Goal: Task Accomplishment & Management: Manage account settings

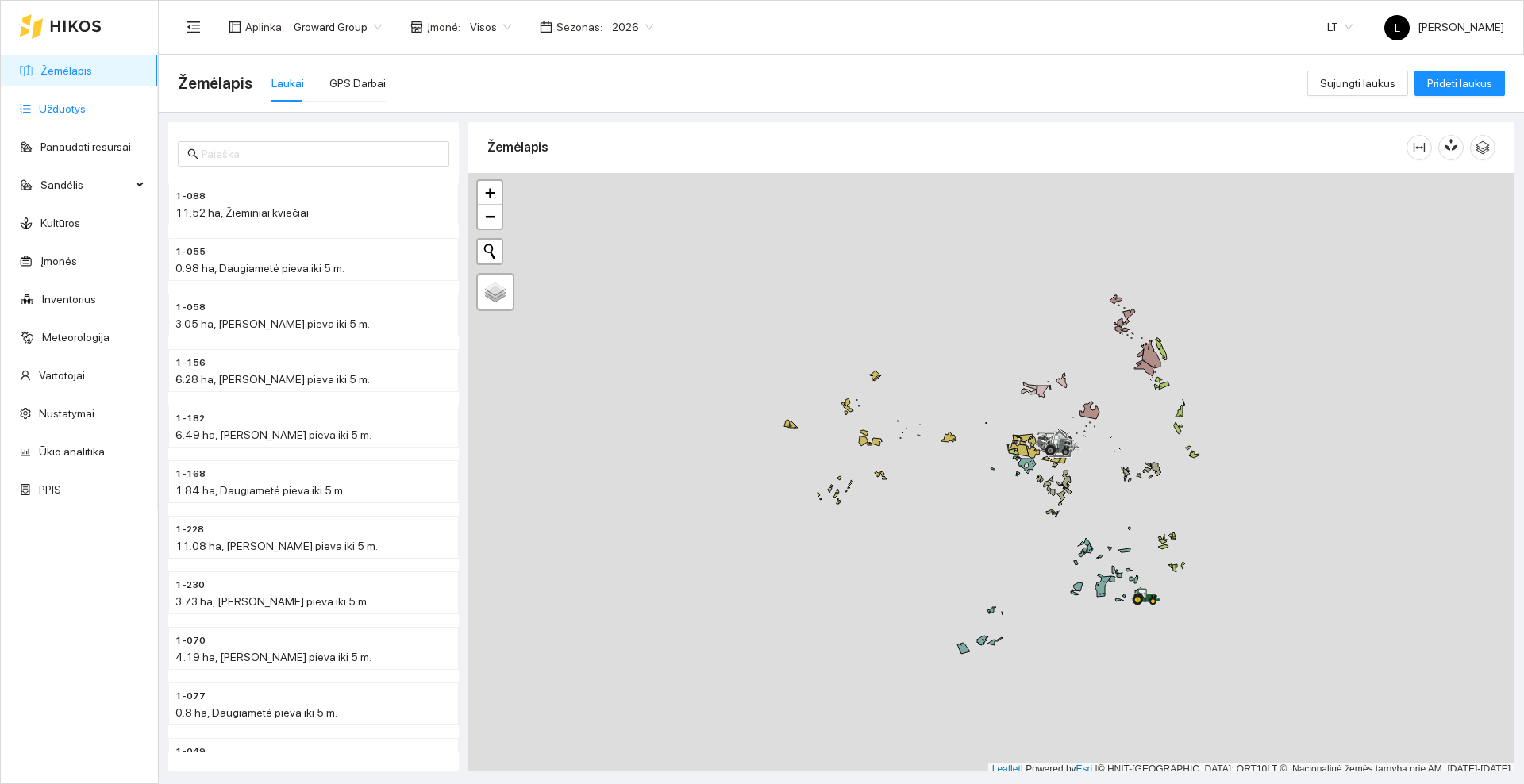
click at [70, 107] on link "Užduotys" at bounding box center [62, 108] width 47 height 13
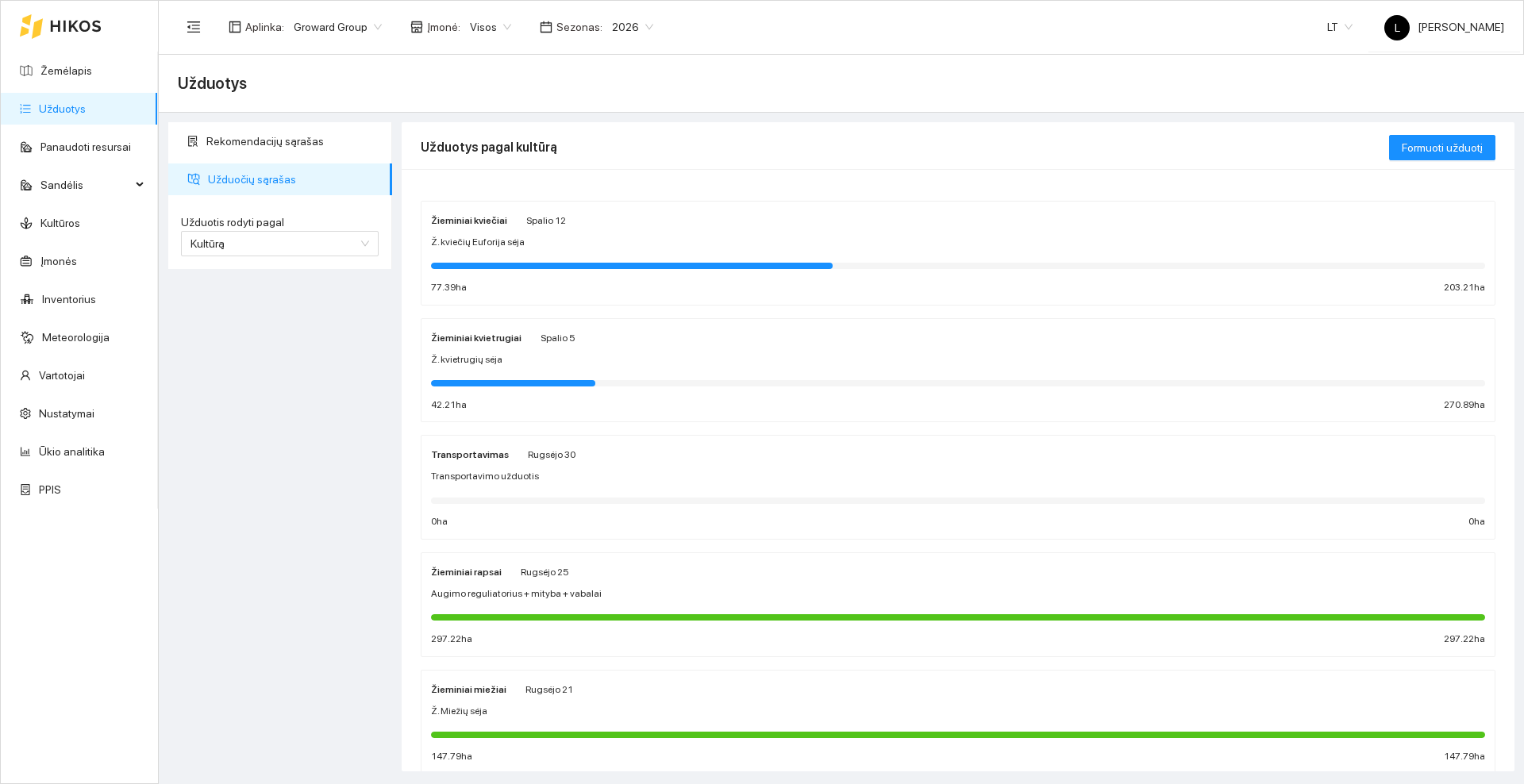
click at [581, 226] on div "Žieminiai kviečiai Spalio 12" at bounding box center [958, 220] width 1054 height 18
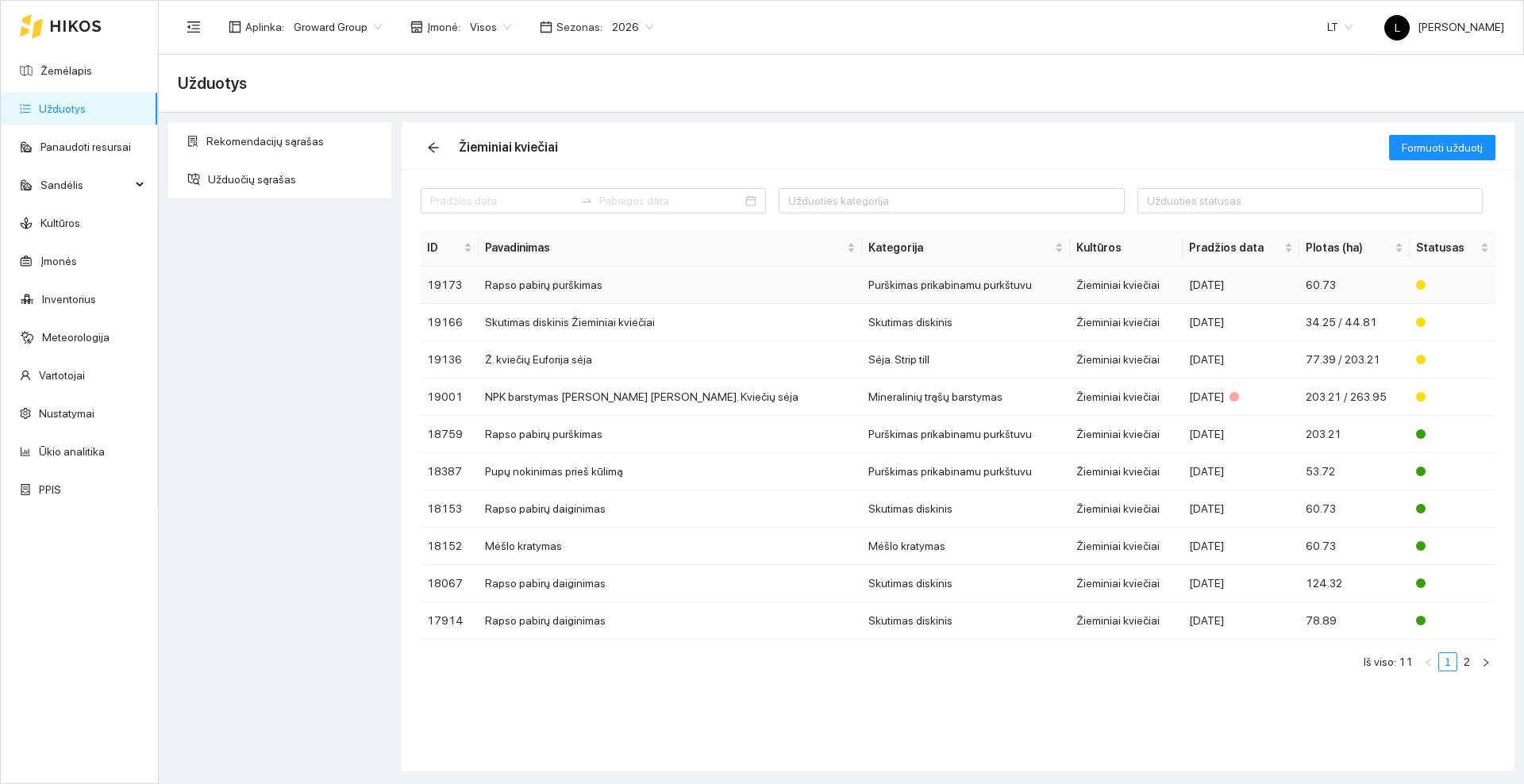
click at [627, 279] on td "Rapso pabirų purškimas" at bounding box center [670, 285] width 383 height 37
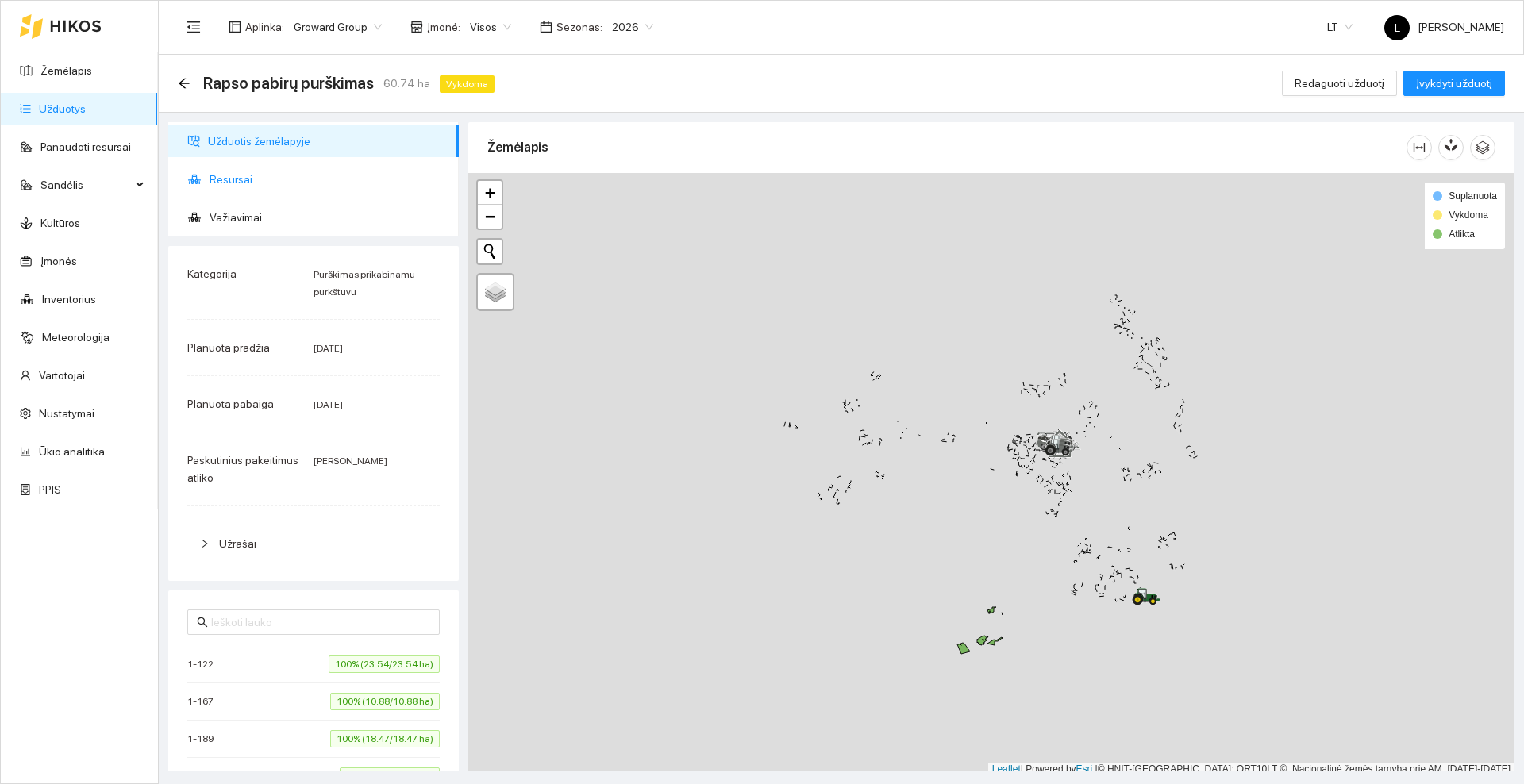
click at [234, 178] on span "Resursai" at bounding box center [328, 179] width 237 height 32
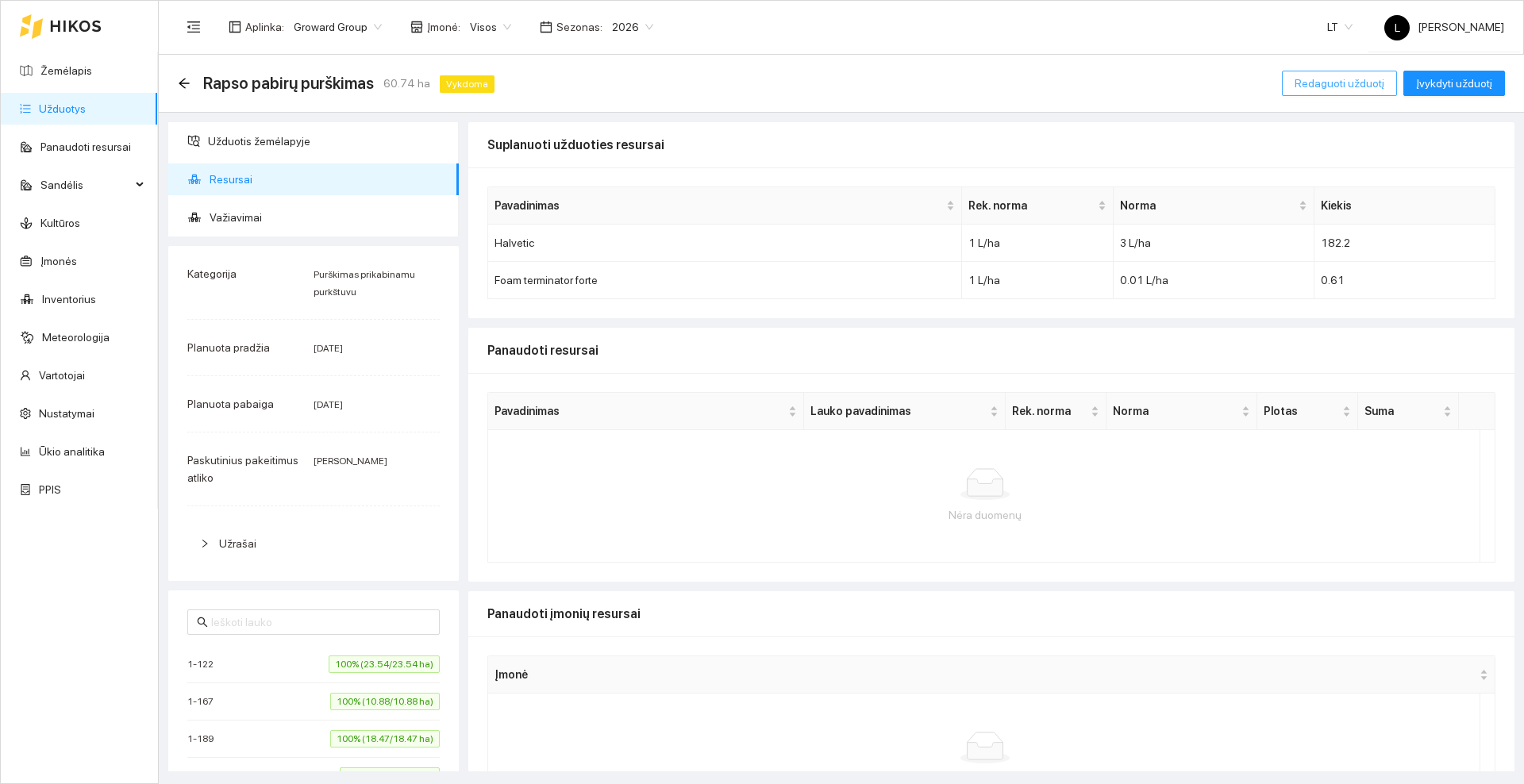
click at [1310, 84] on span "Redaguoti užduotį" at bounding box center [1340, 83] width 90 height 18
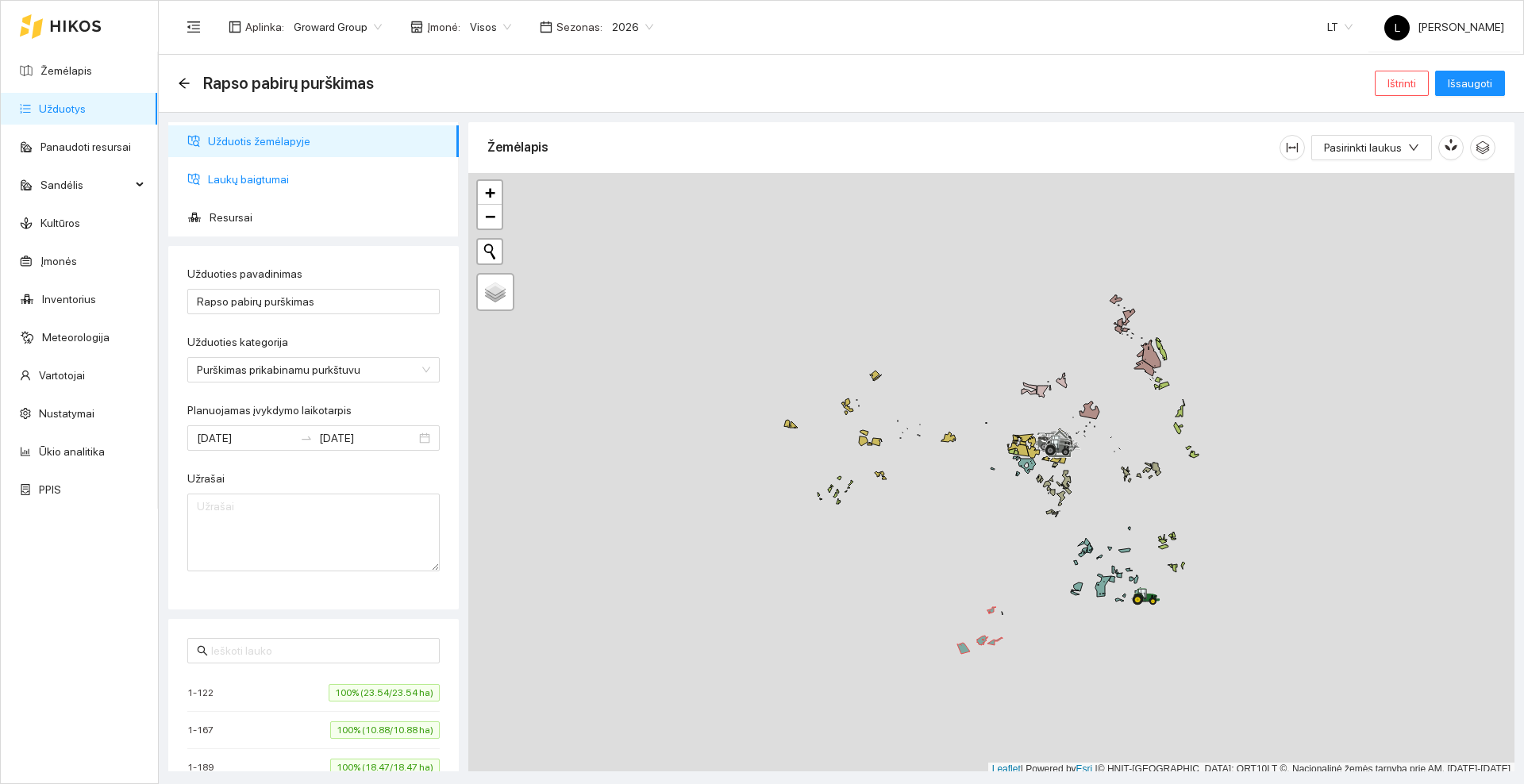
click at [233, 174] on span "Laukų baigtumai" at bounding box center [327, 179] width 238 height 32
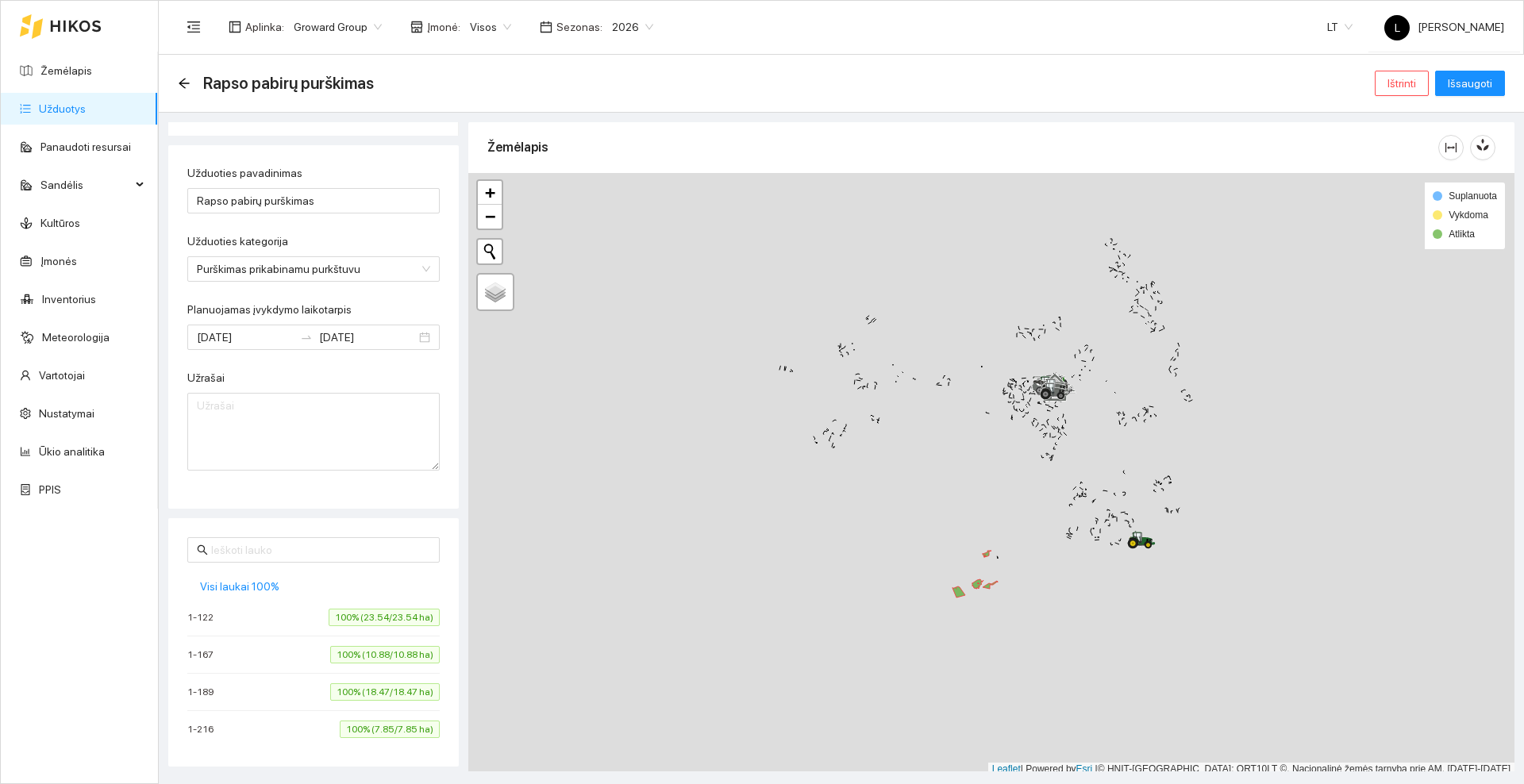
scroll to position [5, 0]
drag, startPoint x: 949, startPoint y: 522, endPoint x: 935, endPoint y: 433, distance: 90.1
click at [935, 429] on div at bounding box center [991, 469] width 1046 height 603
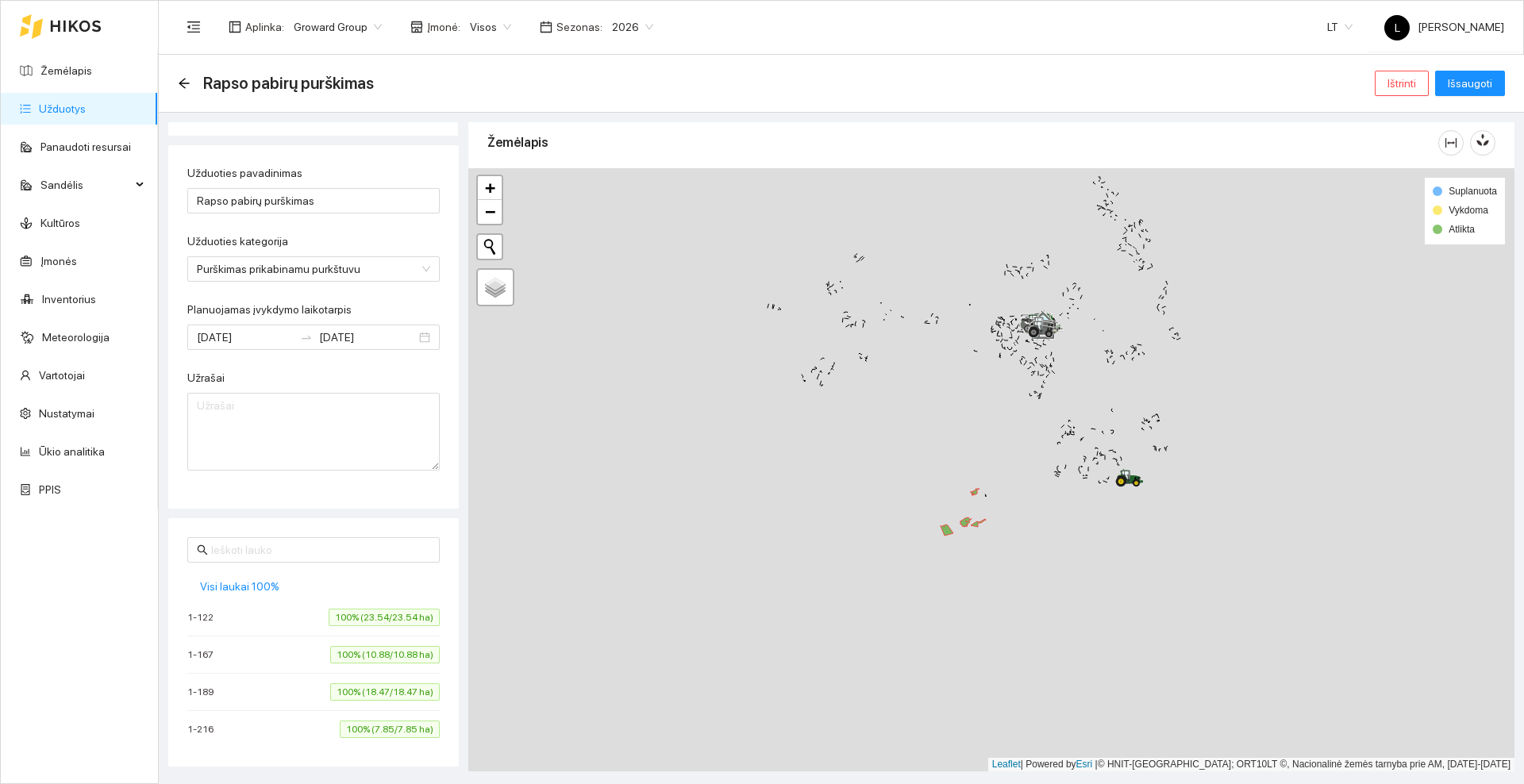
drag, startPoint x: 907, startPoint y: 389, endPoint x: 920, endPoint y: 459, distance: 71.2
click at [920, 459] on div at bounding box center [991, 469] width 1046 height 603
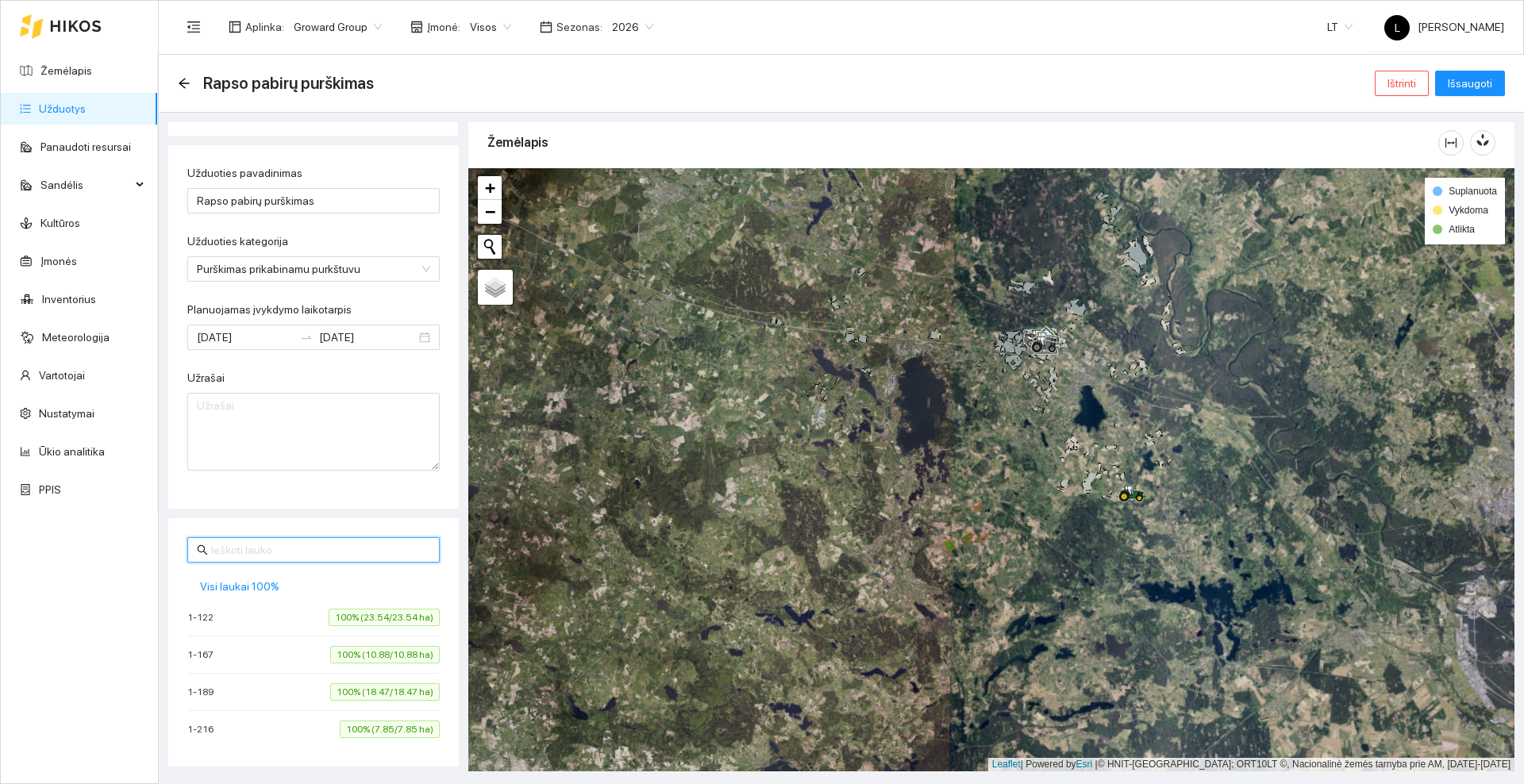
click at [268, 547] on input "text" at bounding box center [321, 550] width 219 height 18
click at [241, 589] on span "Visi laukai 100%" at bounding box center [240, 586] width 79 height 18
click at [184, 83] on icon "arrow-left" at bounding box center [184, 83] width 10 height 10
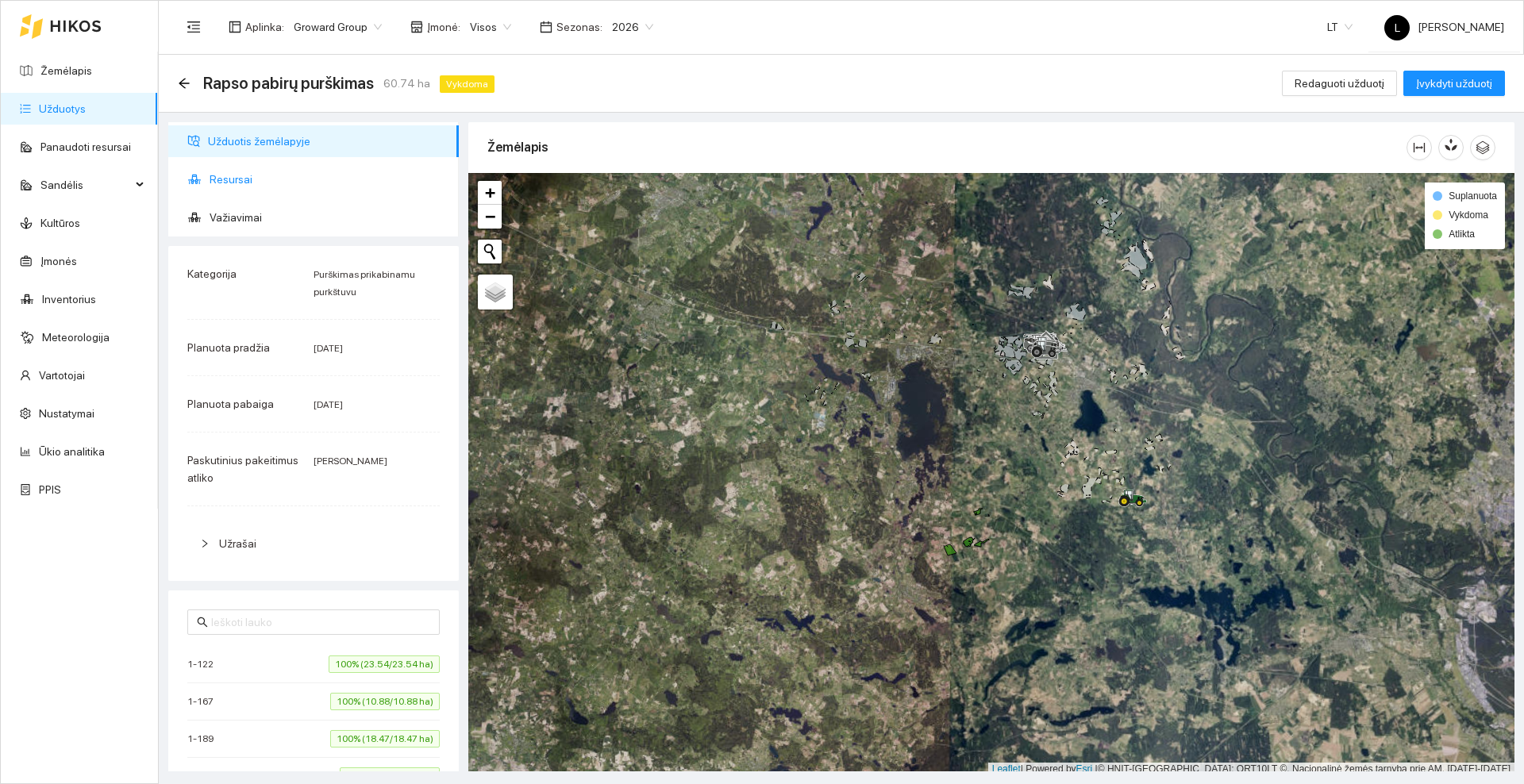
click at [217, 173] on span "Resursai" at bounding box center [328, 179] width 237 height 32
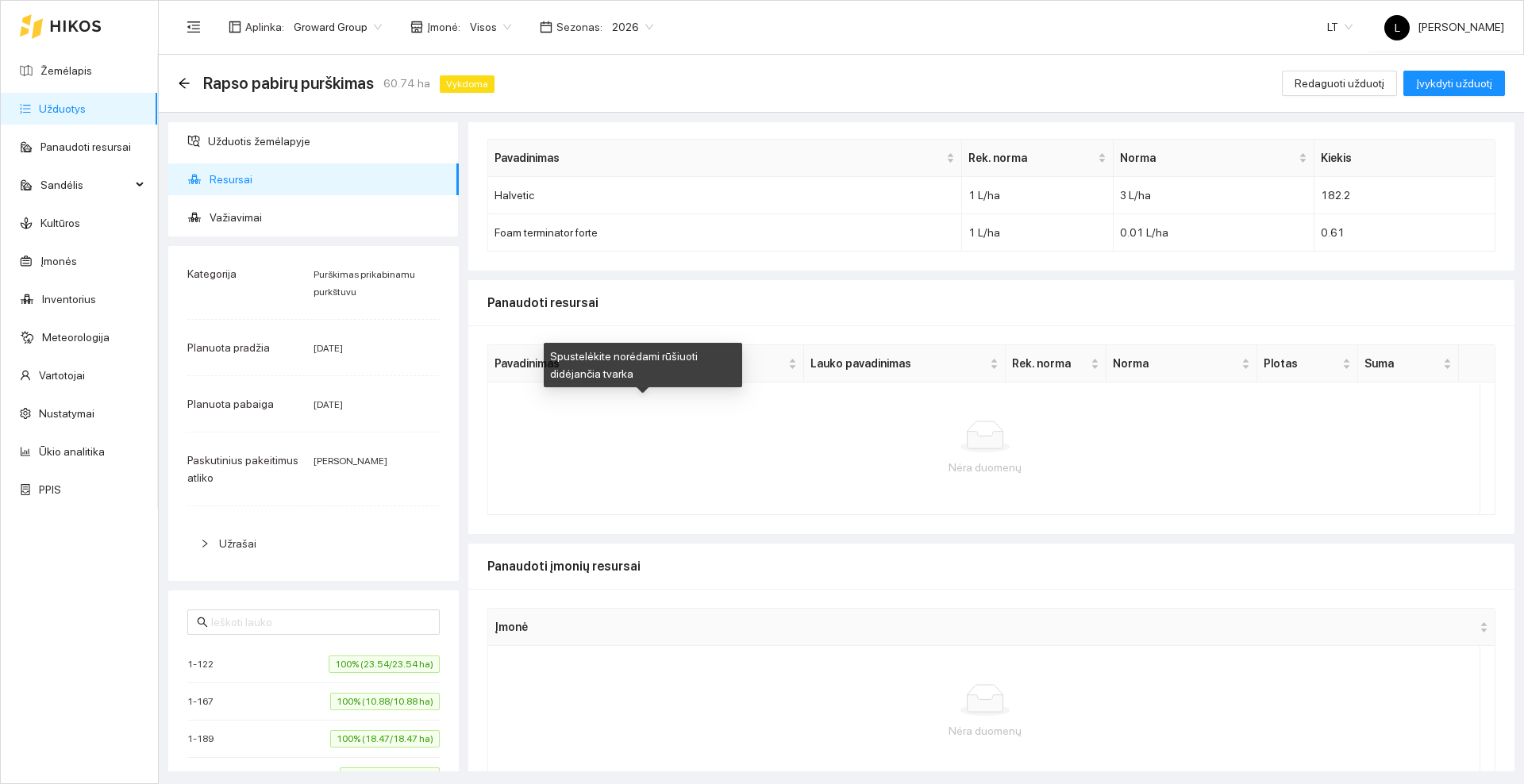
scroll to position [74, 0]
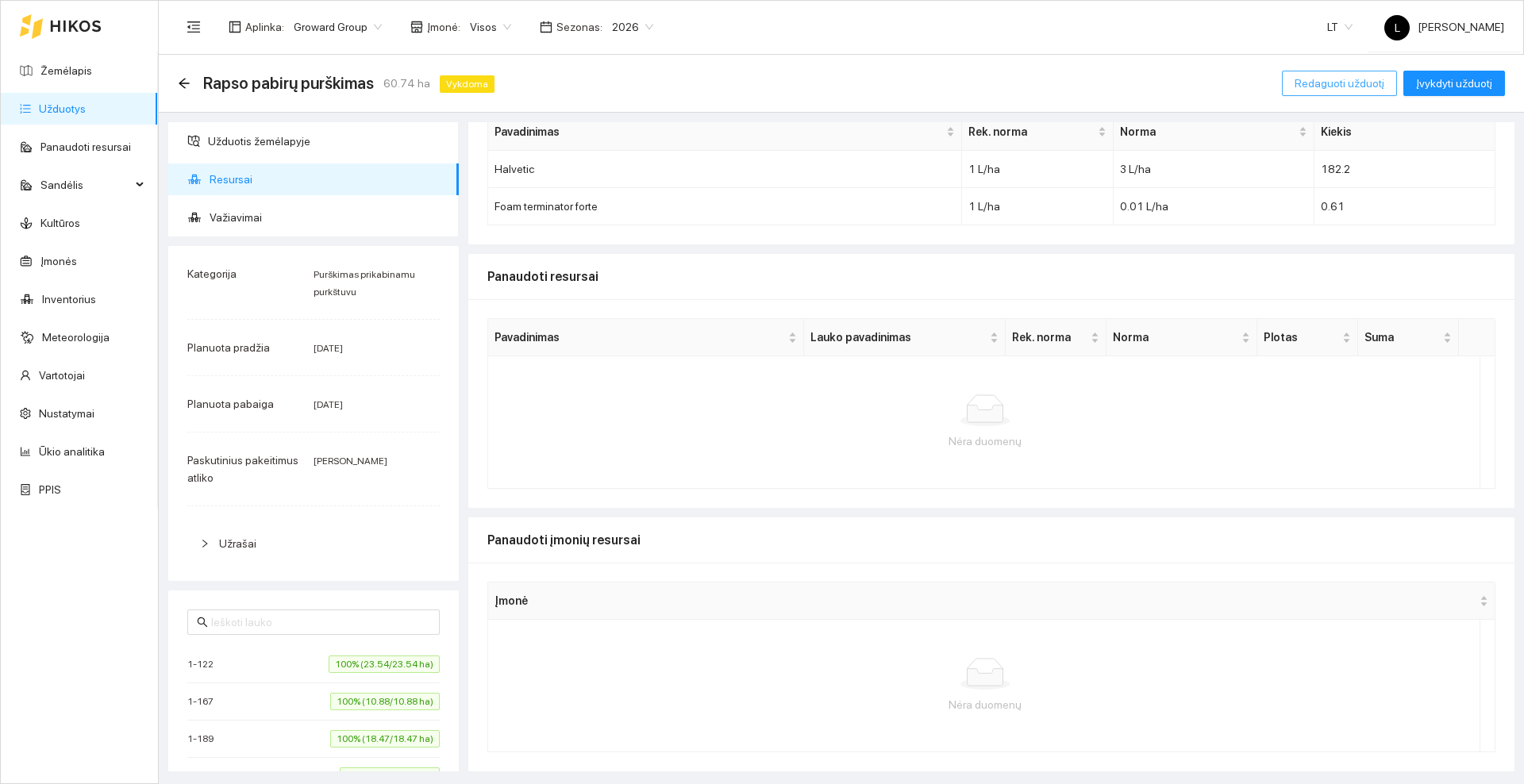
click at [1340, 79] on span "Redaguoti užduotį" at bounding box center [1340, 83] width 90 height 18
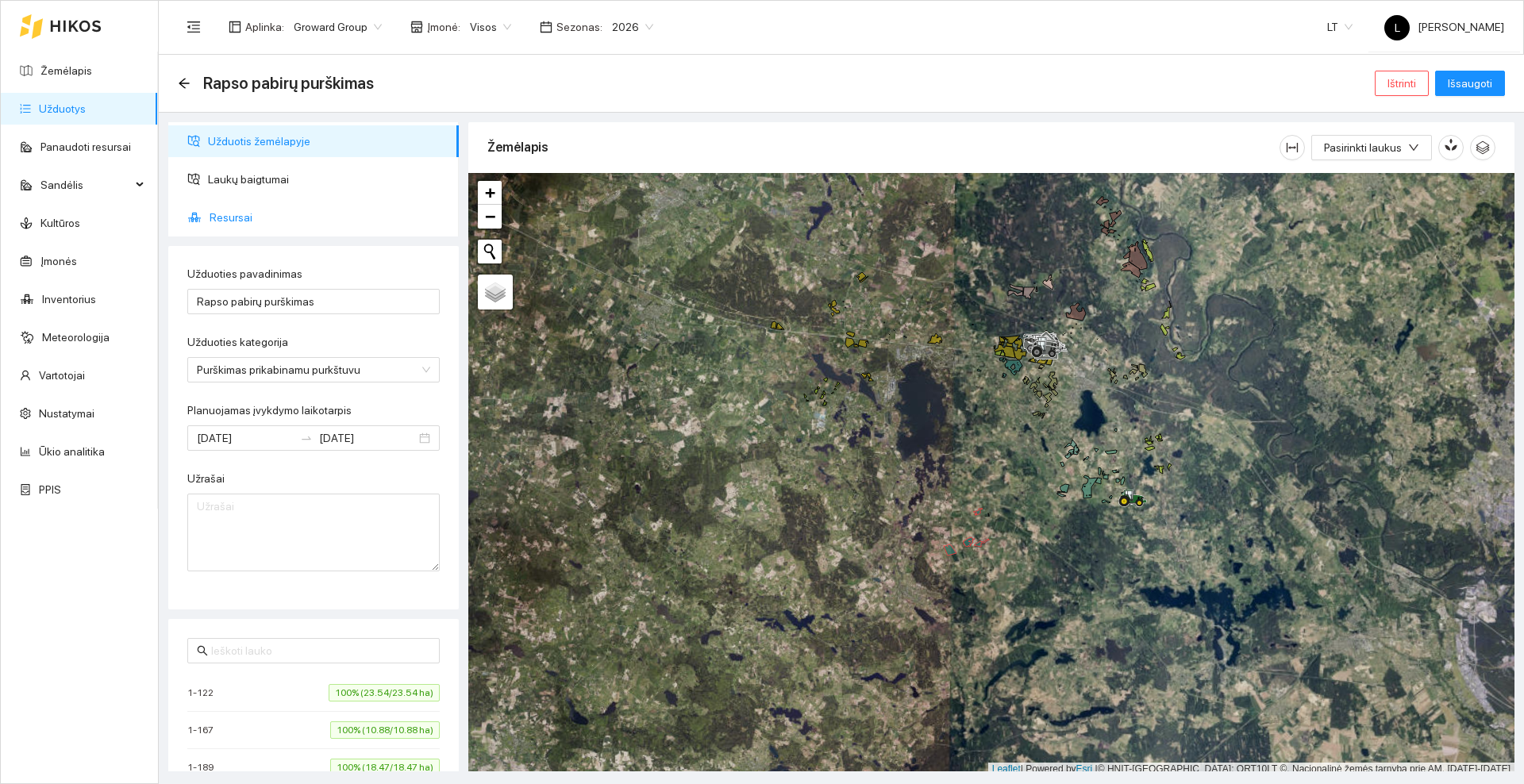
click at [249, 226] on span "Resursai" at bounding box center [328, 217] width 237 height 32
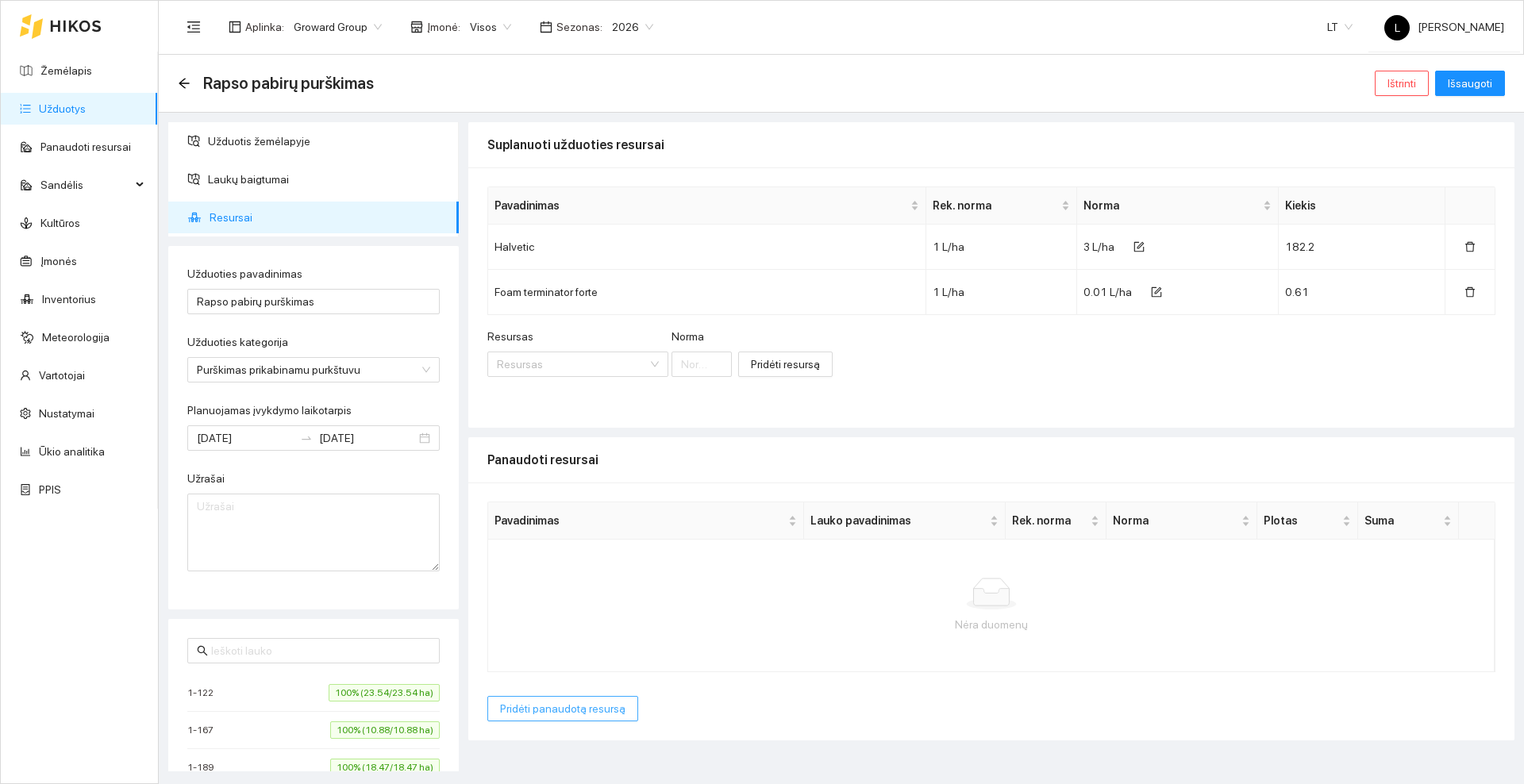
click at [548, 713] on span "Pridėti panaudotą resursą" at bounding box center [562, 709] width 125 height 18
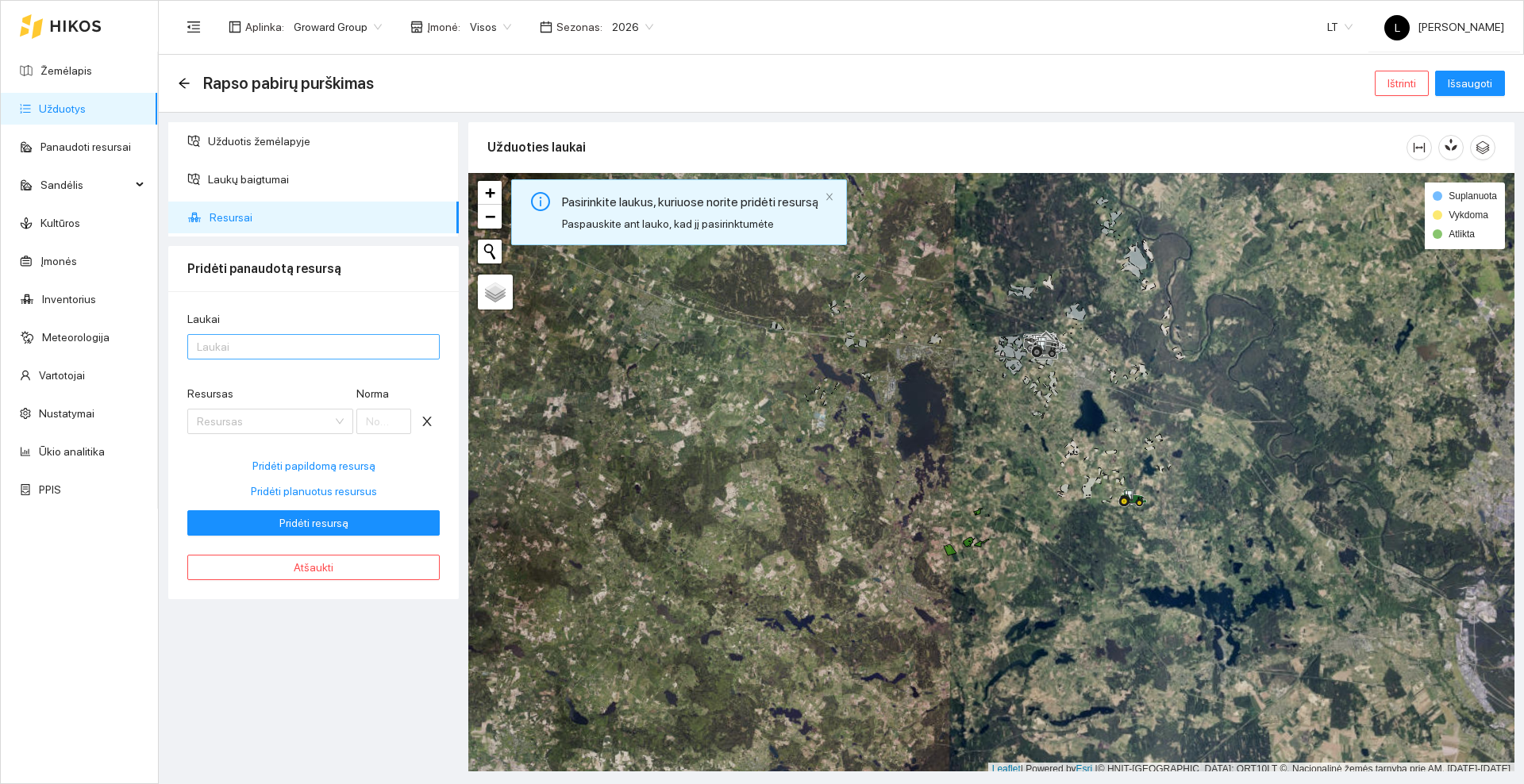
click at [255, 353] on div at bounding box center [305, 347] width 228 height 19
click at [248, 382] on div "Visi laukai" at bounding box center [314, 378] width 233 height 18
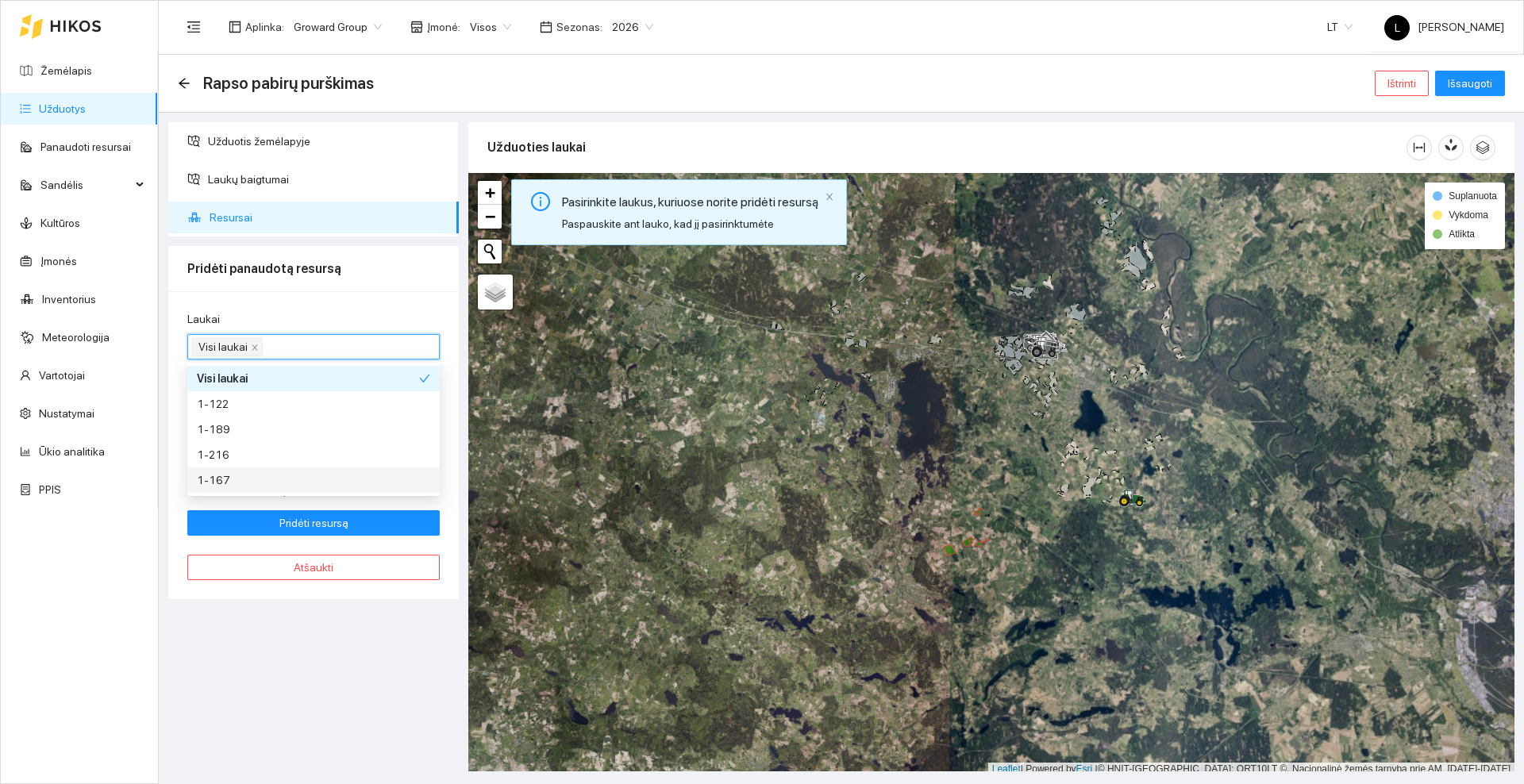
click at [315, 639] on div "Užduotis žemėlapyje Laukų baigtumai Resursai Pridėti panaudotą resursą Laukai V…" at bounding box center [313, 447] width 300 height 650
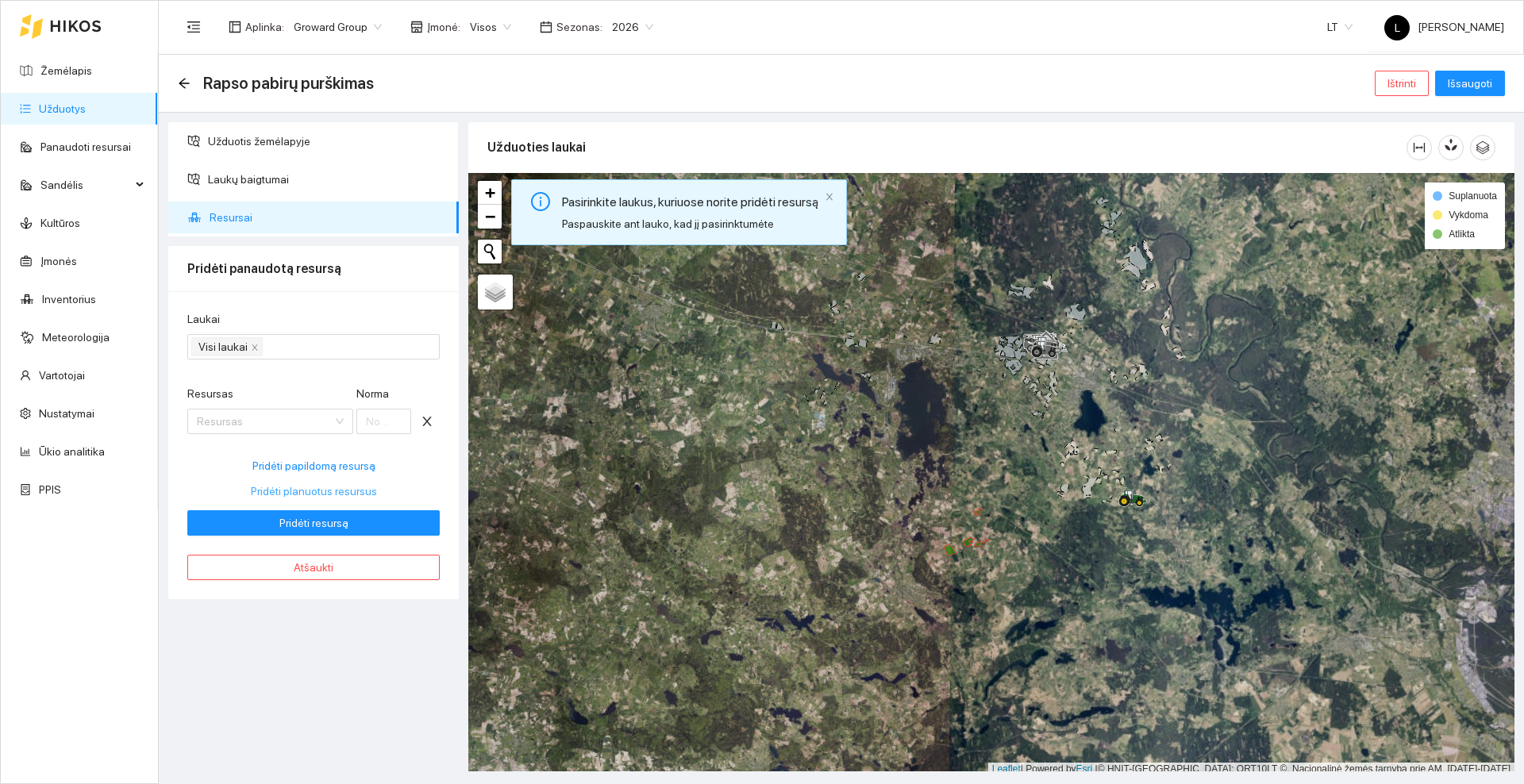
click at [293, 491] on span "Pridėti planuotus resursus" at bounding box center [314, 491] width 126 height 18
type input "3"
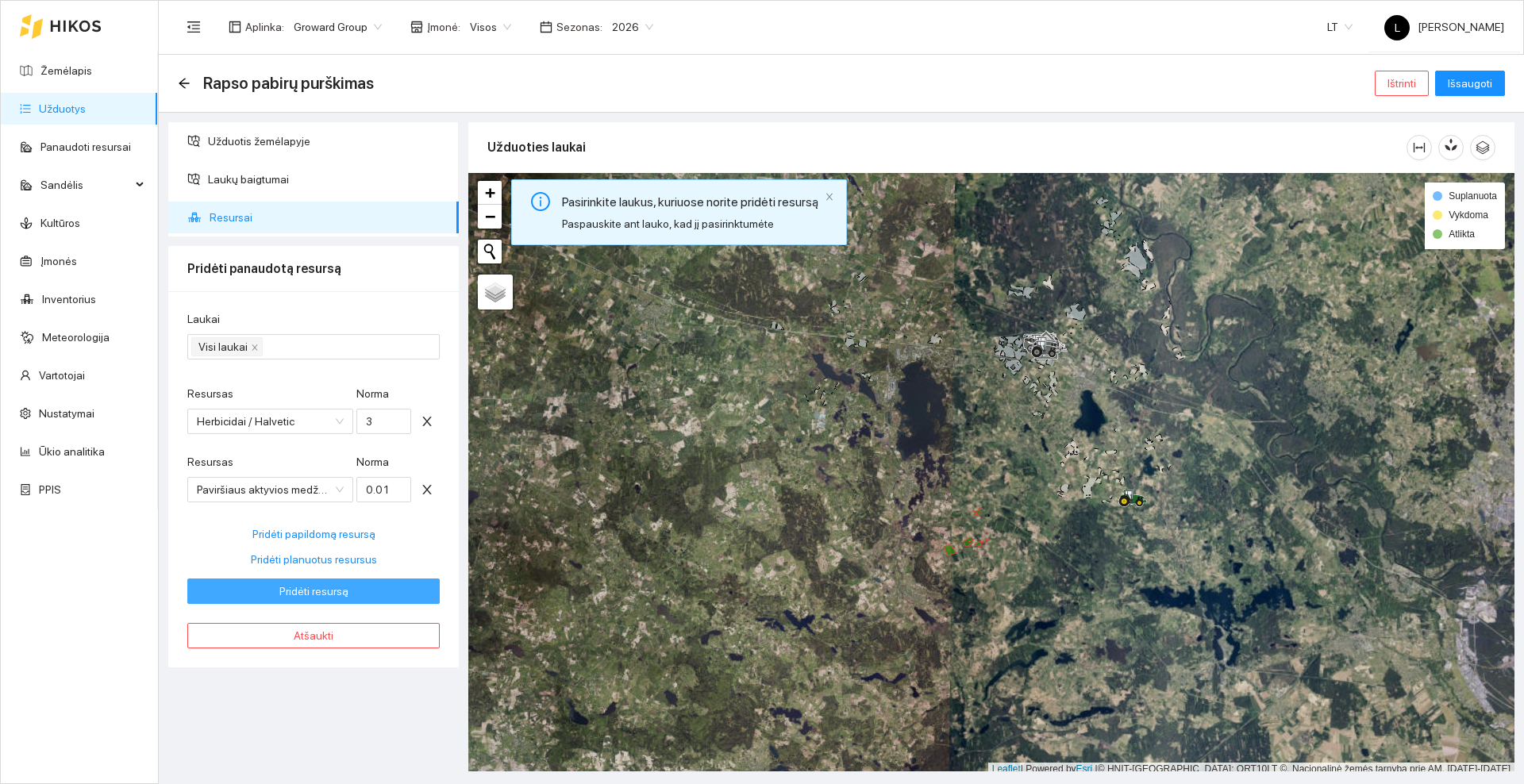
click at [310, 589] on span "Pridėti resursą" at bounding box center [314, 591] width 69 height 18
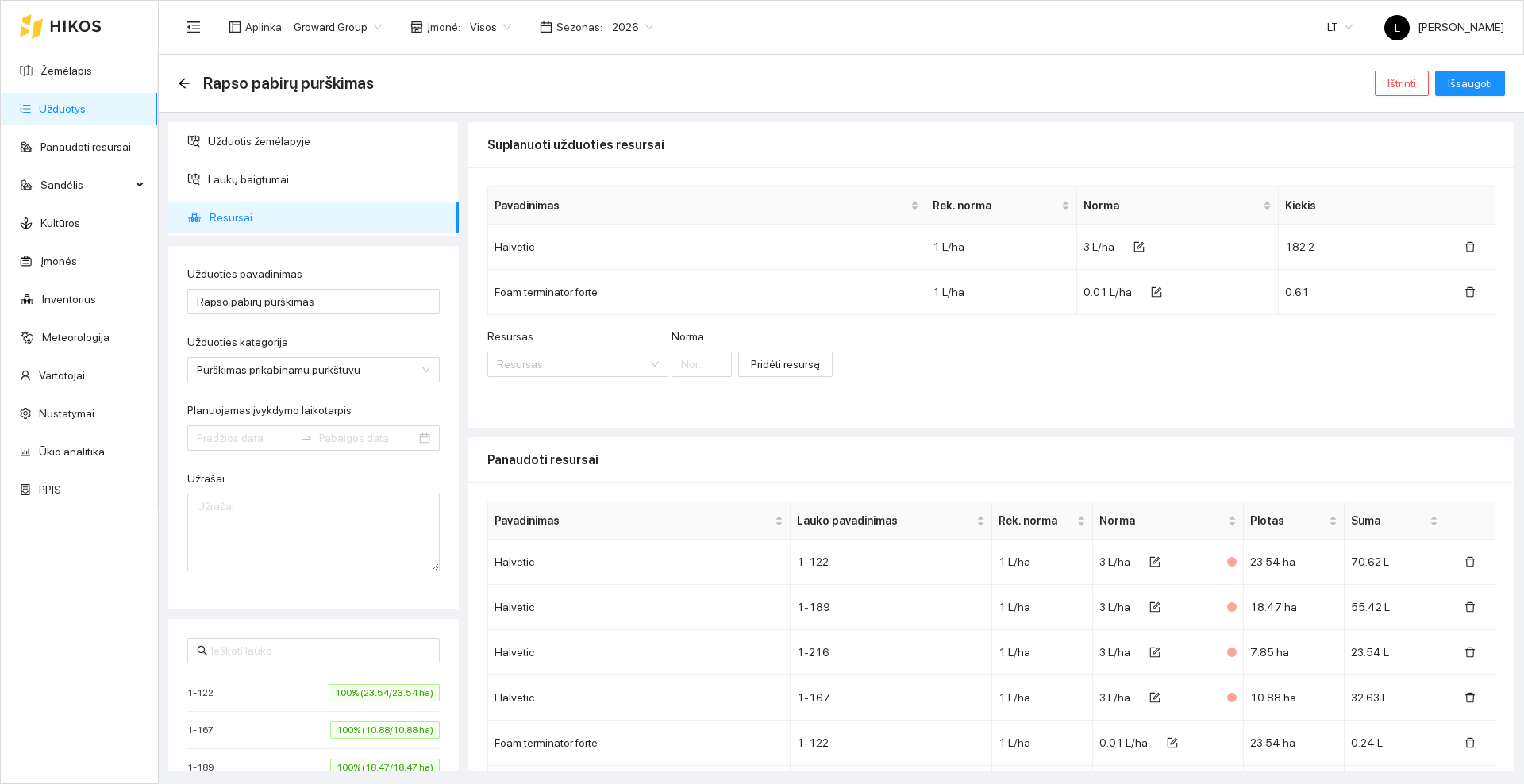
type input "[DATE]"
click at [1471, 83] on span "Išsaugoti" at bounding box center [1470, 83] width 45 height 18
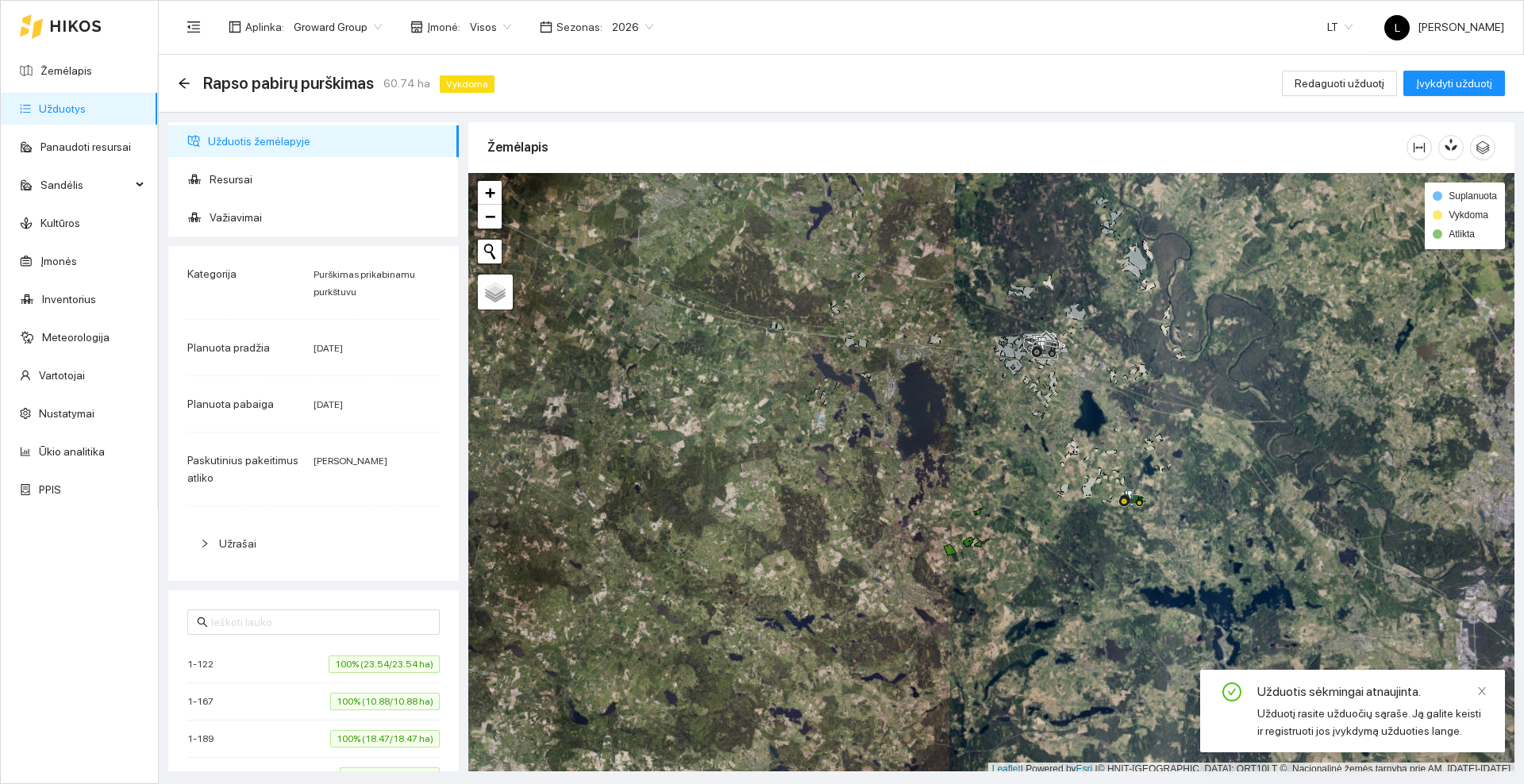
scroll to position [5, 0]
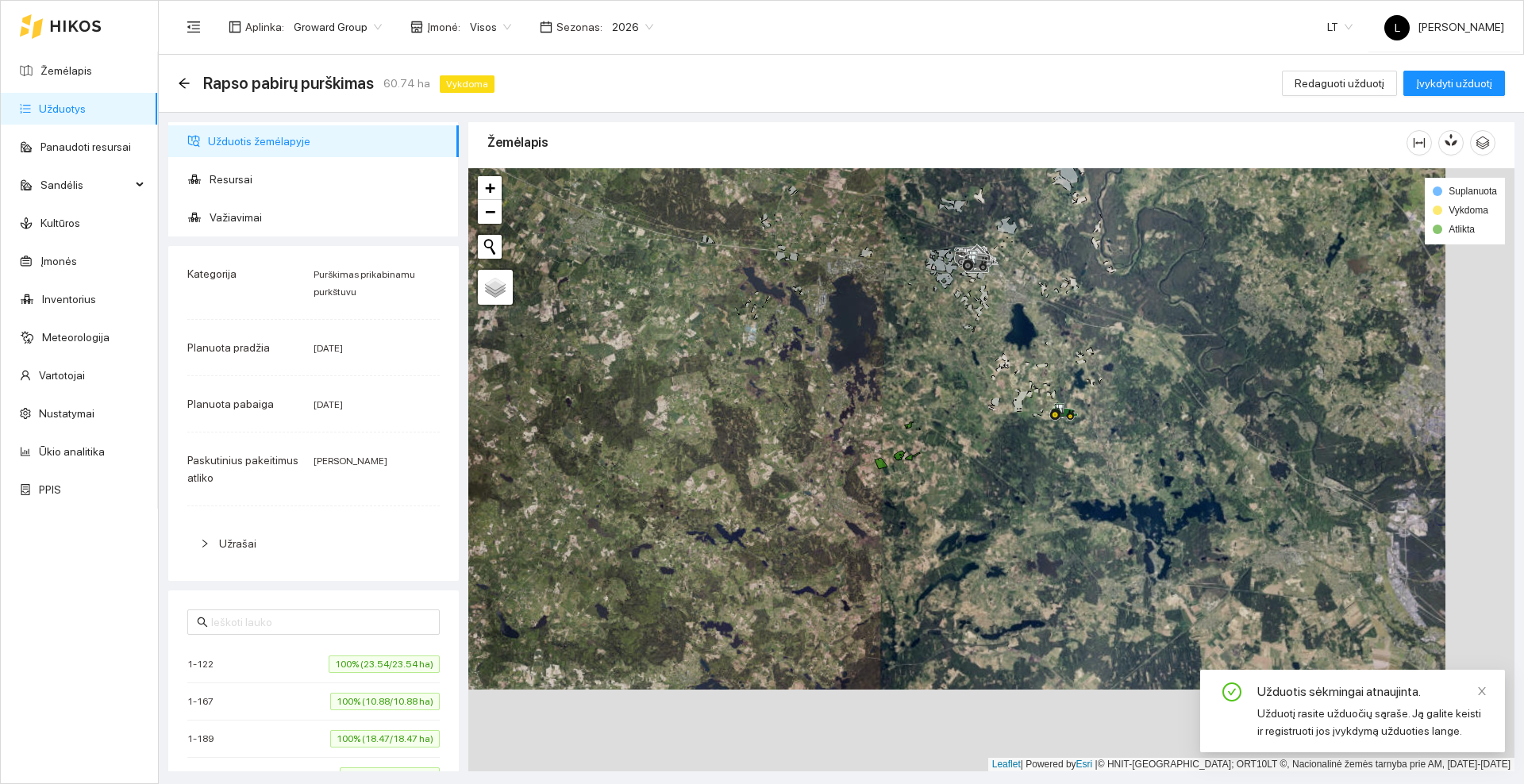
drag, startPoint x: 872, startPoint y: 600, endPoint x: 803, endPoint y: 518, distance: 107.2
click at [803, 518] on div at bounding box center [991, 469] width 1046 height 603
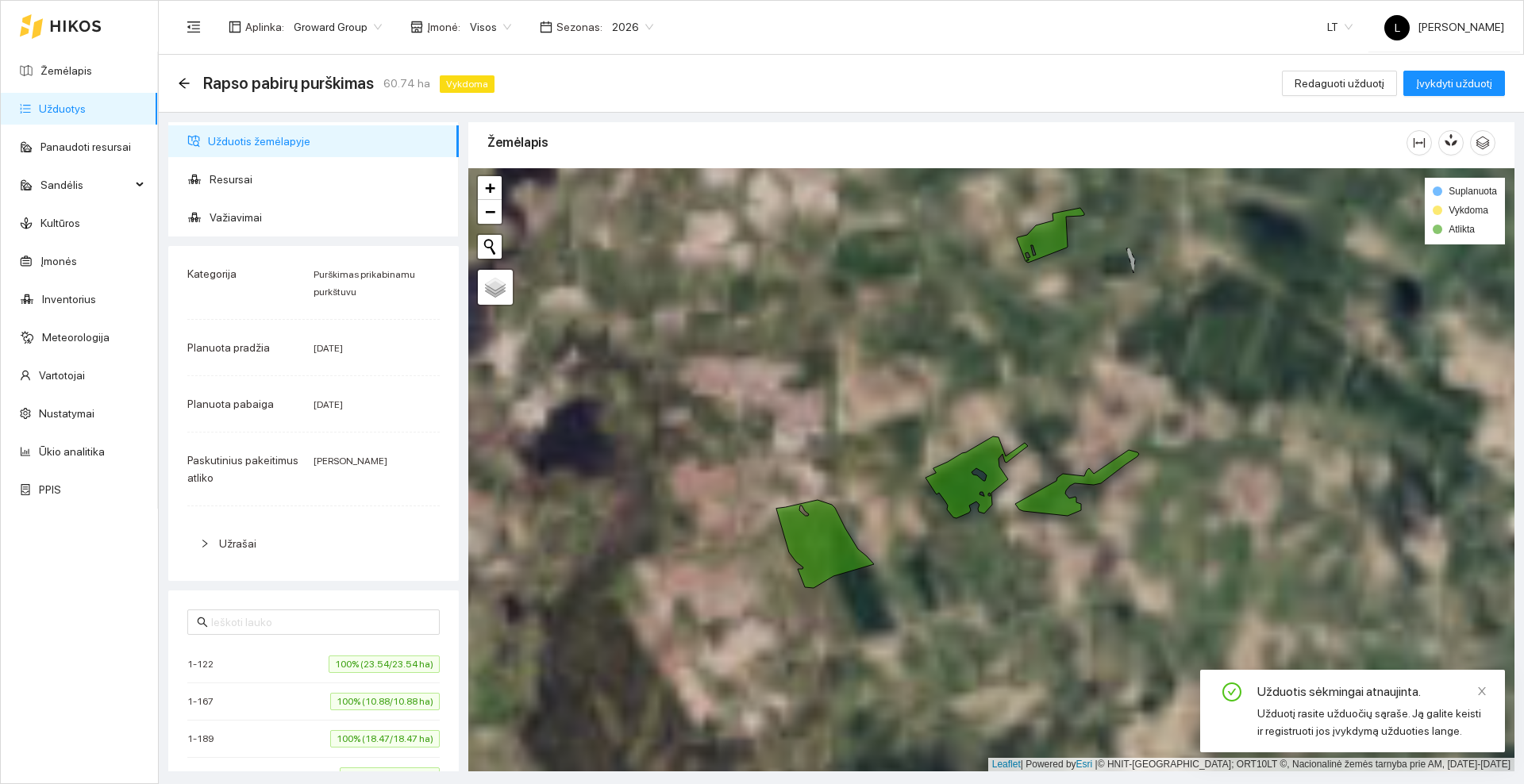
drag, startPoint x: 952, startPoint y: 374, endPoint x: 913, endPoint y: 401, distance: 47.4
click at [913, 401] on div at bounding box center [991, 469] width 1046 height 603
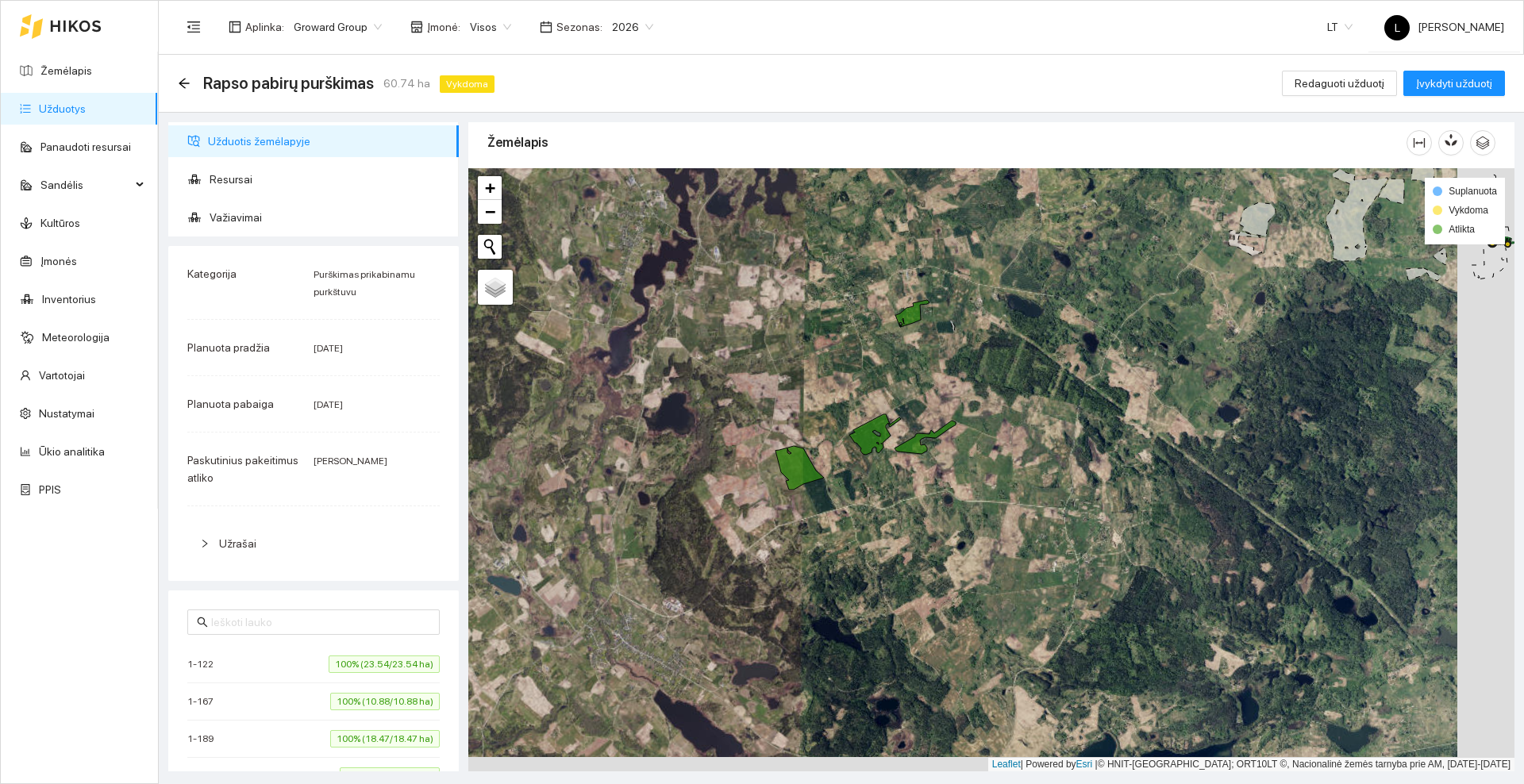
drag, startPoint x: 913, startPoint y: 402, endPoint x: 856, endPoint y: 387, distance: 58.9
click at [856, 387] on div at bounding box center [991, 469] width 1046 height 603
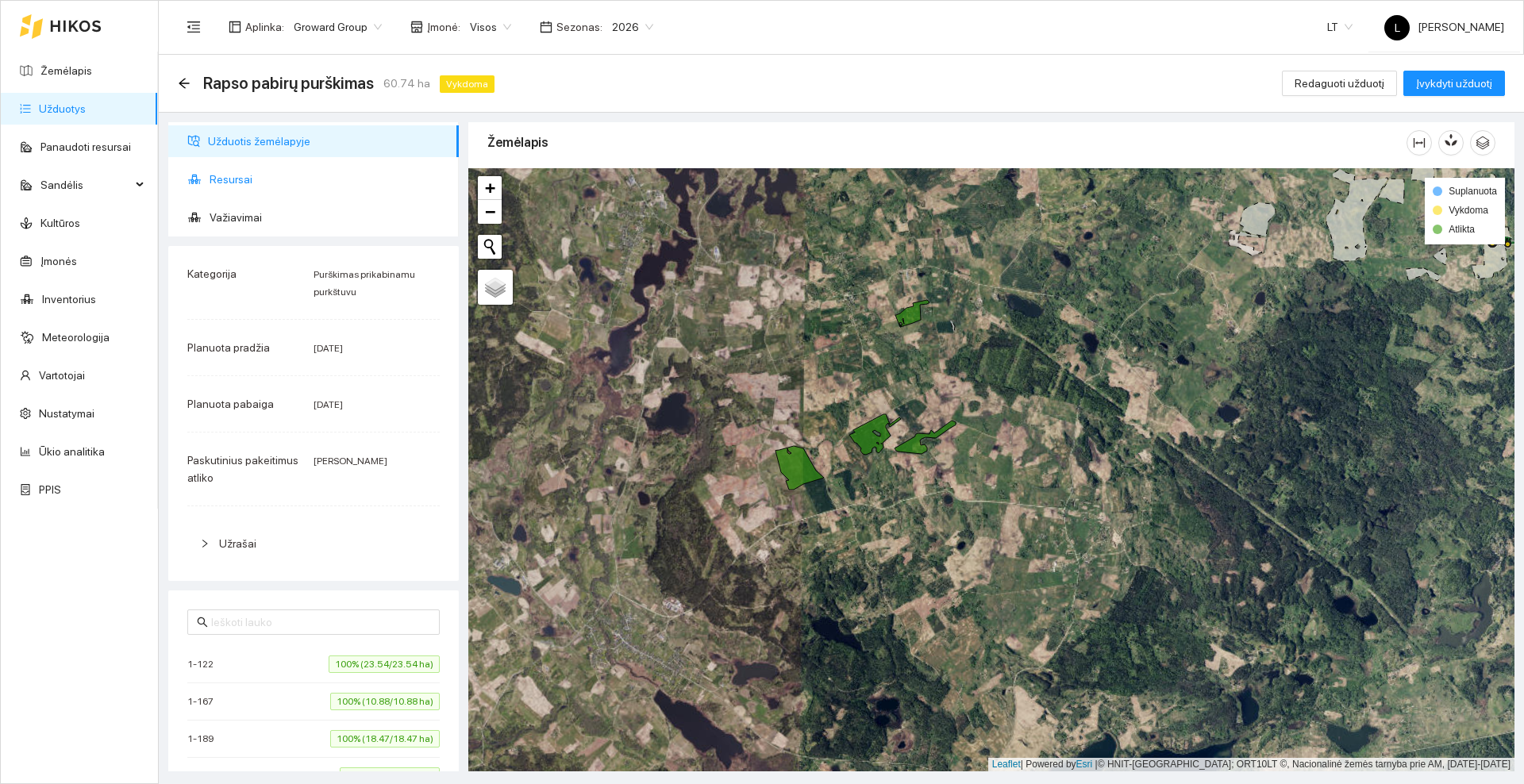
click at [228, 189] on span "Resursai" at bounding box center [328, 179] width 237 height 32
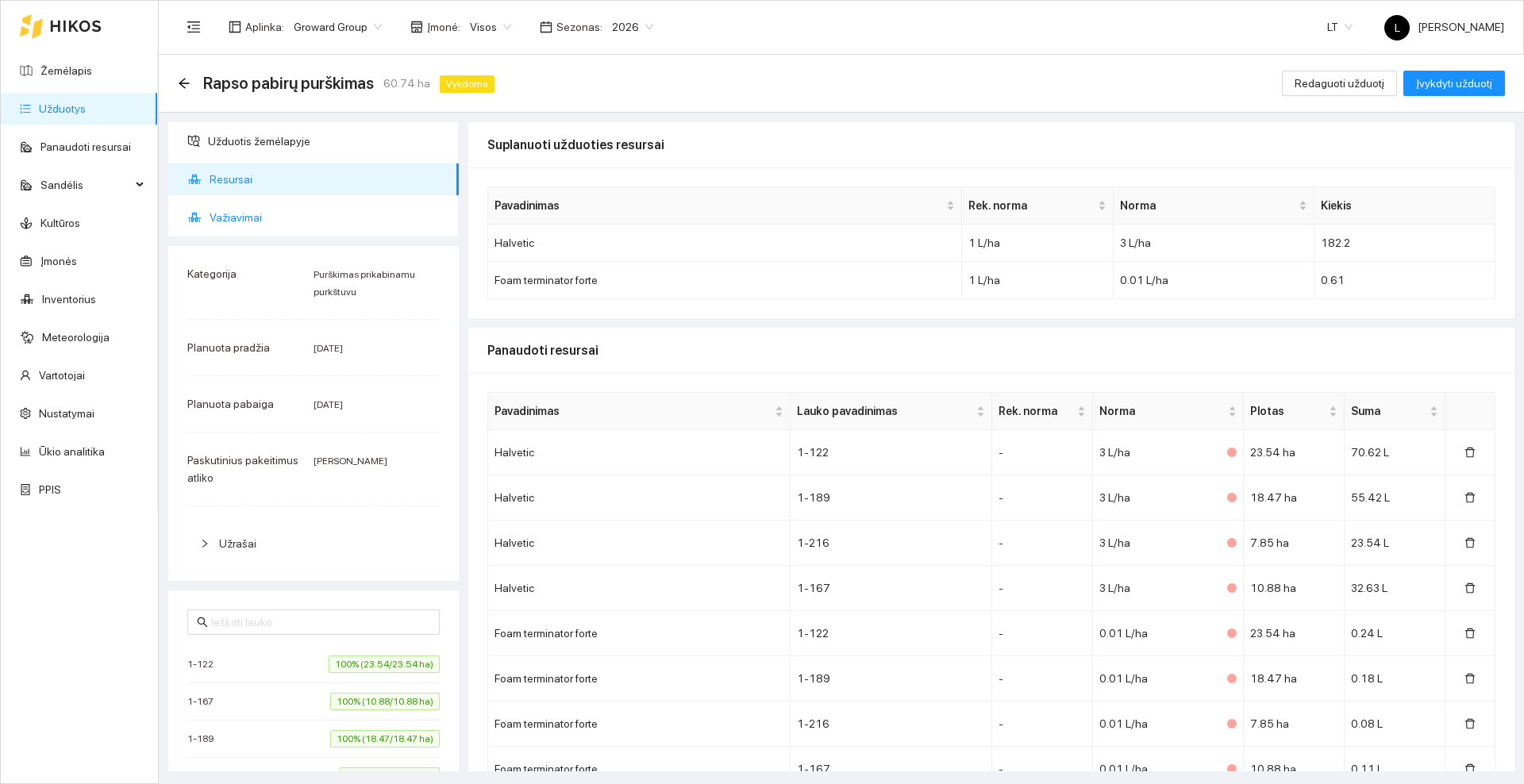
click at [239, 220] on span "Važiavimai" at bounding box center [328, 217] width 237 height 32
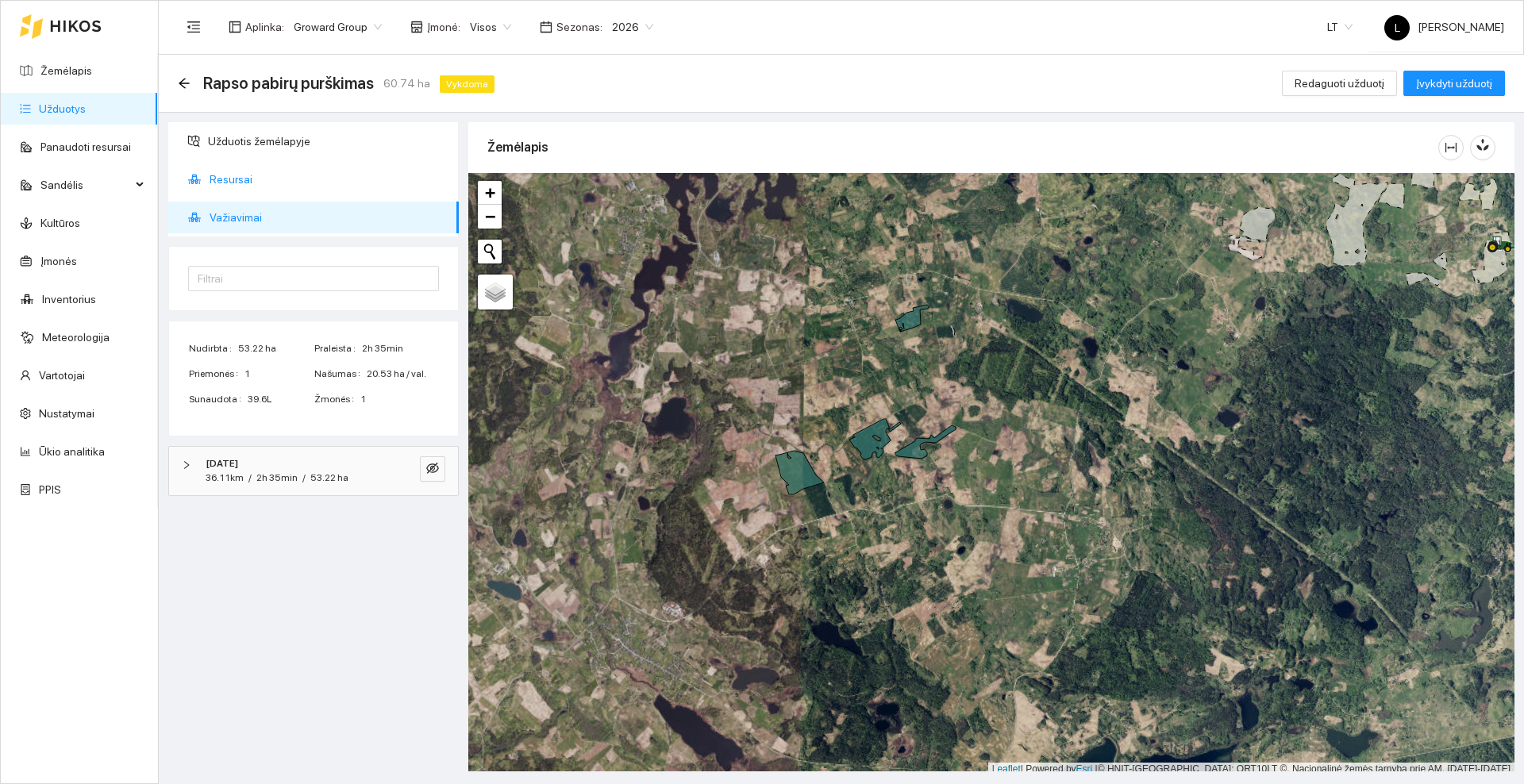
click at [260, 178] on span "Resursai" at bounding box center [328, 179] width 237 height 32
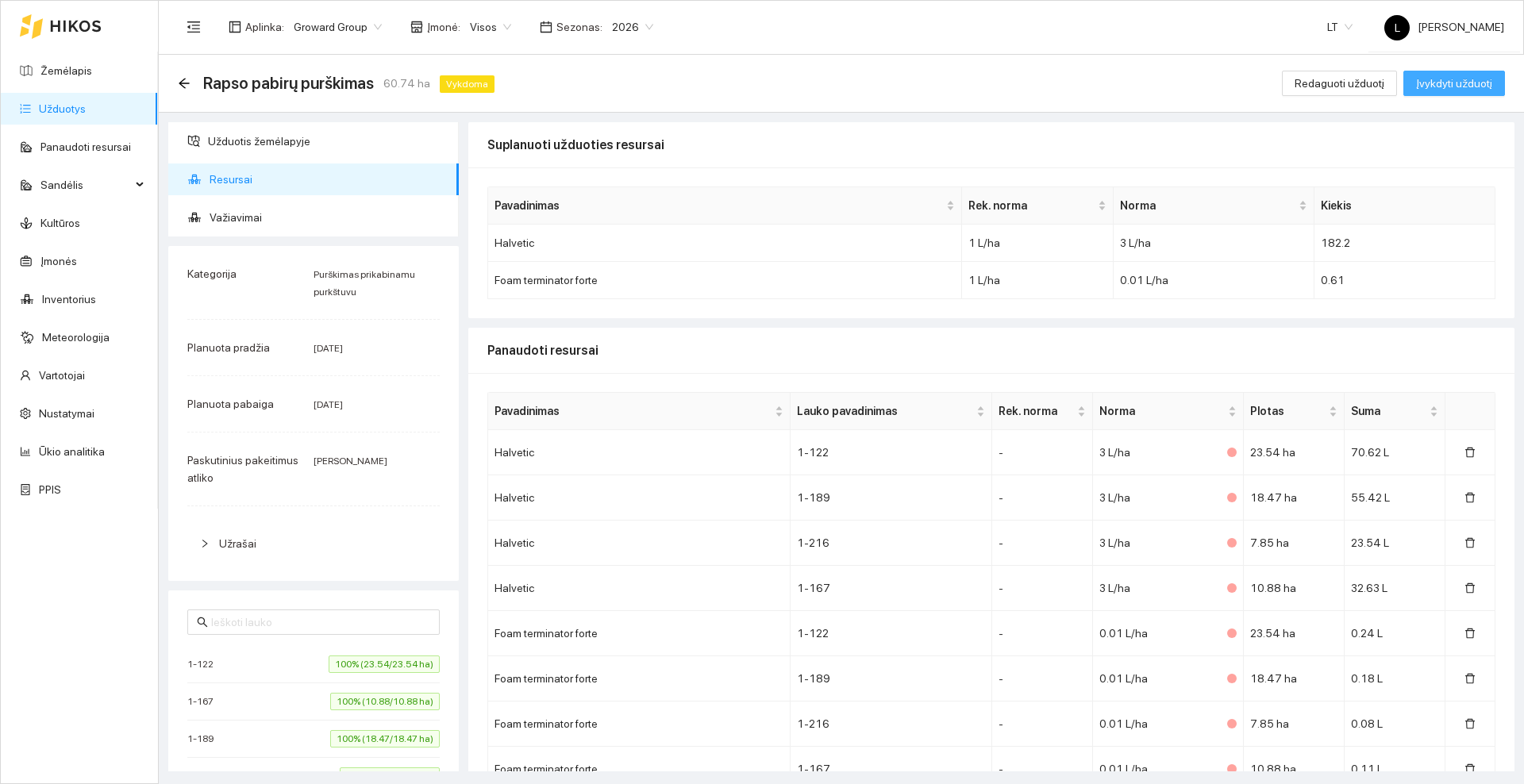
click at [1467, 84] on span "Įvykdyti užduotį" at bounding box center [1454, 83] width 76 height 18
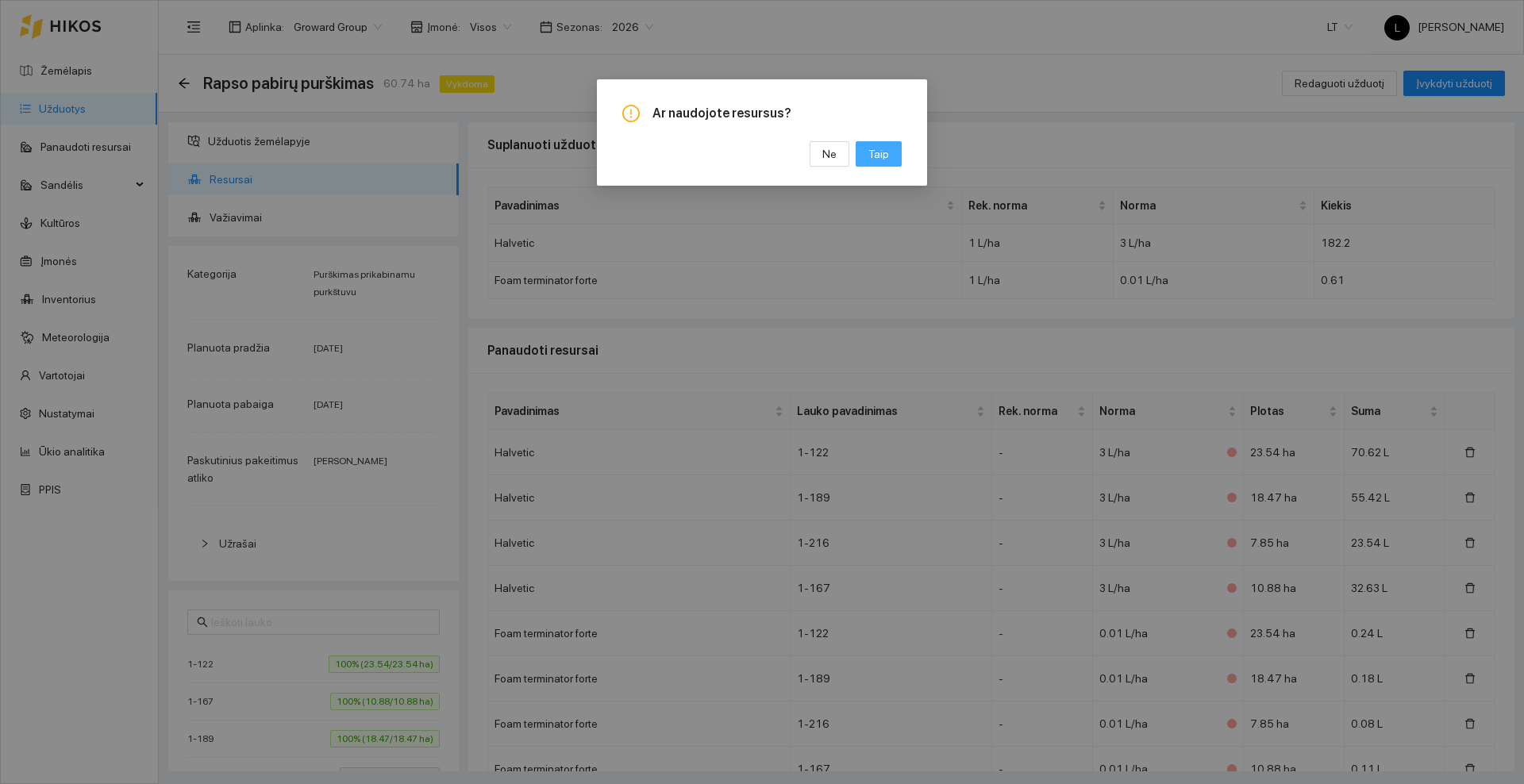
click at [881, 149] on span "Taip" at bounding box center [879, 154] width 20 height 18
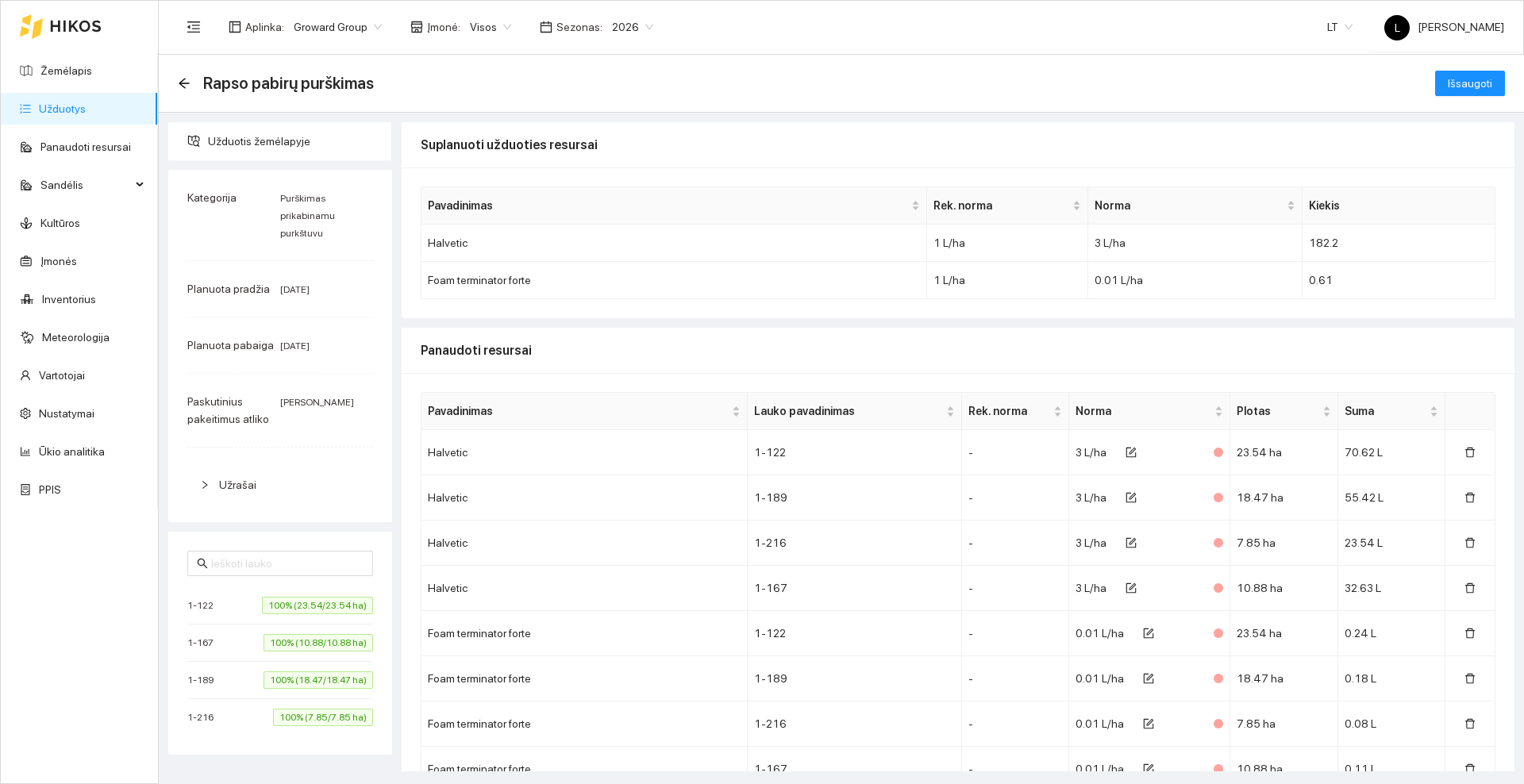
drag, startPoint x: 813, startPoint y: 362, endPoint x: 781, endPoint y: 338, distance: 40.0
click at [781, 338] on div "Panaudoti resursai" at bounding box center [957, 350] width 1075 height 45
click at [1455, 80] on span "Išsaugoti" at bounding box center [1470, 83] width 45 height 18
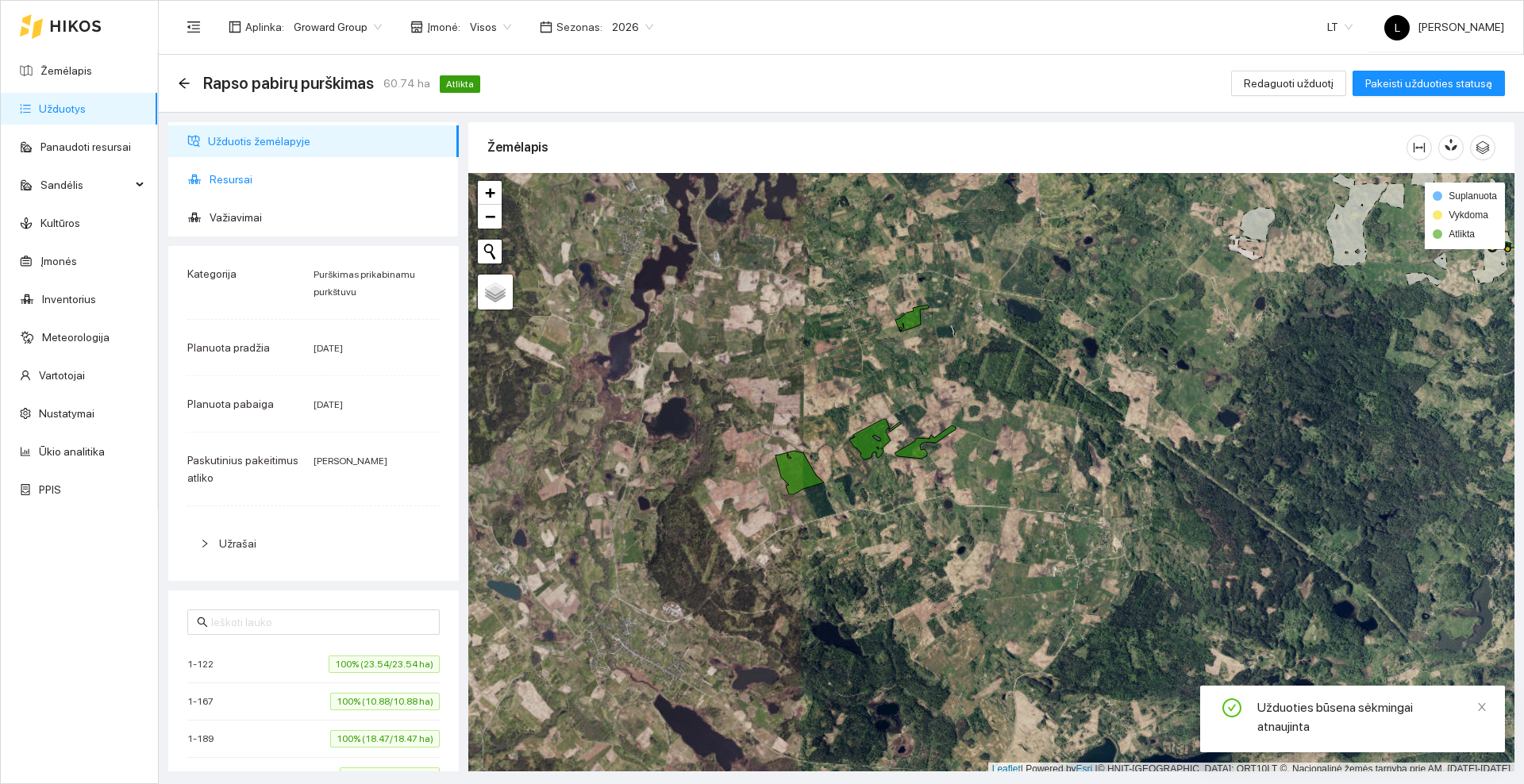
click at [253, 177] on span "Resursai" at bounding box center [328, 179] width 237 height 32
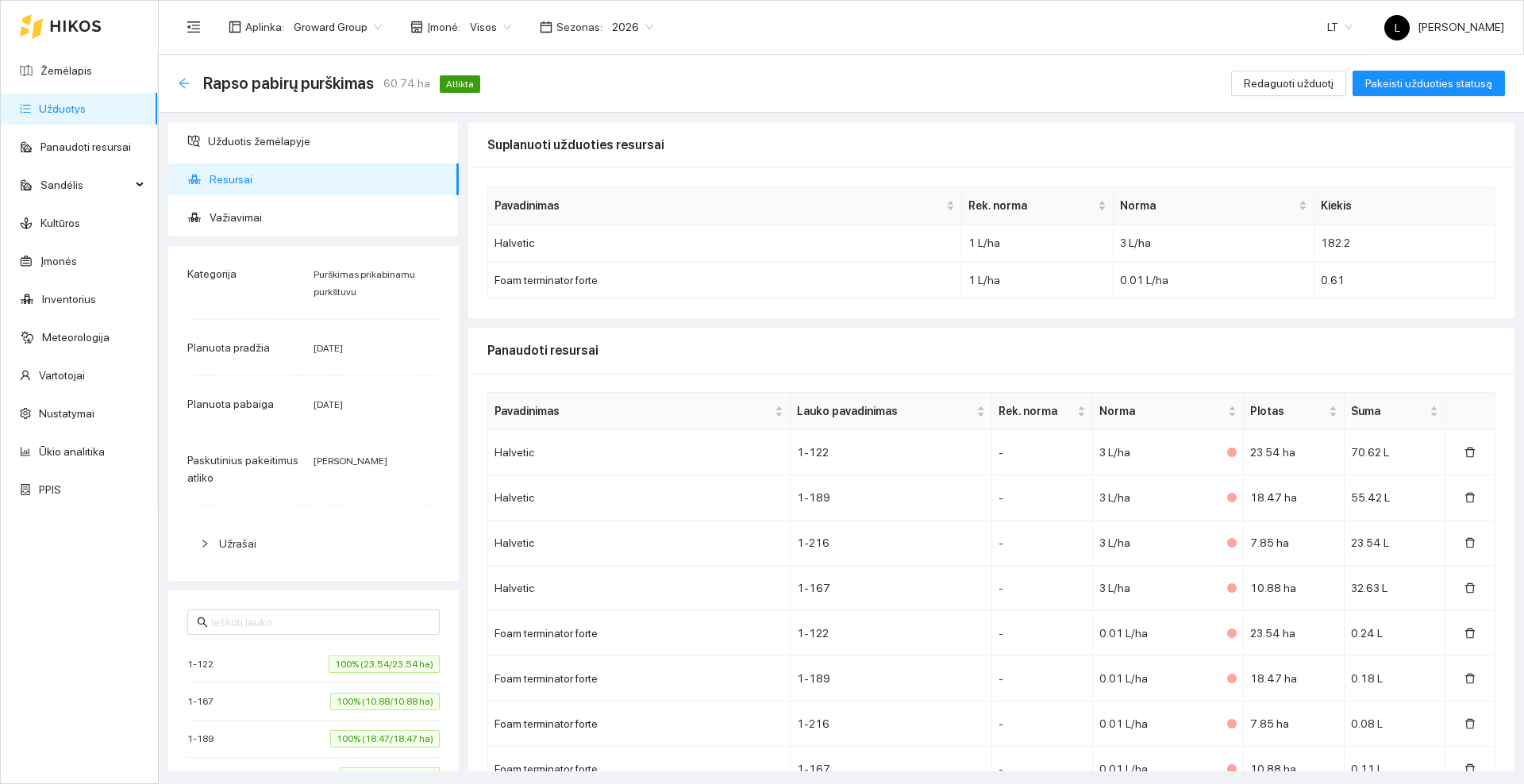
click at [180, 84] on icon "arrow-left" at bounding box center [184, 83] width 10 height 10
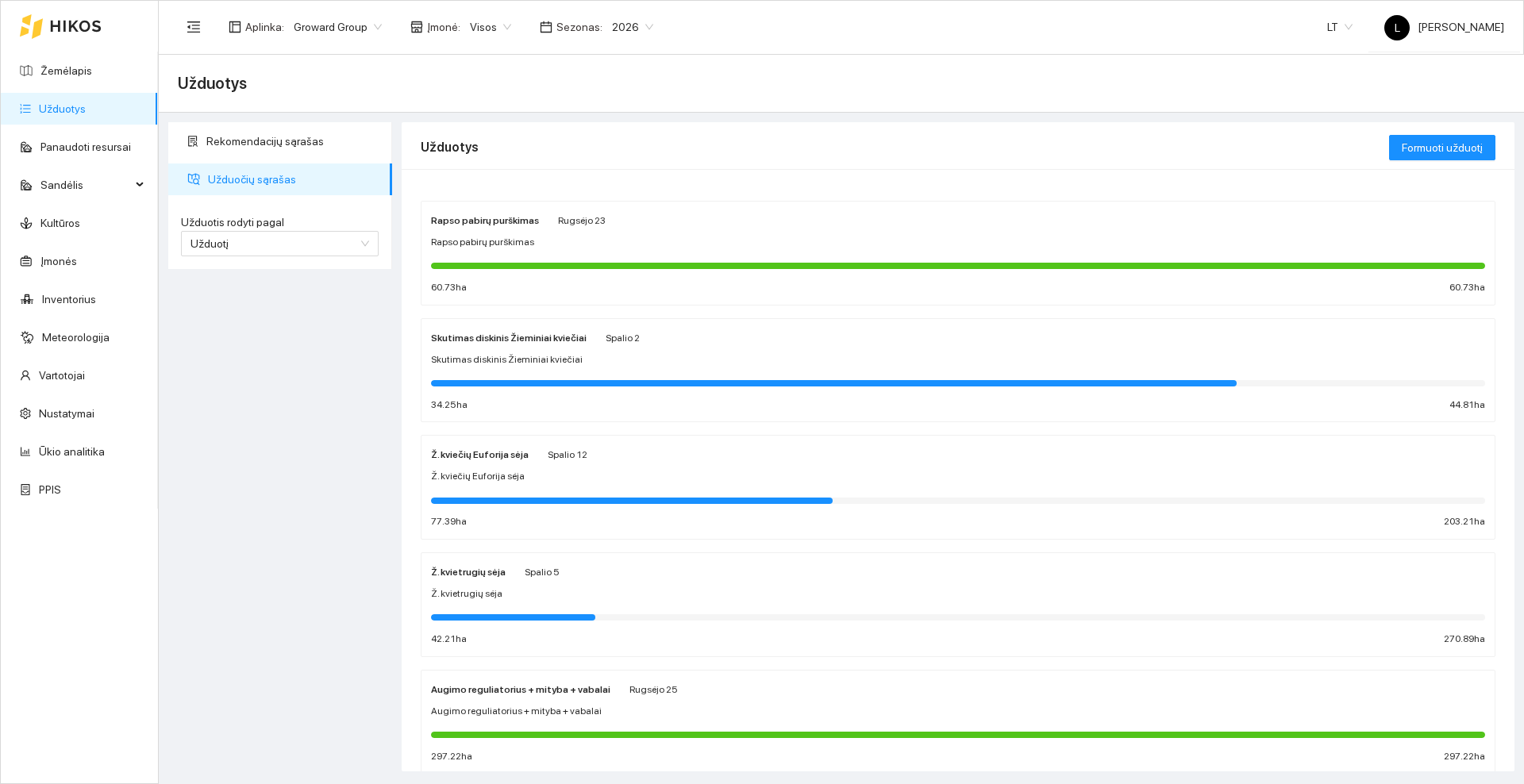
click at [74, 26] on icon at bounding box center [75, 25] width 50 height 11
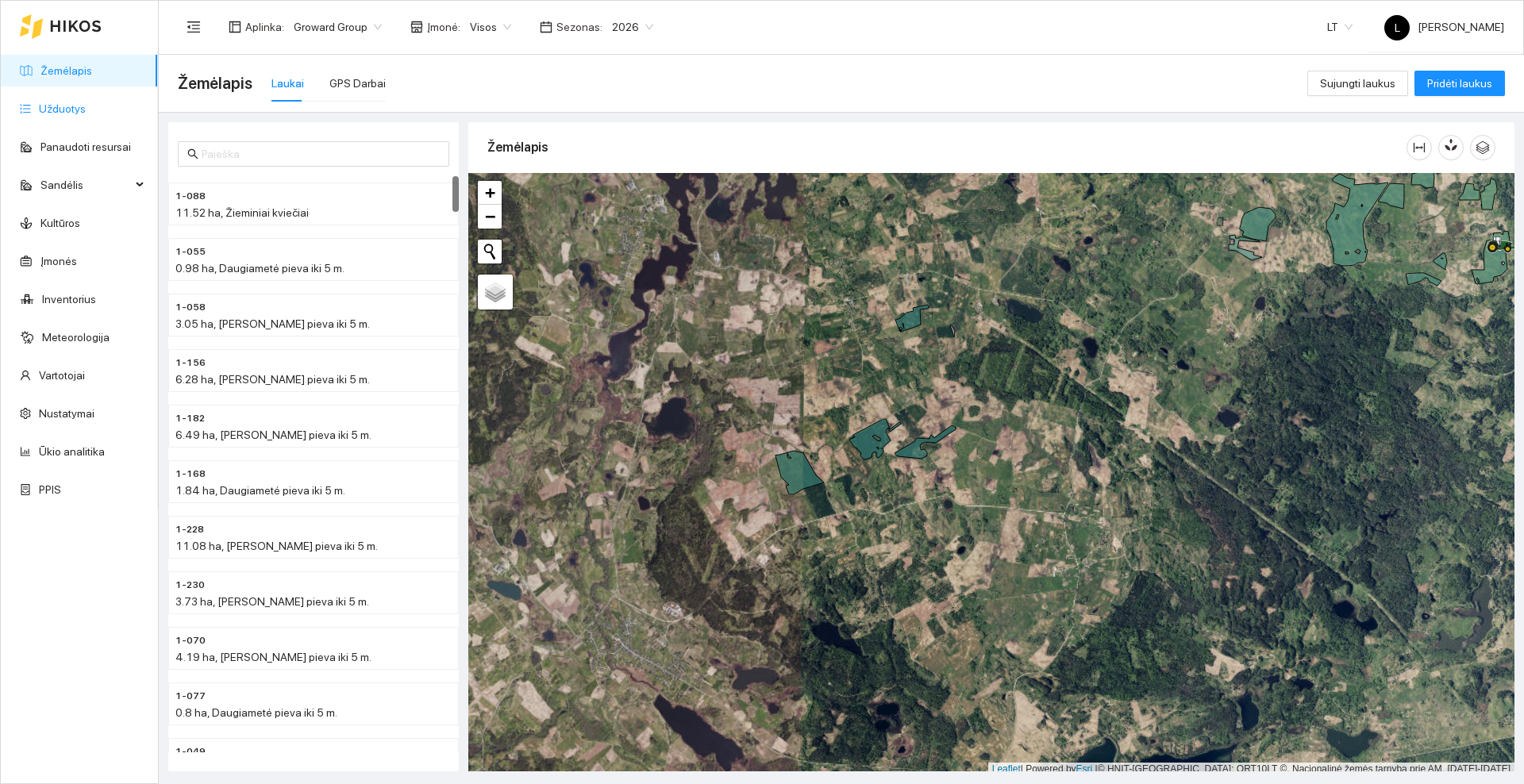
click at [73, 110] on link "Užduotys" at bounding box center [62, 108] width 47 height 13
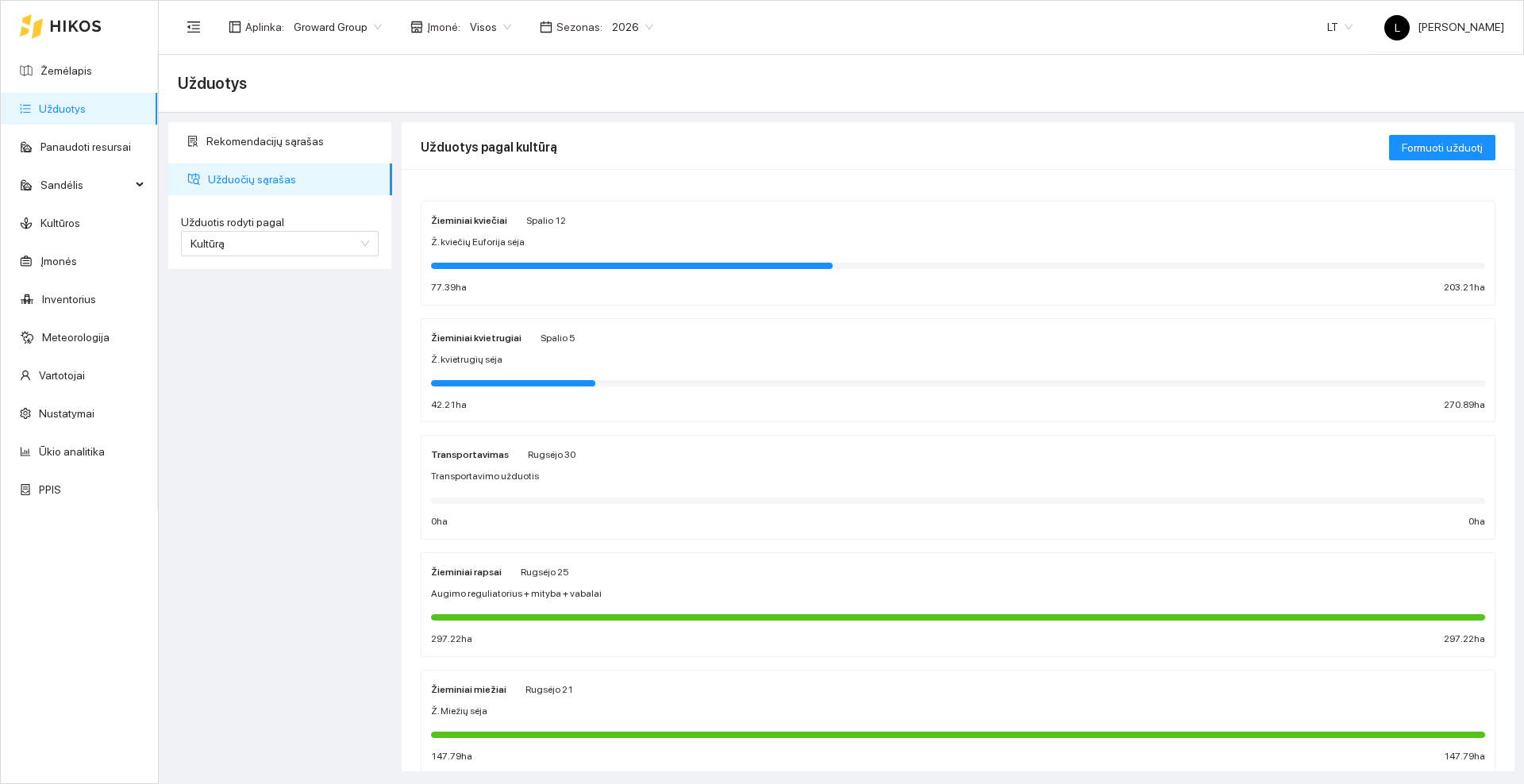
click at [561, 230] on div "Žieminiai kviečiai Spalio 12 Ž. kviečių Euforija sėja 77.39 ha 203.21 ha" at bounding box center [958, 253] width 1054 height 84
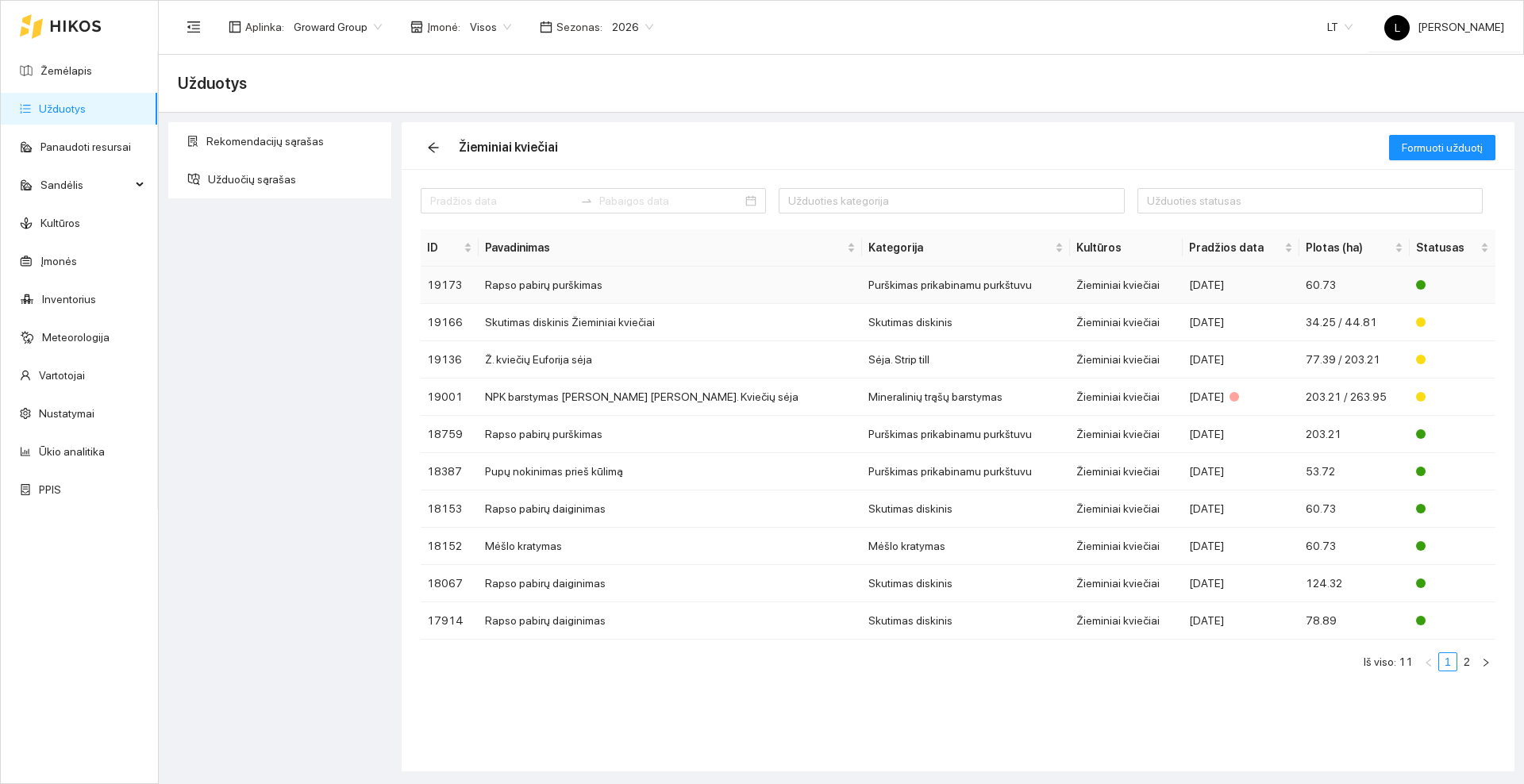
click at [557, 283] on td "Rapso pabirų purškimas" at bounding box center [670, 285] width 383 height 37
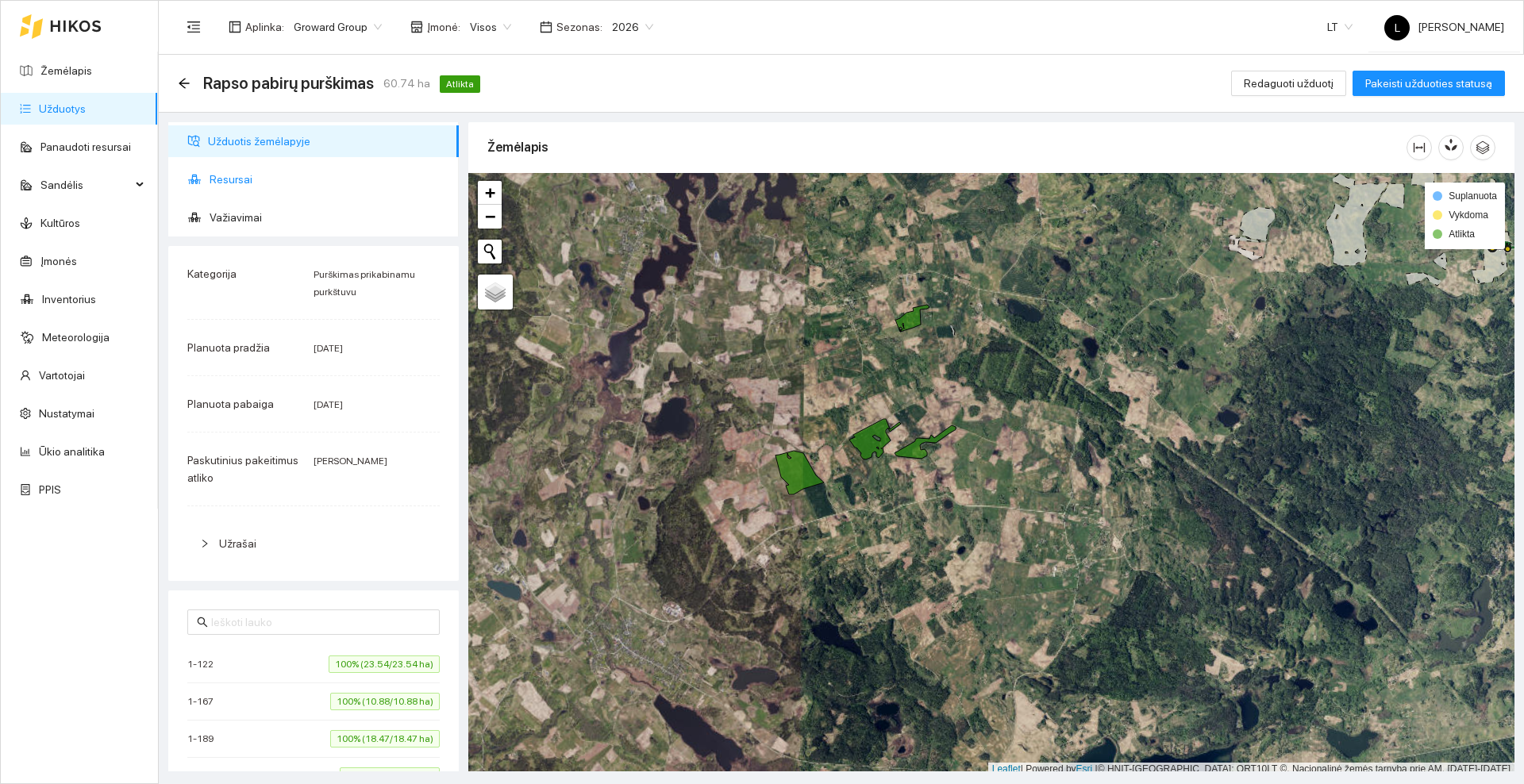
click at [248, 178] on span "Resursai" at bounding box center [328, 179] width 237 height 32
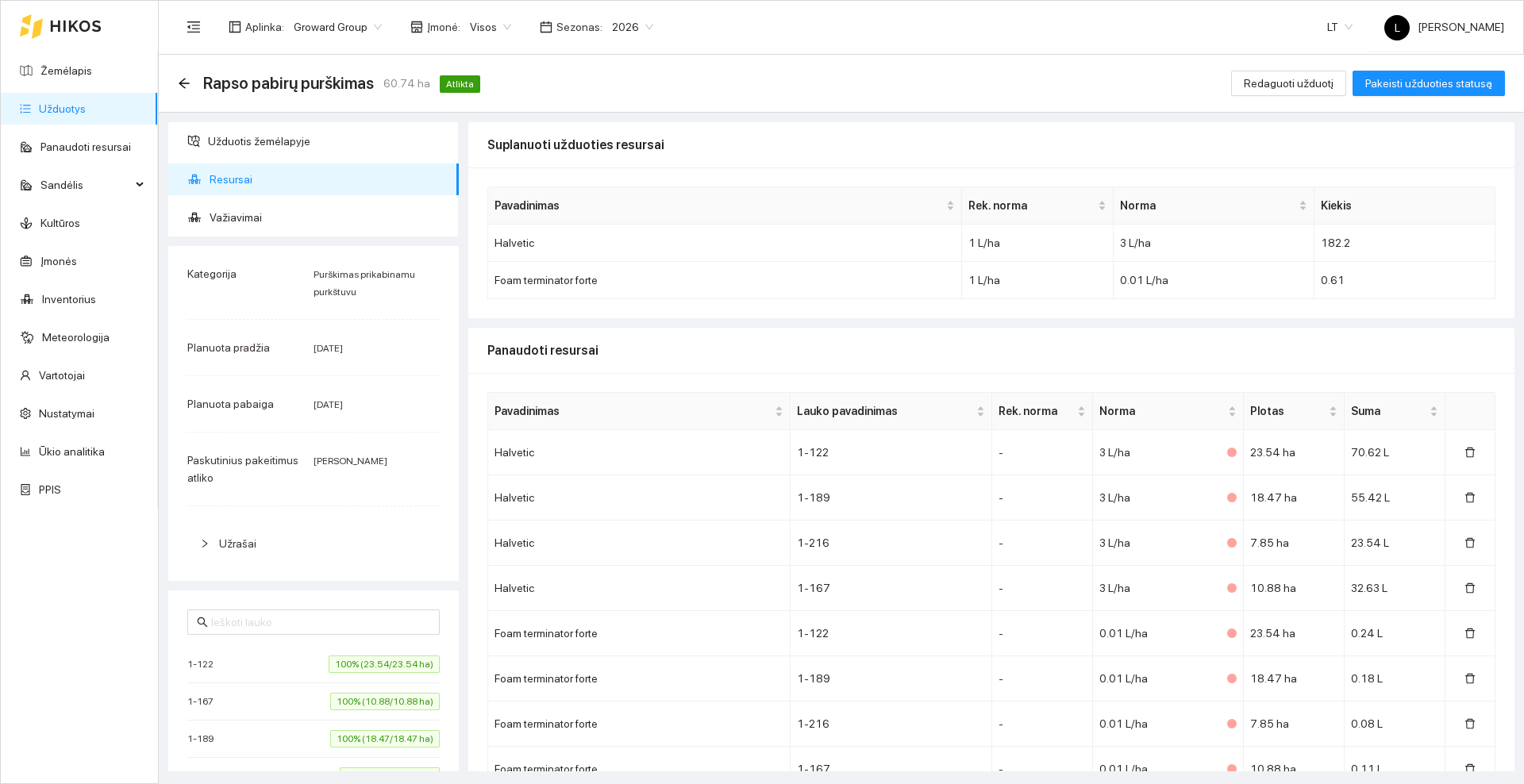
click at [77, 19] on icon at bounding box center [75, 25] width 52 height 13
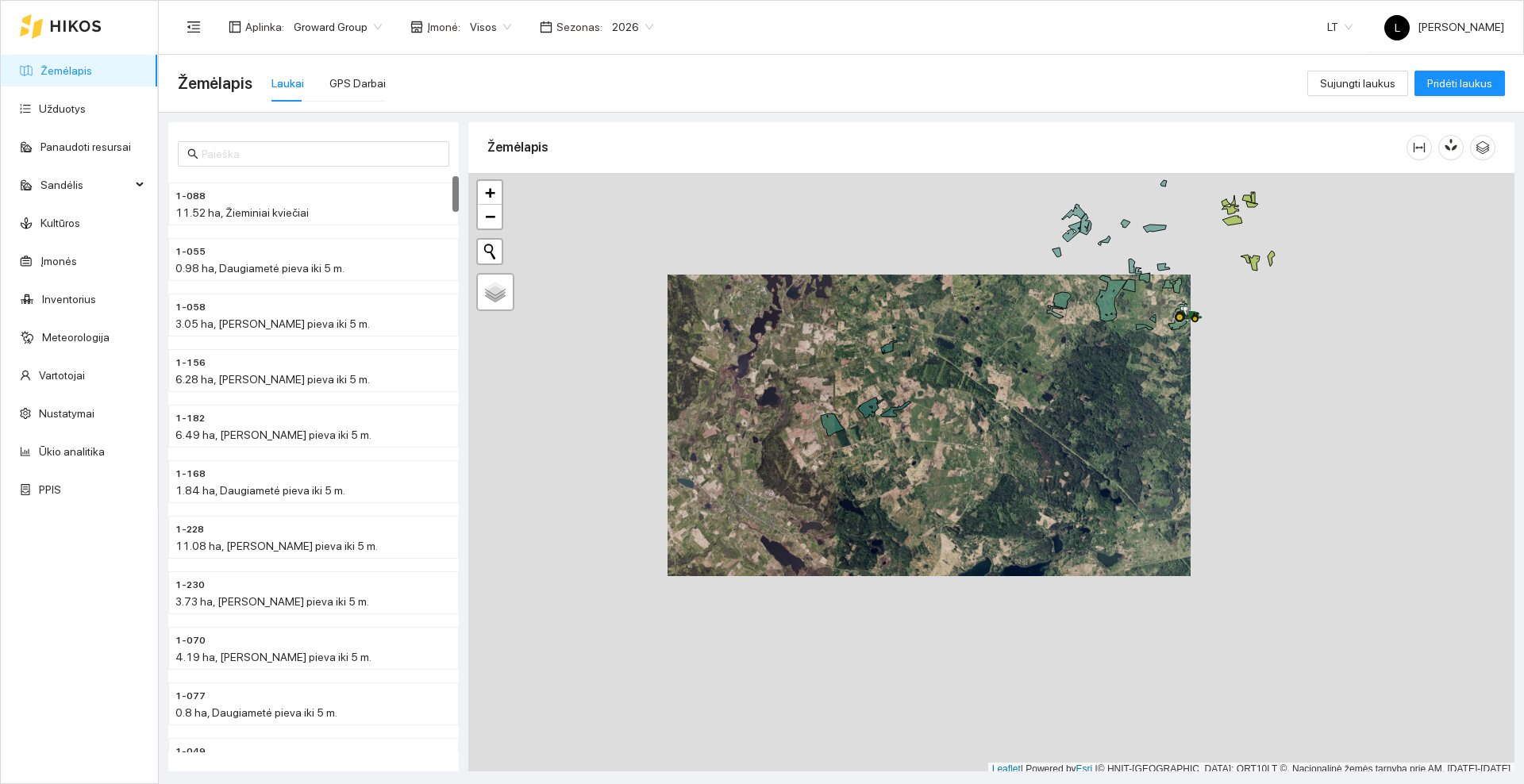
scroll to position [5, 0]
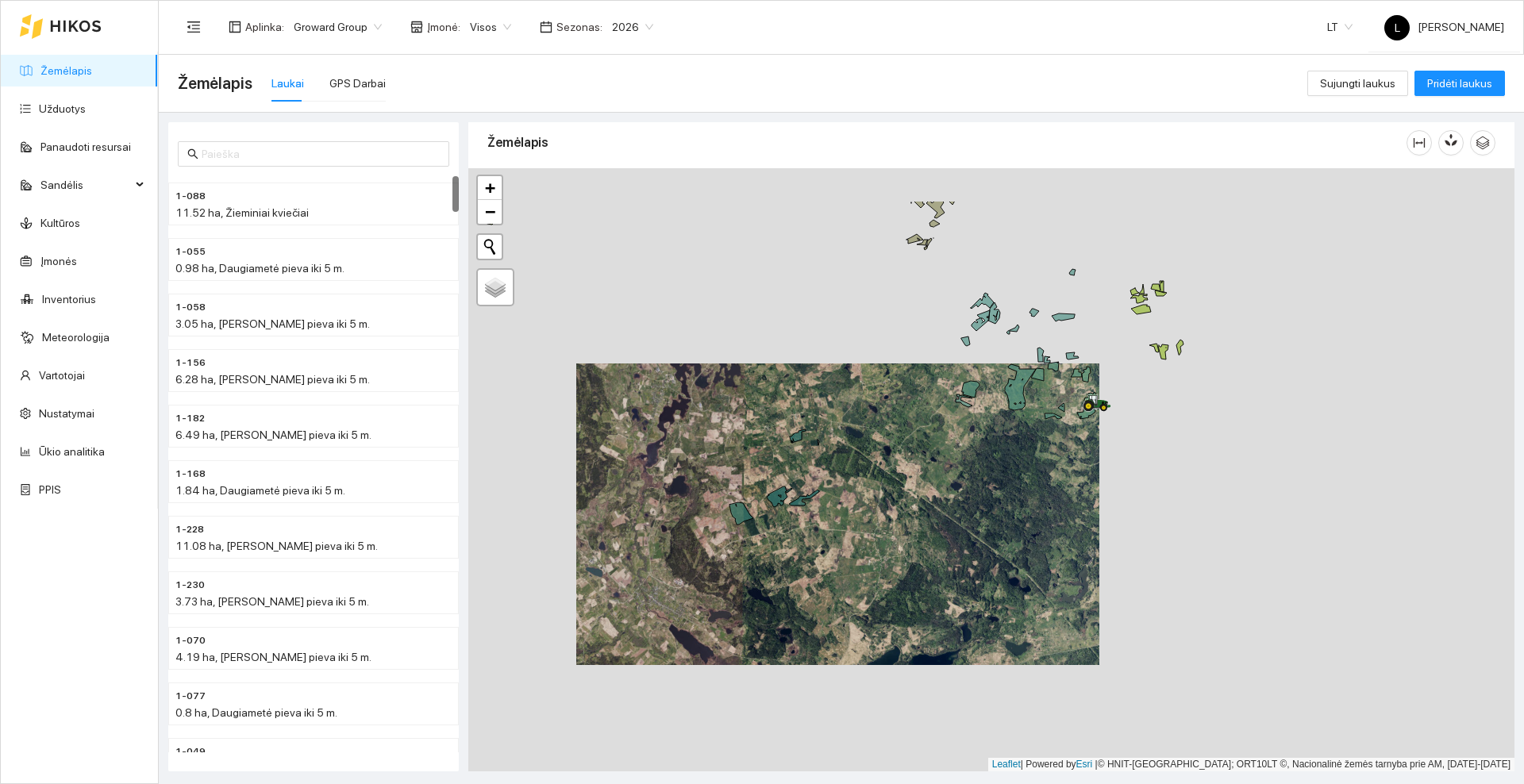
drag, startPoint x: 787, startPoint y: 392, endPoint x: 738, endPoint y: 430, distance: 62.0
click at [738, 430] on div at bounding box center [991, 469] width 1046 height 603
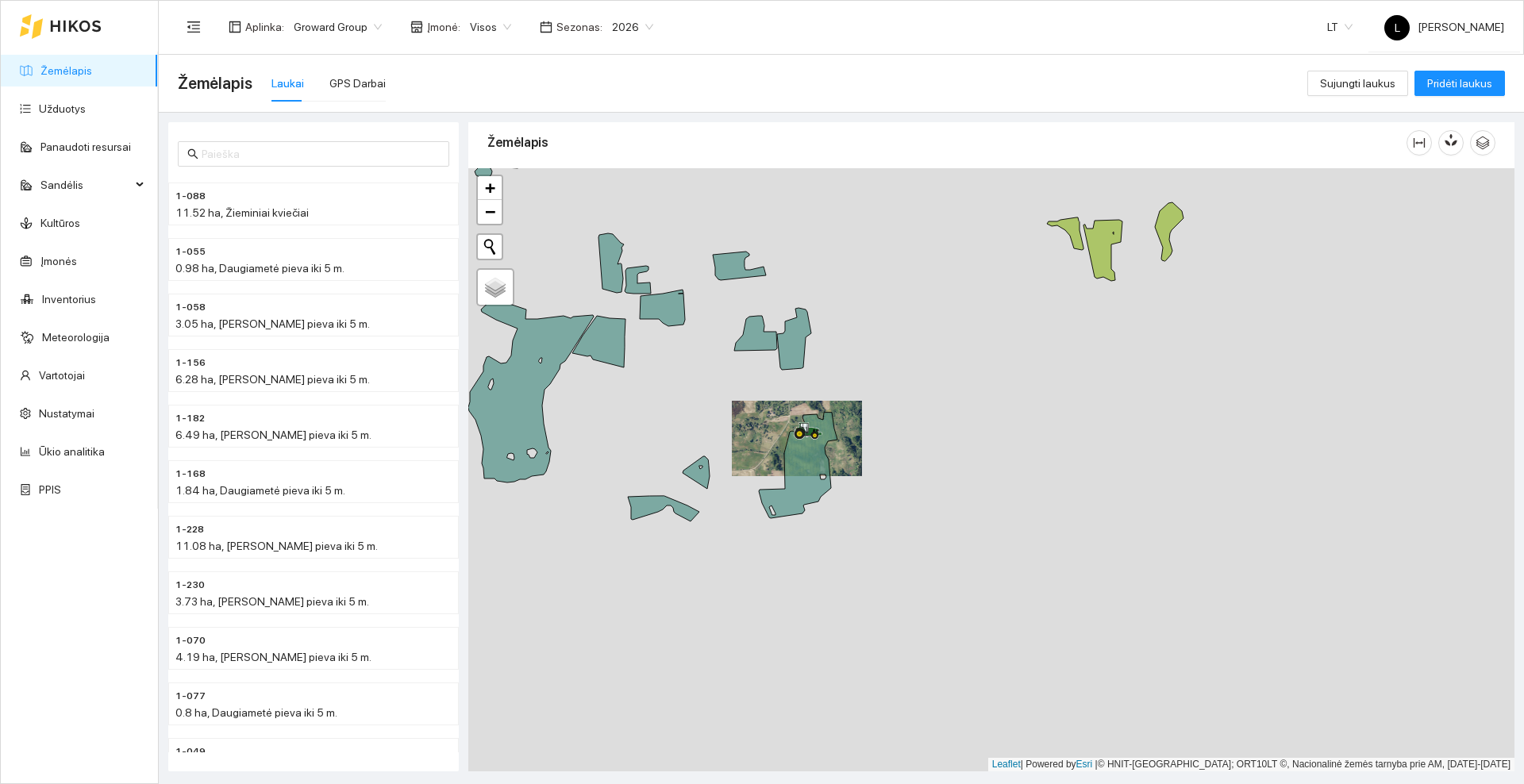
drag, startPoint x: 653, startPoint y: 381, endPoint x: 808, endPoint y: 441, distance: 166.2
click at [808, 441] on div at bounding box center [991, 469] width 1046 height 603
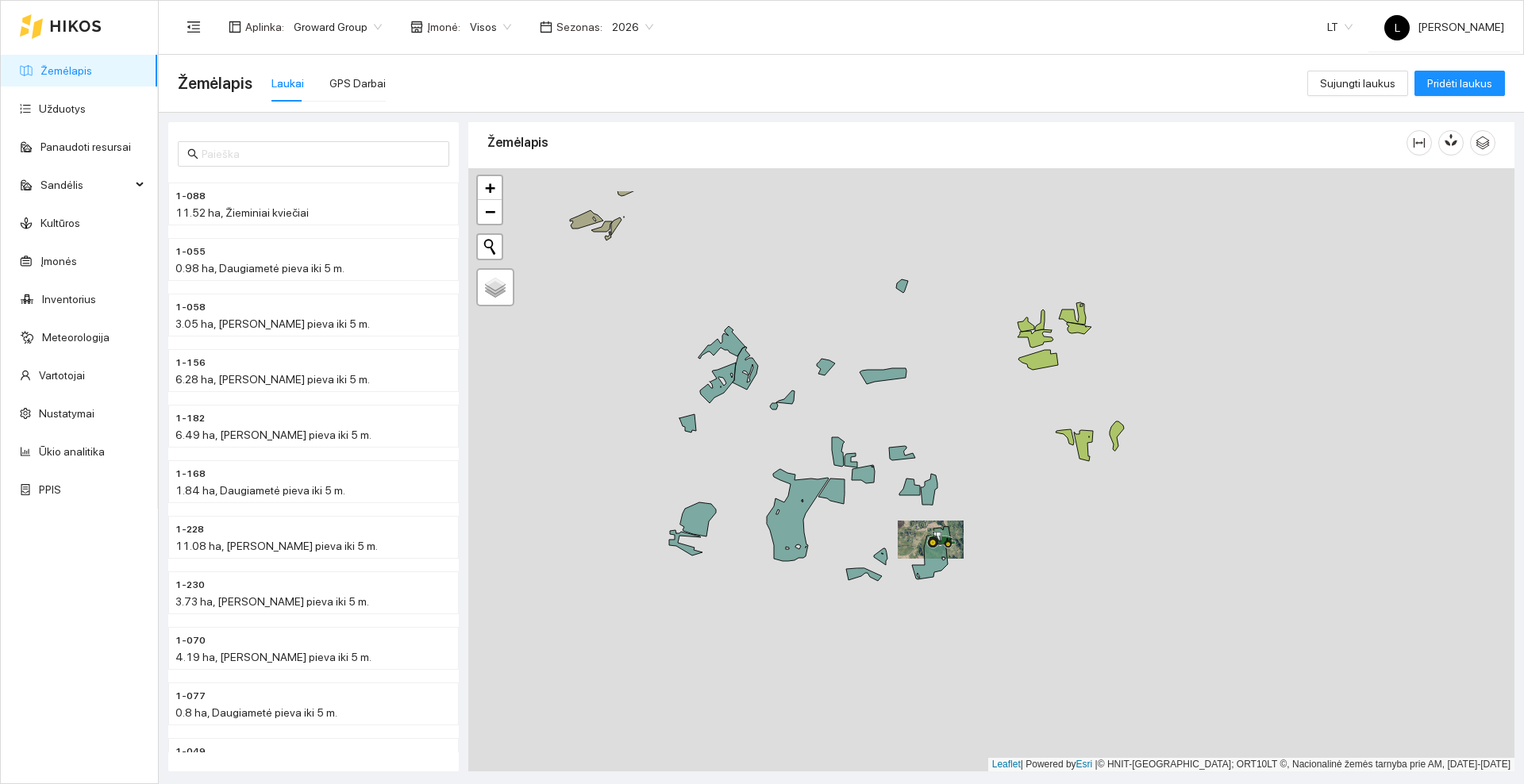
drag, startPoint x: 667, startPoint y: 359, endPoint x: 747, endPoint y: 444, distance: 116.7
click at [747, 444] on div at bounding box center [991, 469] width 1046 height 603
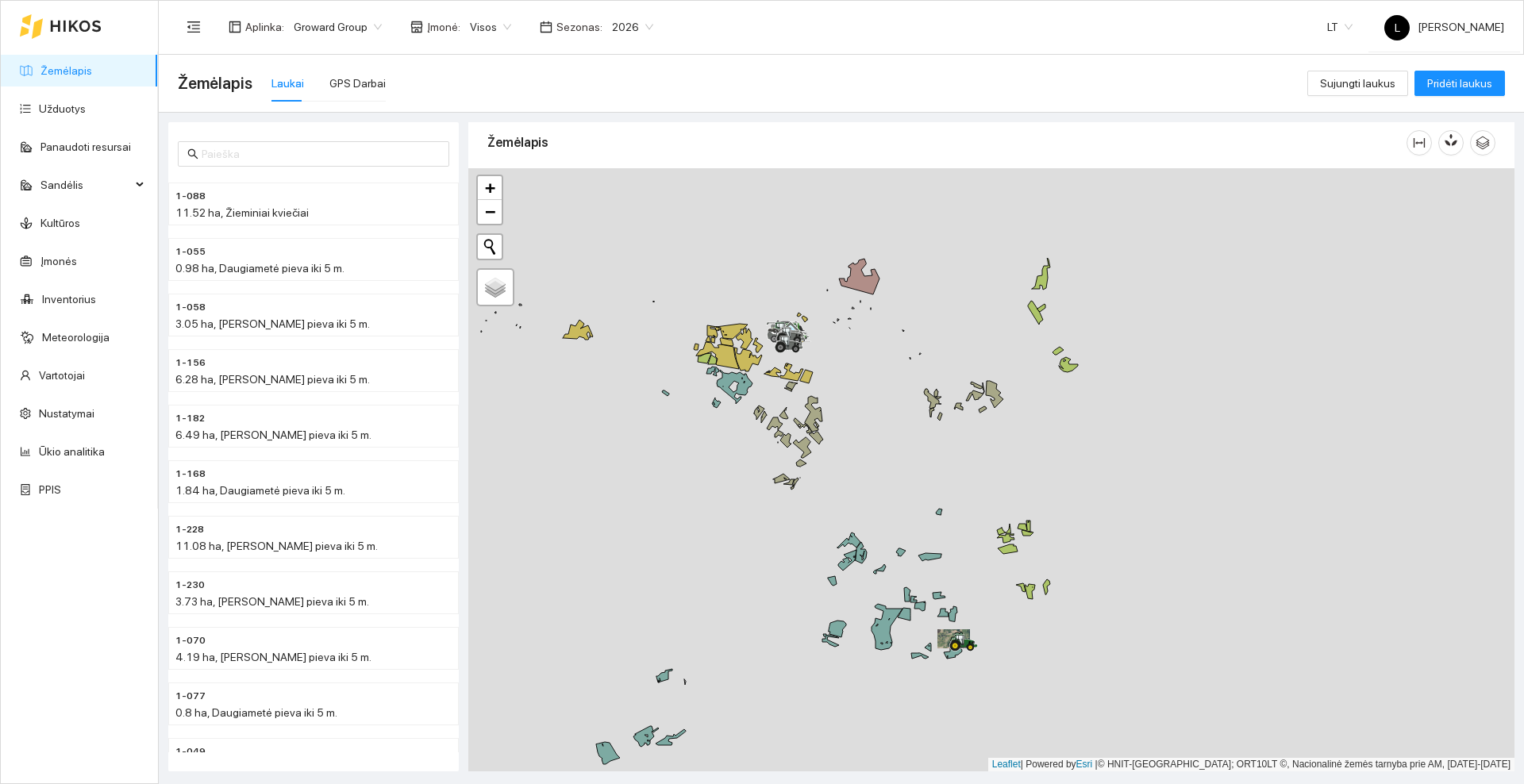
drag, startPoint x: 735, startPoint y: 316, endPoint x: 849, endPoint y: 466, distance: 188.4
click at [849, 466] on div at bounding box center [991, 469] width 1046 height 603
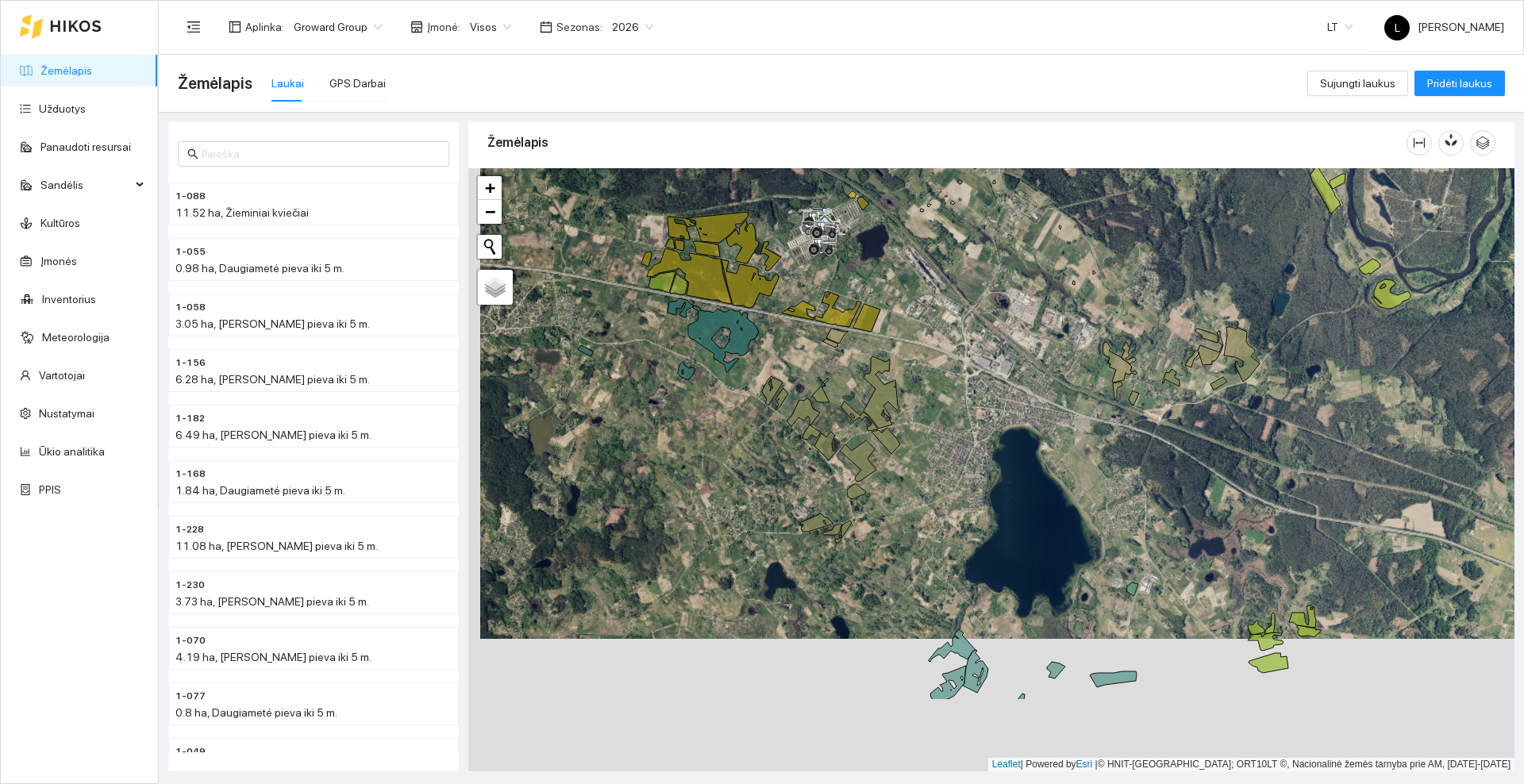
drag, startPoint x: 980, startPoint y: 577, endPoint x: 992, endPoint y: 445, distance: 132.5
click at [992, 445] on div at bounding box center [991, 469] width 1046 height 603
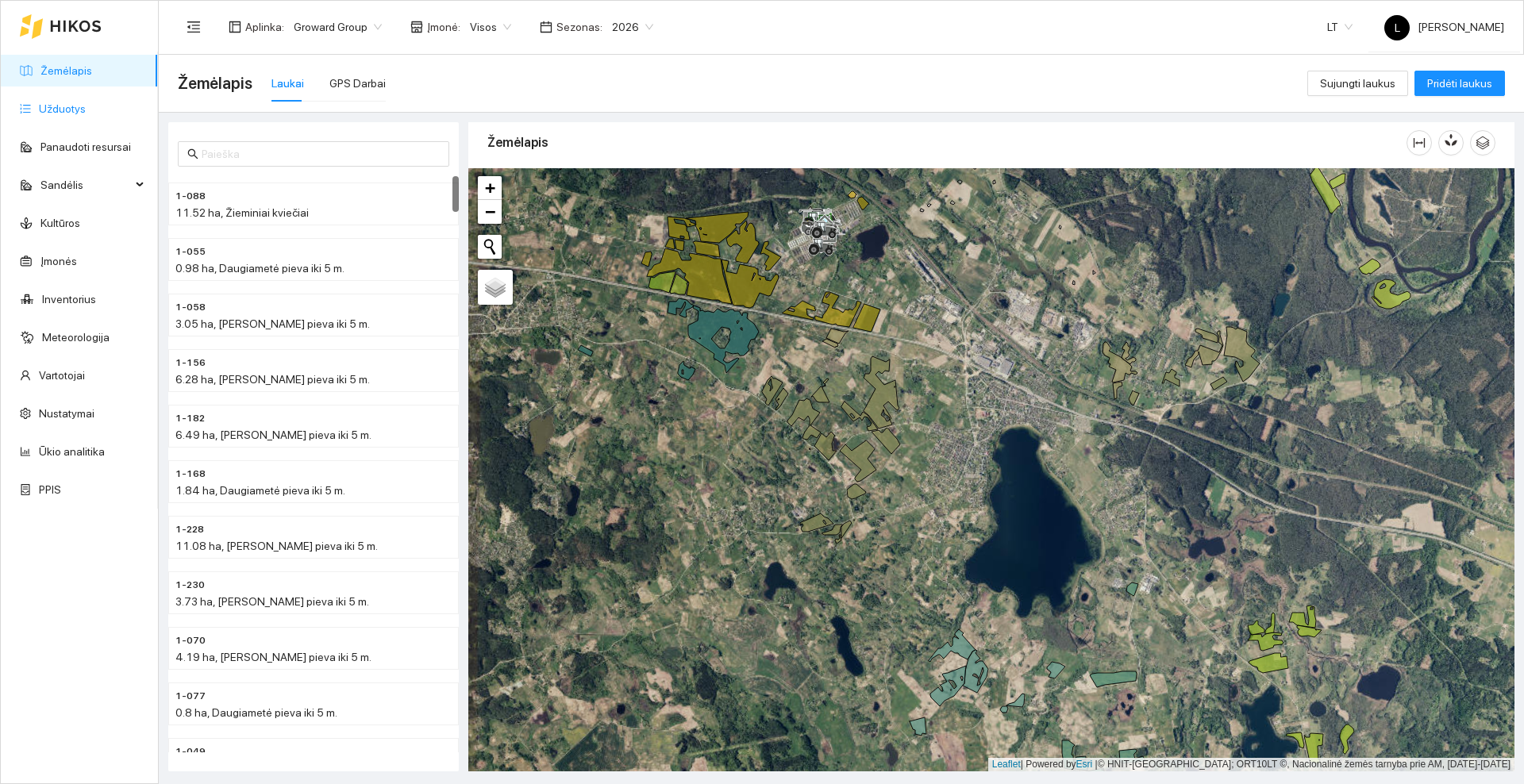
click at [84, 115] on link "Užduotys" at bounding box center [62, 108] width 47 height 13
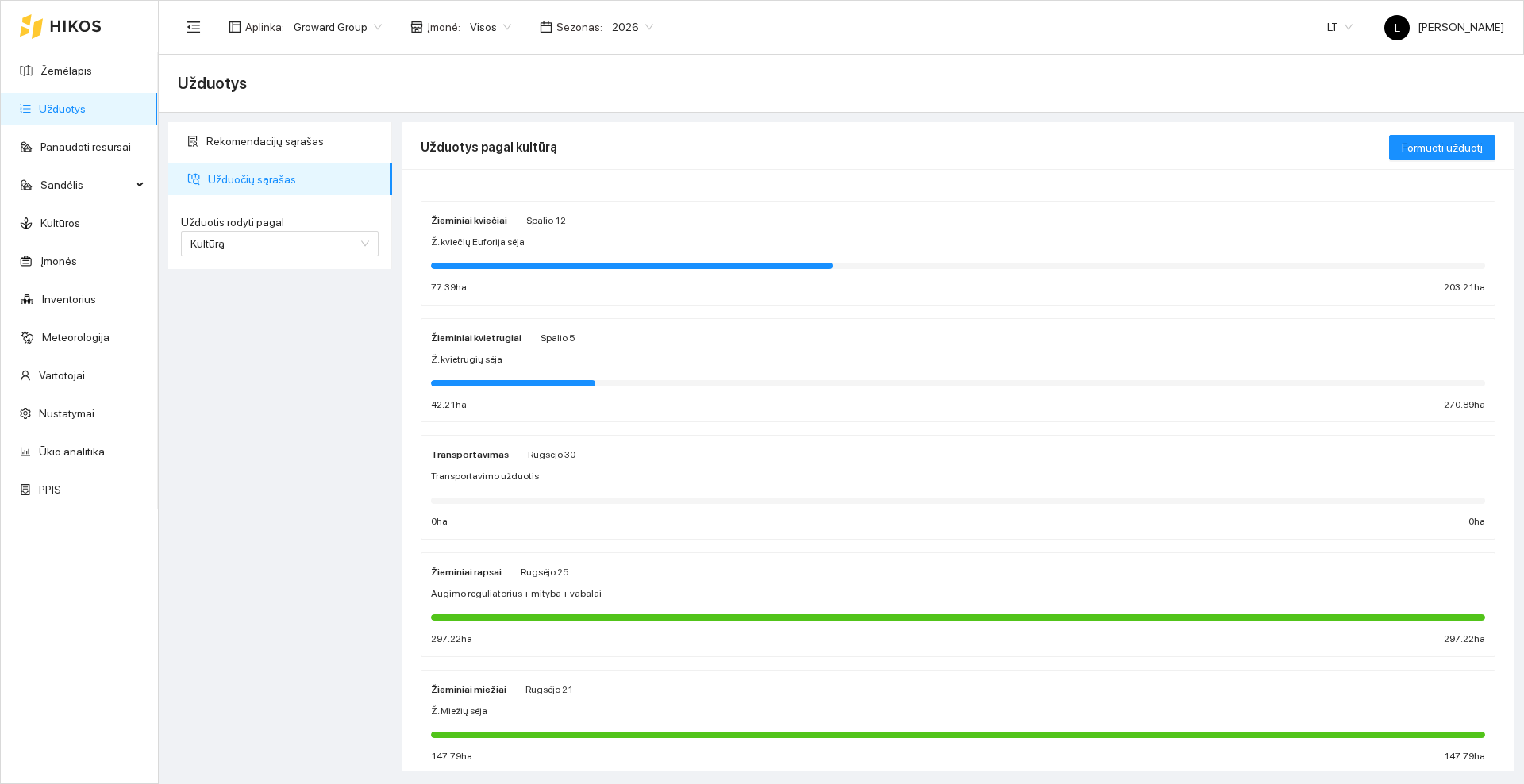
click at [583, 222] on div "Žieminiai kviečiai Spalio 12" at bounding box center [958, 220] width 1054 height 18
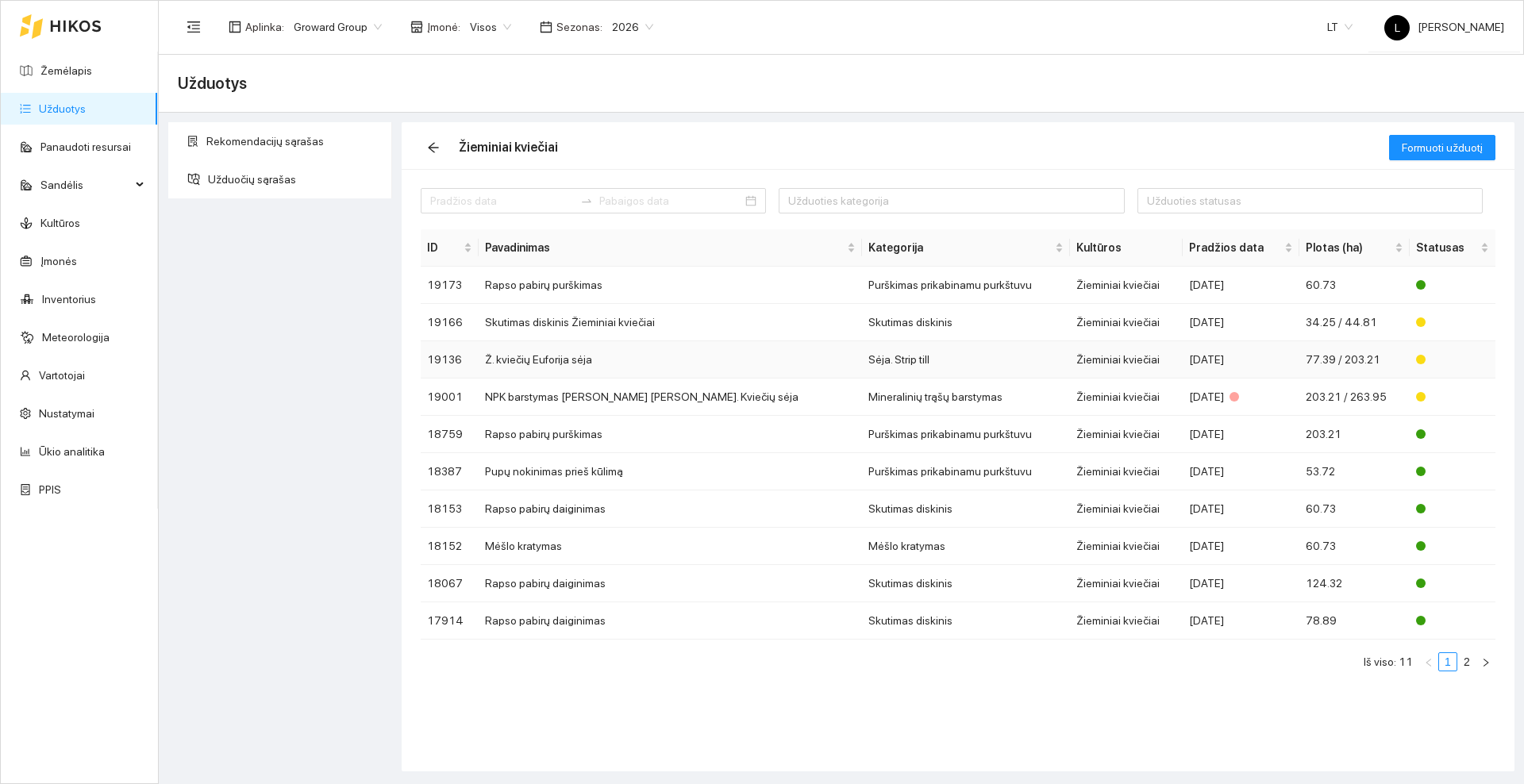
click at [678, 359] on td "Ž. kviečių Euforija sėja" at bounding box center [670, 360] width 383 height 37
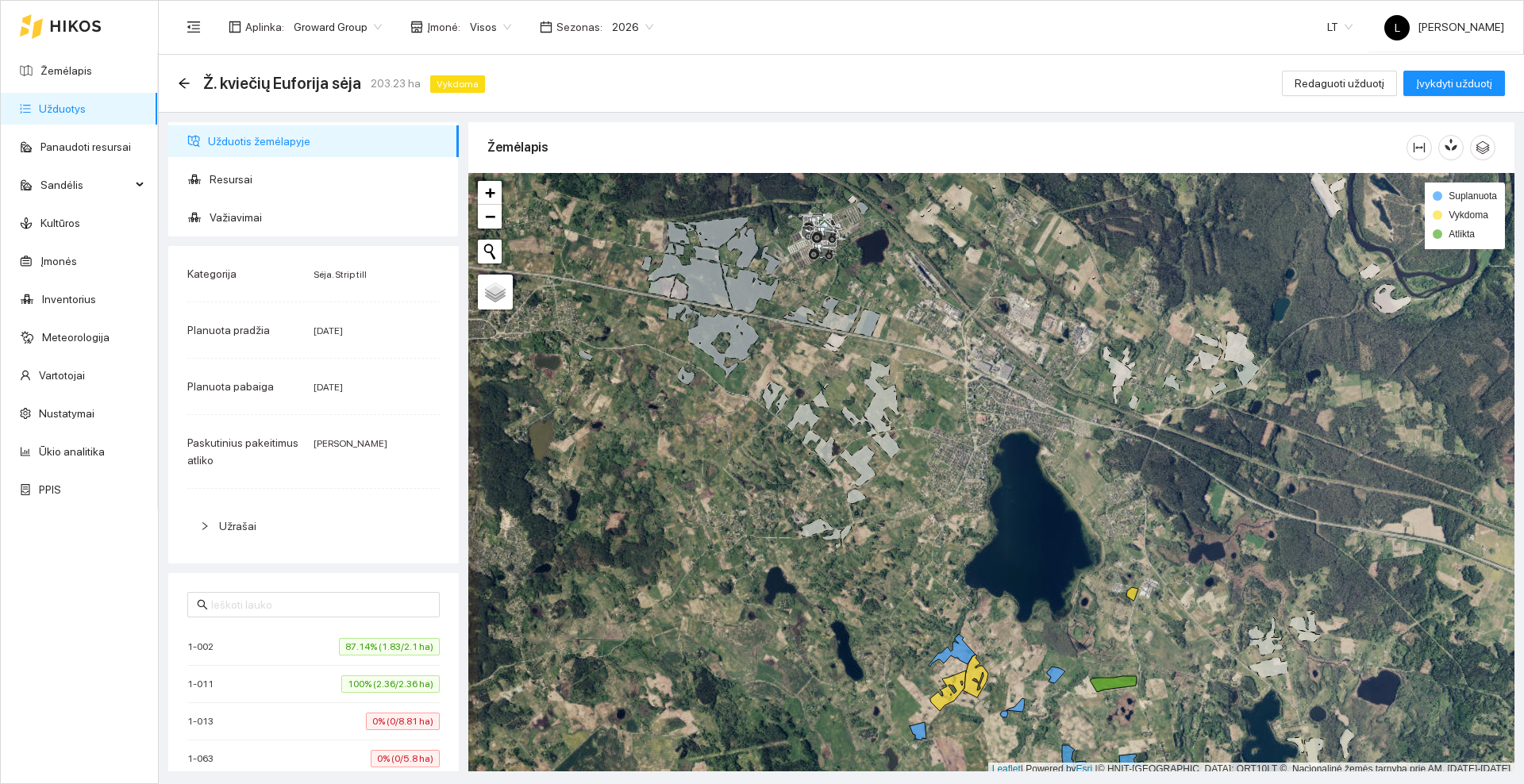
scroll to position [5, 0]
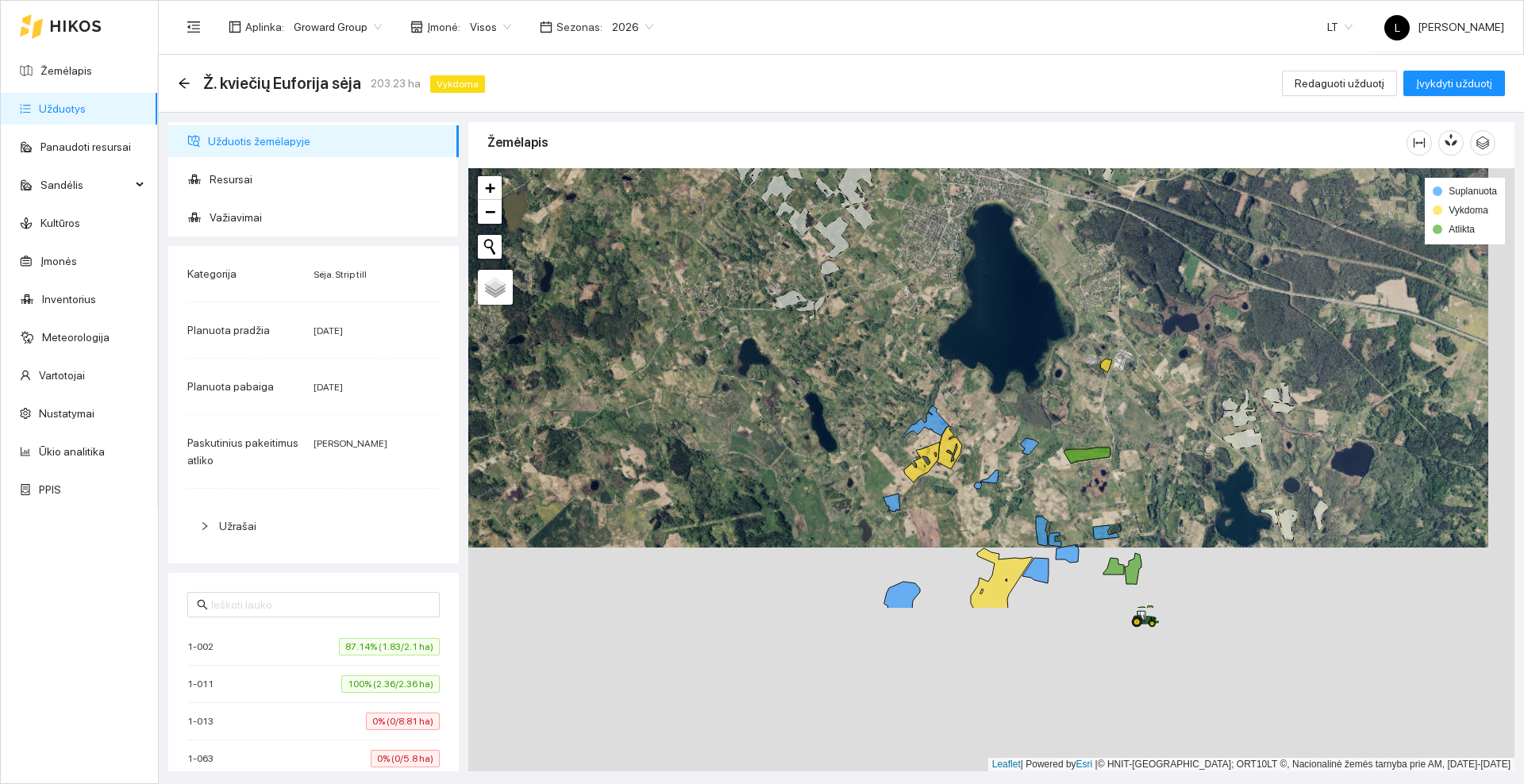
drag, startPoint x: 876, startPoint y: 575, endPoint x: 860, endPoint y: 384, distance: 191.7
click at [860, 384] on div at bounding box center [991, 469] width 1046 height 603
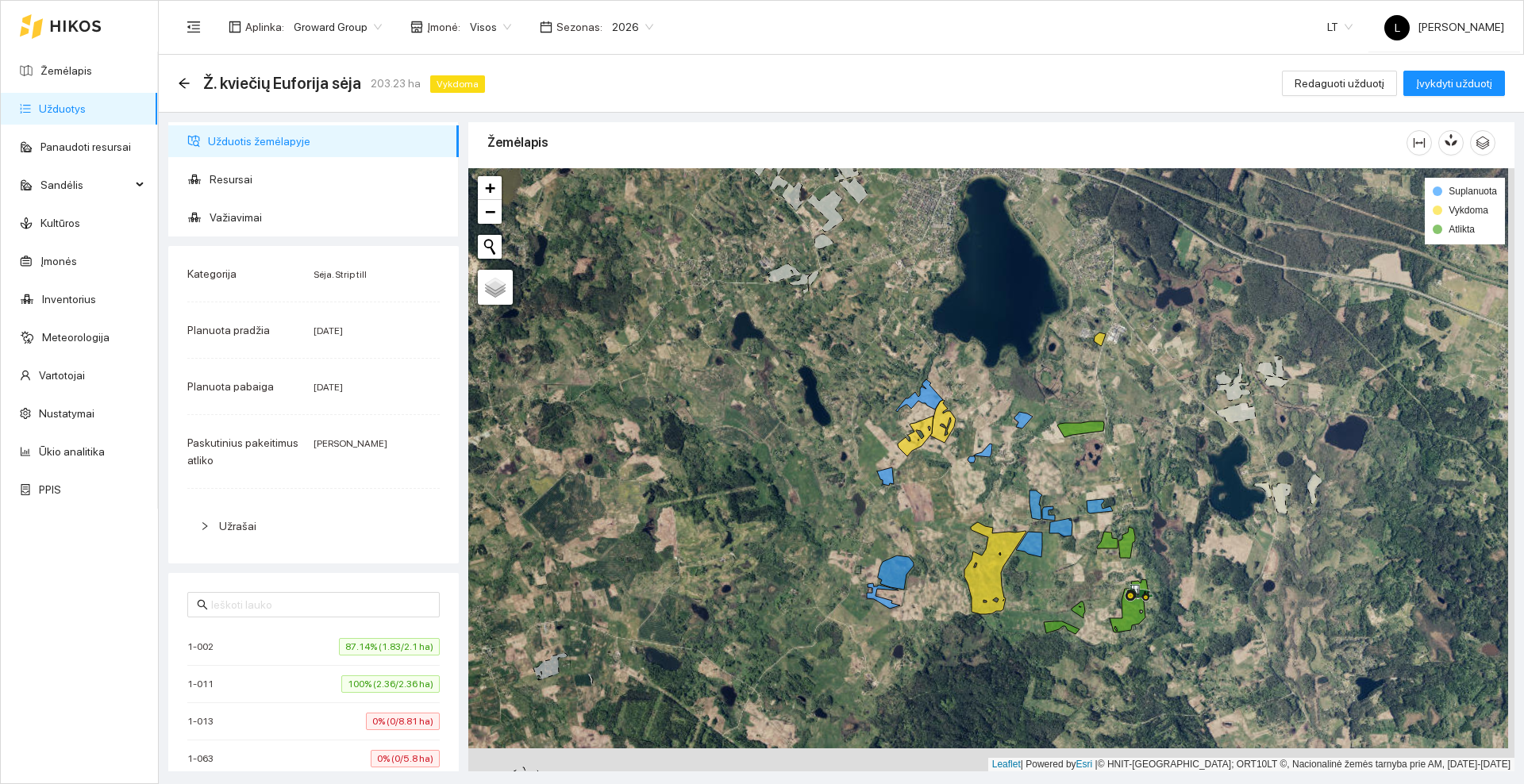
drag, startPoint x: 1000, startPoint y: 497, endPoint x: 962, endPoint y: 430, distance: 77.0
click at [962, 430] on div at bounding box center [991, 469] width 1046 height 603
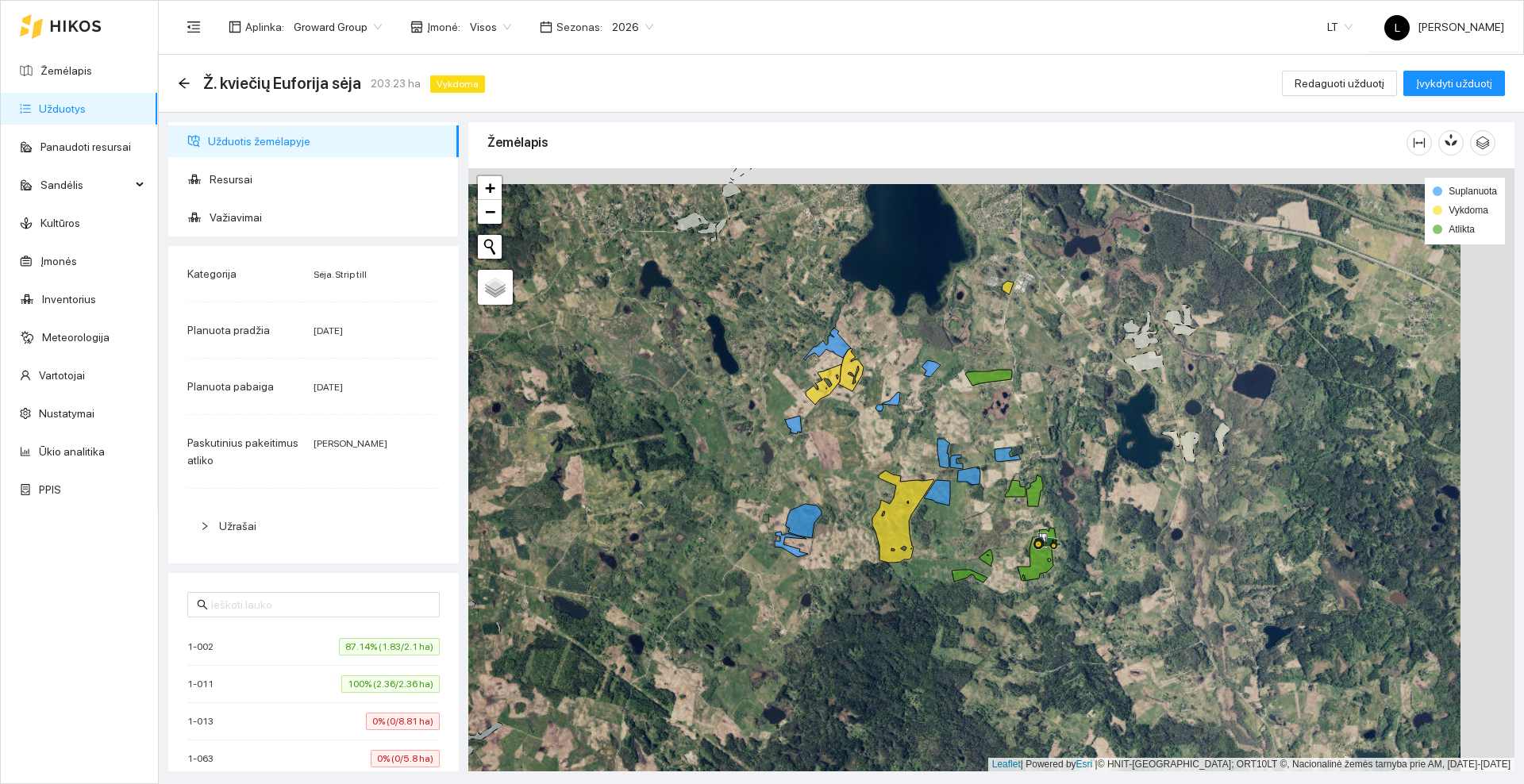
drag, startPoint x: 945, startPoint y: 604, endPoint x: 891, endPoint y: 620, distance: 56.3
click at [891, 620] on div at bounding box center [991, 469] width 1046 height 603
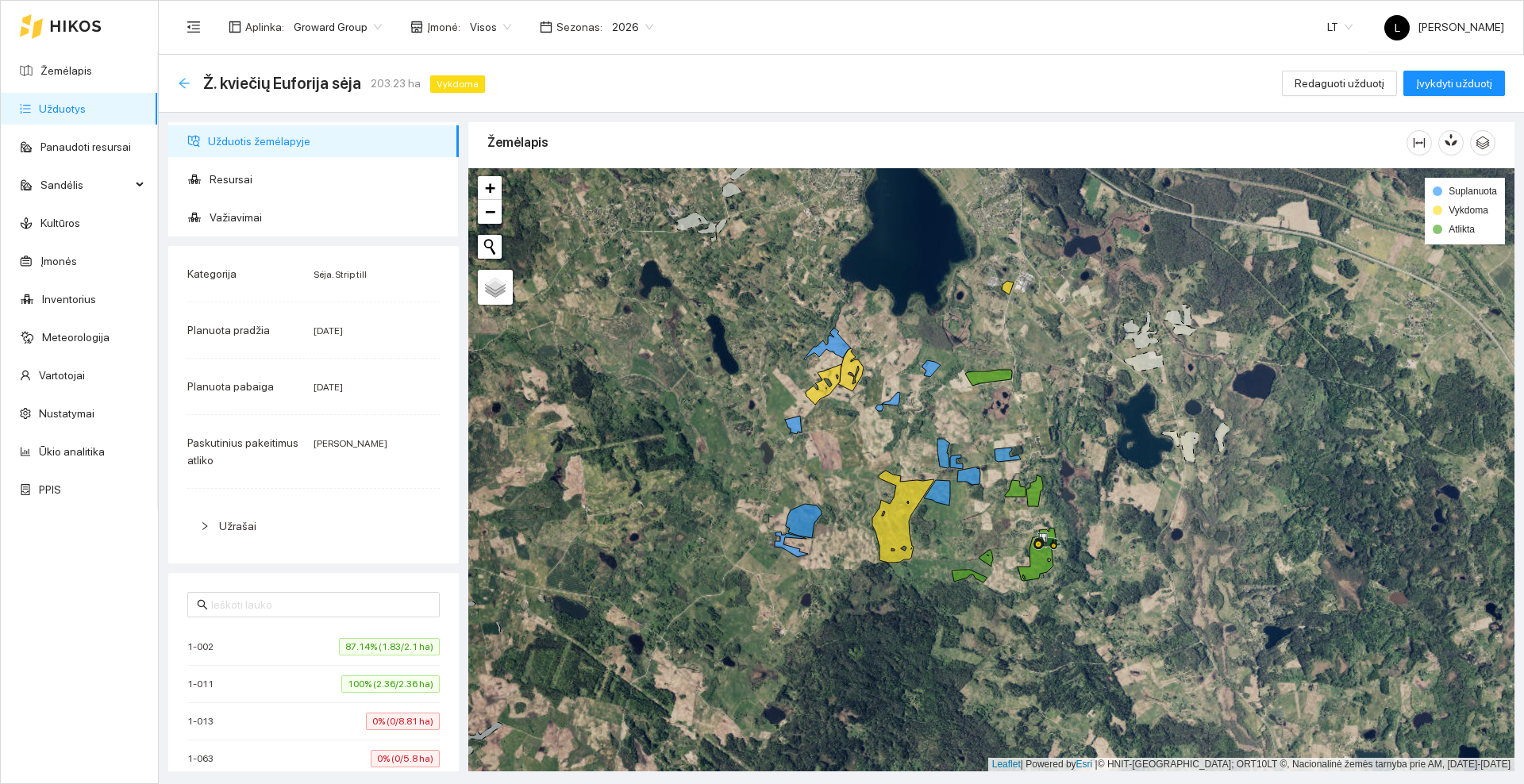
click at [189, 81] on icon "arrow-left" at bounding box center [184, 83] width 13 height 13
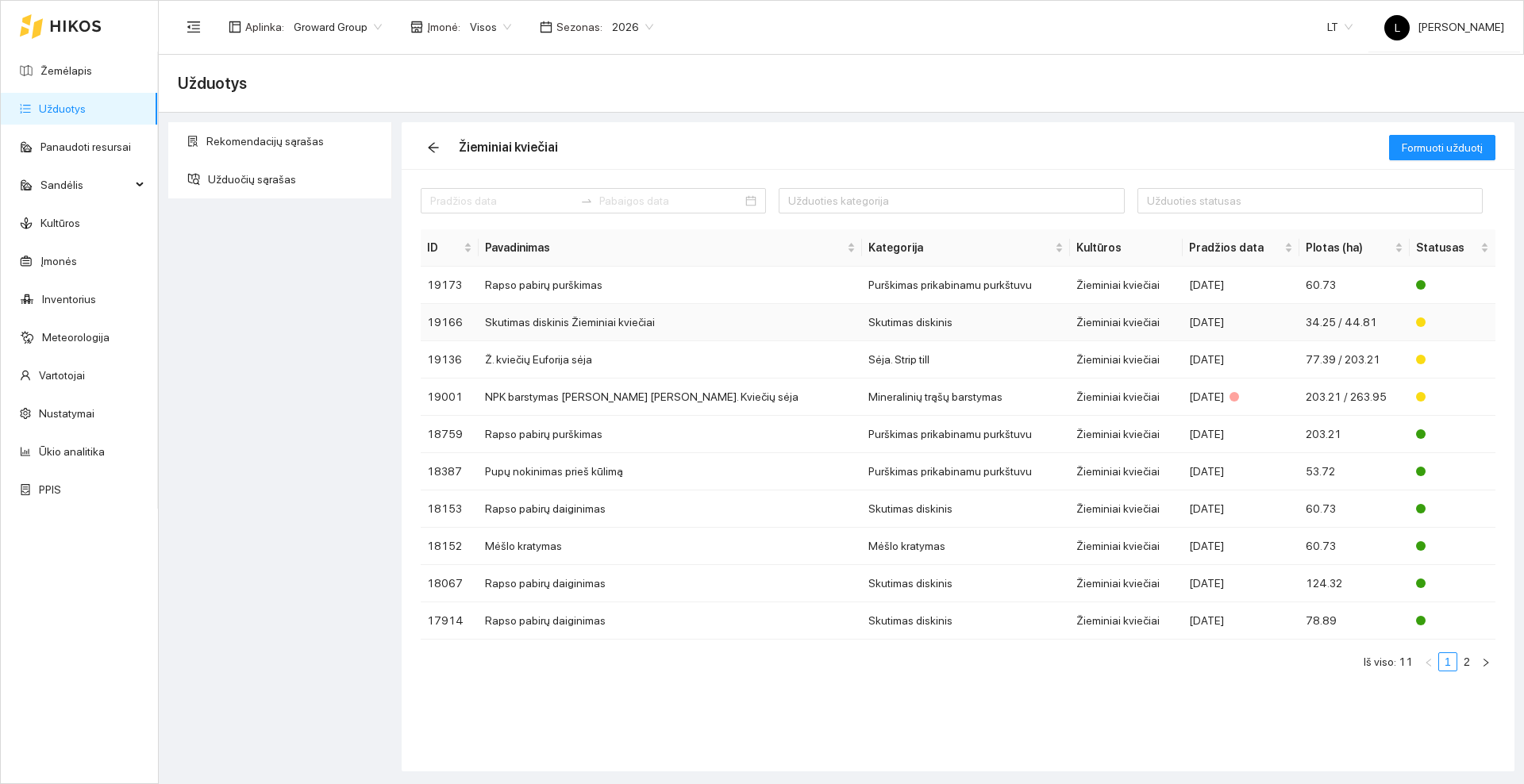
click at [559, 325] on td "Skutimas diskinis Žieminiai kviečiai" at bounding box center [670, 322] width 383 height 37
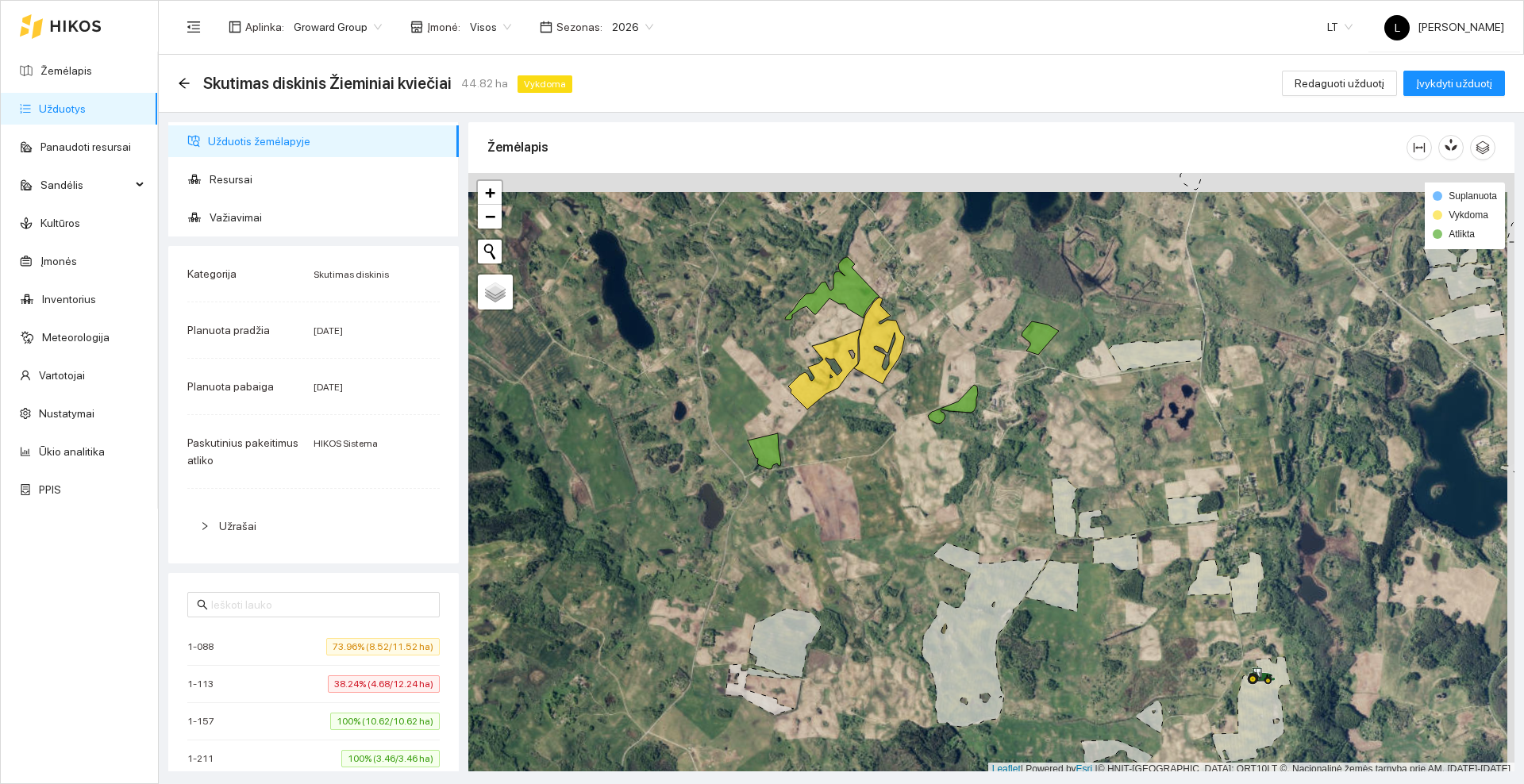
scroll to position [5, 0]
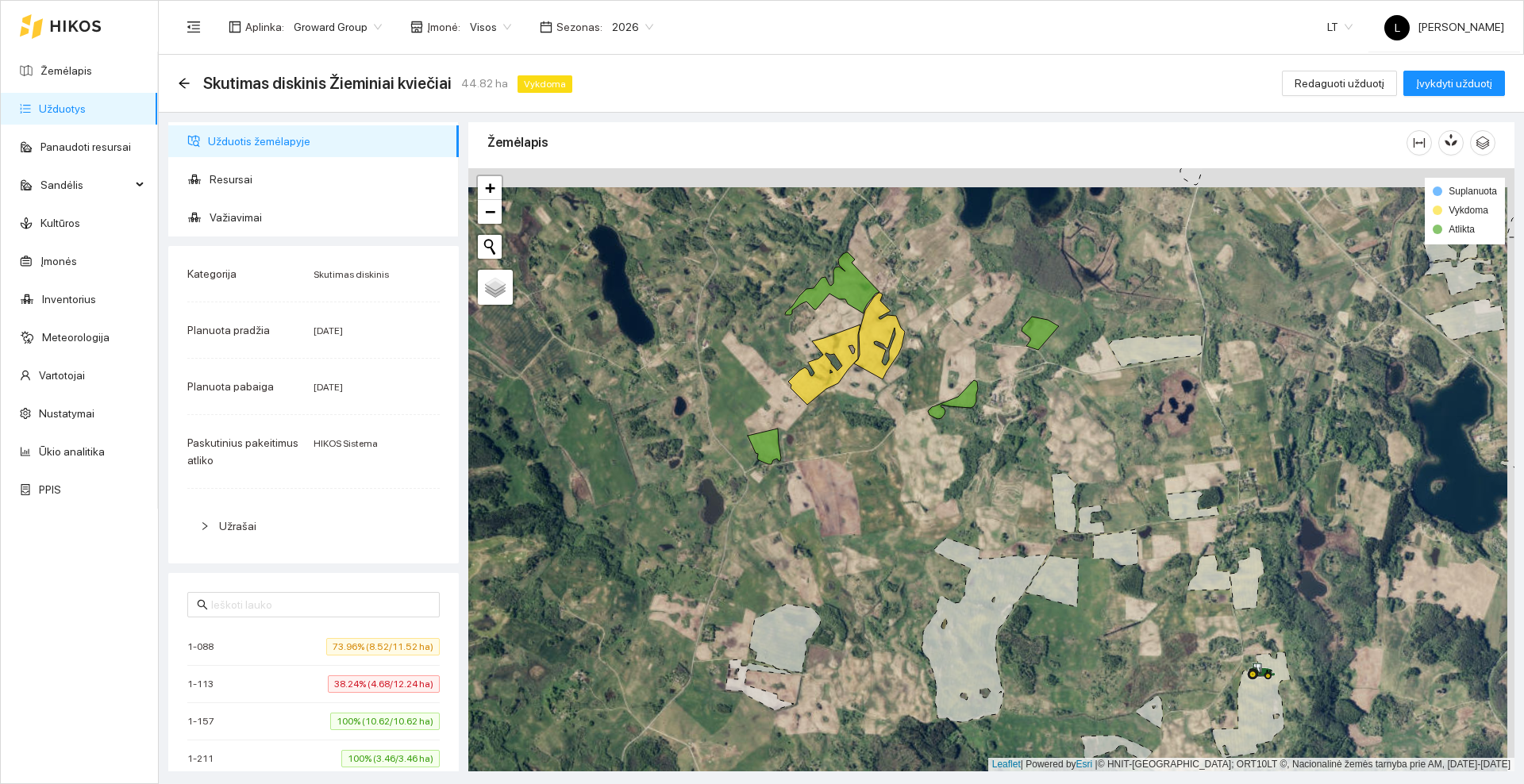
drag, startPoint x: 891, startPoint y: 464, endPoint x: 852, endPoint y: 534, distance: 80.1
click at [852, 534] on div at bounding box center [991, 469] width 1046 height 603
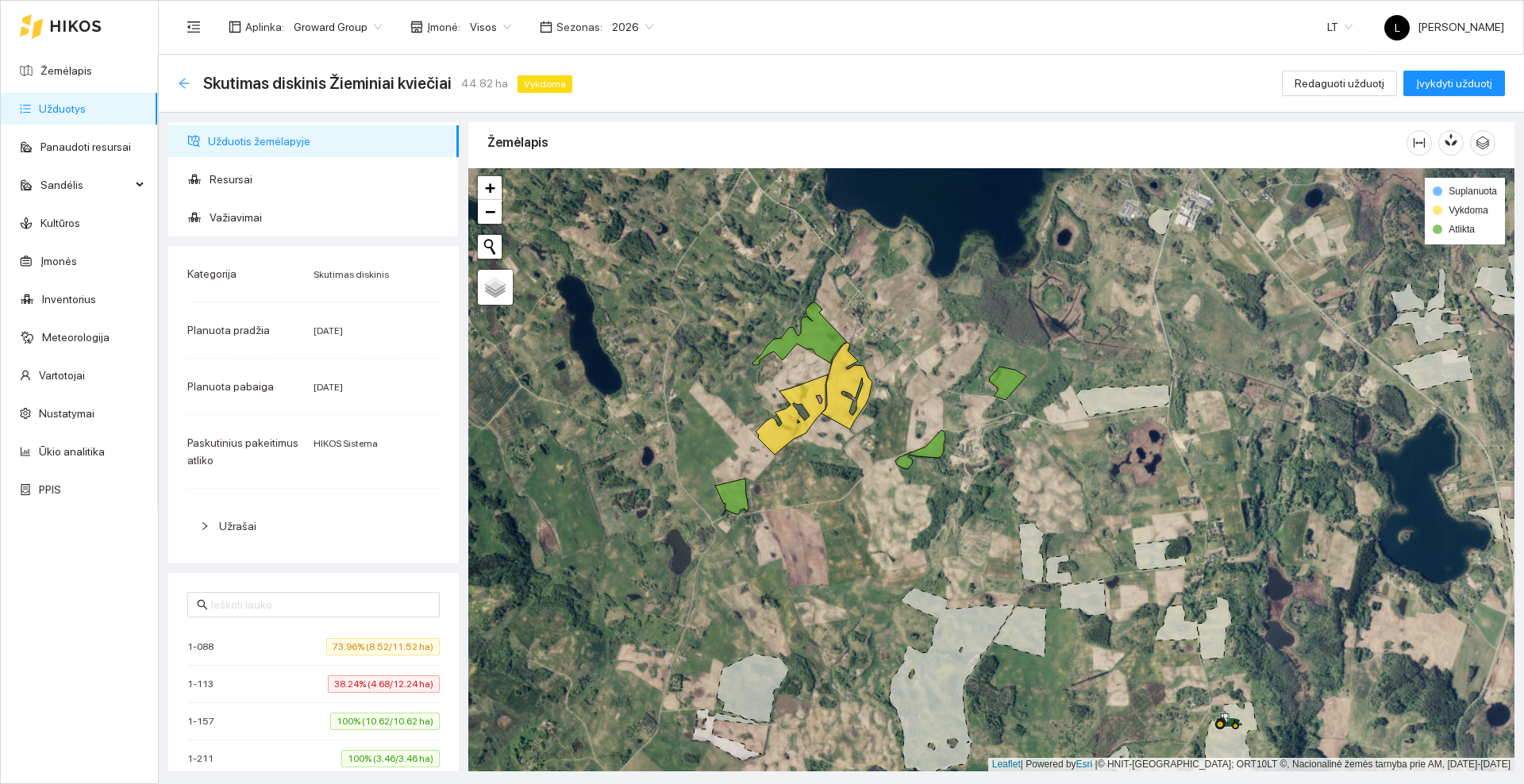
click at [181, 84] on icon "arrow-left" at bounding box center [184, 83] width 10 height 10
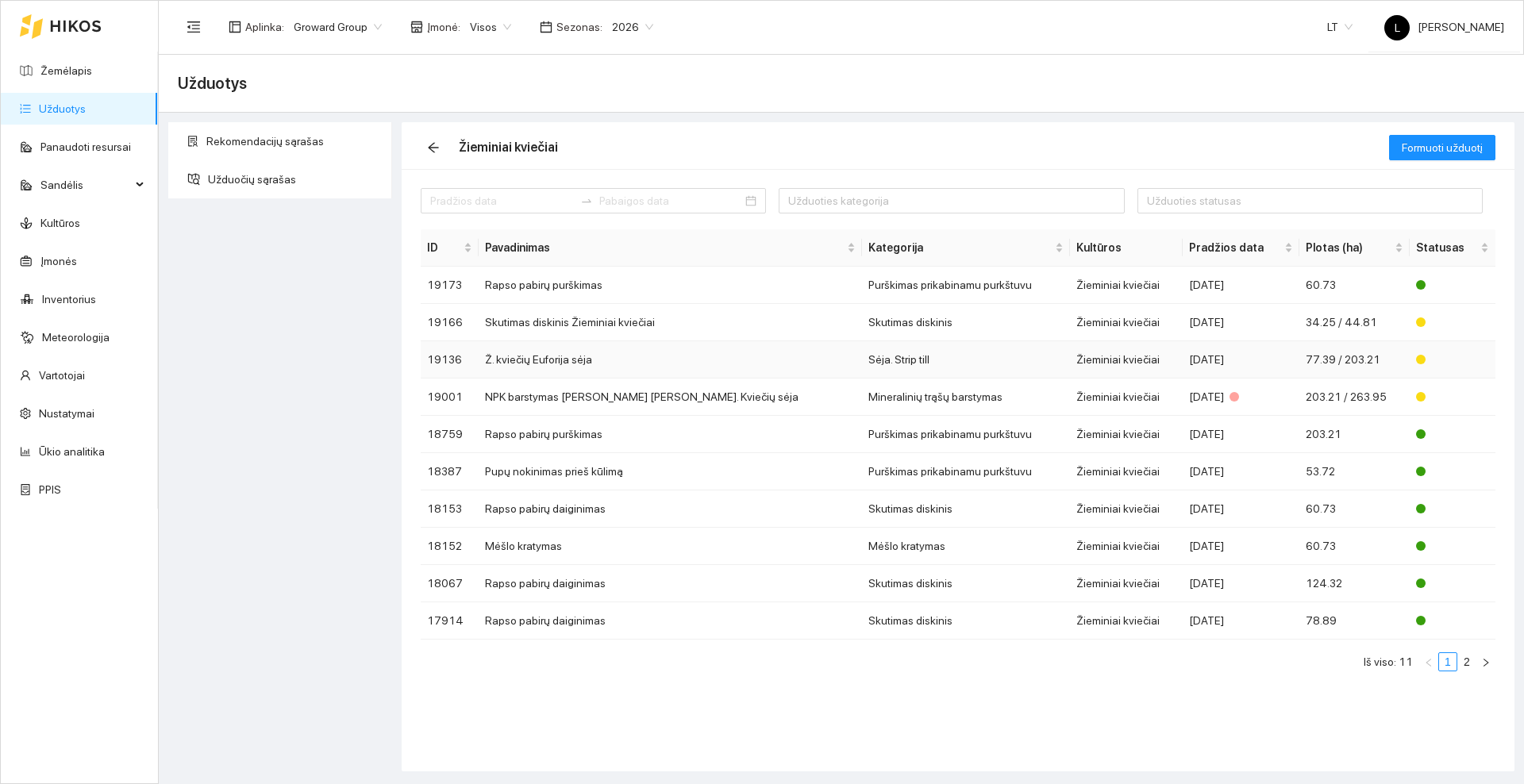
click at [557, 362] on td "Ž. kviečių Euforija sėja" at bounding box center [670, 360] width 383 height 37
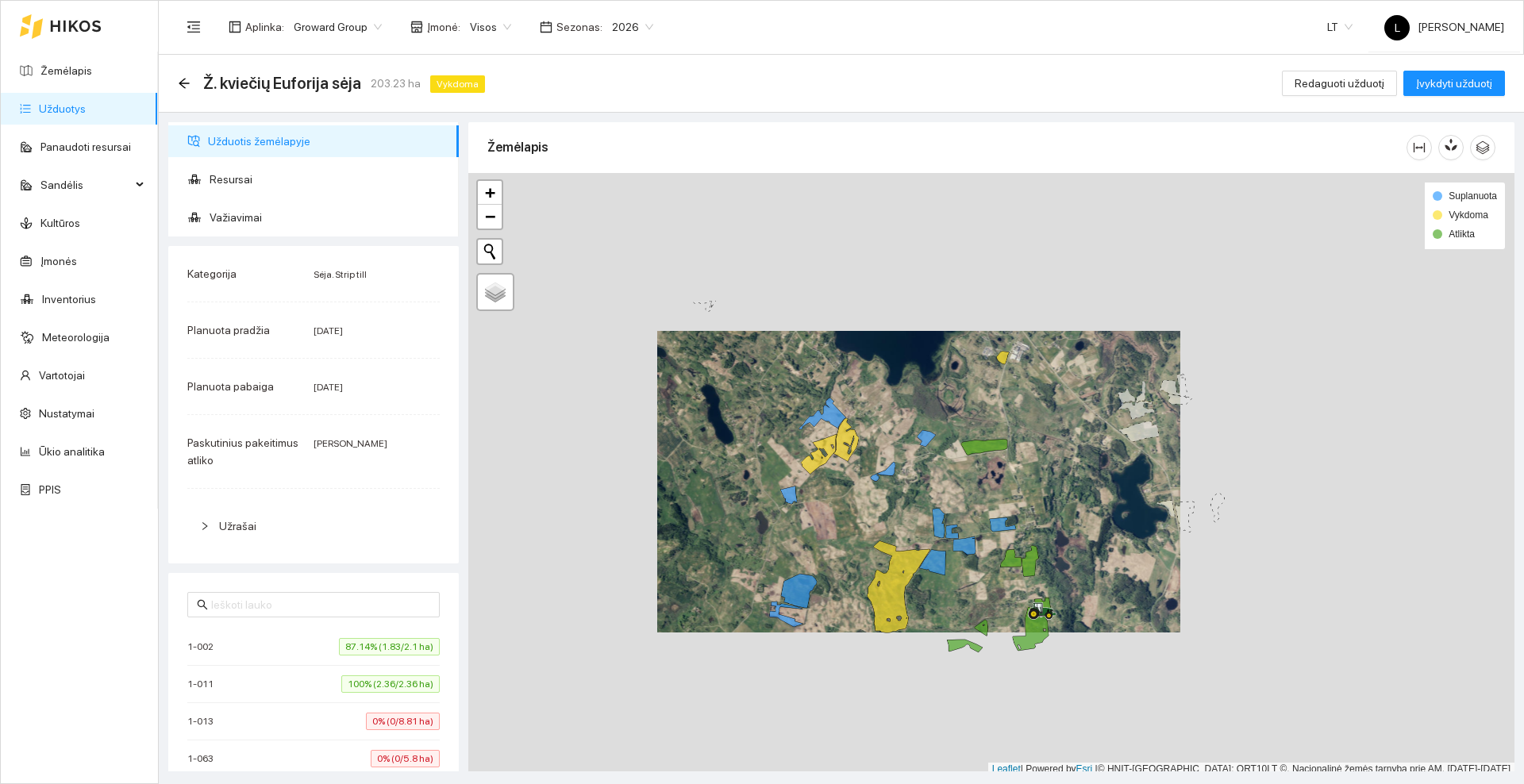
scroll to position [5, 0]
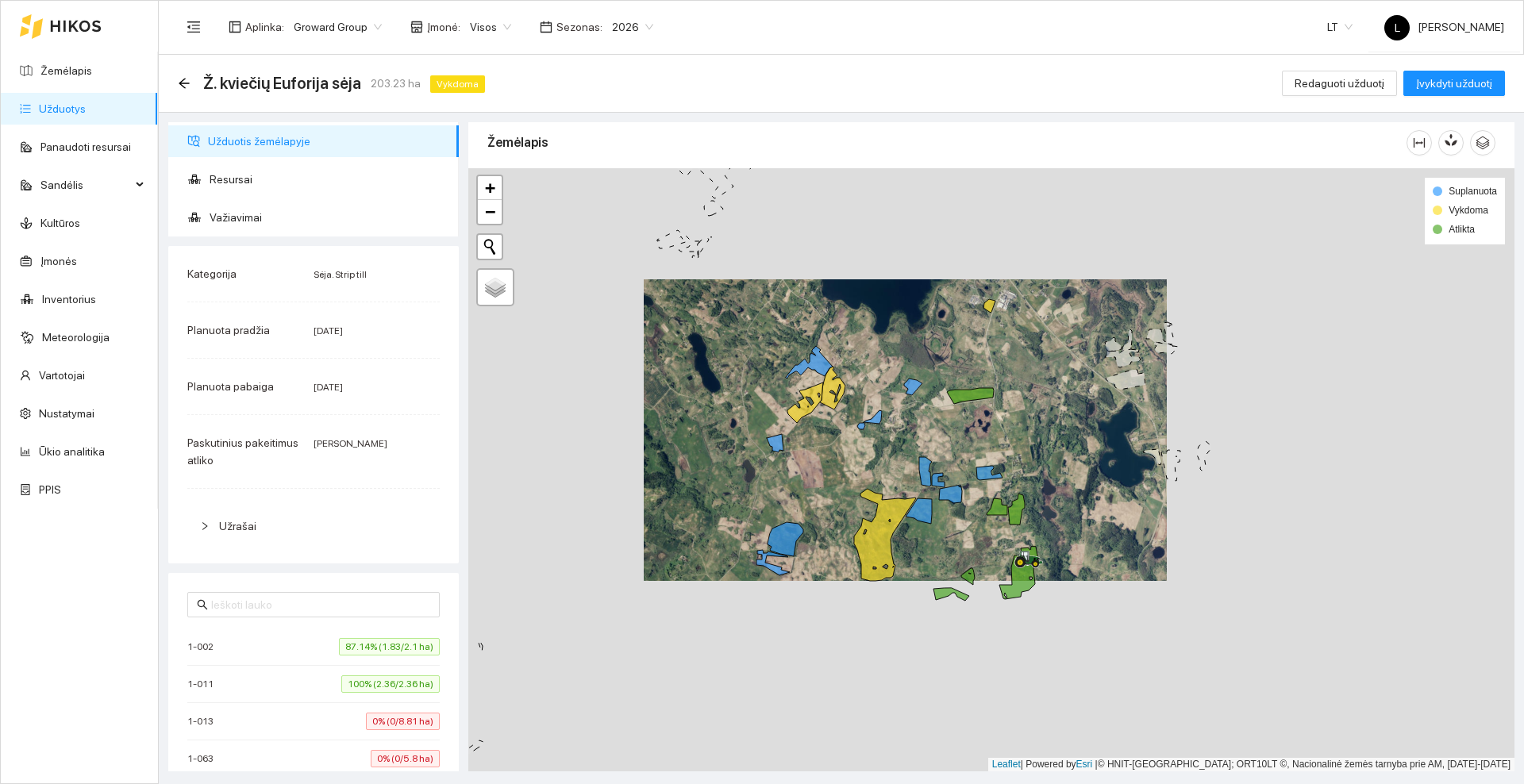
drag, startPoint x: 839, startPoint y: 560, endPoint x: 803, endPoint y: 459, distance: 107.2
click at [803, 459] on div at bounding box center [991, 469] width 1046 height 603
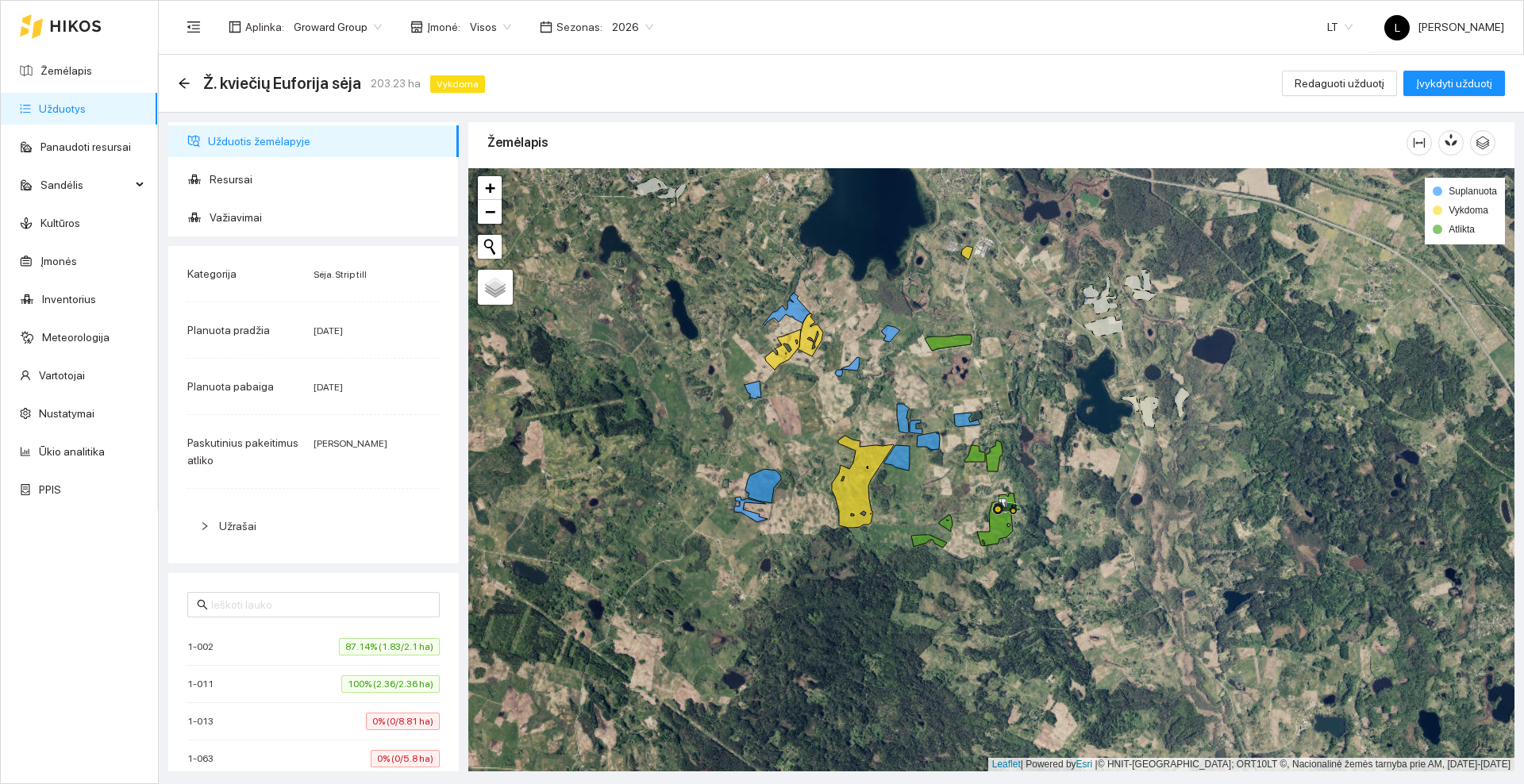
click at [70, 23] on icon at bounding box center [75, 25] width 50 height 11
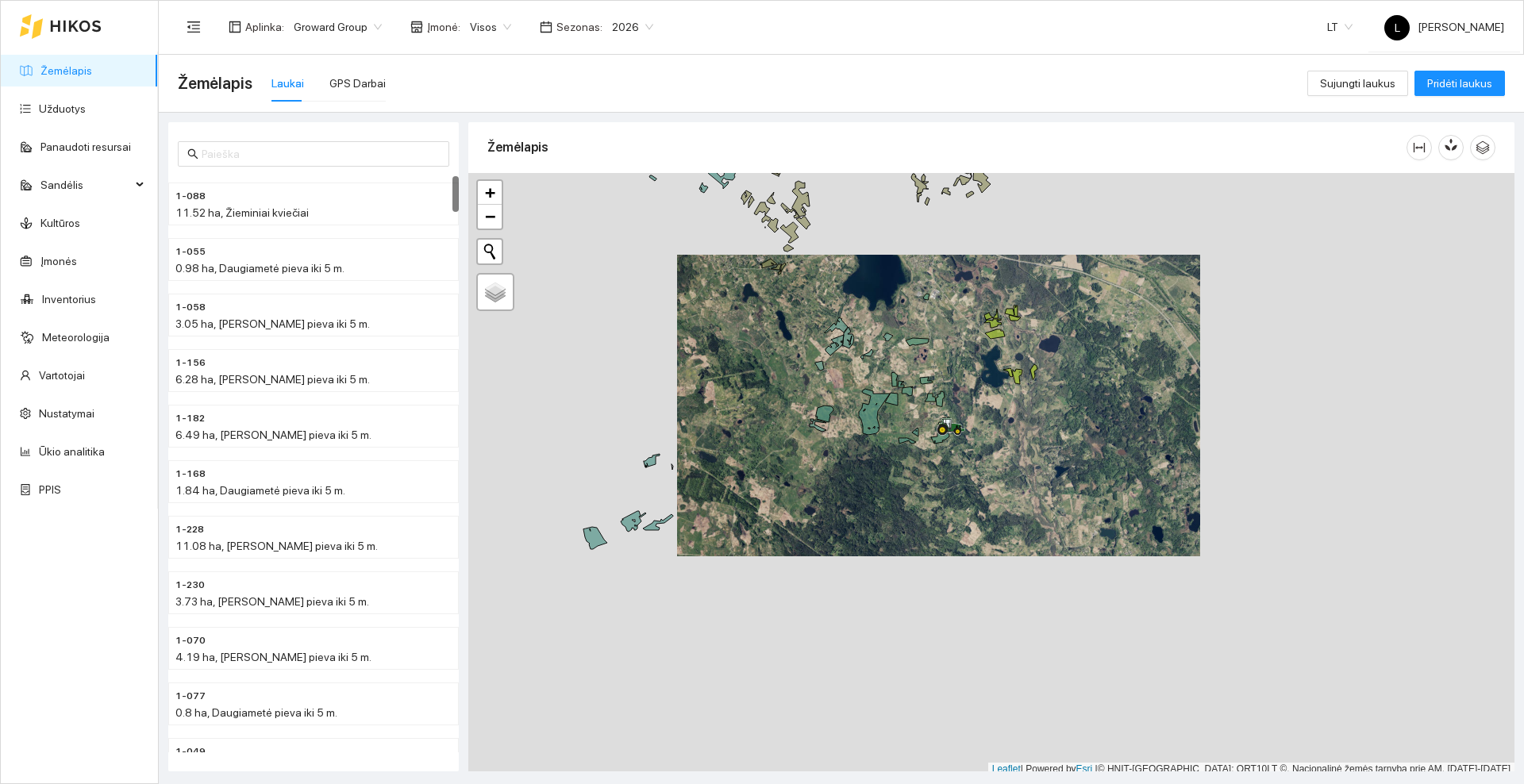
scroll to position [5, 0]
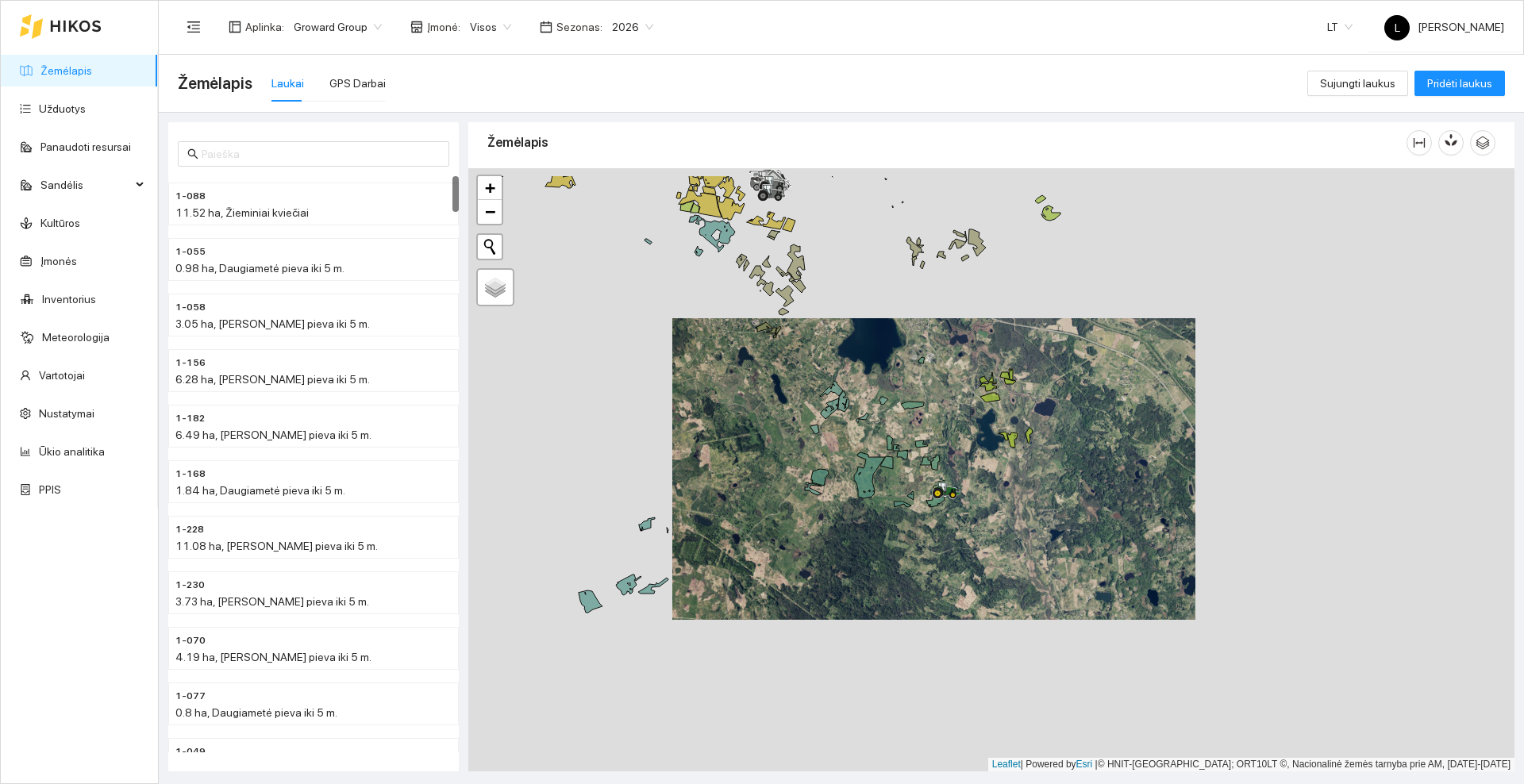
drag, startPoint x: 920, startPoint y: 300, endPoint x: 903, endPoint y: 408, distance: 109.3
click at [903, 408] on div at bounding box center [991, 469] width 1046 height 603
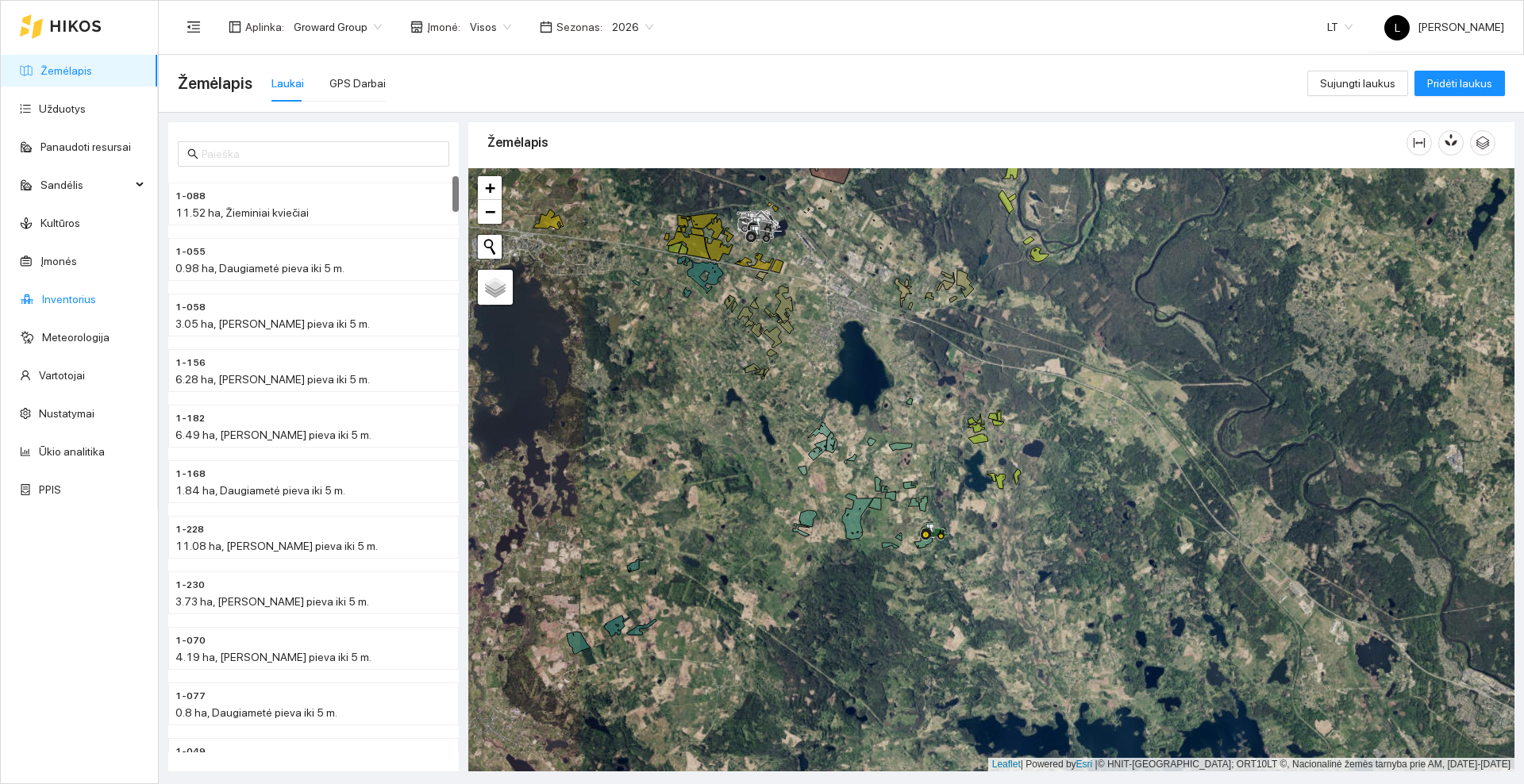
click at [51, 298] on link "Inventorius" at bounding box center [69, 299] width 54 height 13
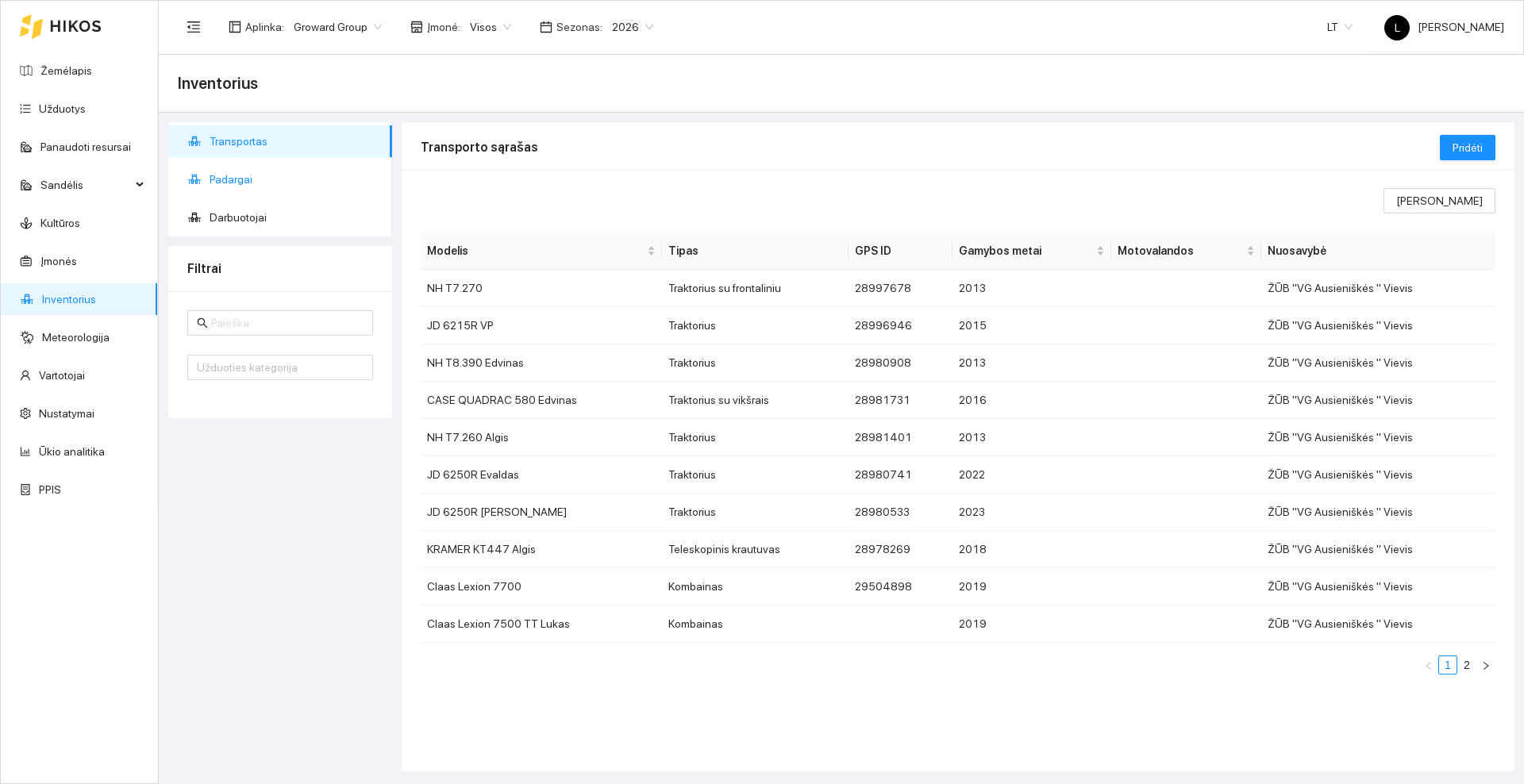
click at [223, 171] on span "Padargai" at bounding box center [294, 179] width 170 height 32
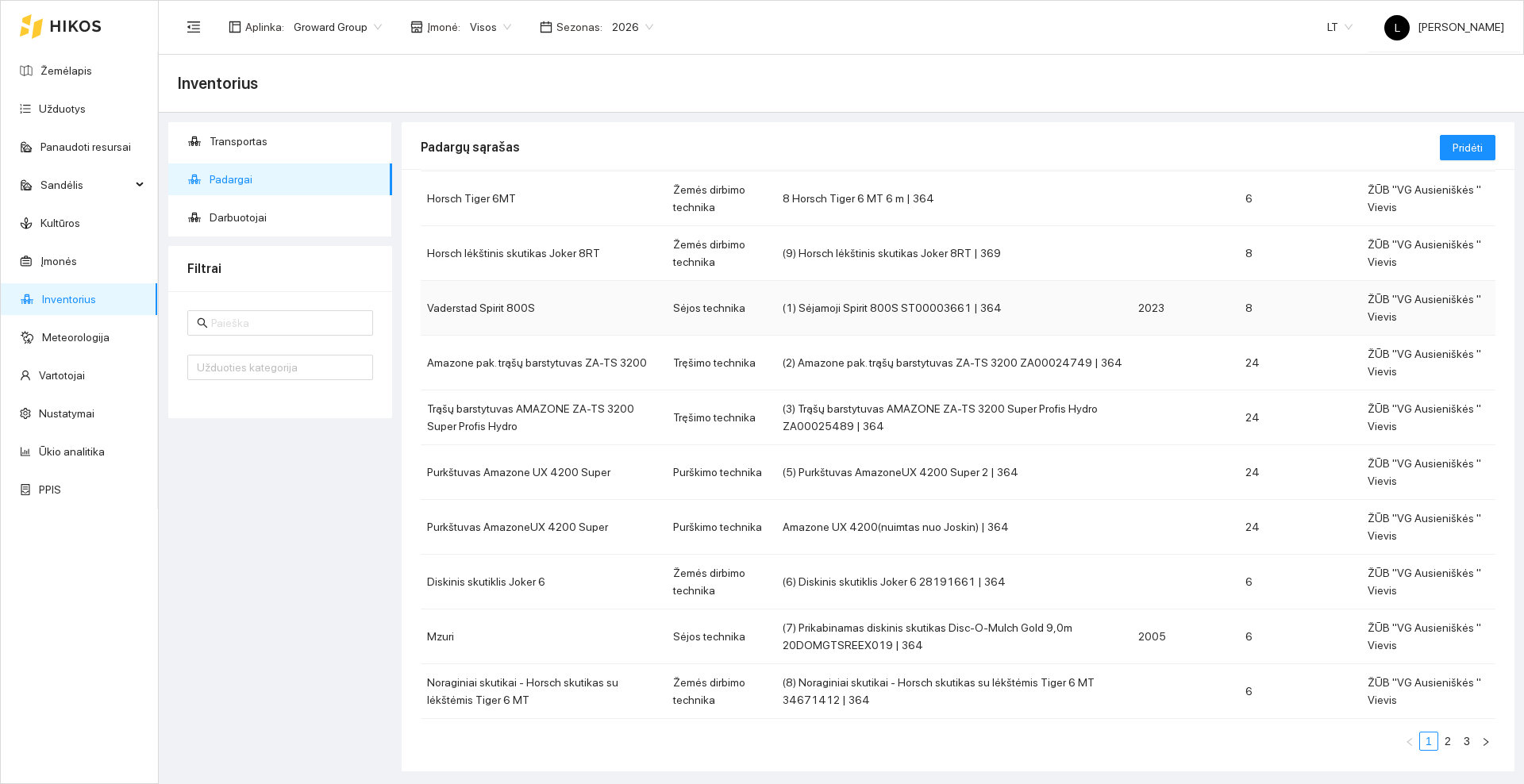
scroll to position [99, 0]
click at [630, 250] on td "Horsch lėkštinis skutikas Joker 8RT" at bounding box center [543, 253] width 246 height 55
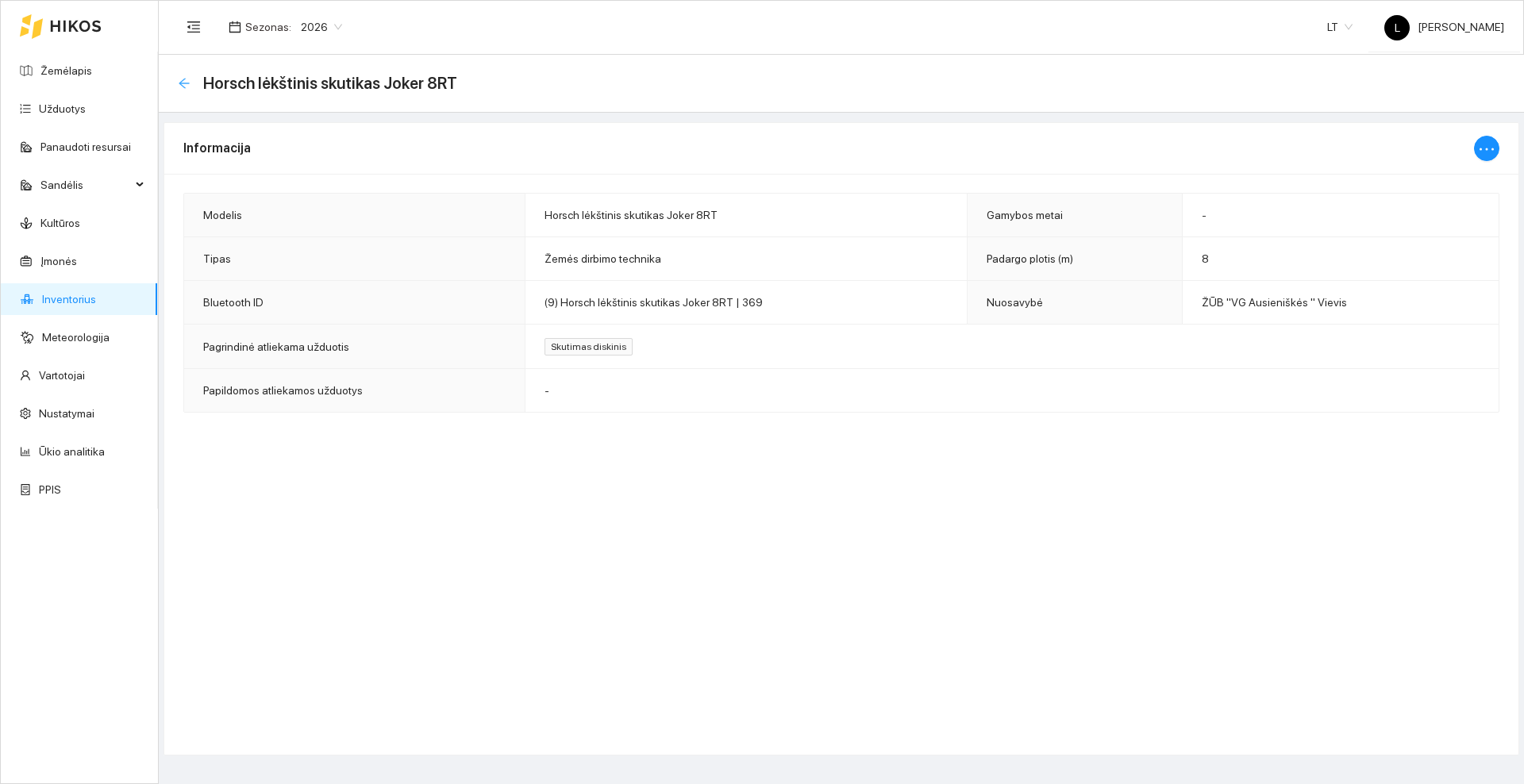
click at [180, 77] on icon "arrow-left" at bounding box center [184, 83] width 13 height 13
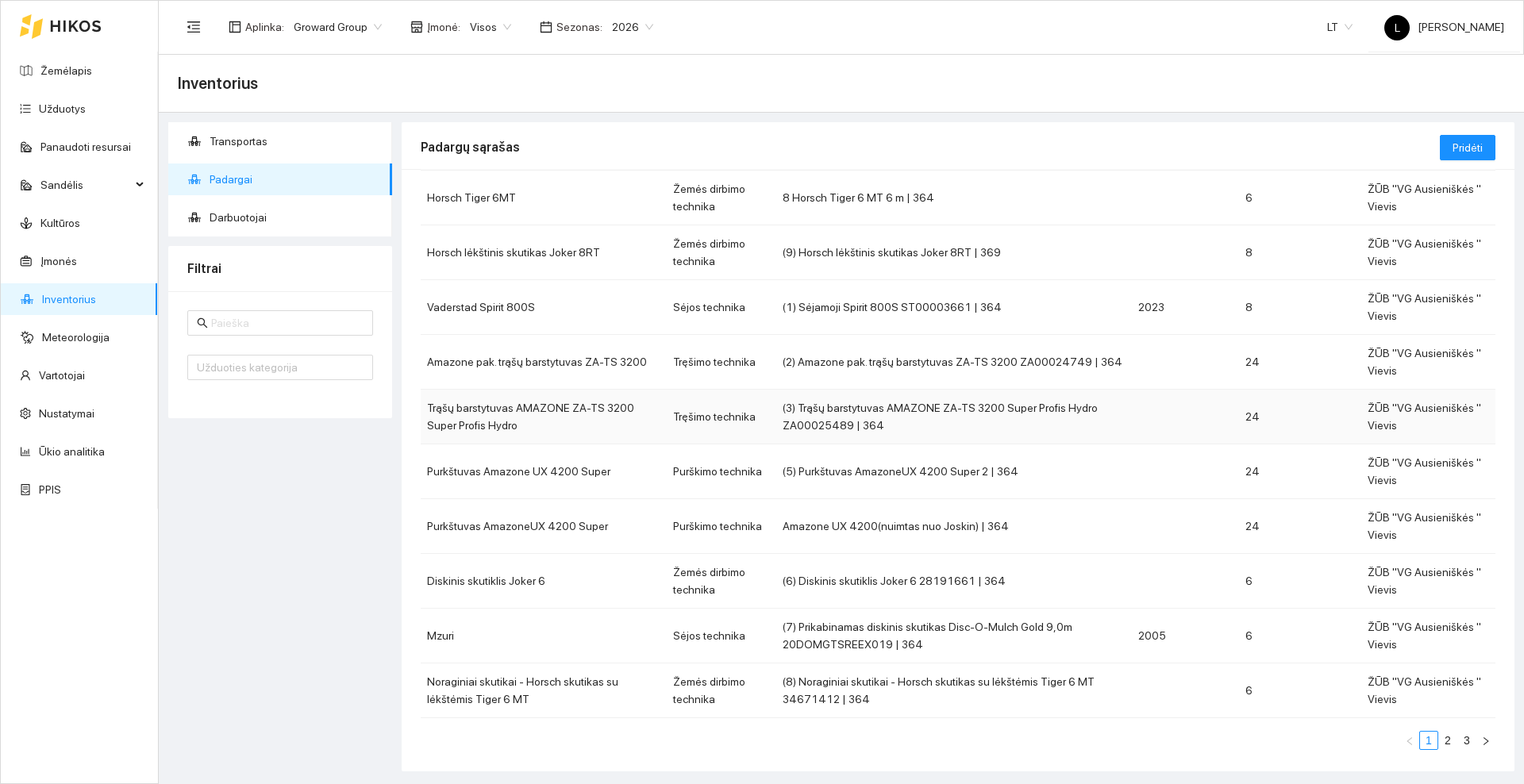
scroll to position [110, 0]
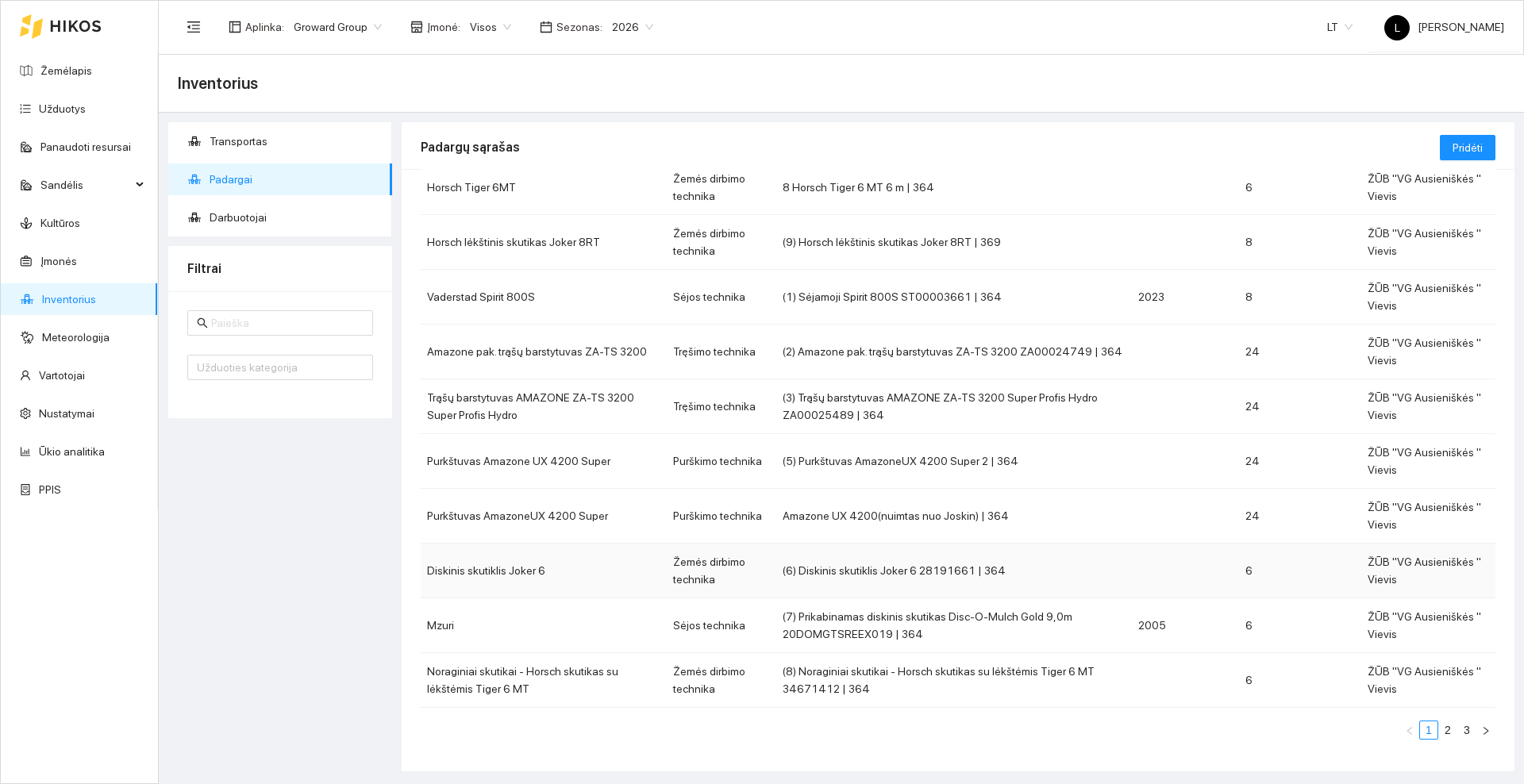
click at [581, 568] on td "Diskinis skutiklis Joker 6" at bounding box center [543, 571] width 246 height 55
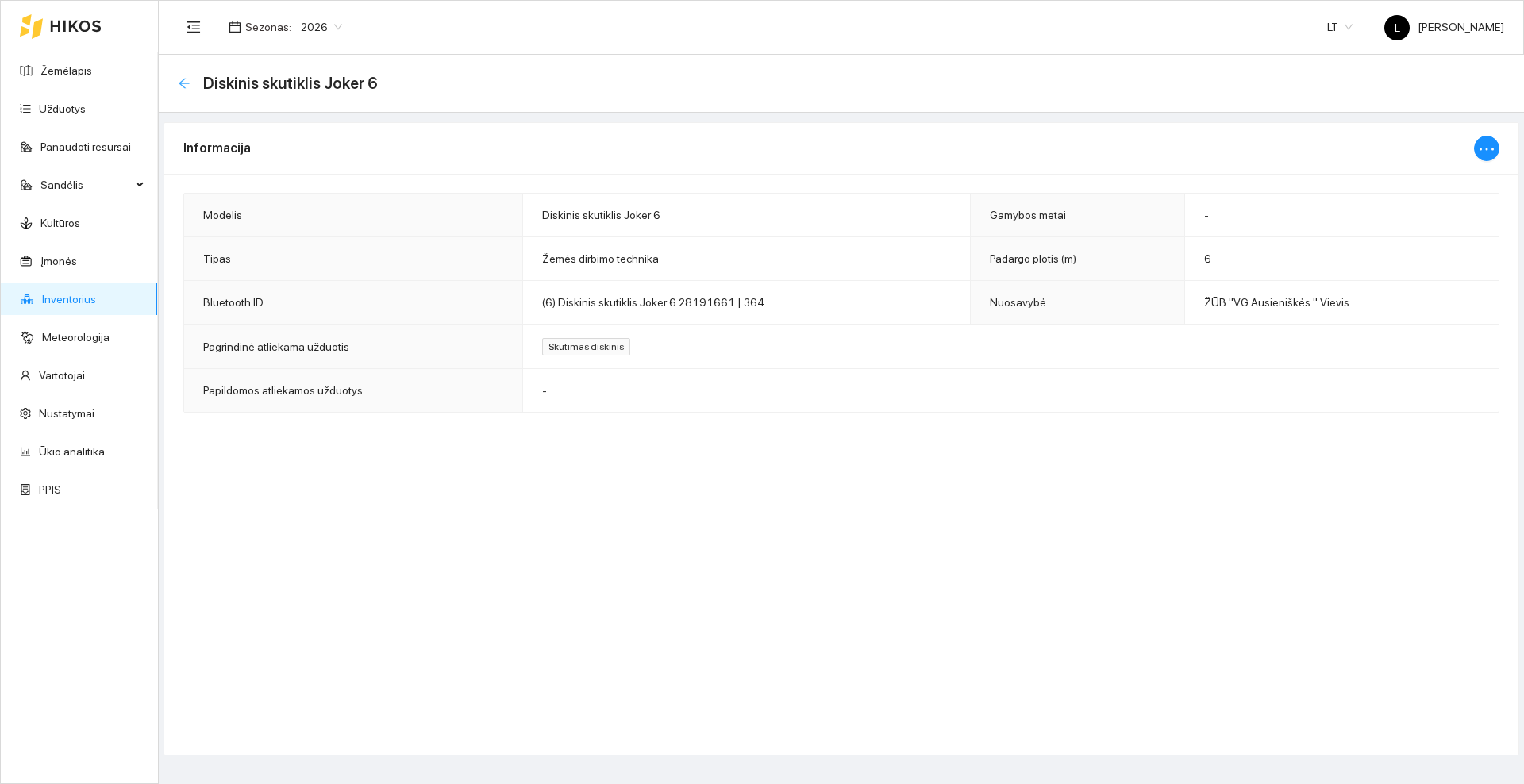
click at [188, 83] on icon "arrow-left" at bounding box center [184, 83] width 10 height 10
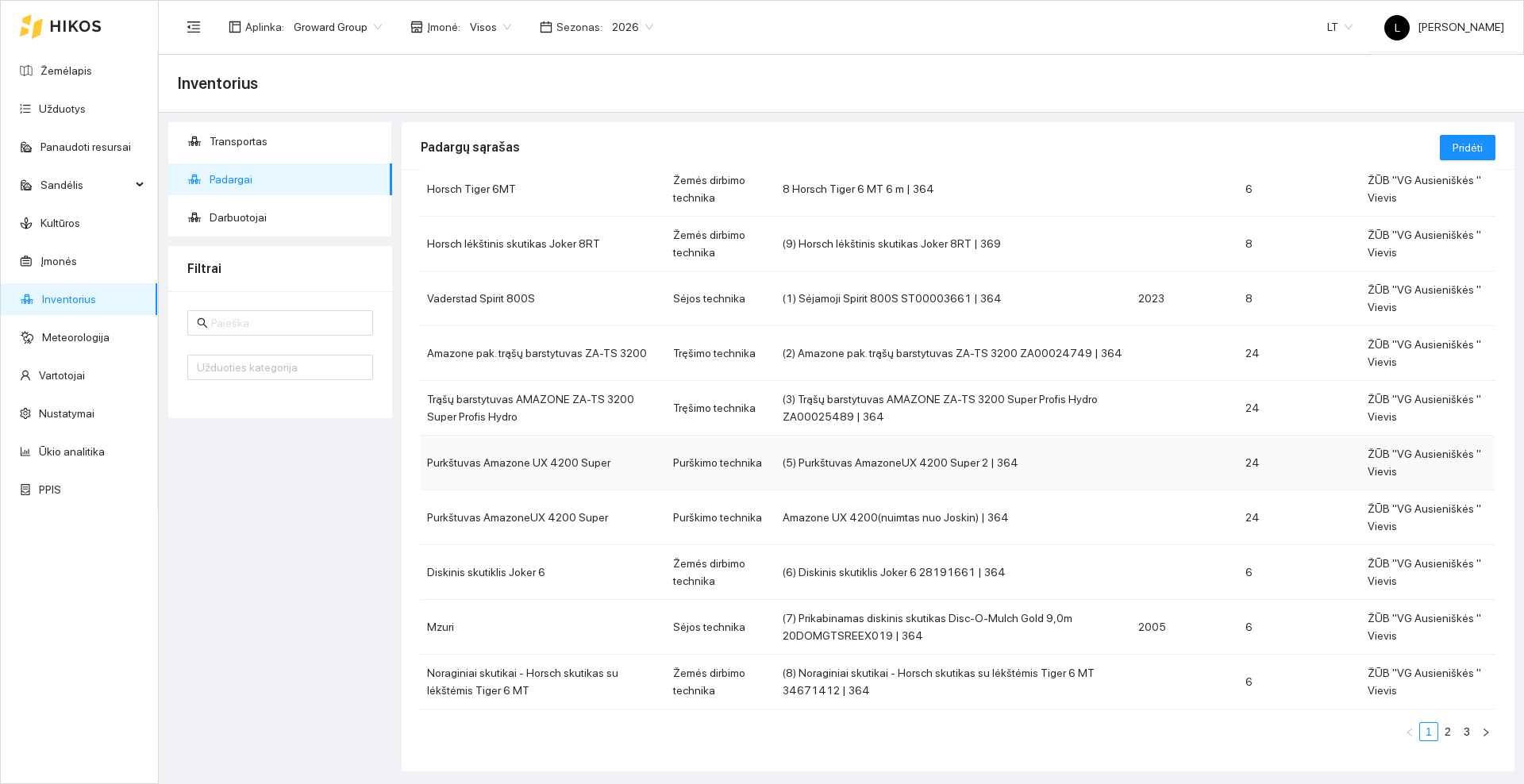
scroll to position [110, 0]
click at [524, 629] on td "Mzuri" at bounding box center [543, 626] width 246 height 55
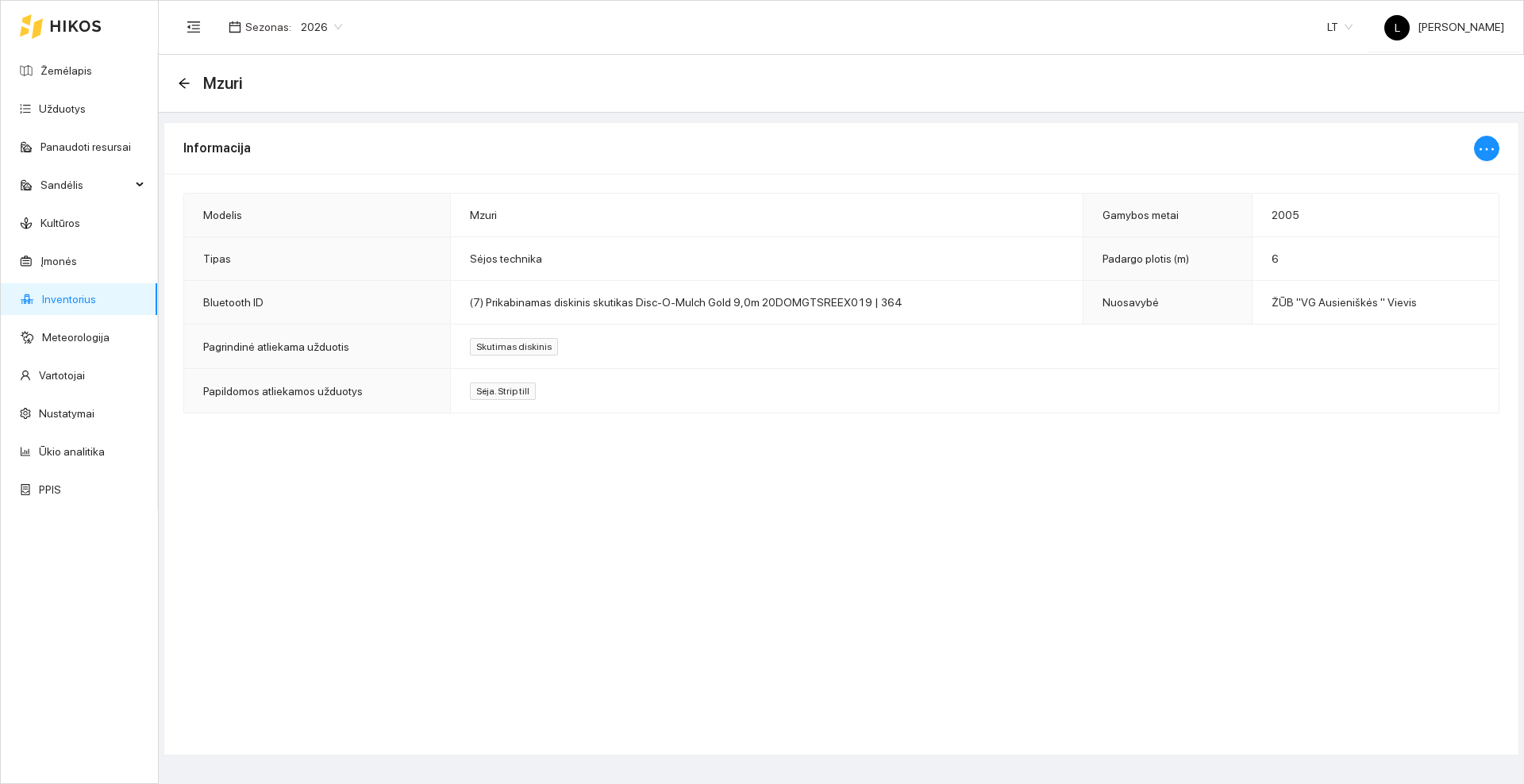
click at [84, 16] on div at bounding box center [60, 26] width 82 height 51
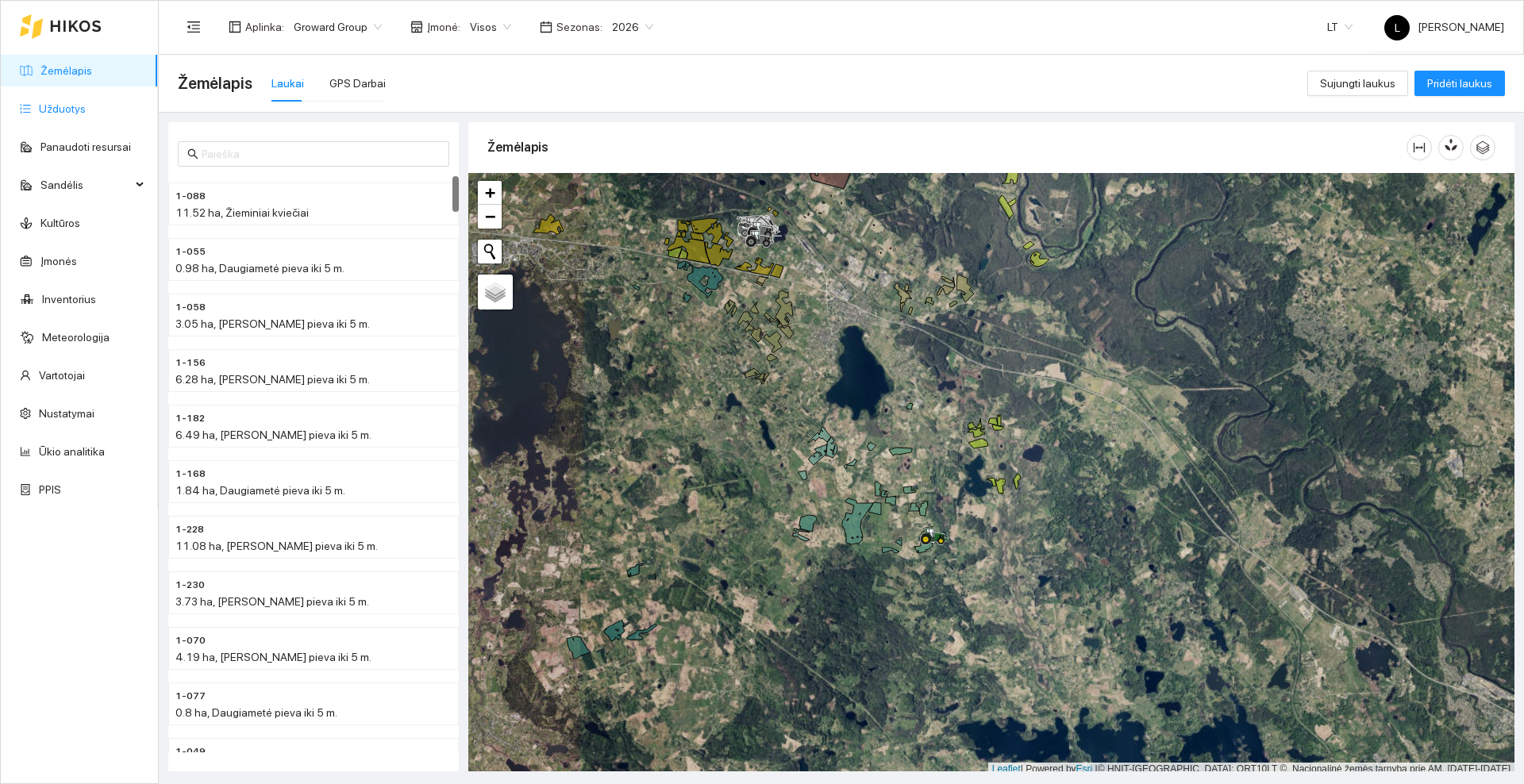
click at [79, 107] on link "Užduotys" at bounding box center [62, 108] width 47 height 13
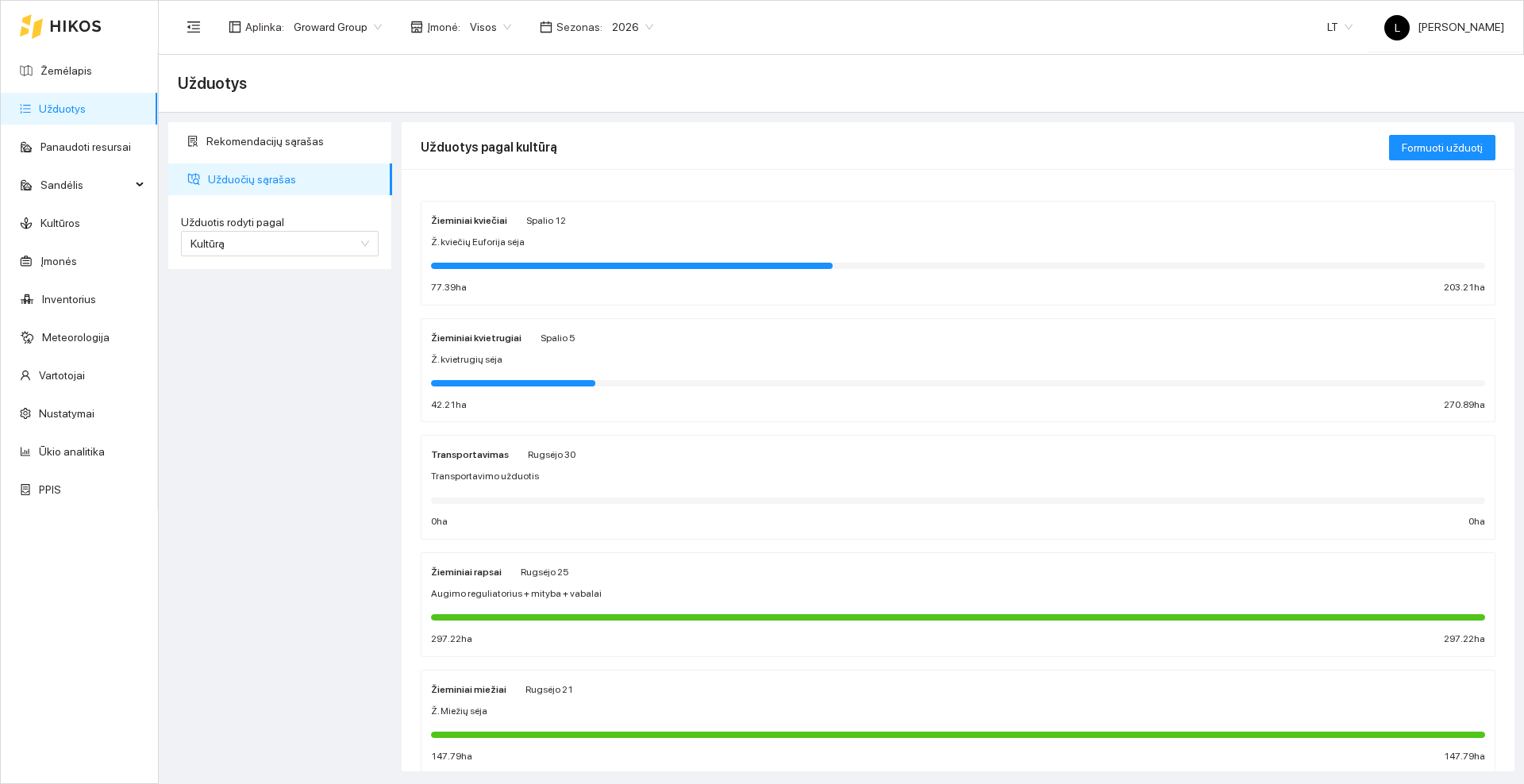
click at [677, 341] on div "Žieminiai kvietrugiai Spalio 5" at bounding box center [958, 337] width 1054 height 18
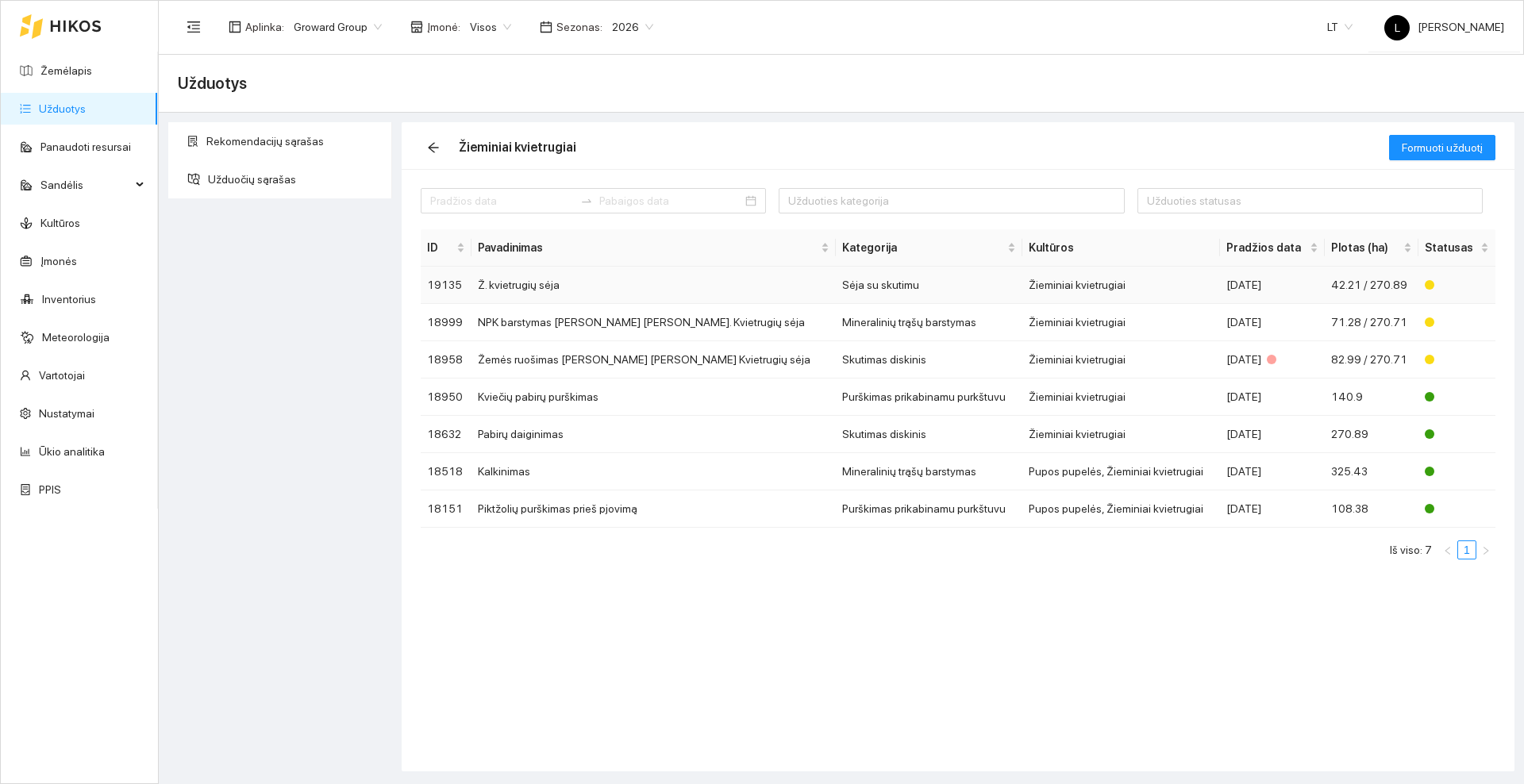
click at [697, 279] on td "Ž. kvietrugių sėja" at bounding box center [654, 285] width 365 height 37
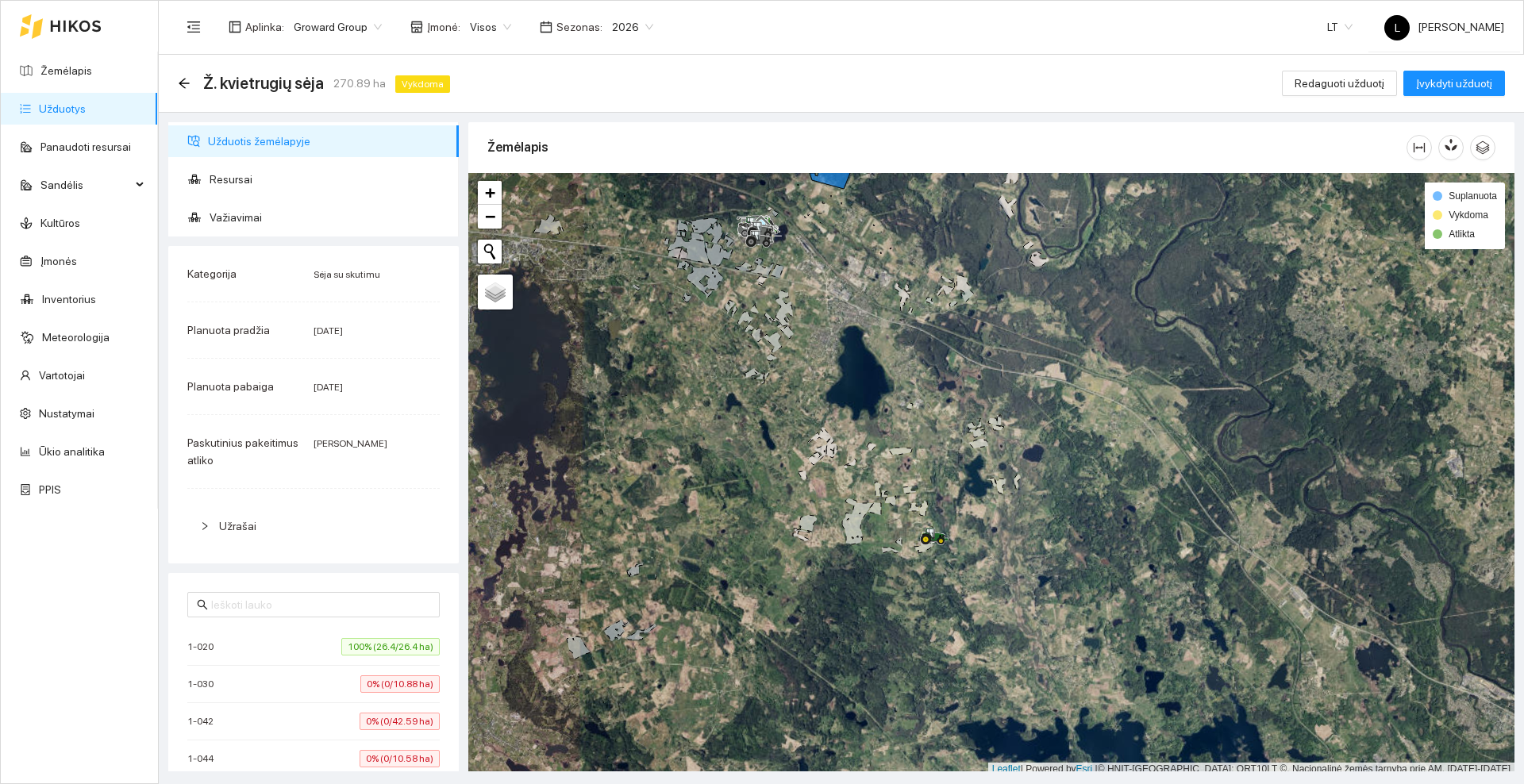
click at [71, 25] on icon at bounding box center [75, 25] width 52 height 13
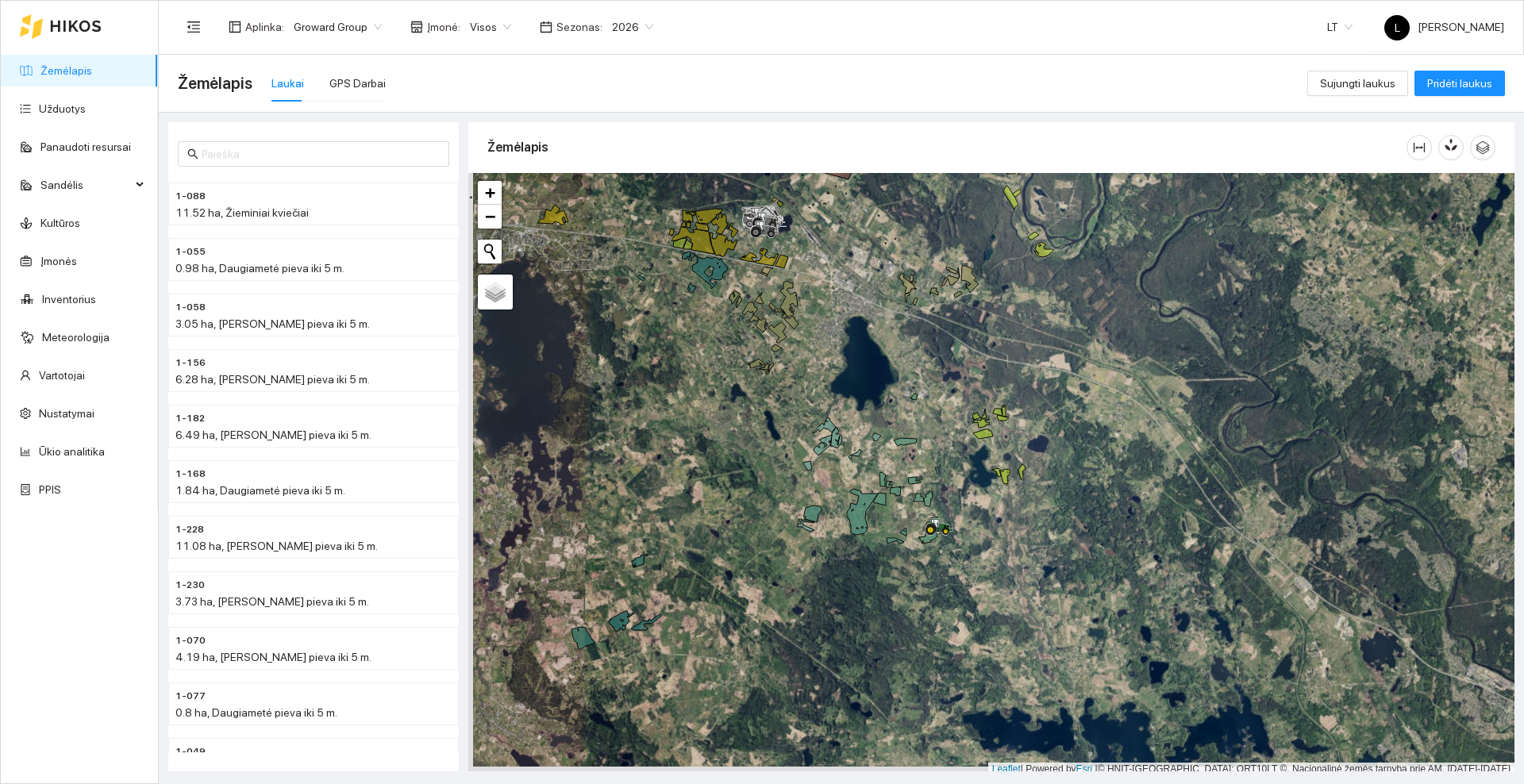
scroll to position [5, 0]
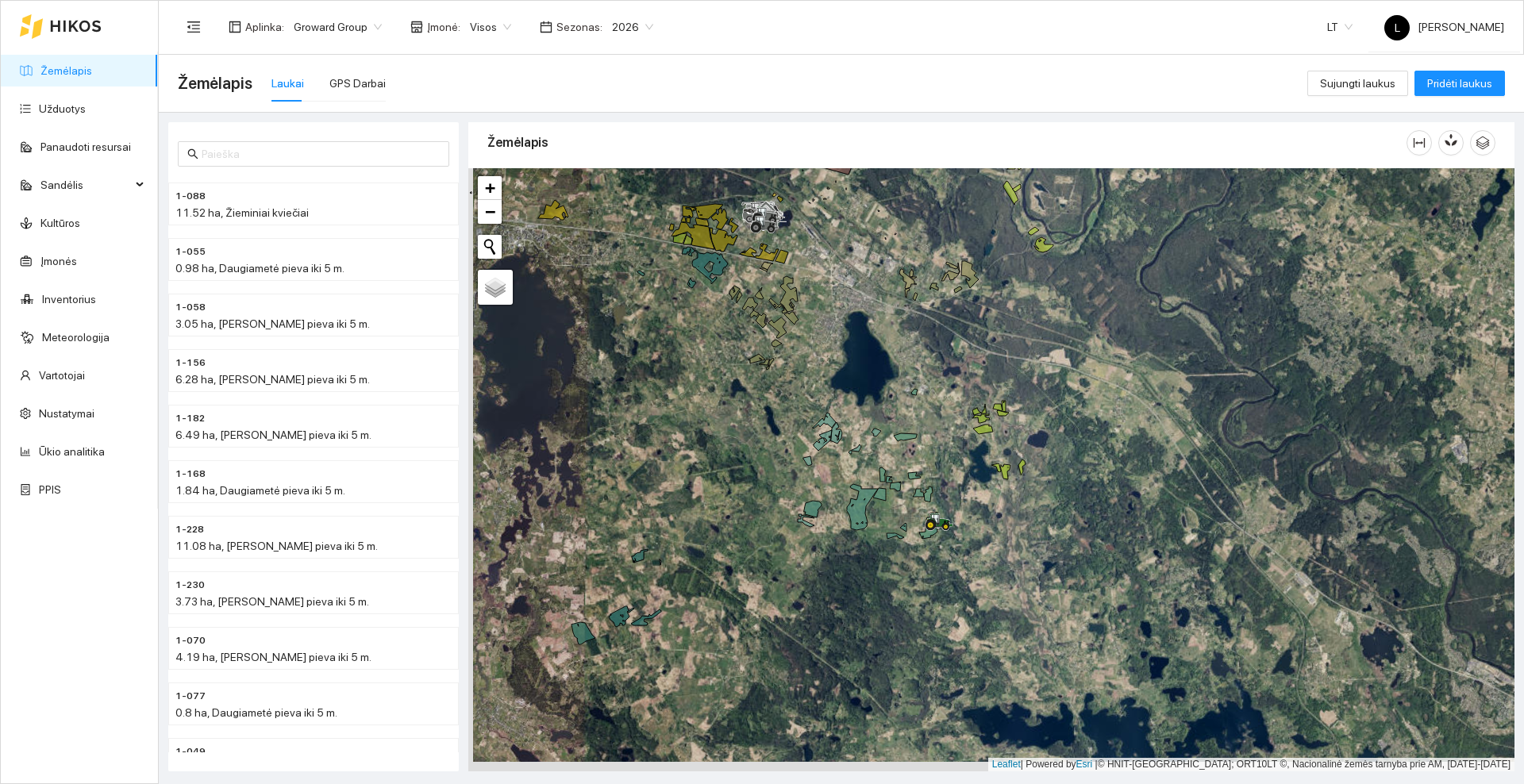
drag, startPoint x: 878, startPoint y: 575, endPoint x: 891, endPoint y: 547, distance: 30.9
click at [891, 547] on div at bounding box center [991, 469] width 1046 height 603
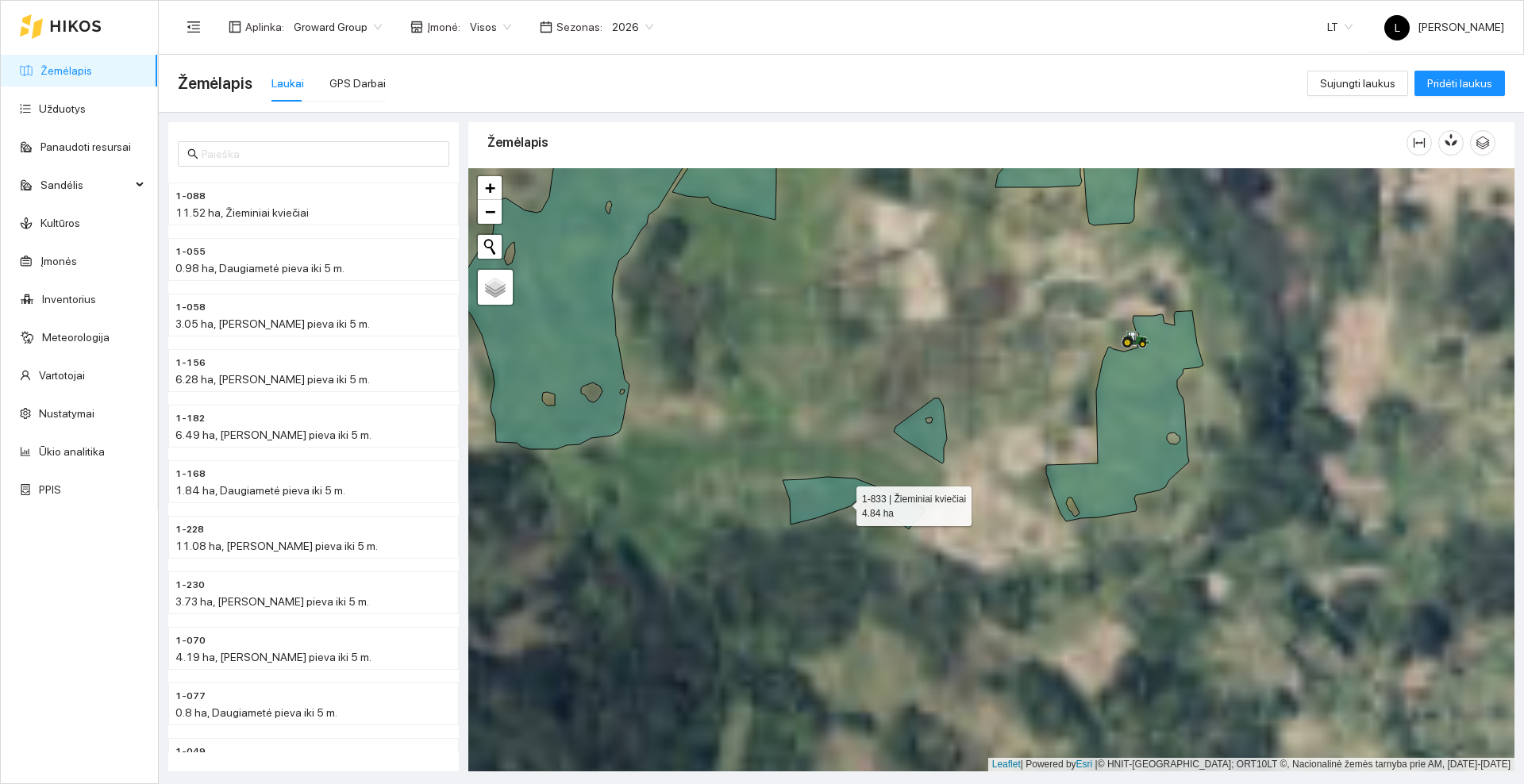
click at [842, 502] on icon at bounding box center [853, 503] width 143 height 52
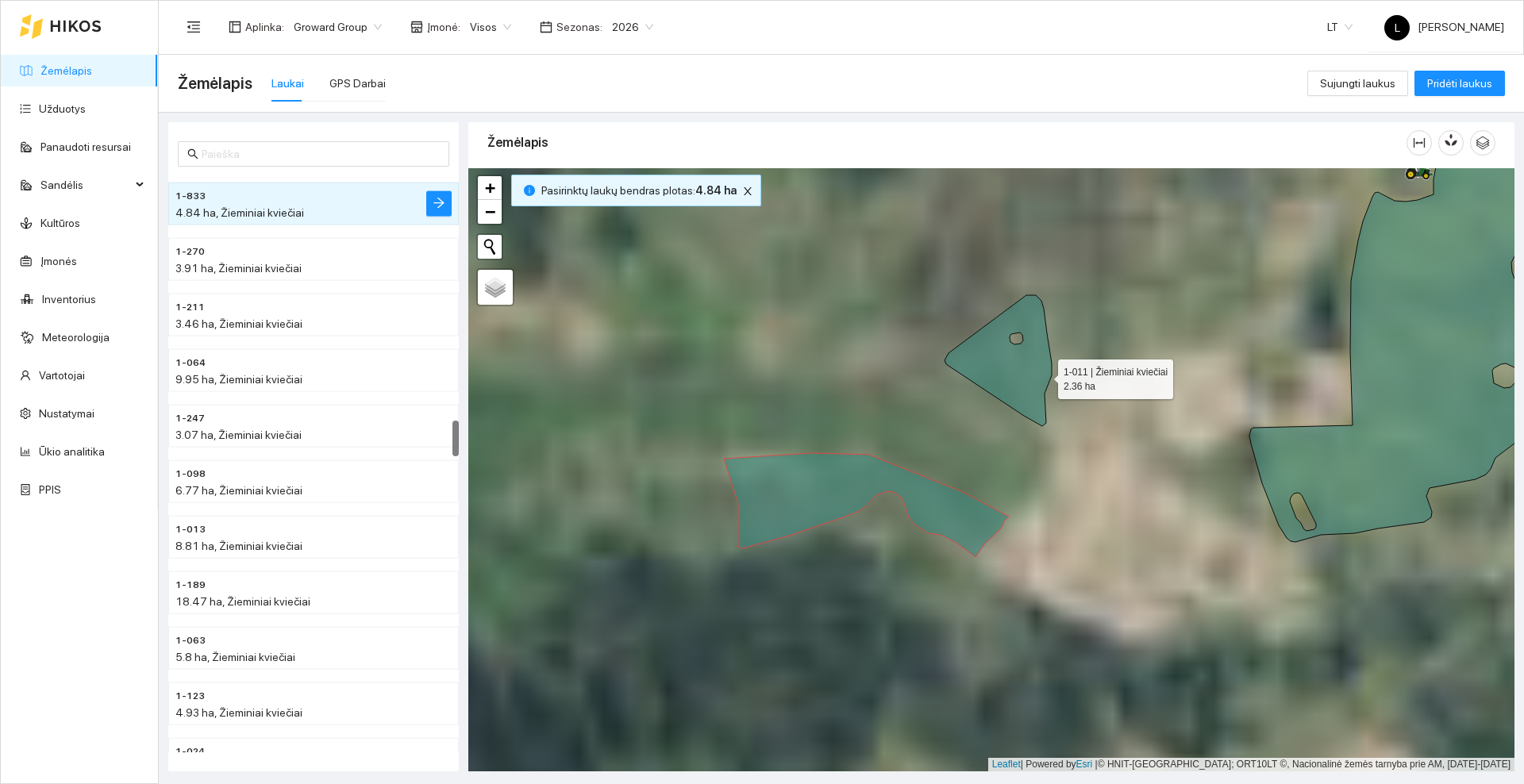
click at [1044, 376] on icon at bounding box center [998, 360] width 107 height 131
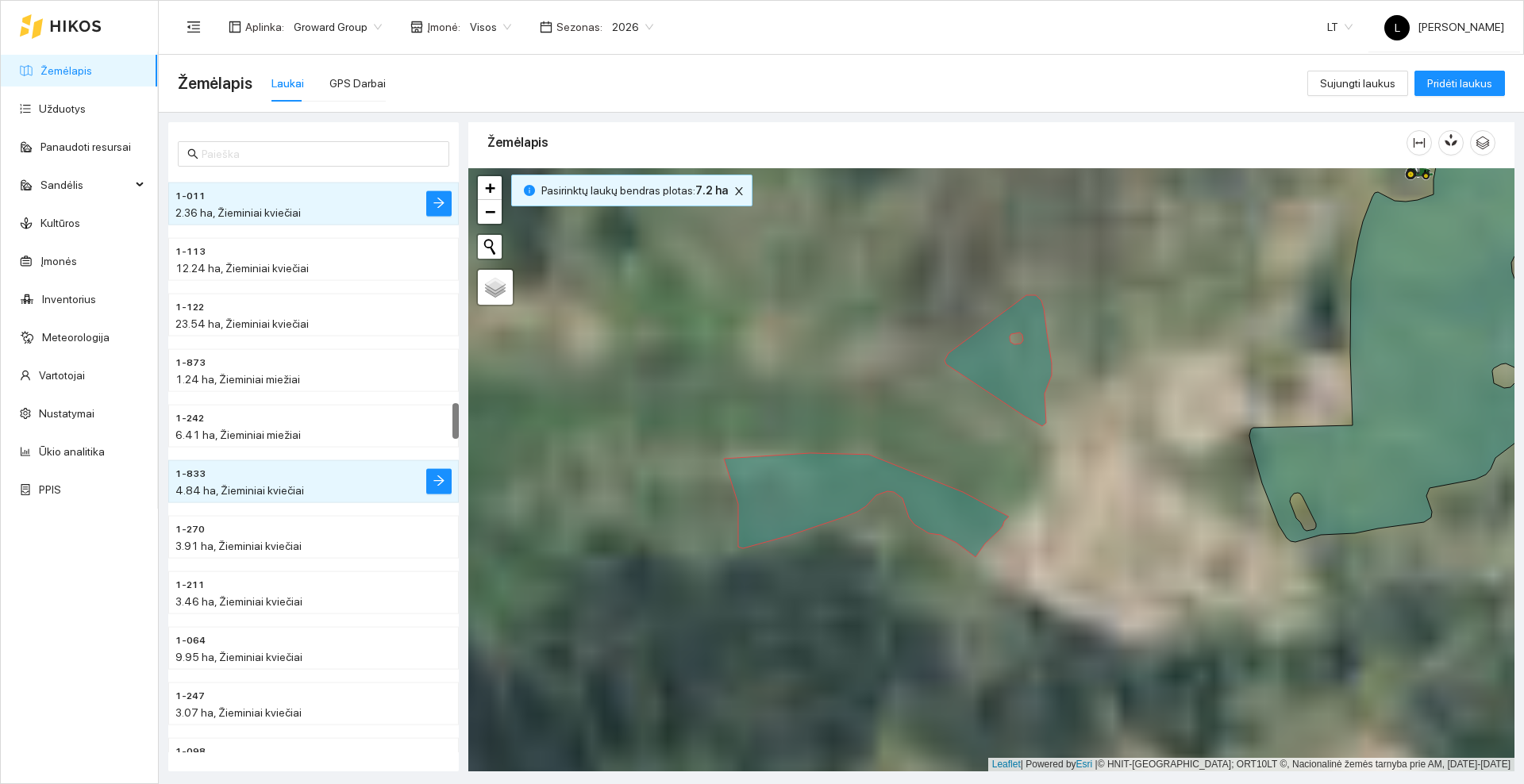
drag, startPoint x: 1129, startPoint y: 473, endPoint x: 866, endPoint y: 606, distance: 294.7
click at [863, 615] on div at bounding box center [991, 469] width 1046 height 603
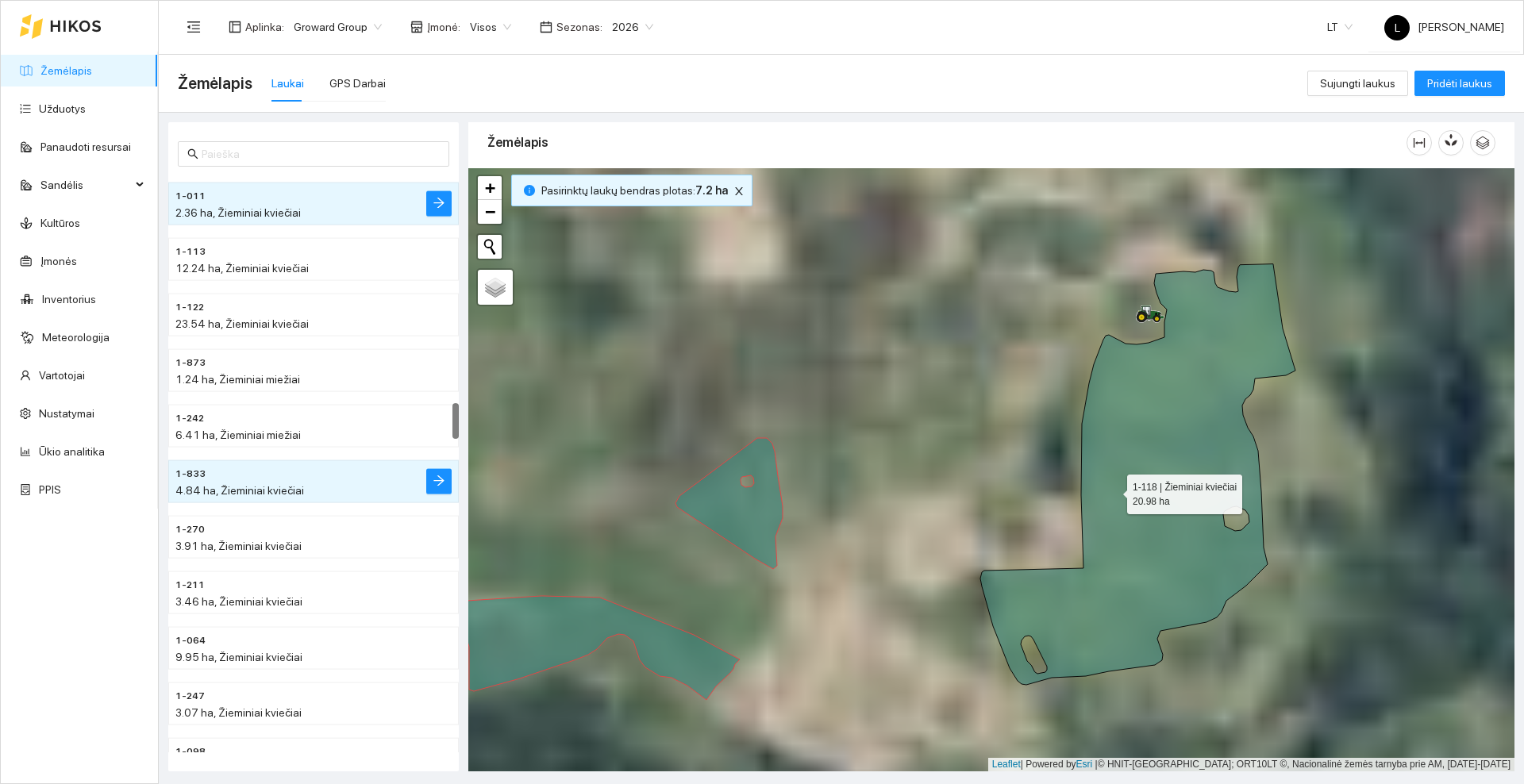
click at [1132, 478] on icon at bounding box center [1138, 474] width 315 height 420
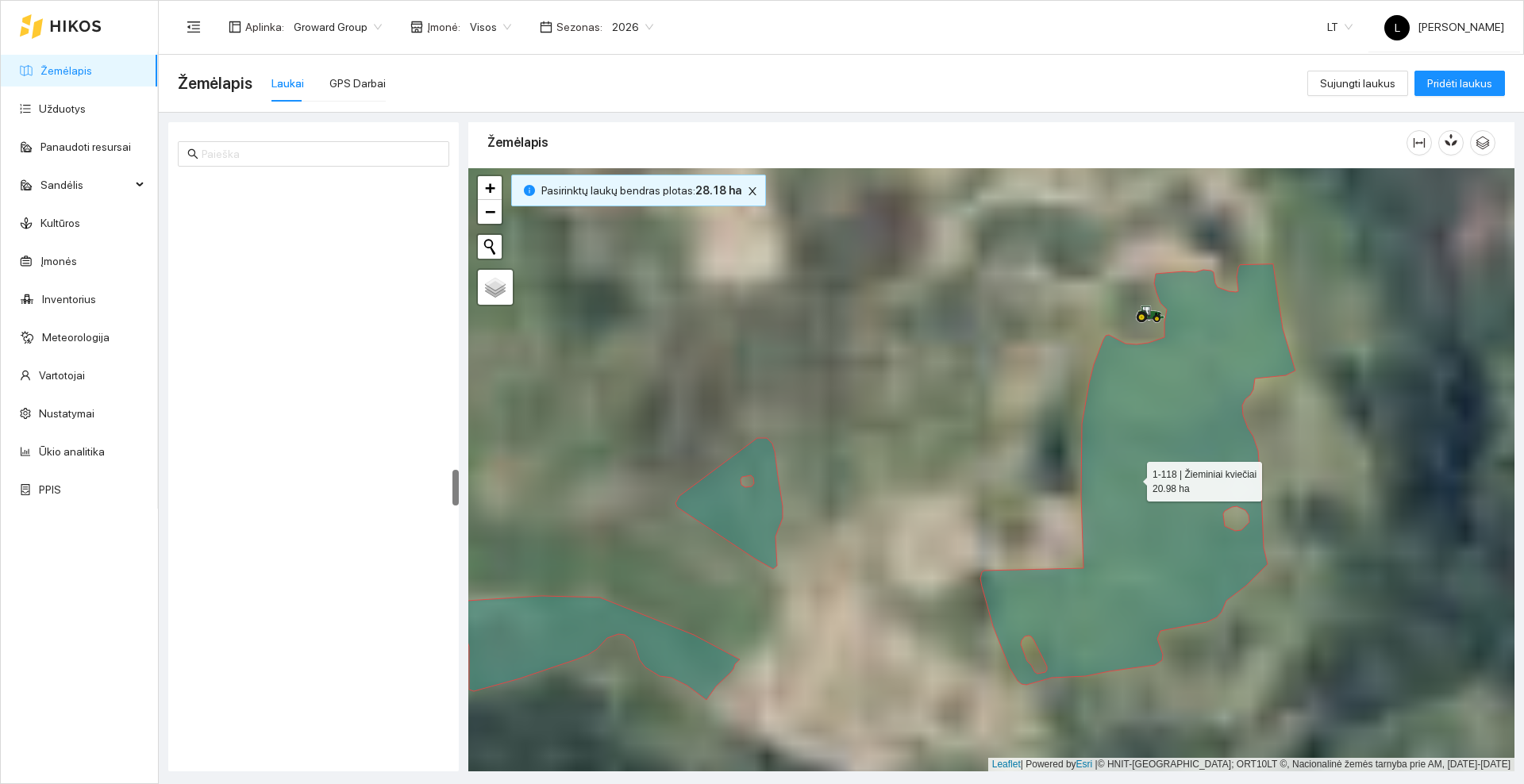
scroll to position [4659, 0]
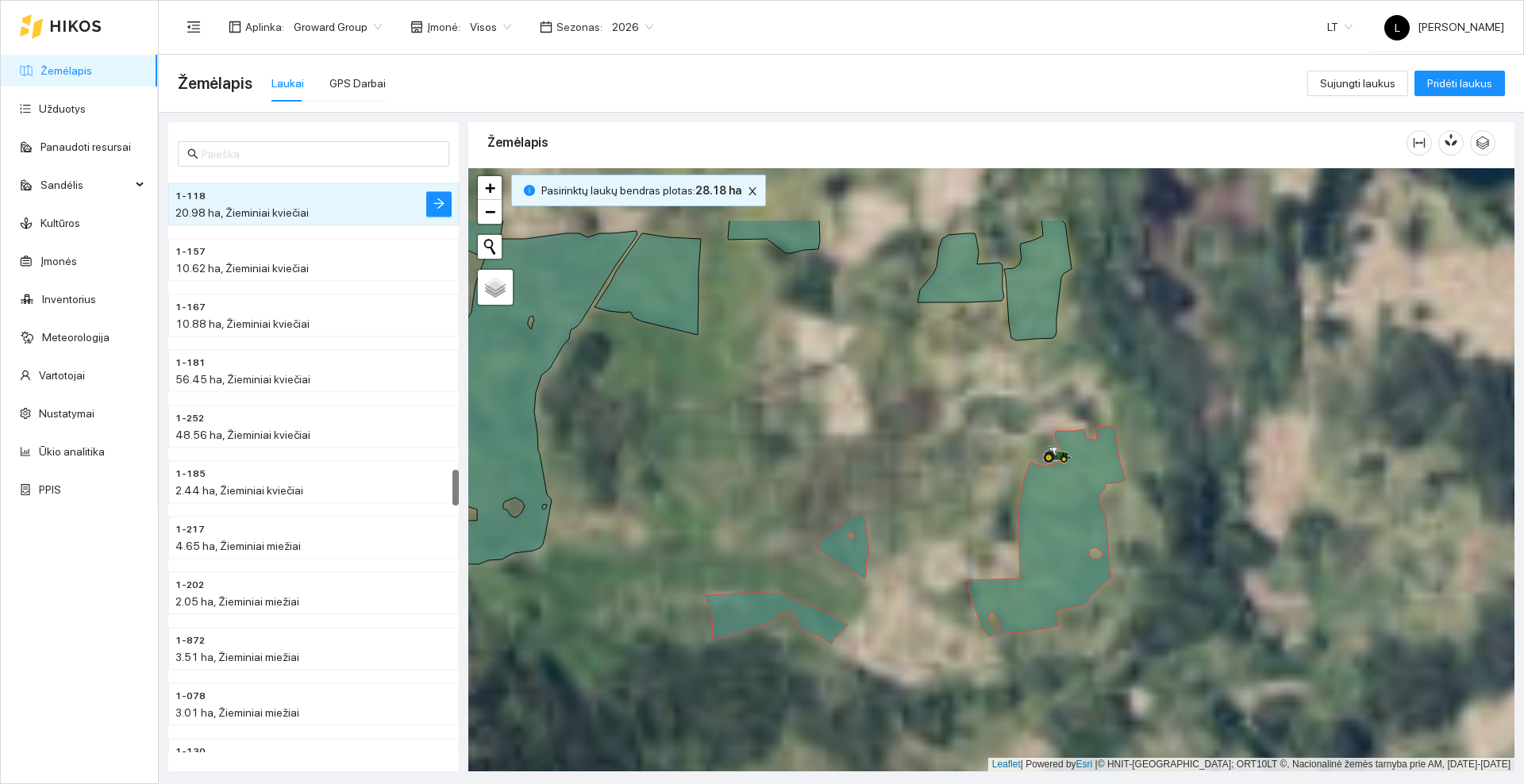
drag, startPoint x: 973, startPoint y: 406, endPoint x: 957, endPoint y: 505, distance: 100.3
click at [957, 519] on div at bounding box center [991, 469] width 1046 height 603
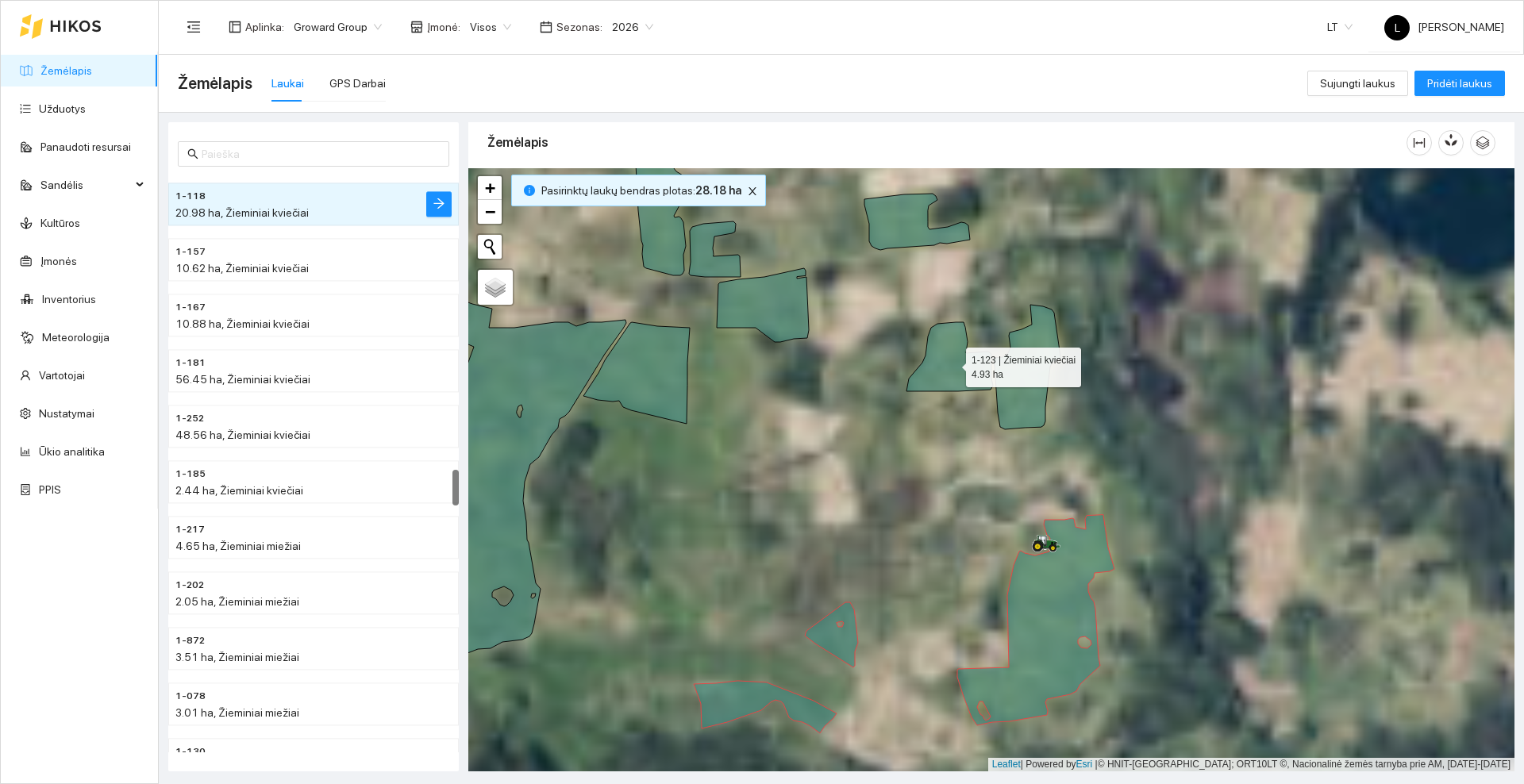
click at [958, 354] on icon at bounding box center [950, 357] width 86 height 69
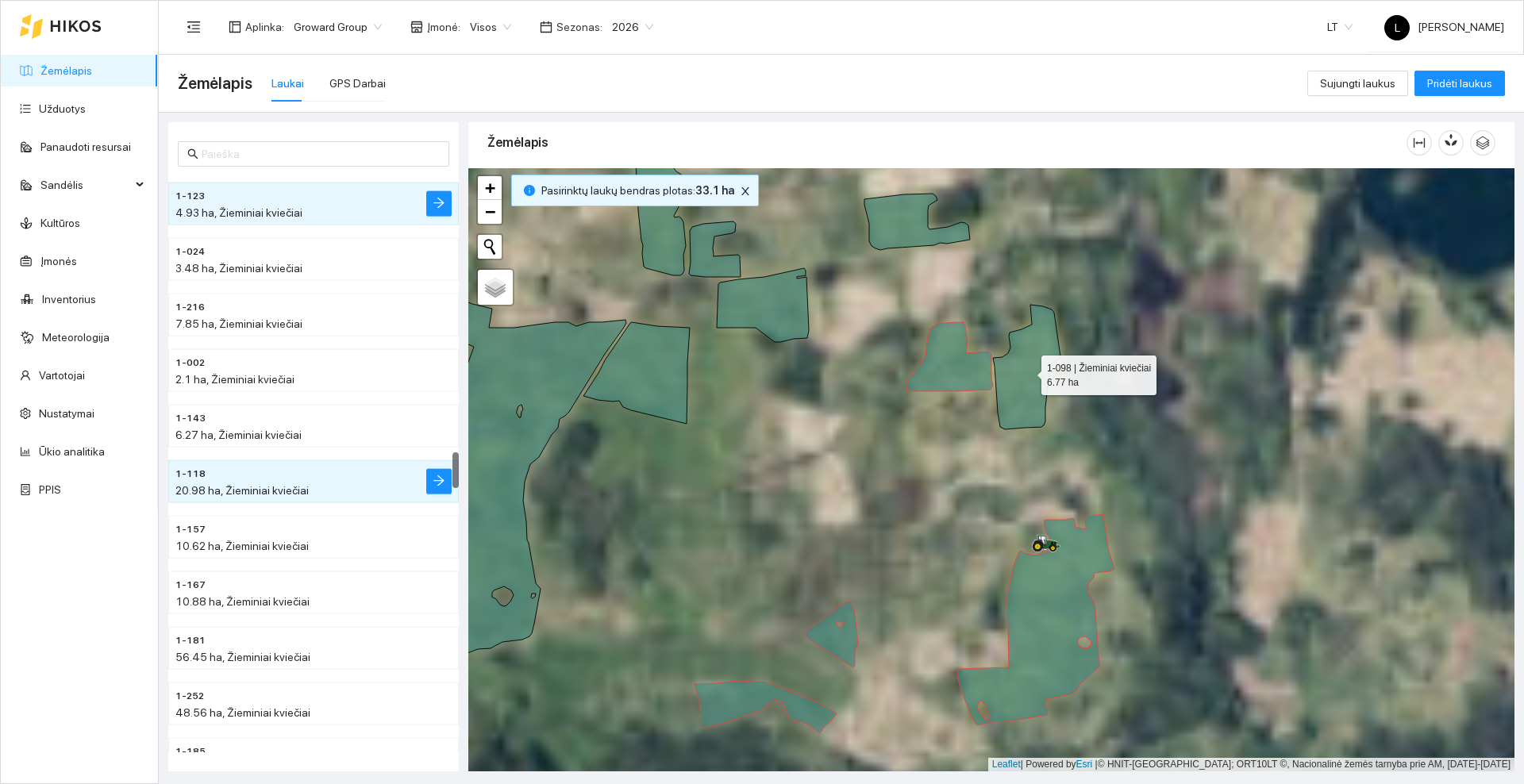
click at [998, 365] on icon at bounding box center [1027, 366] width 68 height 124
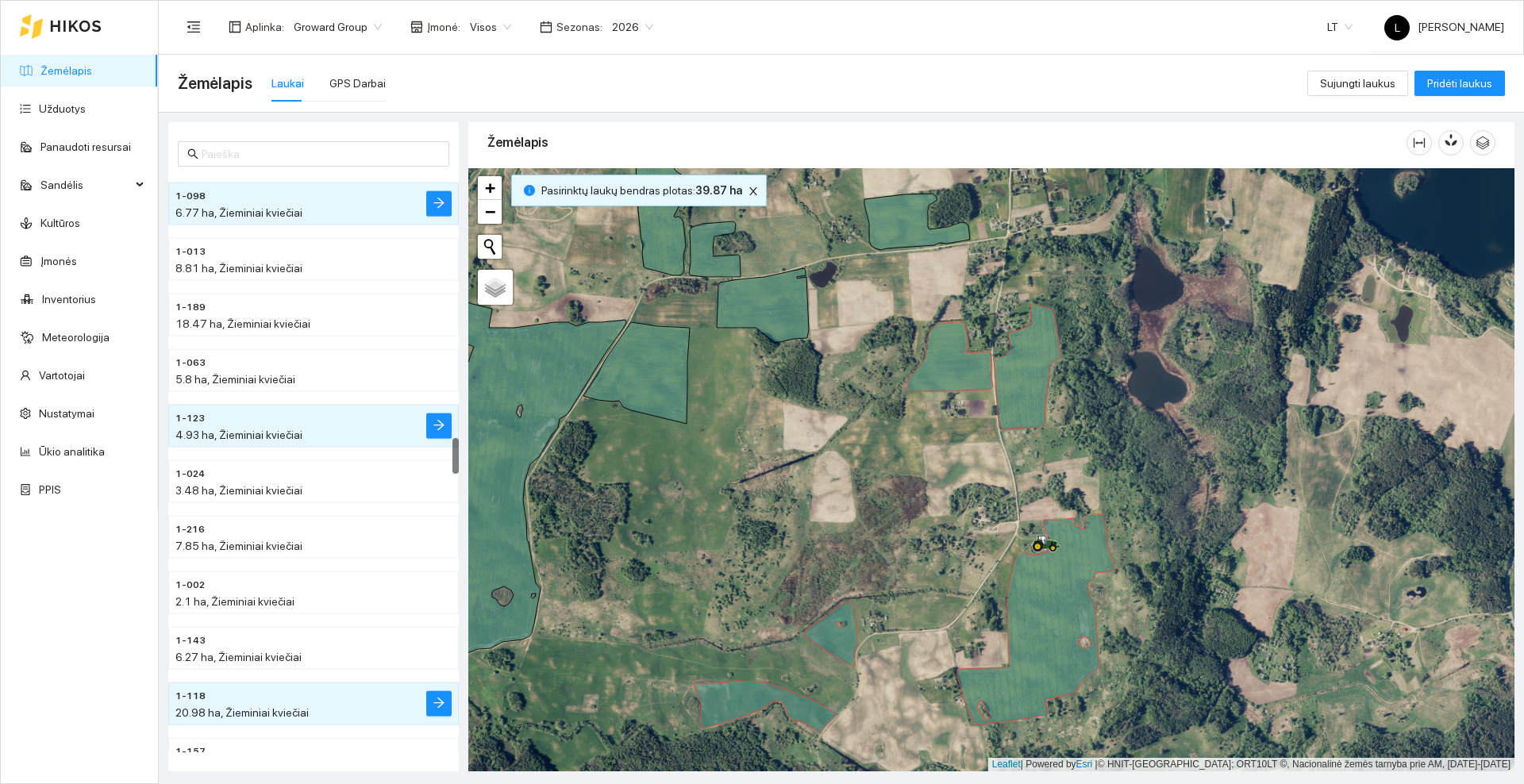
click at [968, 439] on div at bounding box center [991, 469] width 1046 height 603
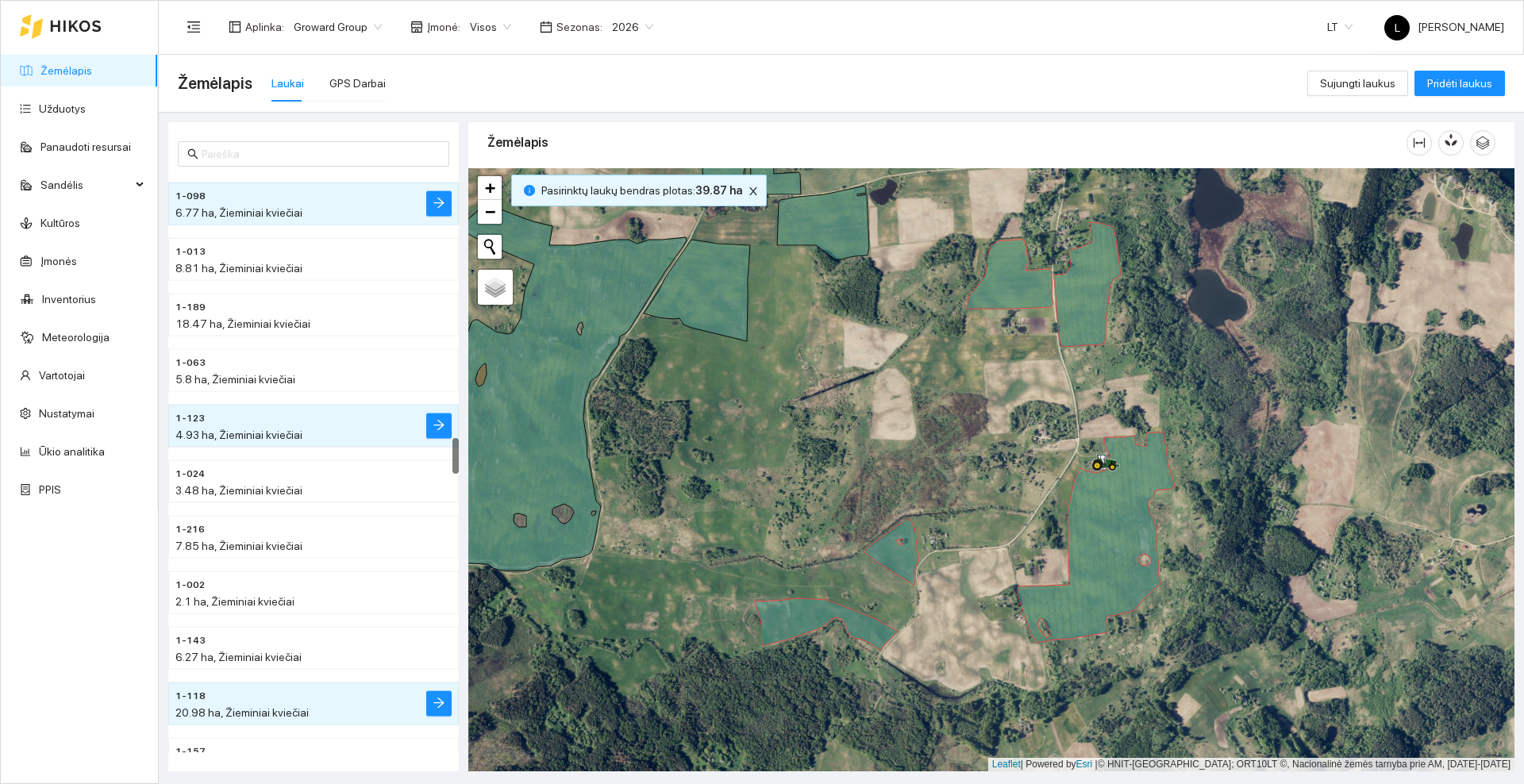
click at [72, 19] on div at bounding box center [60, 26] width 82 height 51
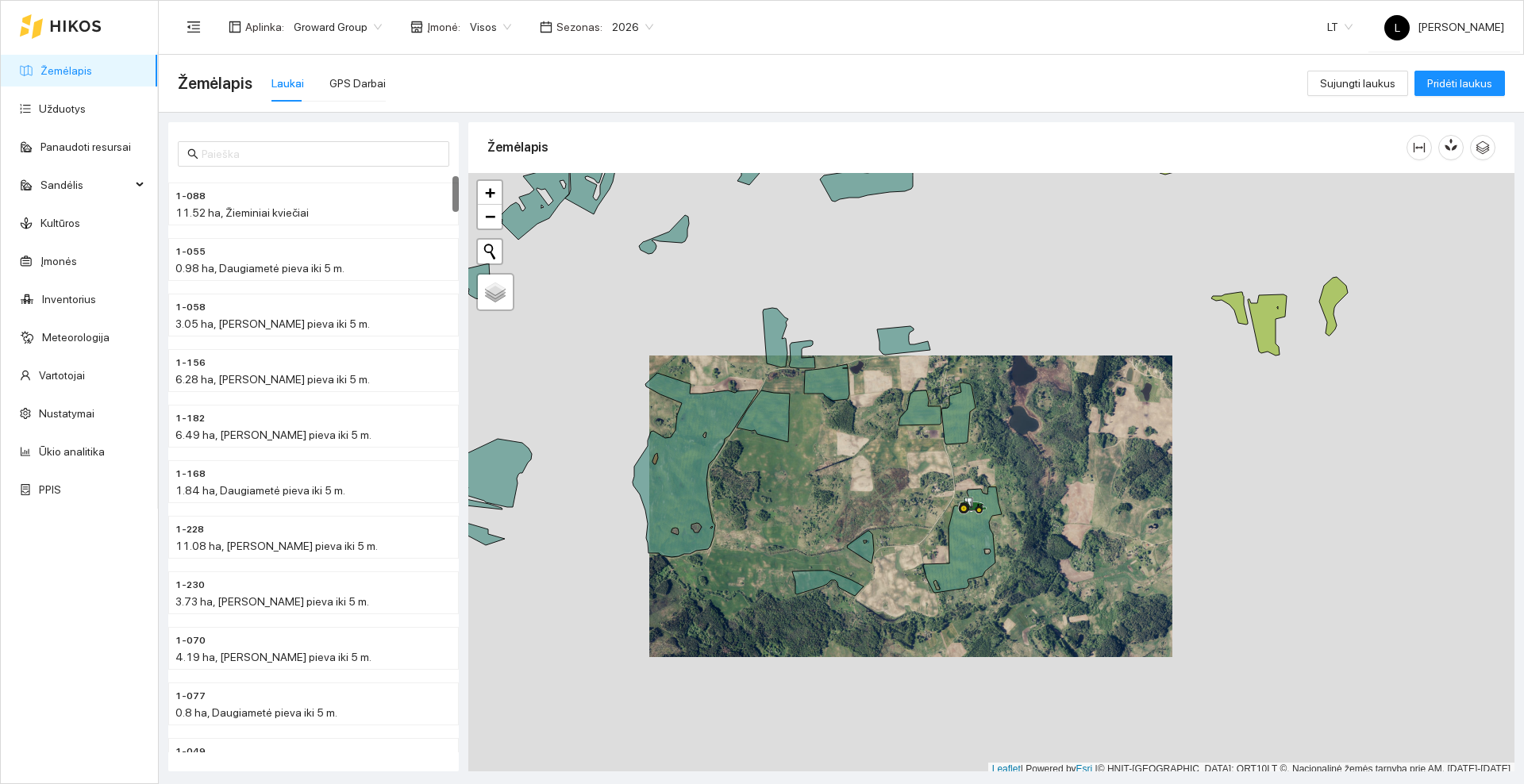
scroll to position [5, 0]
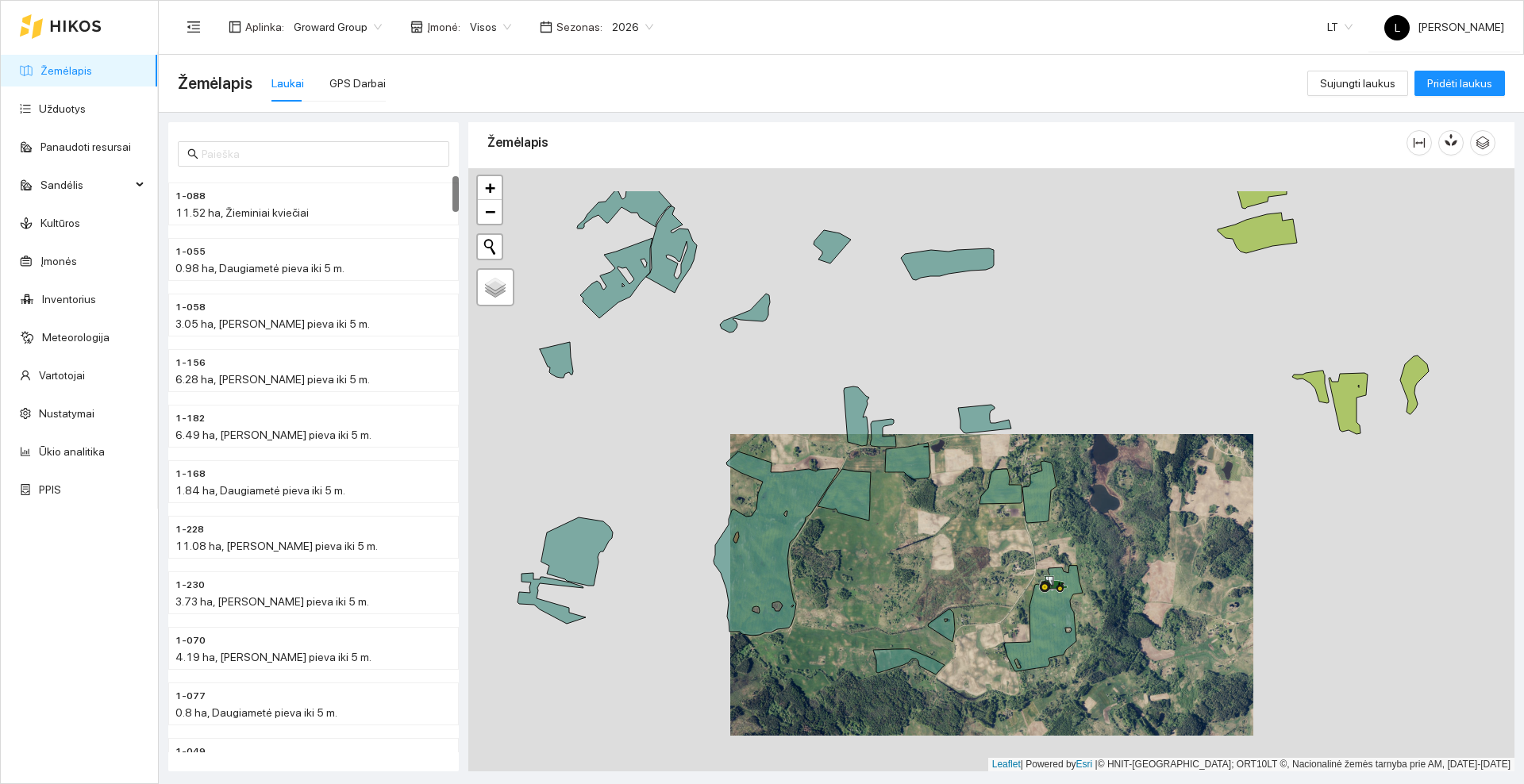
drag, startPoint x: 833, startPoint y: 433, endPoint x: 913, endPoint y: 516, distance: 115.3
click at [913, 516] on div at bounding box center [991, 469] width 1046 height 603
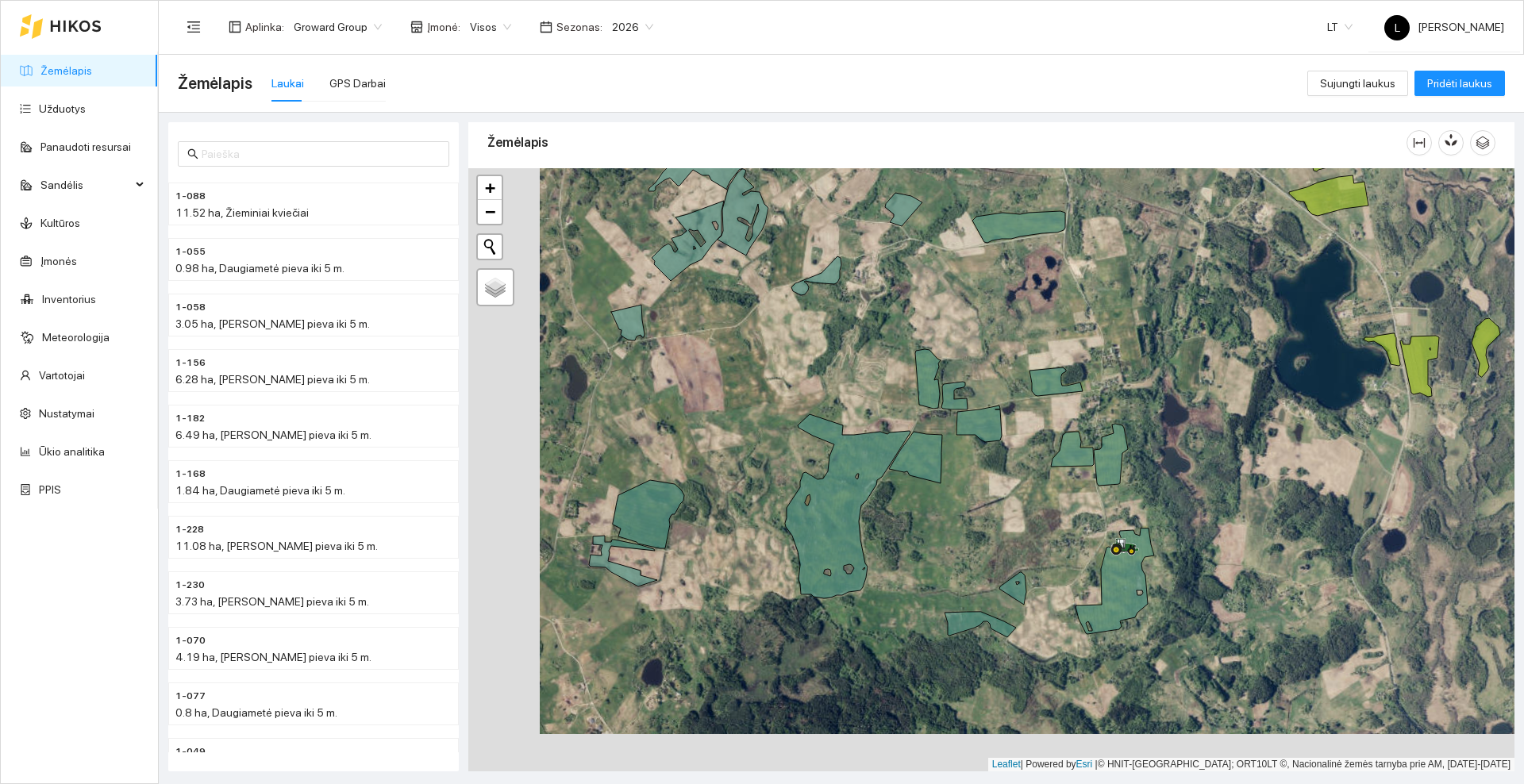
drag, startPoint x: 880, startPoint y: 403, endPoint x: 951, endPoint y: 365, distance: 80.5
click at [951, 365] on div at bounding box center [991, 469] width 1046 height 603
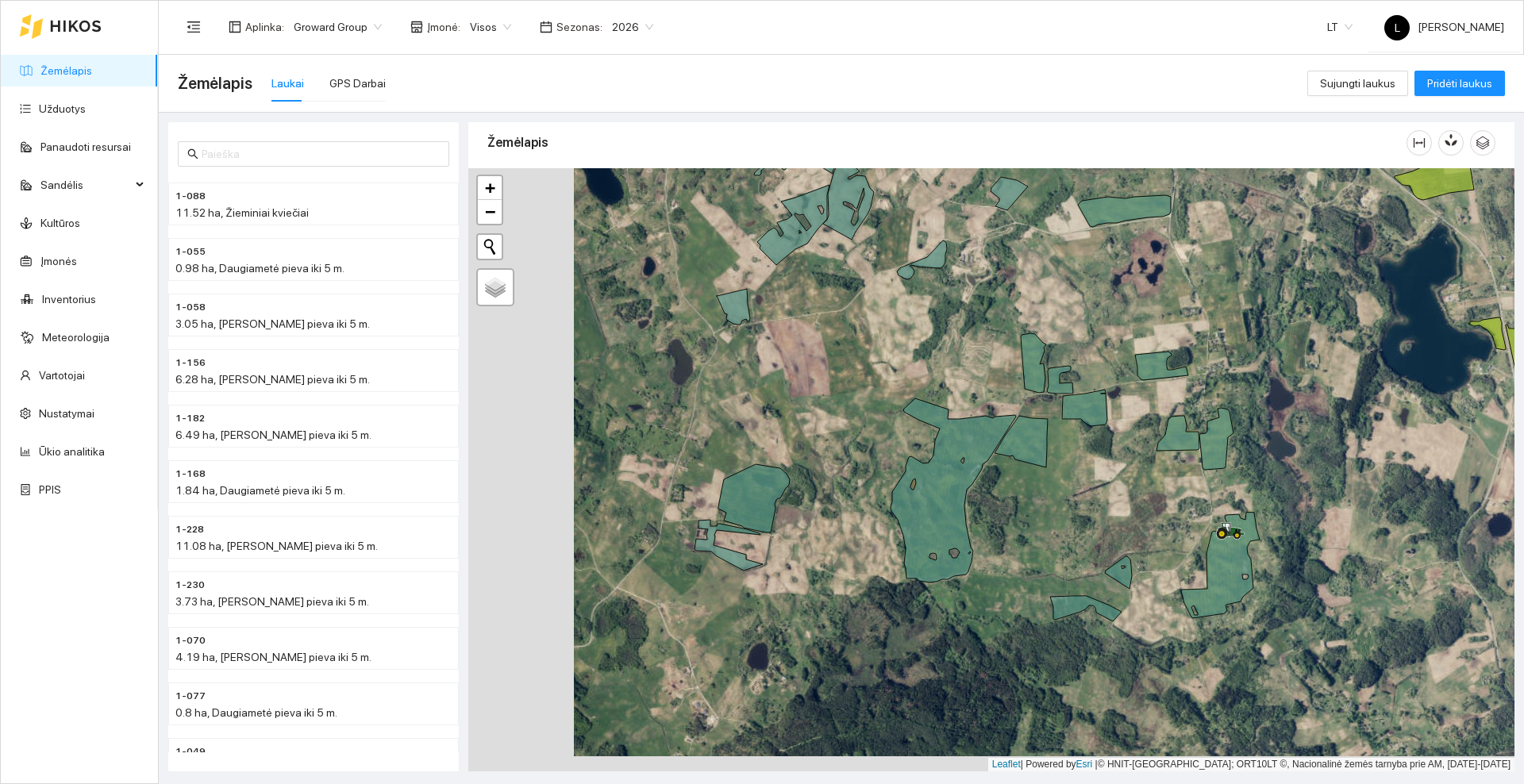
drag, startPoint x: 800, startPoint y: 389, endPoint x: 906, endPoint y: 374, distance: 107.1
click at [906, 374] on div at bounding box center [991, 469] width 1046 height 603
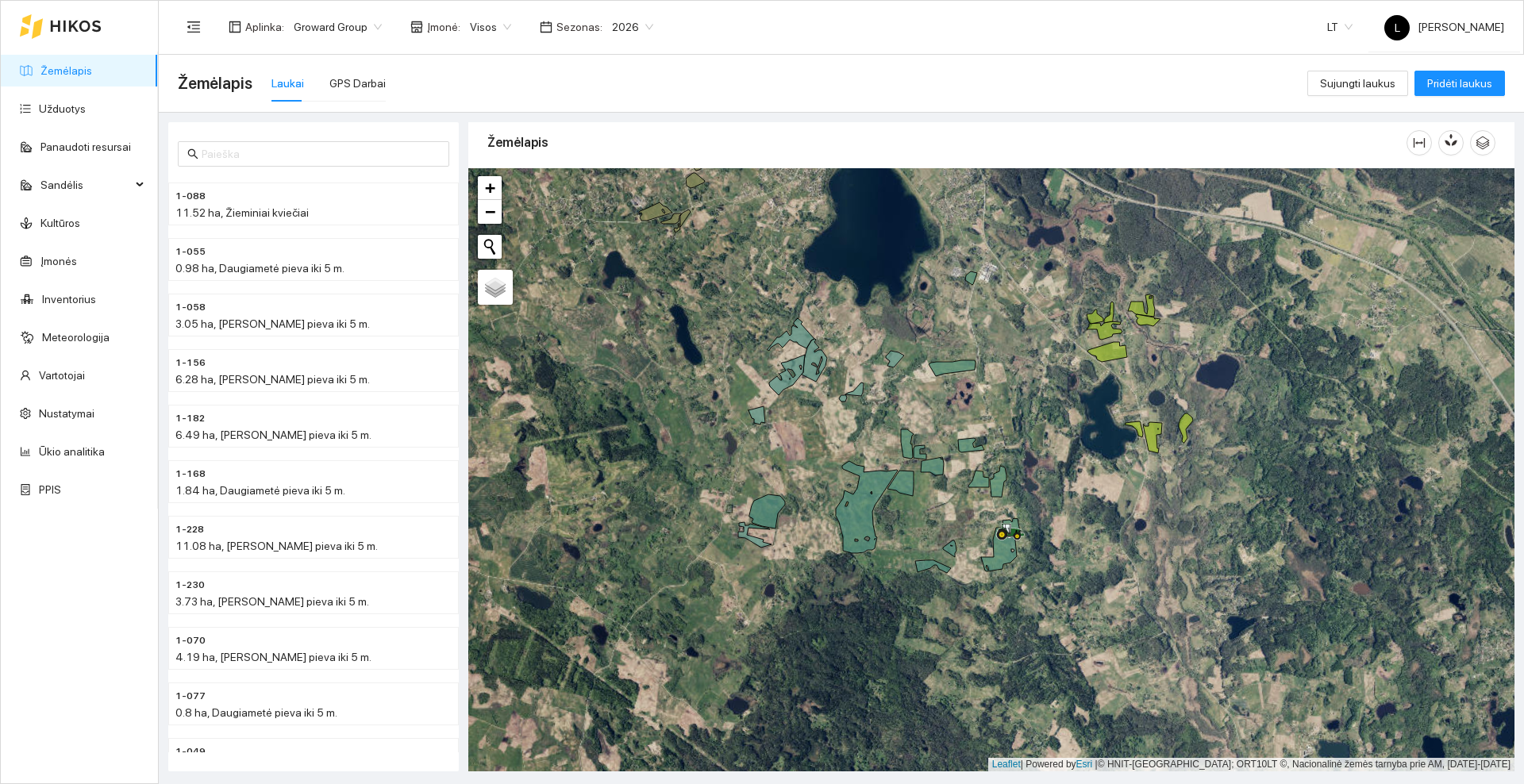
drag, startPoint x: 679, startPoint y: 617, endPoint x: 1009, endPoint y: 278, distance: 473.1
click at [1009, 278] on div at bounding box center [991, 469] width 1046 height 603
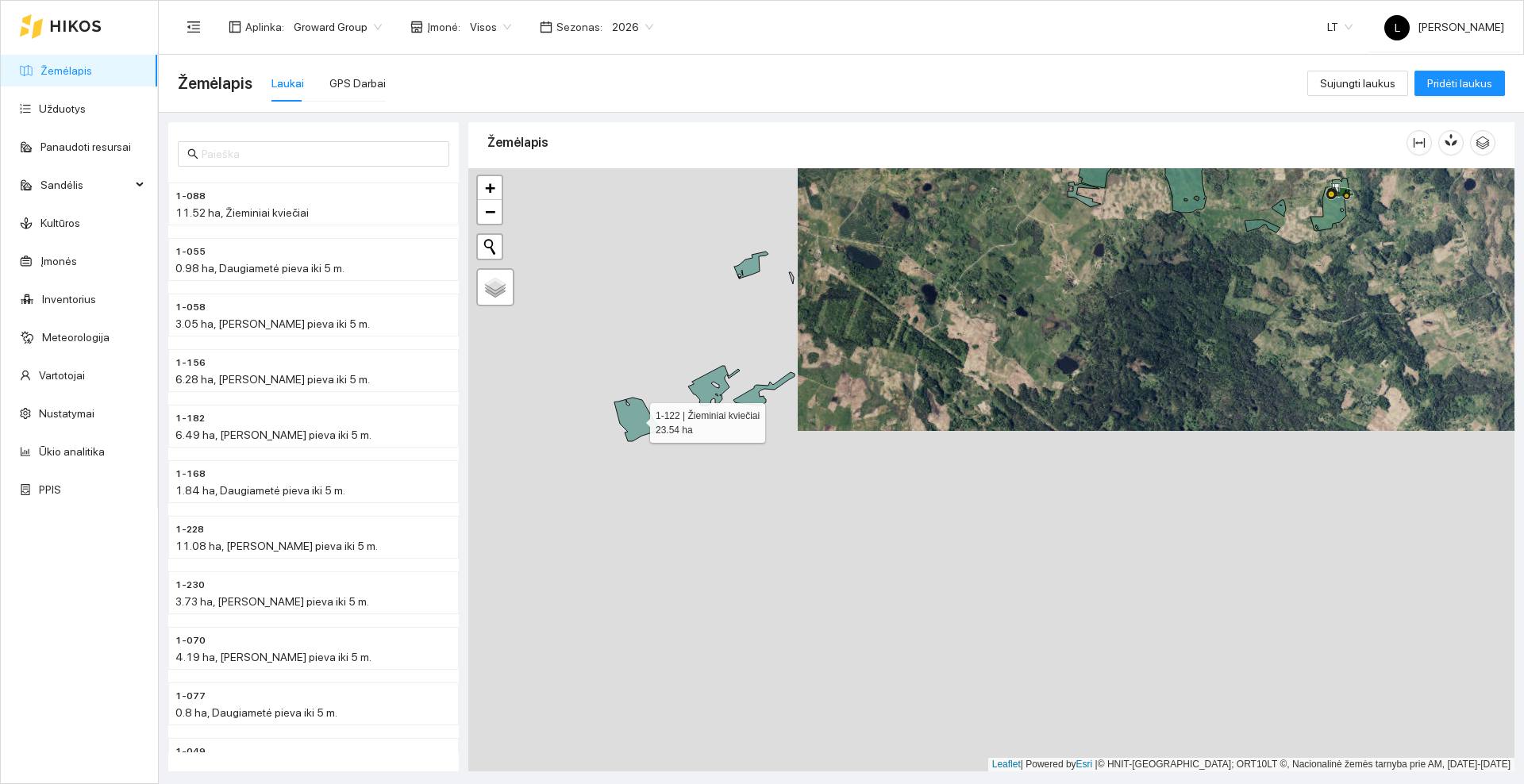
click at [645, 420] on icon at bounding box center [638, 419] width 48 height 44
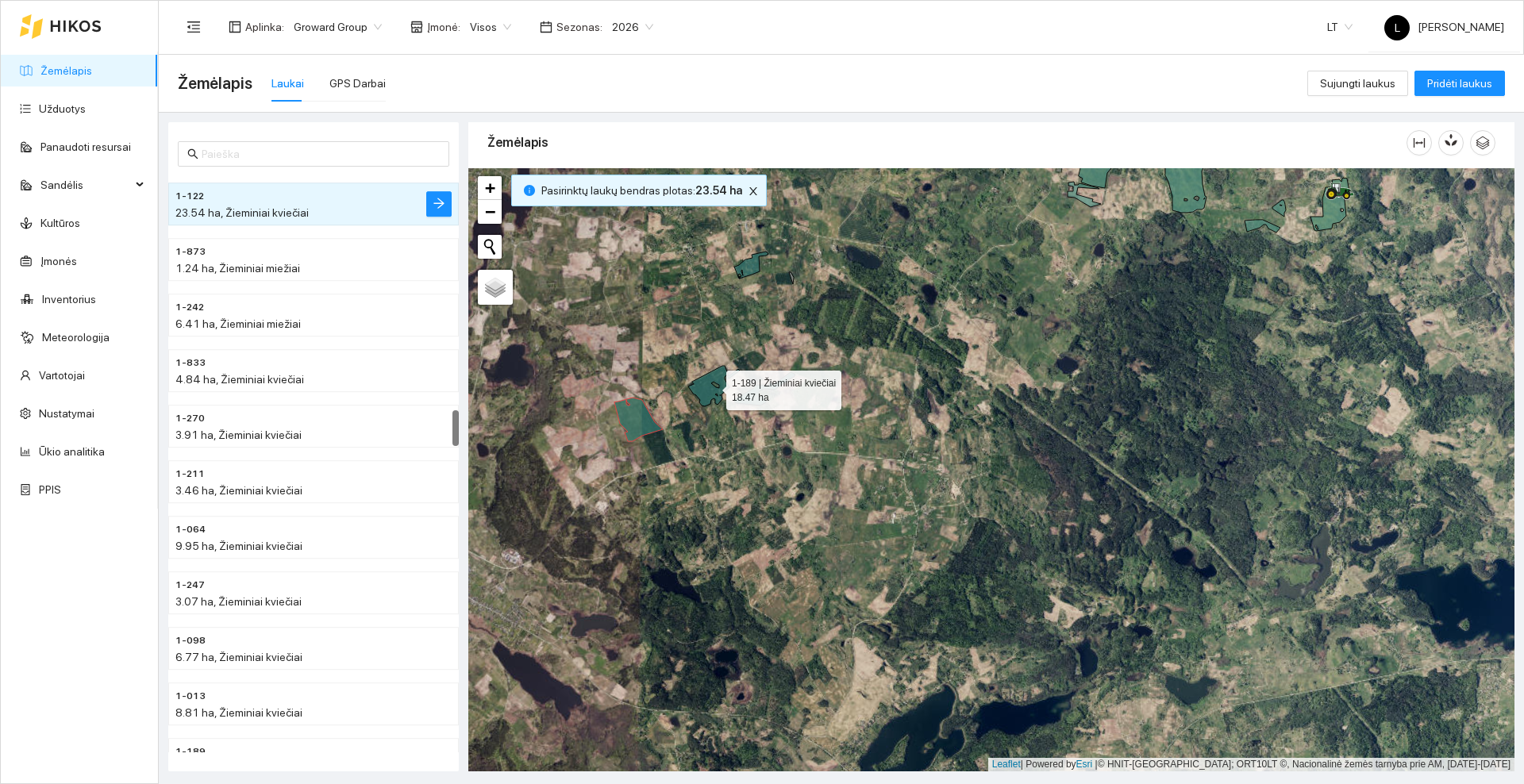
click at [711, 394] on icon at bounding box center [714, 387] width 52 height 41
click at [755, 399] on icon at bounding box center [764, 388] width 61 height 33
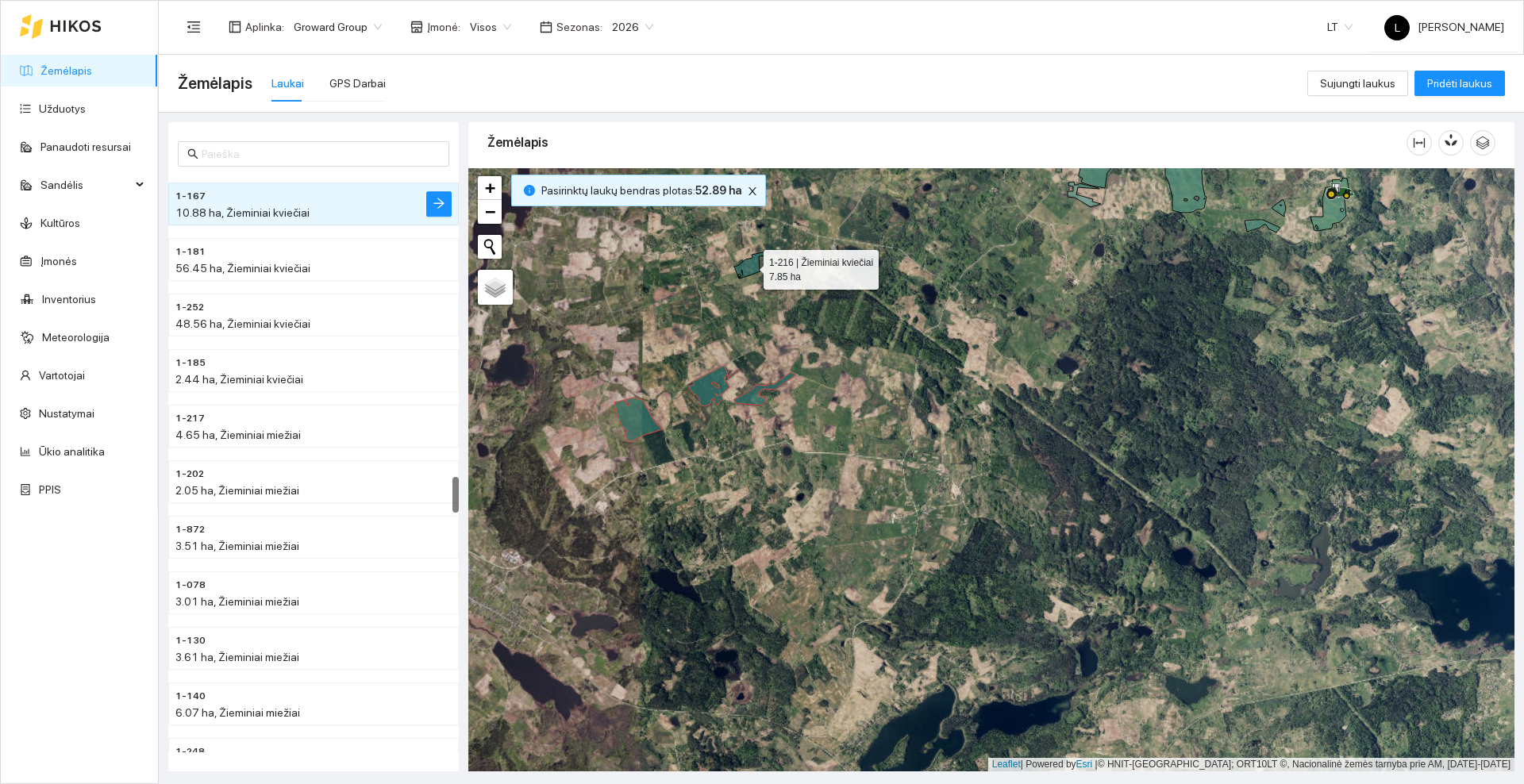
click at [755, 270] on icon at bounding box center [751, 266] width 34 height 27
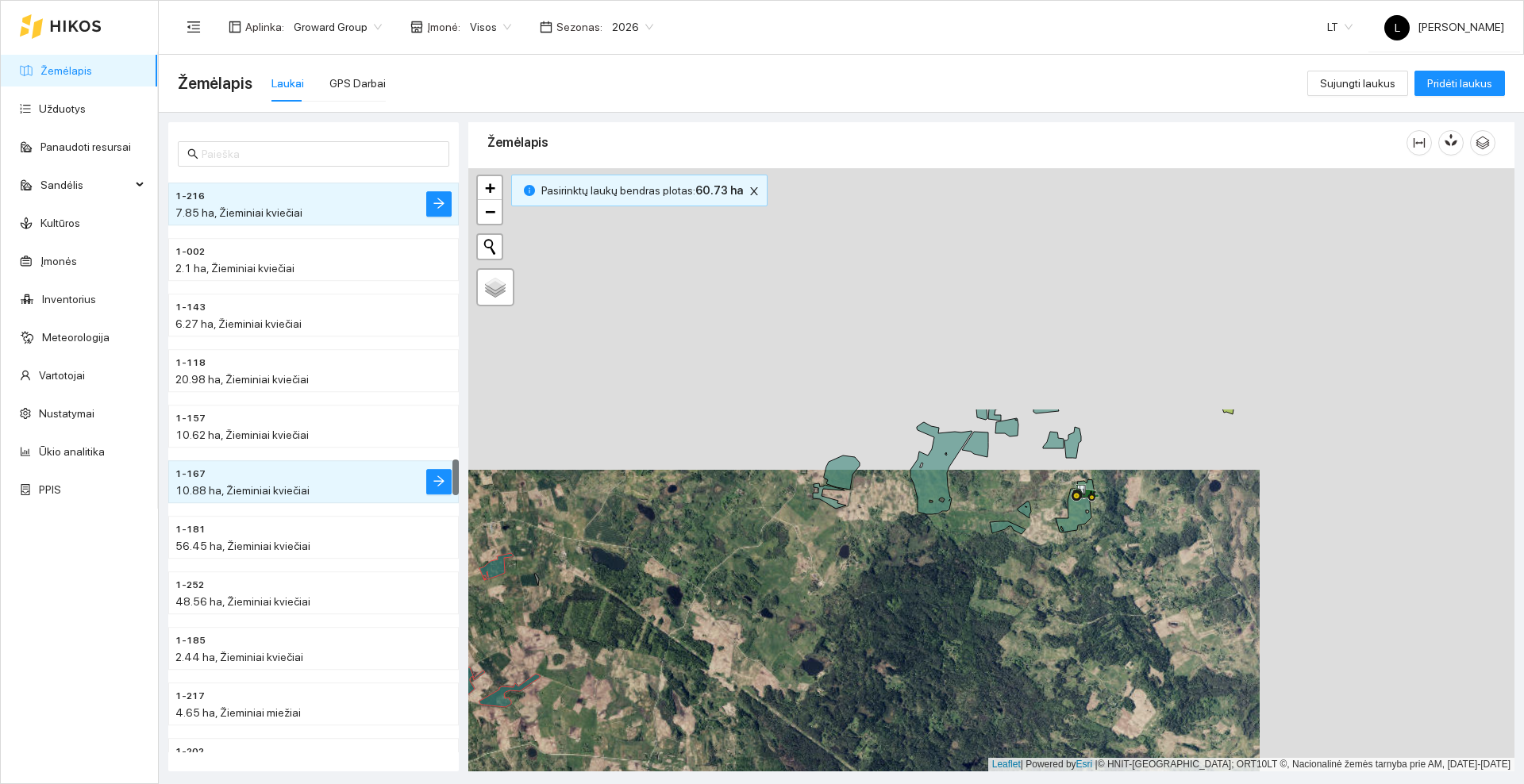
drag, startPoint x: 974, startPoint y: 309, endPoint x: 753, endPoint y: 567, distance: 339.7
click at [753, 567] on div at bounding box center [991, 469] width 1046 height 603
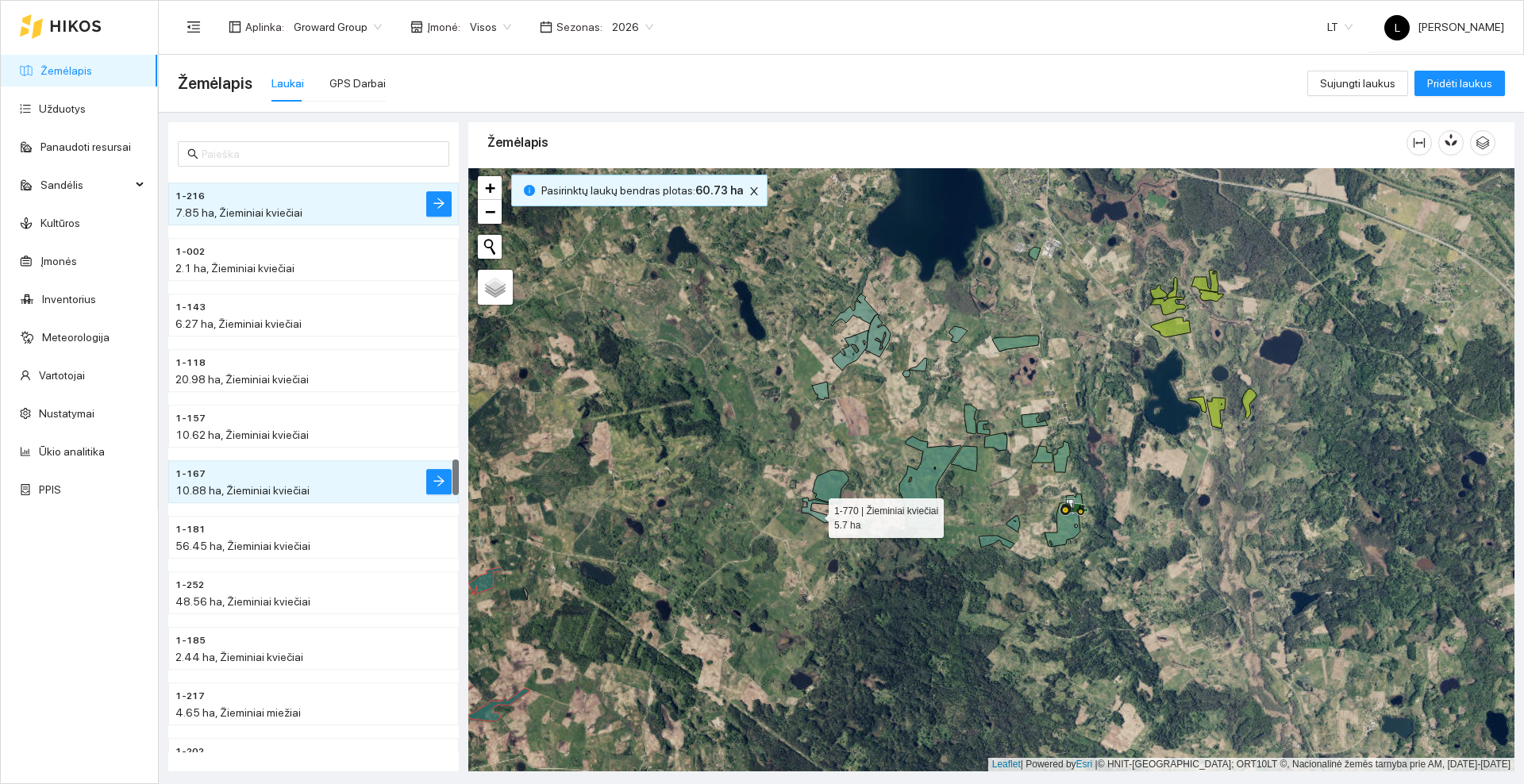
click at [814, 514] on icon at bounding box center [818, 510] width 33 height 25
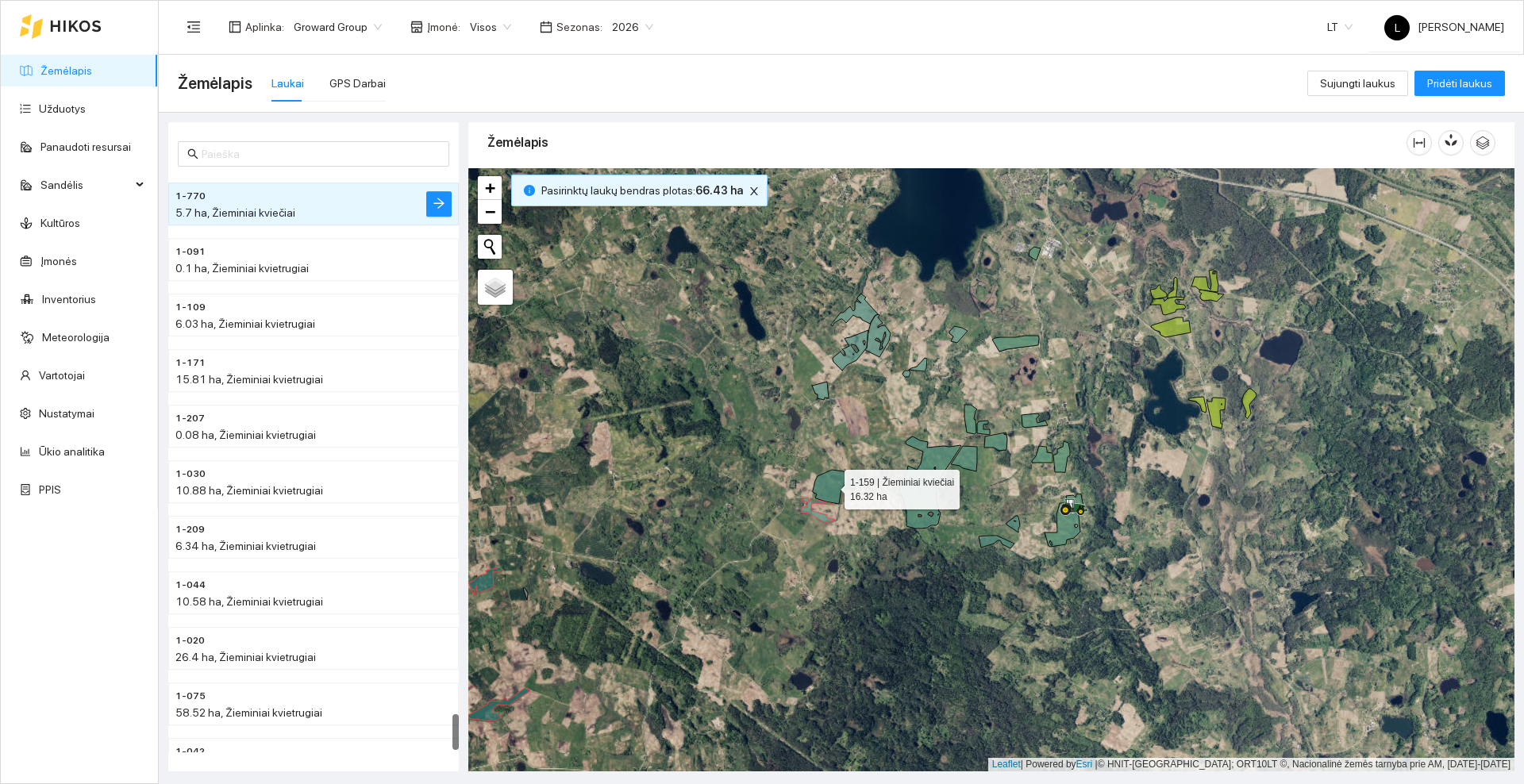
click at [833, 482] on icon at bounding box center [831, 487] width 36 height 34
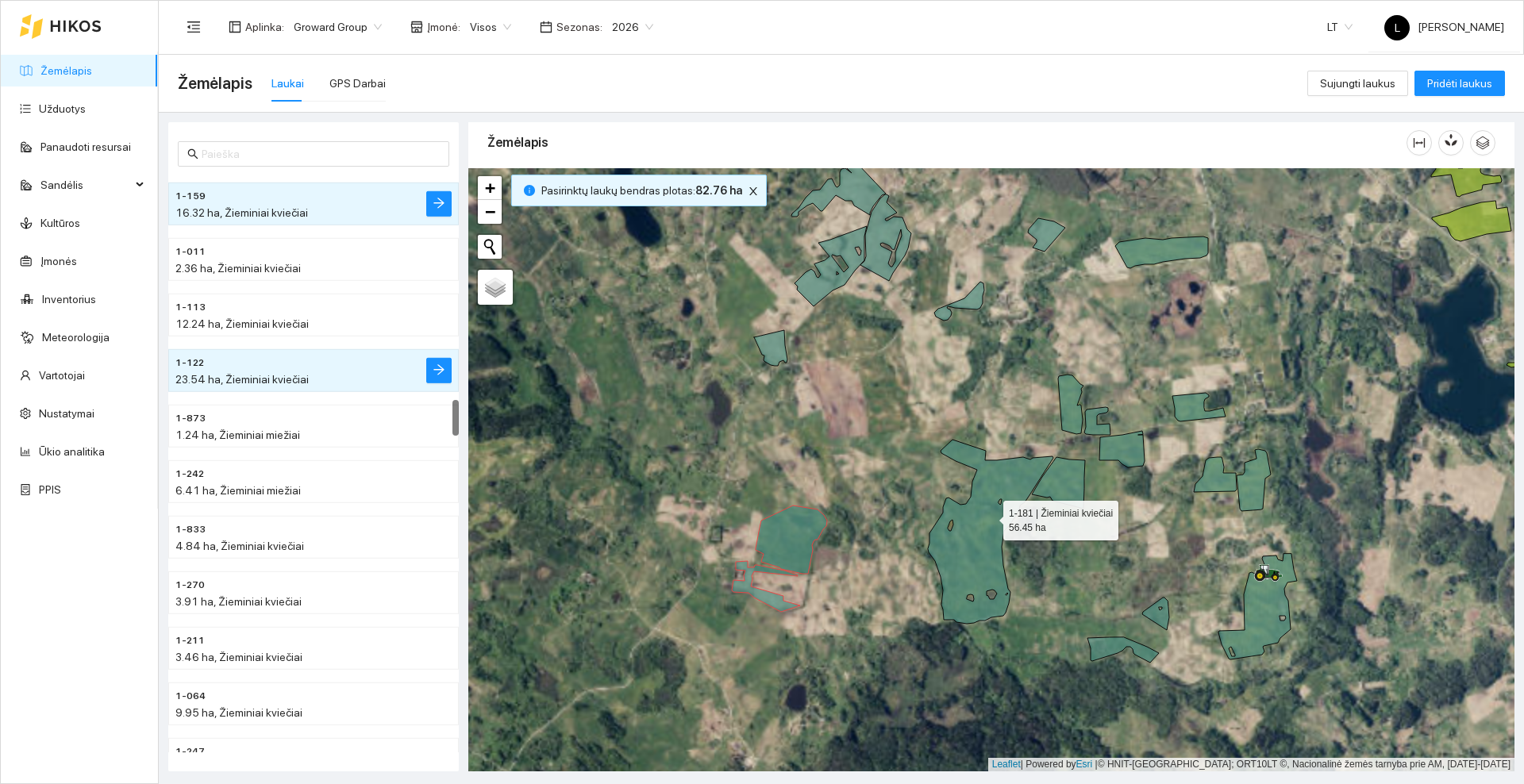
click at [989, 517] on icon at bounding box center [990, 532] width 125 height 184
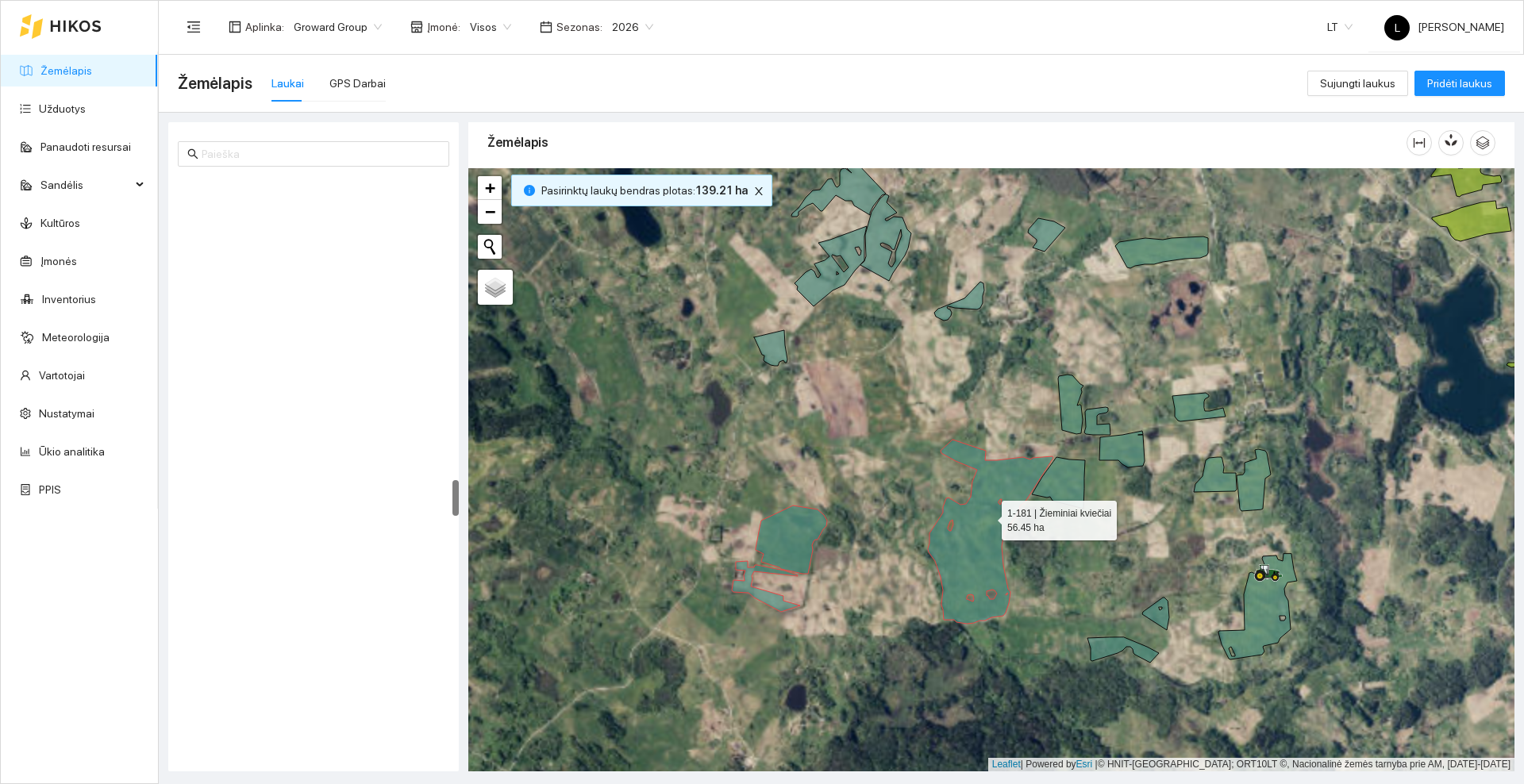
scroll to position [4827, 0]
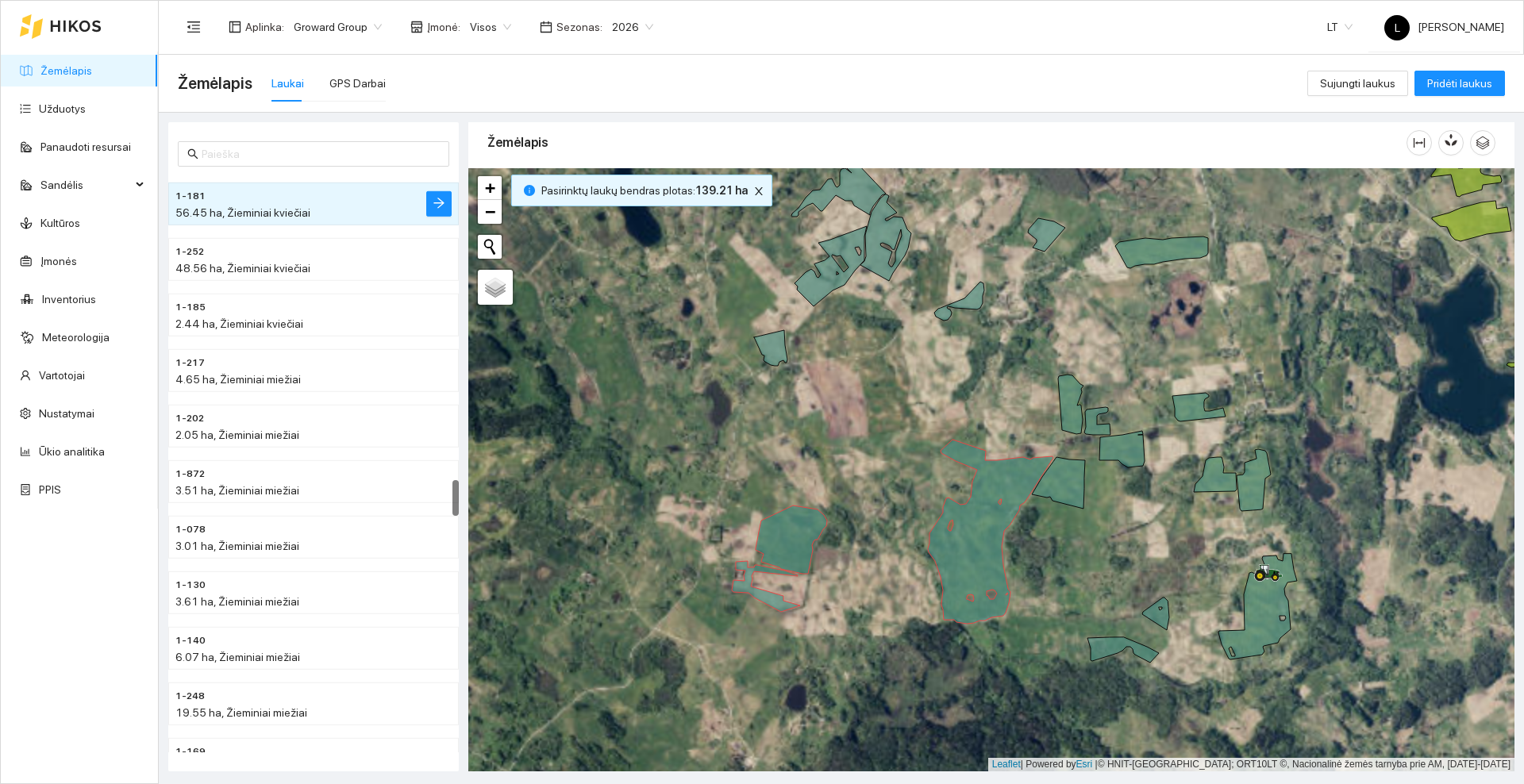
drag, startPoint x: 893, startPoint y: 513, endPoint x: 850, endPoint y: 429, distance: 94.4
click at [850, 429] on div at bounding box center [991, 469] width 1046 height 603
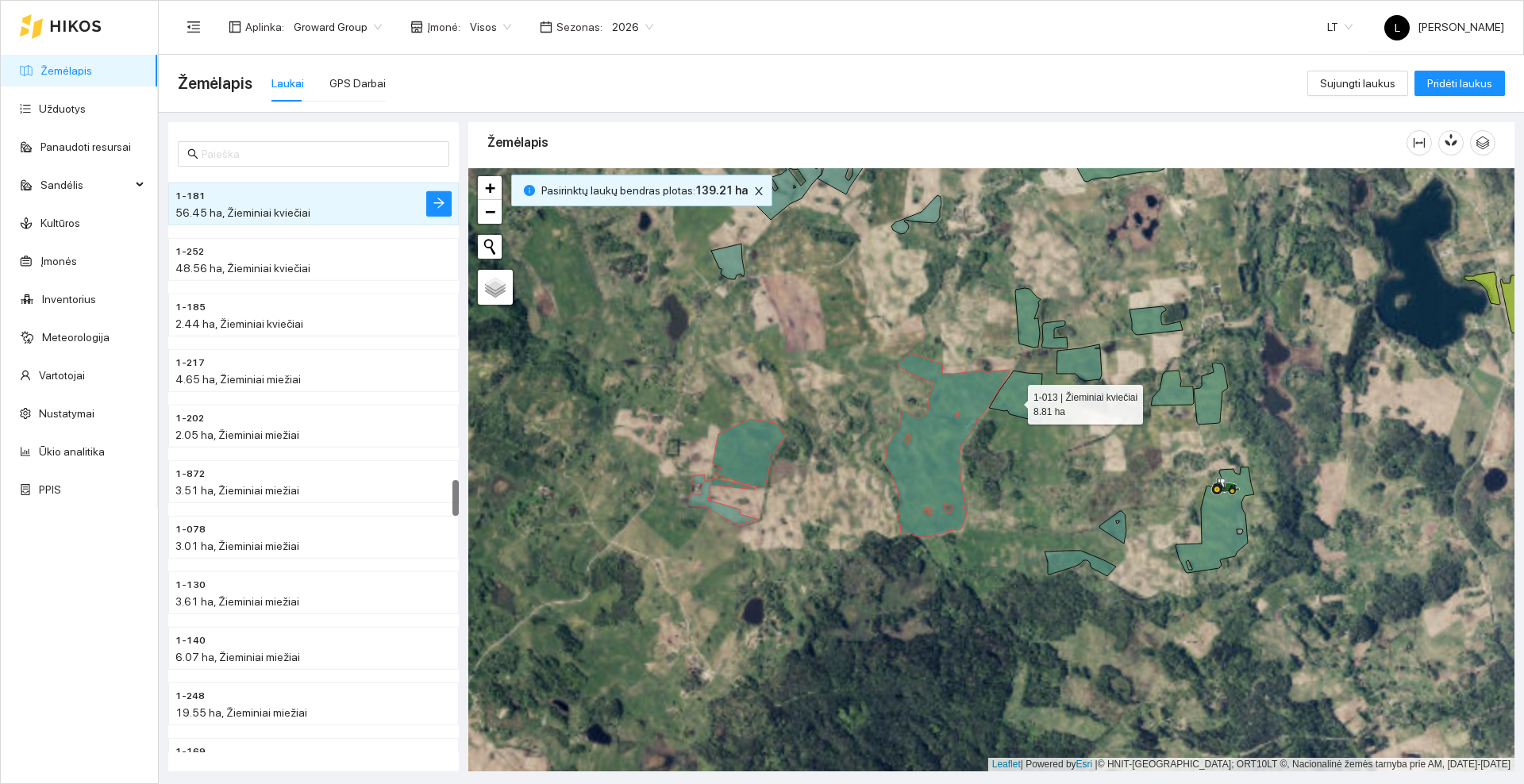
click at [1014, 401] on icon at bounding box center [1015, 396] width 53 height 52
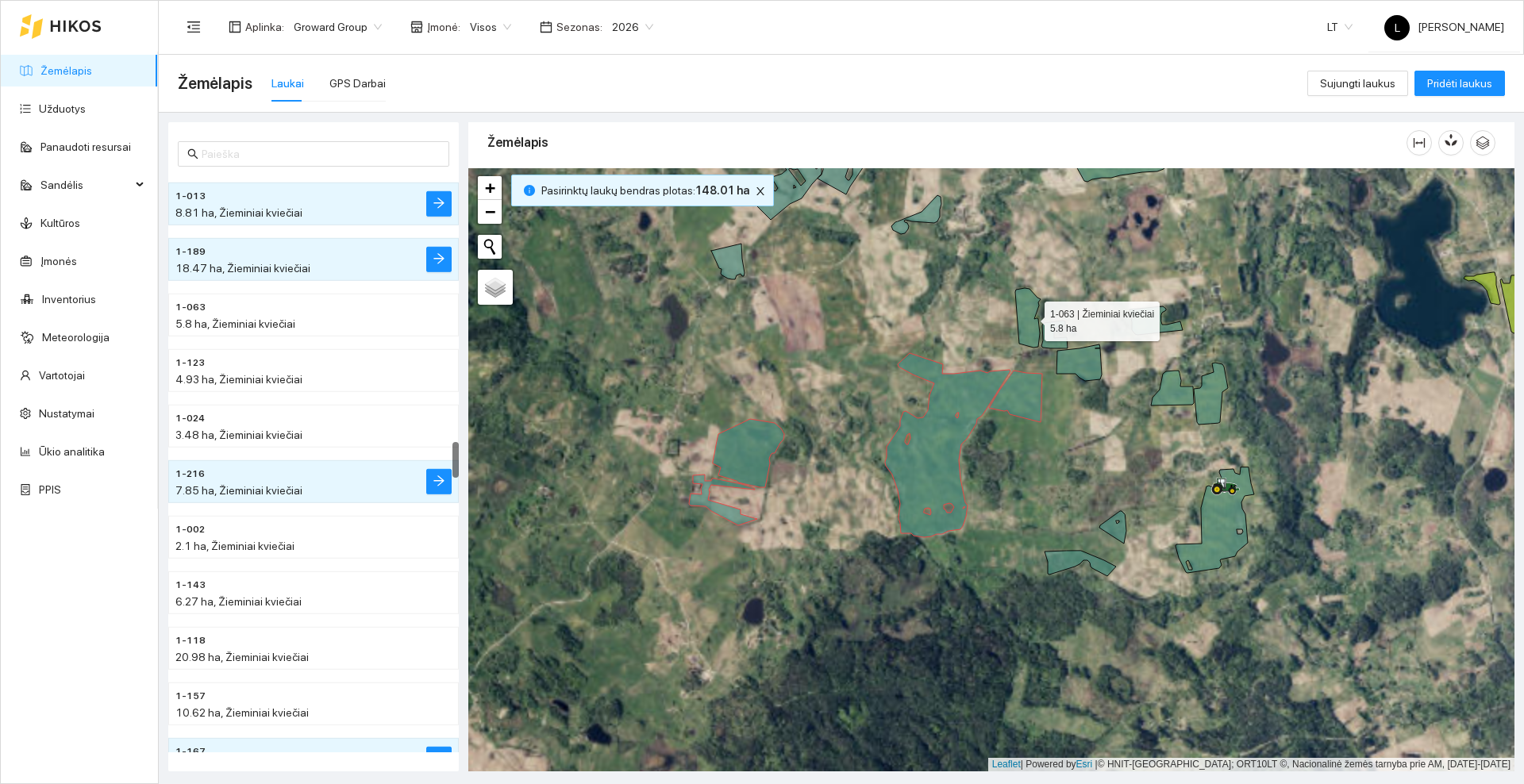
click at [1030, 317] on icon at bounding box center [1028, 318] width 25 height 59
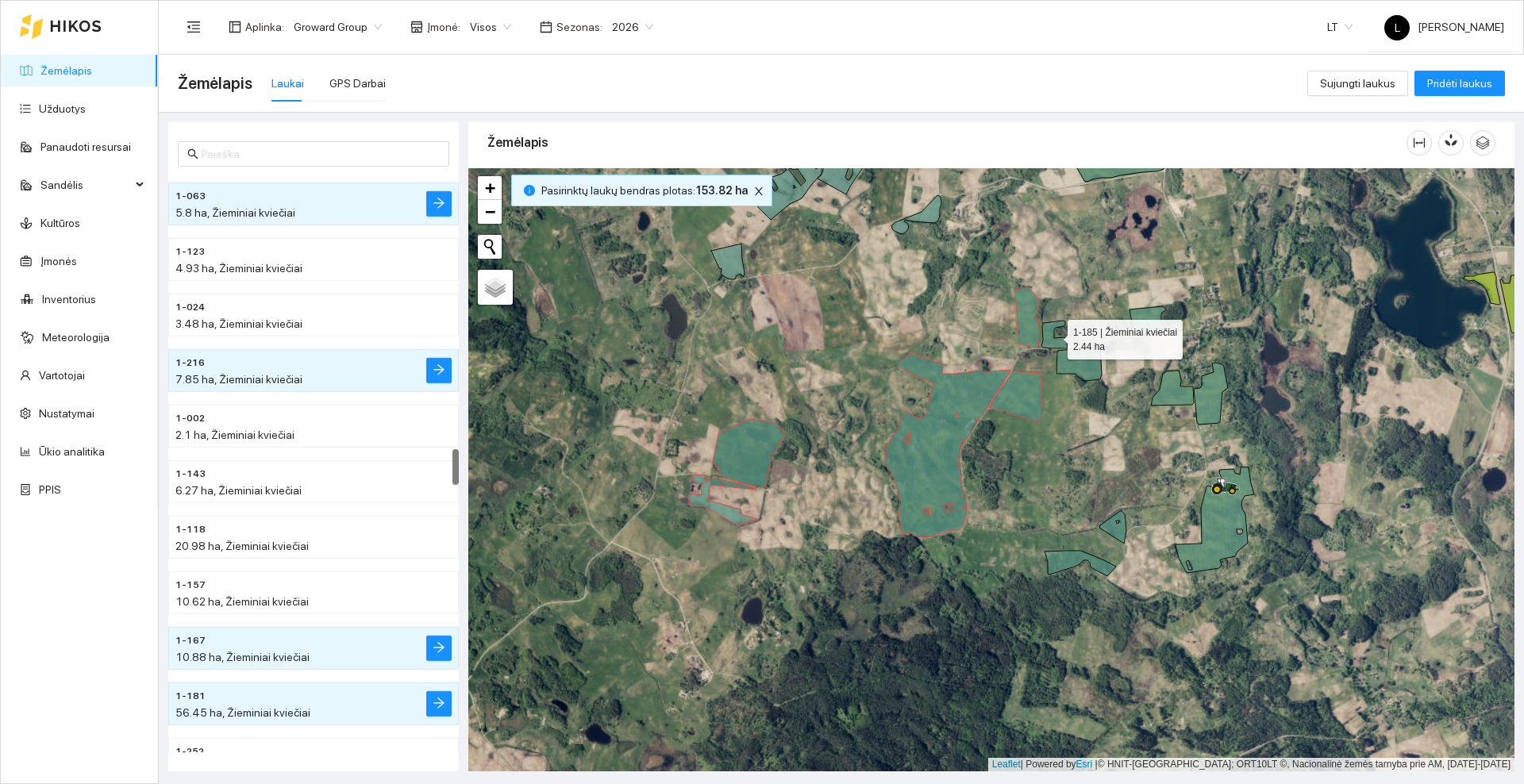
click at [1056, 347] on icon at bounding box center [1054, 334] width 26 height 28
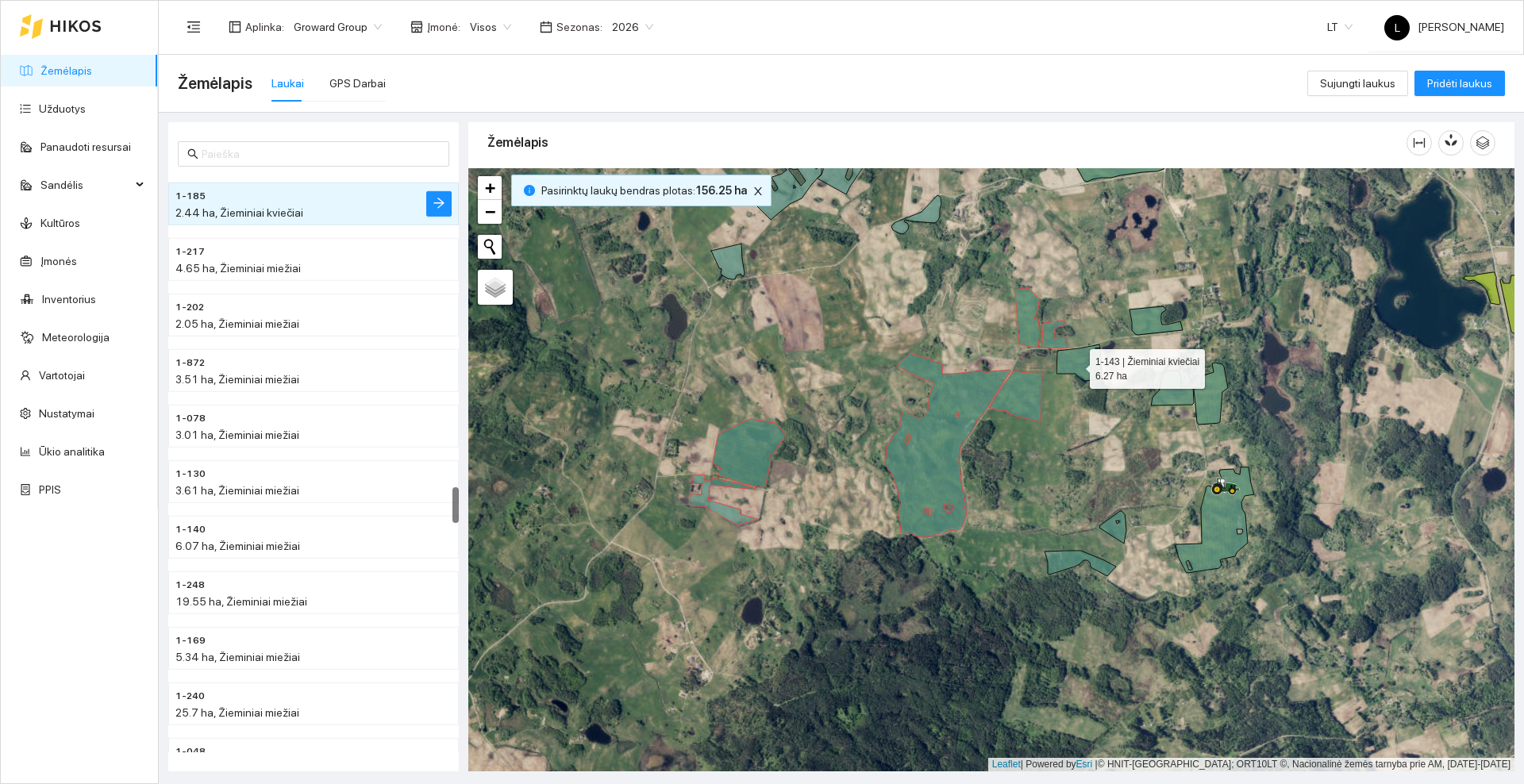
click at [1076, 365] on icon at bounding box center [1078, 362] width 45 height 36
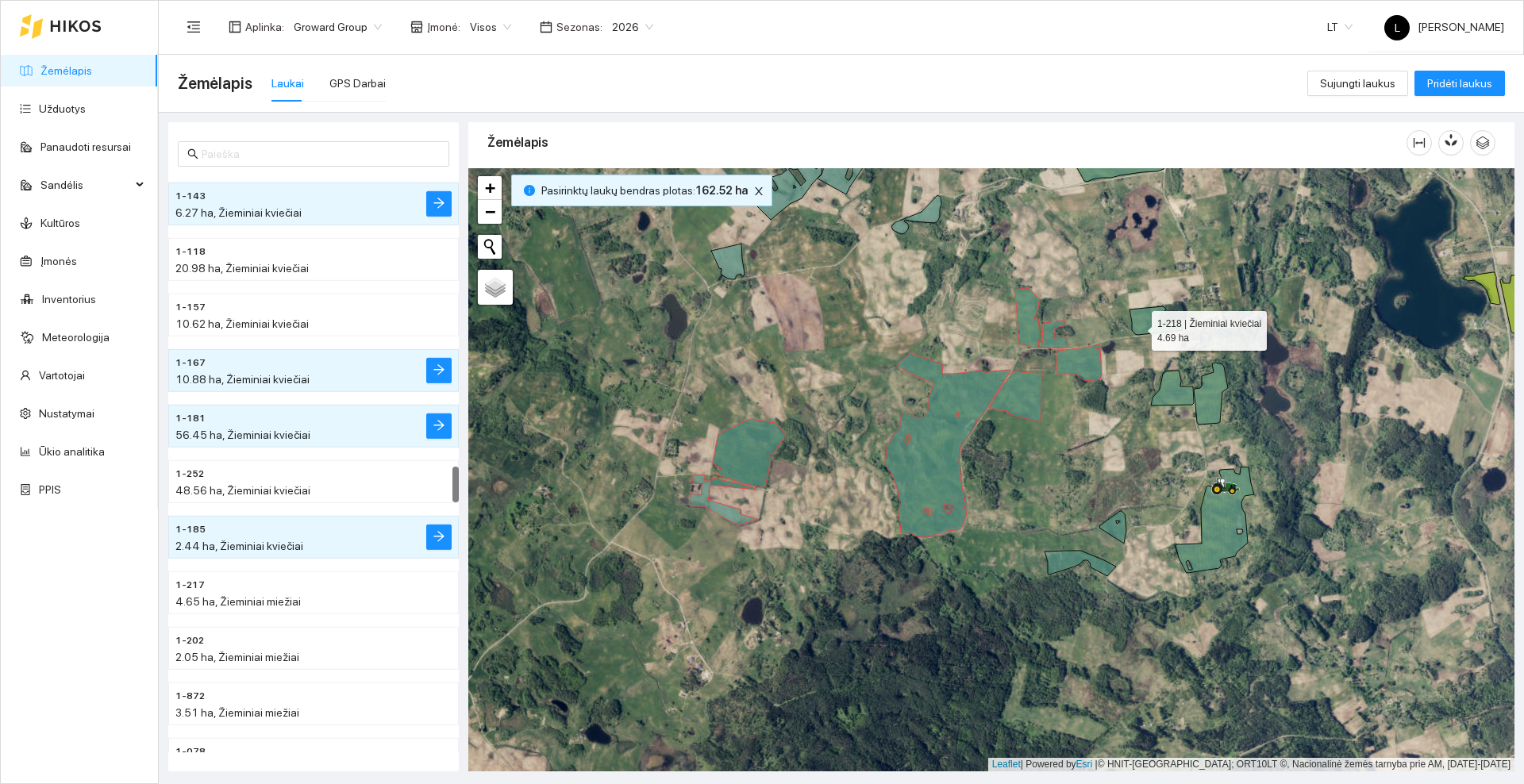
click at [1138, 327] on icon at bounding box center [1156, 321] width 53 height 29
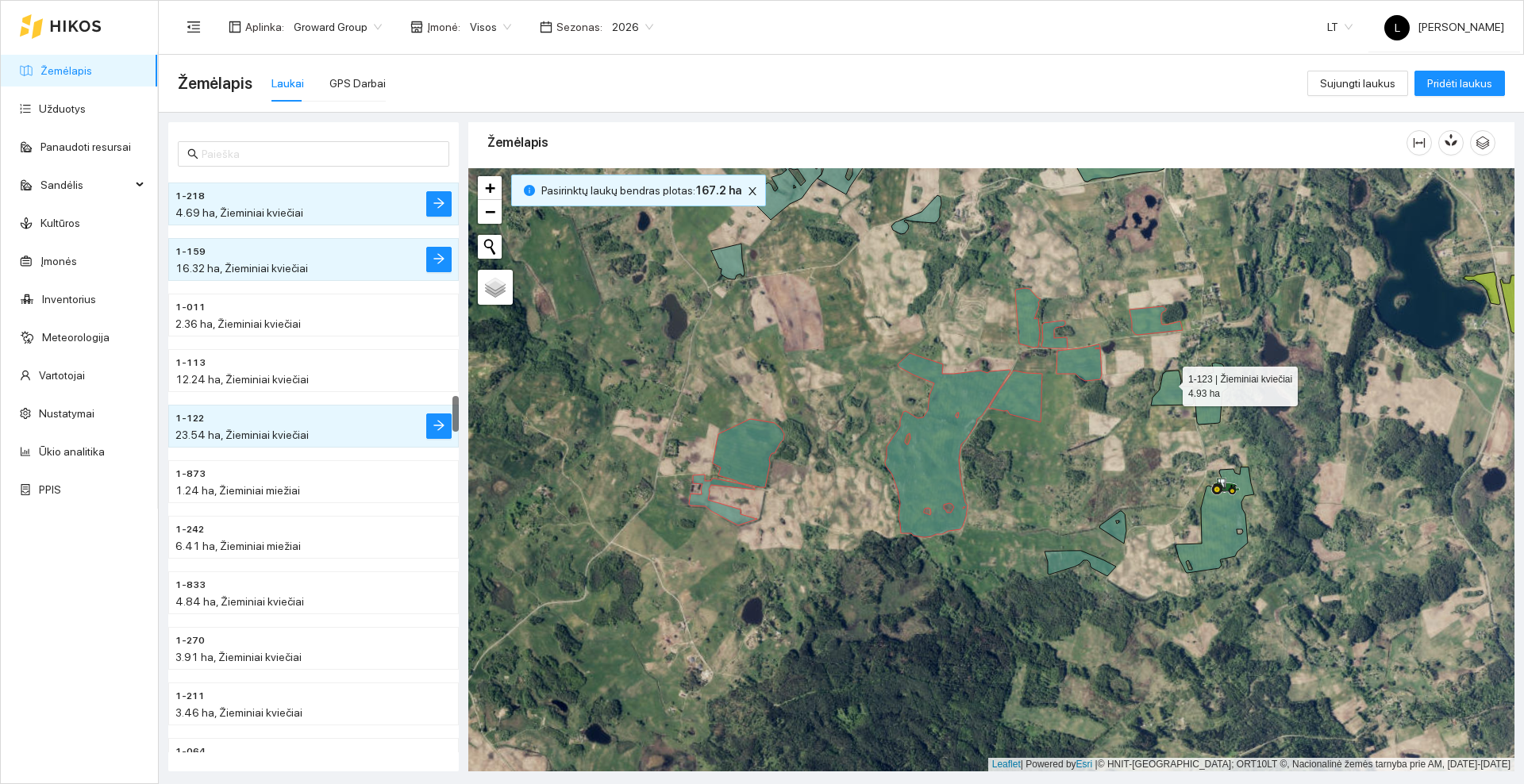
click at [1170, 388] on icon at bounding box center [1172, 387] width 43 height 35
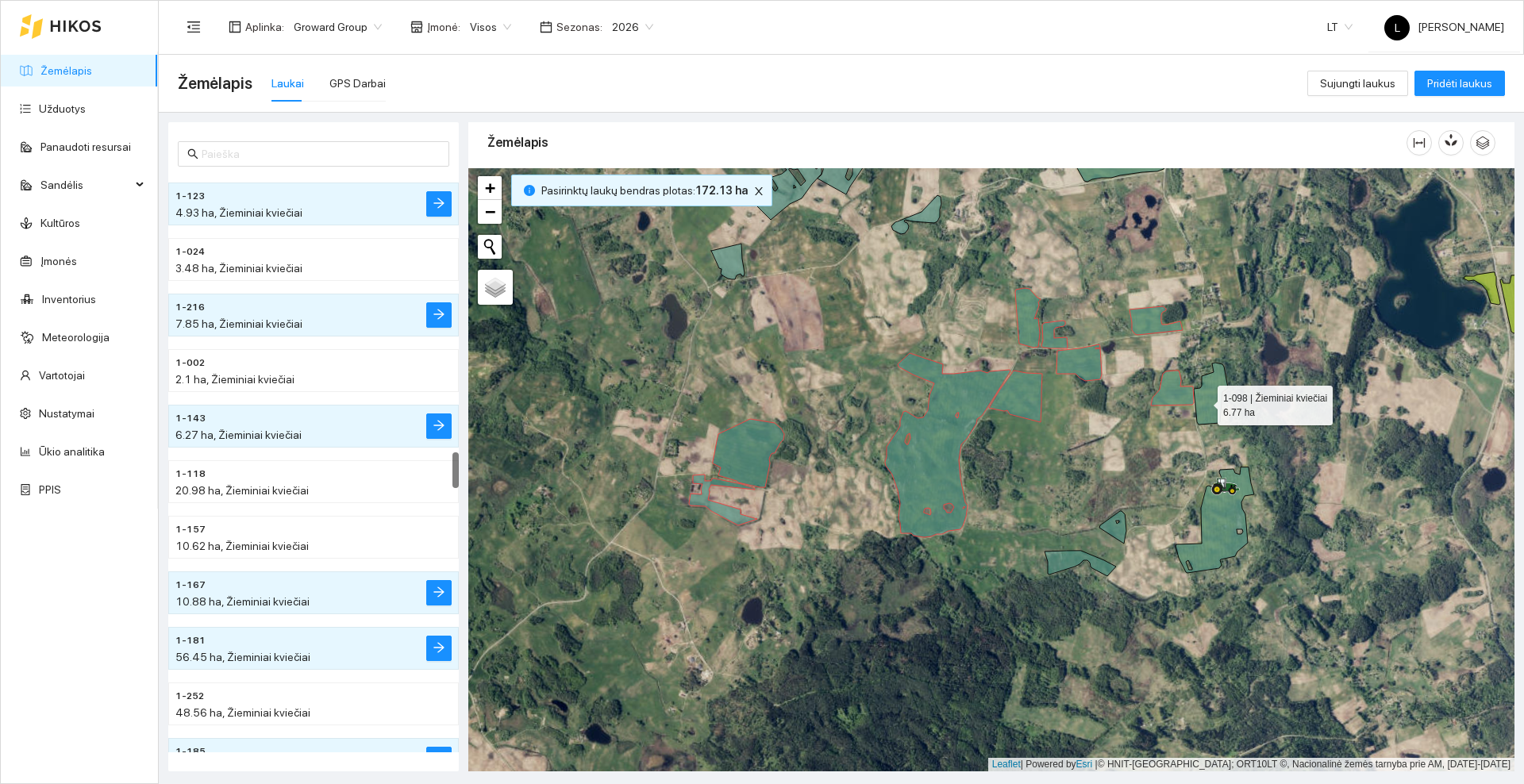
click at [1203, 402] on icon at bounding box center [1211, 393] width 34 height 62
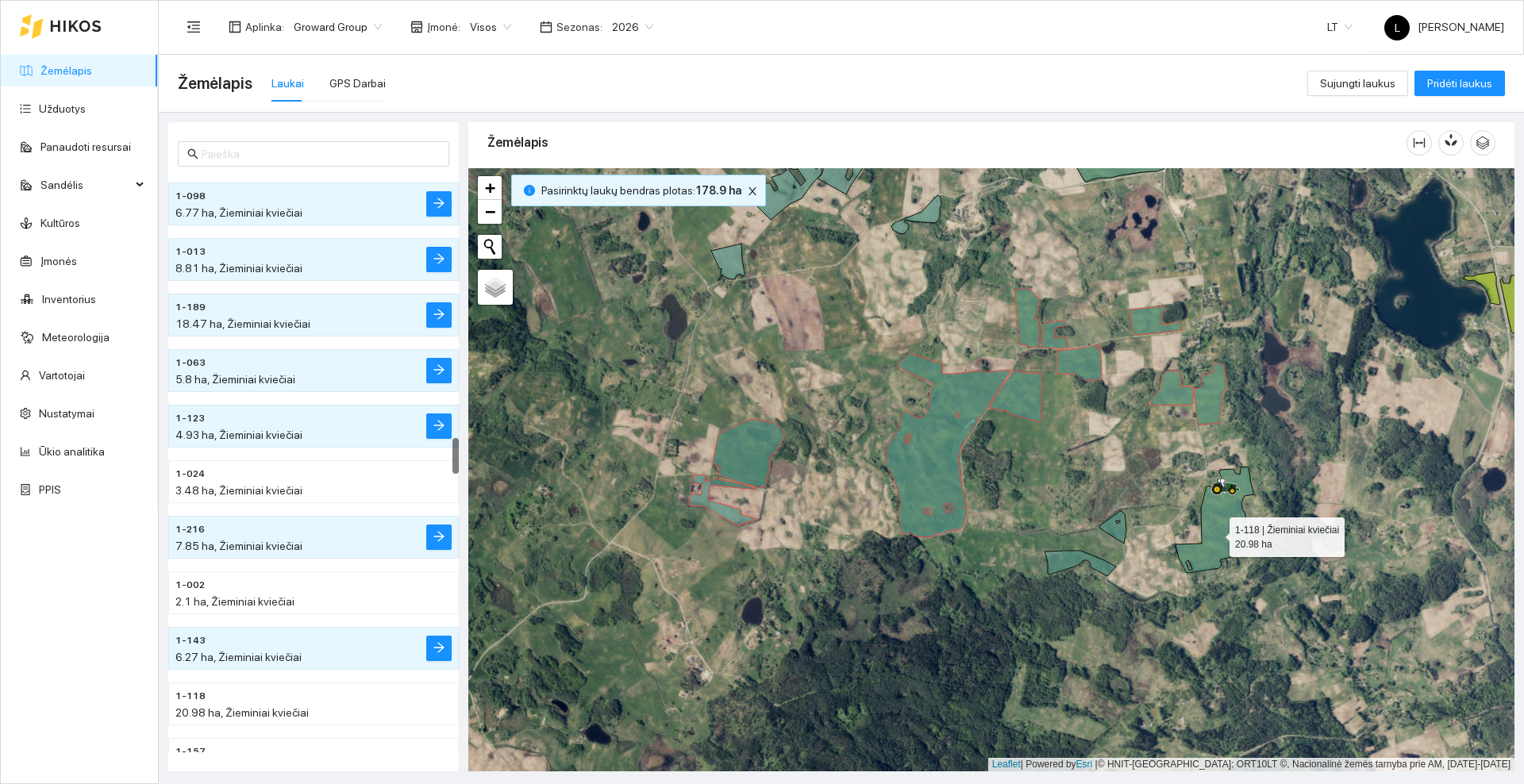
click at [1215, 536] on icon at bounding box center [1214, 520] width 79 height 106
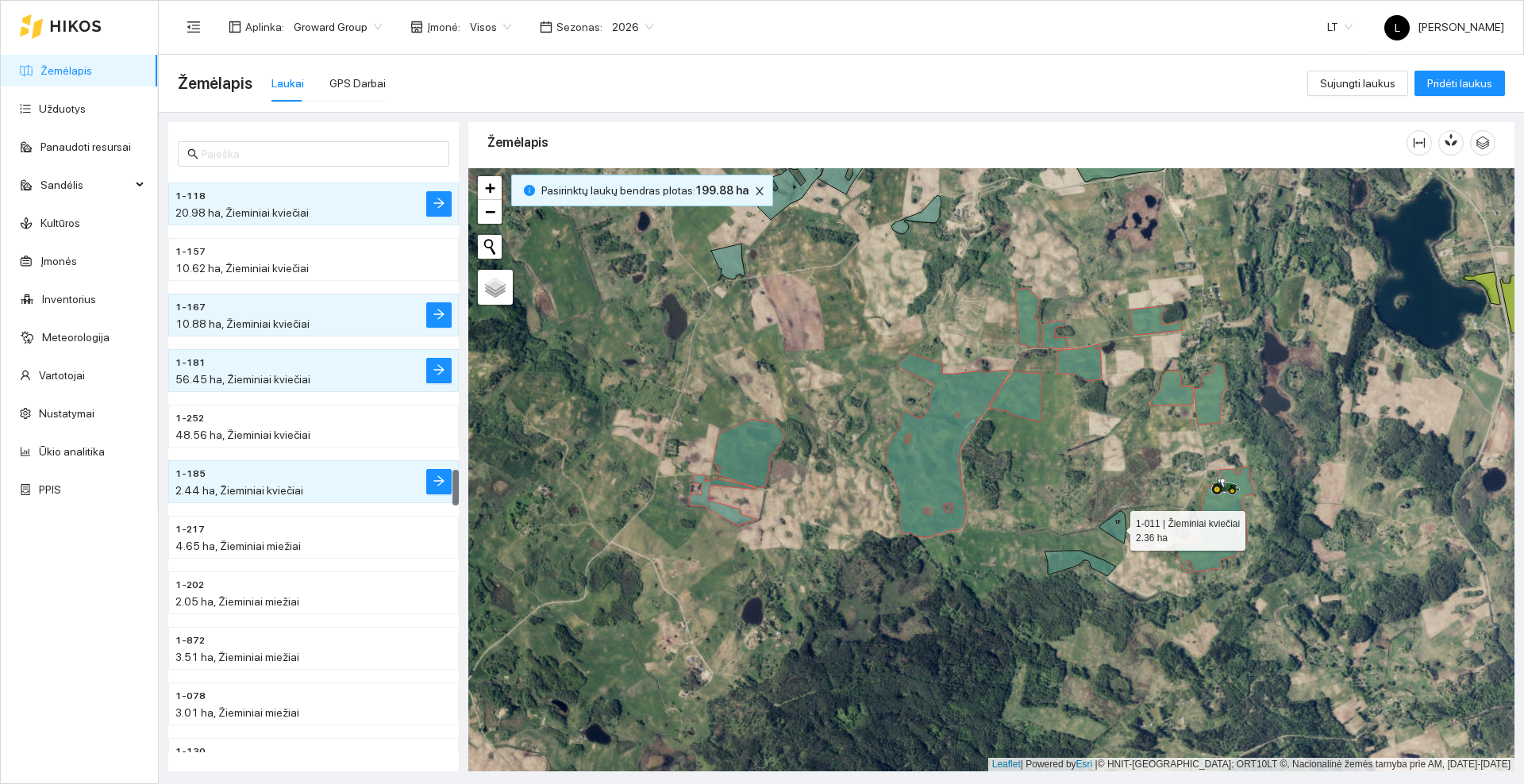
click at [1116, 529] on icon at bounding box center [1113, 527] width 27 height 32
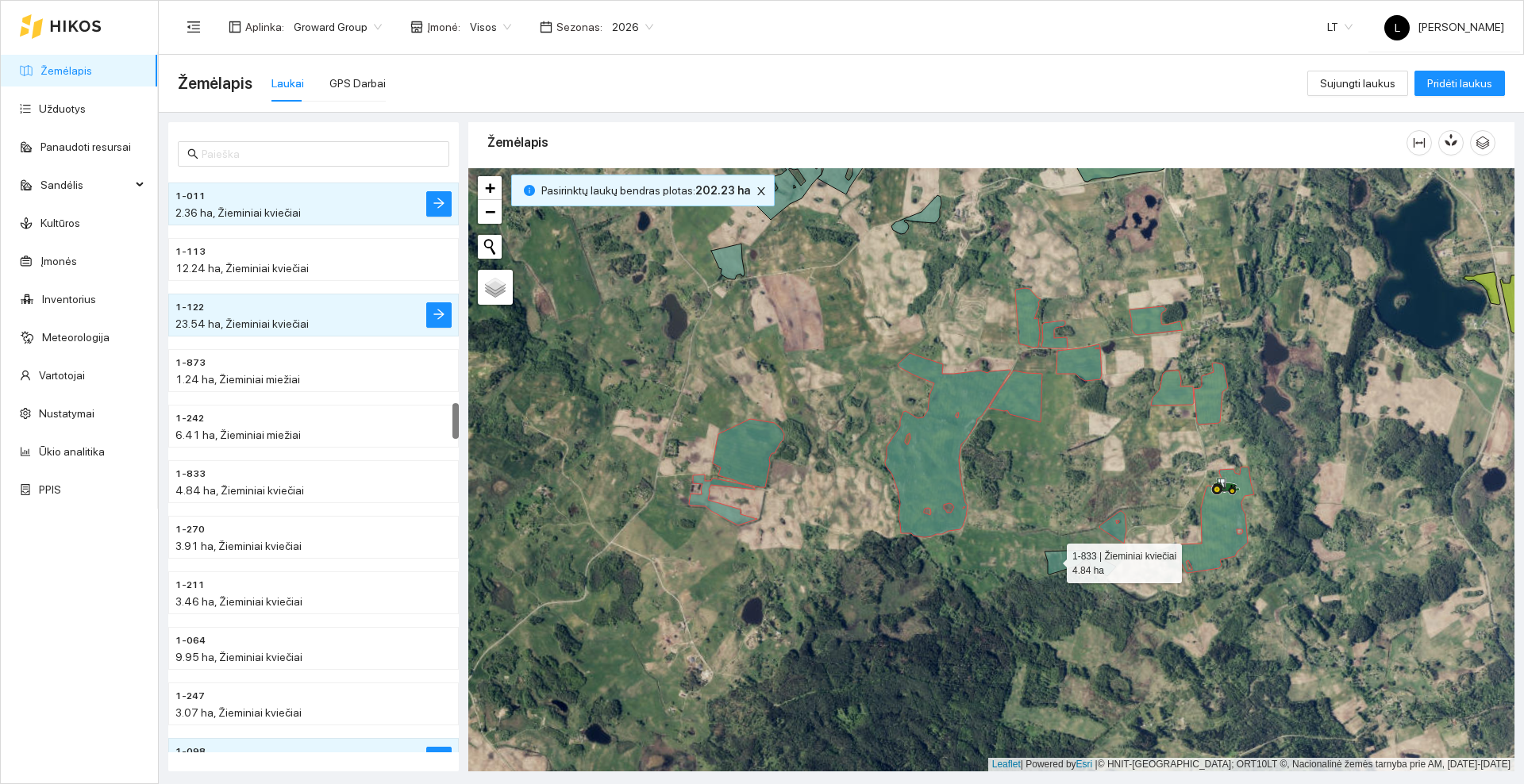
click at [1053, 560] on icon at bounding box center [1080, 563] width 71 height 25
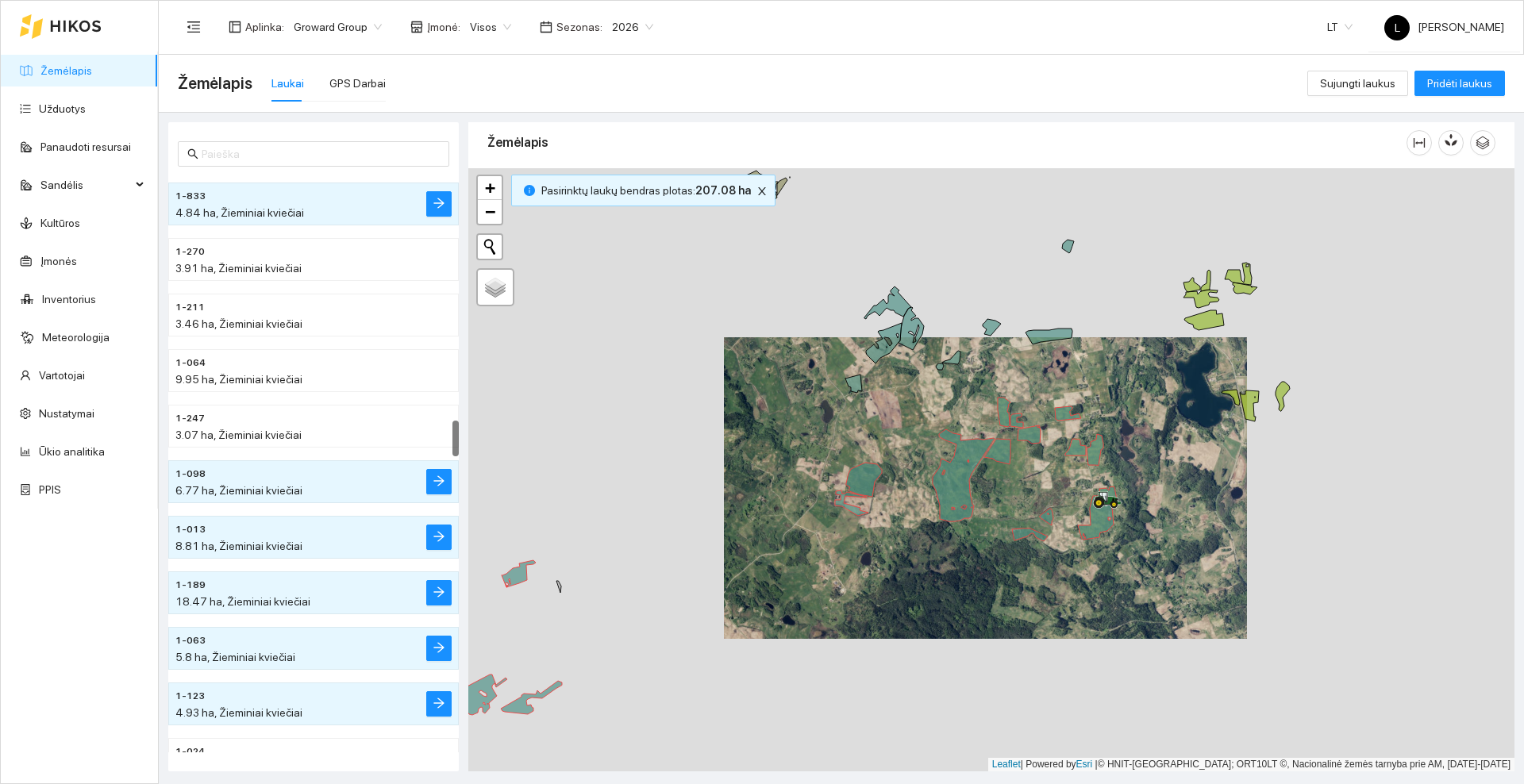
drag, startPoint x: 923, startPoint y: 396, endPoint x: 868, endPoint y: 469, distance: 91.4
click at [868, 469] on div at bounding box center [991, 469] width 1046 height 603
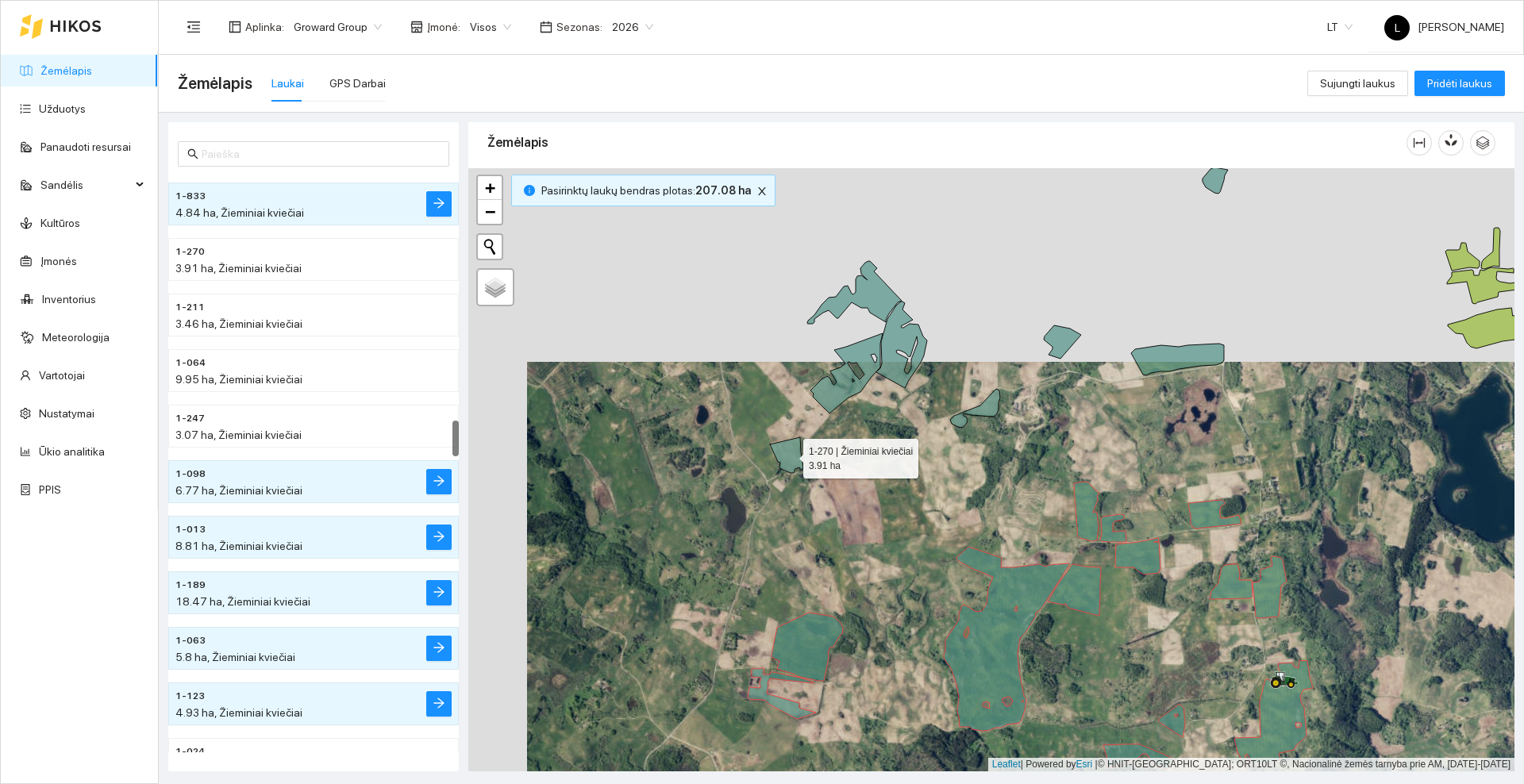
click at [795, 458] on icon at bounding box center [786, 455] width 33 height 36
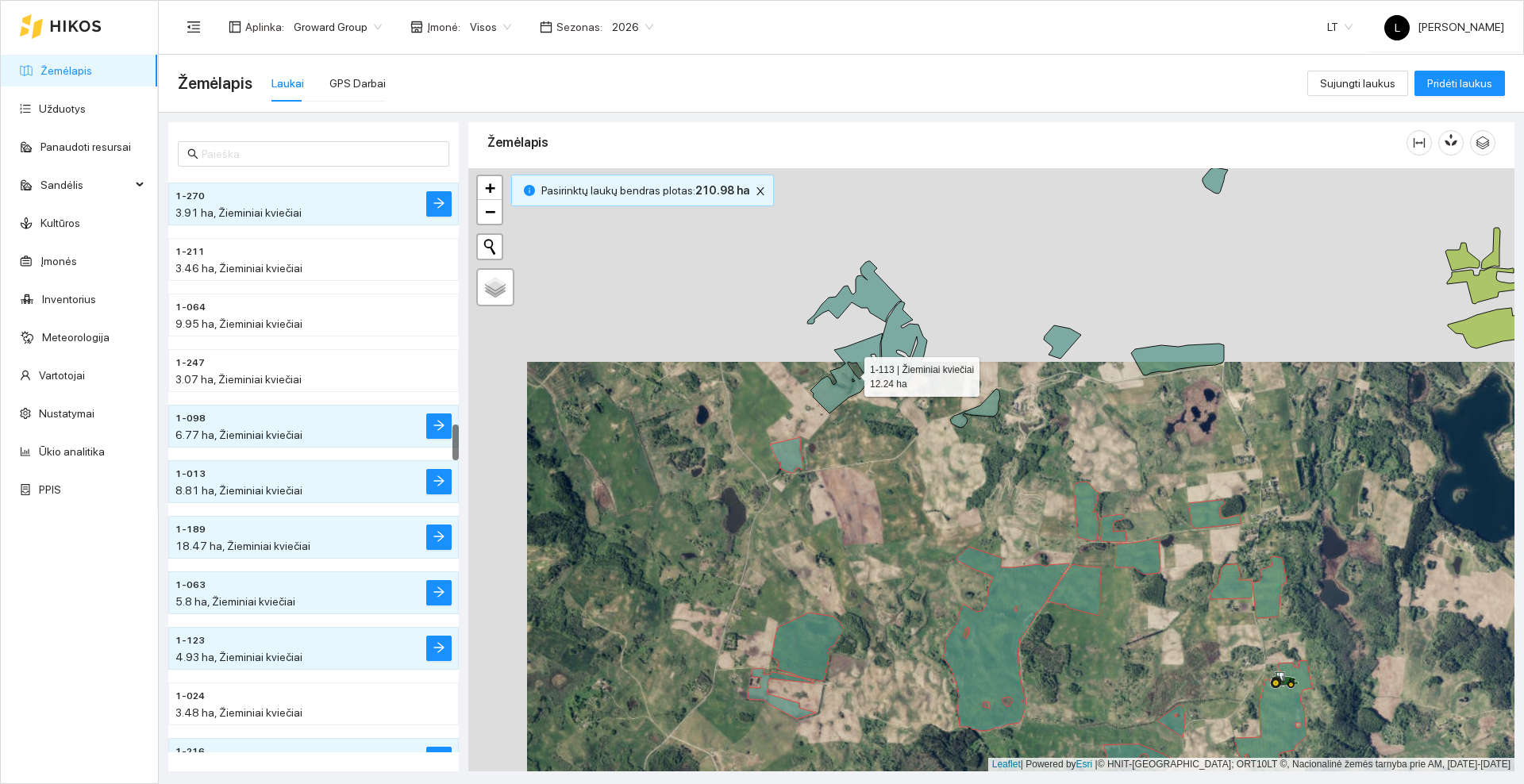
click at [832, 394] on icon at bounding box center [846, 373] width 72 height 80
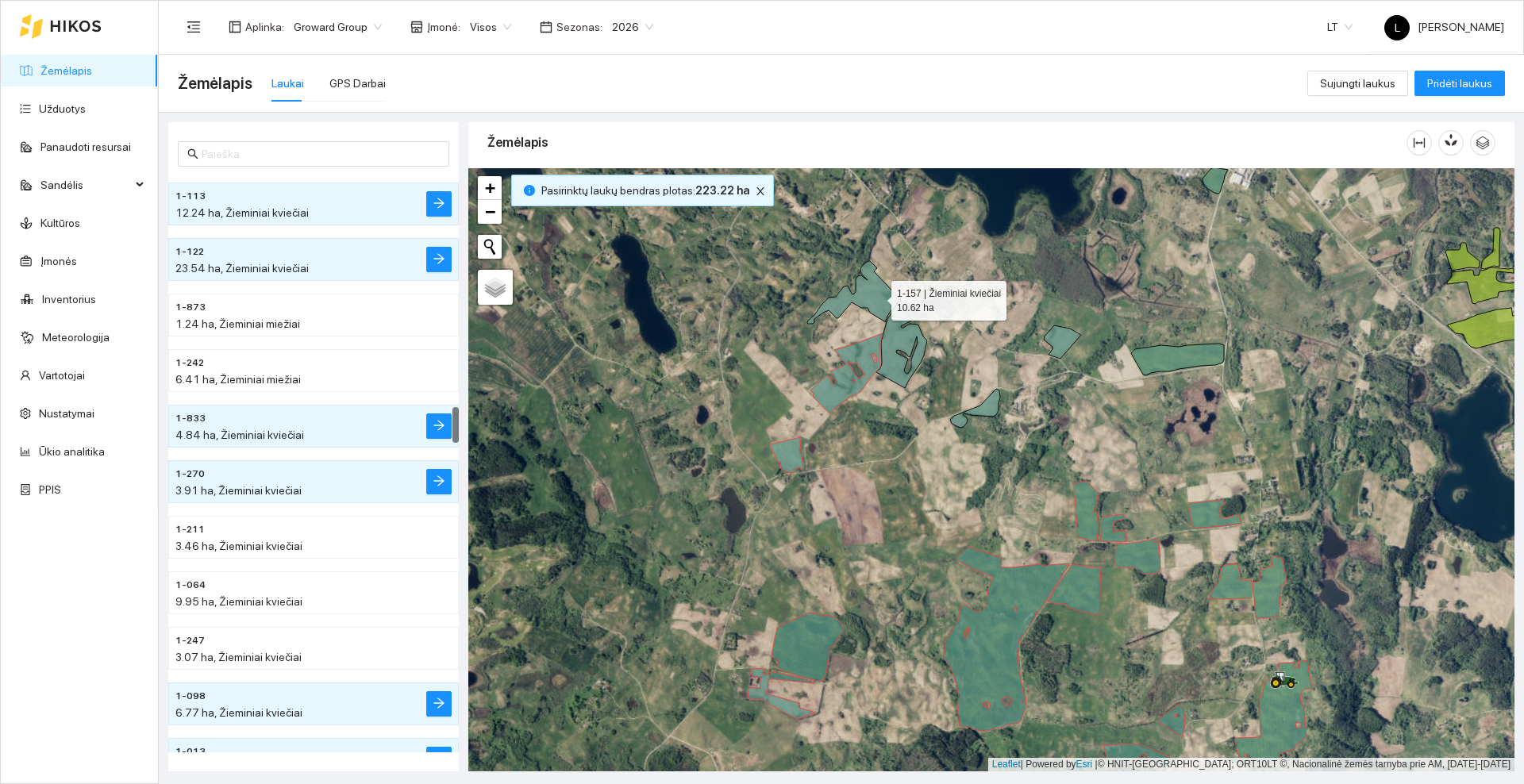
click at [877, 297] on icon at bounding box center [855, 293] width 95 height 63
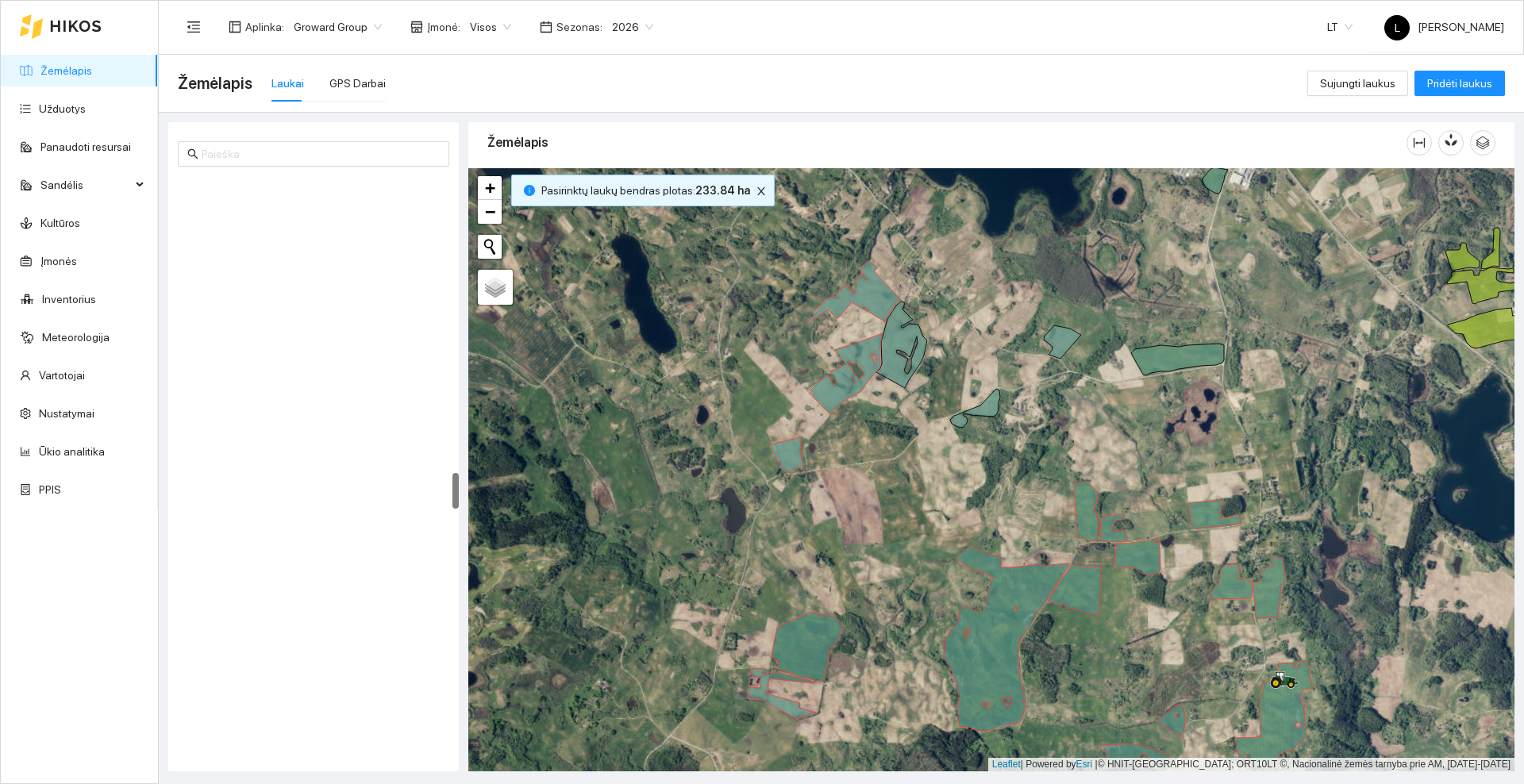
scroll to position [4715, 0]
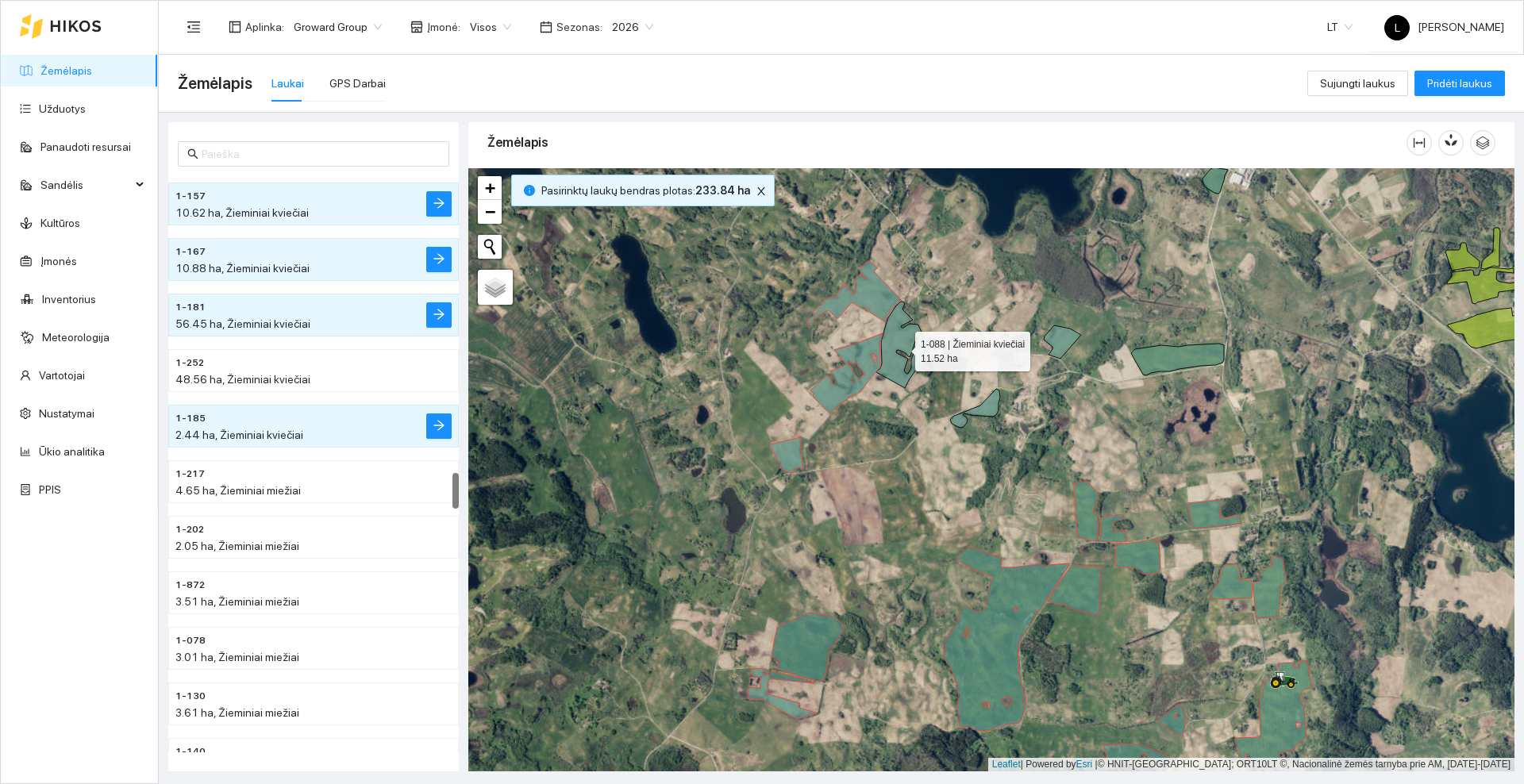
click at [891, 343] on icon at bounding box center [902, 345] width 51 height 86
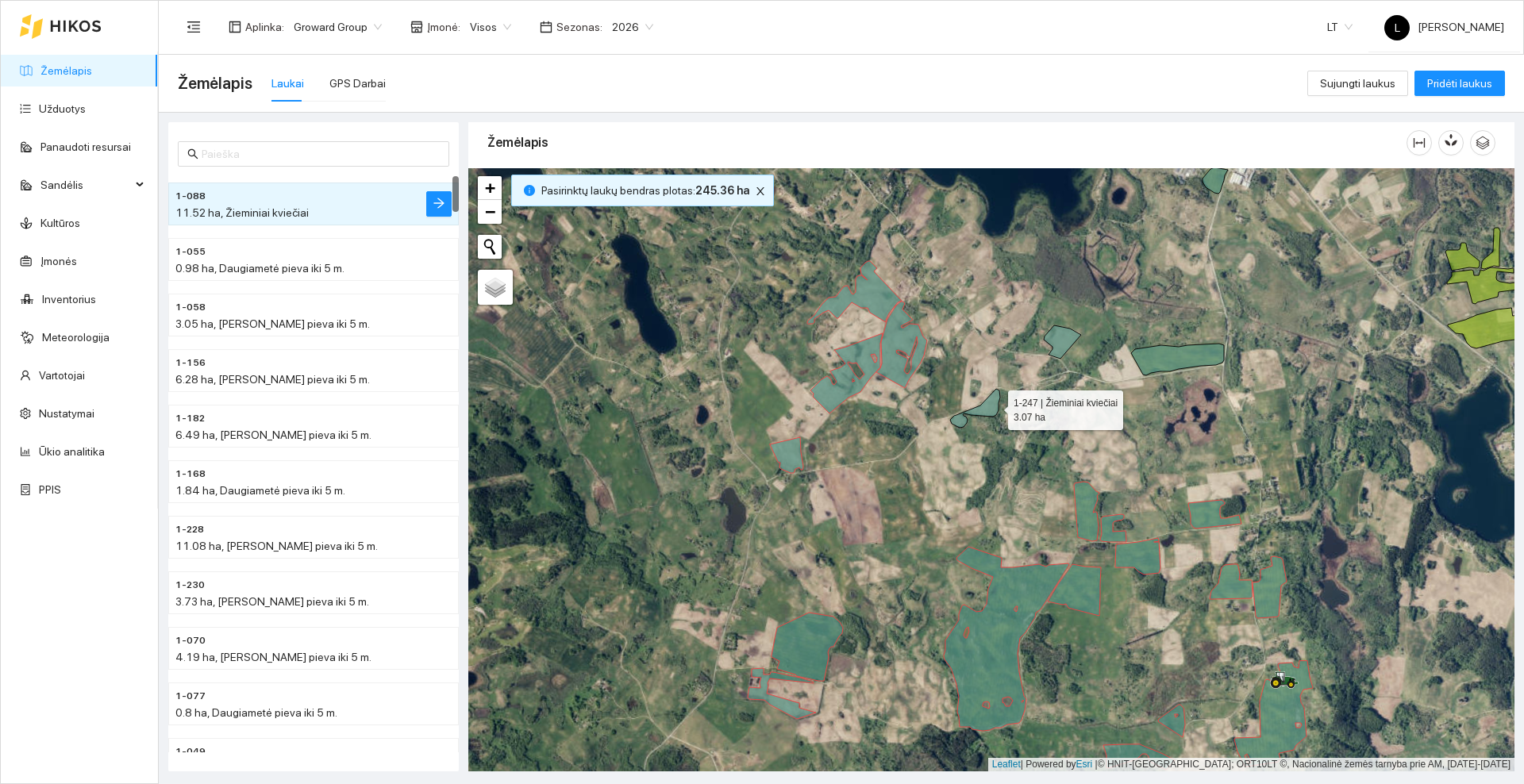
click at [994, 407] on icon at bounding box center [974, 408] width 50 height 39
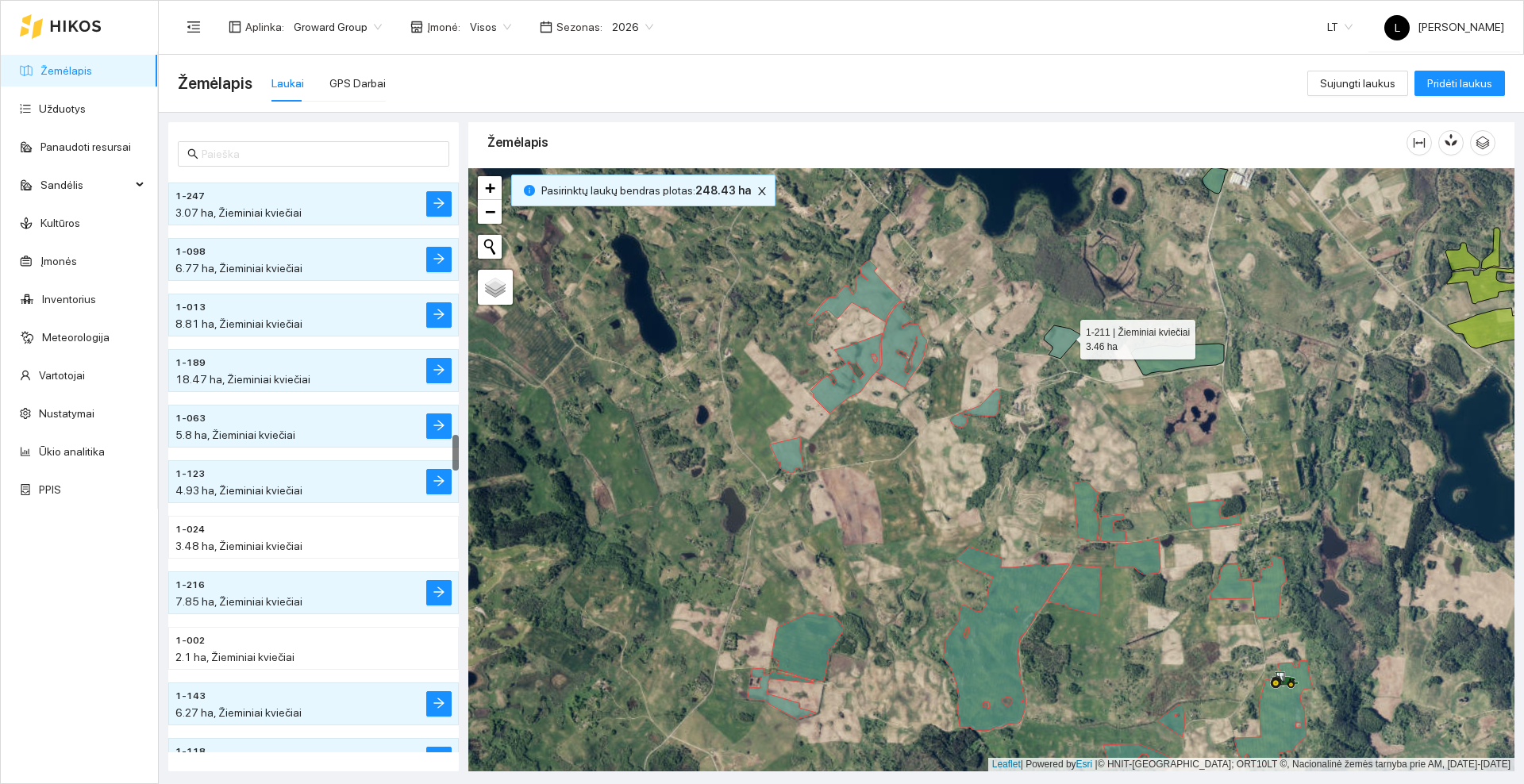
click at [1066, 335] on icon at bounding box center [1062, 342] width 37 height 33
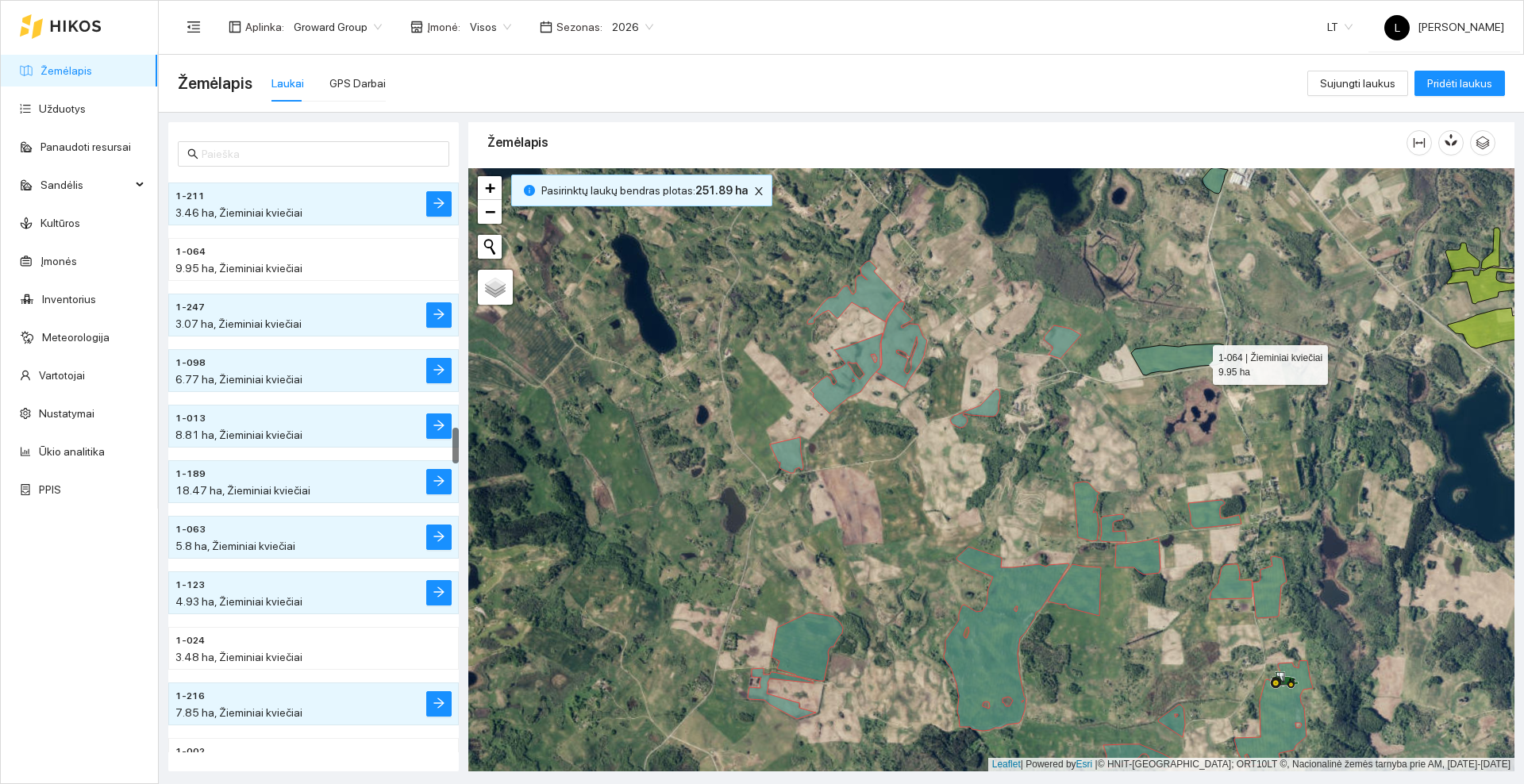
click at [1195, 353] on icon at bounding box center [1177, 359] width 93 height 32
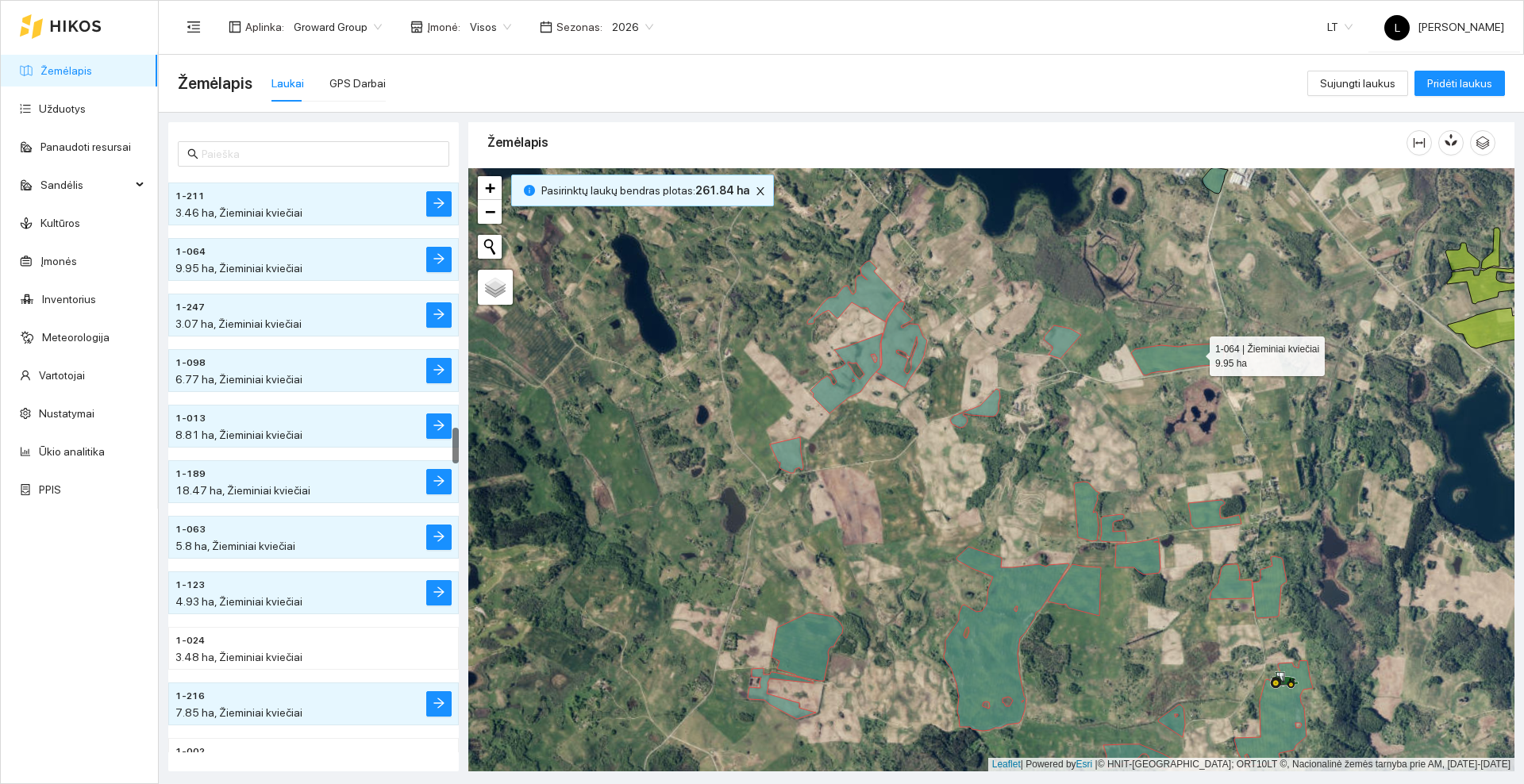
scroll to position [4049, 0]
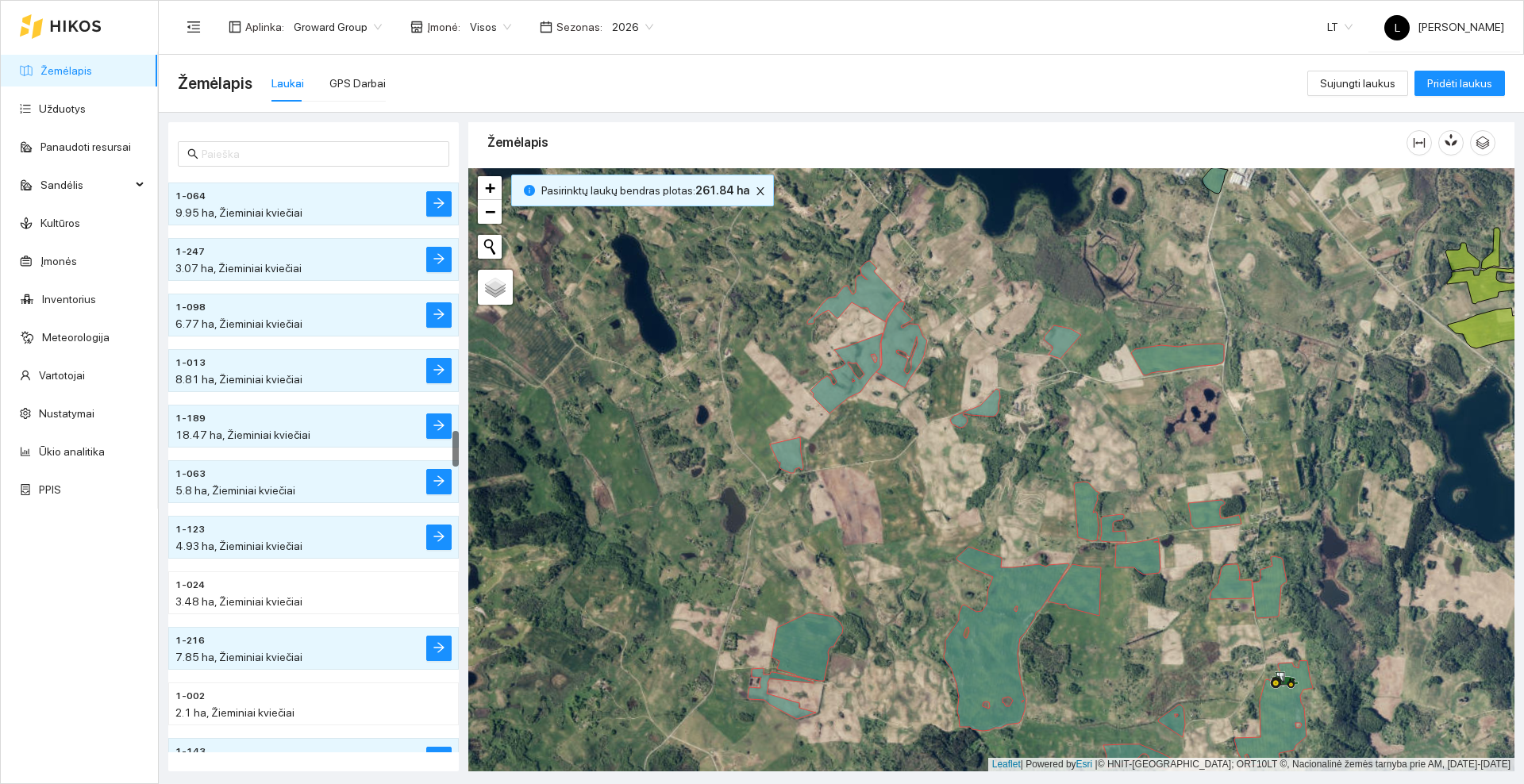
drag, startPoint x: 1186, startPoint y: 260, endPoint x: 1051, endPoint y: 450, distance: 233.1
click at [1051, 450] on div at bounding box center [991, 469] width 1046 height 603
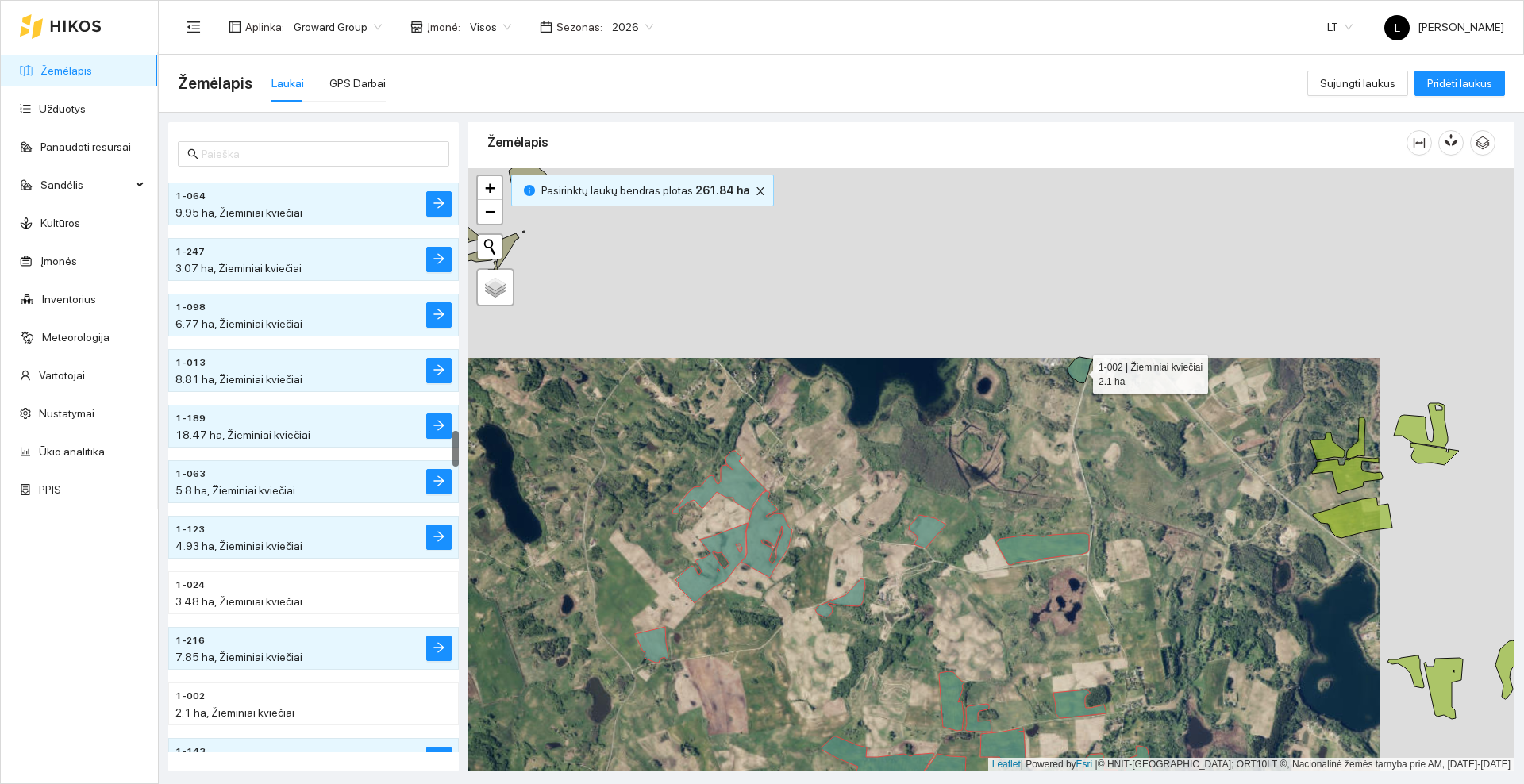
click at [1079, 372] on icon at bounding box center [1080, 370] width 25 height 26
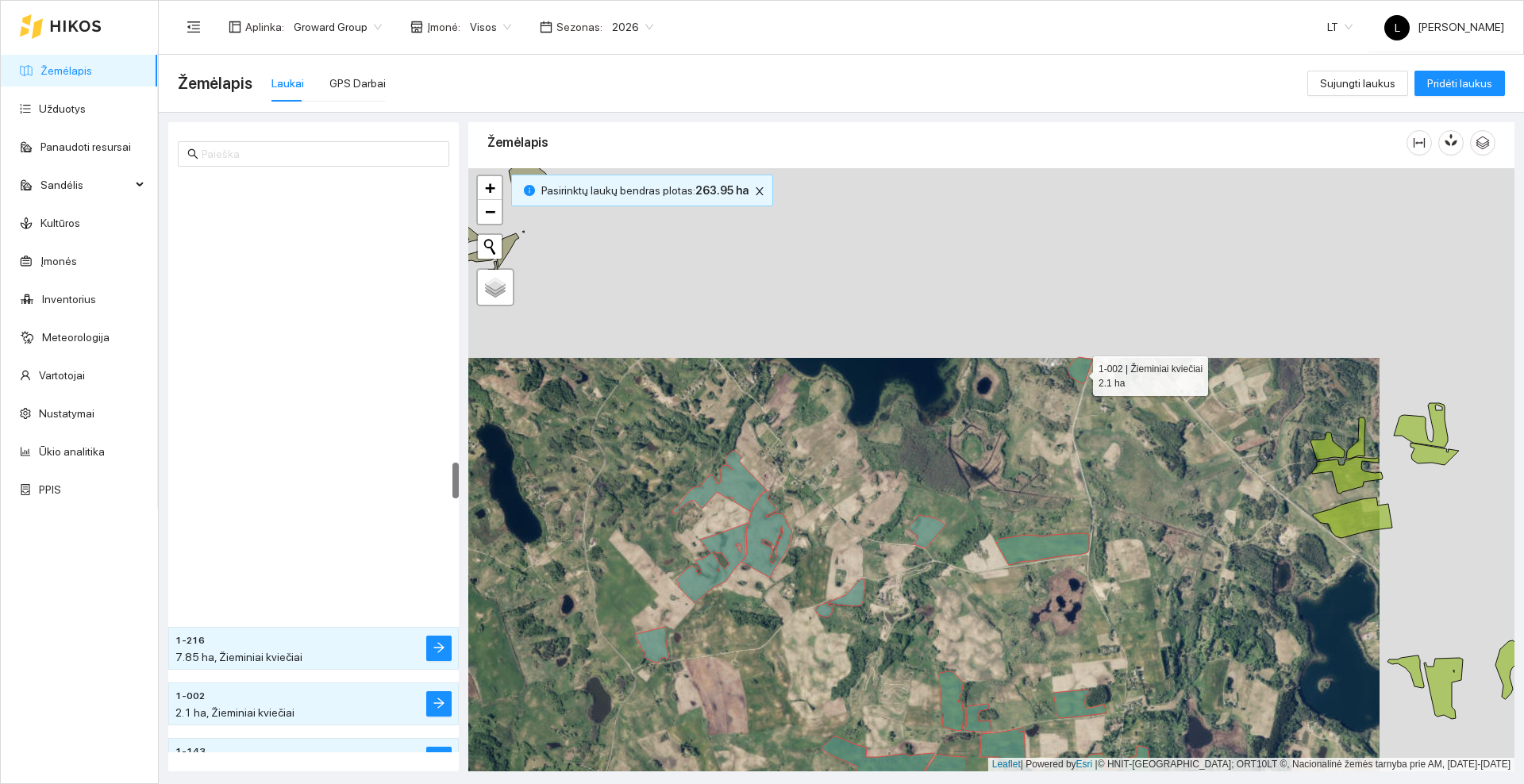
scroll to position [4548, 0]
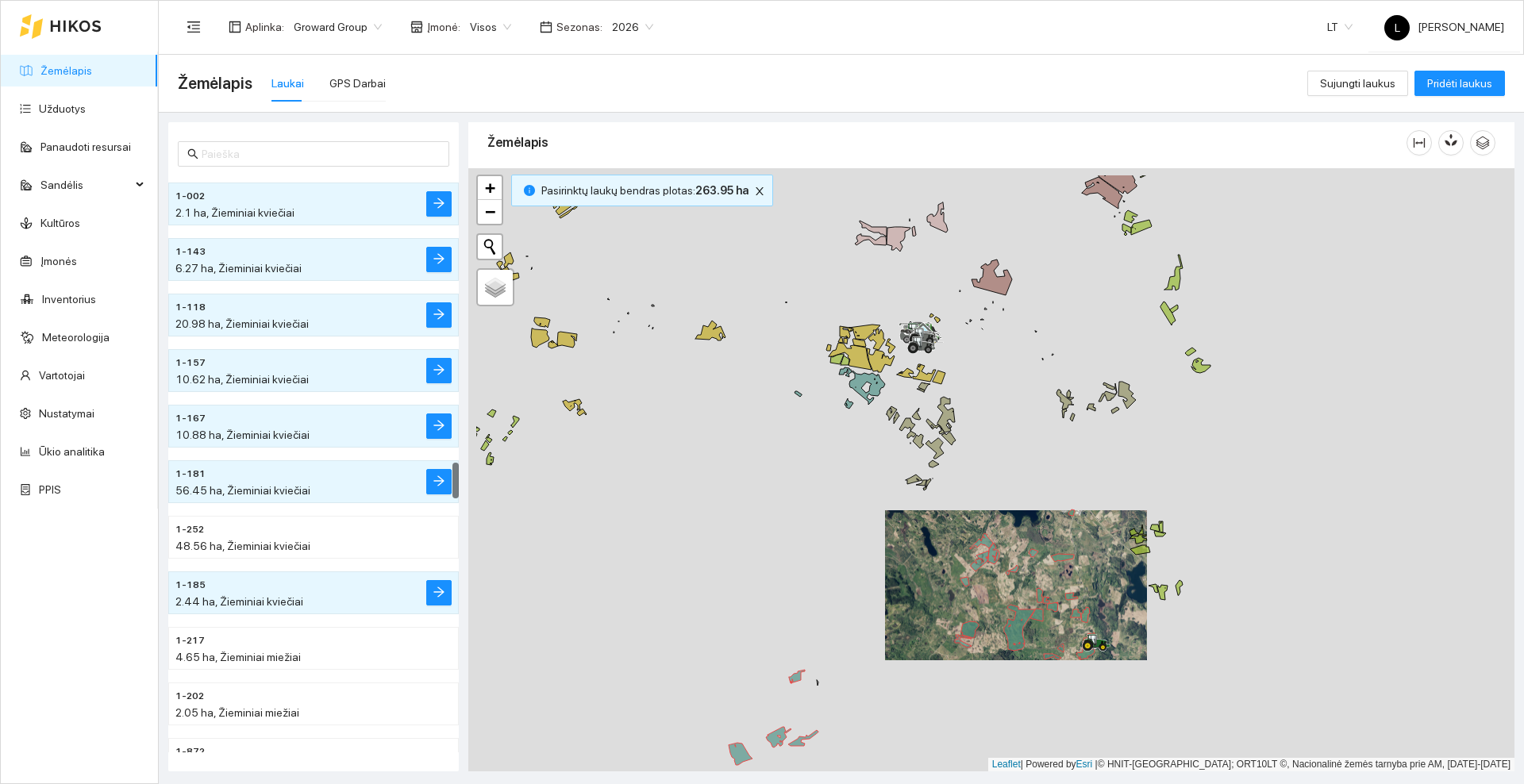
drag, startPoint x: 728, startPoint y: 403, endPoint x: 841, endPoint y: 470, distance: 131.4
click at [841, 470] on div at bounding box center [991, 469] width 1046 height 603
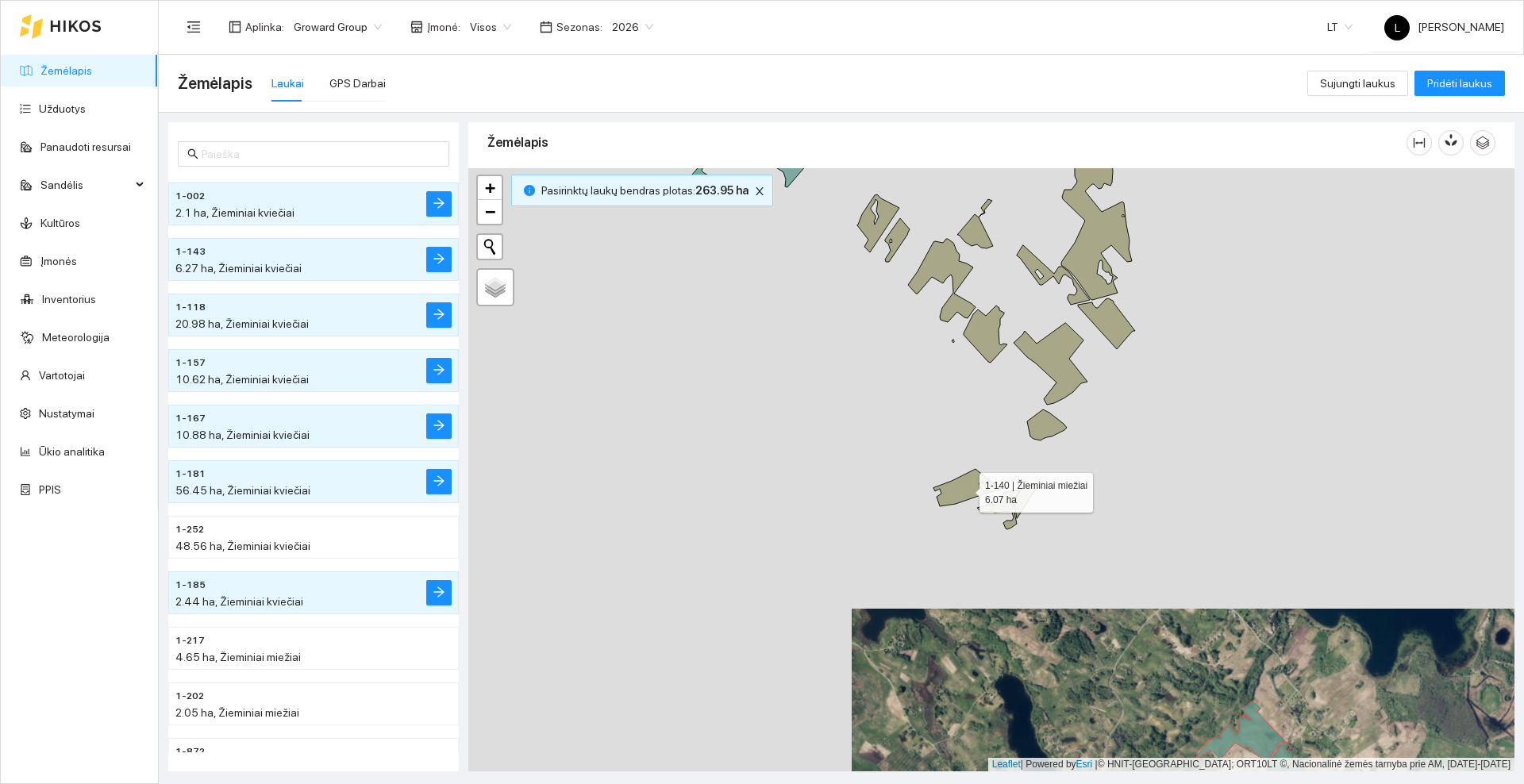
click at [945, 497] on icon at bounding box center [968, 488] width 68 height 37
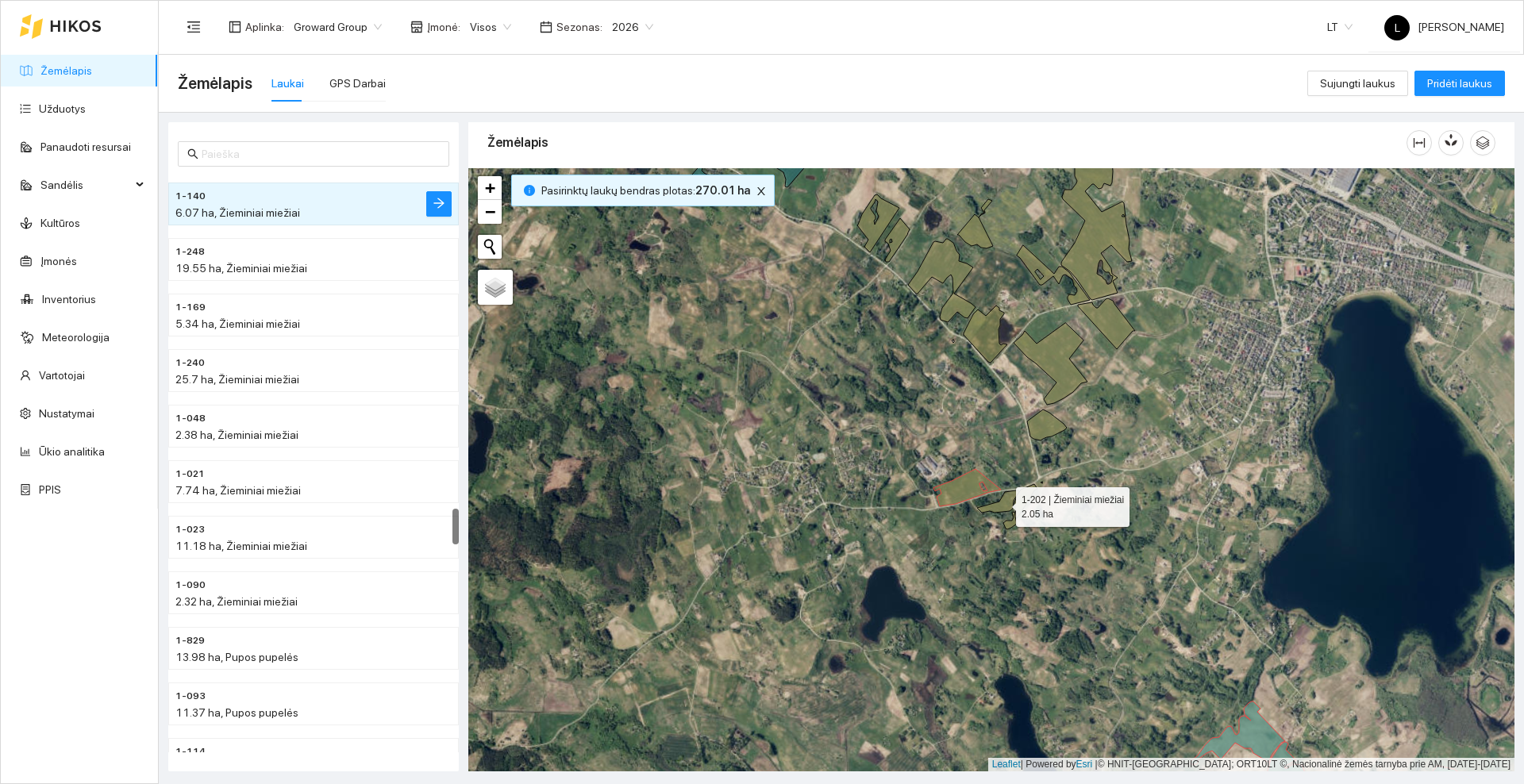
click at [993, 507] on icon at bounding box center [998, 502] width 42 height 22
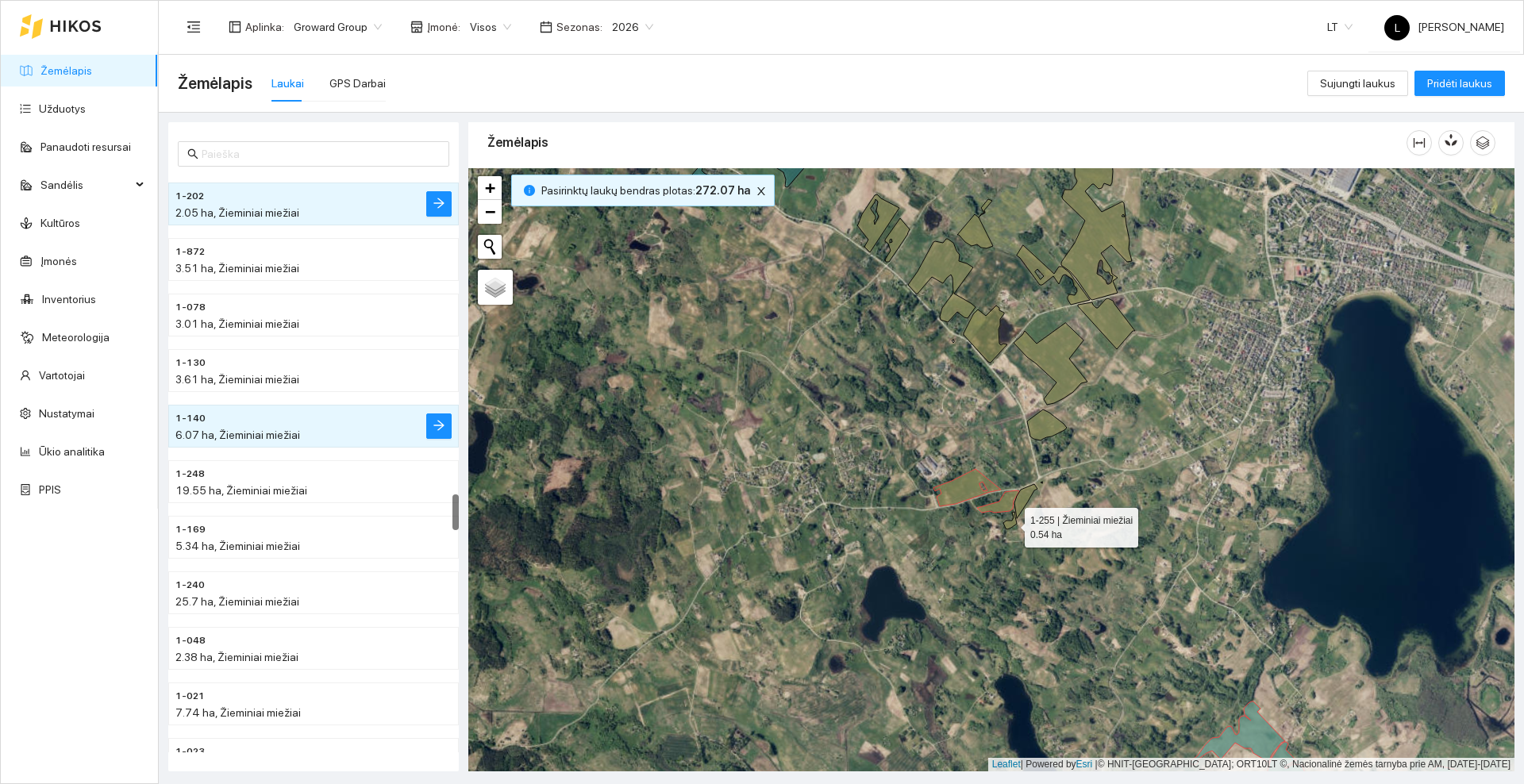
click at [1011, 524] on icon at bounding box center [1010, 520] width 14 height 18
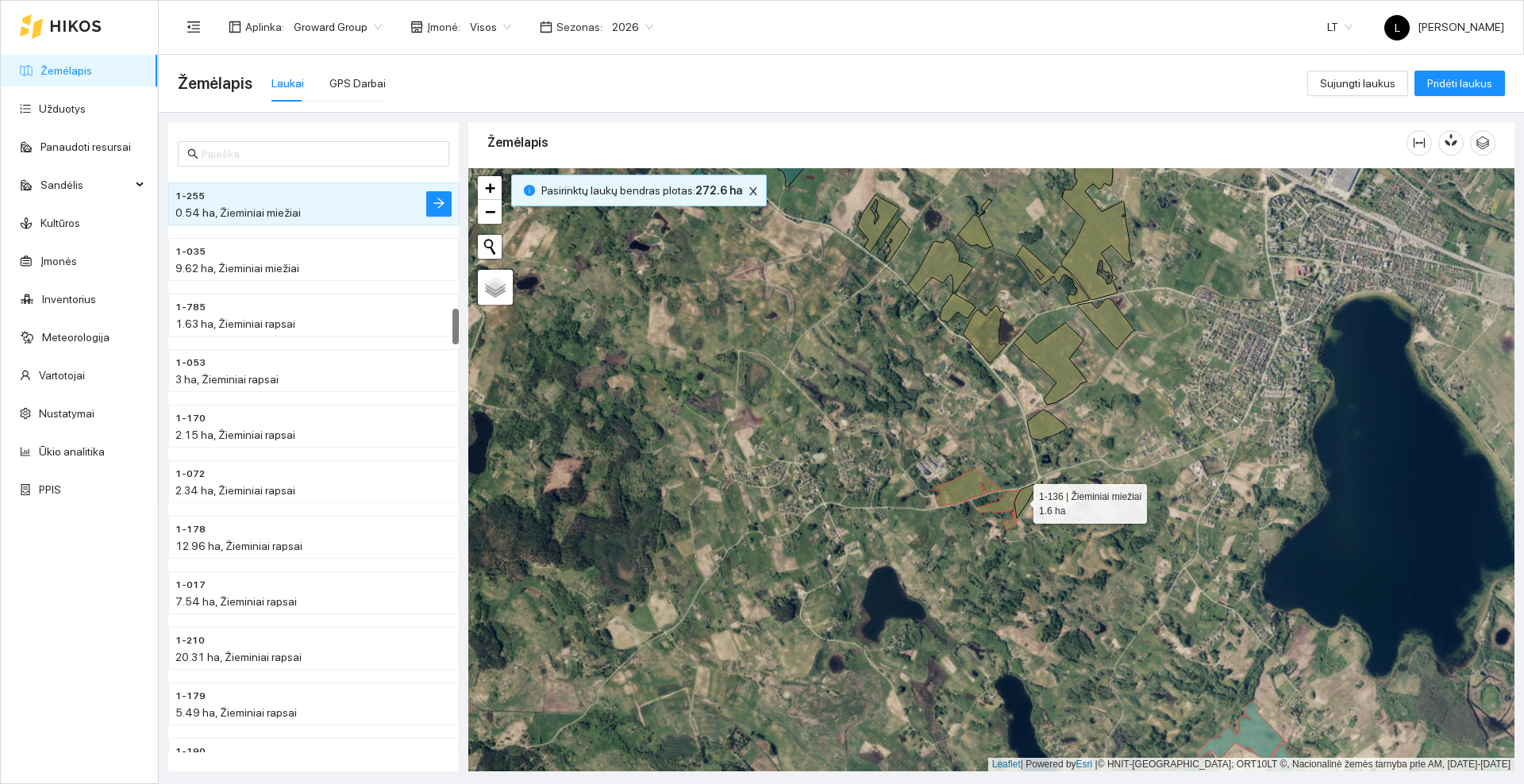
click at [1019, 500] on icon at bounding box center [1026, 502] width 23 height 34
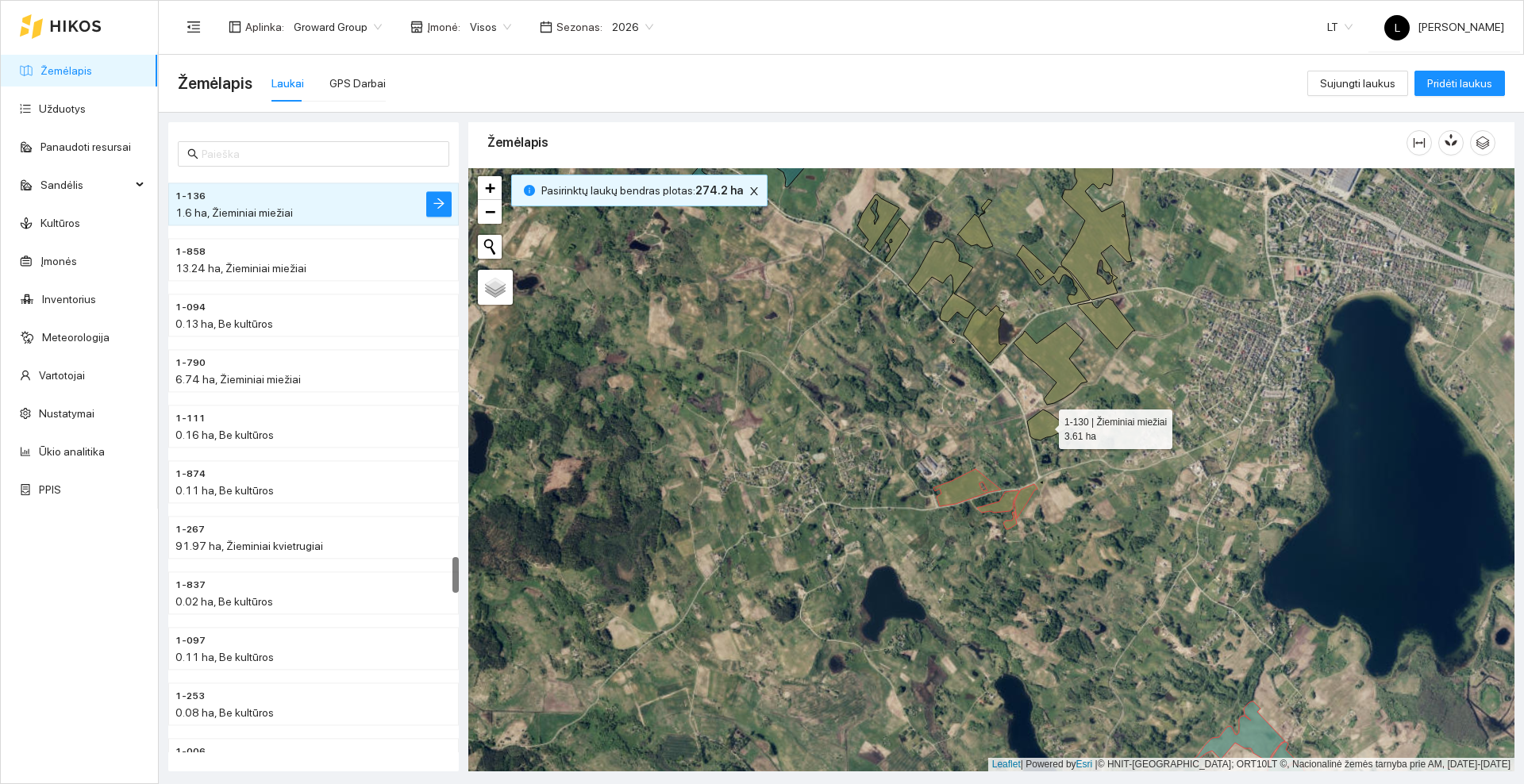
click at [1044, 430] on icon at bounding box center [1047, 425] width 40 height 31
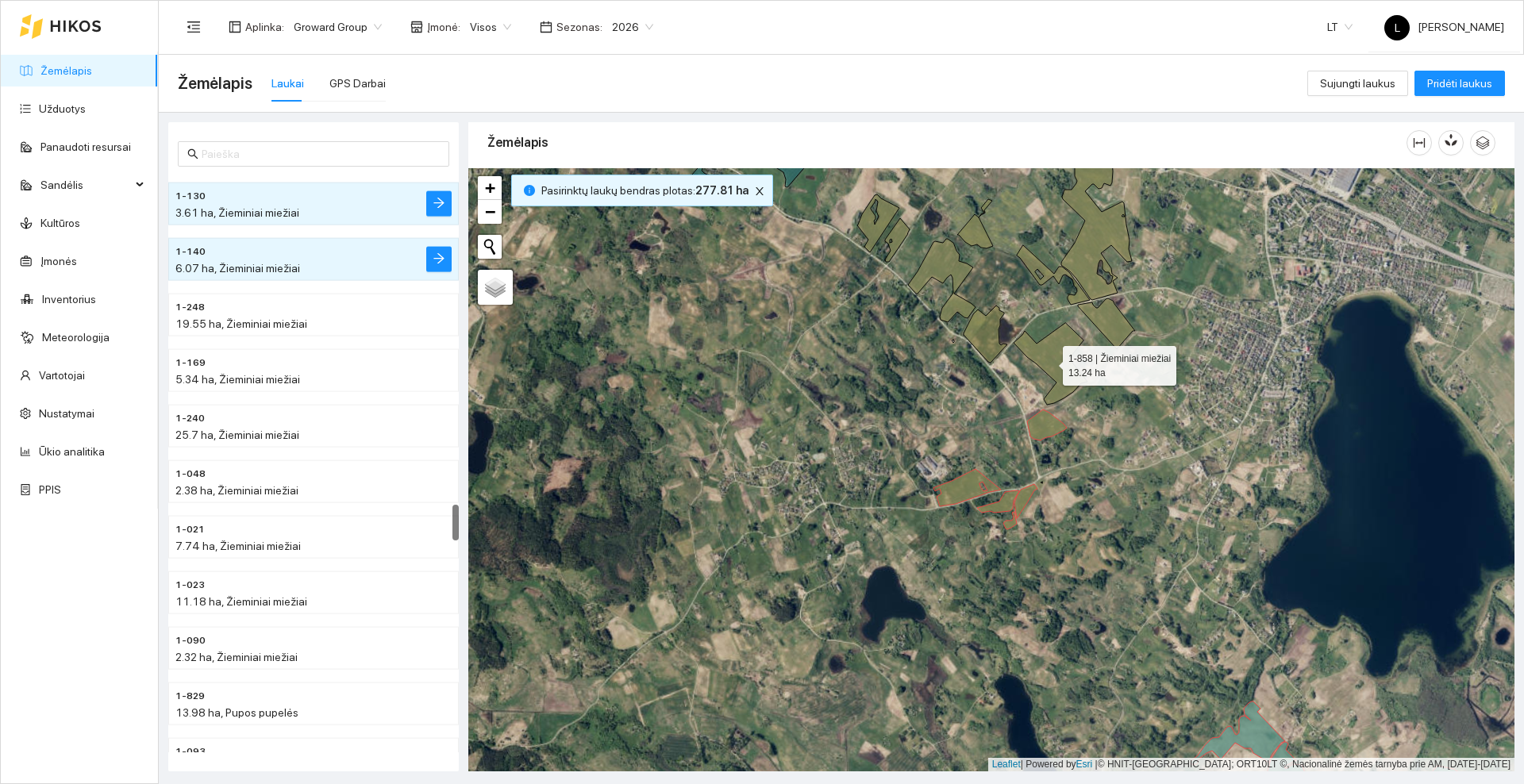
click at [1050, 355] on icon at bounding box center [1050, 364] width 74 height 82
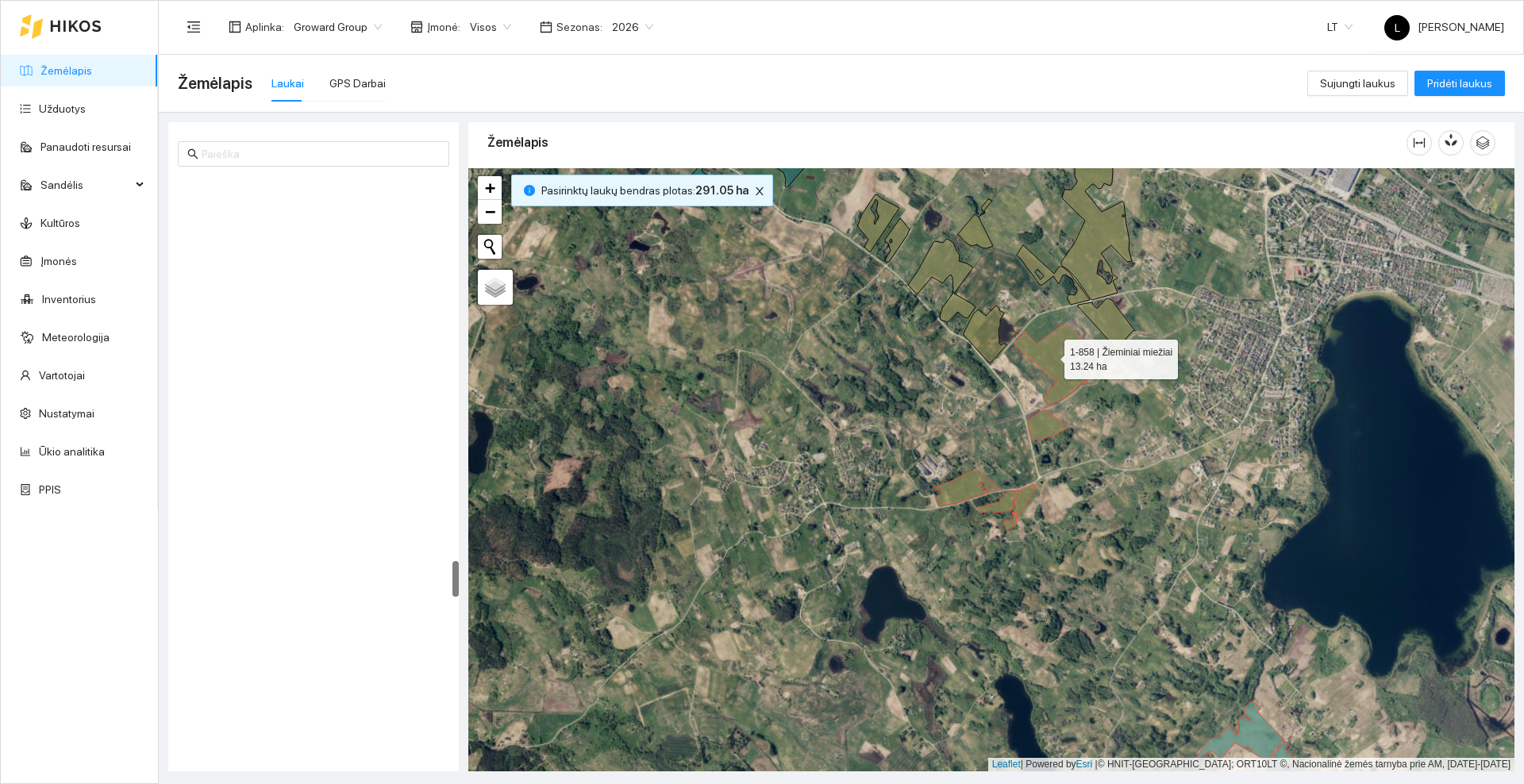
scroll to position [6106, 0]
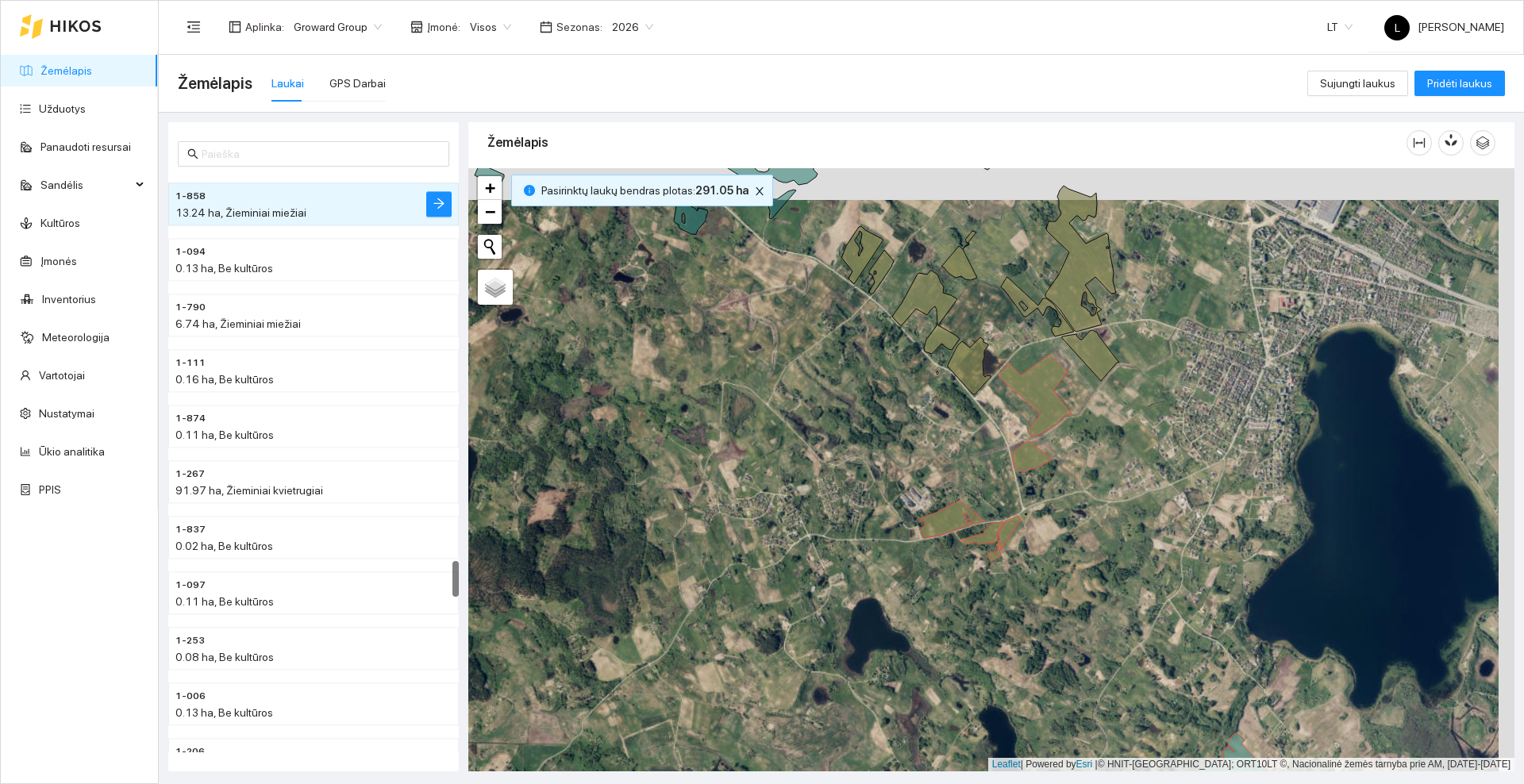
drag, startPoint x: 991, startPoint y: 422, endPoint x: 965, endPoint y: 485, distance: 68.2
click at [951, 504] on div at bounding box center [991, 469] width 1046 height 603
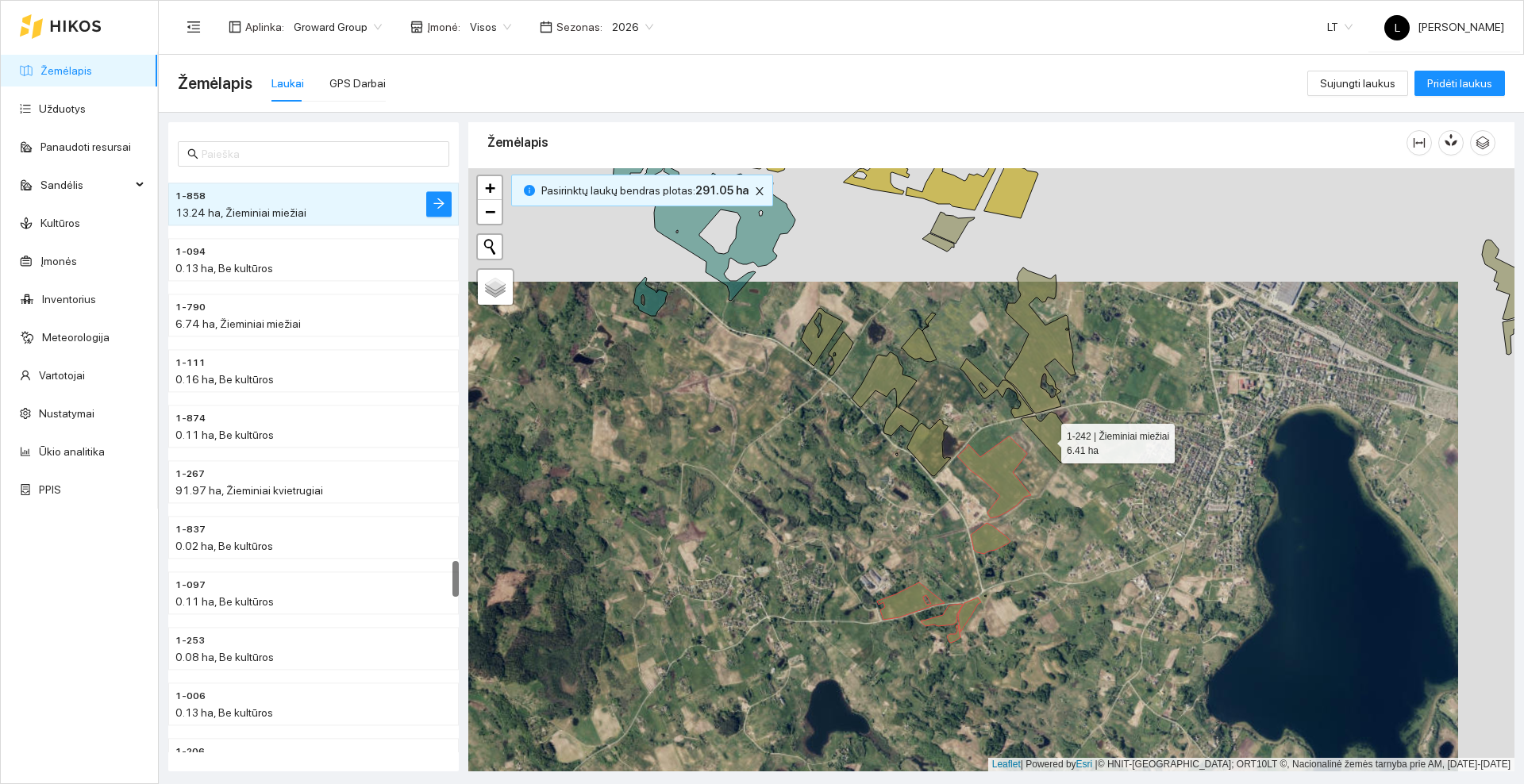
click at [1047, 440] on icon at bounding box center [1050, 437] width 58 height 51
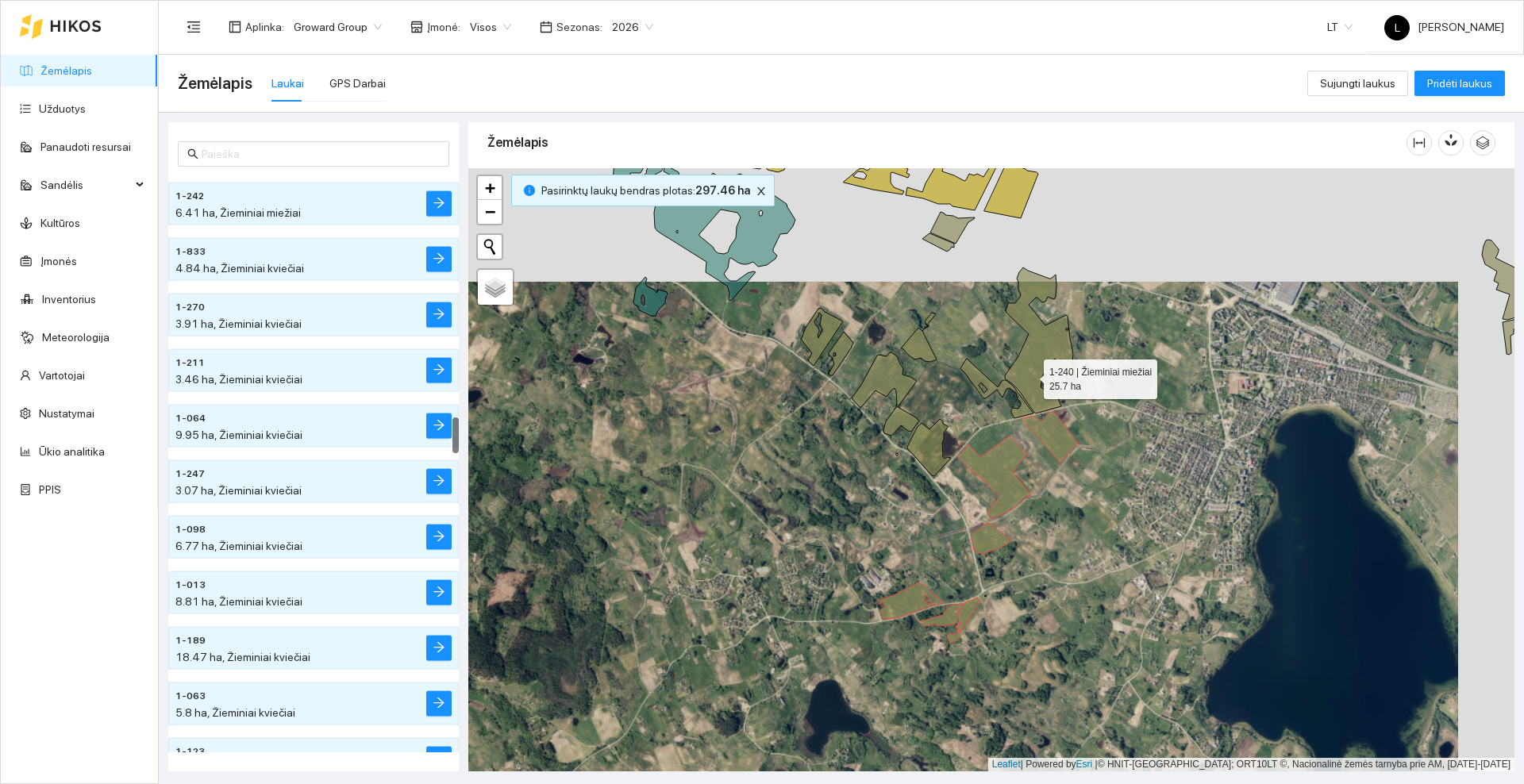
click at [1029, 375] on icon at bounding box center [1040, 340] width 71 height 146
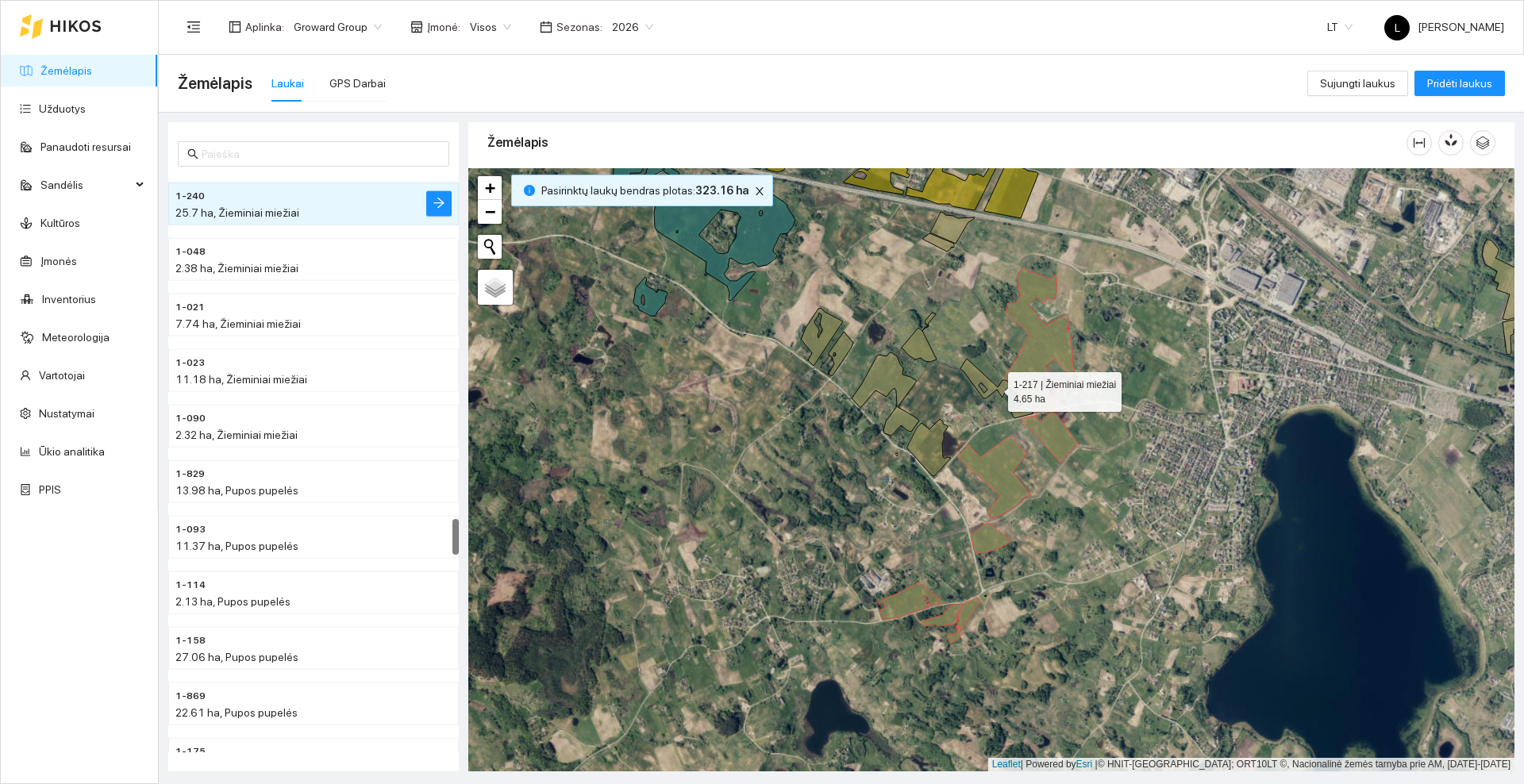
click at [968, 375] on icon at bounding box center [997, 388] width 73 height 59
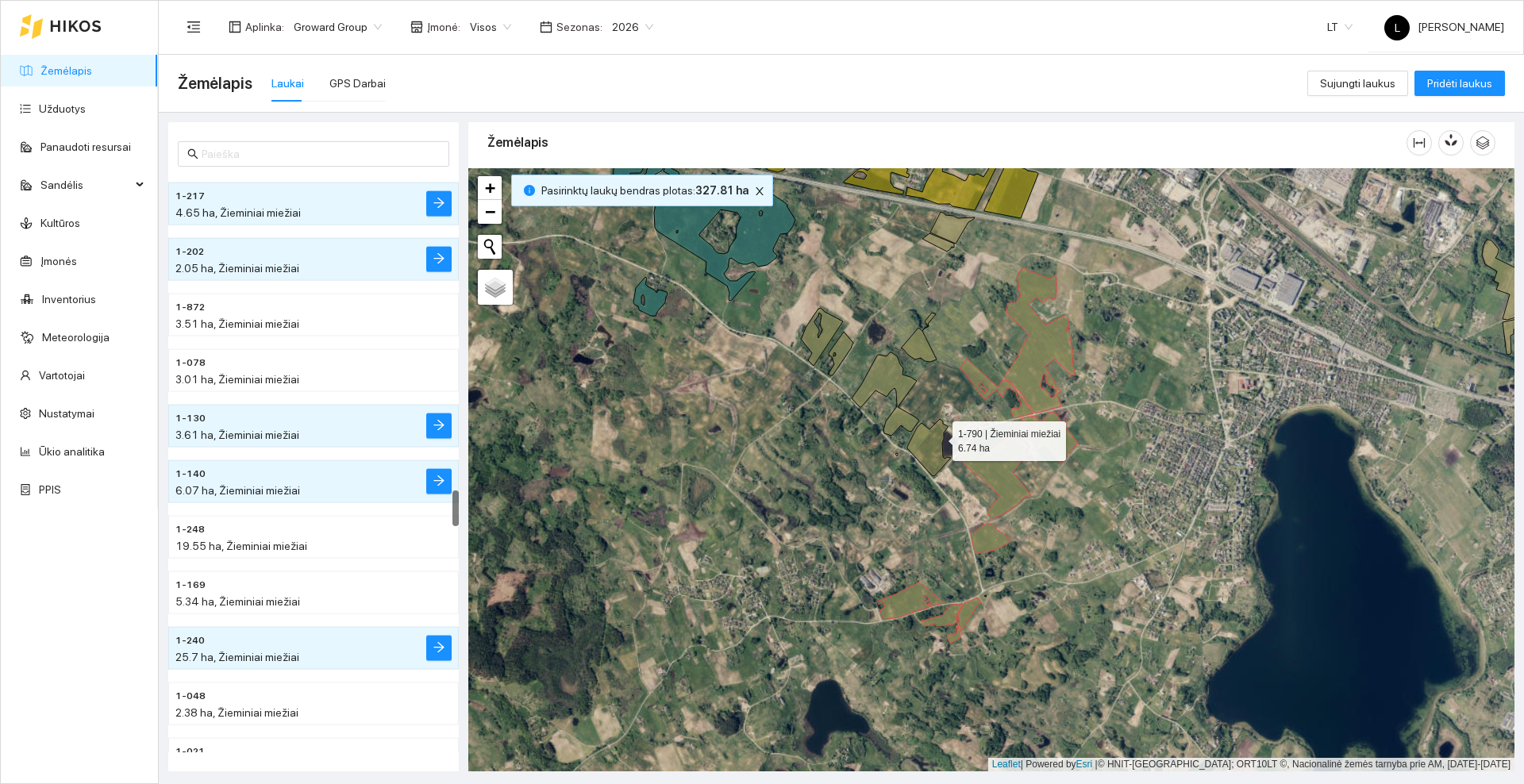
click at [933, 447] on icon at bounding box center [929, 448] width 44 height 58
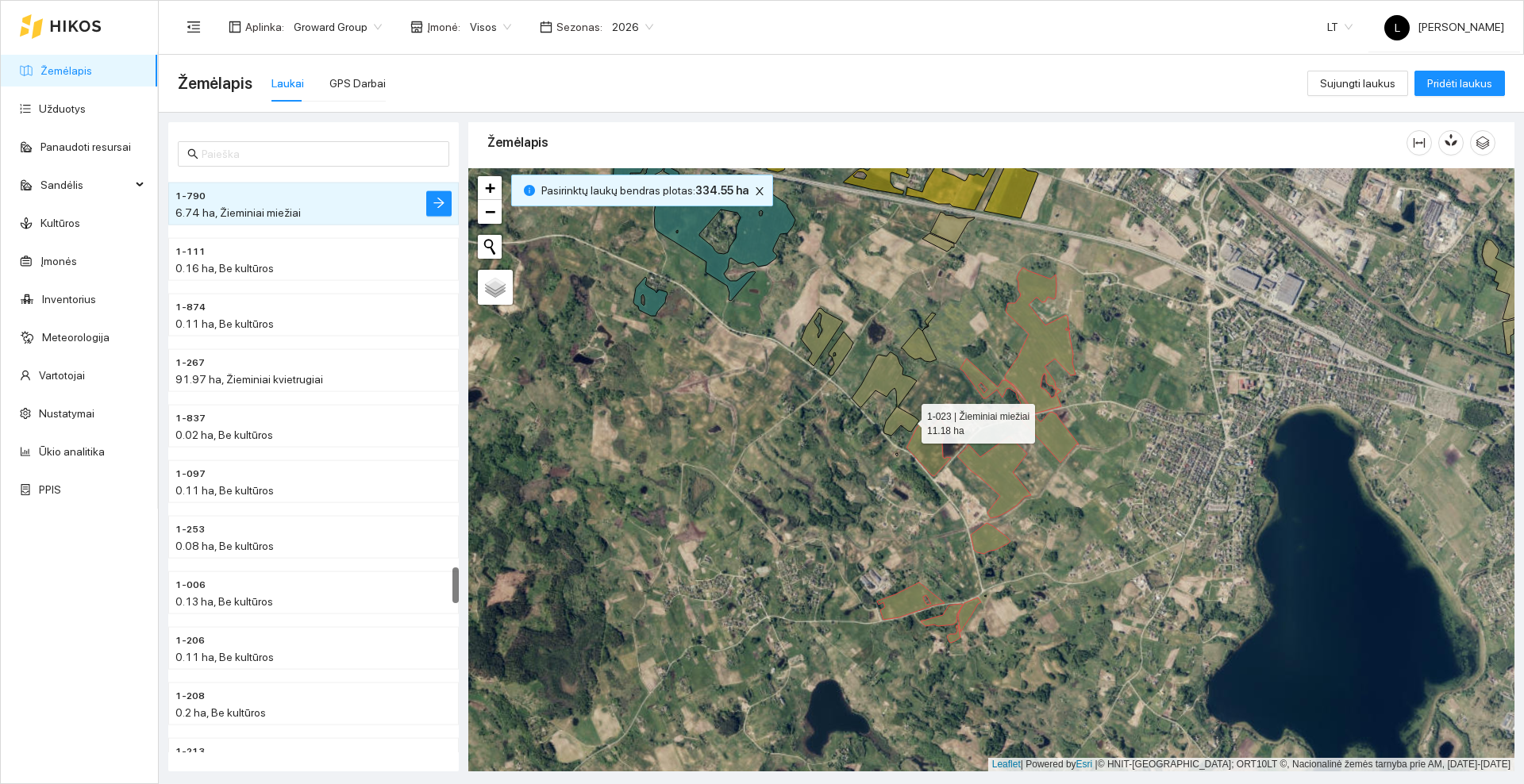
click at [907, 420] on icon at bounding box center [885, 394] width 68 height 84
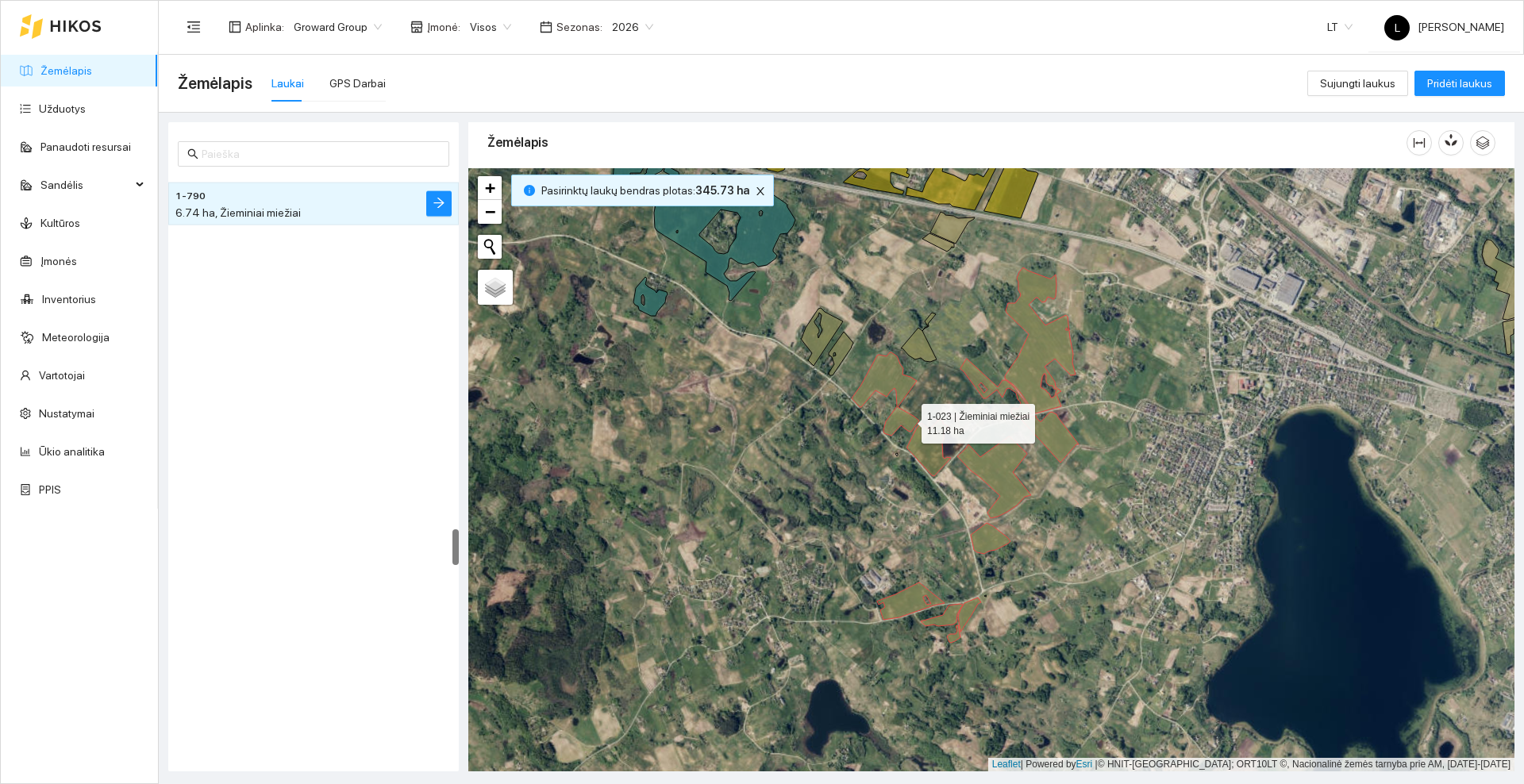
scroll to position [5606, 0]
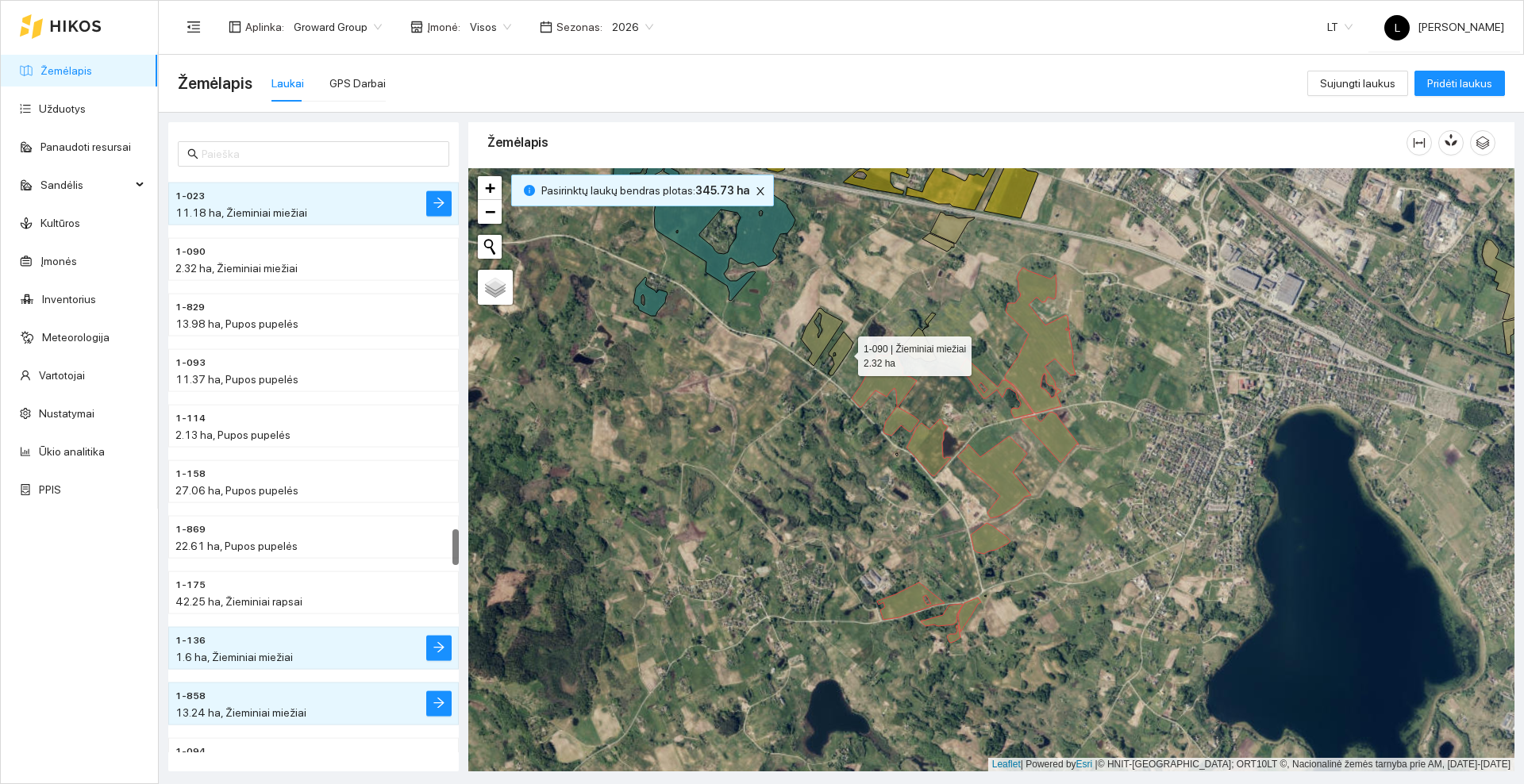
click at [843, 348] on icon at bounding box center [841, 354] width 25 height 44
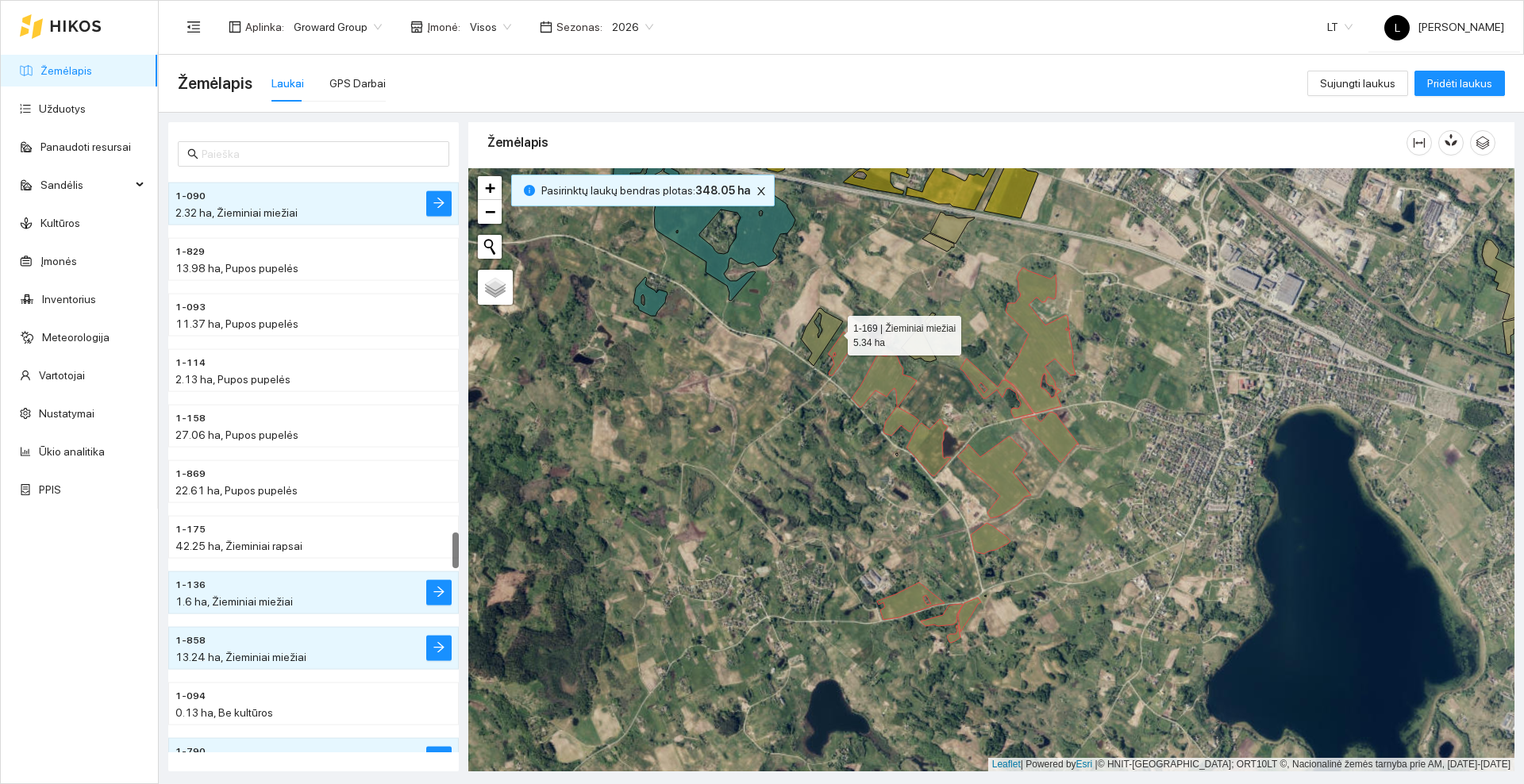
click at [833, 330] on icon at bounding box center [822, 337] width 42 height 58
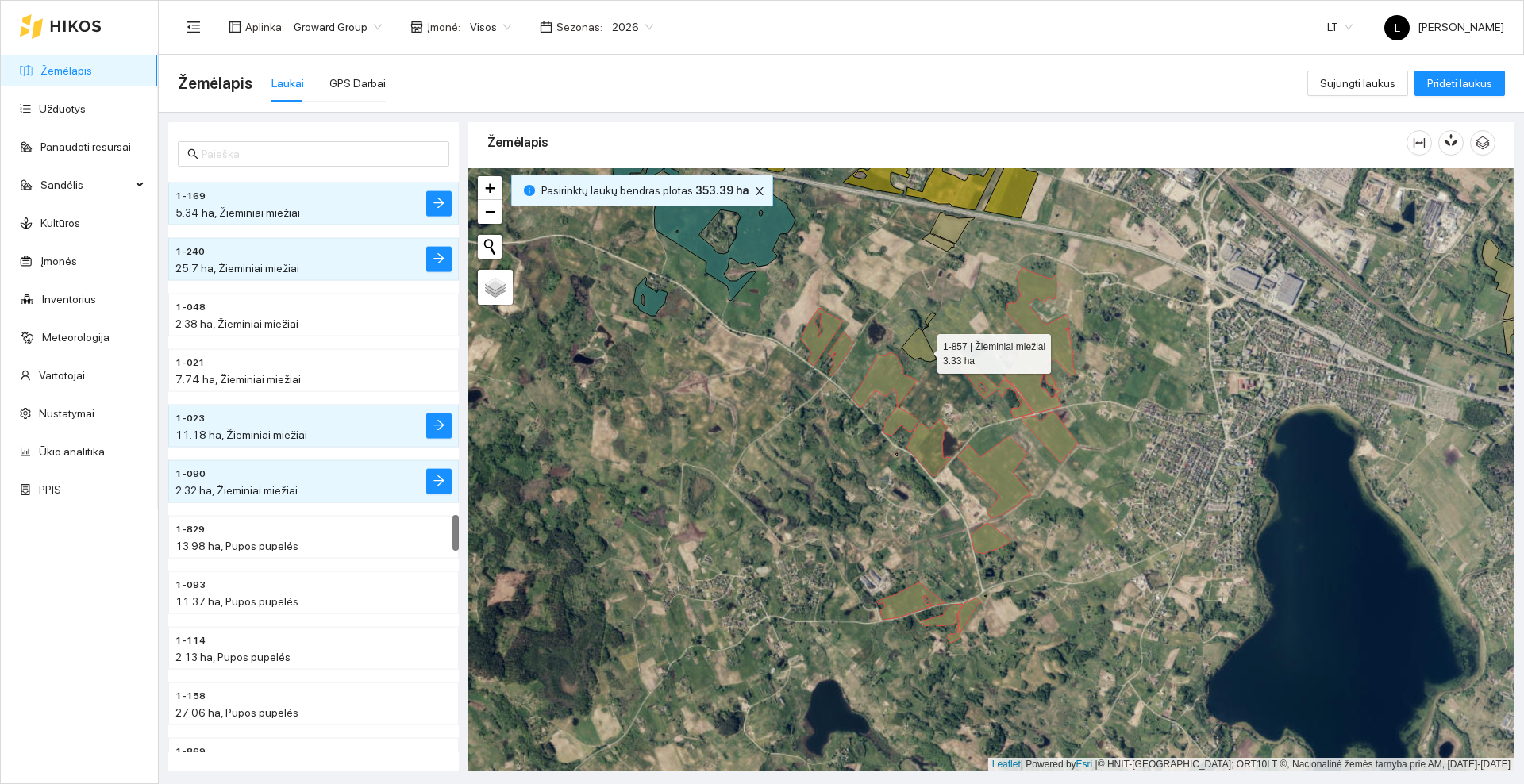
click at [921, 350] on icon at bounding box center [918, 337] width 36 height 49
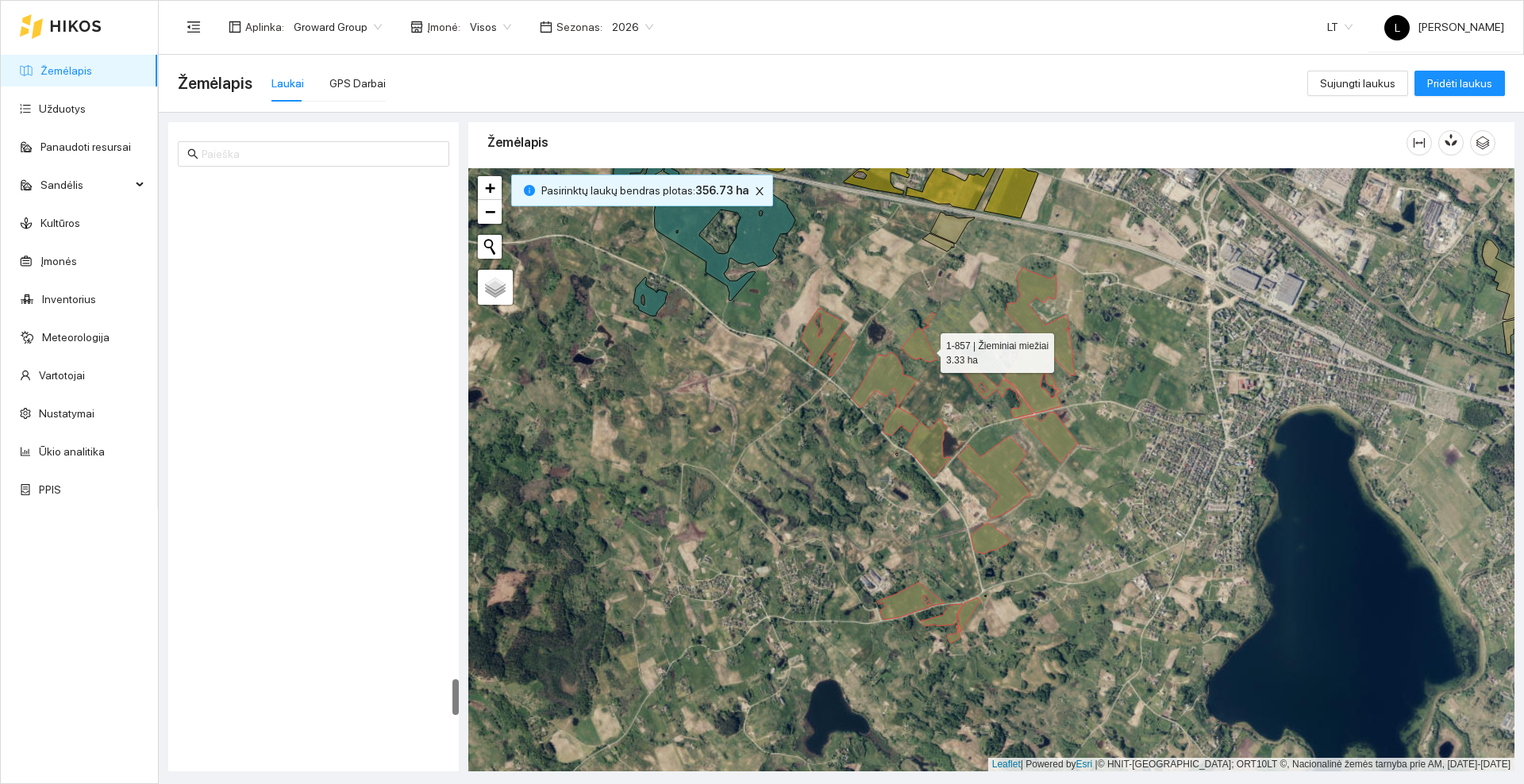
scroll to position [7993, 0]
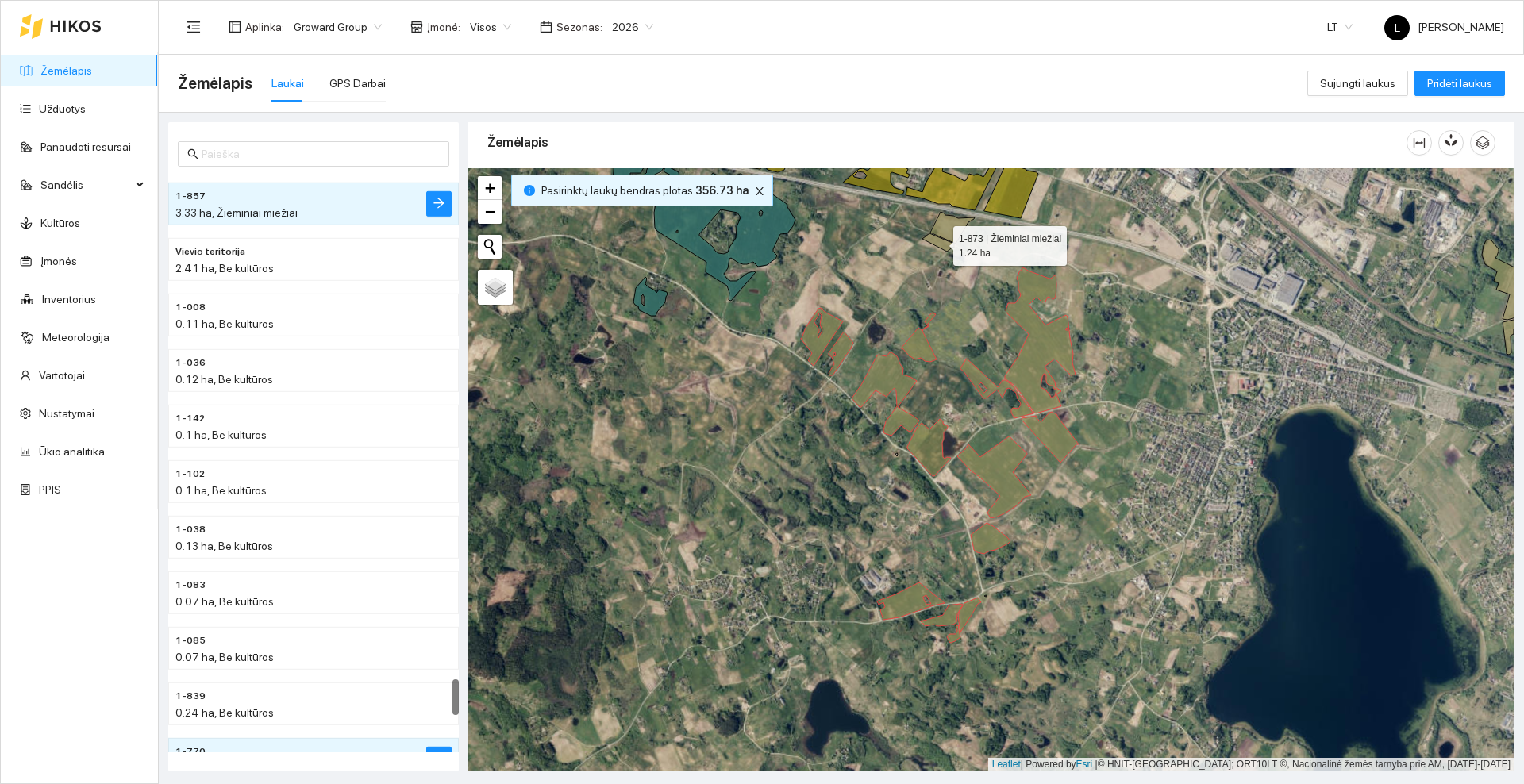
click at [943, 244] on icon at bounding box center [939, 243] width 32 height 19
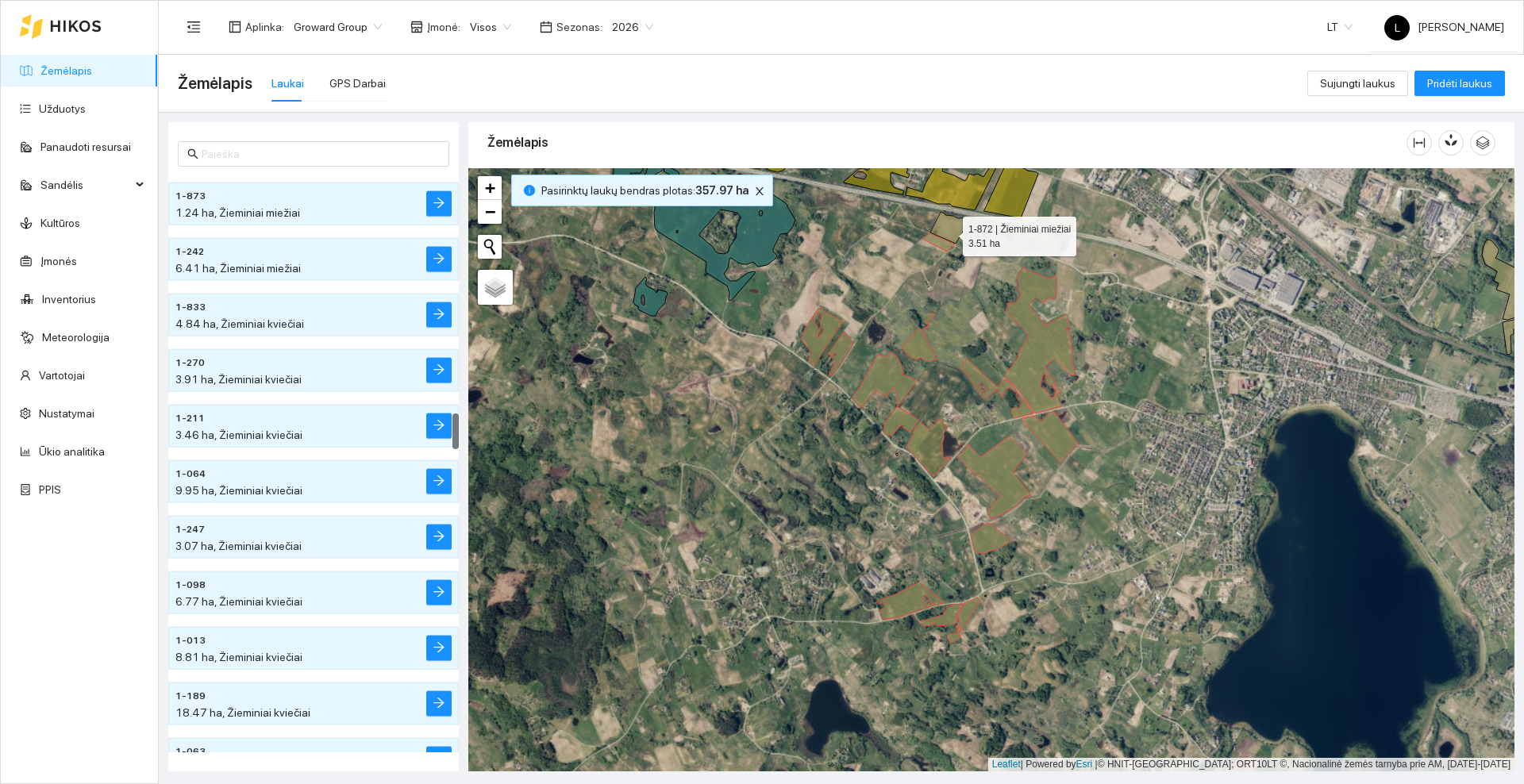
click at [950, 230] on icon at bounding box center [952, 228] width 45 height 32
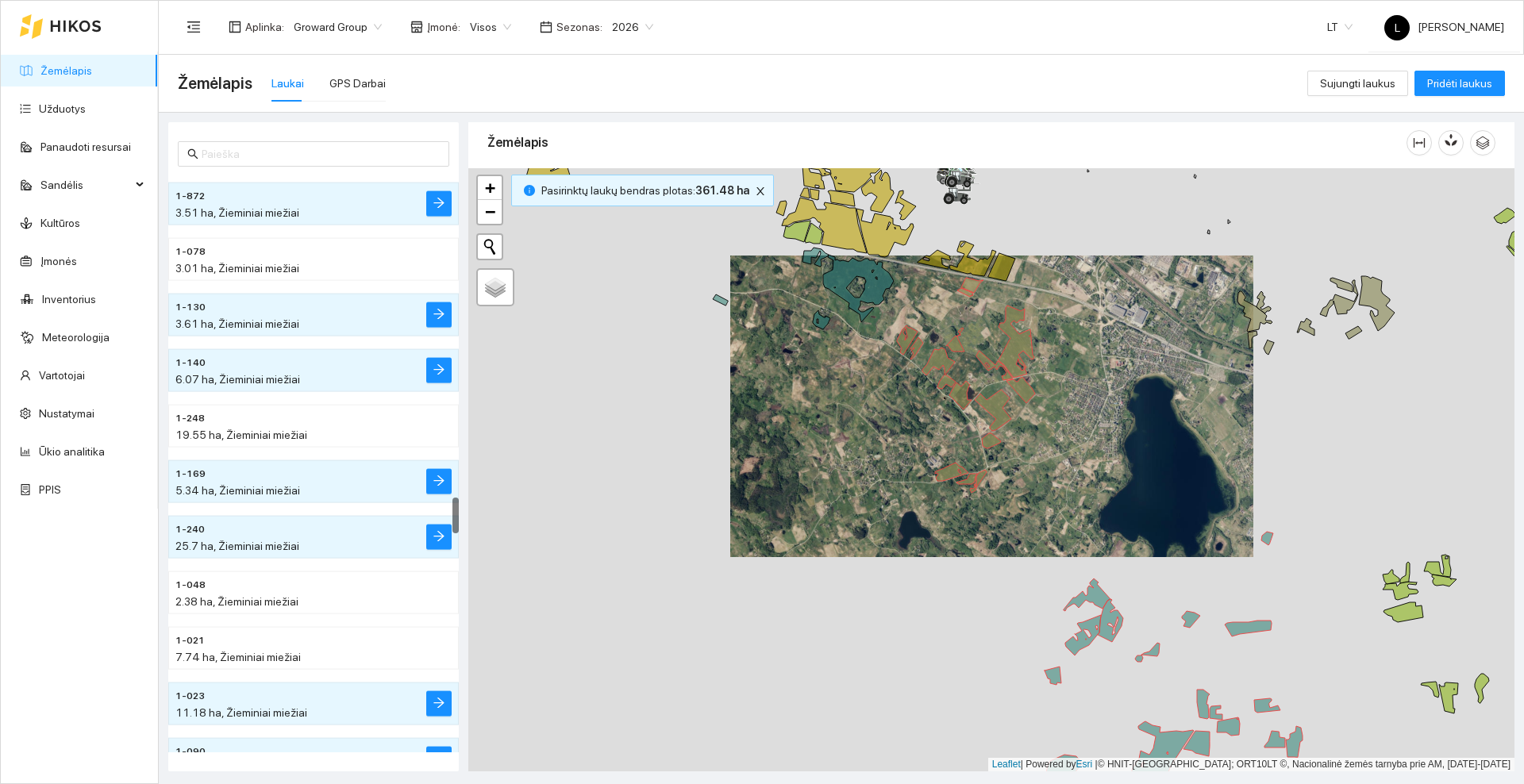
drag, startPoint x: 1189, startPoint y: 401, endPoint x: 893, endPoint y: 460, distance: 301.8
click at [893, 460] on div at bounding box center [991, 469] width 1046 height 603
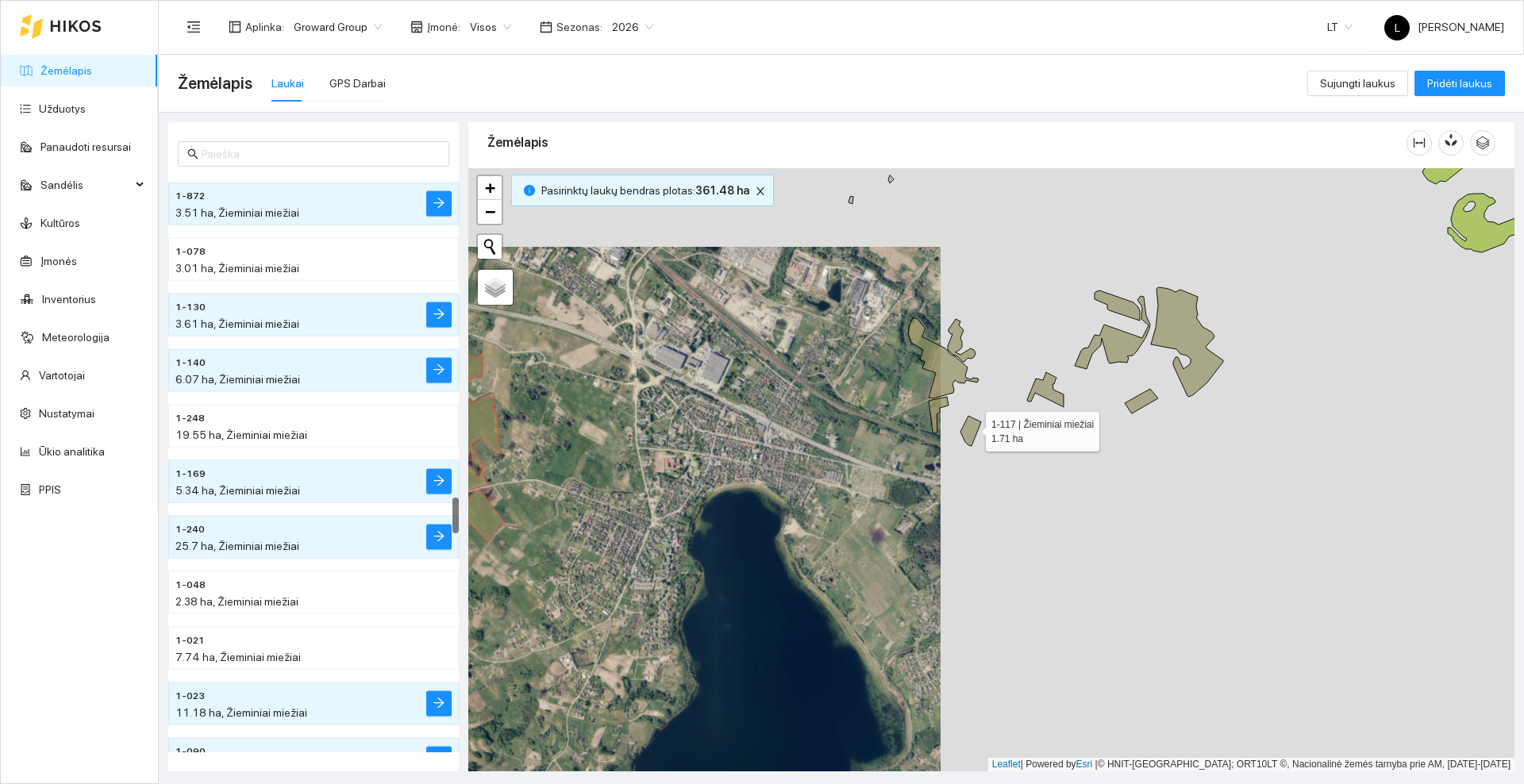
click at [972, 428] on icon at bounding box center [971, 431] width 20 height 30
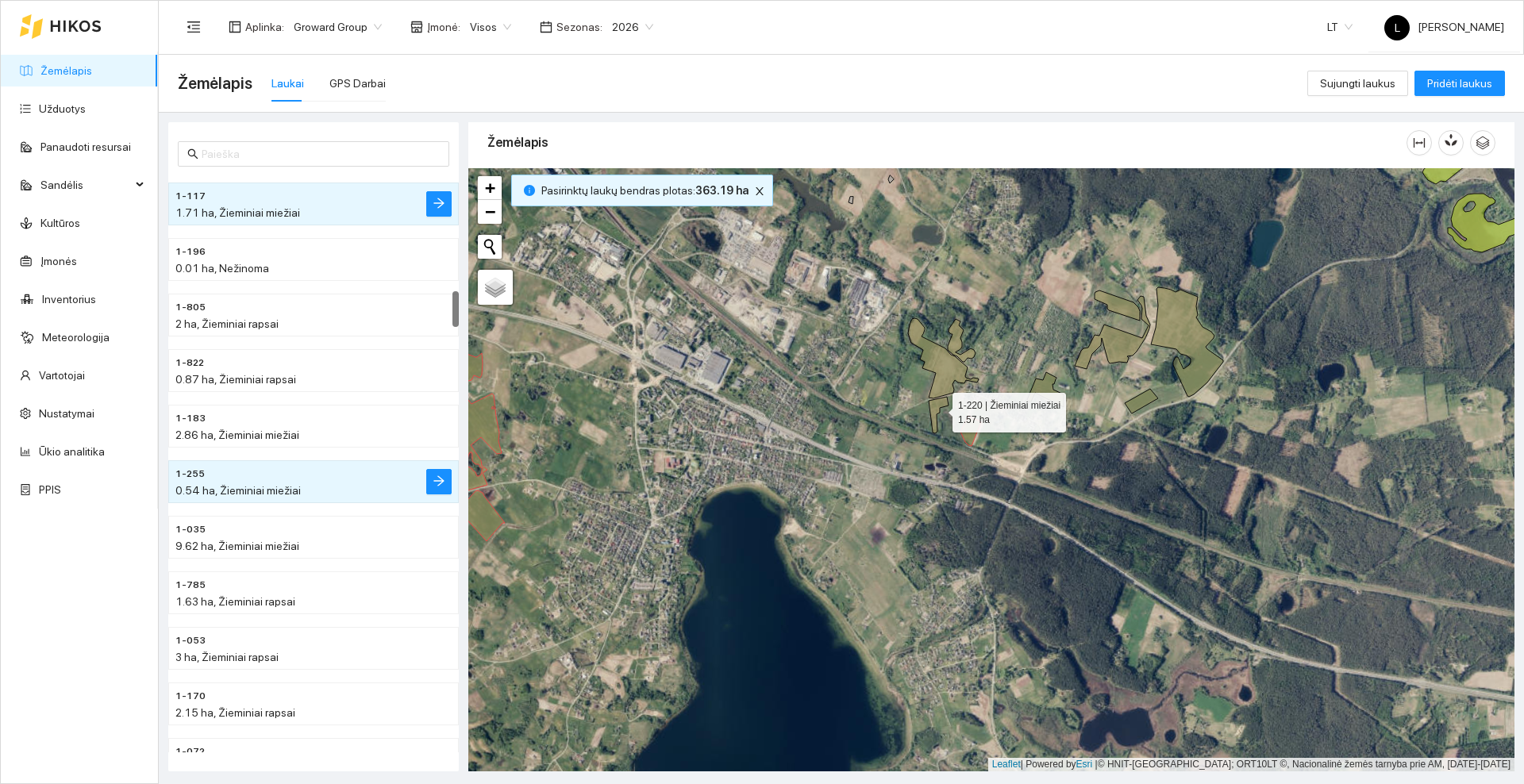
click at [938, 408] on icon at bounding box center [938, 414] width 19 height 36
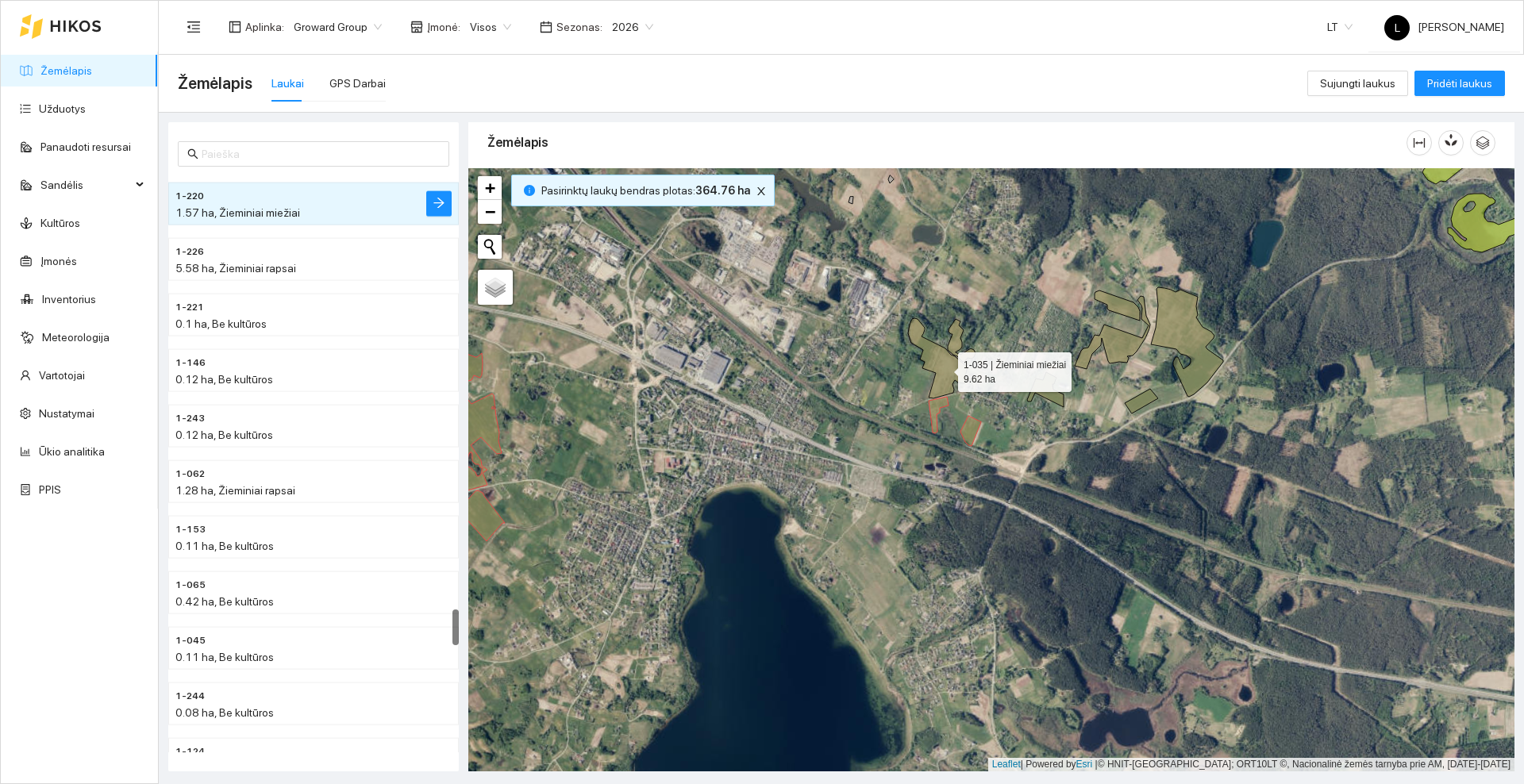
click at [944, 368] on icon at bounding box center [944, 358] width 71 height 80
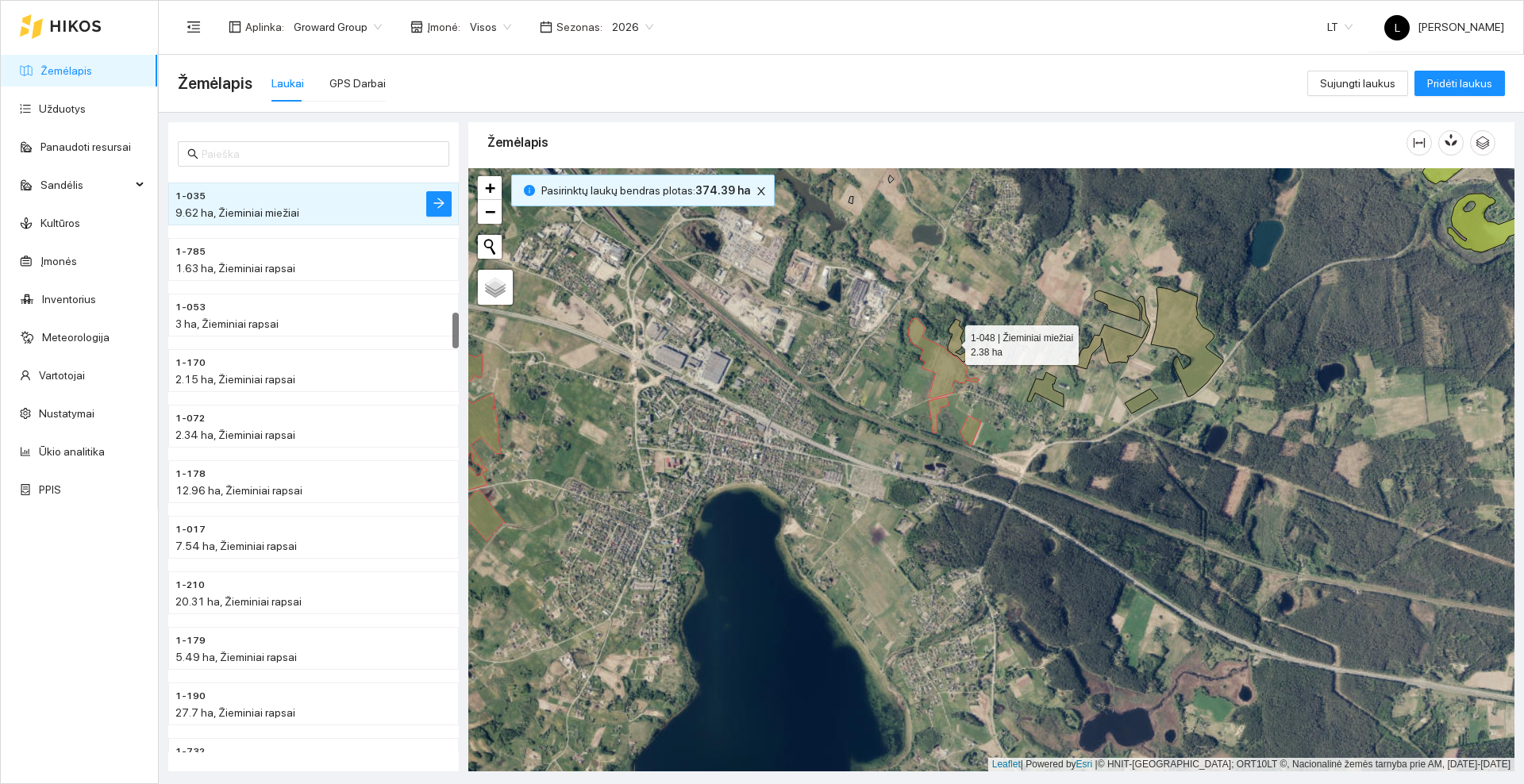
click at [951, 342] on icon at bounding box center [962, 340] width 28 height 43
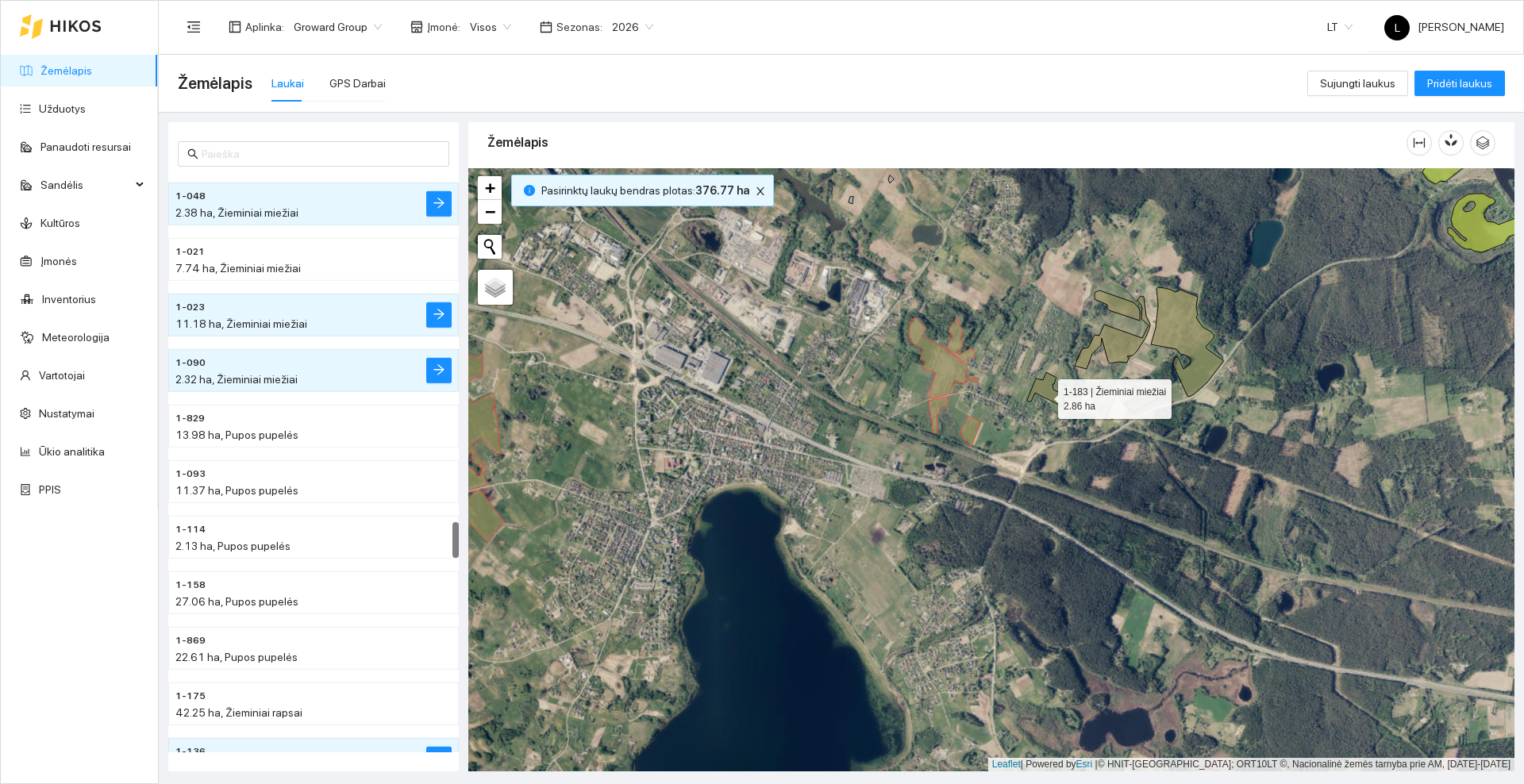
click at [1044, 394] on icon at bounding box center [1045, 389] width 36 height 35
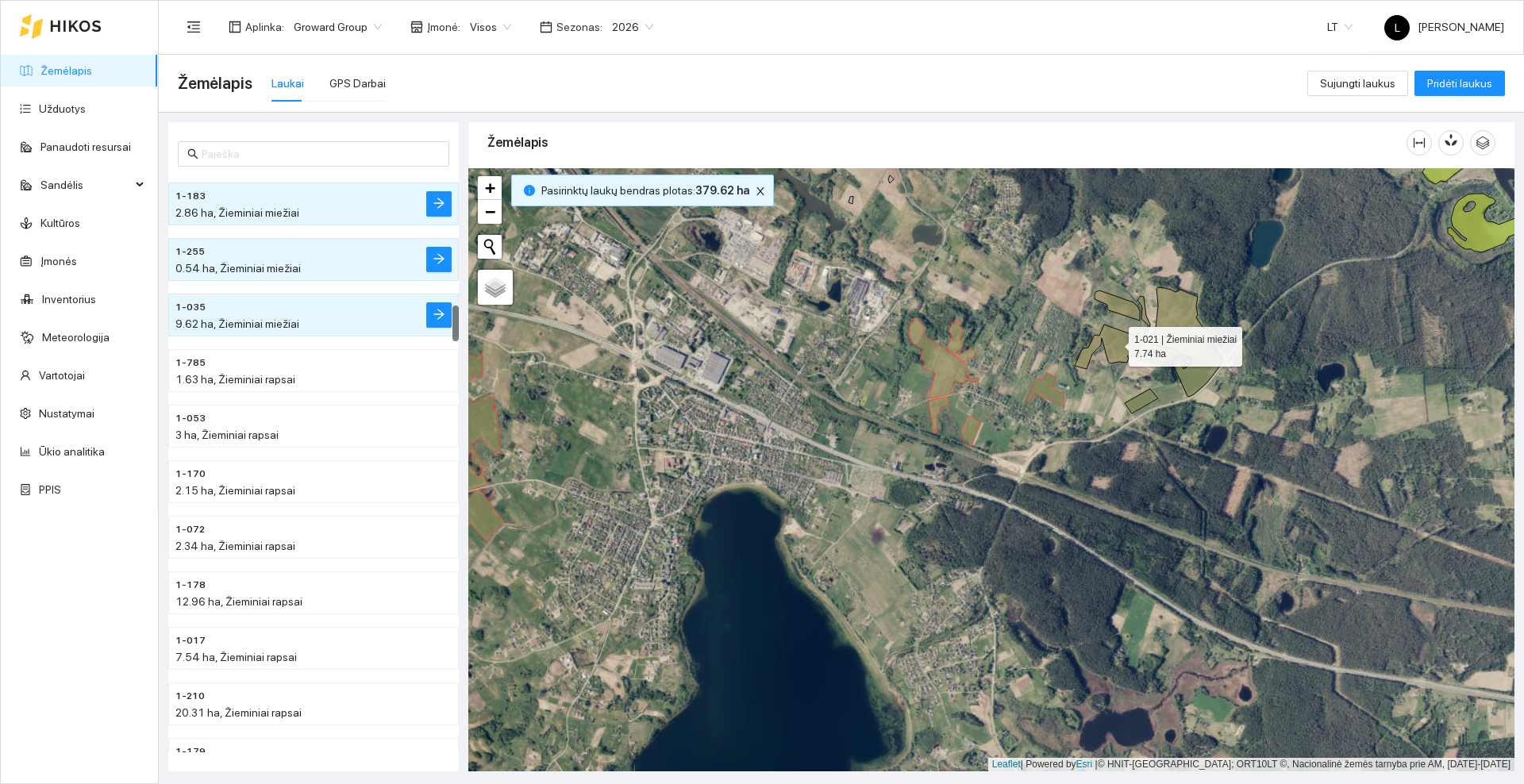
click at [1116, 344] on icon at bounding box center [1112, 332] width 75 height 73
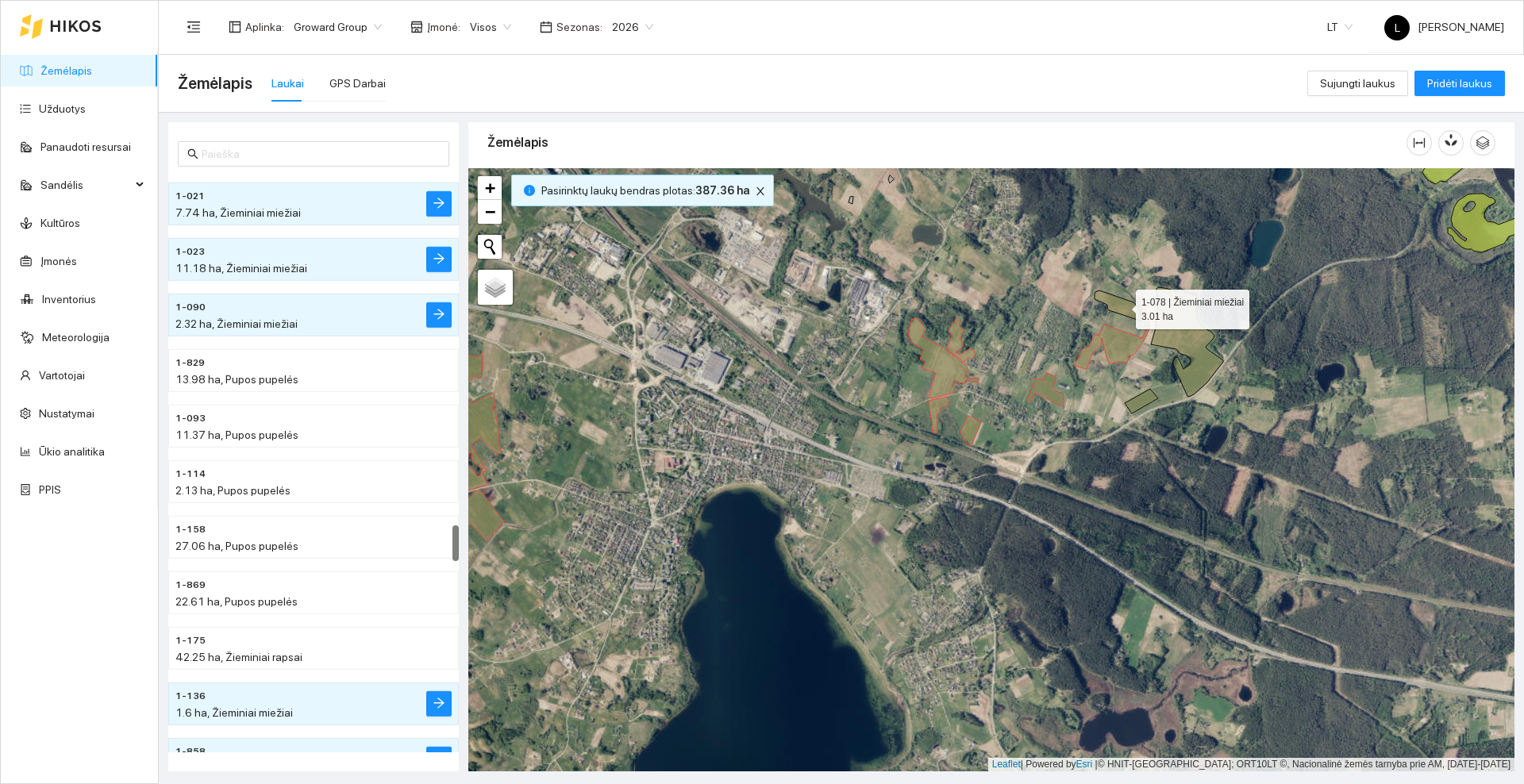
click at [1121, 305] on icon at bounding box center [1116, 306] width 45 height 30
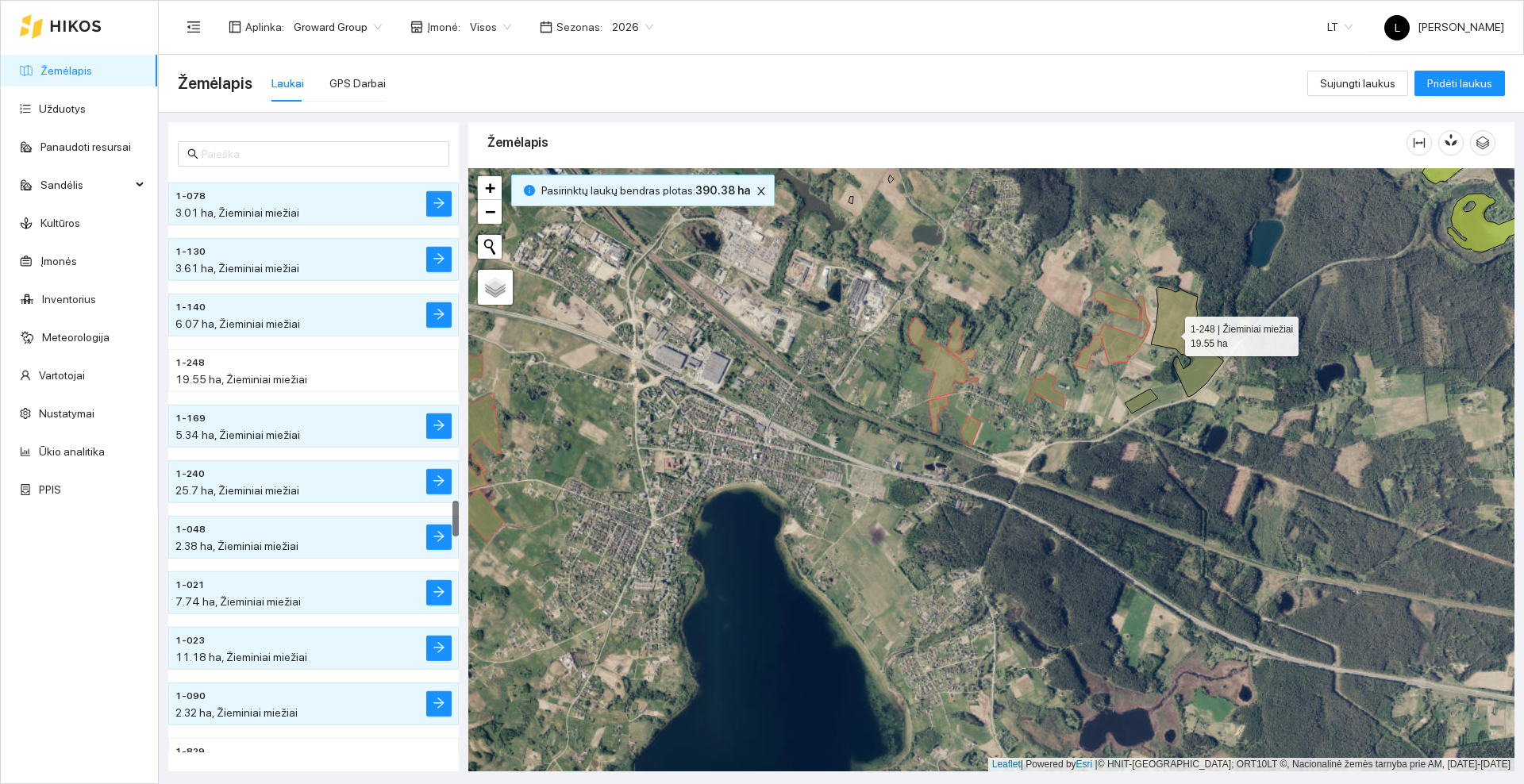
click at [1170, 332] on icon at bounding box center [1187, 343] width 72 height 110
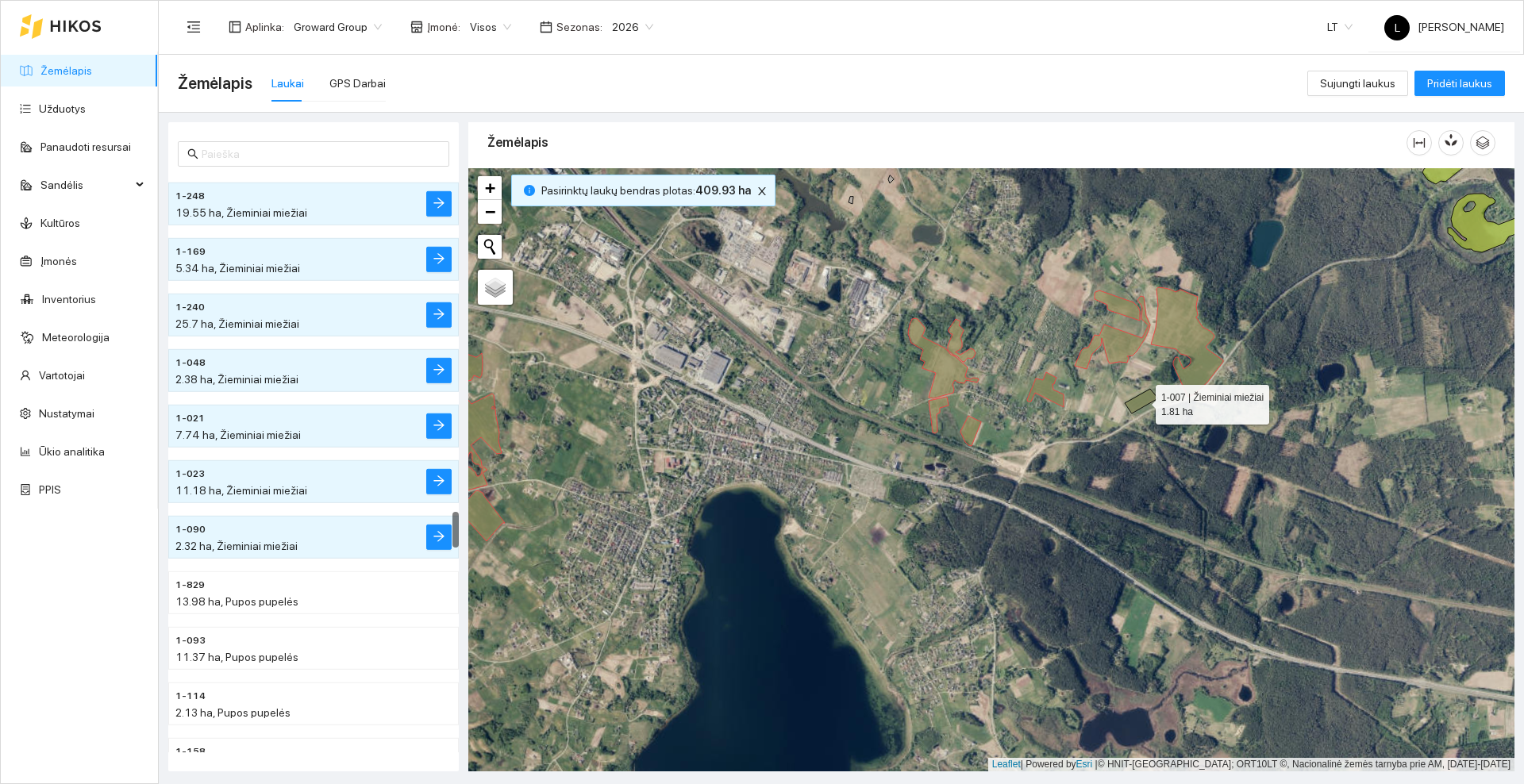
click at [1143, 399] on icon at bounding box center [1141, 401] width 33 height 25
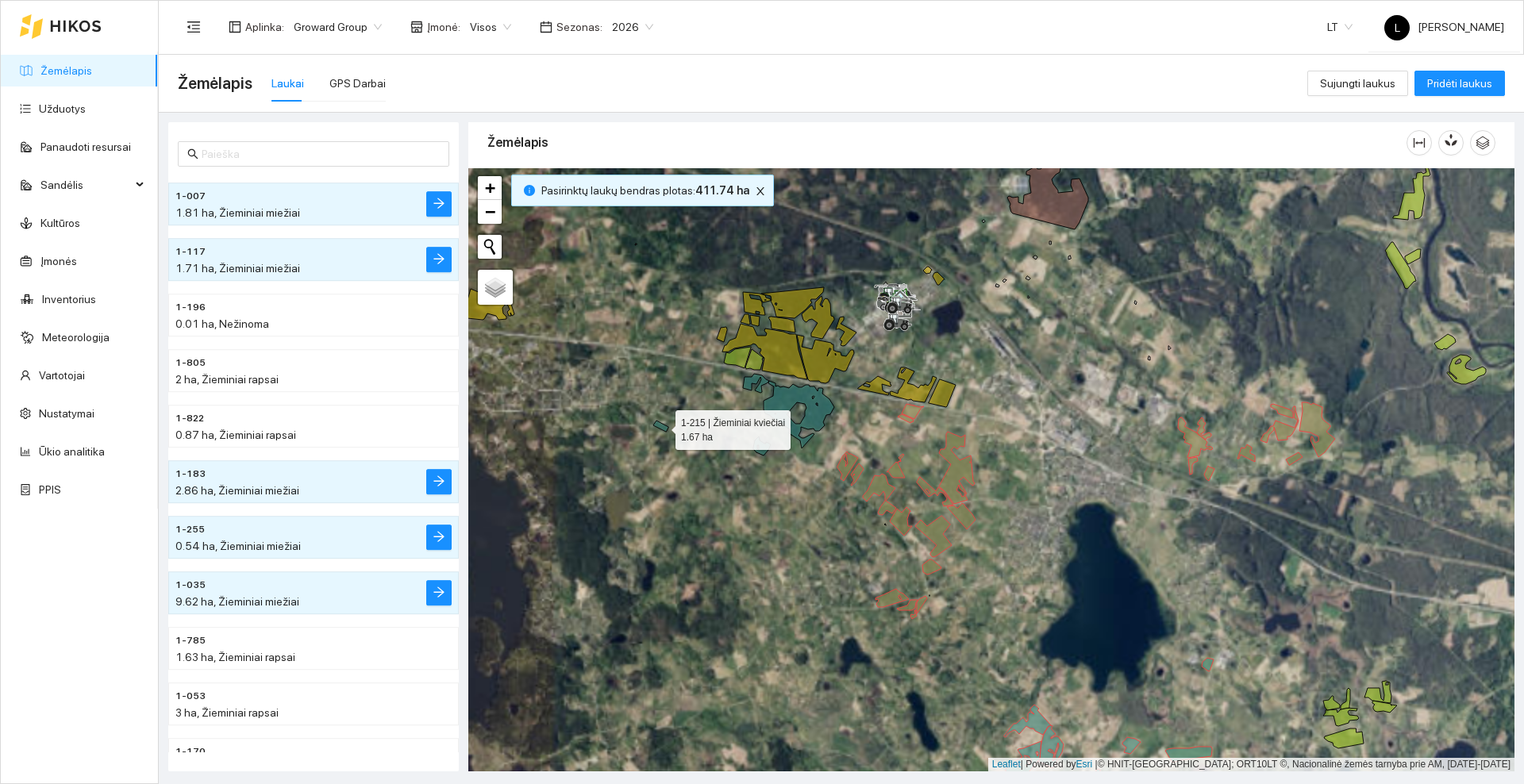
click at [661, 424] on icon at bounding box center [661, 425] width 15 height 11
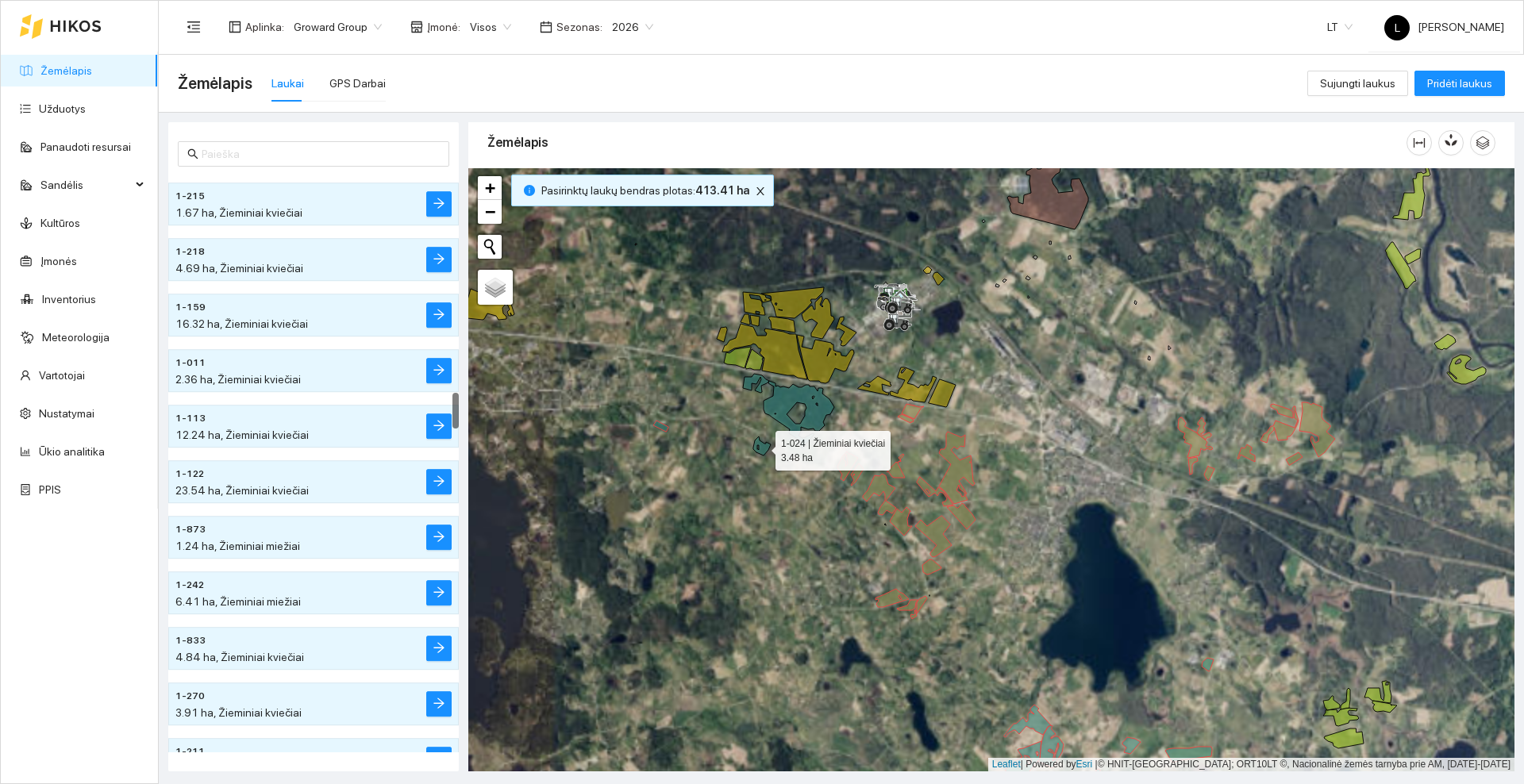
click at [761, 451] on icon at bounding box center [762, 446] width 18 height 19
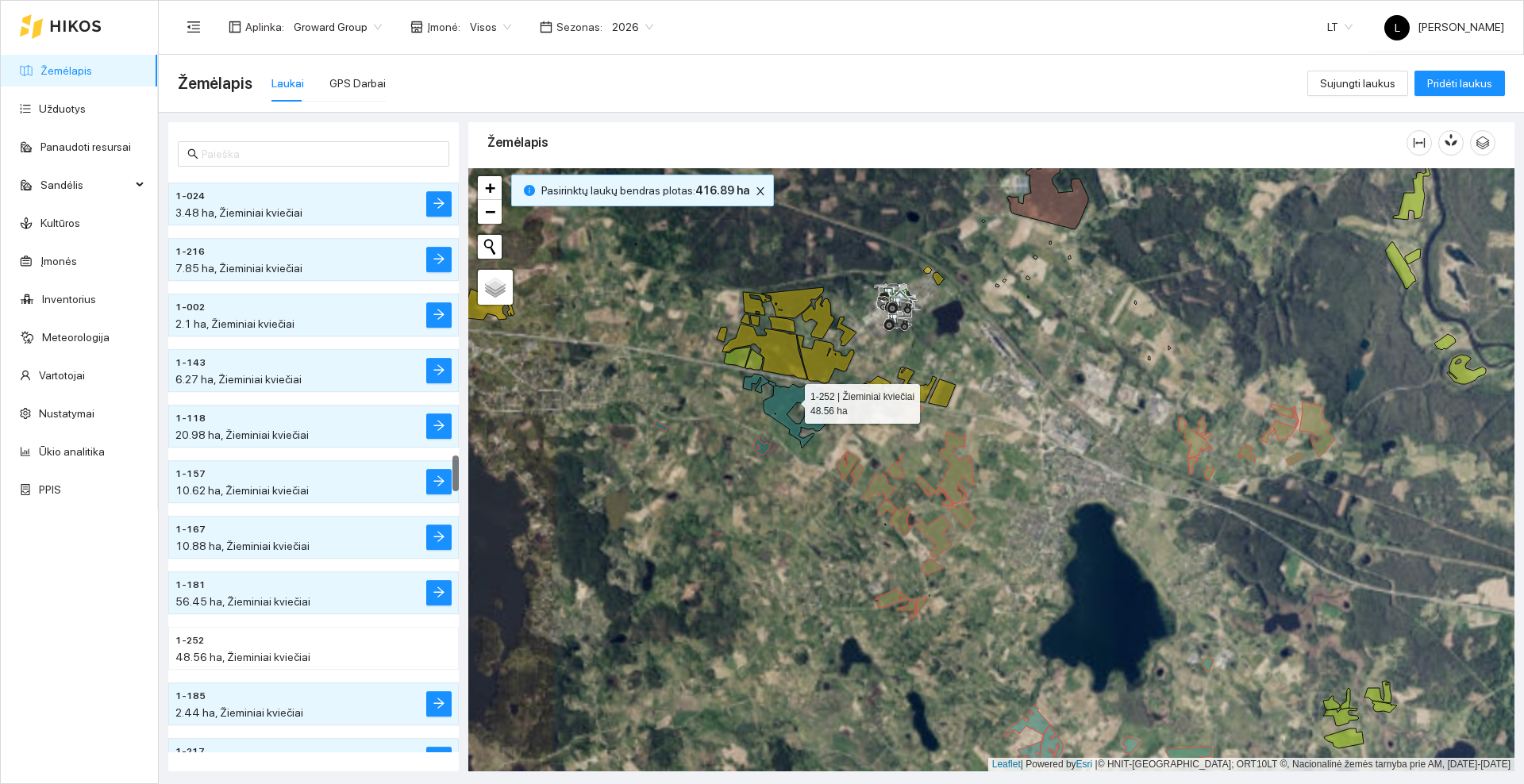
click at [789, 401] on icon at bounding box center [789, 411] width 91 height 74
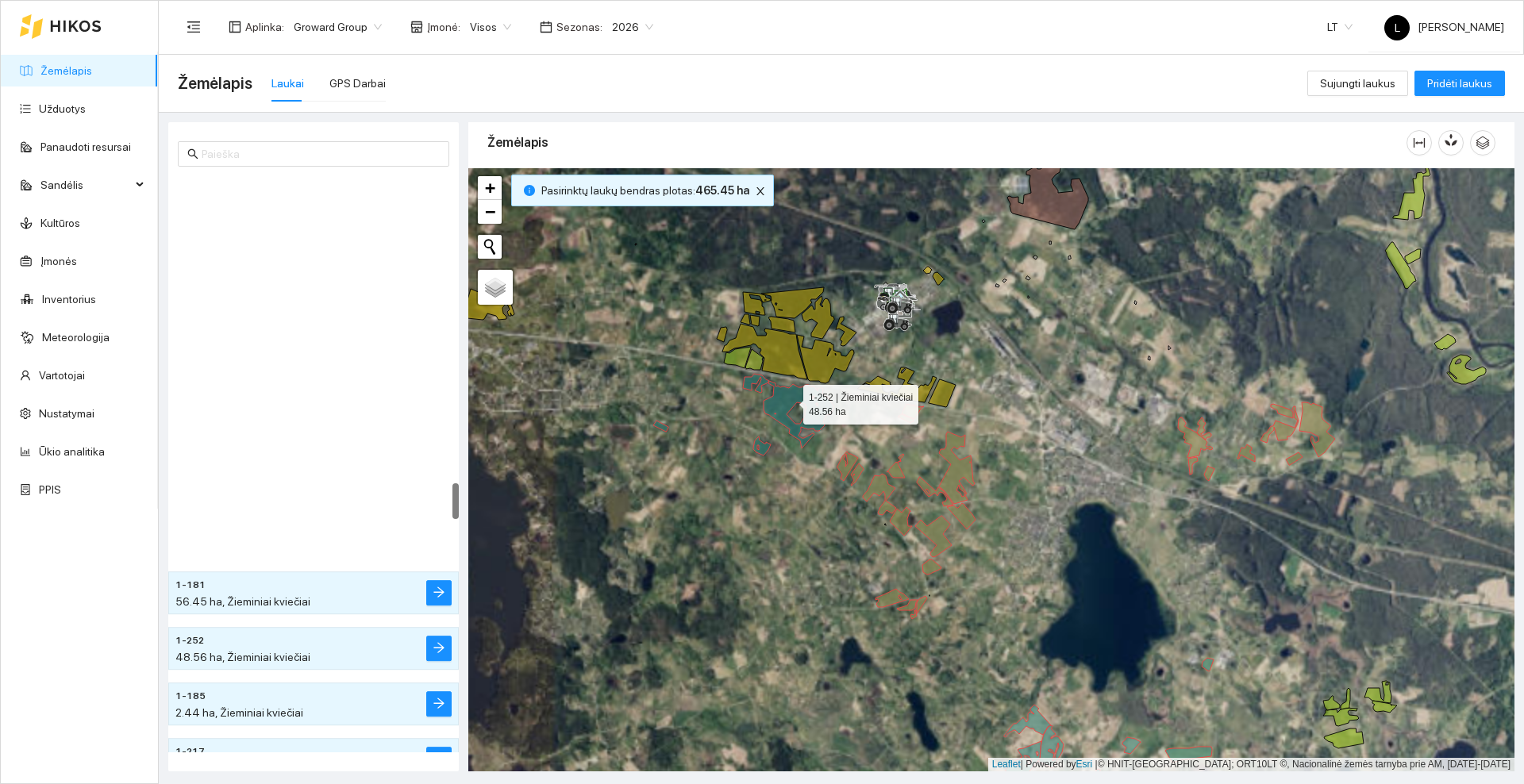
scroll to position [4885, 0]
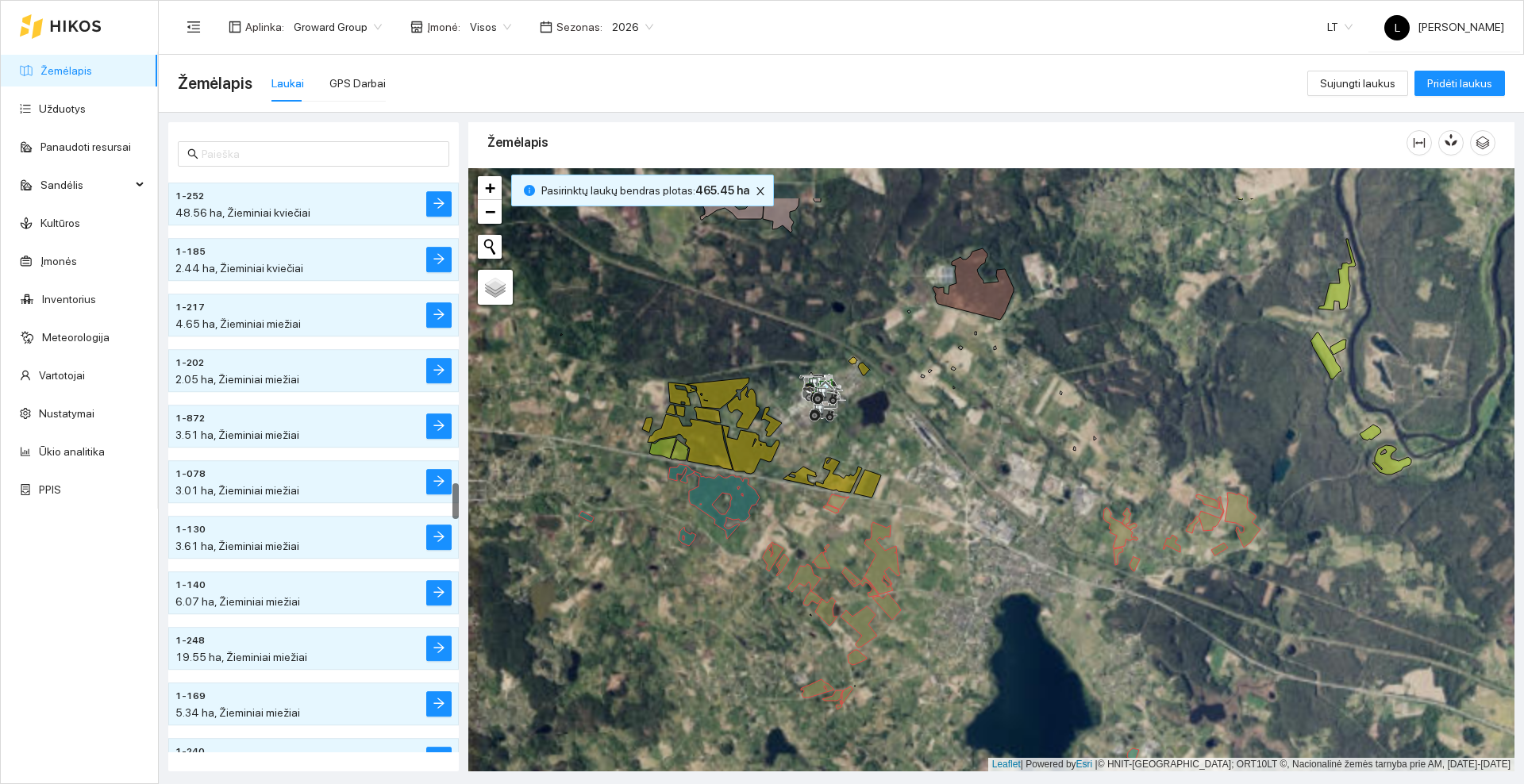
drag, startPoint x: 1071, startPoint y: 336, endPoint x: 999, endPoint y: 416, distance: 107.6
click at [999, 416] on div at bounding box center [991, 469] width 1046 height 603
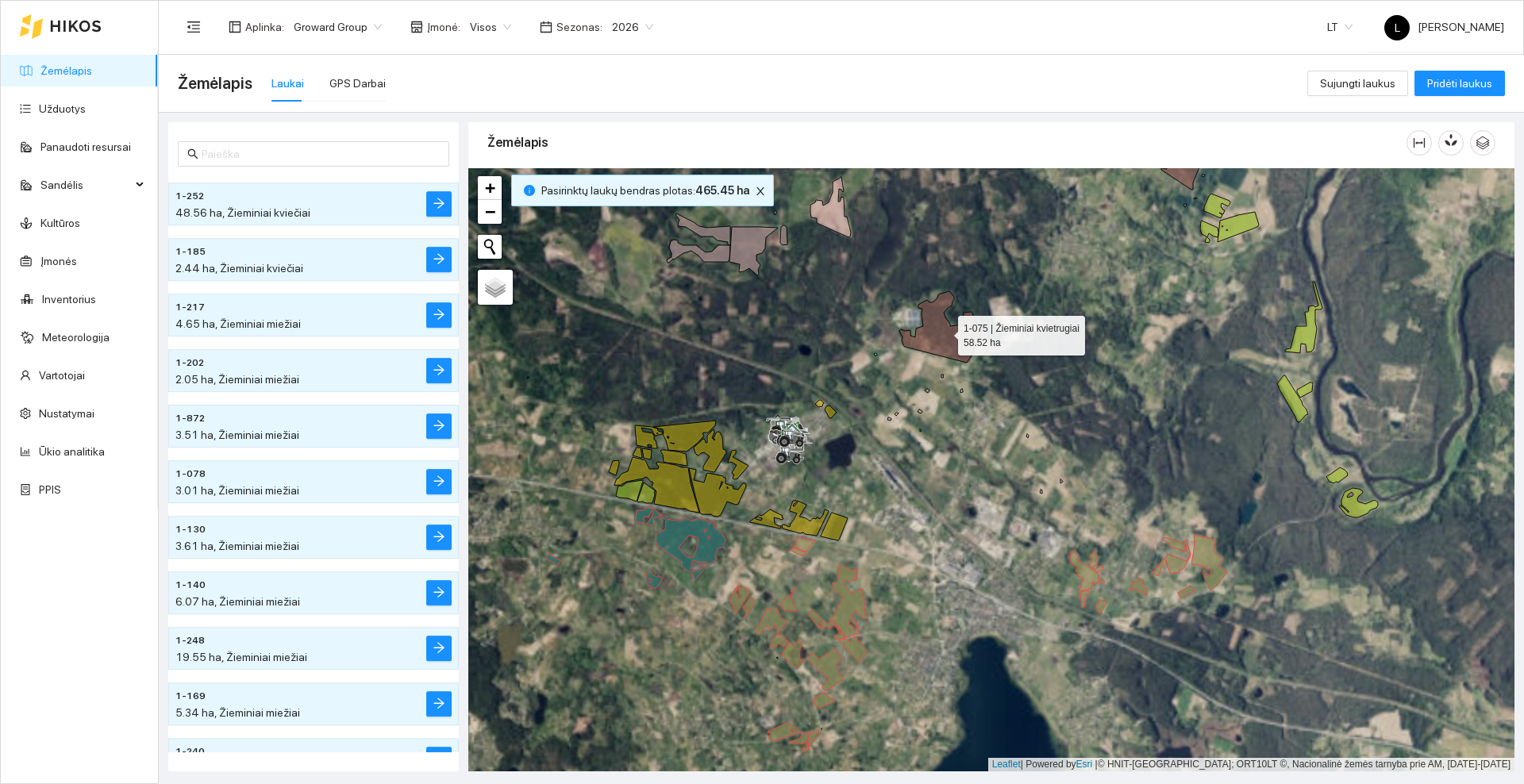
click at [924, 328] on icon at bounding box center [940, 326] width 81 height 71
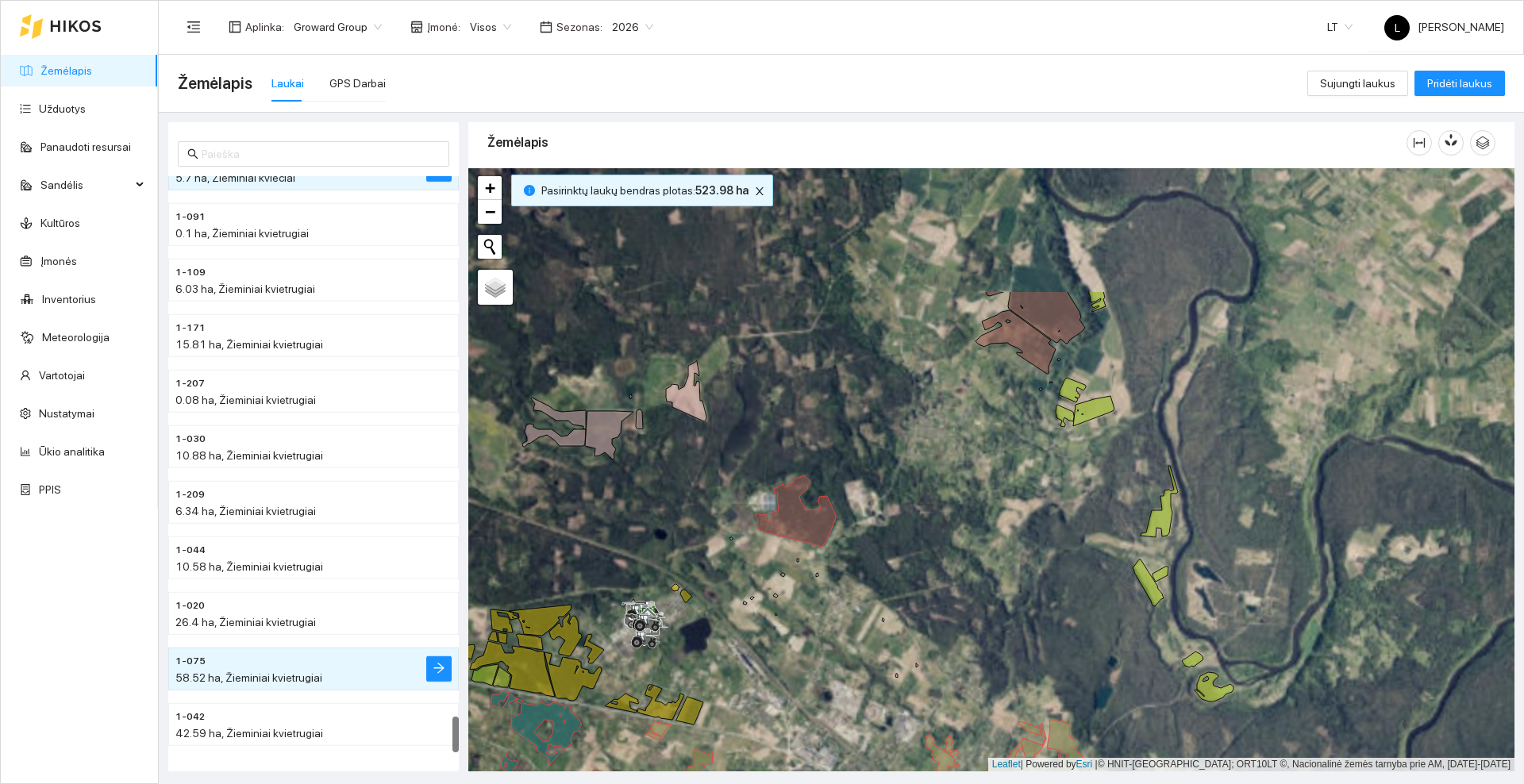
drag, startPoint x: 1063, startPoint y: 451, endPoint x: 976, endPoint y: 509, distance: 104.6
click at [976, 509] on div at bounding box center [991, 469] width 1046 height 603
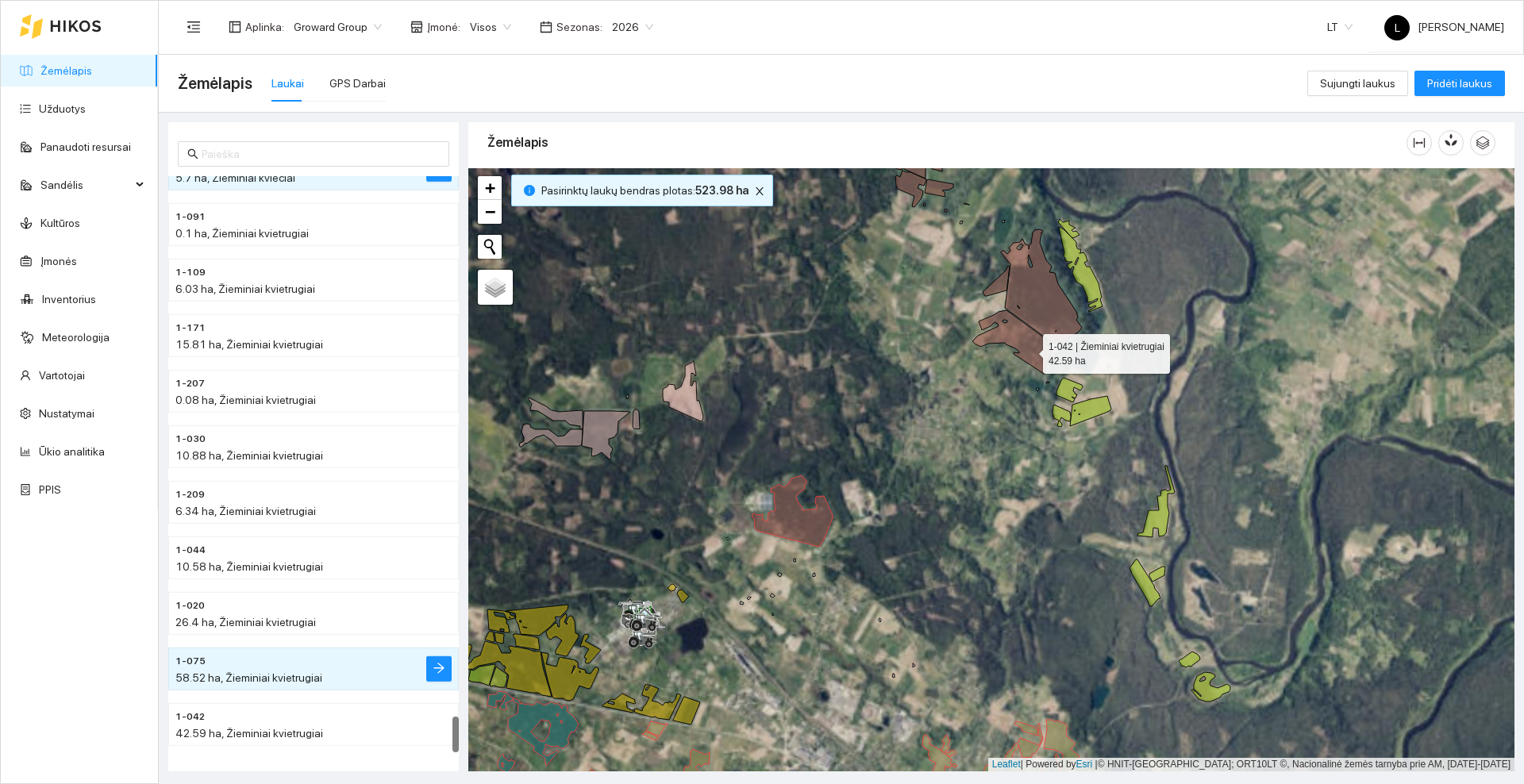
click at [1028, 350] on icon at bounding box center [1012, 342] width 80 height 63
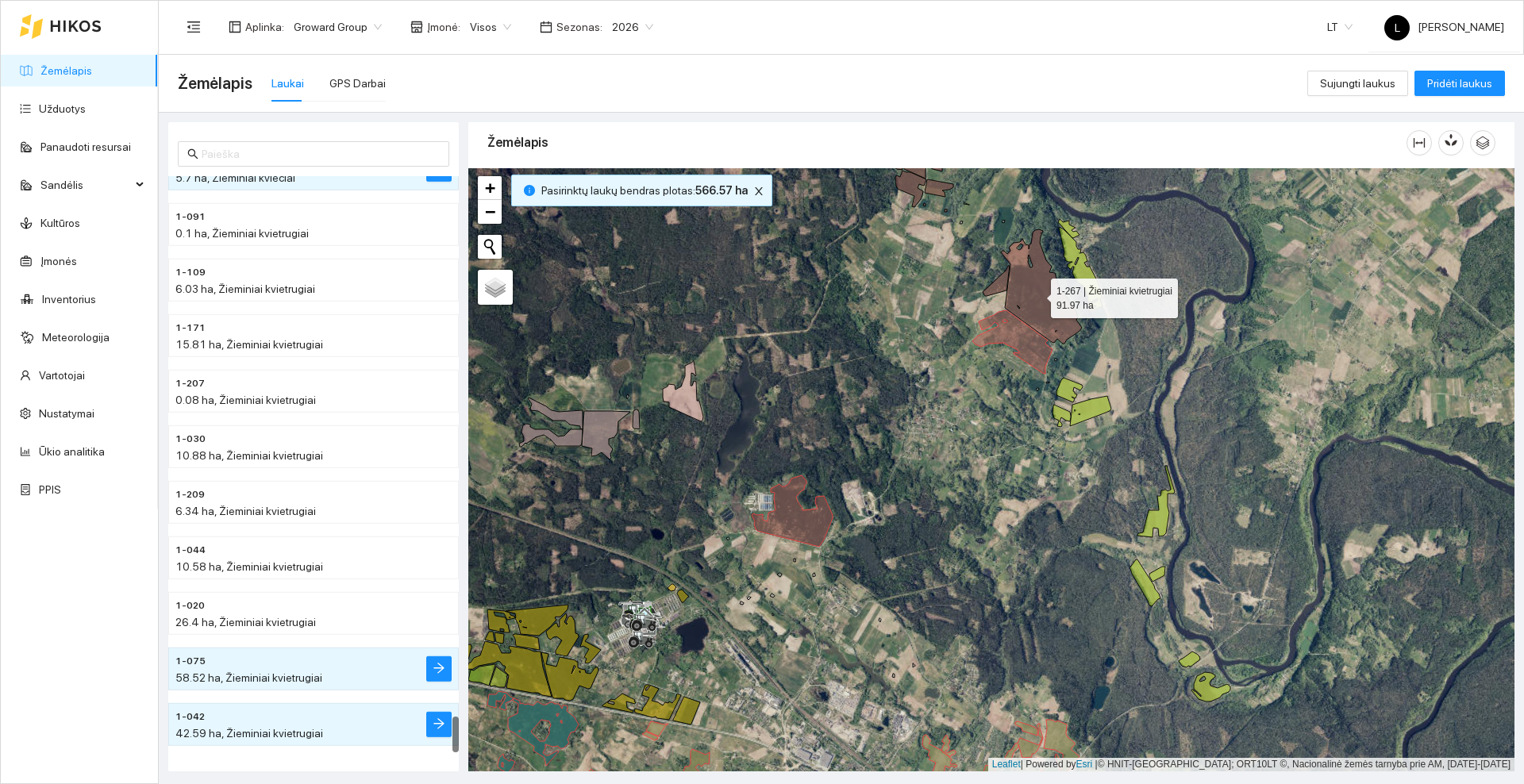
click at [1037, 293] on icon at bounding box center [1042, 286] width 81 height 114
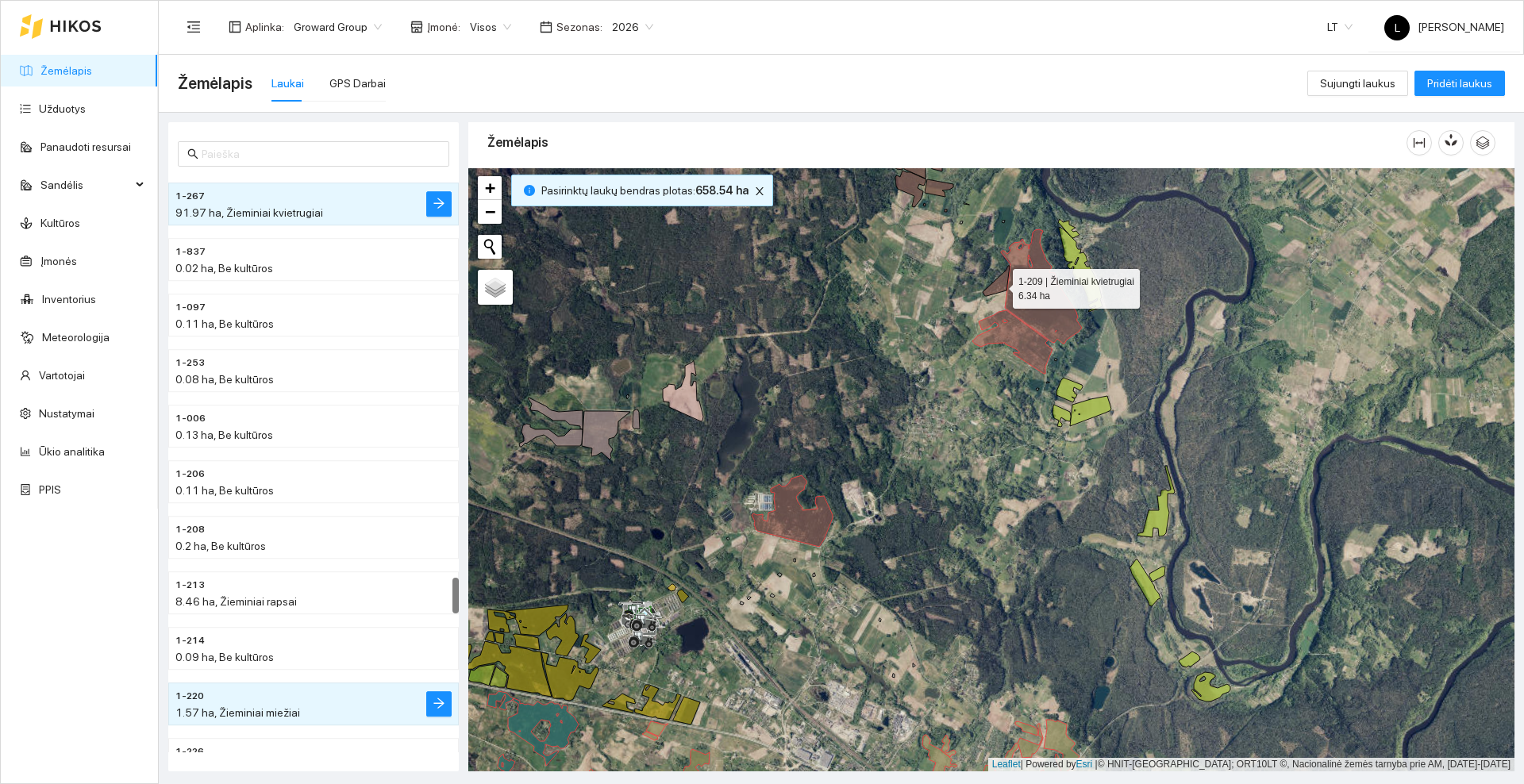
click at [995, 292] on icon at bounding box center [996, 281] width 27 height 30
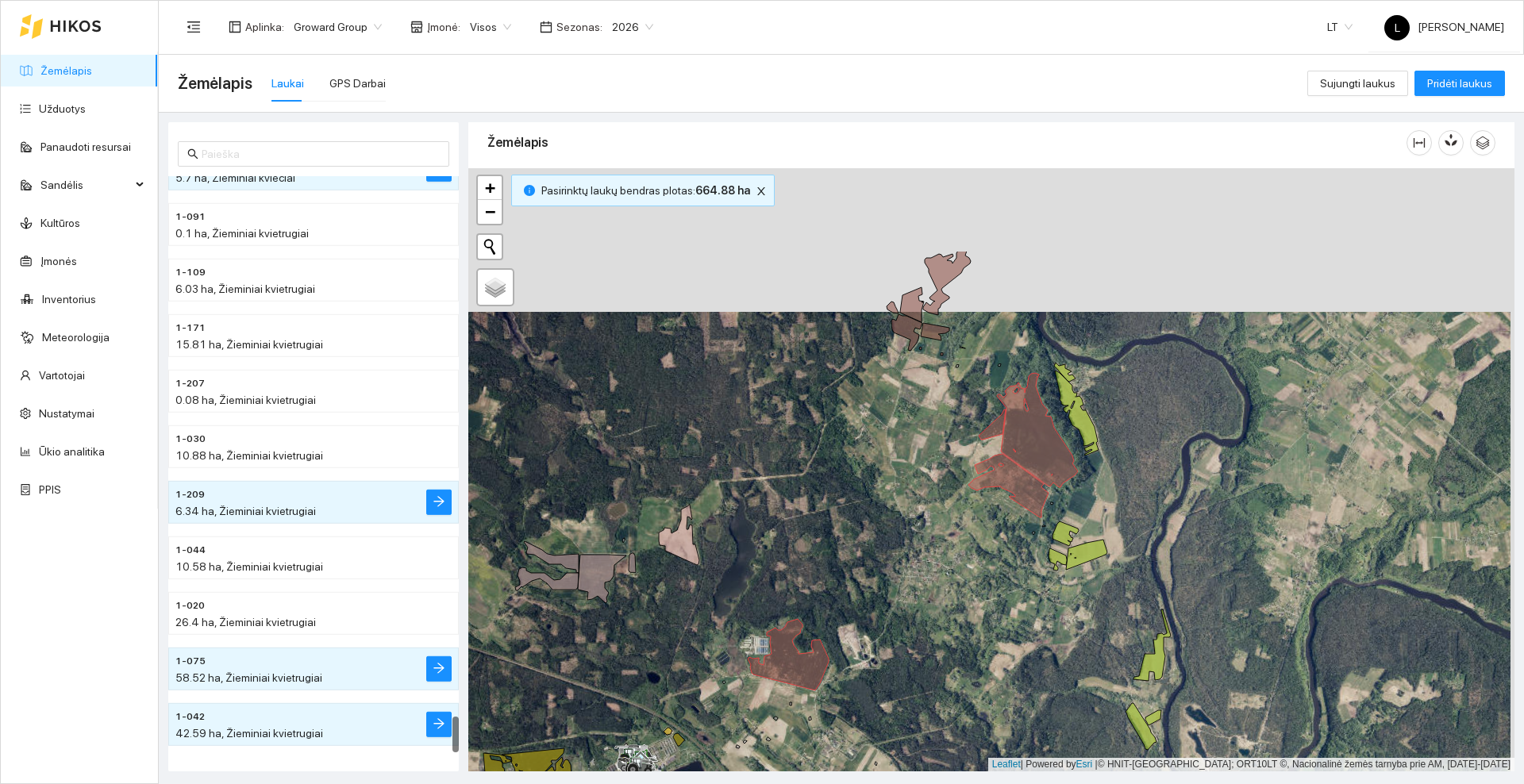
drag, startPoint x: 920, startPoint y: 297, endPoint x: 920, endPoint y: 391, distance: 94.0
click at [920, 391] on div at bounding box center [991, 469] width 1046 height 603
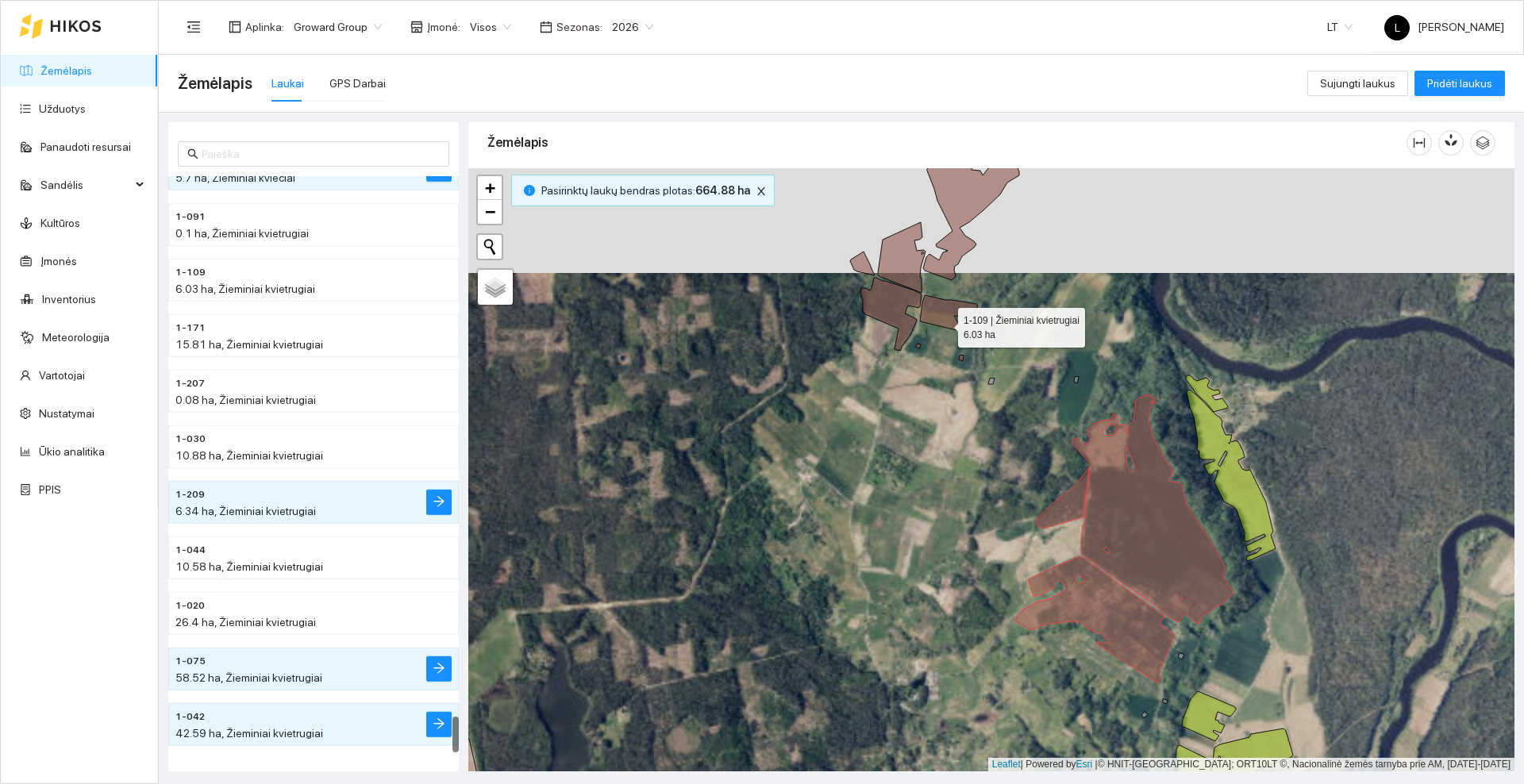
click at [944, 323] on icon at bounding box center [949, 313] width 58 height 36
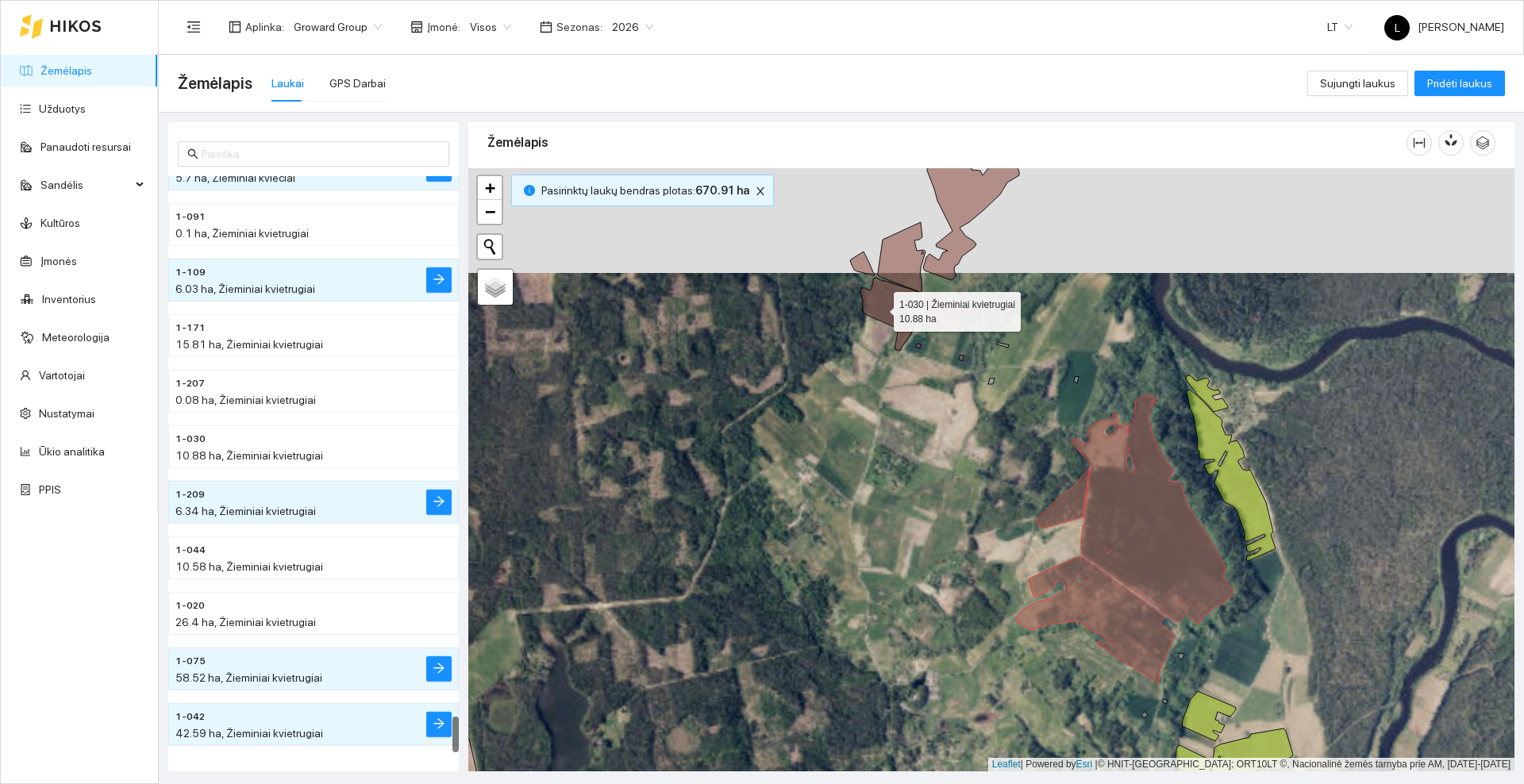
click at [880, 307] on icon at bounding box center [891, 315] width 61 height 73
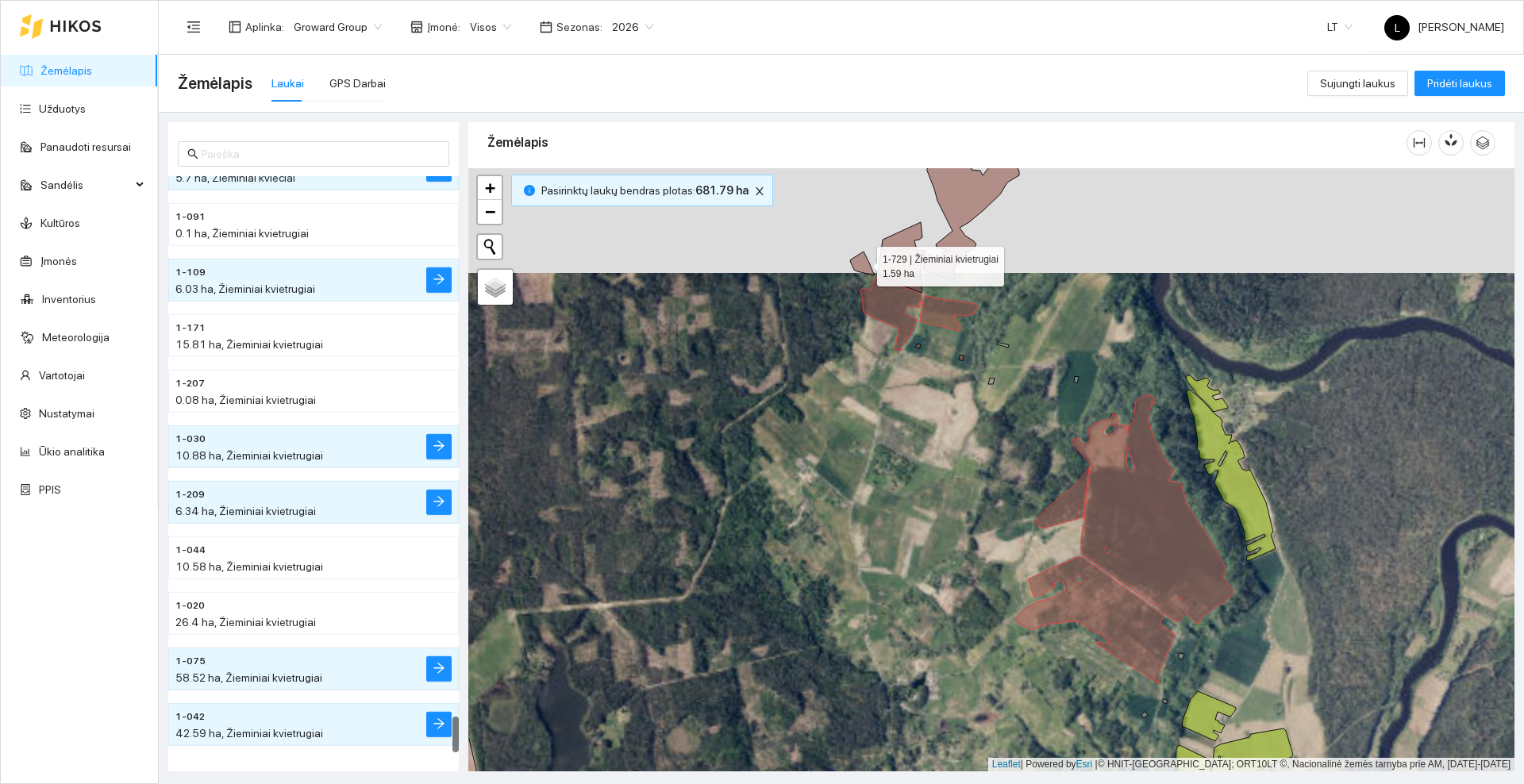
click at [863, 263] on icon at bounding box center [862, 264] width 25 height 24
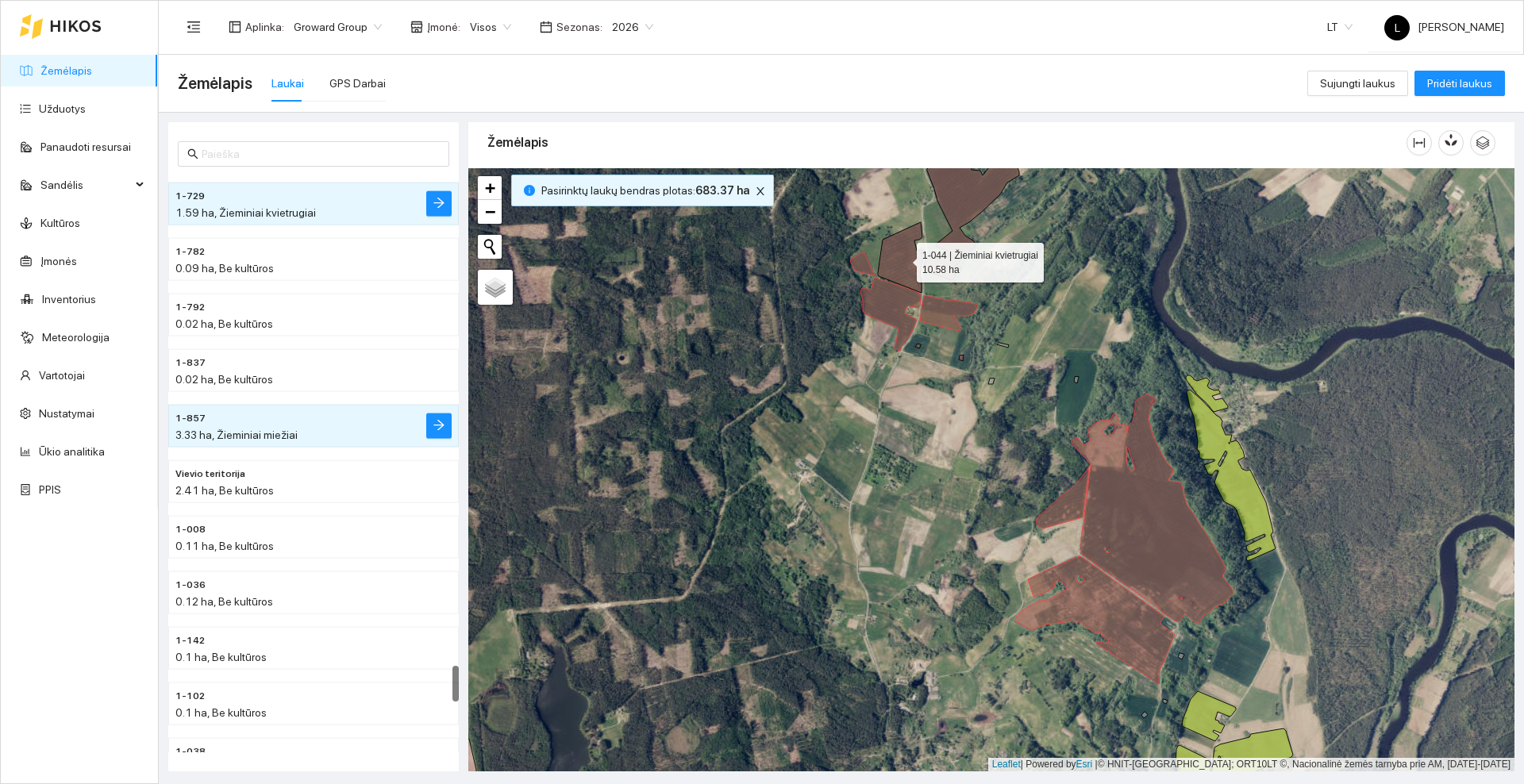
click at [903, 252] on icon at bounding box center [902, 258] width 47 height 71
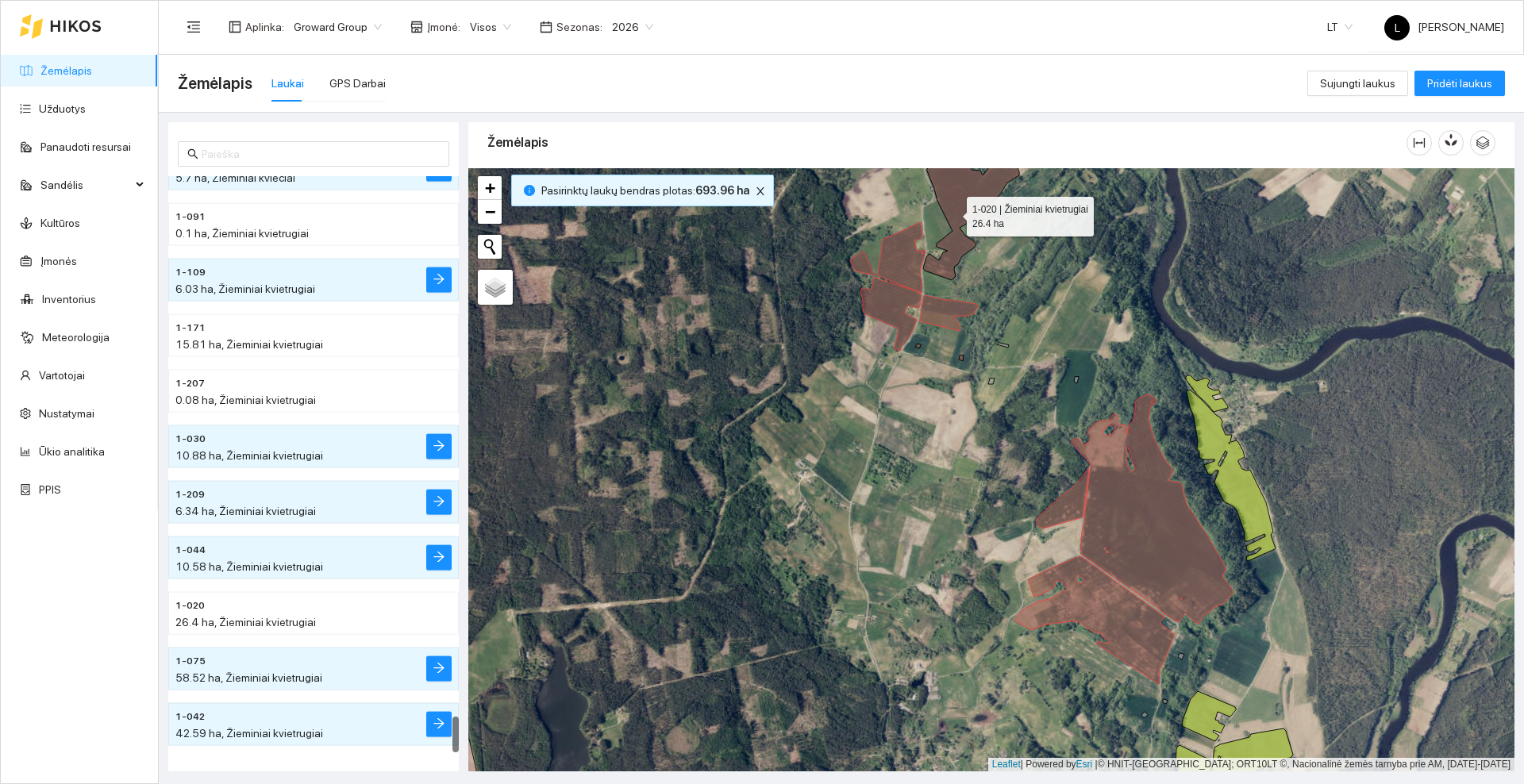
click at [952, 213] on icon at bounding box center [972, 210] width 96 height 140
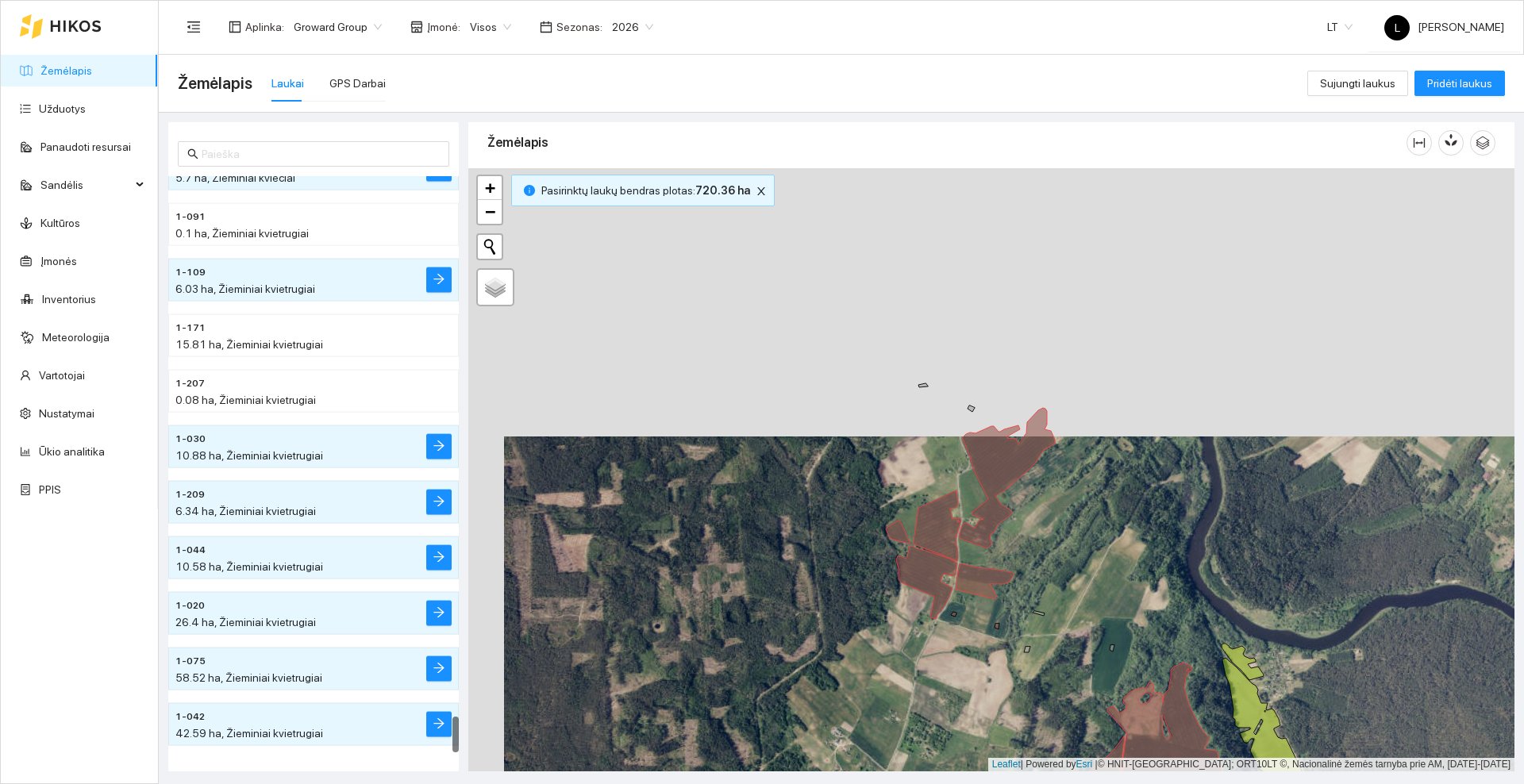
drag, startPoint x: 898, startPoint y: 209, endPoint x: 934, endPoint y: 476, distance: 269.4
click at [934, 476] on div at bounding box center [991, 469] width 1046 height 603
click at [891, 350] on icon at bounding box center [903, 340] width 102 height 70
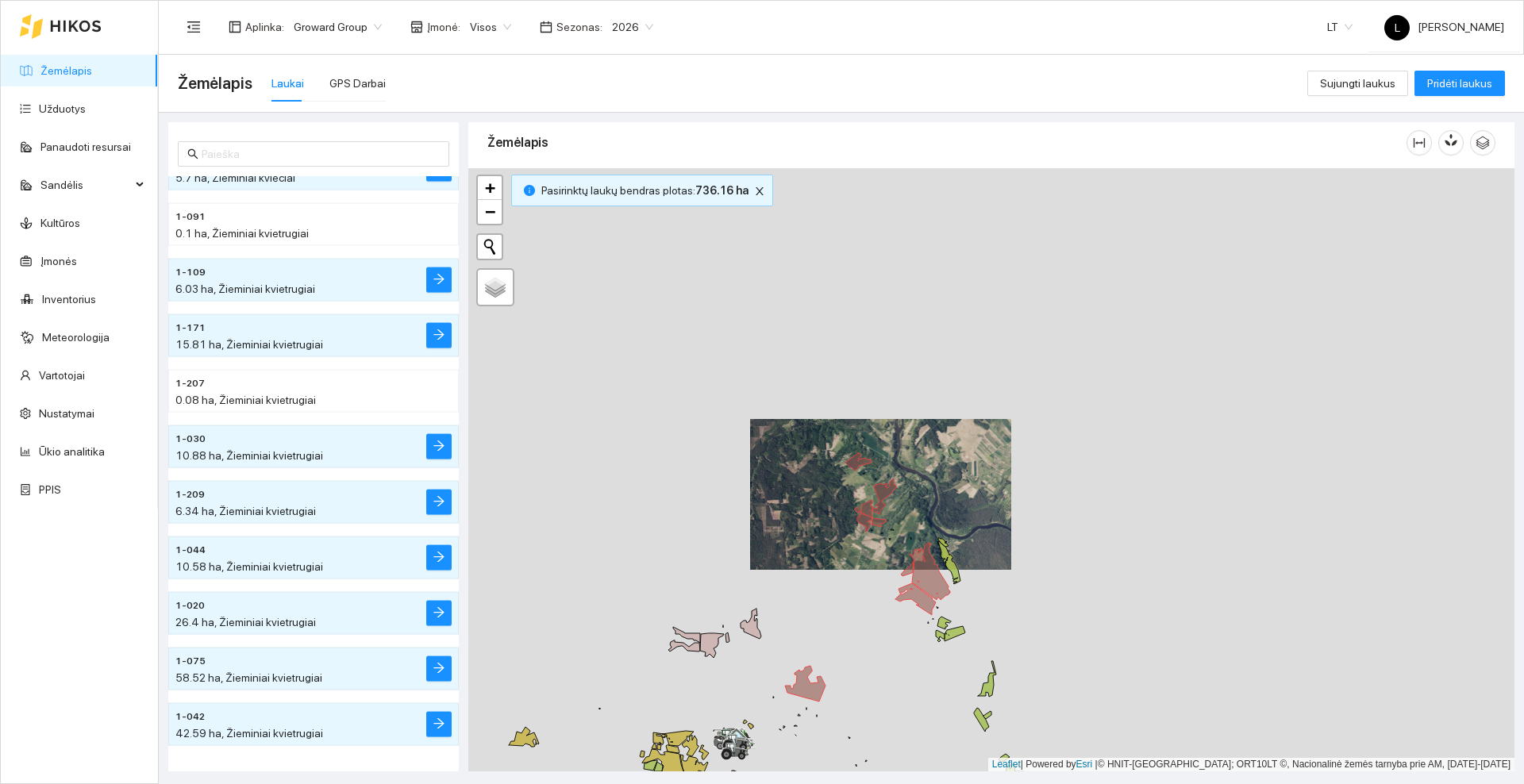
drag, startPoint x: 808, startPoint y: 614, endPoint x: 950, endPoint y: 392, distance: 263.5
click at [950, 392] on div at bounding box center [991, 469] width 1046 height 603
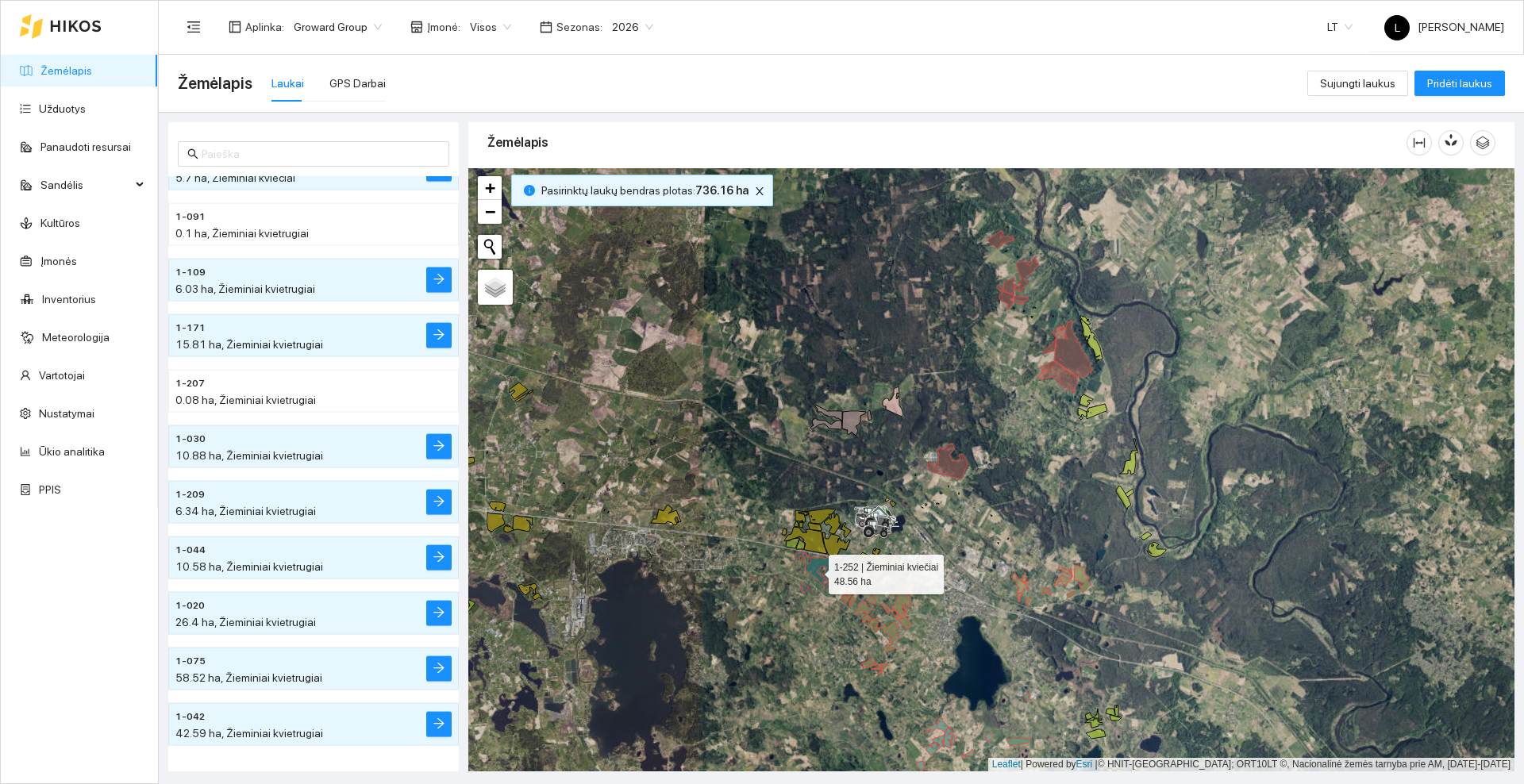
click at [814, 571] on icon at bounding box center [818, 570] width 46 height 37
click at [754, 187] on icon "close" at bounding box center [759, 191] width 11 height 11
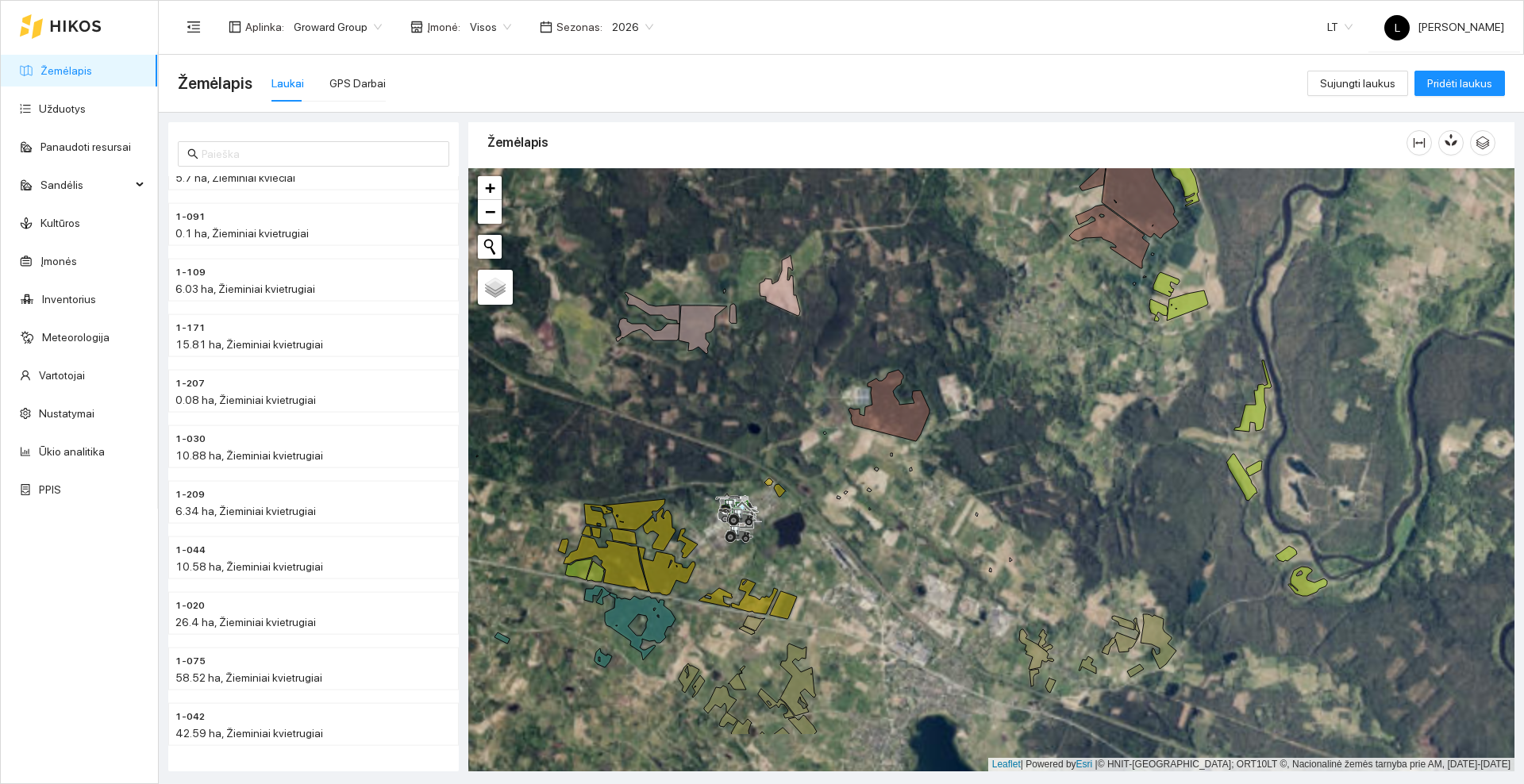
drag, startPoint x: 979, startPoint y: 463, endPoint x: 952, endPoint y: 365, distance: 101.7
click at [952, 365] on div at bounding box center [991, 469] width 1046 height 603
click at [1079, 375] on div at bounding box center [991, 469] width 1046 height 603
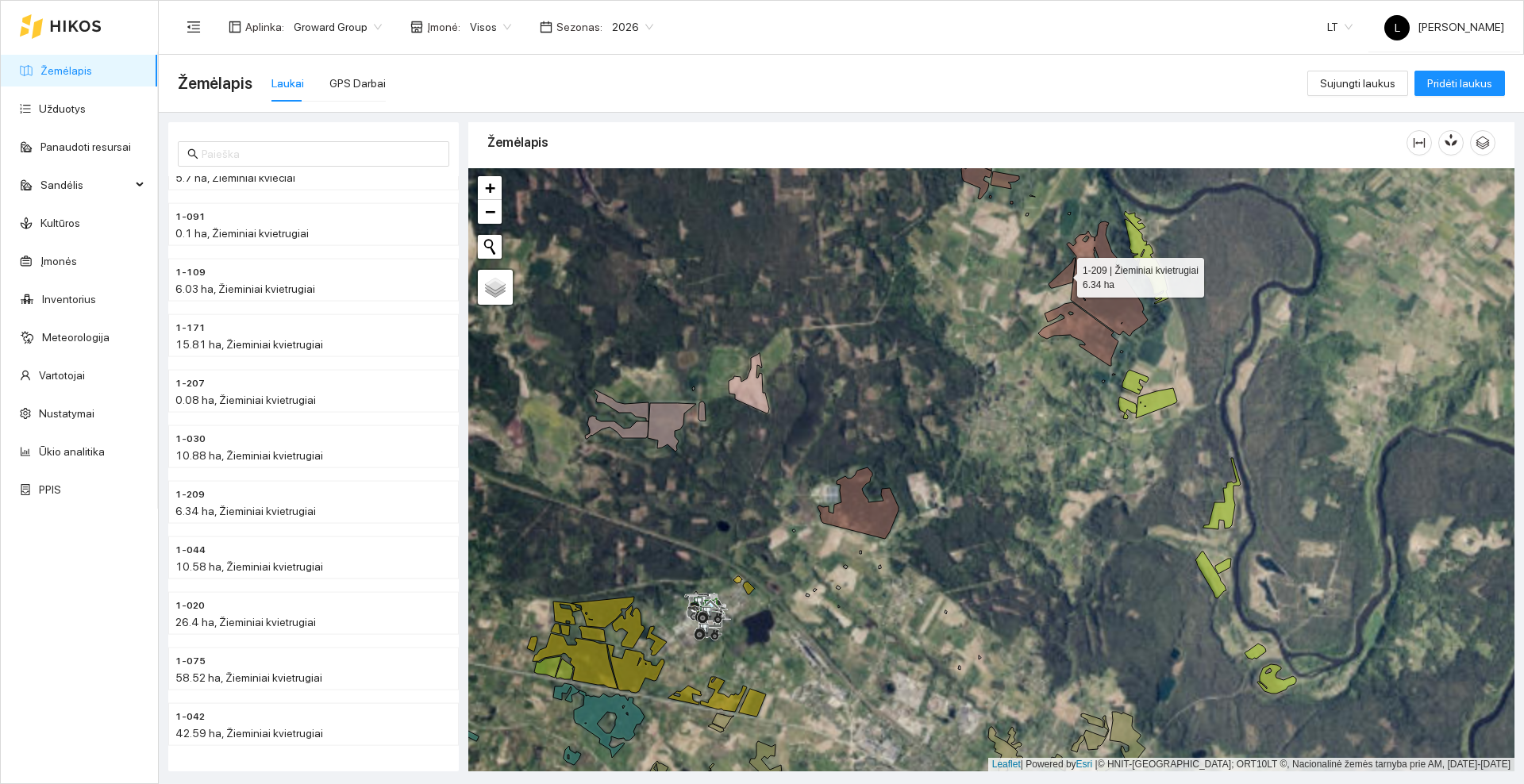
click at [1063, 274] on icon at bounding box center [1062, 273] width 27 height 30
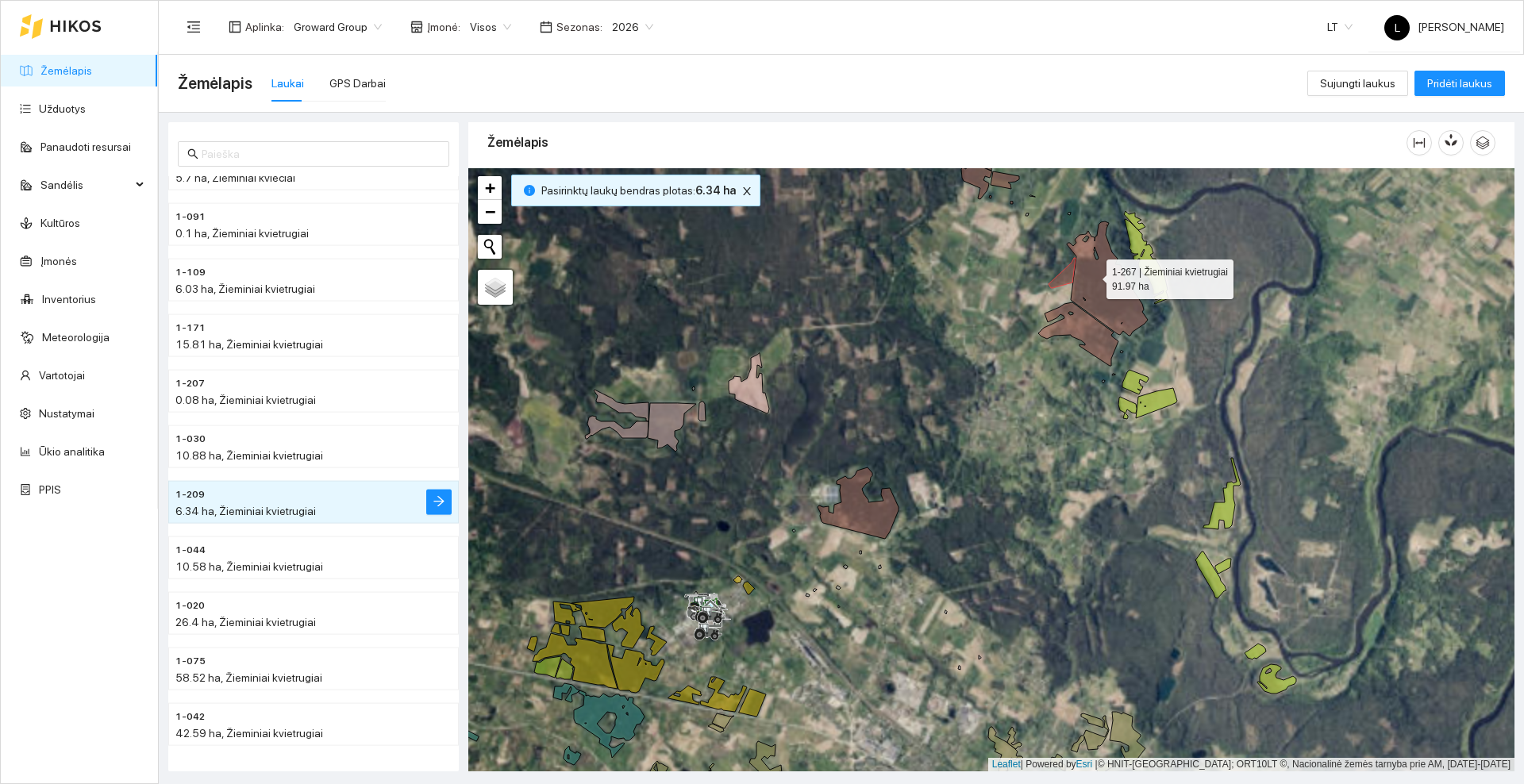
click at [1101, 278] on icon at bounding box center [1107, 278] width 81 height 114
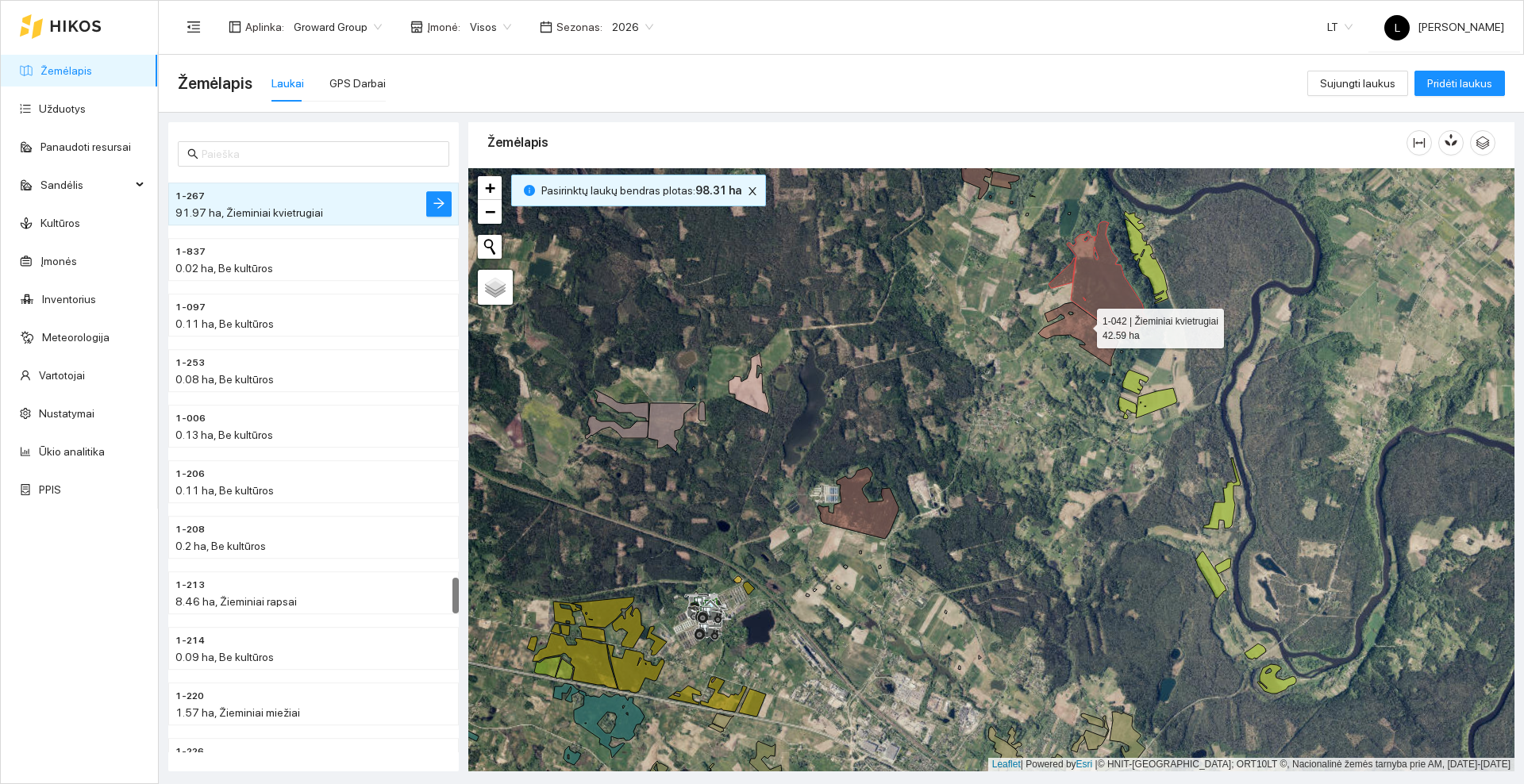
click at [1083, 325] on icon at bounding box center [1078, 334] width 80 height 63
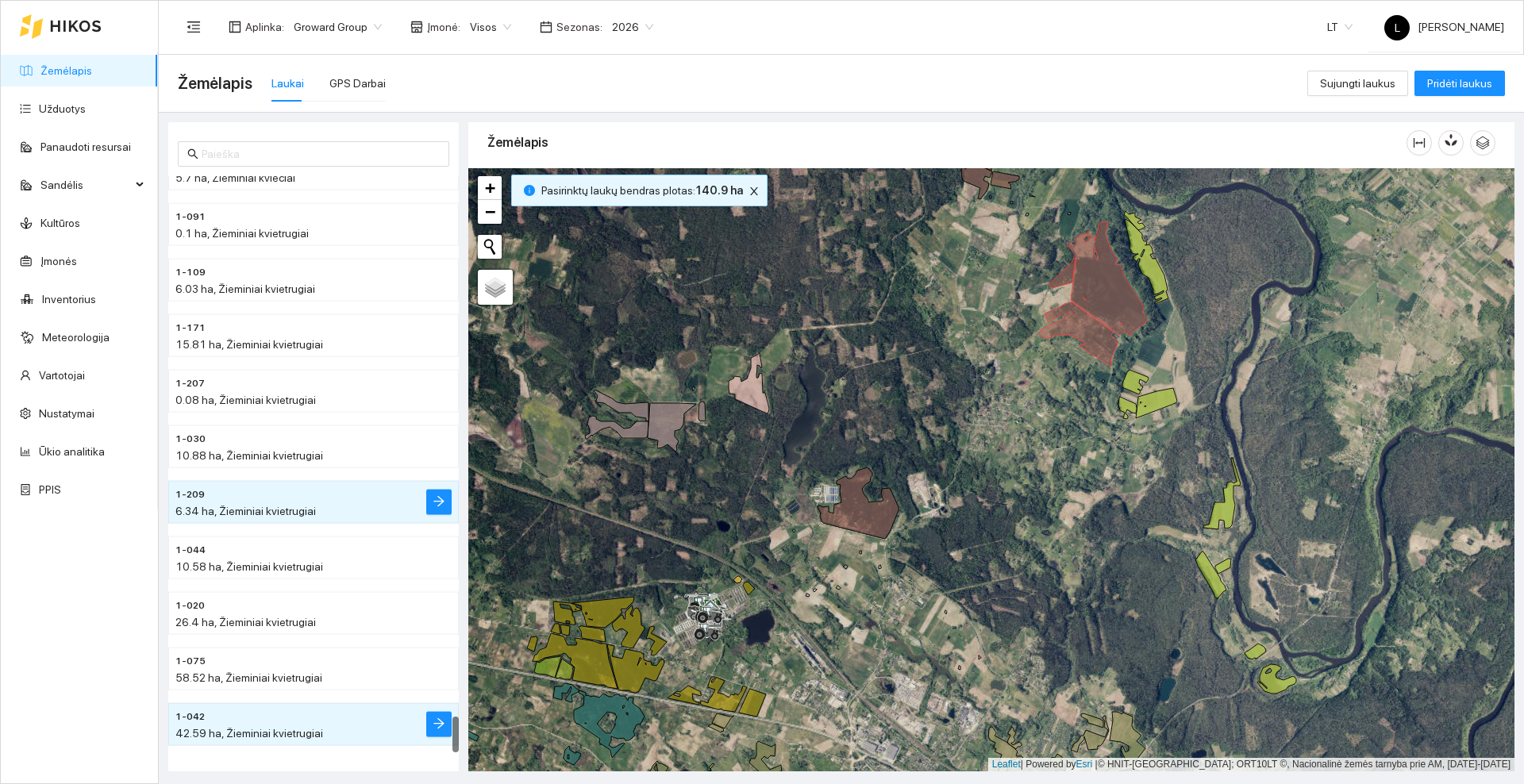
drag, startPoint x: 1011, startPoint y: 452, endPoint x: 1077, endPoint y: 362, distance: 111.6
click at [1085, 363] on div at bounding box center [991, 469] width 1046 height 603
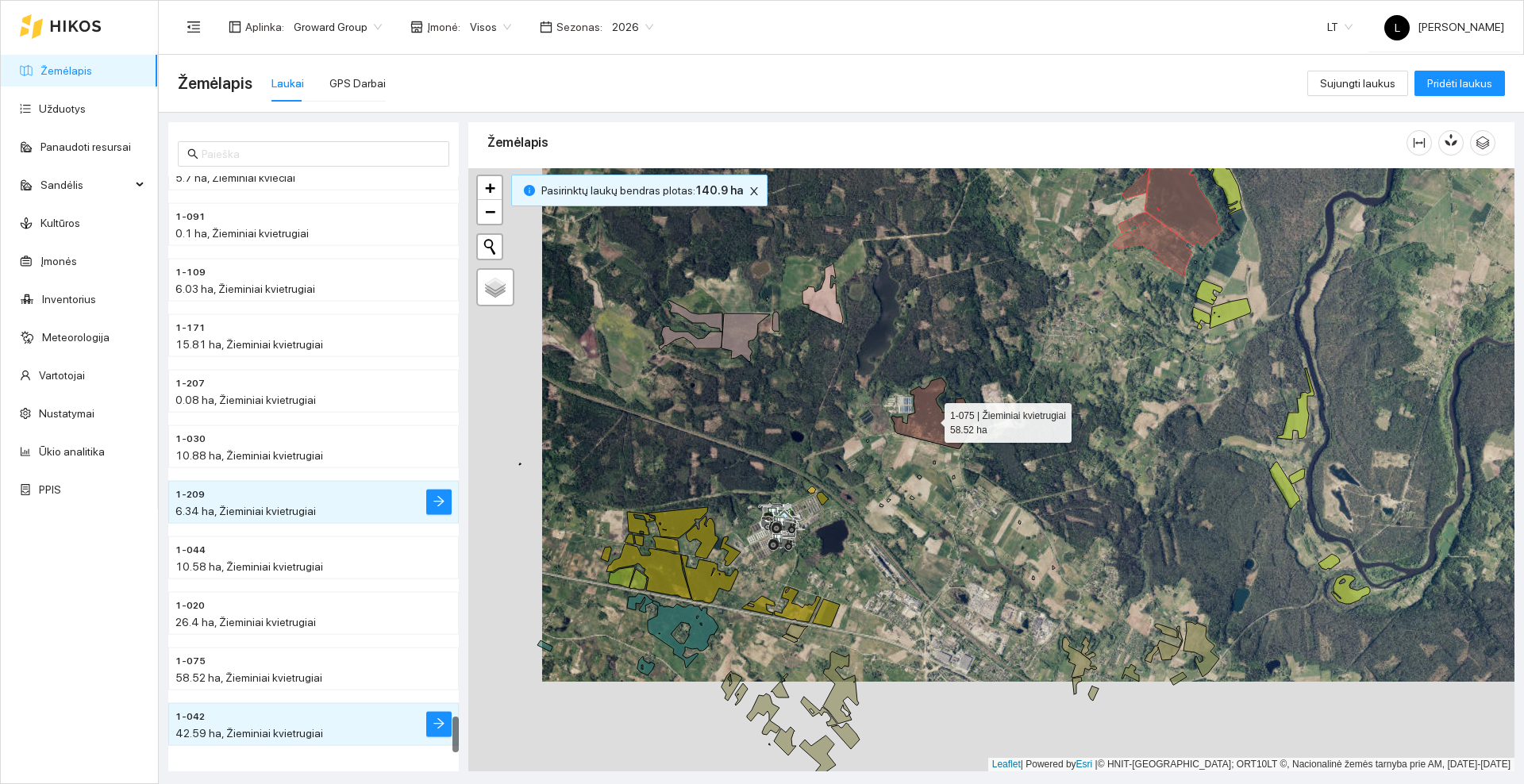
click at [941, 433] on icon at bounding box center [932, 414] width 81 height 71
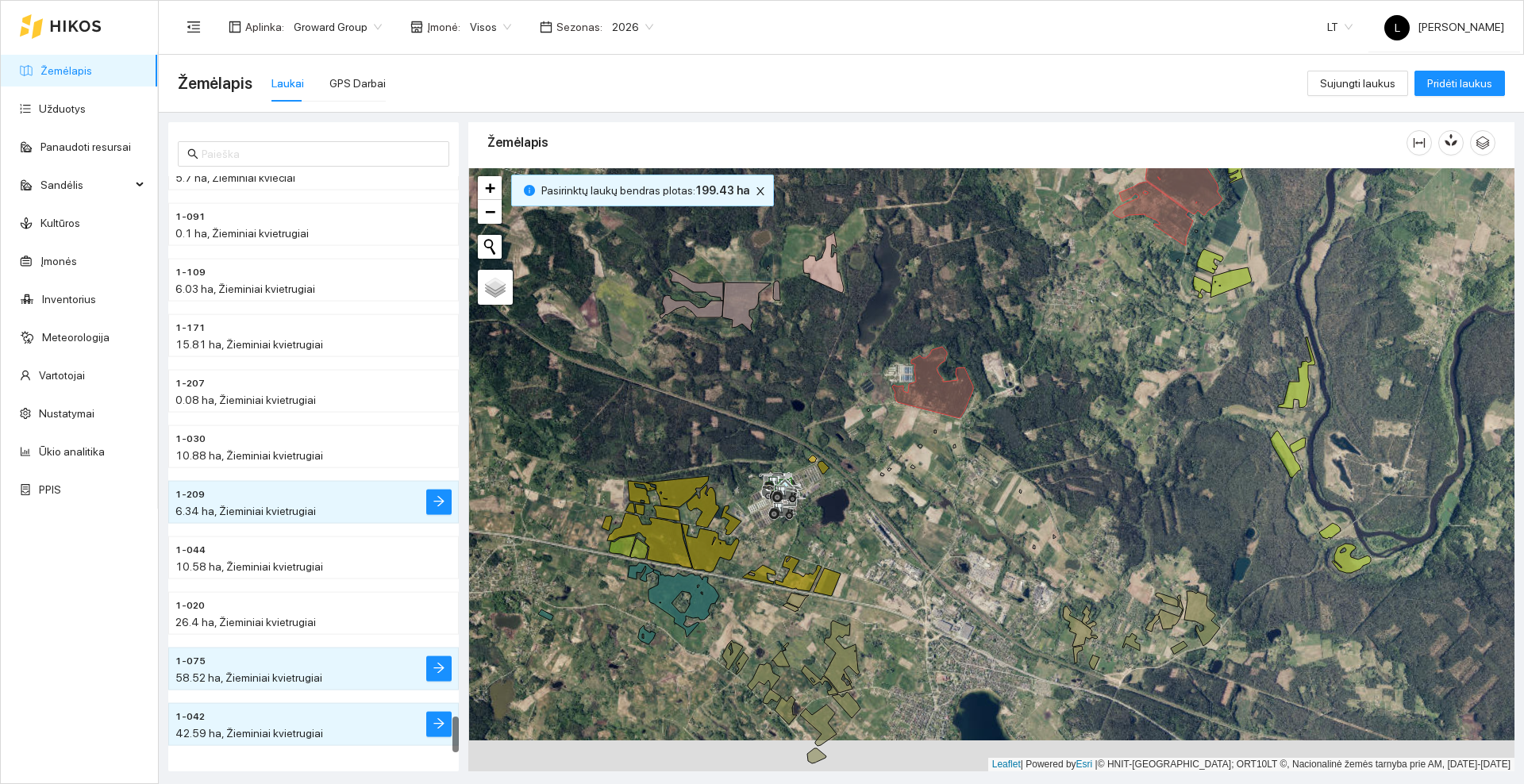
drag, startPoint x: 946, startPoint y: 524, endPoint x: 939, endPoint y: 349, distance: 175.1
click at [939, 349] on div at bounding box center [991, 469] width 1046 height 603
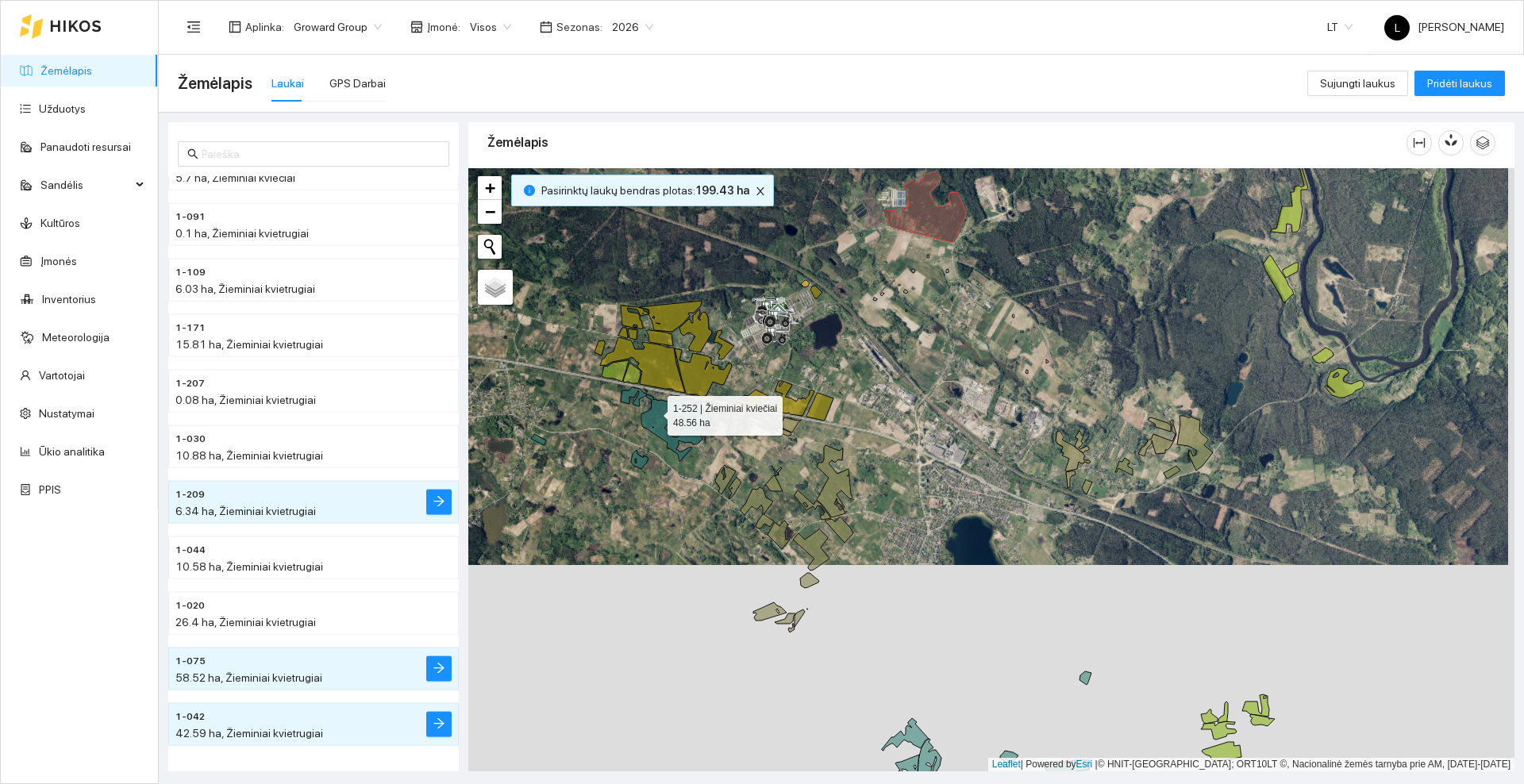
click at [653, 412] on icon at bounding box center [666, 425] width 91 height 74
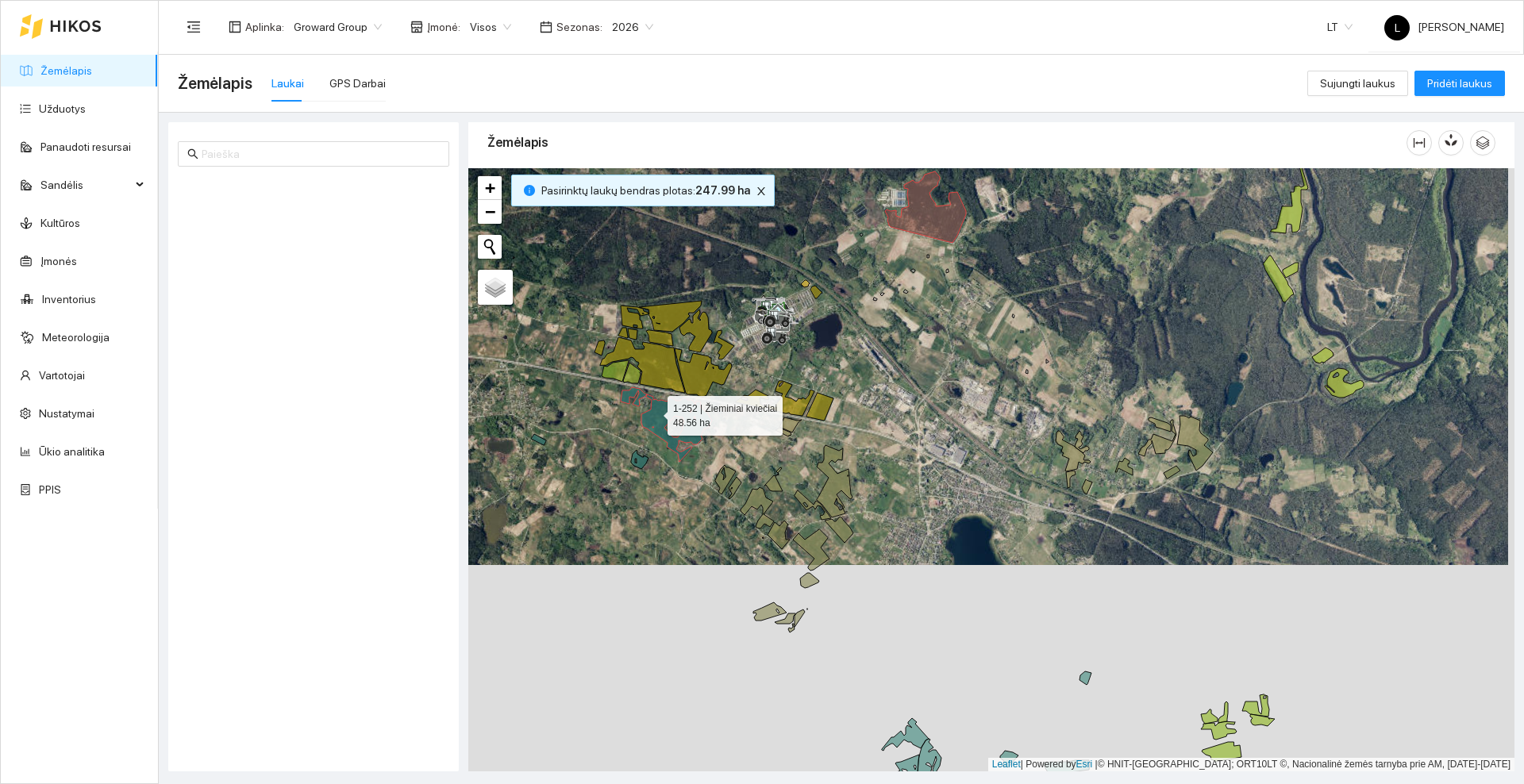
scroll to position [4885, 0]
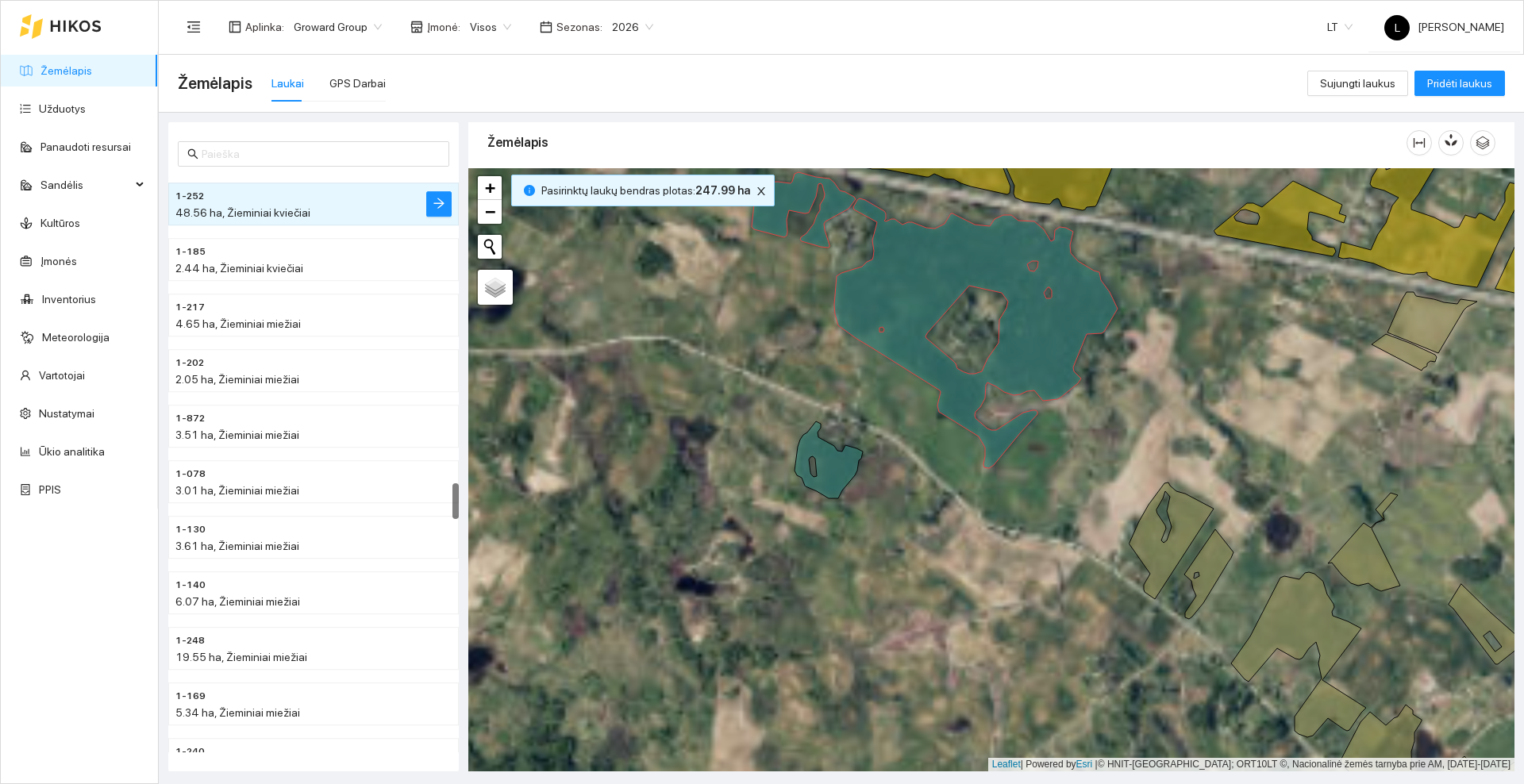
drag, startPoint x: 536, startPoint y: 426, endPoint x: 825, endPoint y: 397, distance: 290.5
click at [834, 407] on div at bounding box center [991, 469] width 1046 height 603
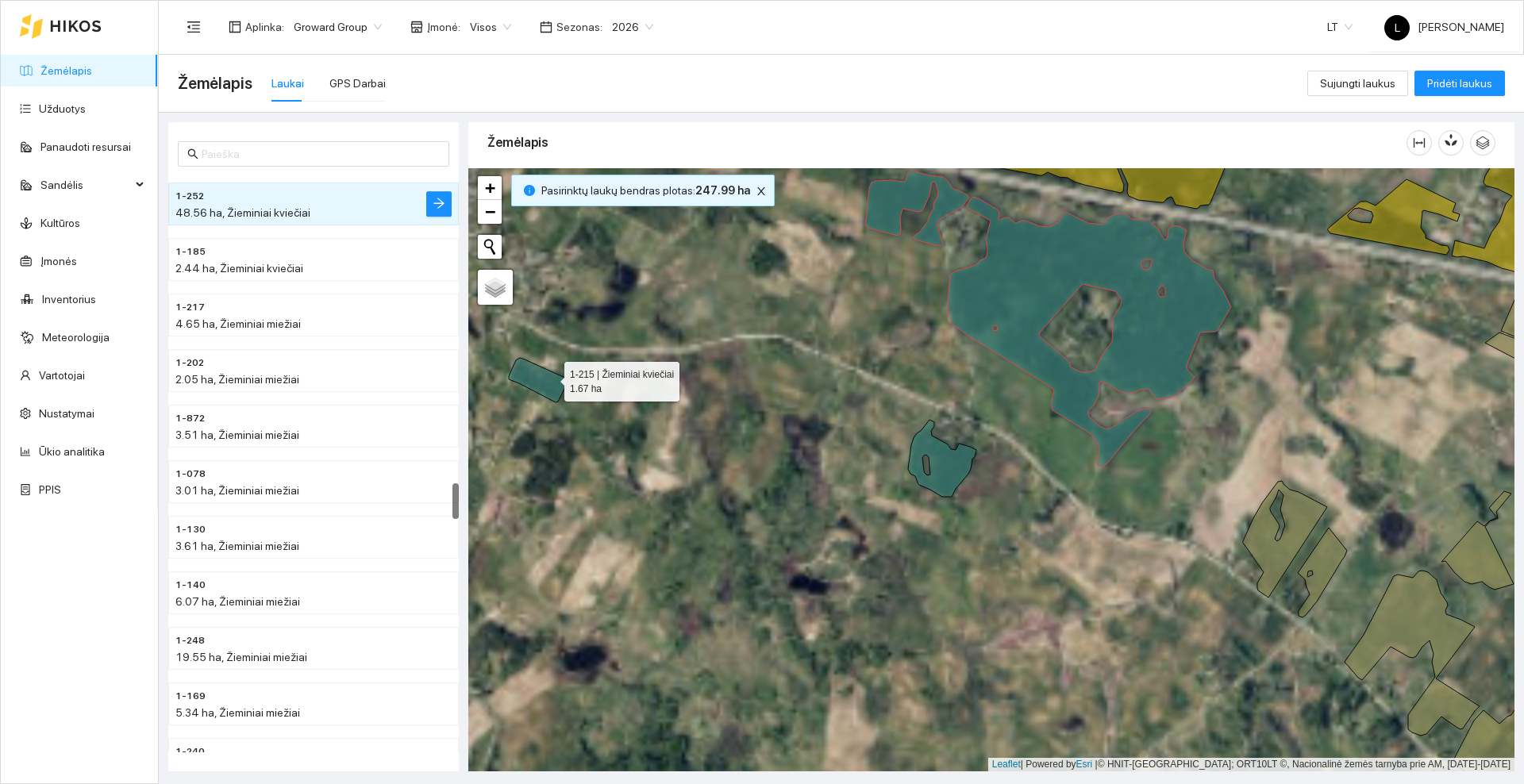
click at [550, 378] on icon at bounding box center [539, 380] width 59 height 45
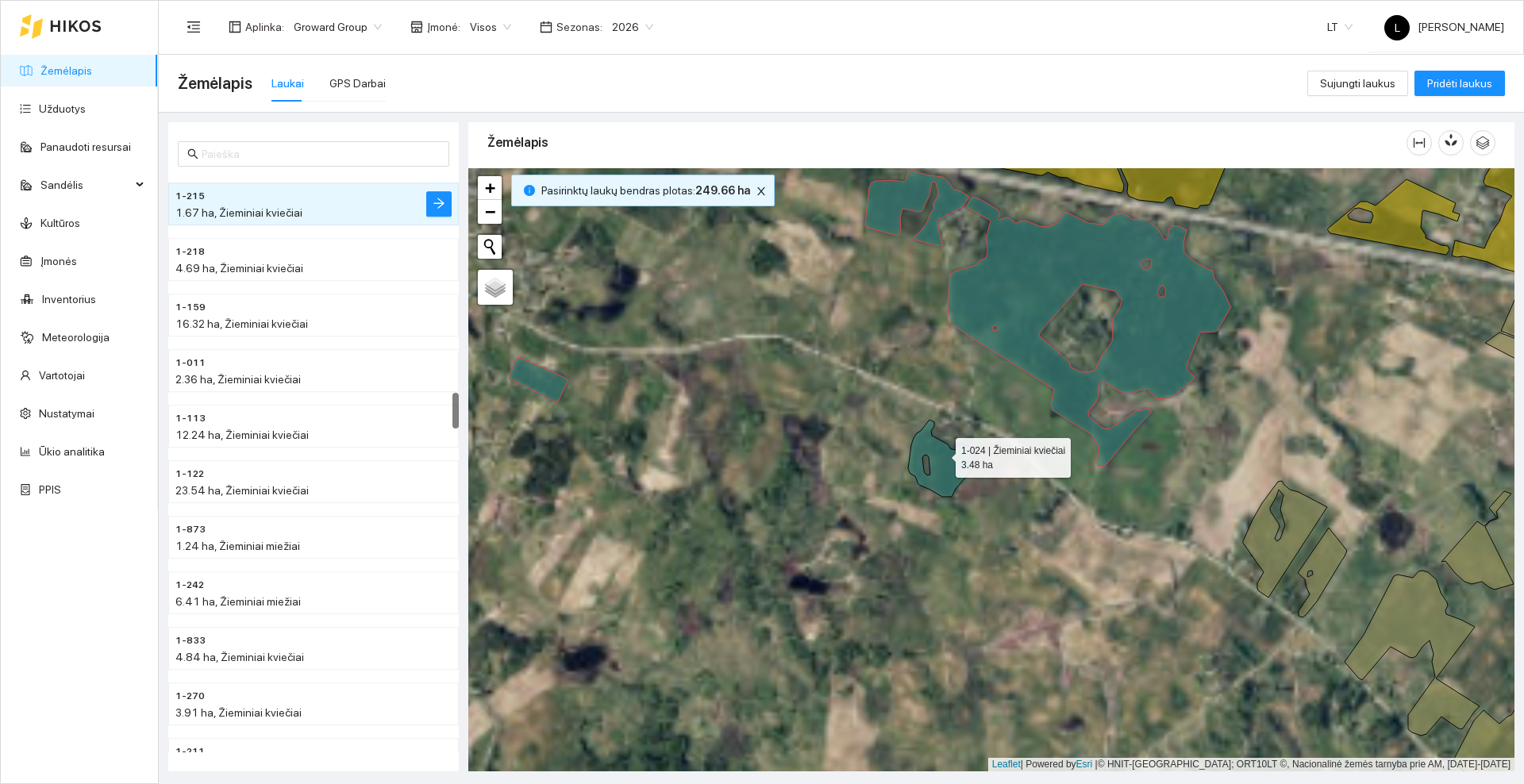
click at [941, 454] on icon at bounding box center [942, 458] width 69 height 77
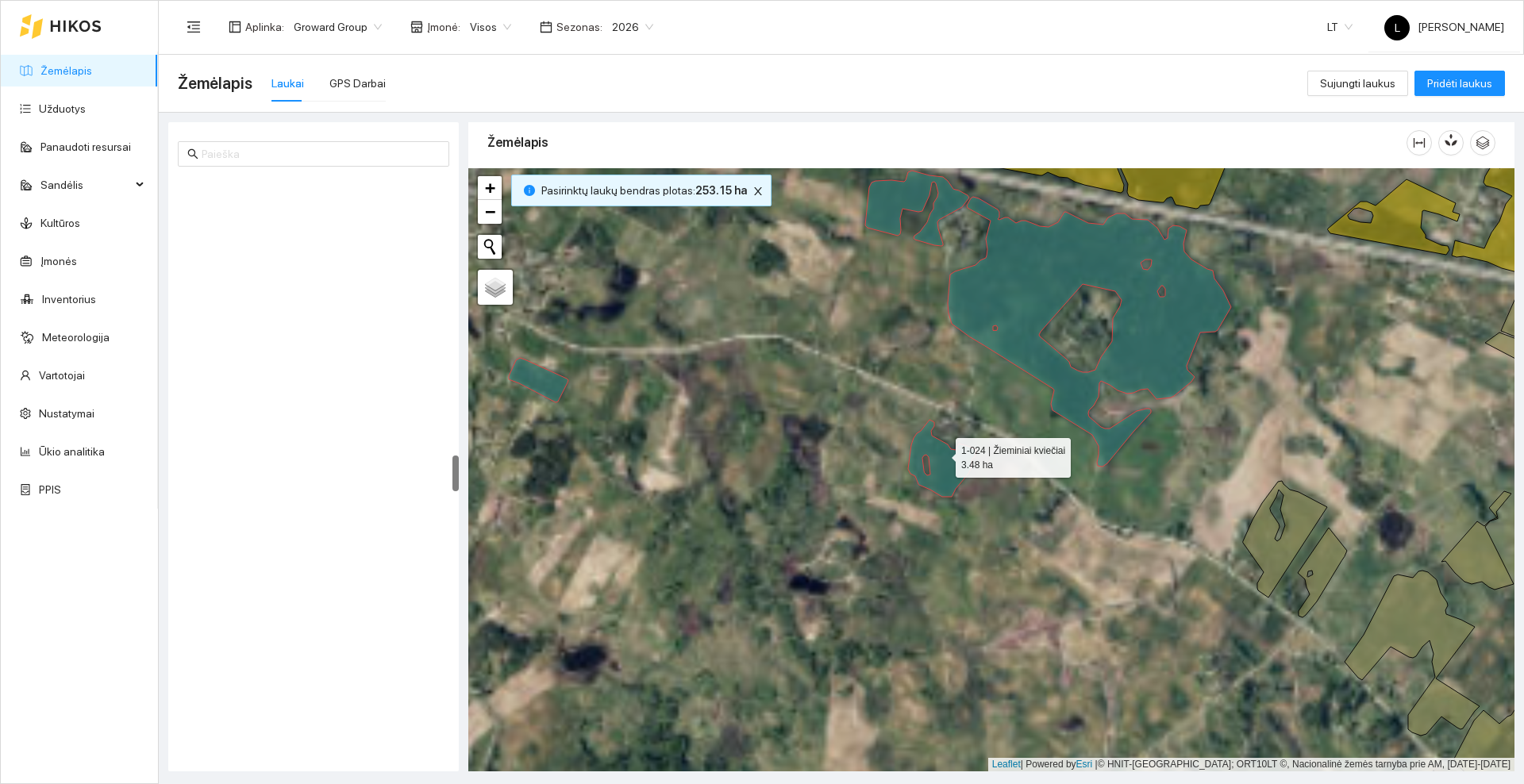
scroll to position [4440, 0]
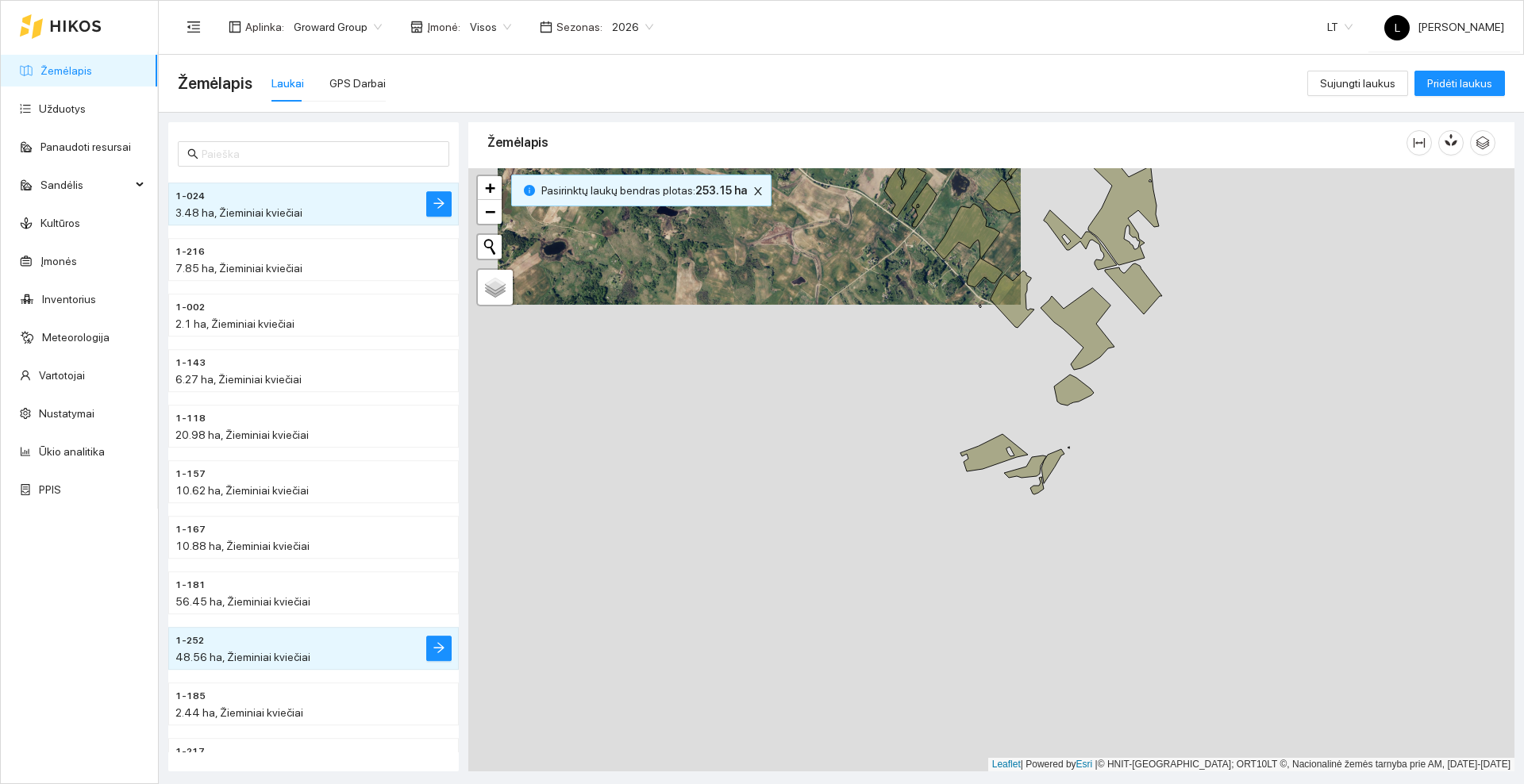
drag, startPoint x: 1011, startPoint y: 573, endPoint x: 803, endPoint y: 301, distance: 342.4
click at [803, 305] on div at bounding box center [991, 469] width 1046 height 603
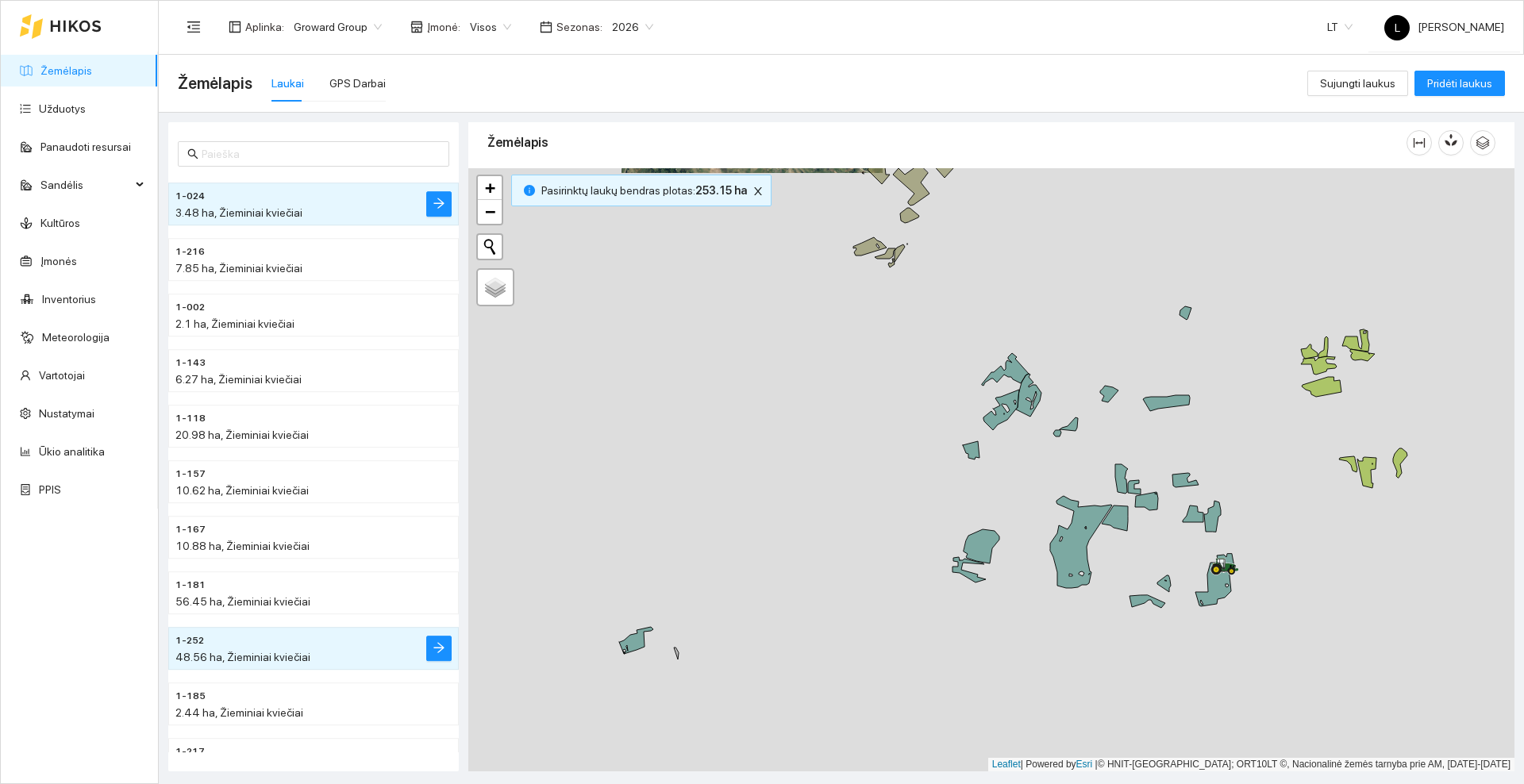
drag, startPoint x: 896, startPoint y: 539, endPoint x: 871, endPoint y: 381, distance: 160.0
click at [871, 381] on div at bounding box center [991, 469] width 1046 height 603
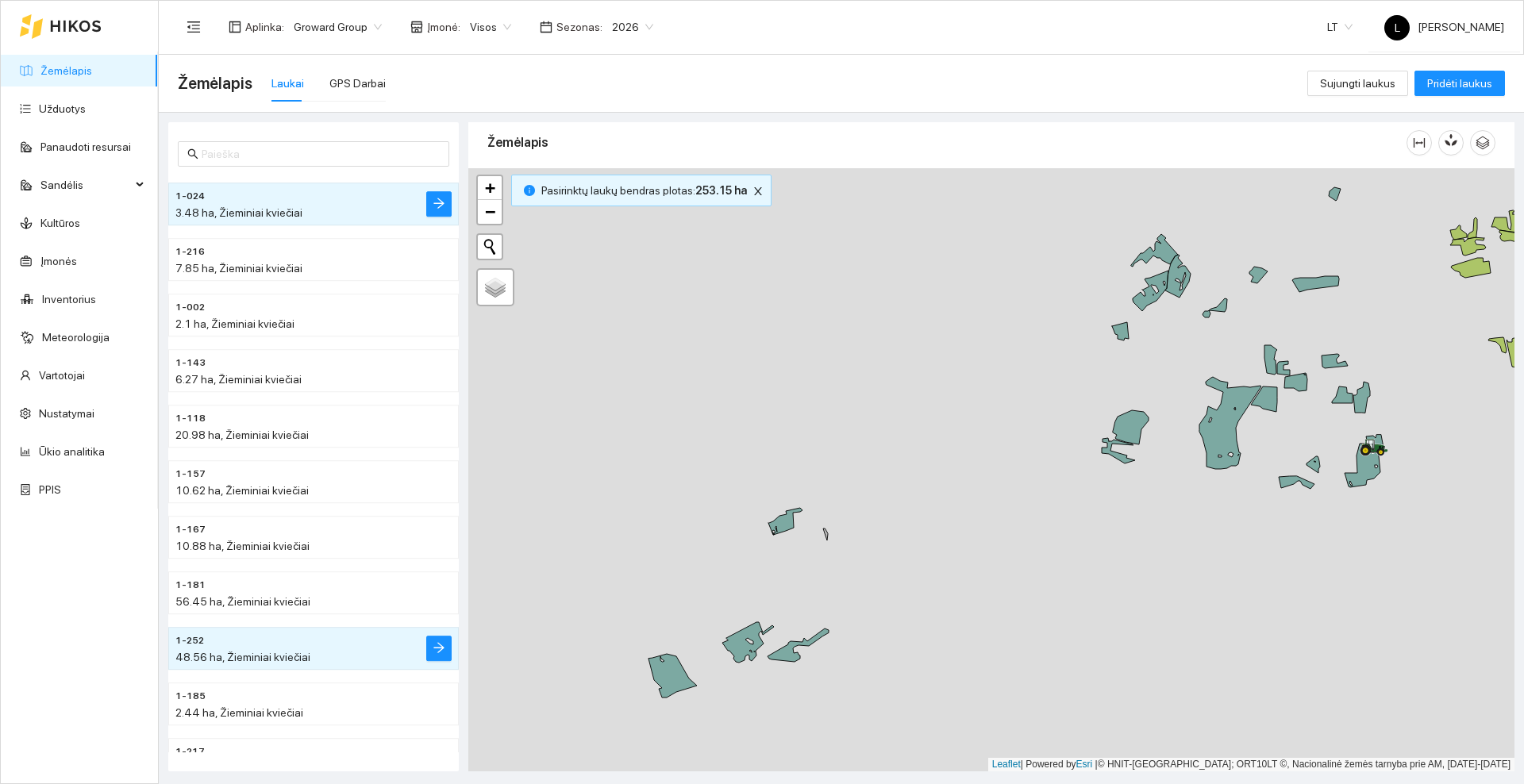
drag, startPoint x: 743, startPoint y: 529, endPoint x: 903, endPoint y: 428, distance: 189.2
click at [903, 428] on div at bounding box center [991, 469] width 1046 height 603
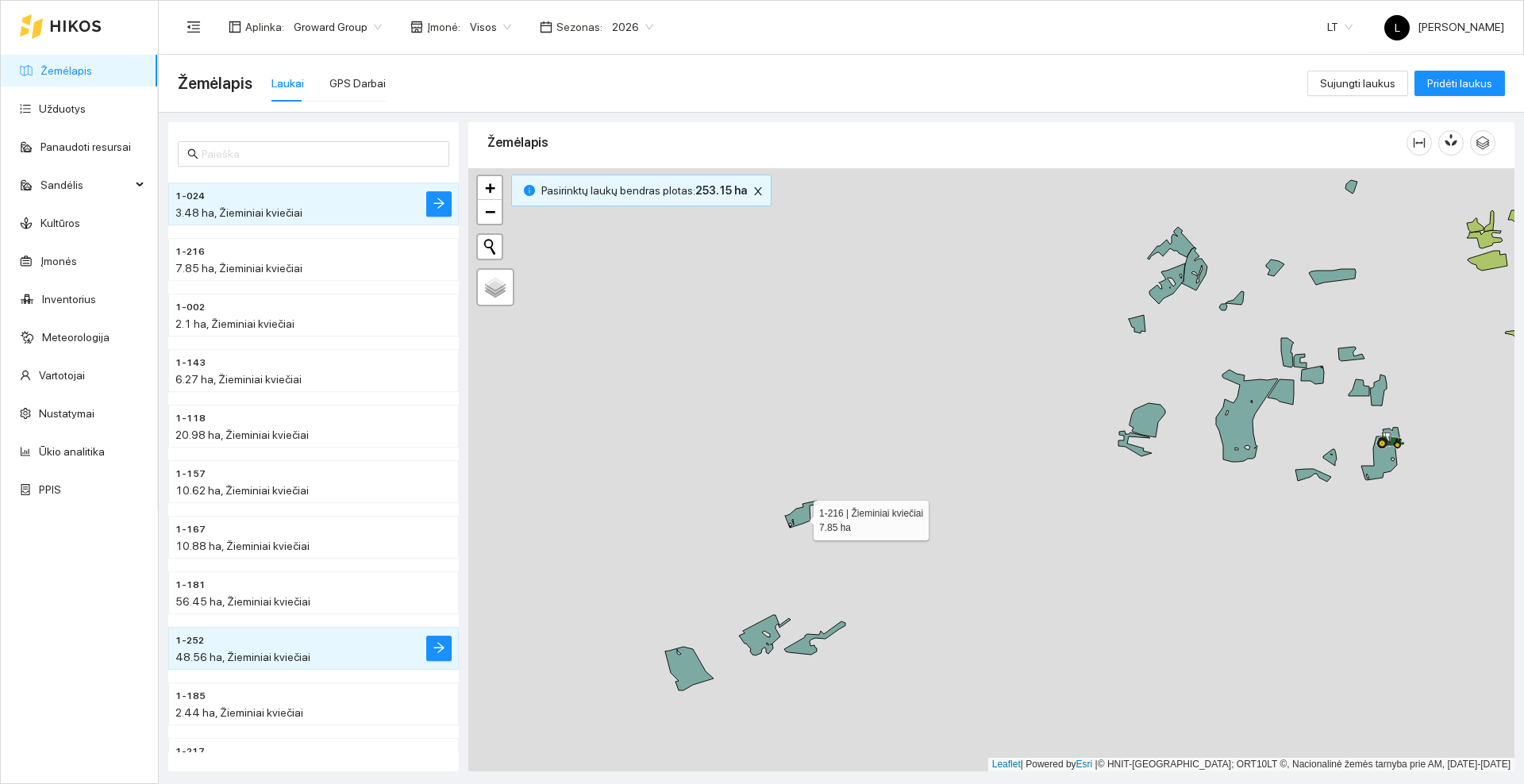
click at [799, 517] on icon at bounding box center [802, 514] width 34 height 27
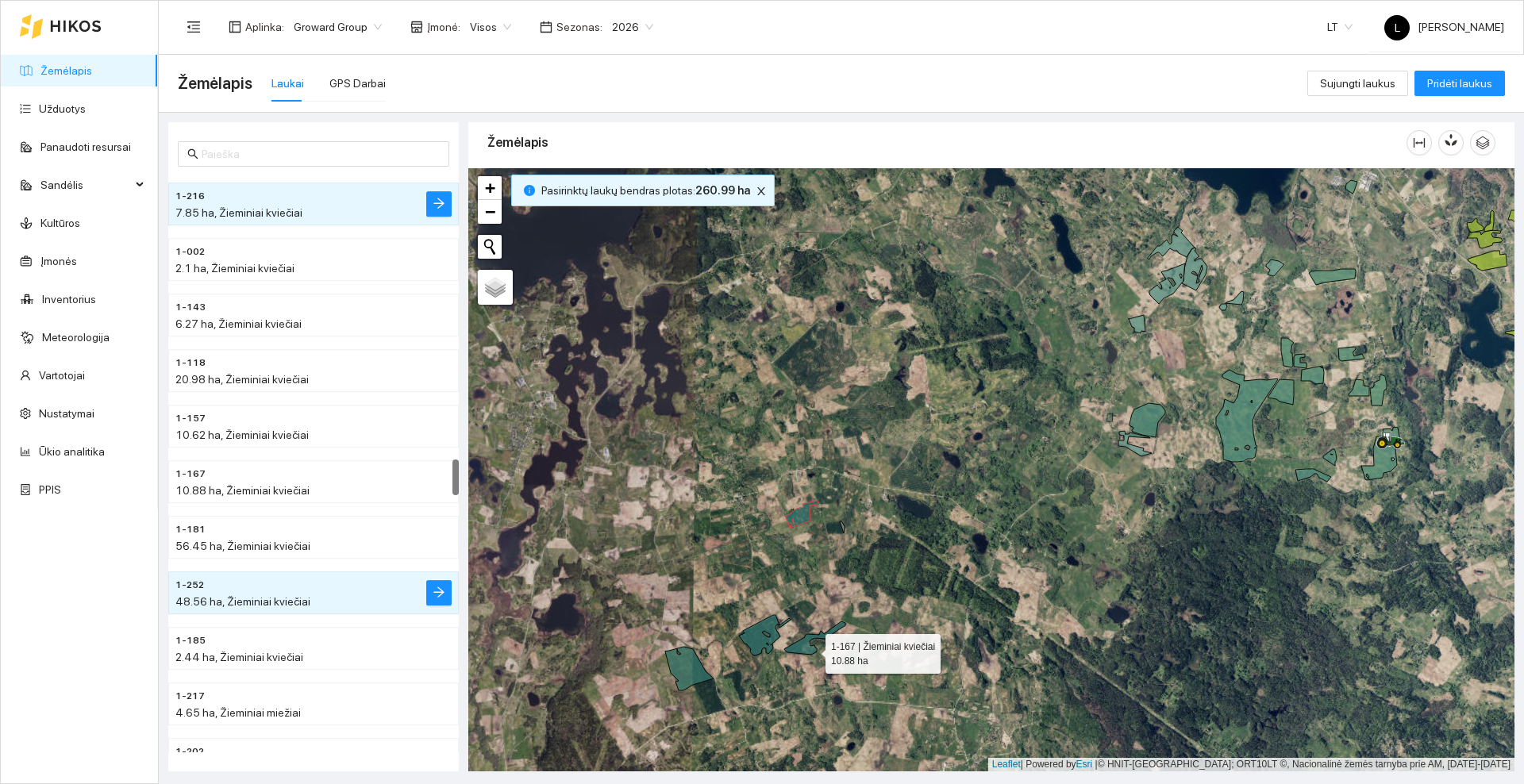
click at [811, 650] on icon at bounding box center [814, 638] width 61 height 33
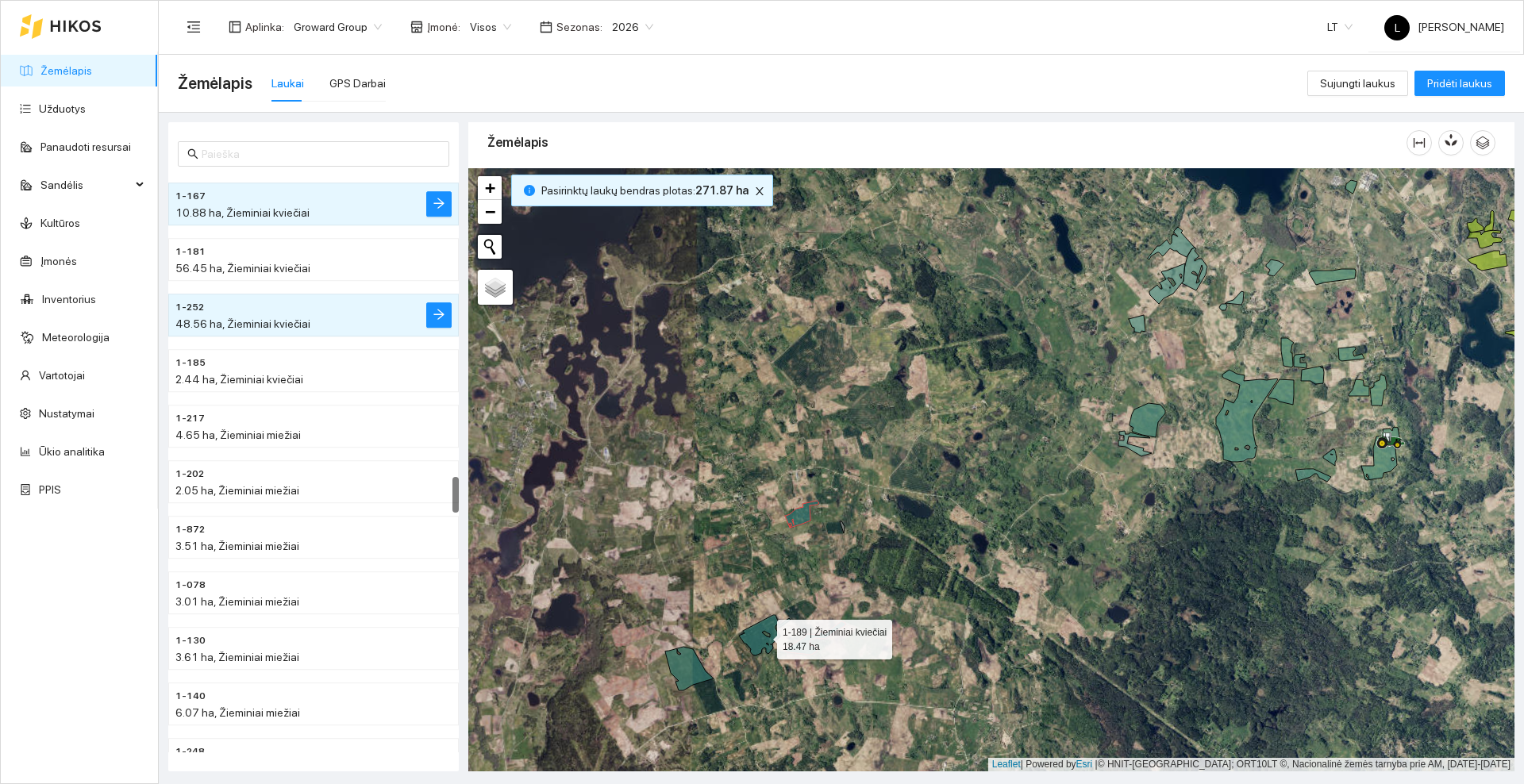
click at [747, 640] on icon at bounding box center [765, 635] width 52 height 41
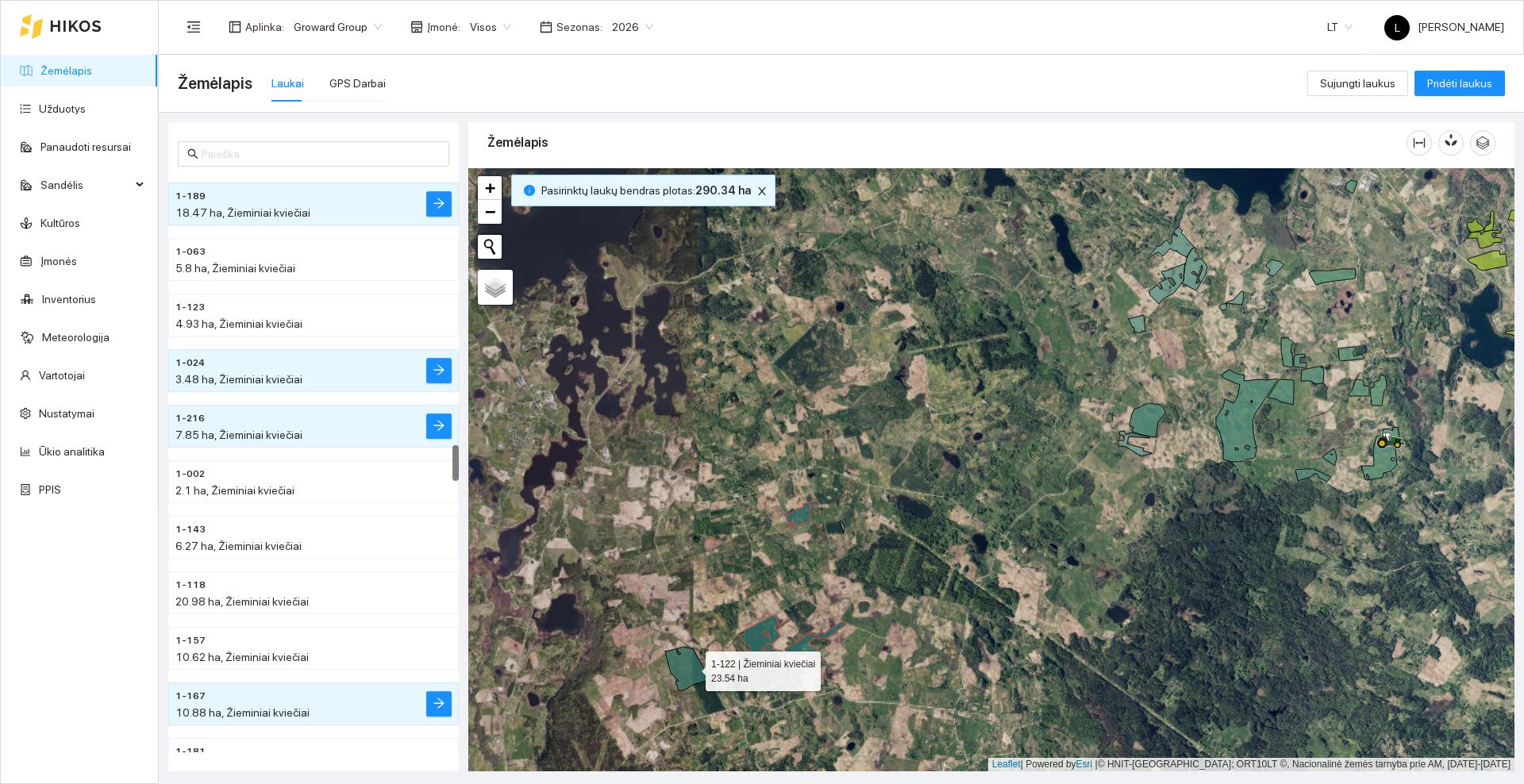
click at [691, 668] on icon at bounding box center [689, 669] width 48 height 44
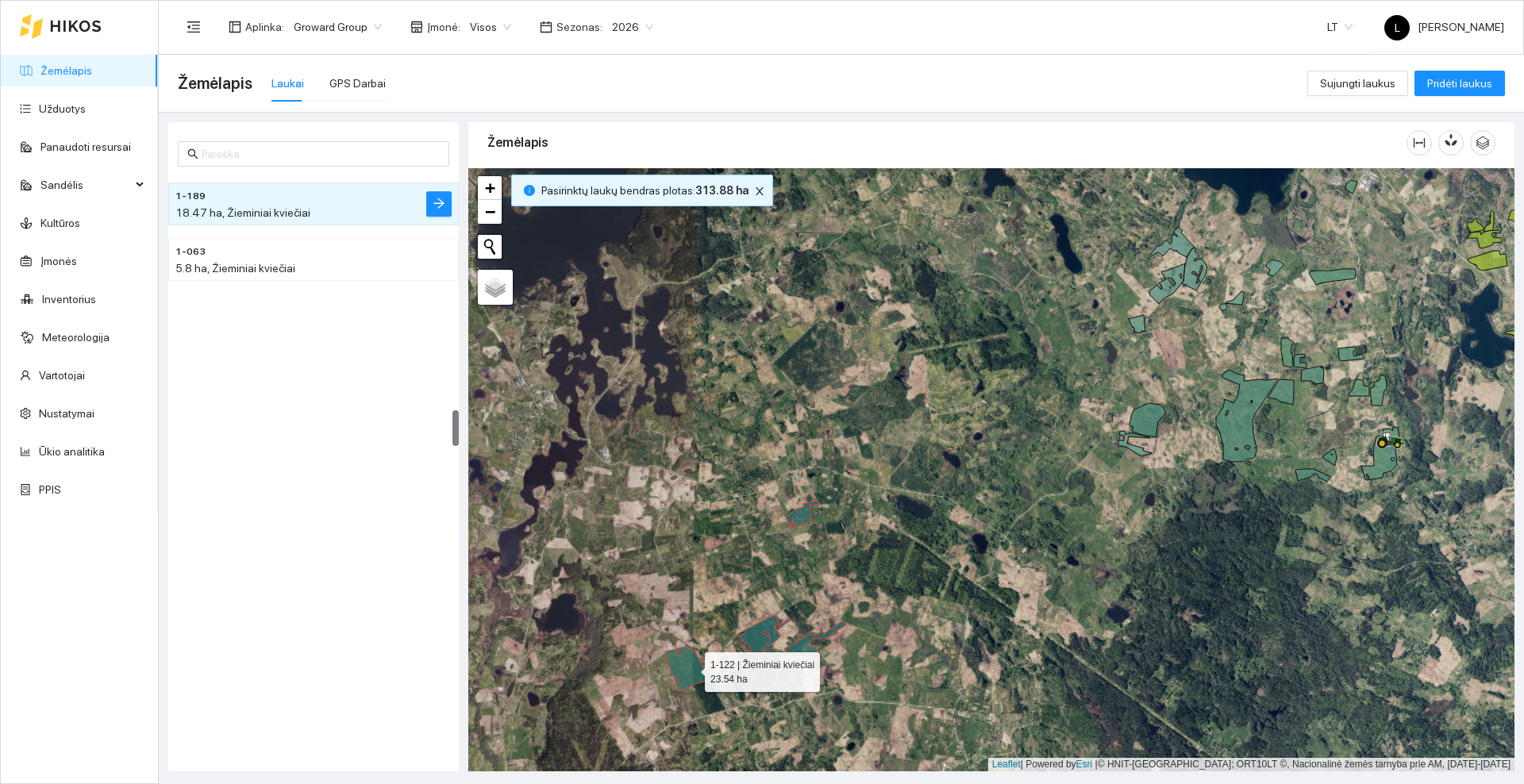
scroll to position [3718, 0]
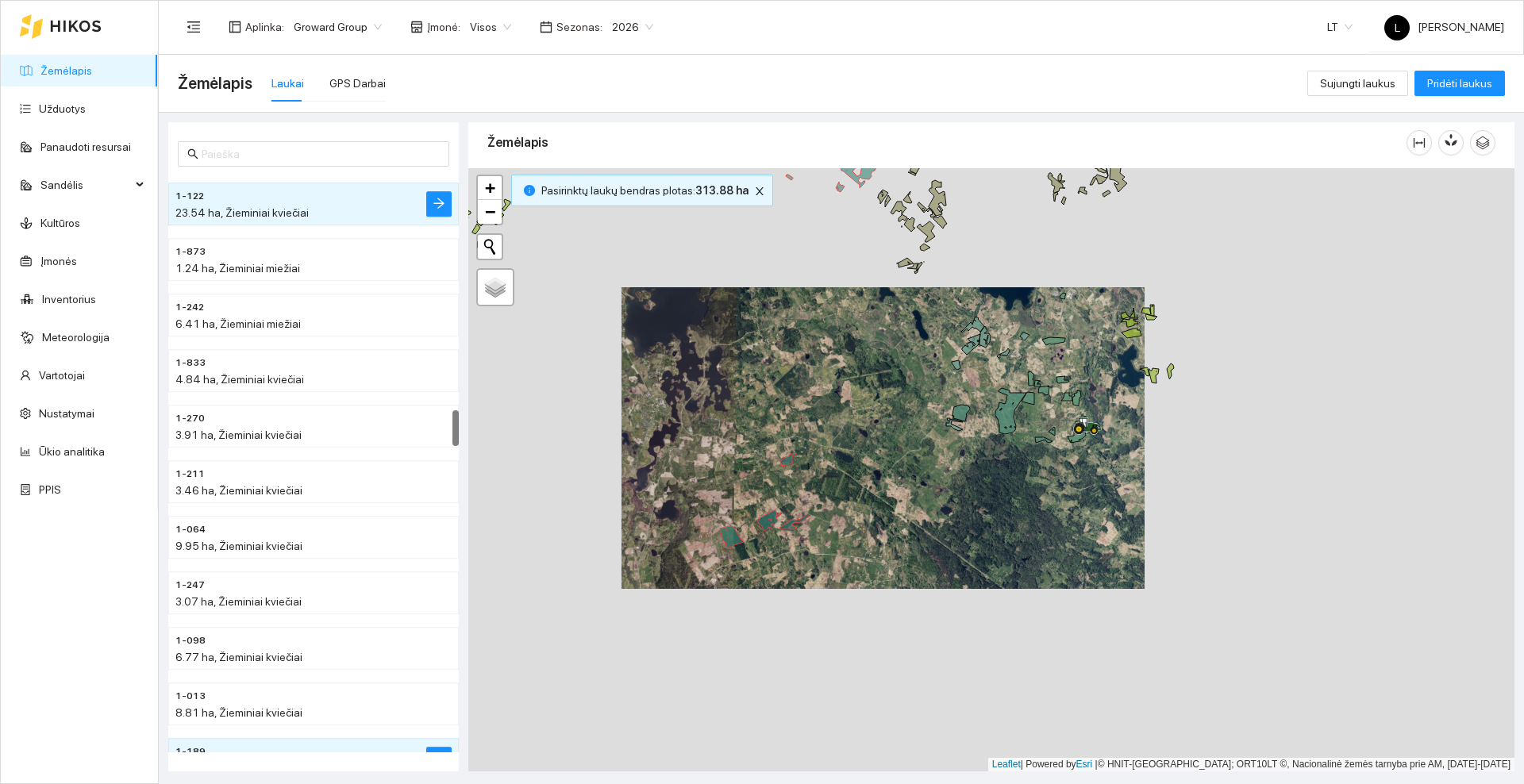
drag, startPoint x: 827, startPoint y: 368, endPoint x: 715, endPoint y: 529, distance: 196.1
click at [715, 529] on div at bounding box center [991, 469] width 1046 height 603
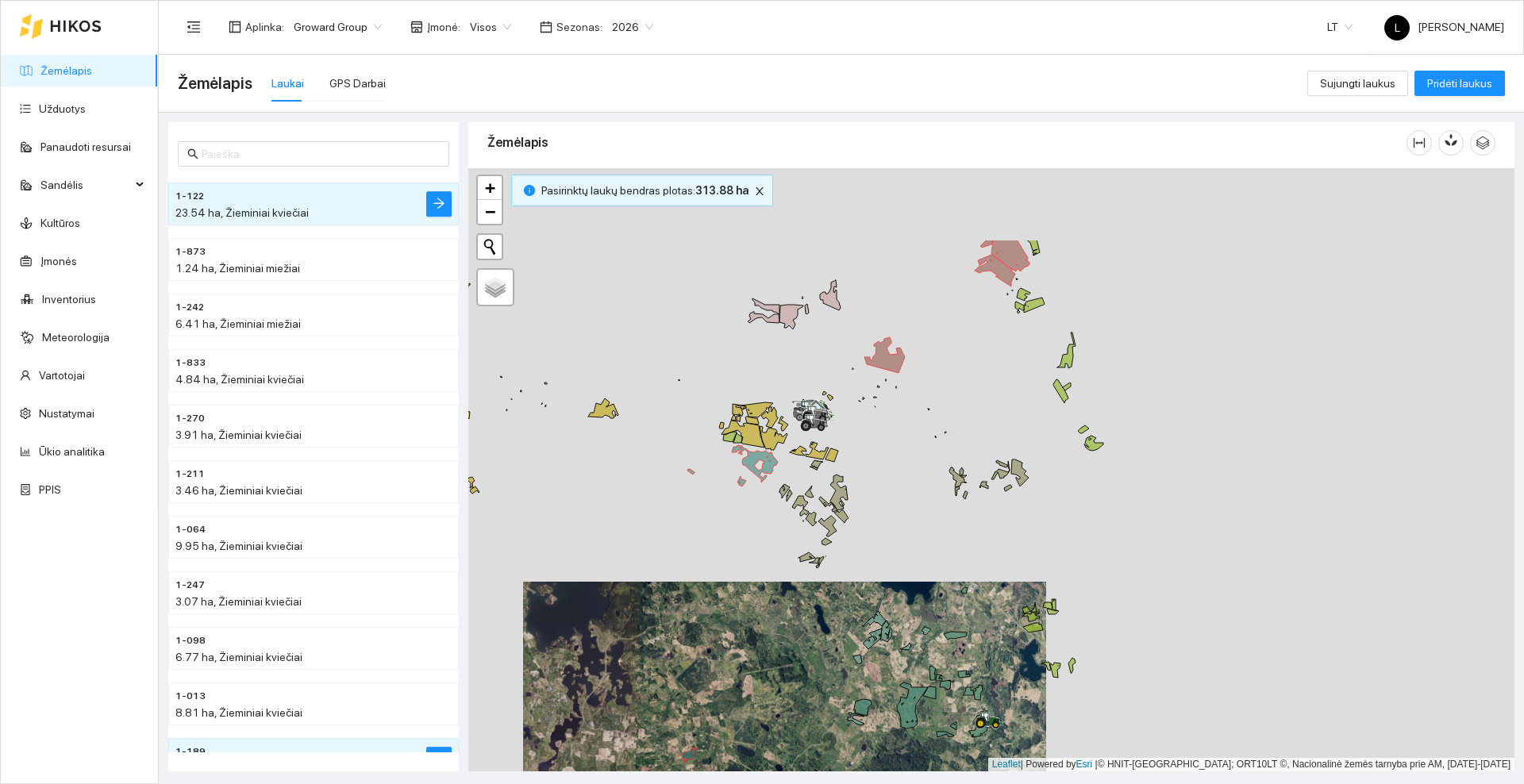
drag, startPoint x: 880, startPoint y: 316, endPoint x: 897, endPoint y: 485, distance: 169.9
click at [897, 485] on div at bounding box center [991, 469] width 1046 height 603
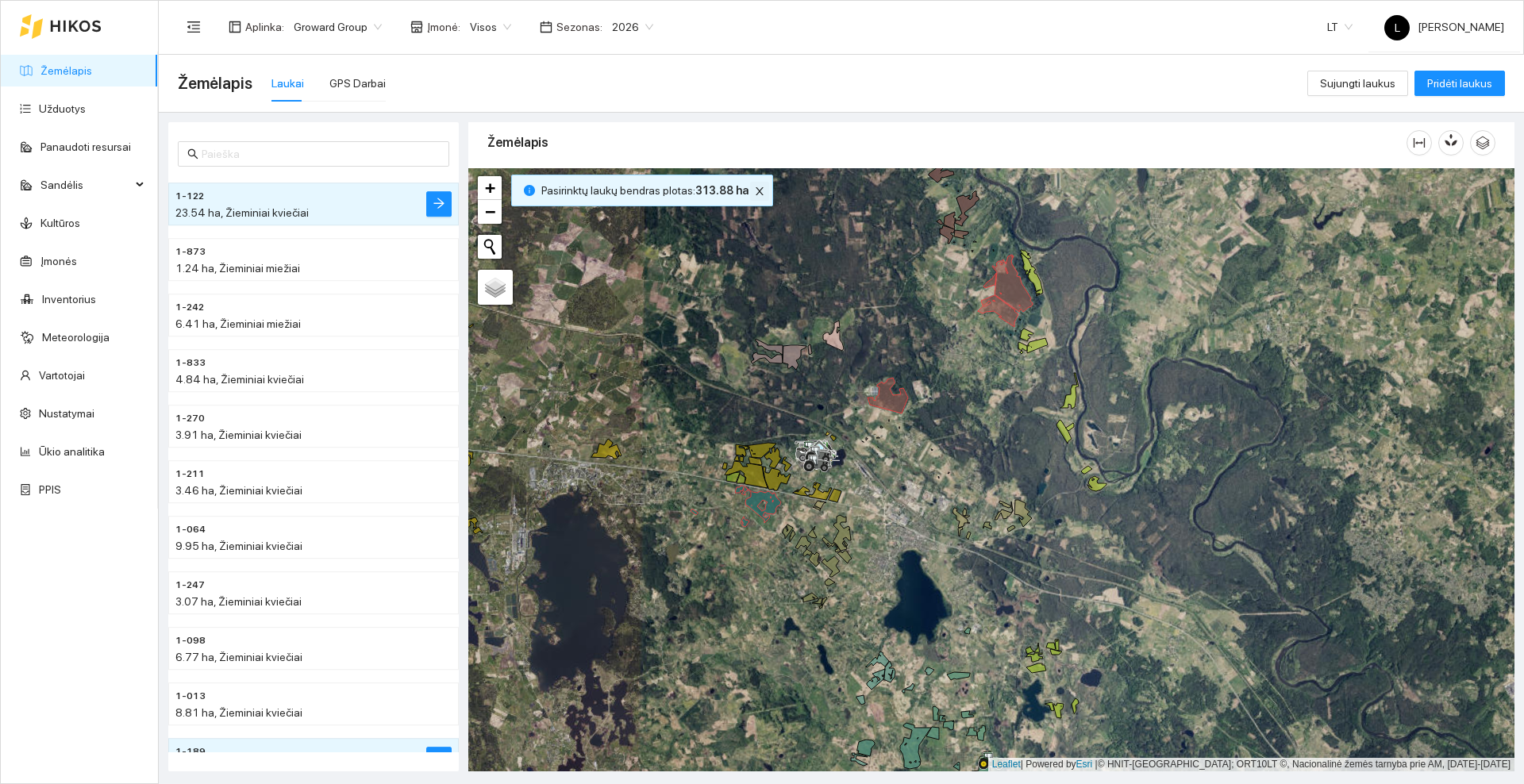
click at [756, 189] on icon "close" at bounding box center [759, 191] width 8 height 8
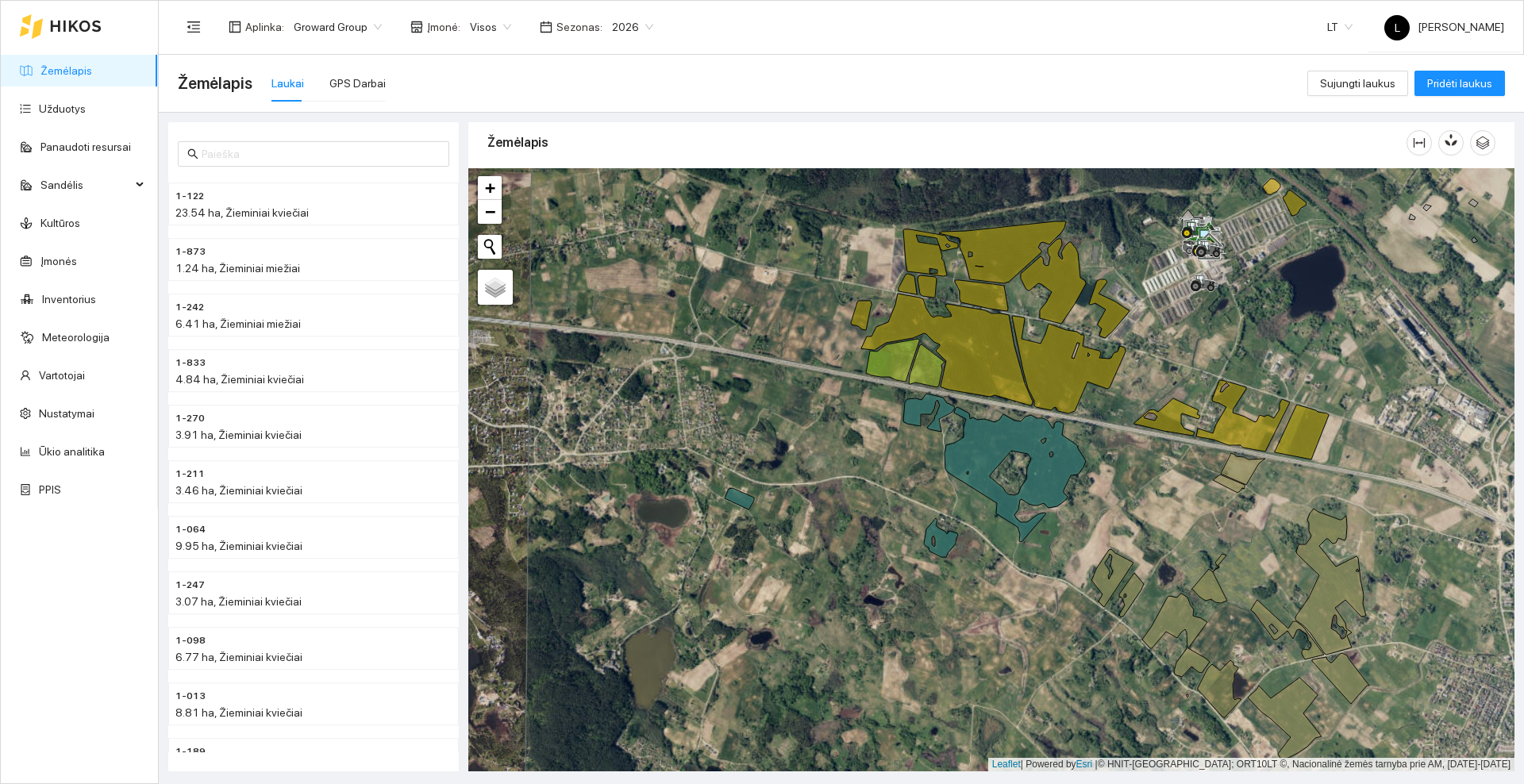
drag, startPoint x: 907, startPoint y: 621, endPoint x: 679, endPoint y: 357, distance: 348.8
click at [677, 362] on div at bounding box center [991, 469] width 1046 height 603
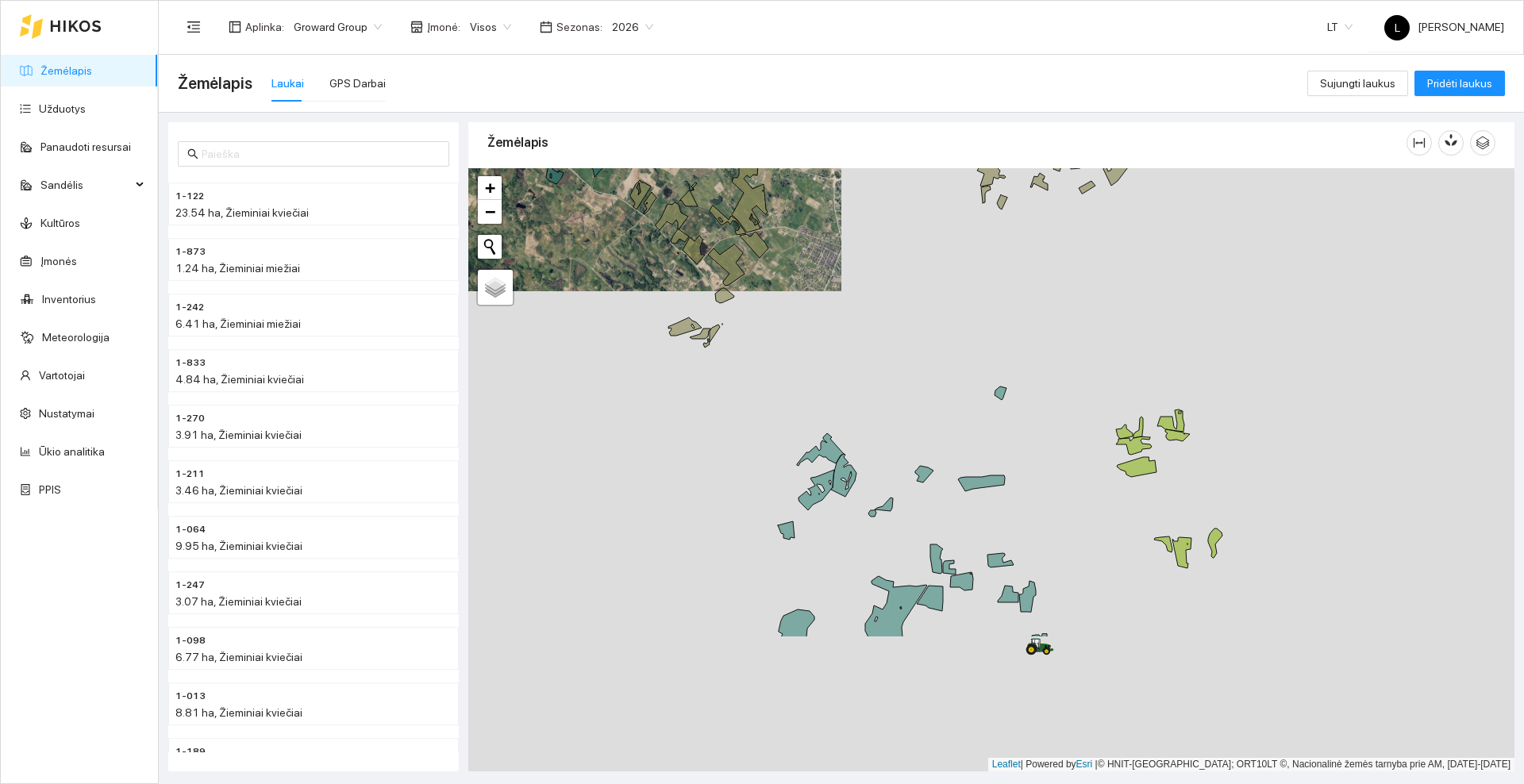
drag, startPoint x: 907, startPoint y: 601, endPoint x: 716, endPoint y: 397, distance: 279.5
click at [704, 377] on div at bounding box center [991, 469] width 1046 height 603
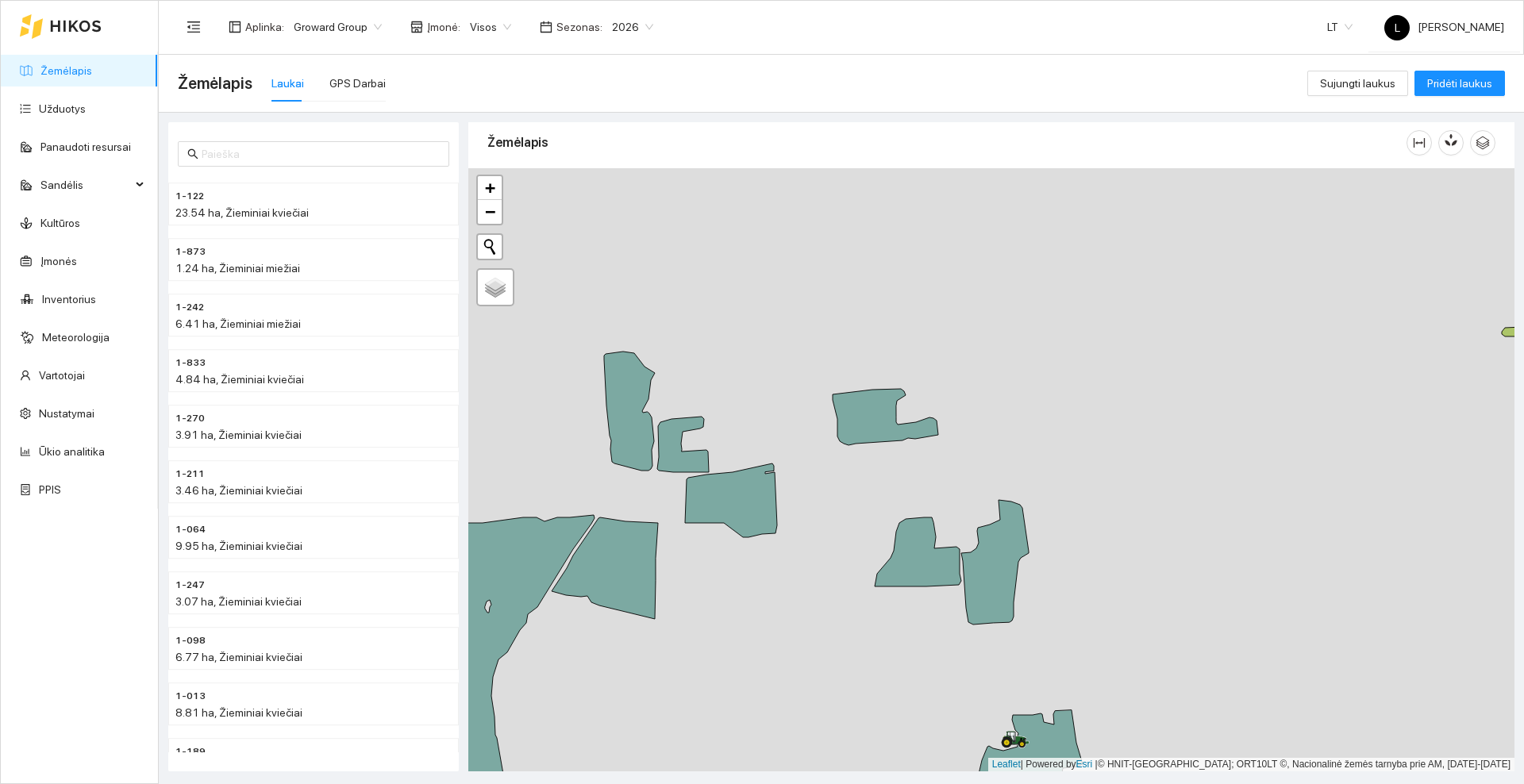
drag, startPoint x: 798, startPoint y: 524, endPoint x: 851, endPoint y: 491, distance: 62.4
click at [851, 491] on div at bounding box center [991, 469] width 1046 height 603
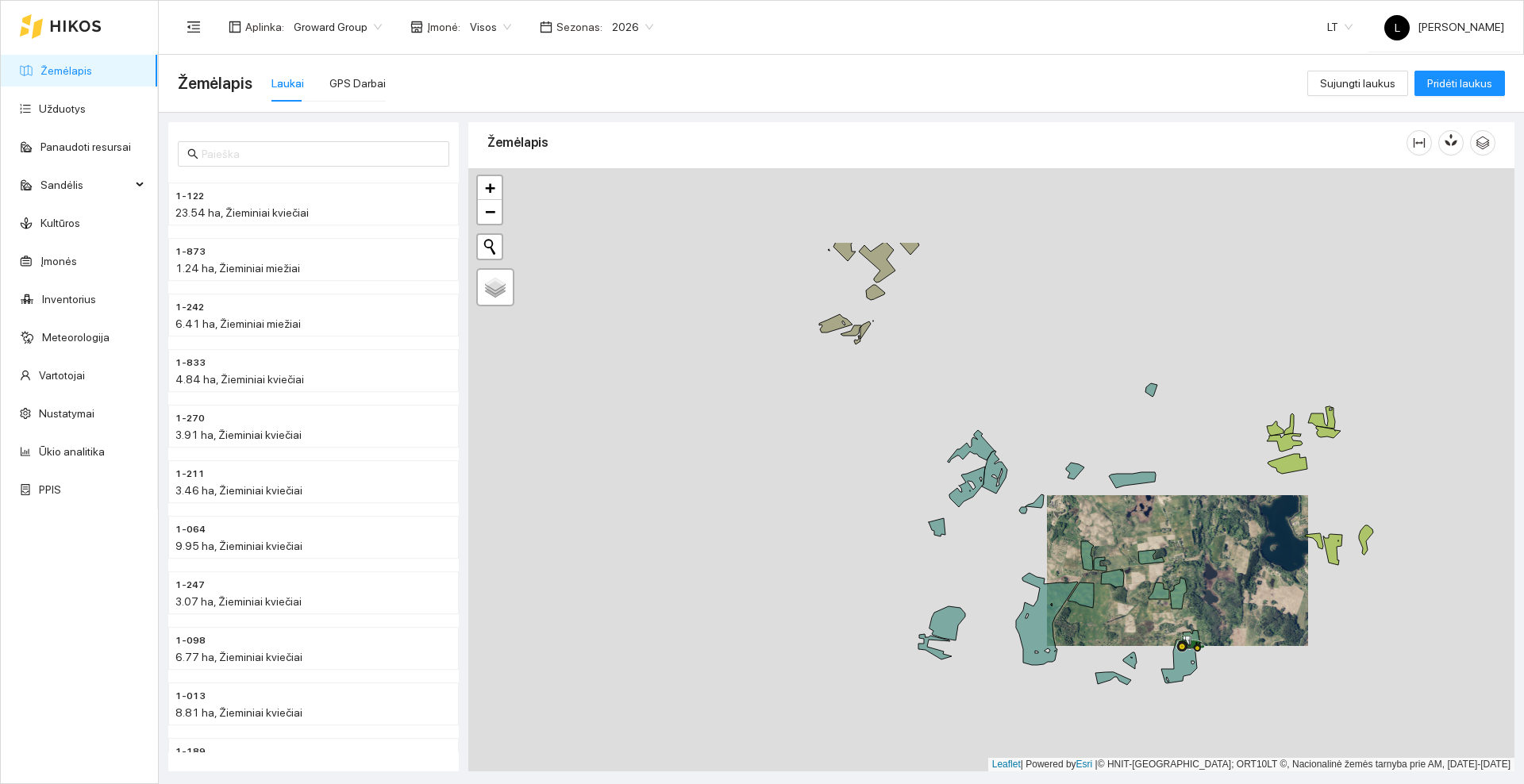
drag, startPoint x: 715, startPoint y: 419, endPoint x: 1030, endPoint y: 554, distance: 342.7
click at [1030, 554] on div at bounding box center [991, 469] width 1046 height 603
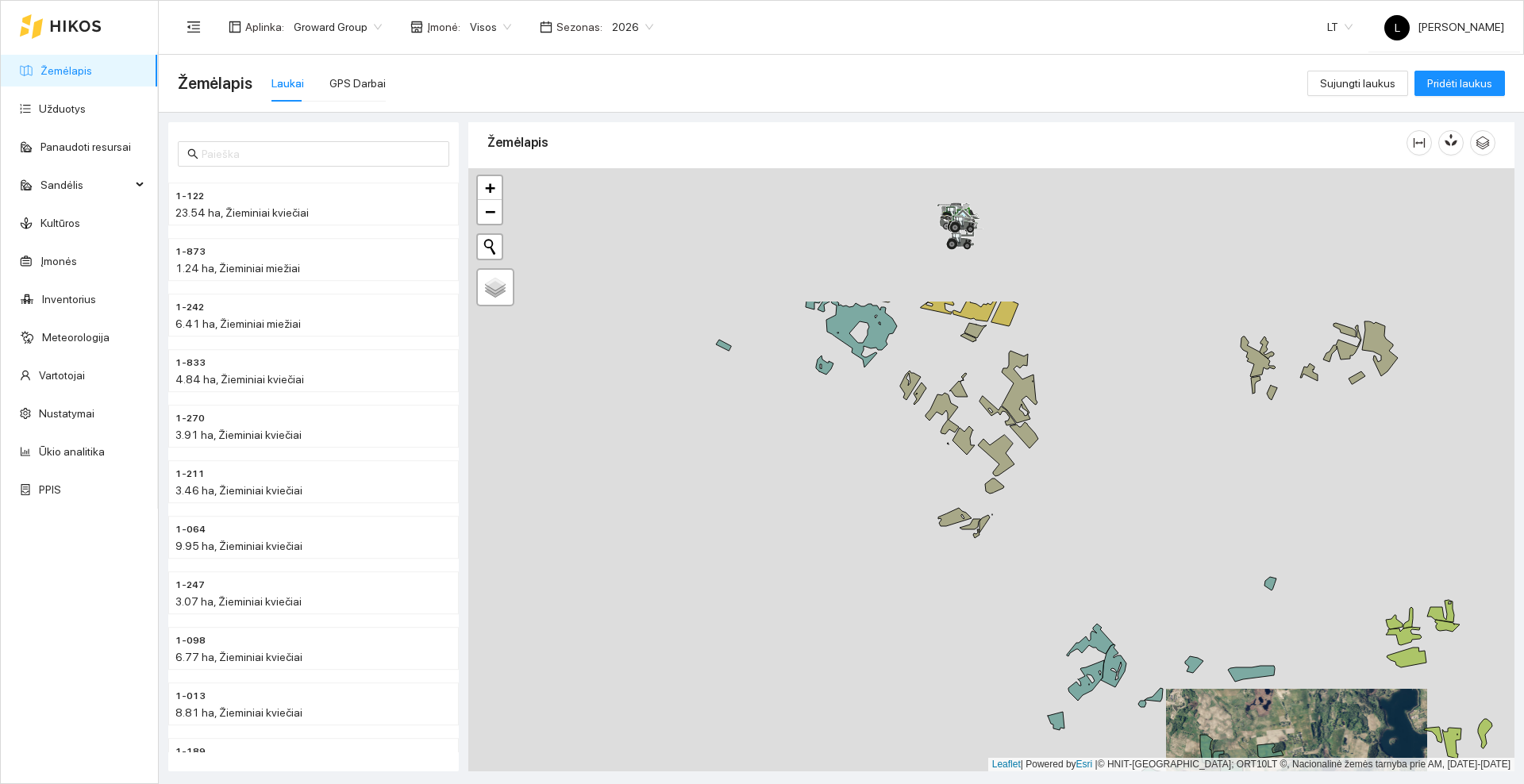
drag, startPoint x: 826, startPoint y: 414, endPoint x: 935, endPoint y: 584, distance: 201.9
click at [935, 584] on div at bounding box center [991, 469] width 1046 height 603
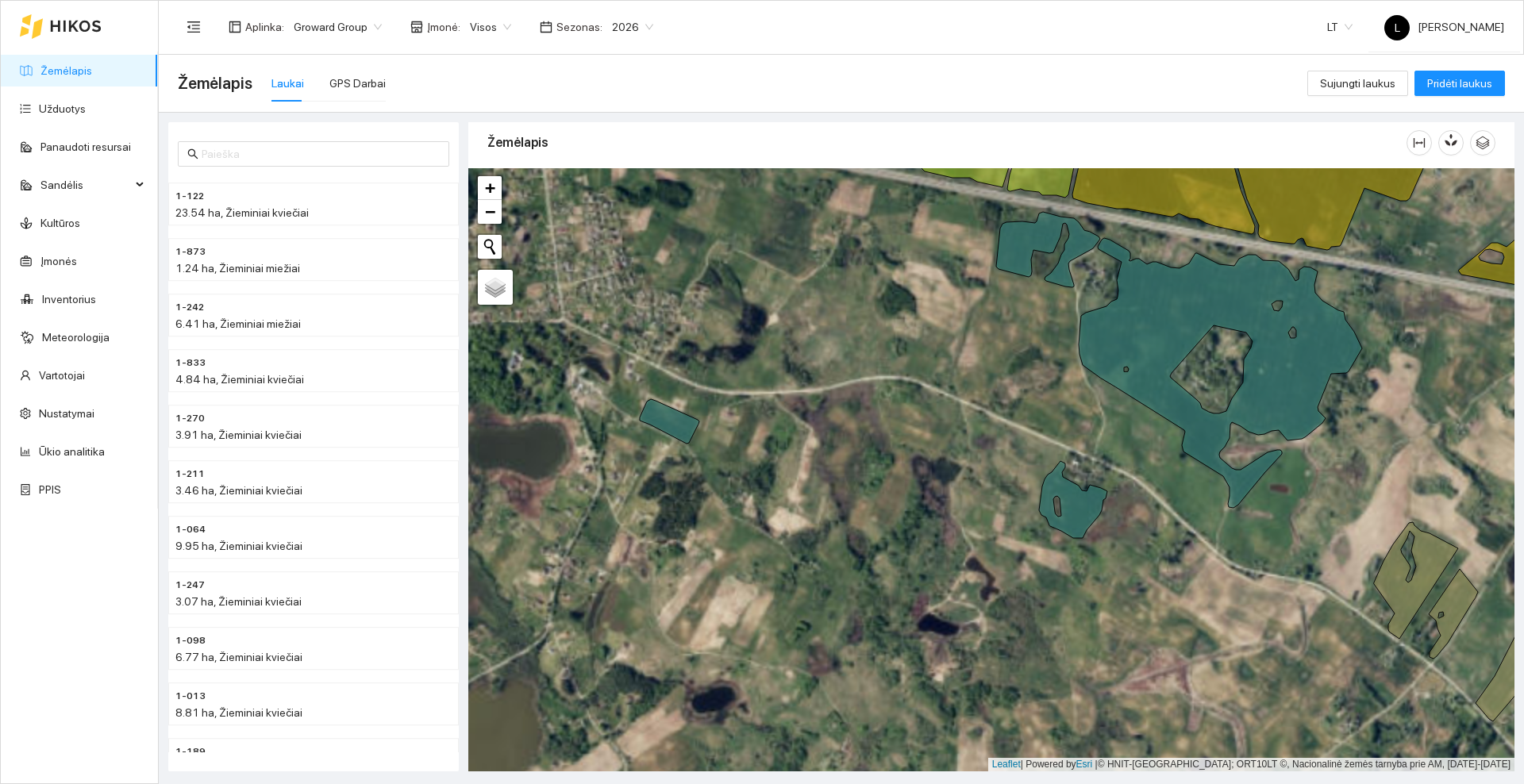
drag, startPoint x: 905, startPoint y: 390, endPoint x: 953, endPoint y: 381, distance: 48.8
click at [879, 435] on div at bounding box center [991, 469] width 1046 height 603
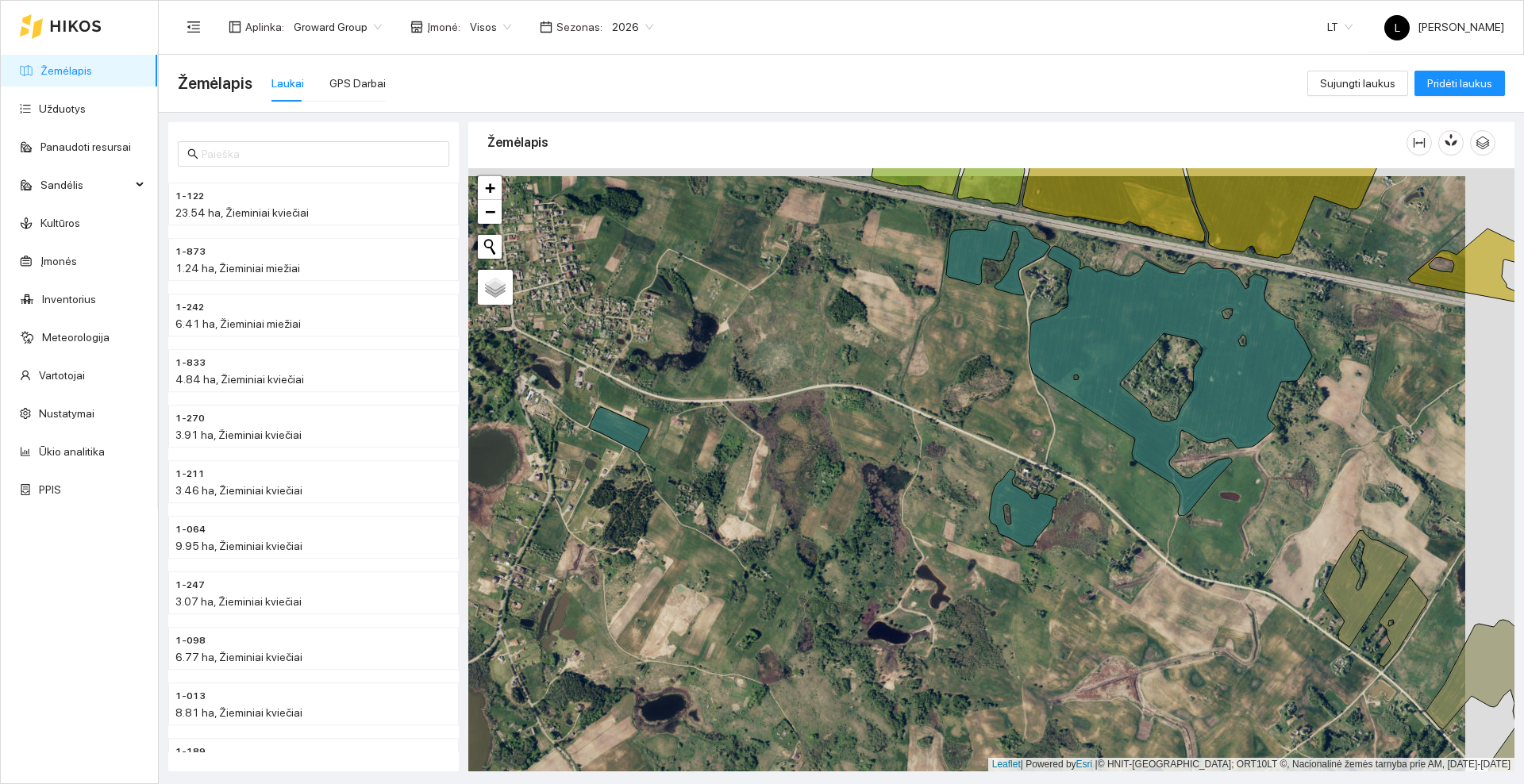
drag, startPoint x: 1126, startPoint y: 354, endPoint x: 914, endPoint y: 486, distance: 249.7
click at [914, 486] on div at bounding box center [991, 469] width 1046 height 603
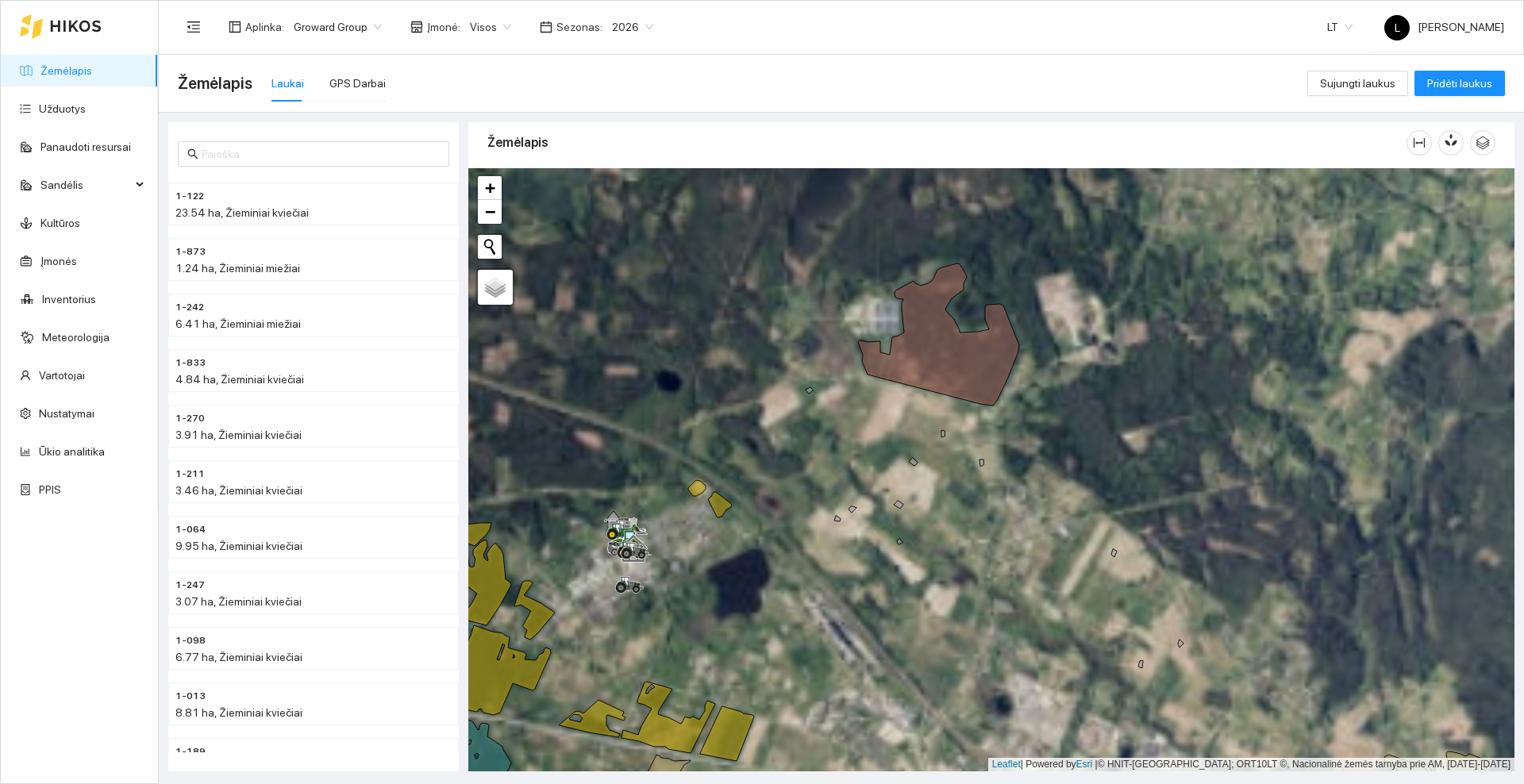
drag, startPoint x: 864, startPoint y: 310, endPoint x: 840, endPoint y: 456, distance: 148.0
click at [840, 463] on div at bounding box center [991, 469] width 1046 height 603
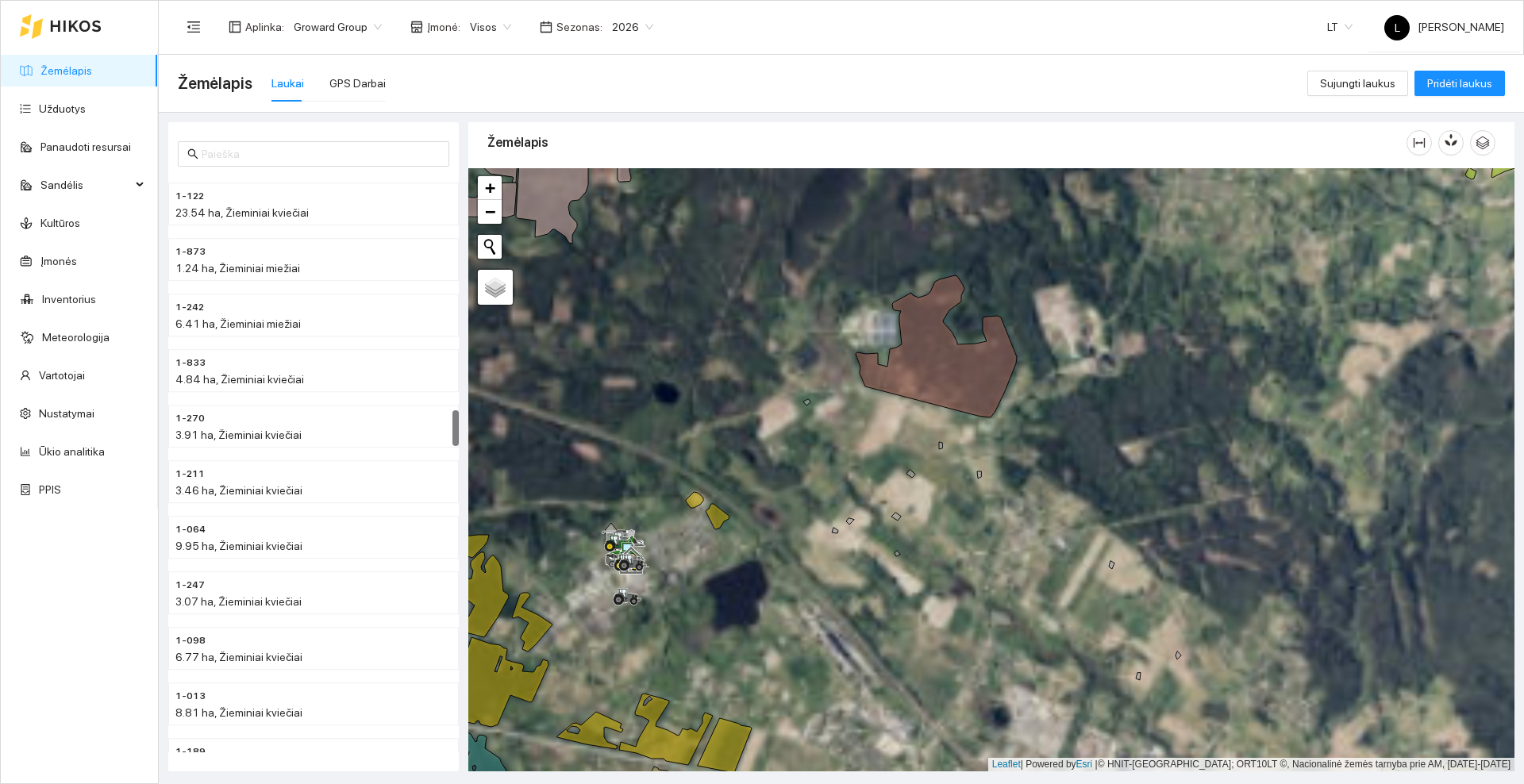
click at [63, 15] on div at bounding box center [60, 26] width 82 height 51
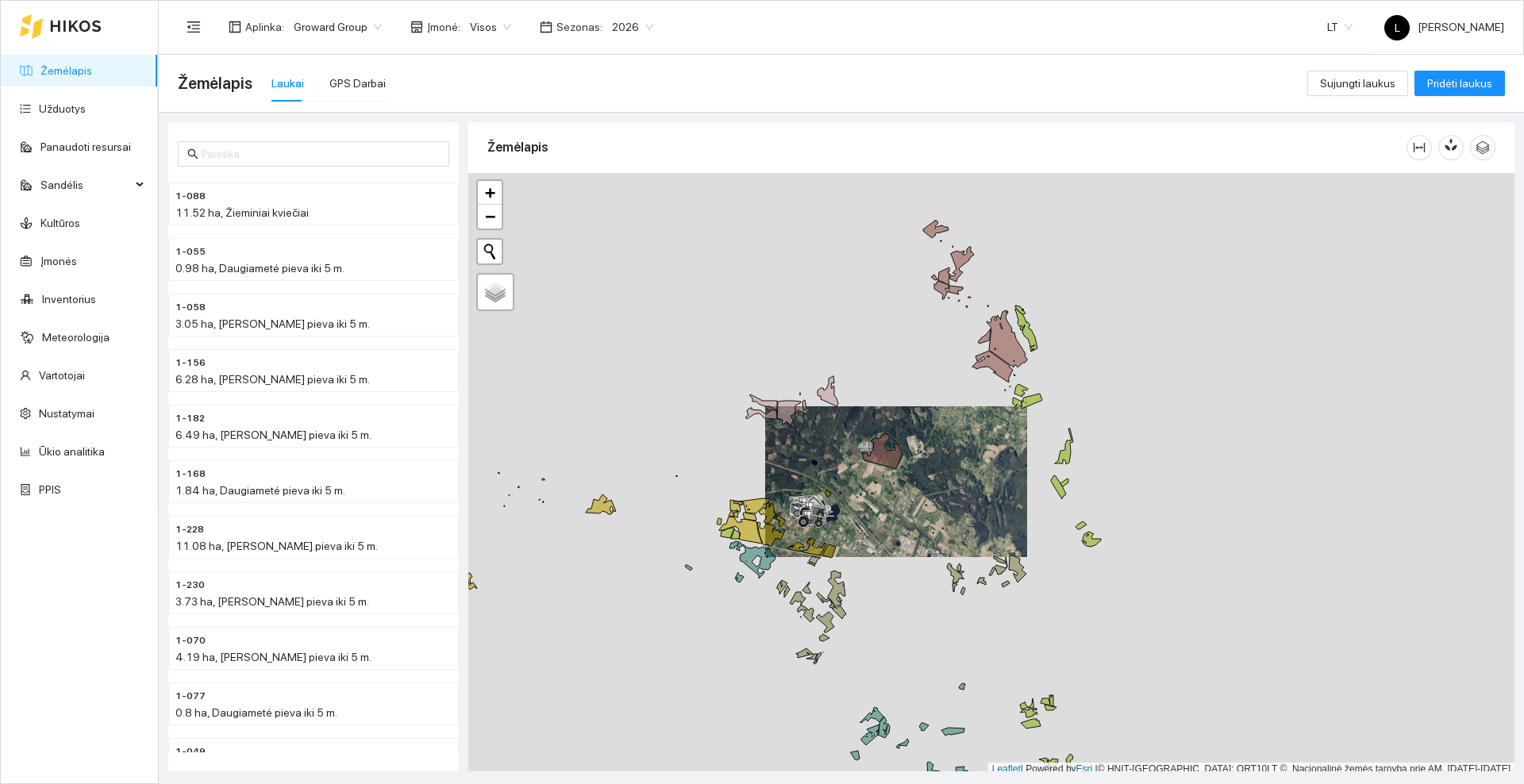
scroll to position [5, 0]
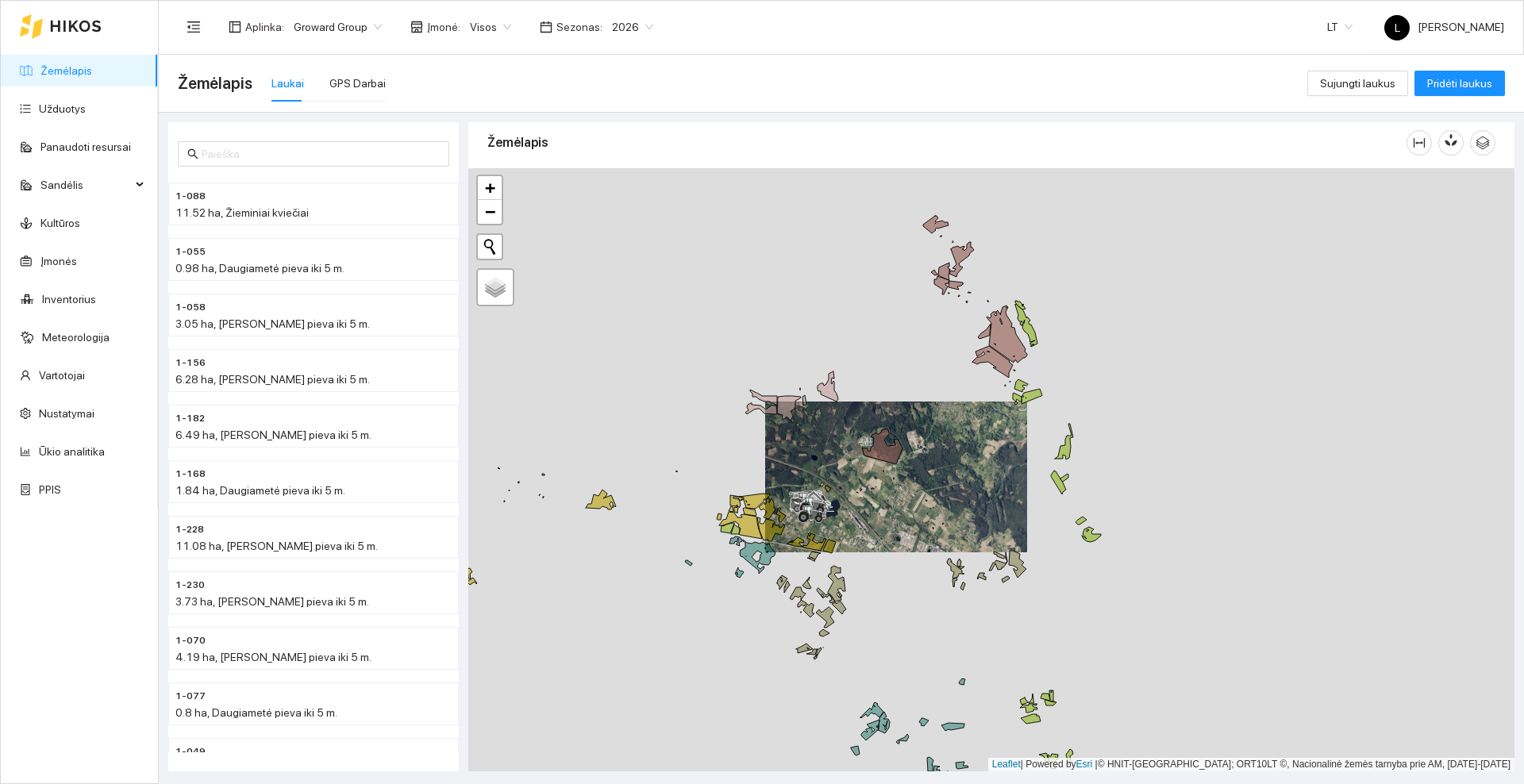
drag, startPoint x: 880, startPoint y: 555, endPoint x: 889, endPoint y: 486, distance: 69.6
click at [889, 486] on div at bounding box center [991, 469] width 1046 height 603
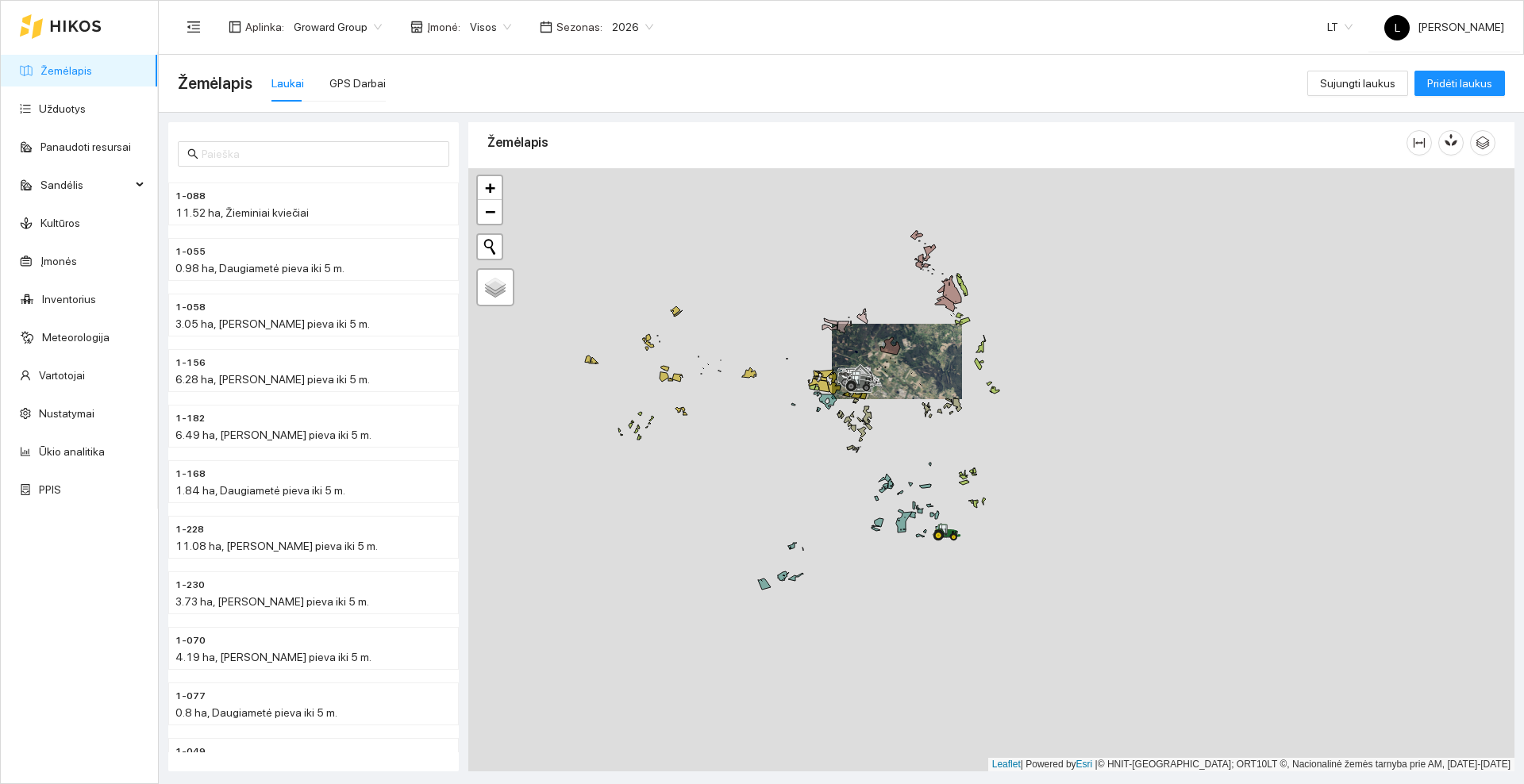
drag, startPoint x: 904, startPoint y: 547, endPoint x: 904, endPoint y: 461, distance: 86.0
click at [904, 461] on div at bounding box center [991, 469] width 1046 height 603
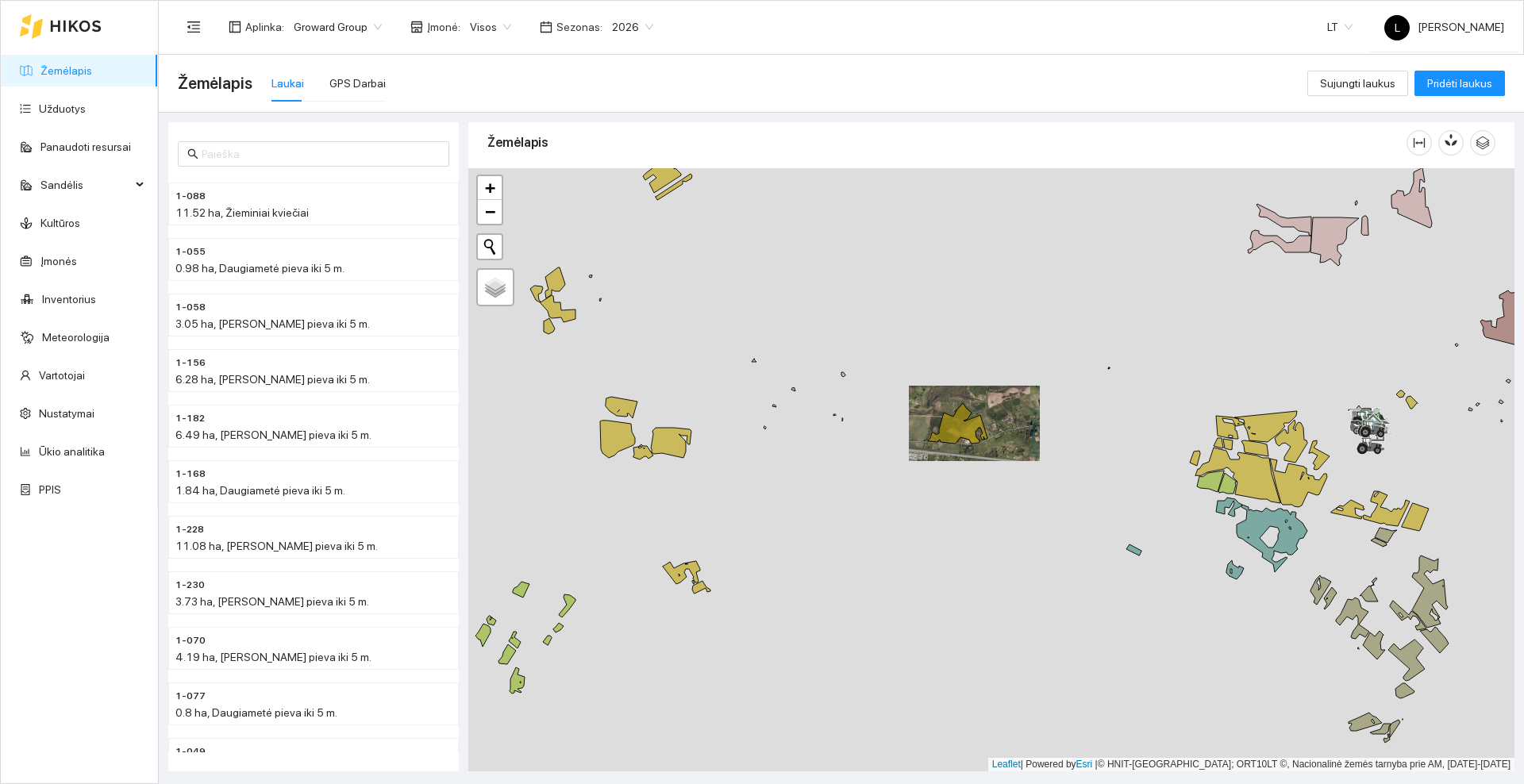
drag, startPoint x: 1074, startPoint y: 545, endPoint x: 893, endPoint y: 473, distance: 194.8
click at [893, 473] on div at bounding box center [991, 469] width 1046 height 603
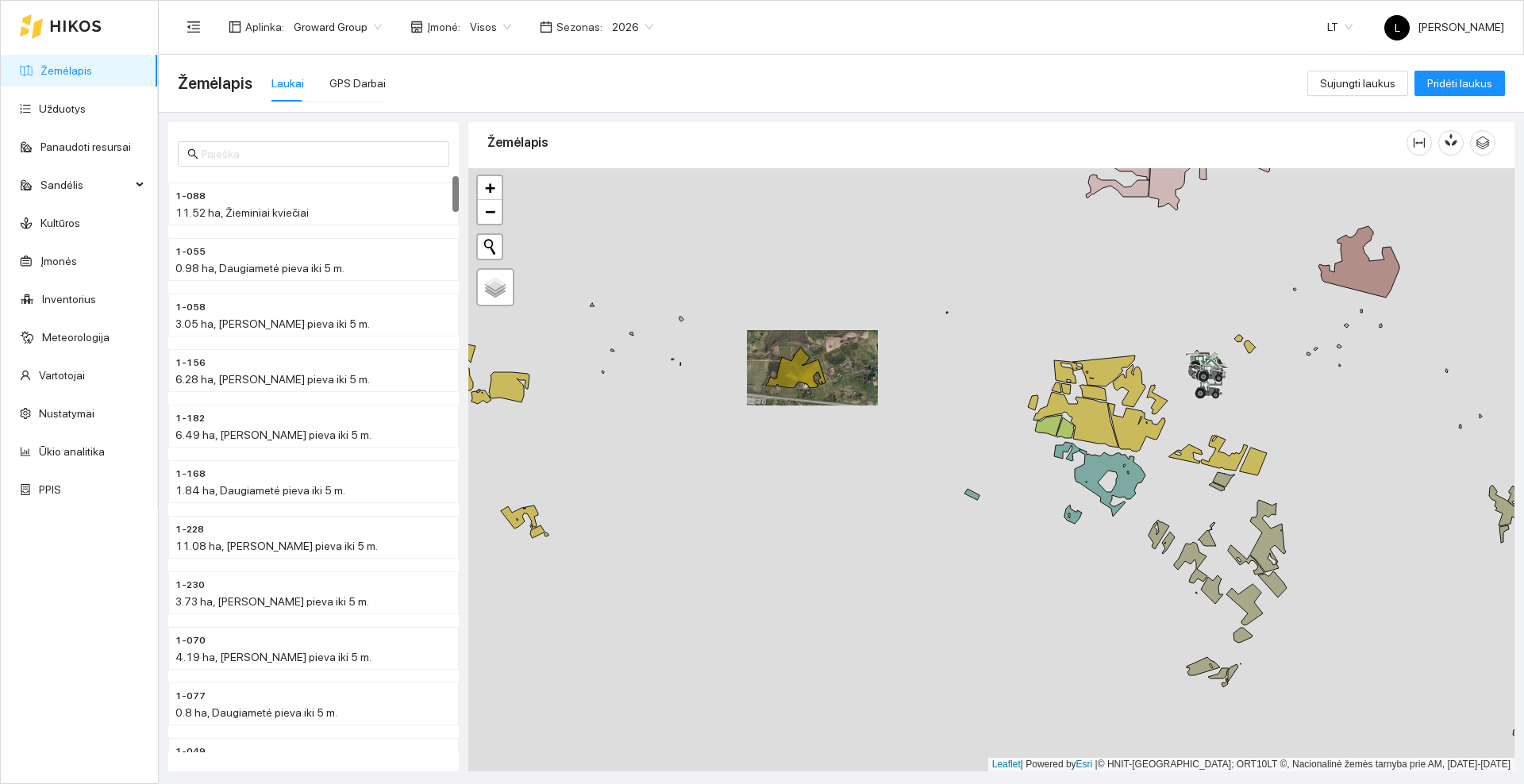
click at [77, 23] on icon at bounding box center [75, 25] width 52 height 13
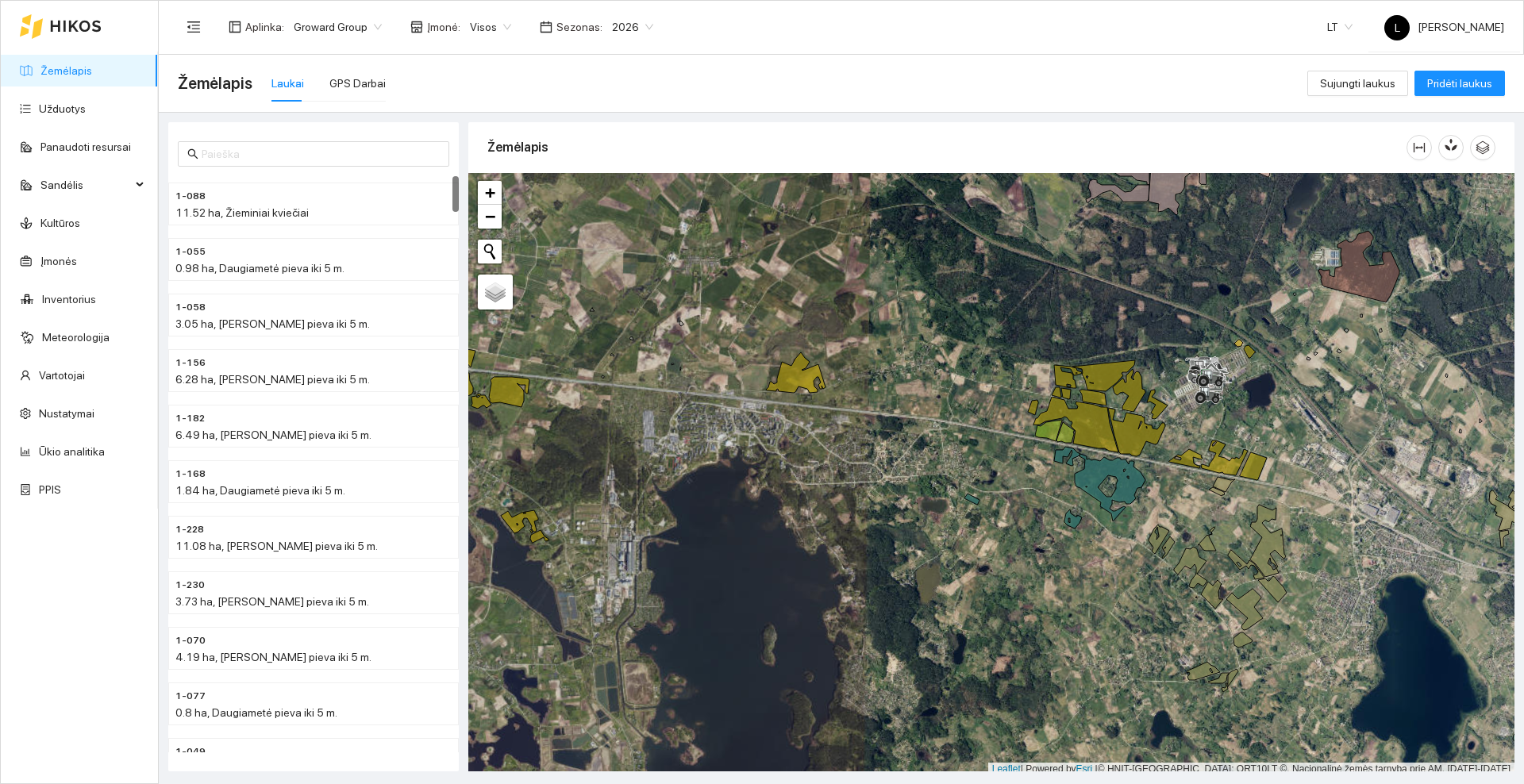
scroll to position [5, 0]
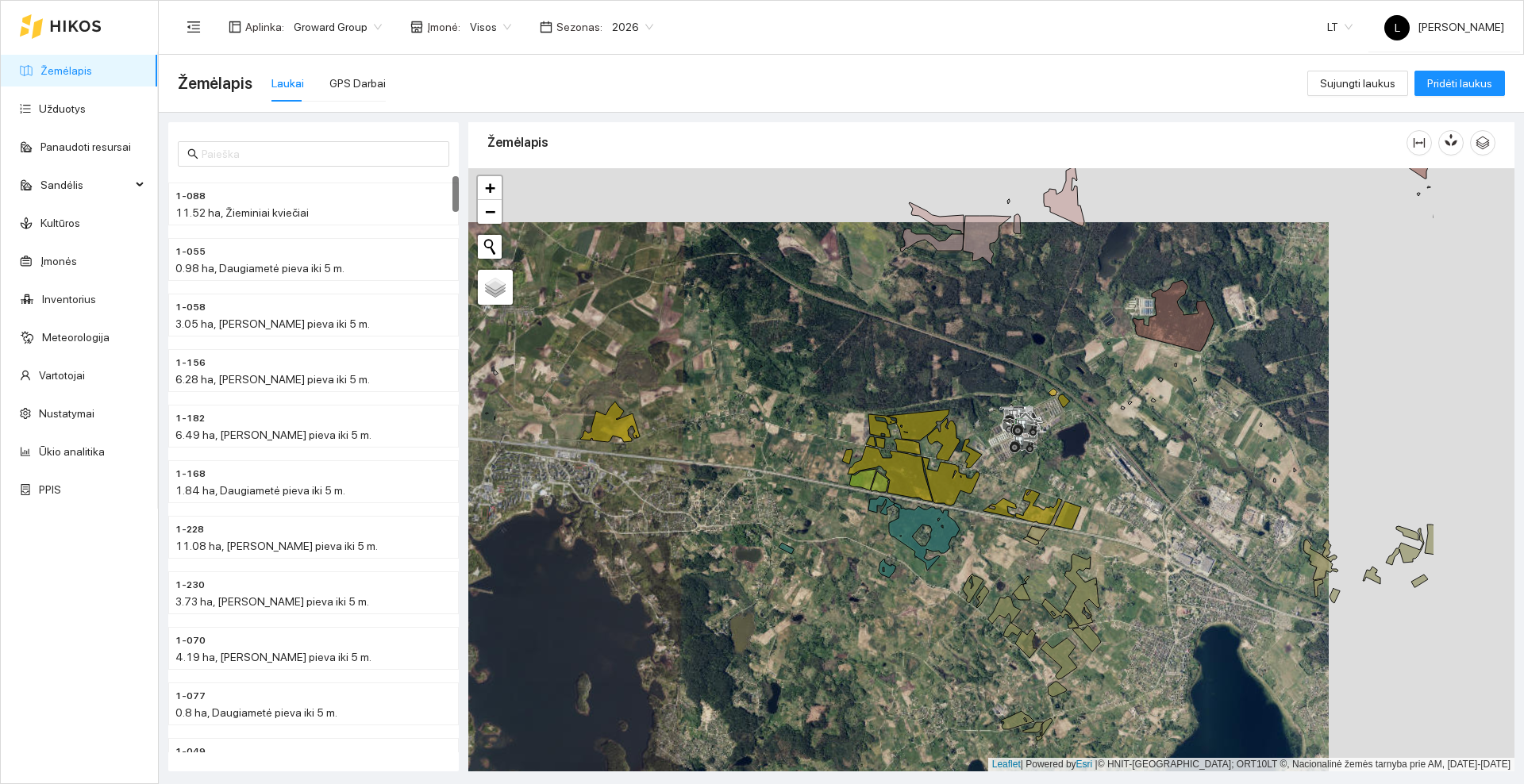
drag, startPoint x: 1277, startPoint y: 415, endPoint x: 1092, endPoint y: 469, distance: 192.7
click at [1092, 469] on div at bounding box center [991, 469] width 1046 height 603
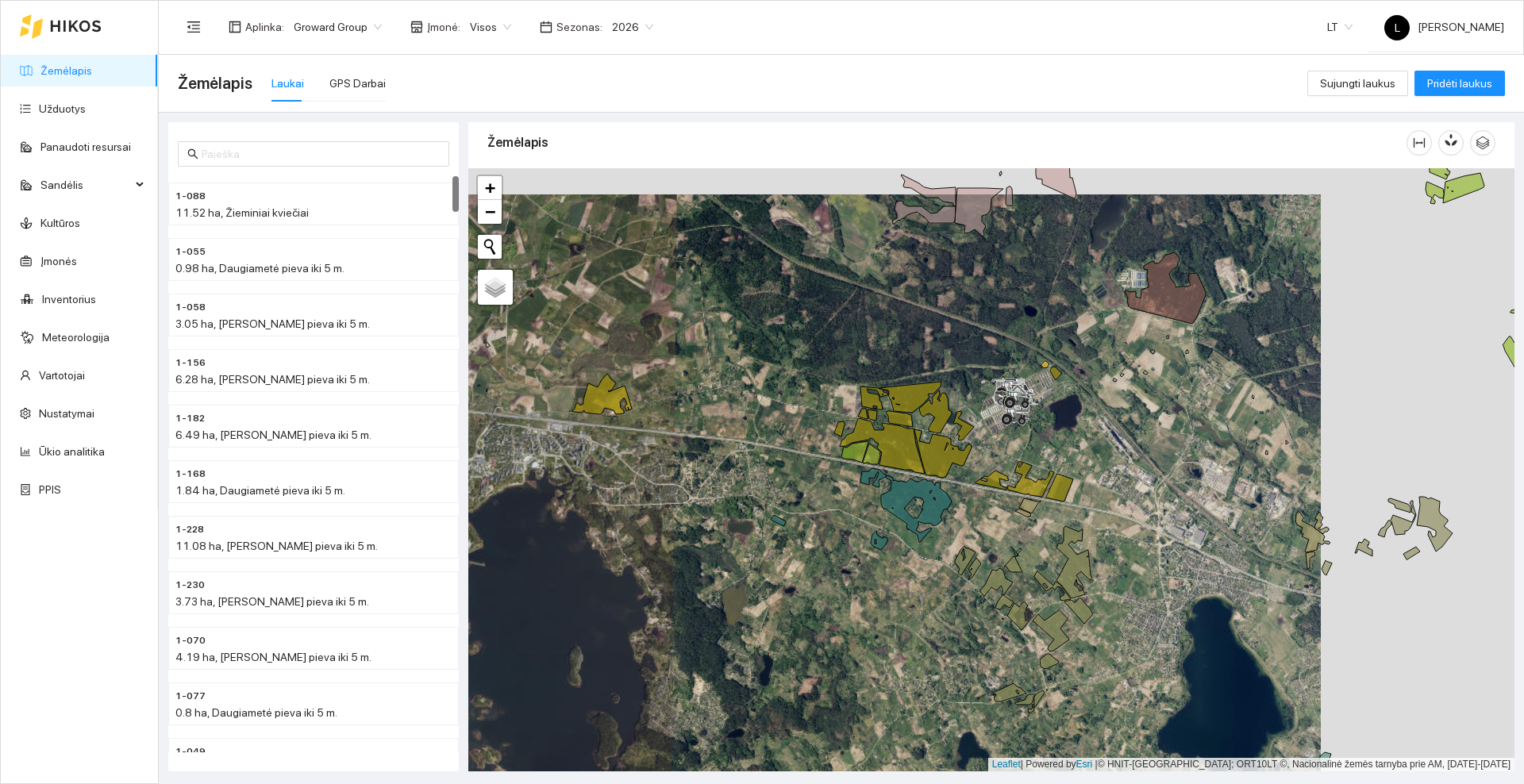
drag, startPoint x: 1091, startPoint y: 588, endPoint x: 906, endPoint y: 351, distance: 300.7
click at [1056, 526] on icon at bounding box center [1074, 562] width 36 height 72
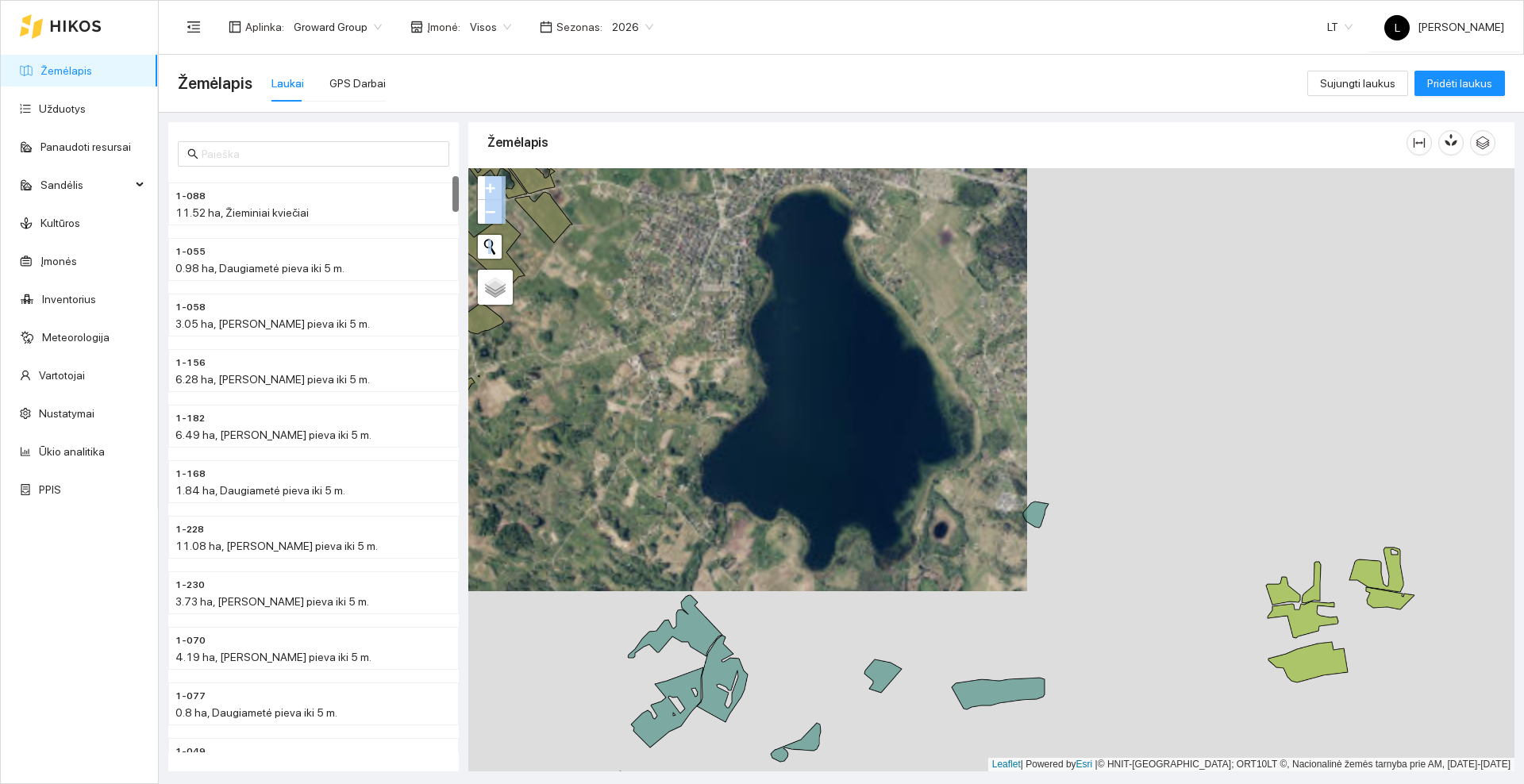
drag, startPoint x: 1240, startPoint y: 550, endPoint x: 1147, endPoint y: 393, distance: 182.5
click at [1148, 397] on div at bounding box center [991, 469] width 1046 height 603
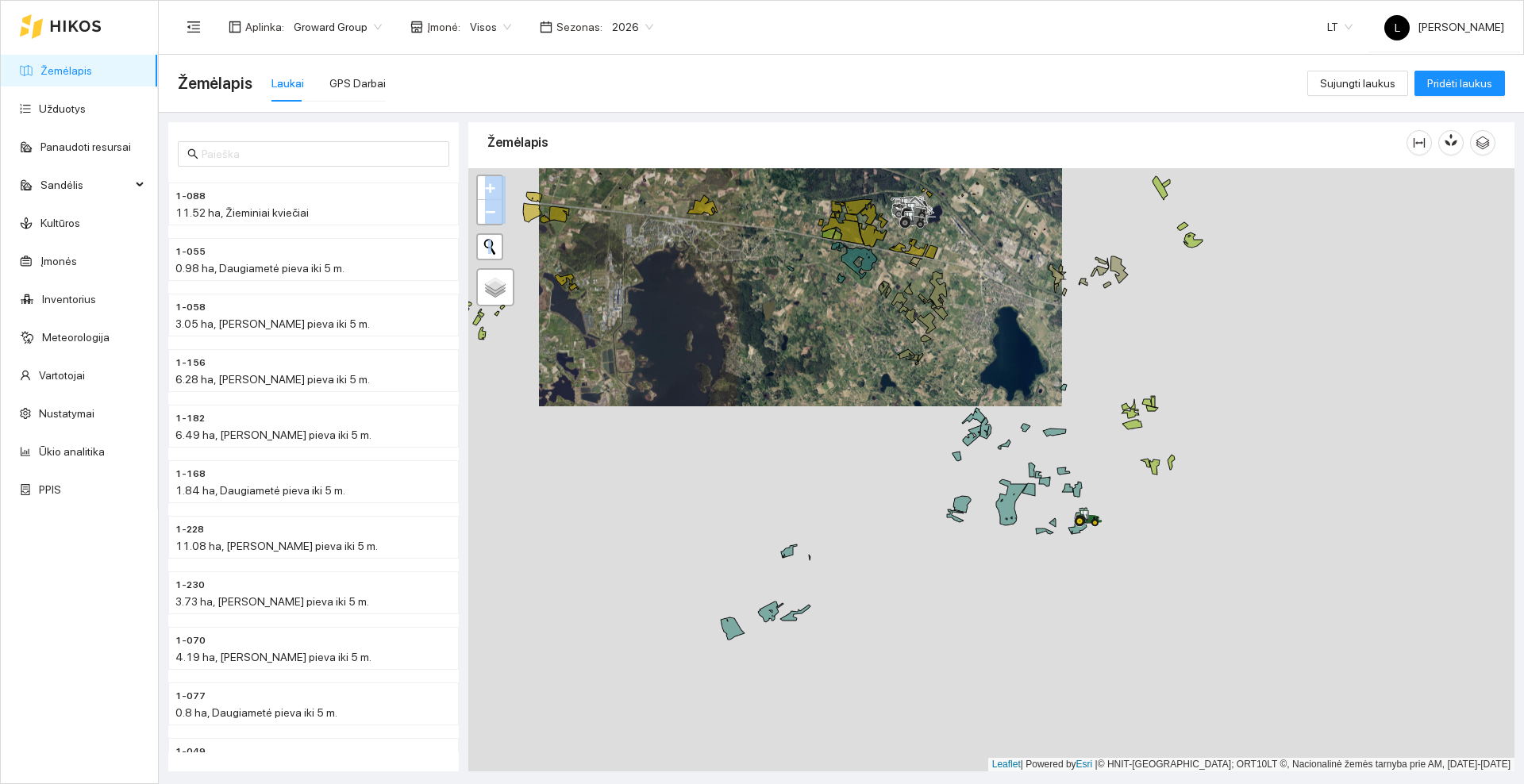
drag, startPoint x: 1142, startPoint y: 644, endPoint x: 1078, endPoint y: 511, distance: 147.6
click at [1079, 512] on icon at bounding box center [1088, 518] width 29 height 18
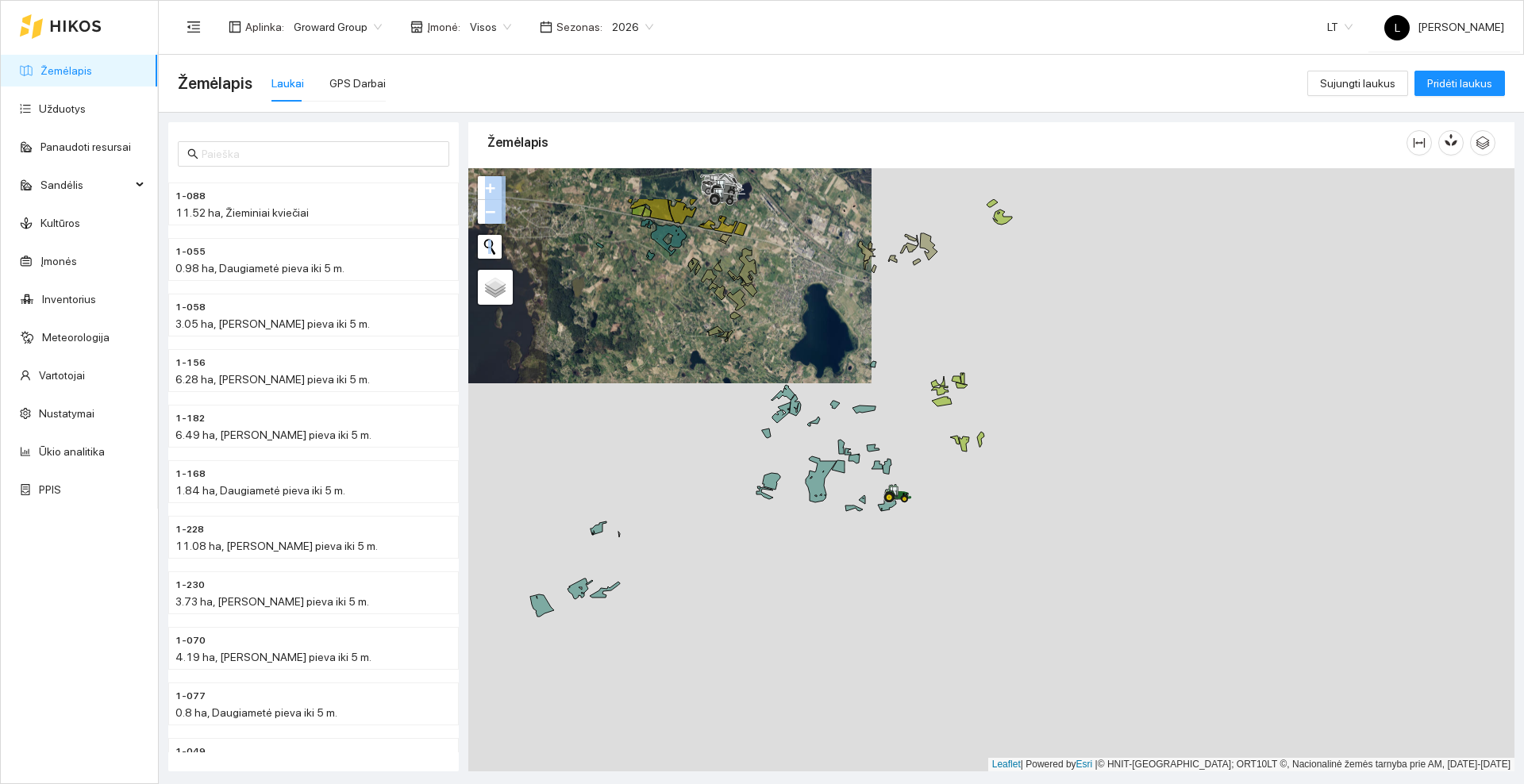
drag, startPoint x: 808, startPoint y: 271, endPoint x: 860, endPoint y: 368, distance: 110.1
click at [860, 368] on div at bounding box center [991, 469] width 1046 height 603
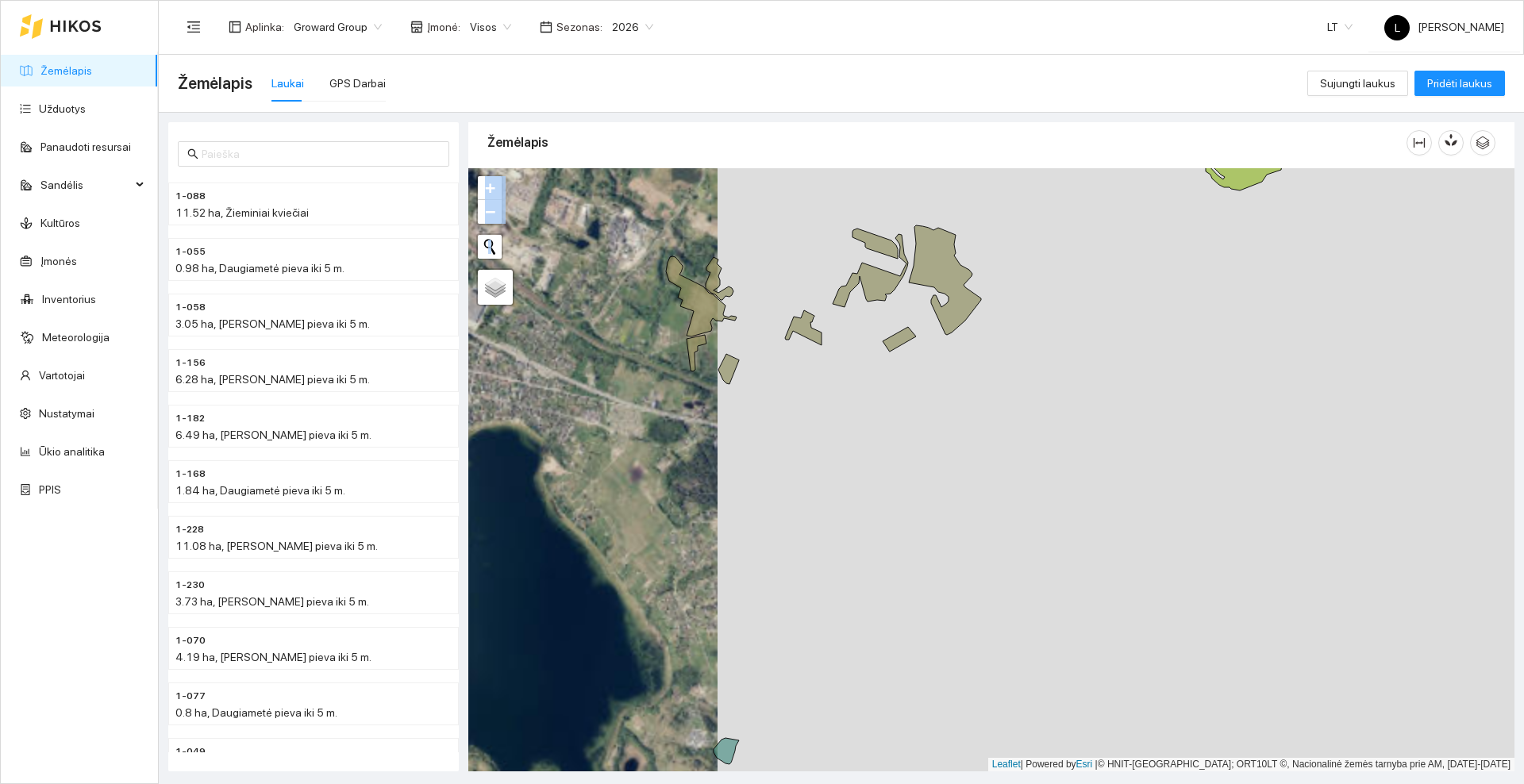
drag, startPoint x: 831, startPoint y: 316, endPoint x: 876, endPoint y: 452, distance: 143.3
click at [876, 450] on div at bounding box center [991, 469] width 1046 height 603
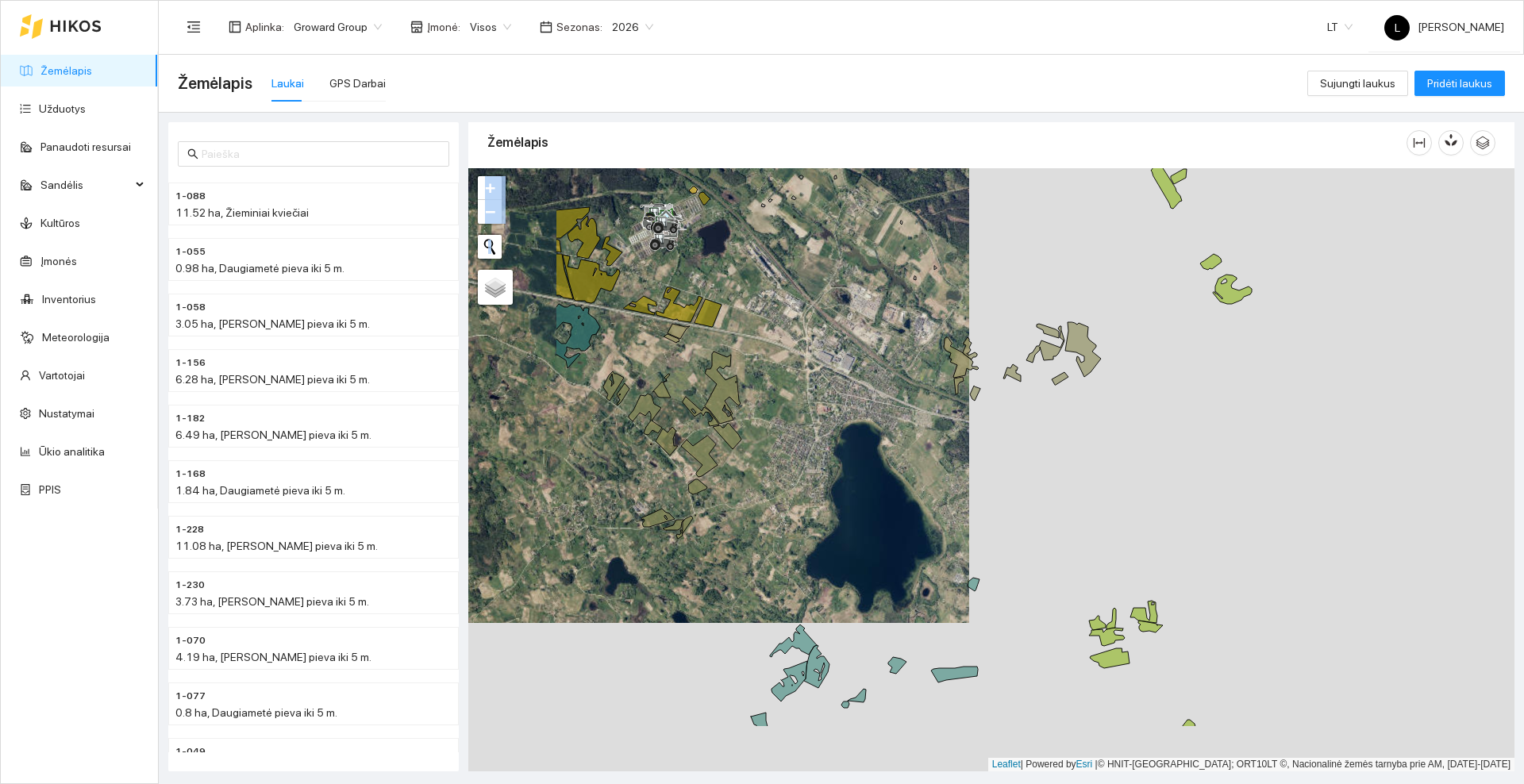
drag, startPoint x: 627, startPoint y: 491, endPoint x: 820, endPoint y: 385, distance: 220.2
click at [820, 385] on div at bounding box center [991, 469] width 1046 height 603
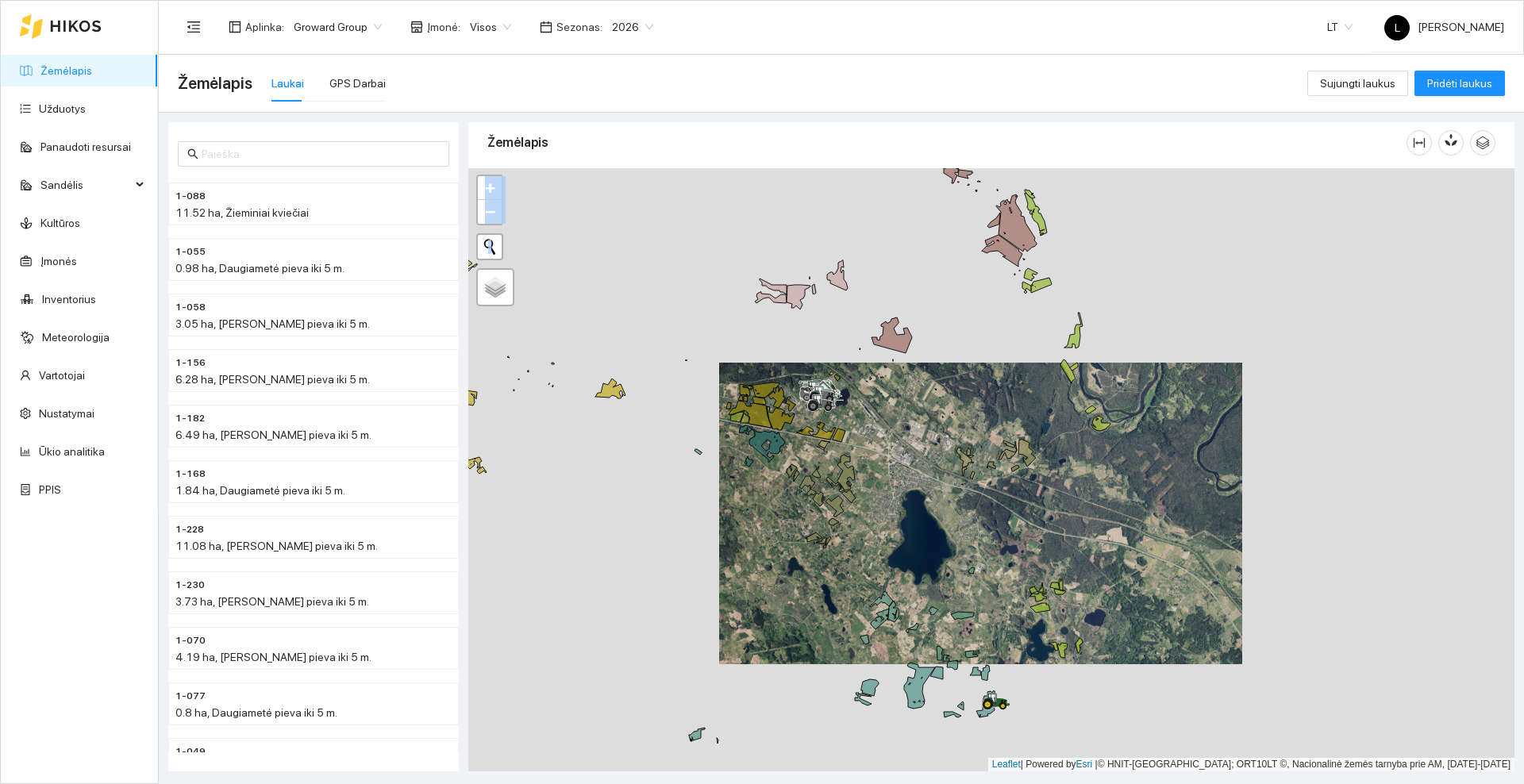
drag, startPoint x: 676, startPoint y: 500, endPoint x: 818, endPoint y: 554, distance: 151.9
click at [818, 554] on div at bounding box center [991, 469] width 1046 height 603
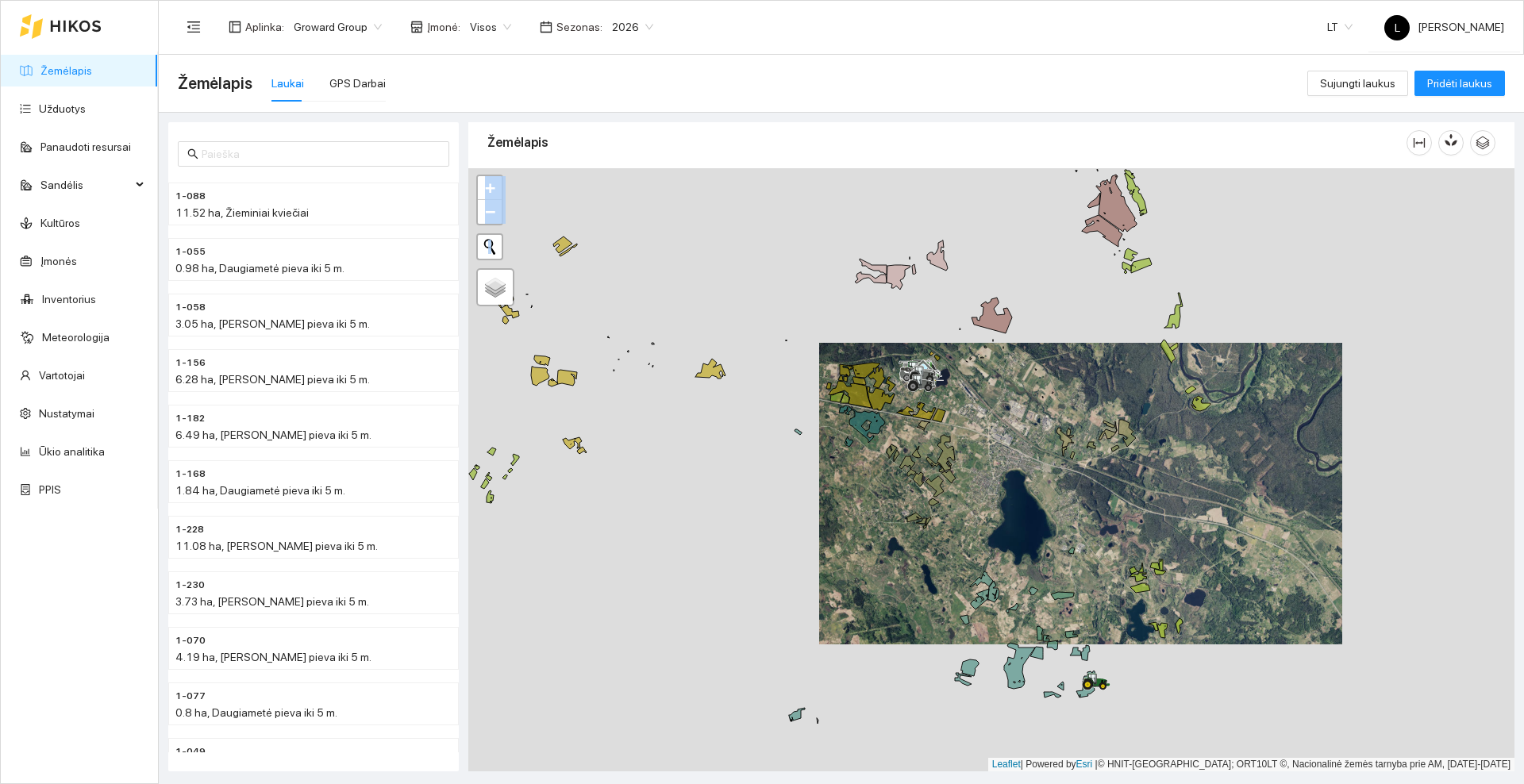
drag, startPoint x: 864, startPoint y: 652, endPoint x: 792, endPoint y: 519, distance: 151.2
click at [792, 519] on div at bounding box center [991, 469] width 1046 height 603
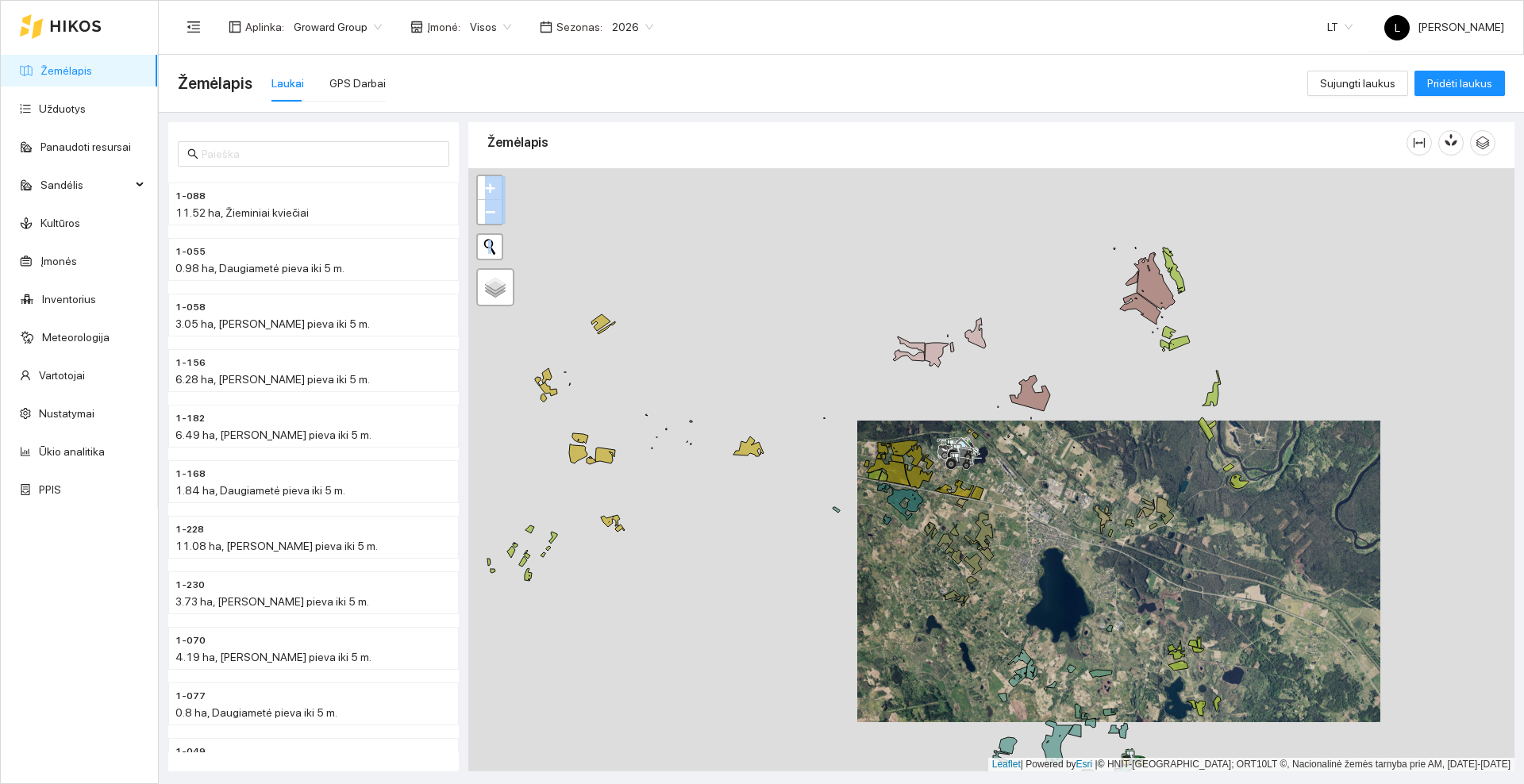
drag, startPoint x: 767, startPoint y: 448, endPoint x: 835, endPoint y: 586, distance: 153.8
click at [834, 586] on div at bounding box center [991, 469] width 1046 height 603
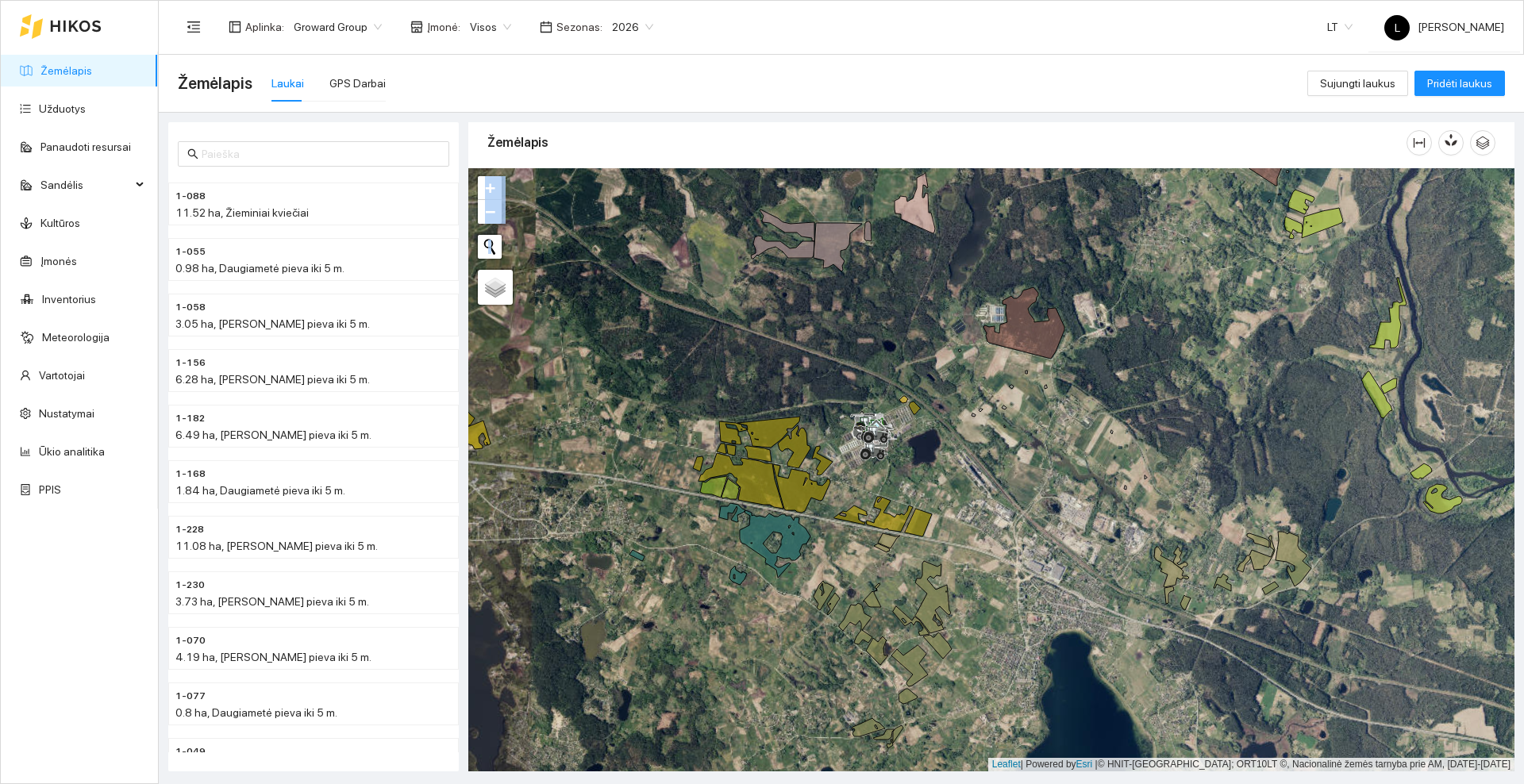
drag, startPoint x: 823, startPoint y: 519, endPoint x: 874, endPoint y: 545, distance: 57.2
click at [874, 549] on div at bounding box center [991, 469] width 1046 height 603
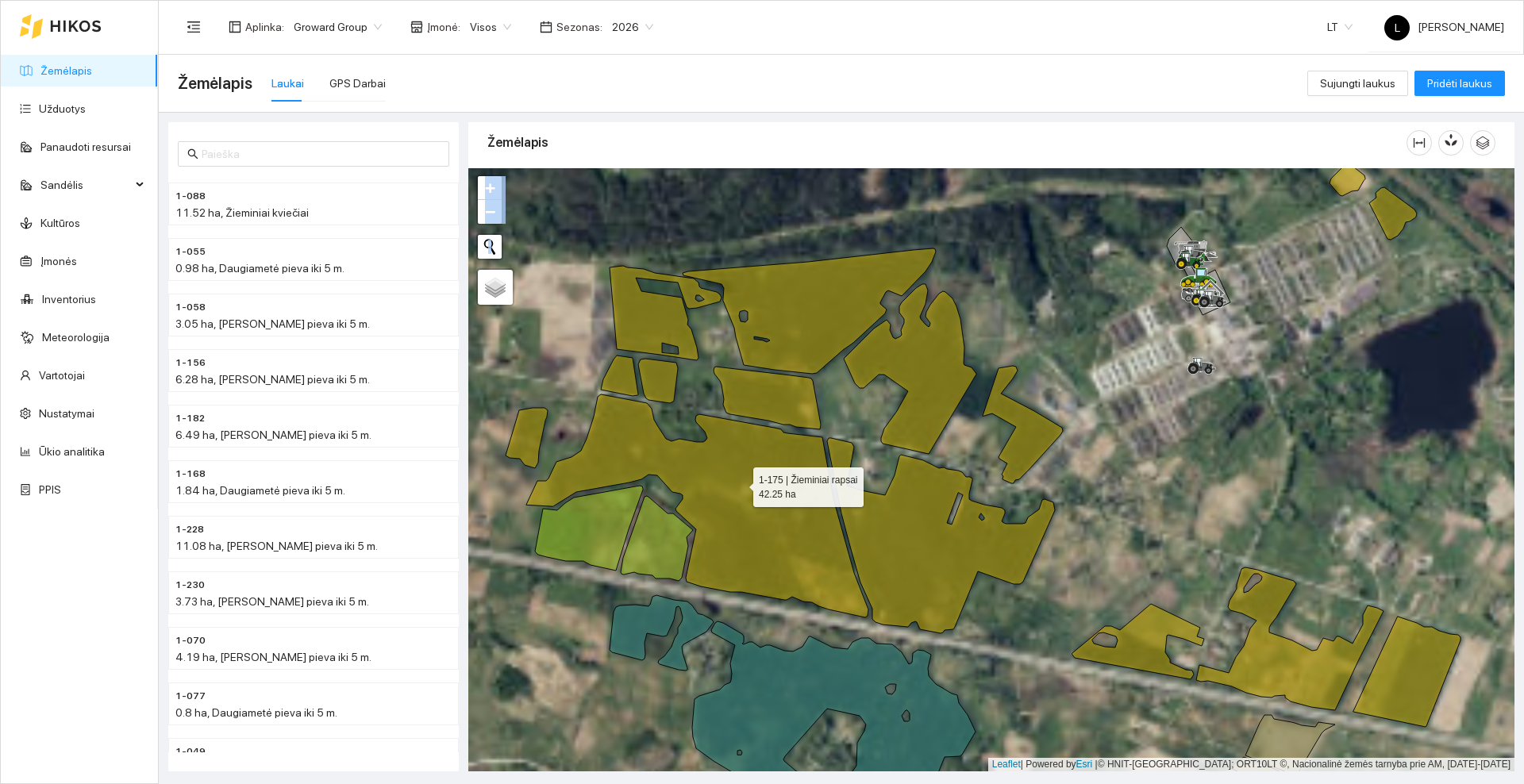
drag, startPoint x: 653, startPoint y: 470, endPoint x: 1231, endPoint y: 509, distance: 579.3
click at [869, 511] on icon at bounding box center [697, 506] width 343 height 223
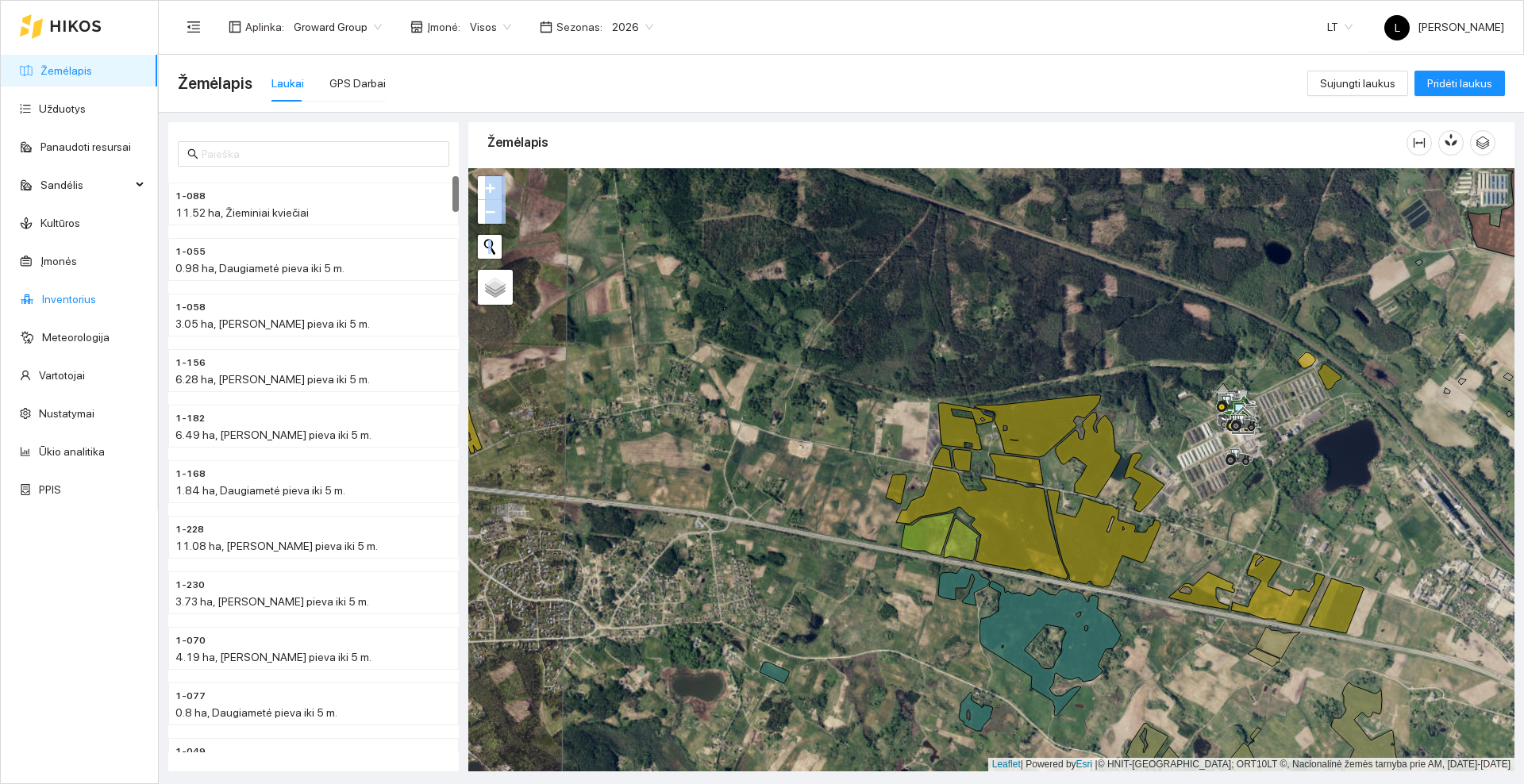
click at [57, 299] on link "Inventorius" at bounding box center [69, 299] width 54 height 13
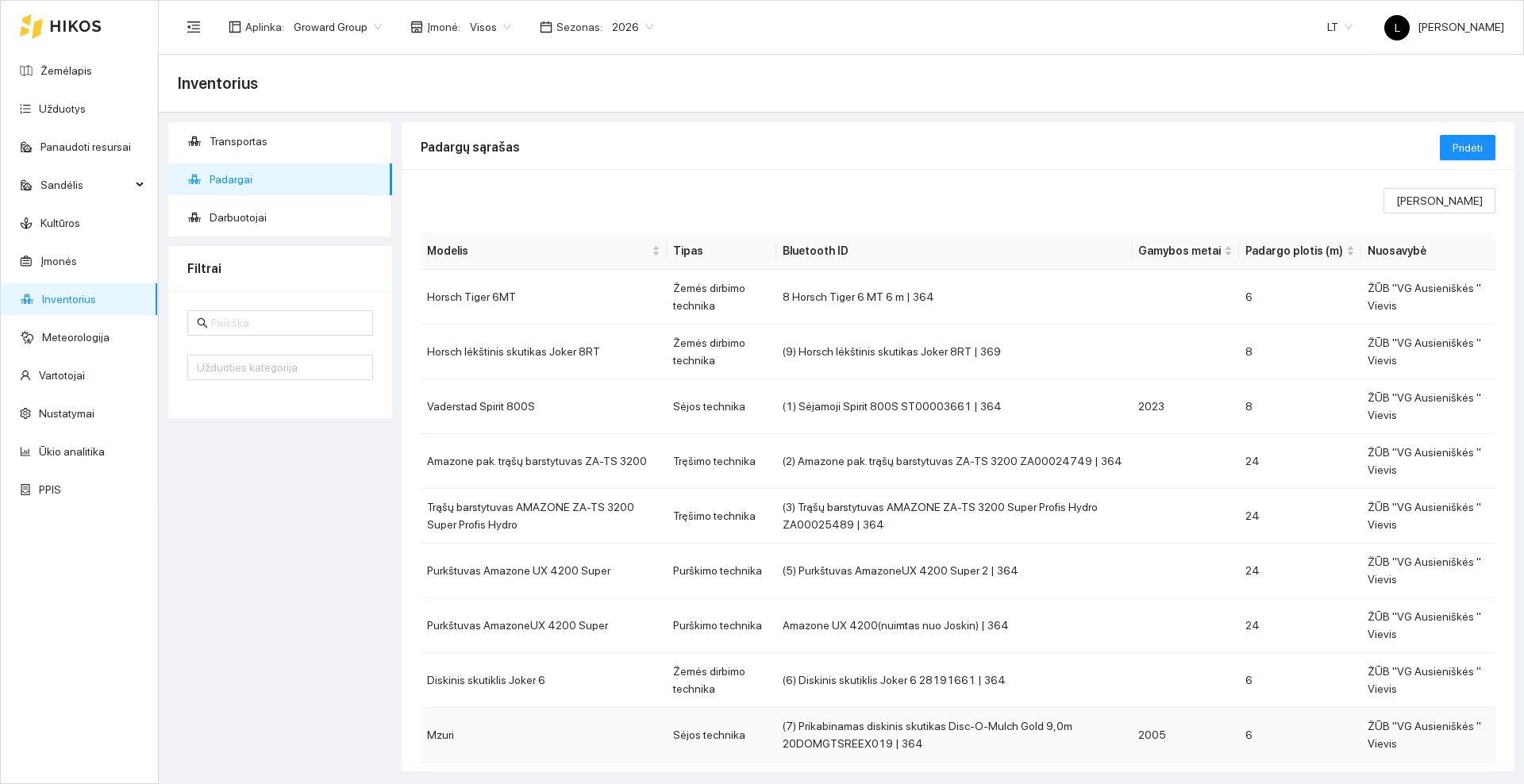
click at [589, 736] on td "Mzuri" at bounding box center [543, 735] width 246 height 55
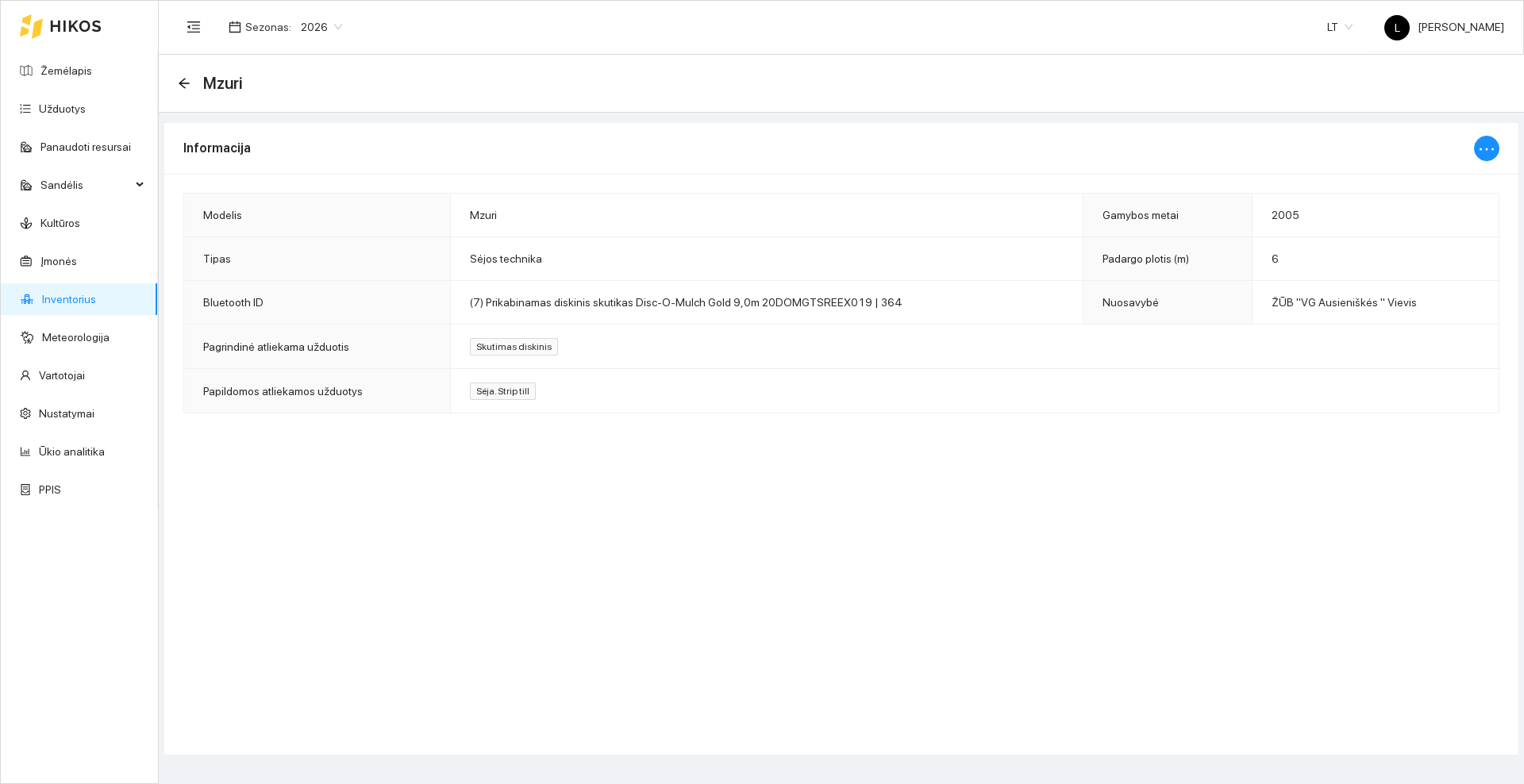
click at [190, 79] on div "Mzuri" at bounding box center [215, 84] width 74 height 25
click at [182, 83] on icon "arrow-left" at bounding box center [184, 83] width 10 height 10
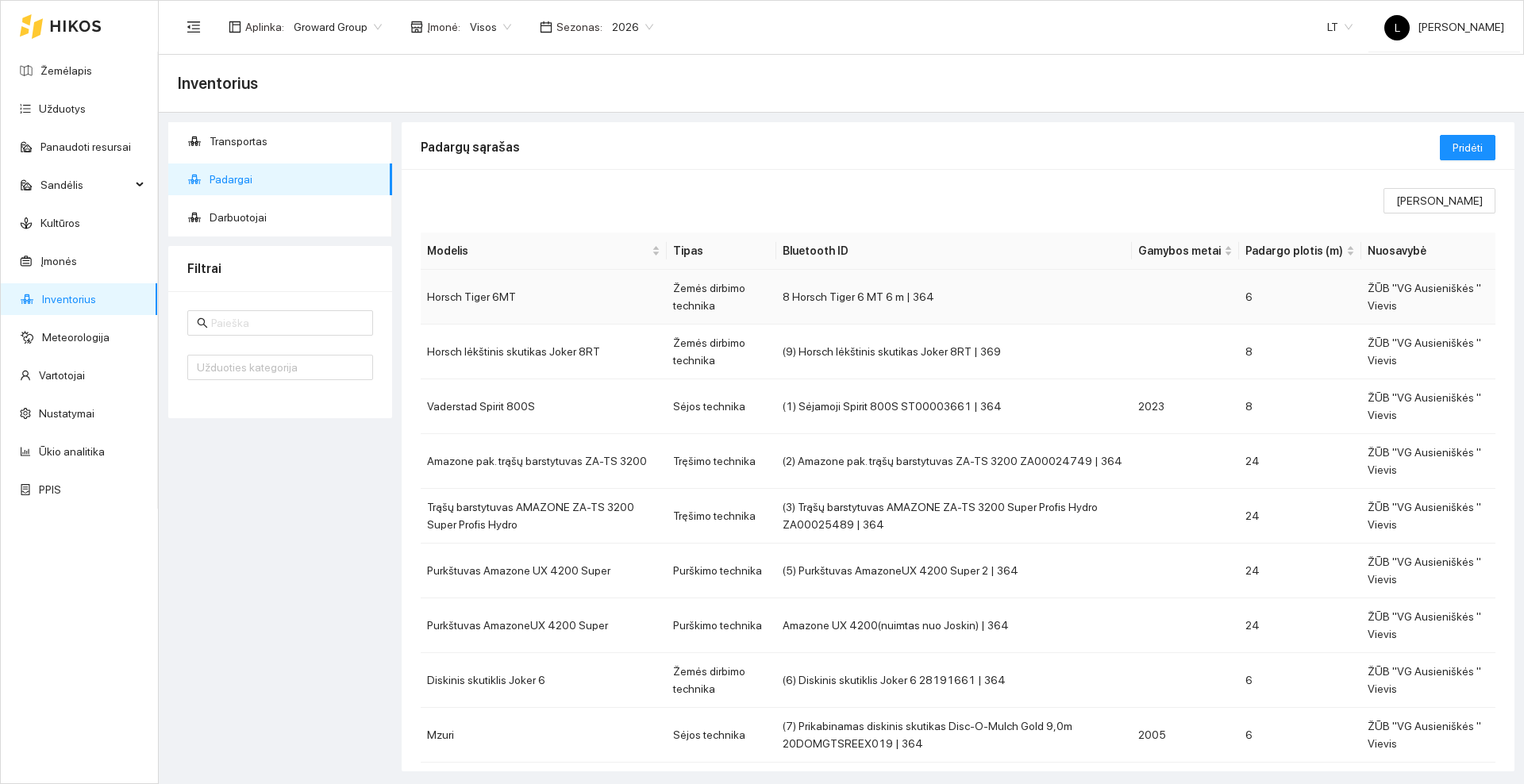
click at [542, 291] on td "Horsch Tiger 6MT" at bounding box center [543, 297] width 246 height 55
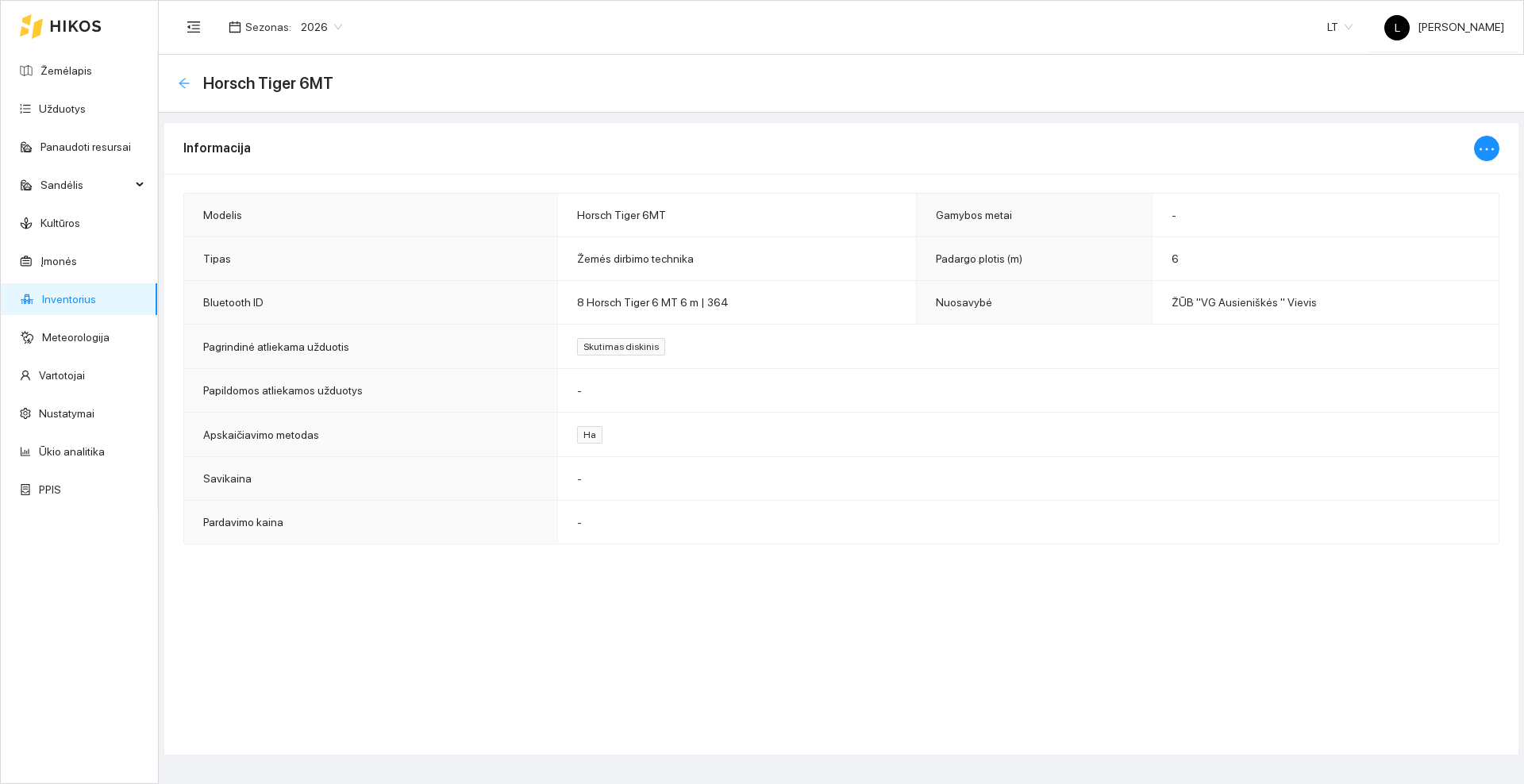
click at [181, 77] on icon "arrow-left" at bounding box center [184, 83] width 13 height 13
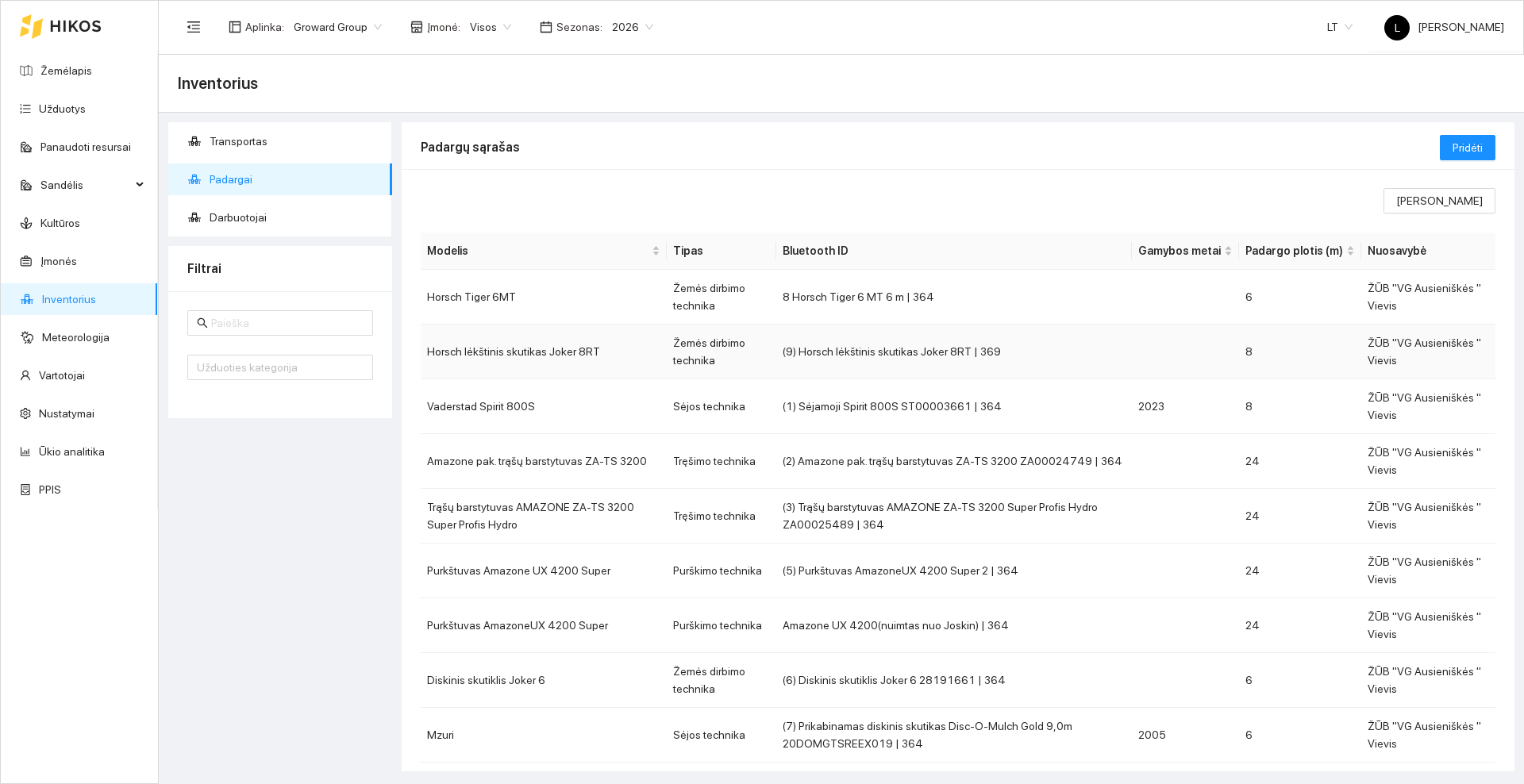
click at [481, 348] on td "Horsch lėkštinis skutikas Joker 8RT" at bounding box center [543, 352] width 246 height 55
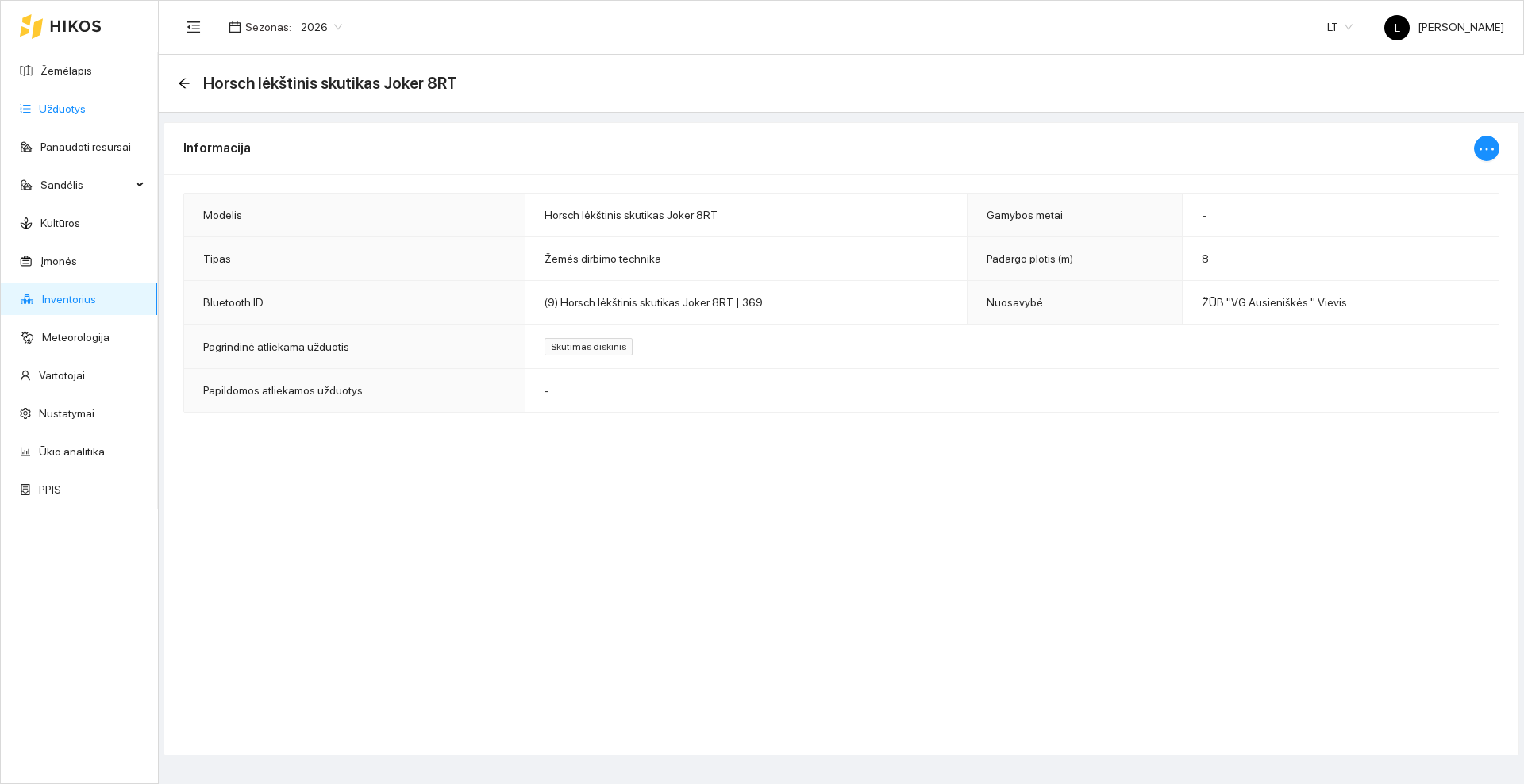
click at [69, 115] on link "Užduotys" at bounding box center [62, 108] width 47 height 13
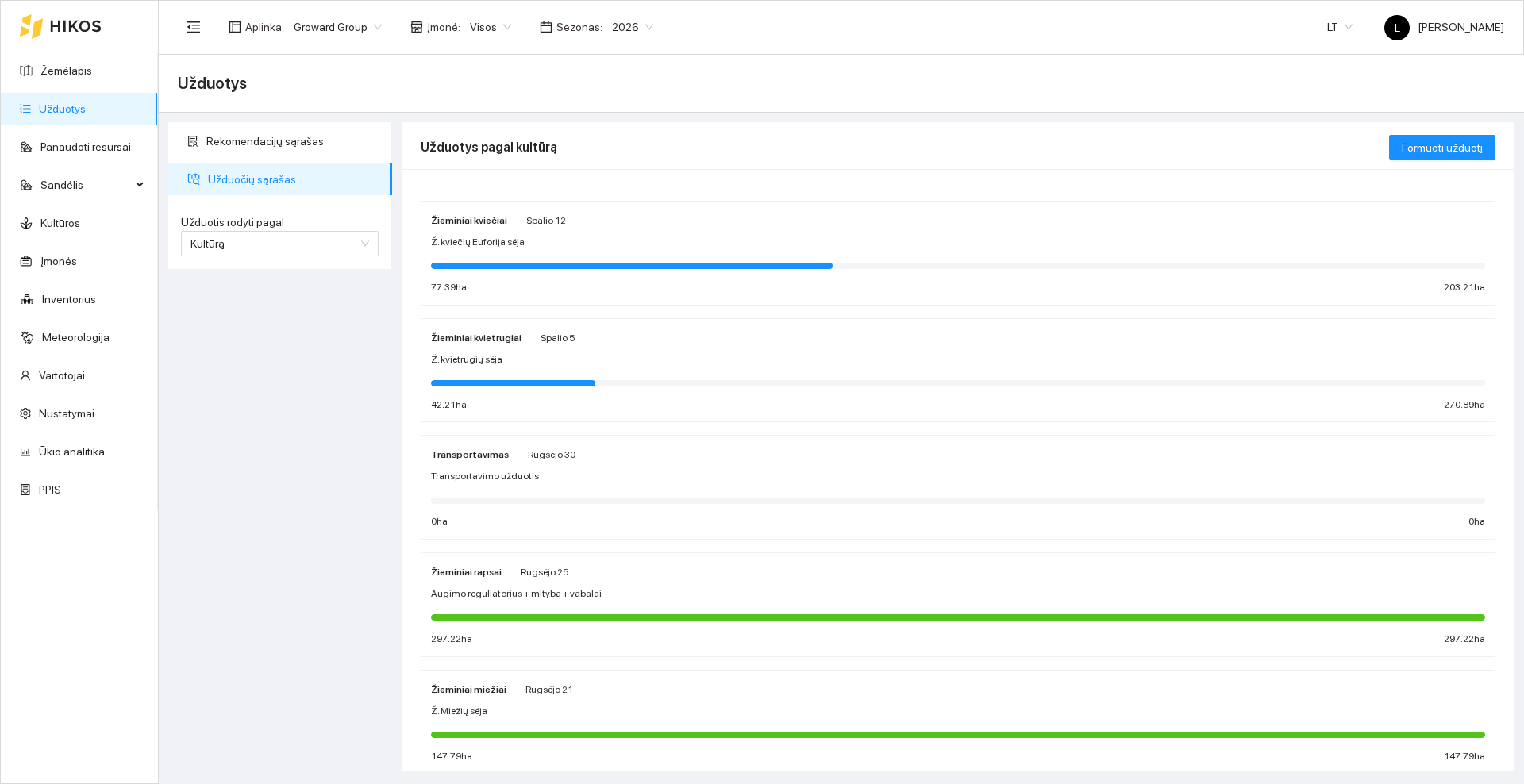
click at [560, 228] on div "Žieminiai kviečiai Spalio 12 Ž. kviečių Euforija sėja 77.39 ha 203.21 ha" at bounding box center [958, 253] width 1054 height 84
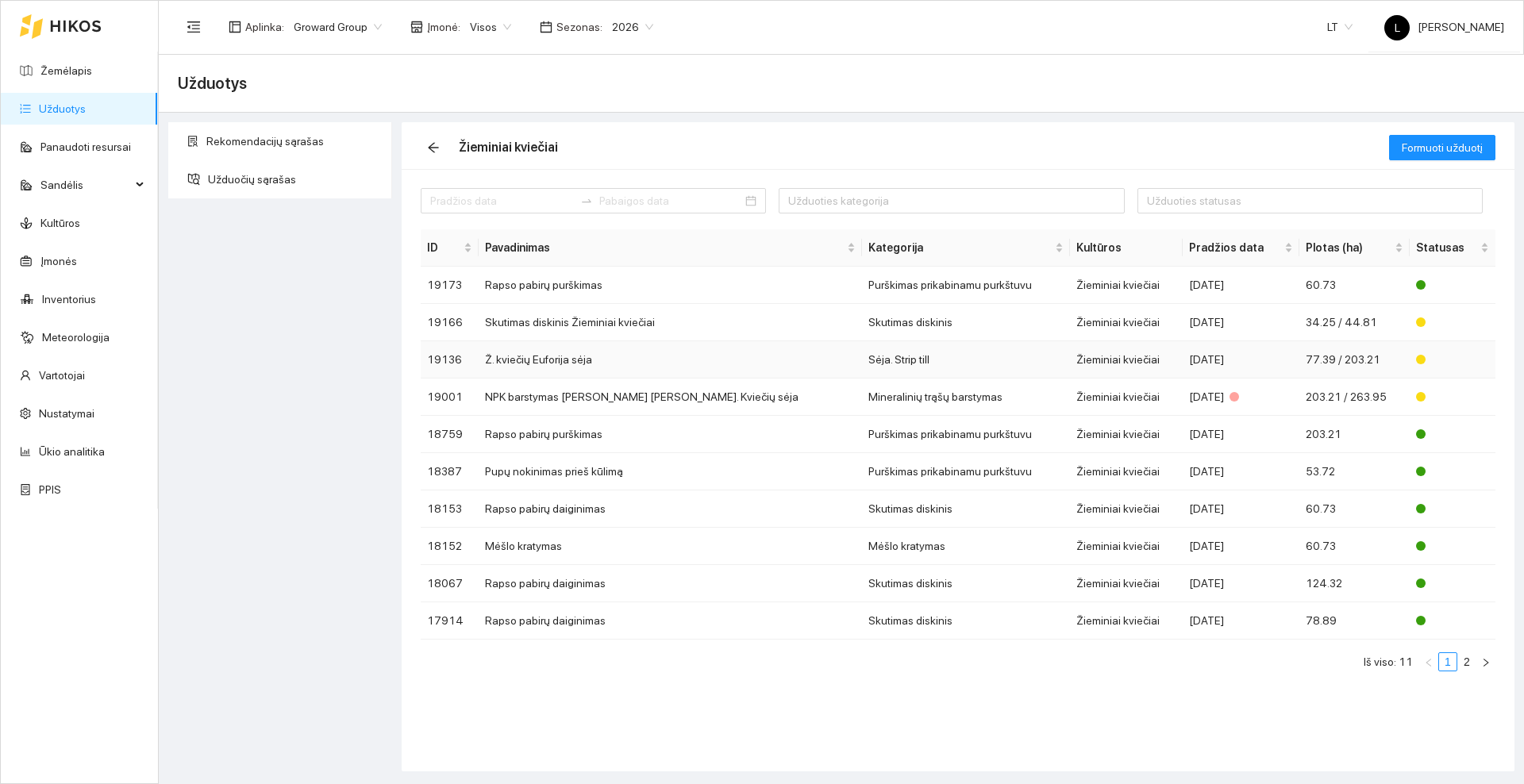
click at [612, 355] on td "Ž. kviečių Euforija sėja" at bounding box center [670, 360] width 383 height 37
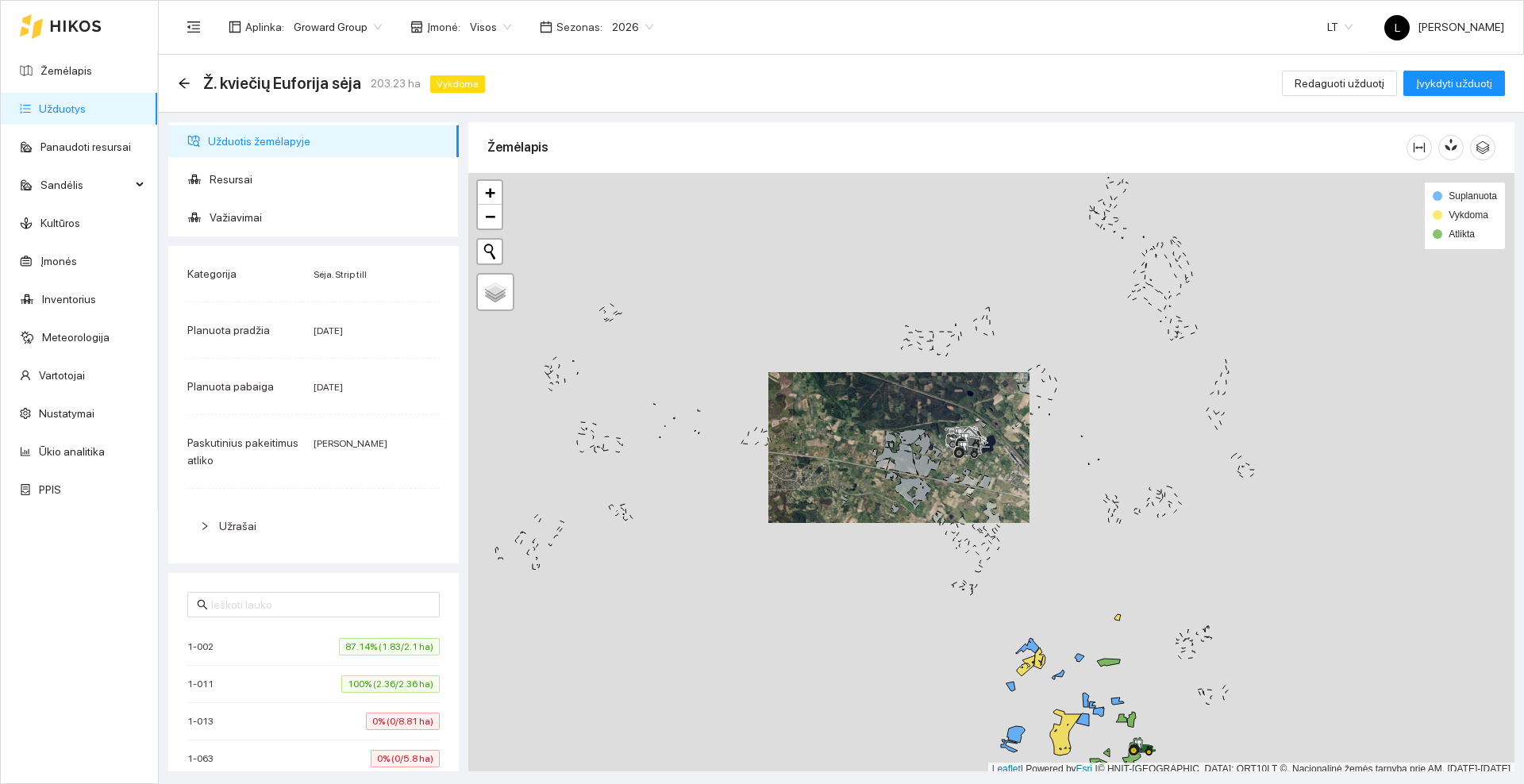
scroll to position [5, 0]
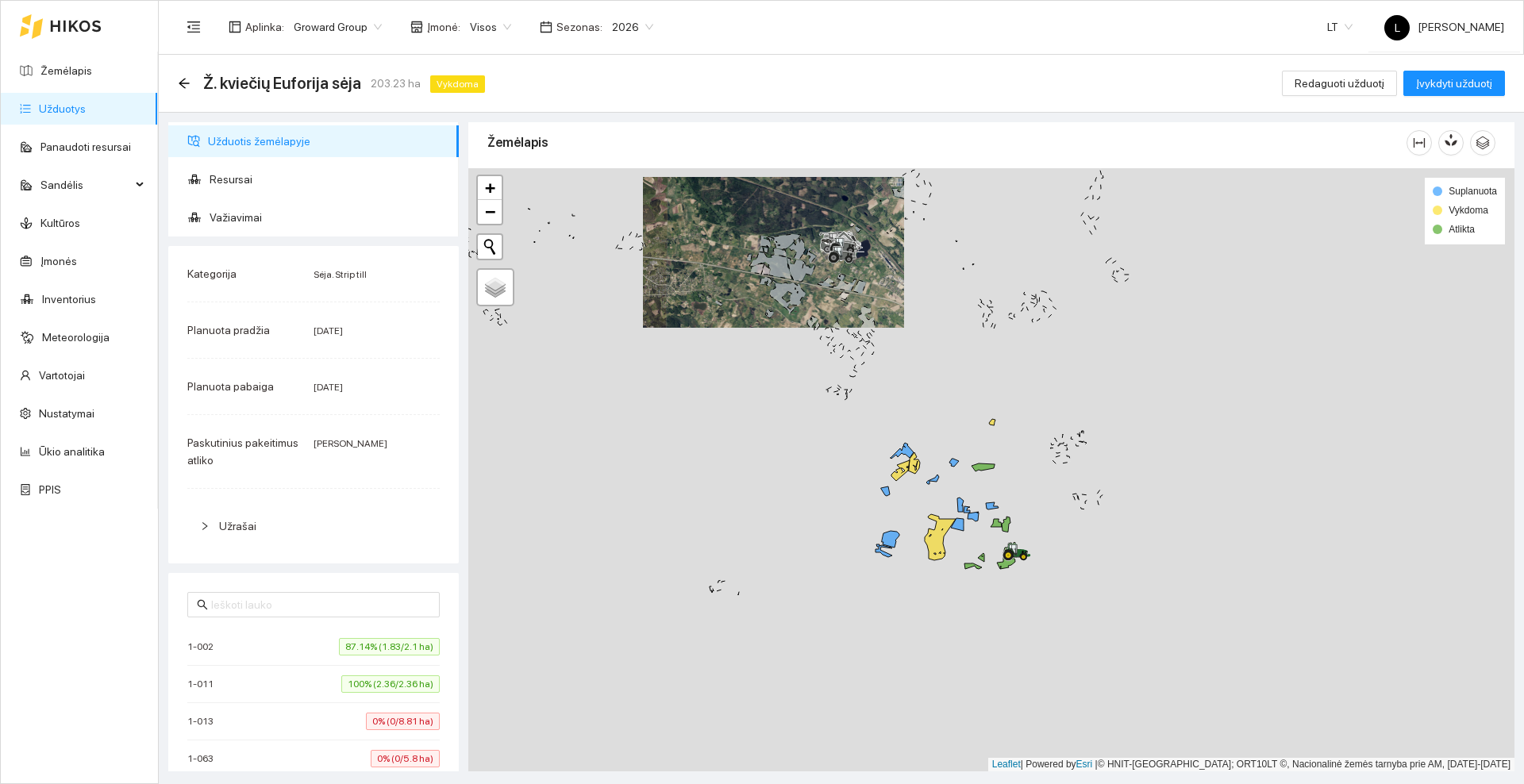
drag, startPoint x: 973, startPoint y: 567, endPoint x: 844, endPoint y: 370, distance: 235.5
click at [844, 370] on div at bounding box center [991, 469] width 1046 height 603
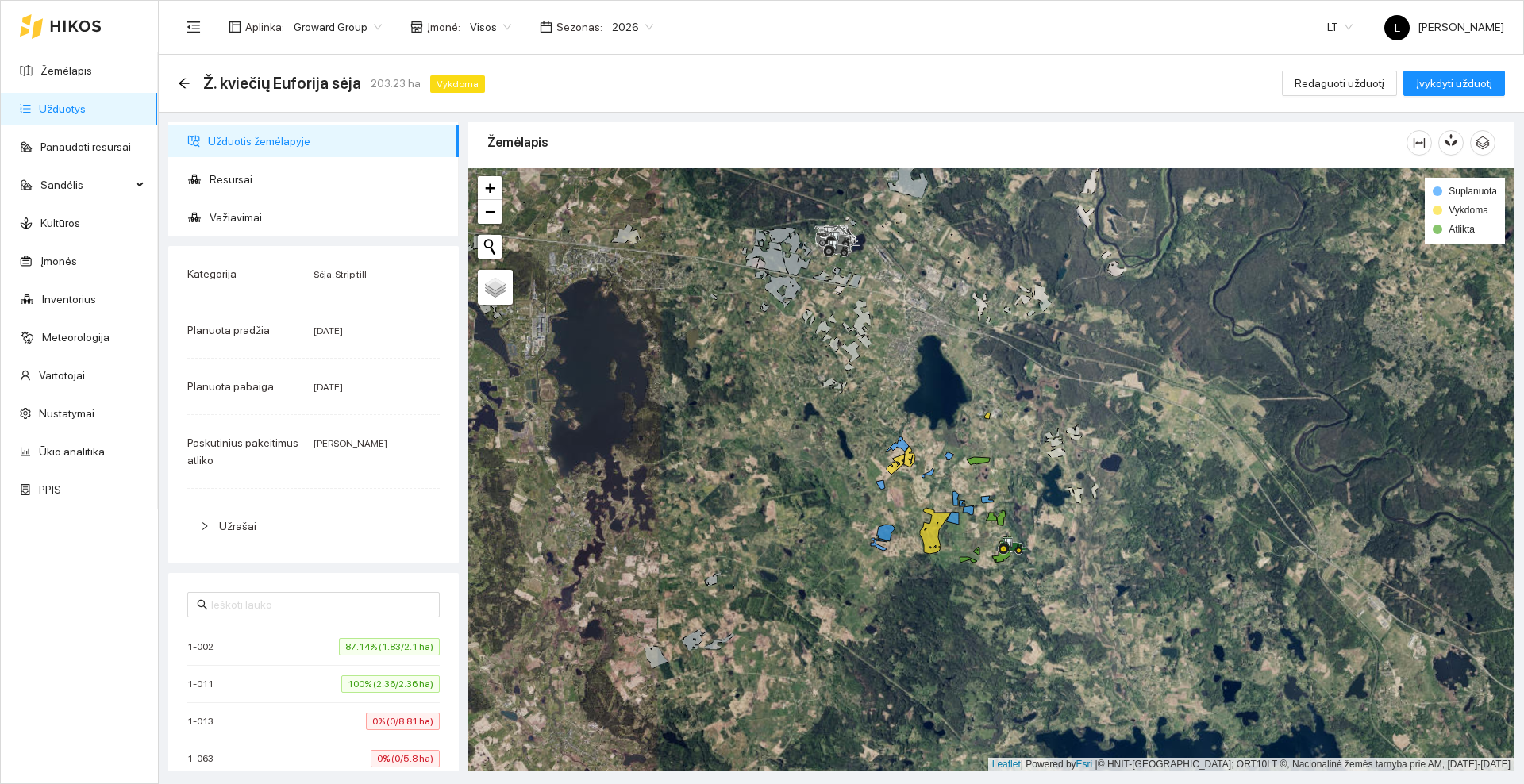
click at [79, 30] on icon at bounding box center [75, 25] width 52 height 13
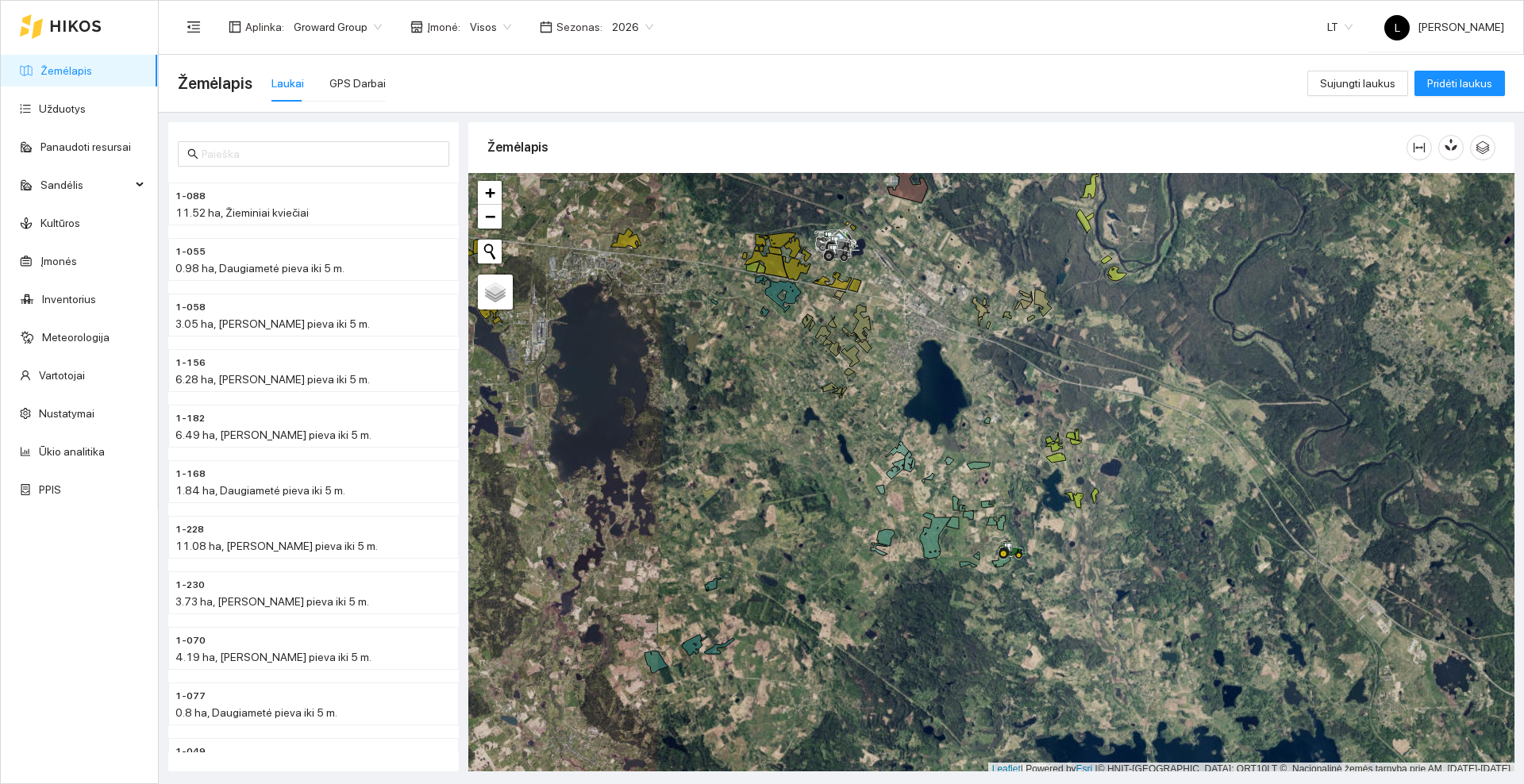
click at [75, 17] on div at bounding box center [60, 26] width 82 height 51
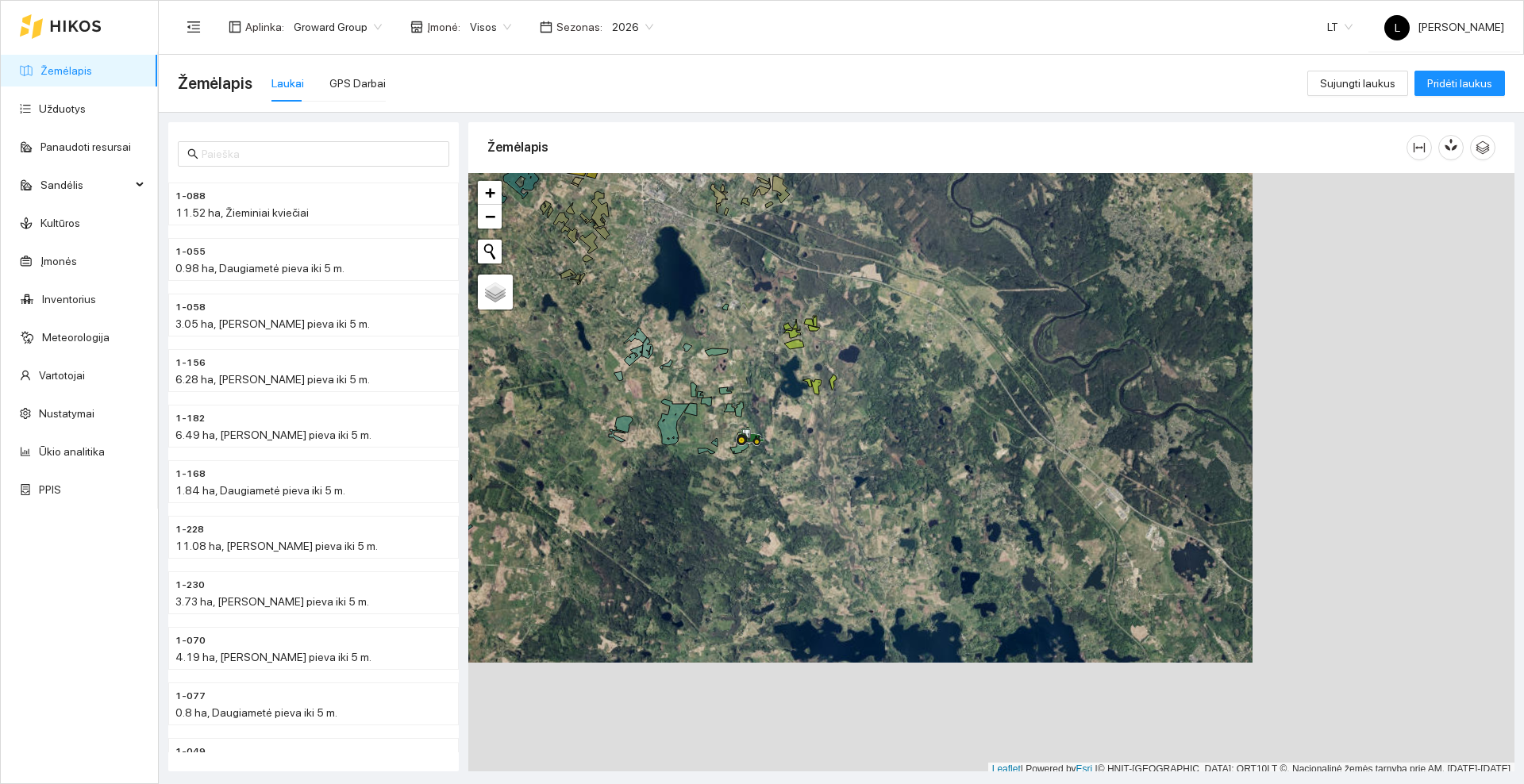
scroll to position [5, 0]
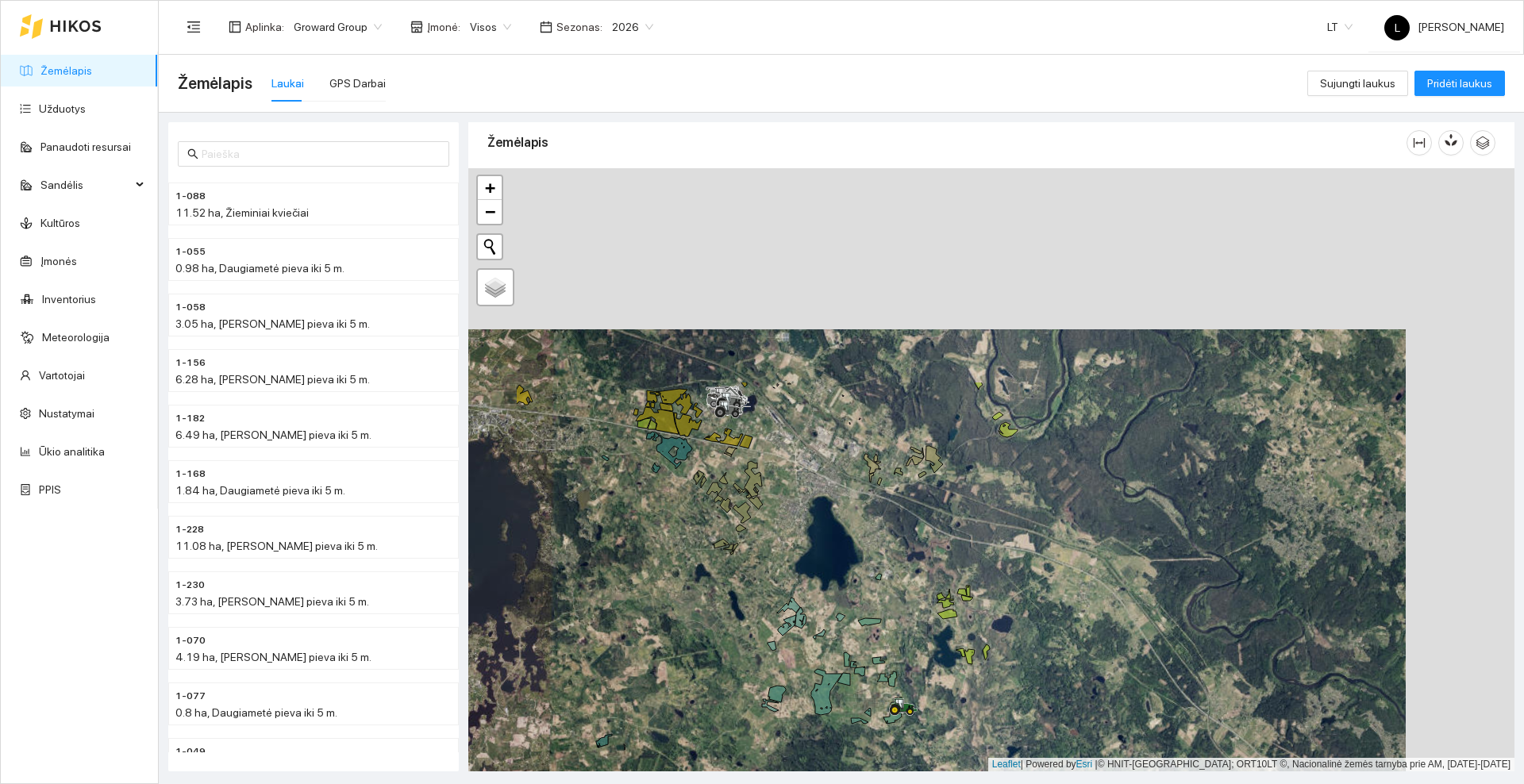
drag, startPoint x: 632, startPoint y: 280, endPoint x: 791, endPoint y: 563, distance: 324.6
click at [791, 563] on div at bounding box center [991, 469] width 1046 height 603
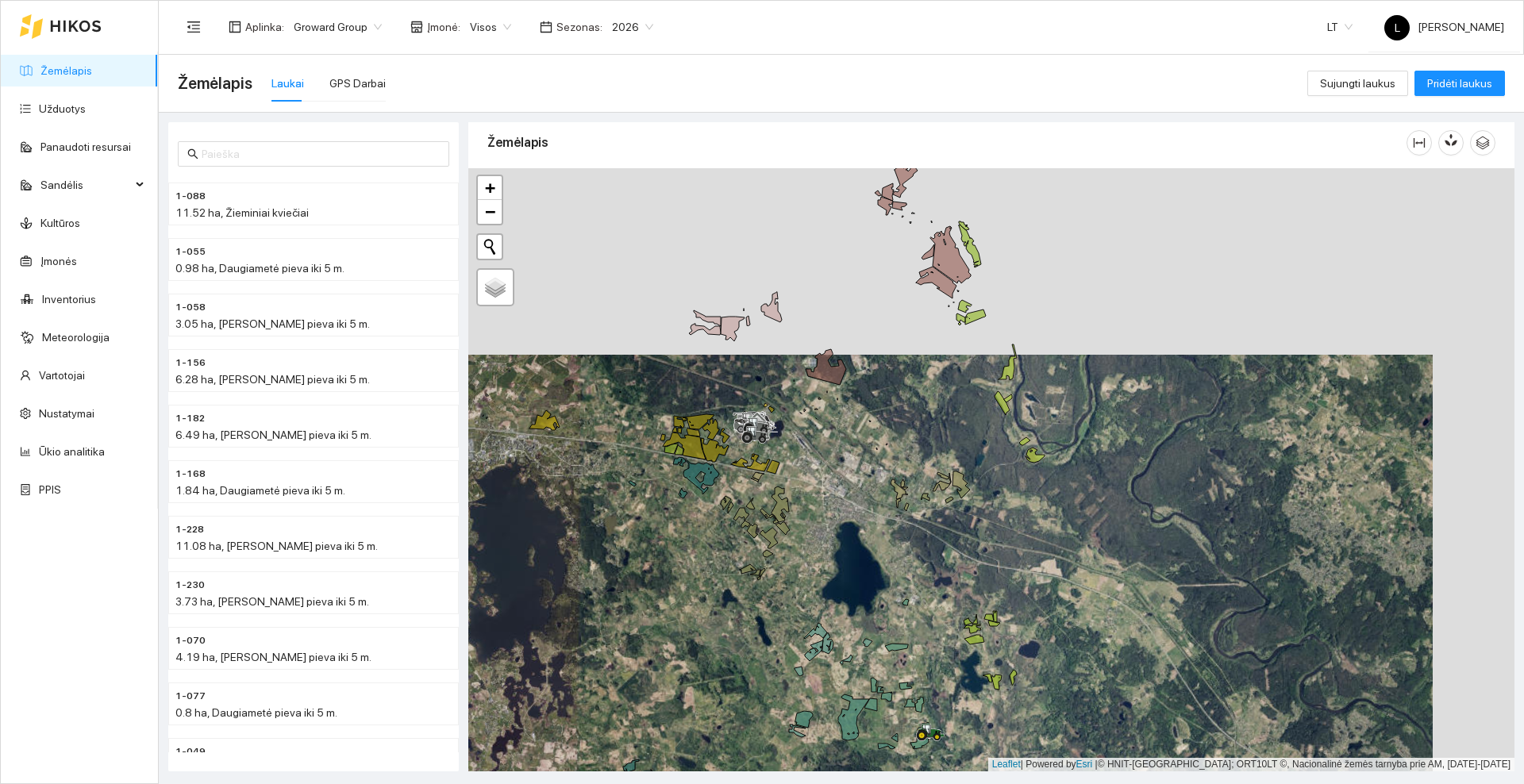
drag, startPoint x: 825, startPoint y: 439, endPoint x: 870, endPoint y: 467, distance: 53.0
click at [870, 467] on div at bounding box center [991, 469] width 1046 height 603
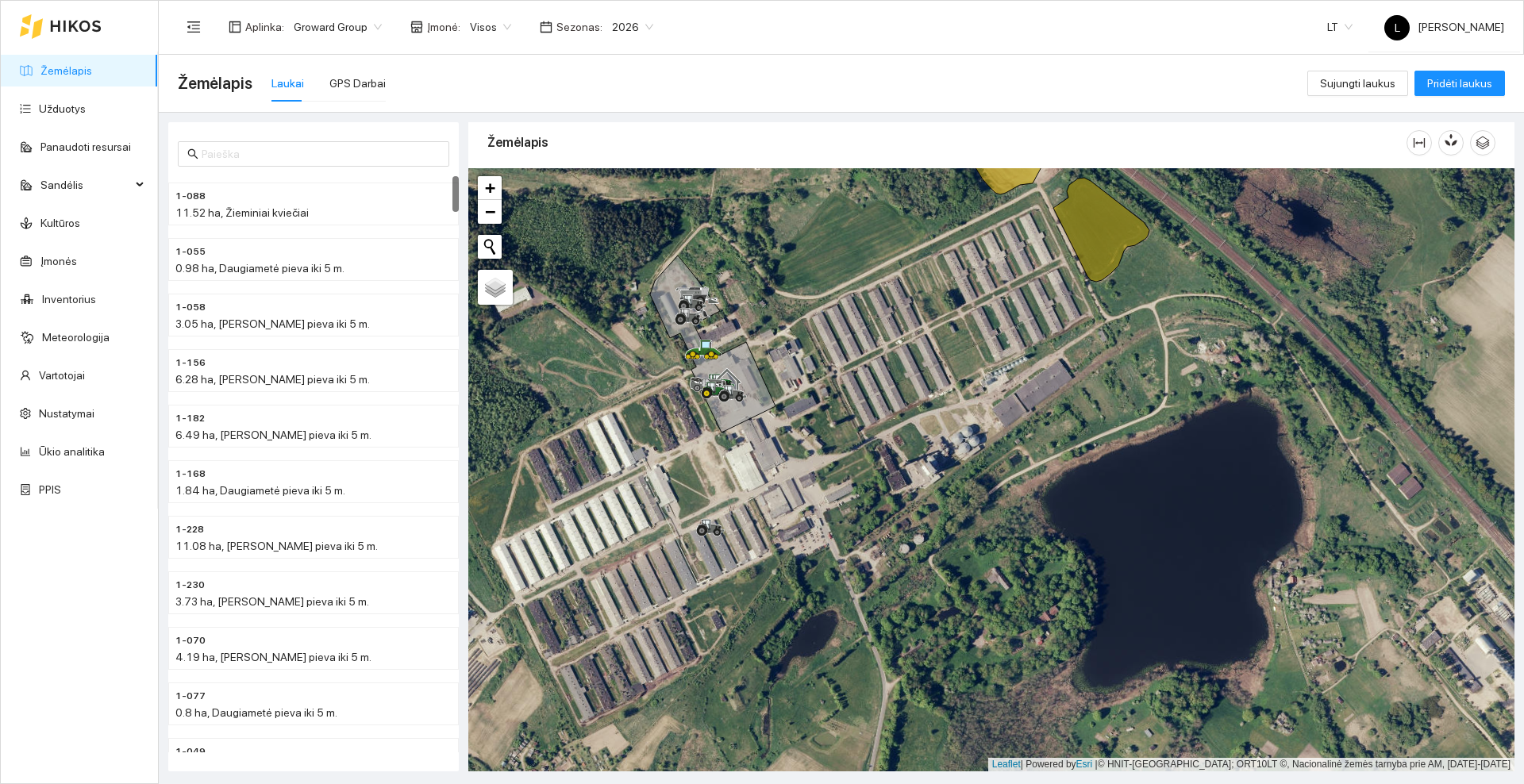
click at [62, 22] on icon at bounding box center [75, 25] width 52 height 13
